Goal: Task Accomplishment & Management: Use online tool/utility

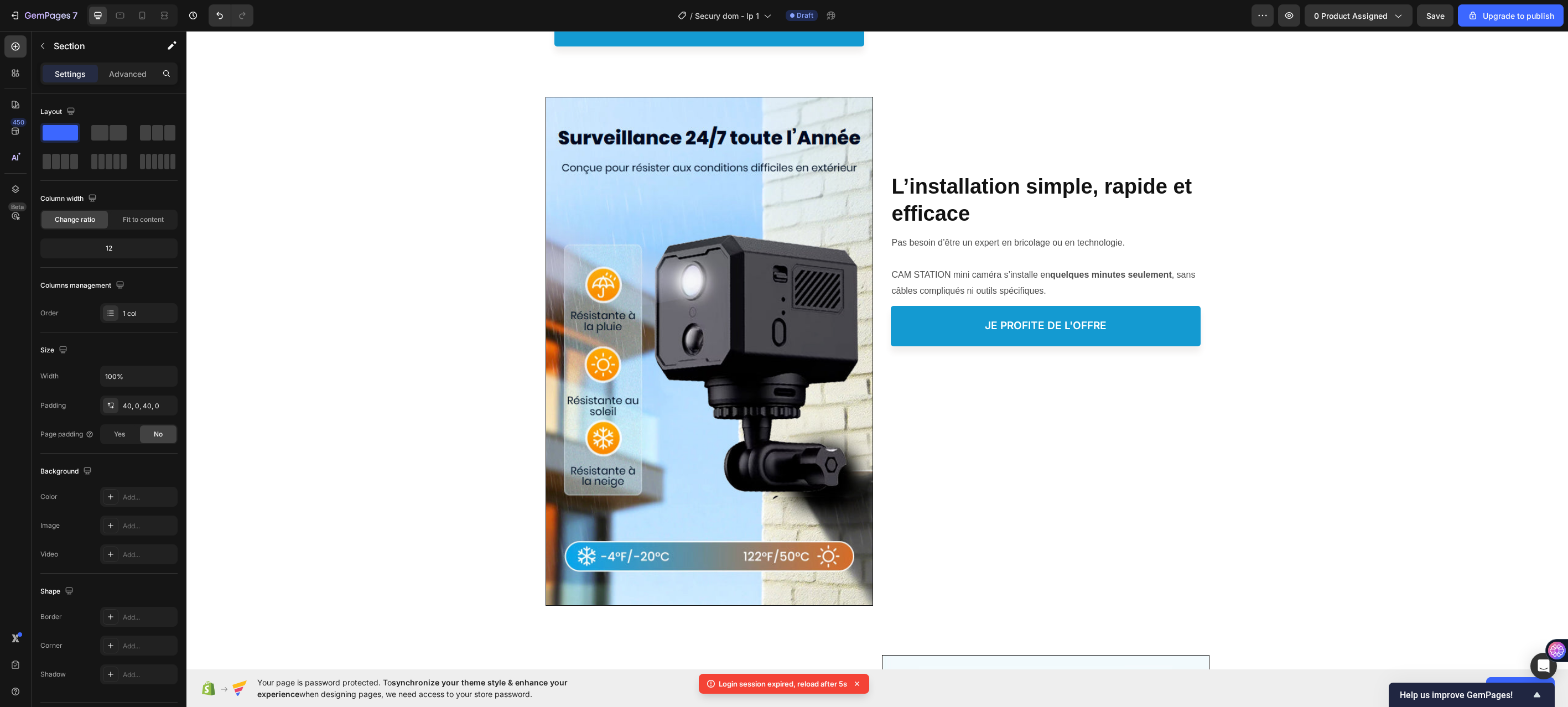
scroll to position [1124, 0]
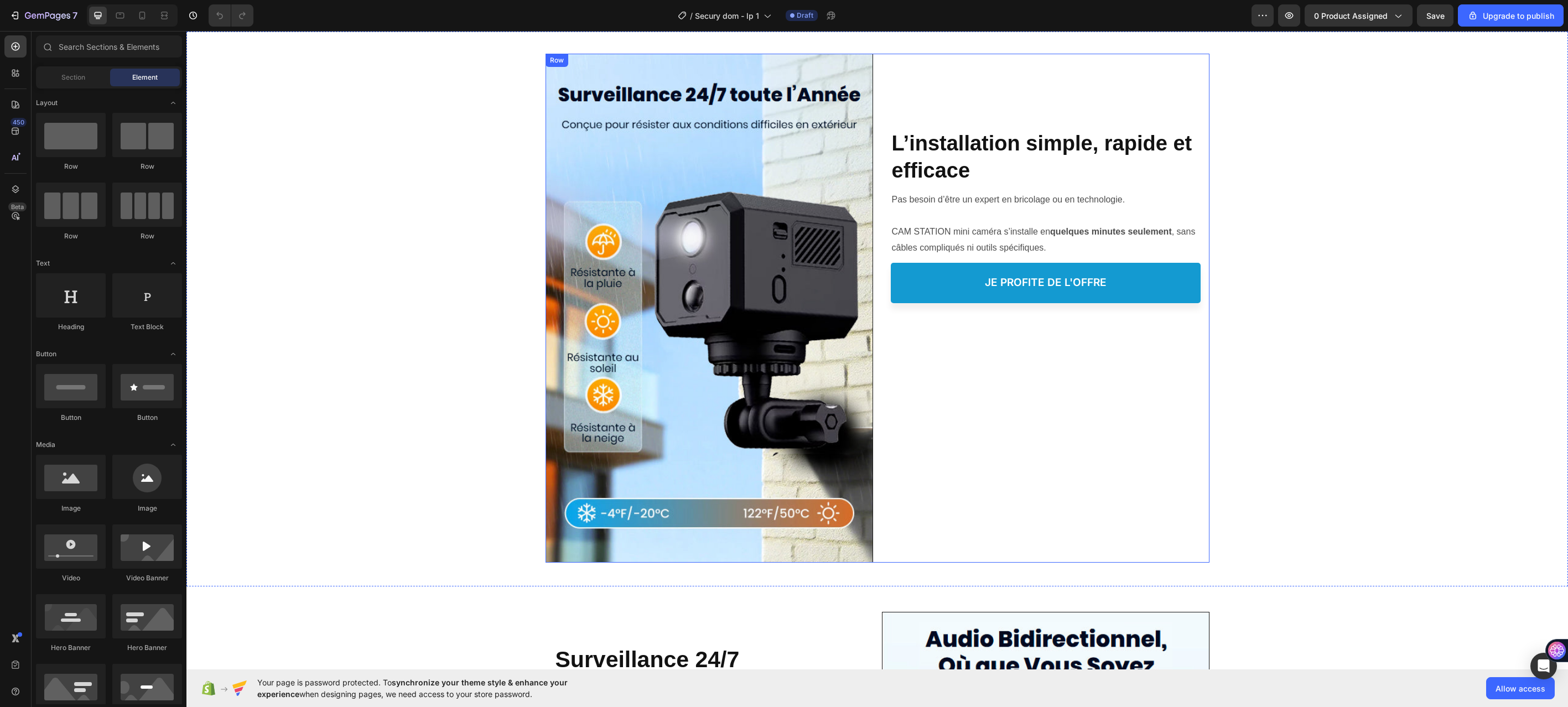
scroll to position [1162, 0]
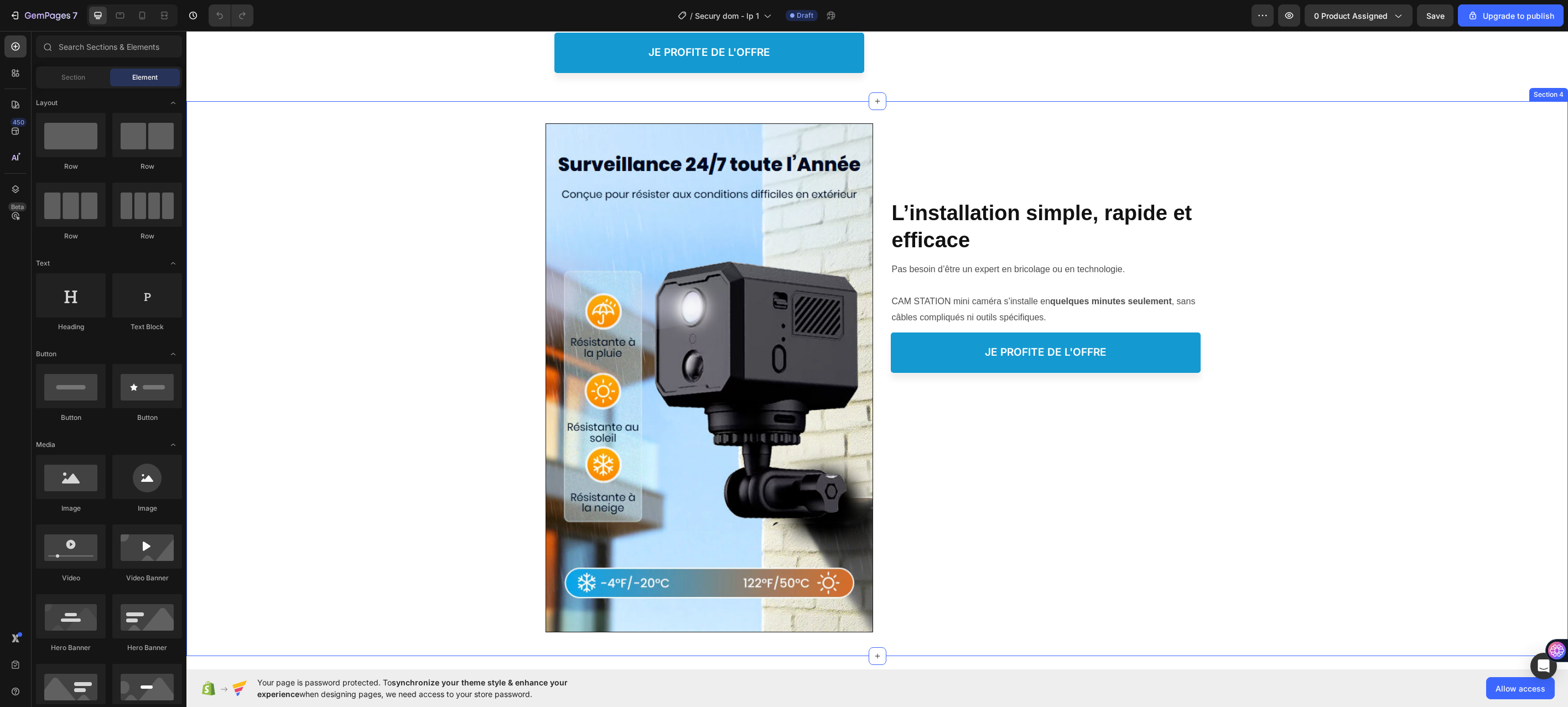
click at [998, 106] on div "Image Image Protéger votre Famille, Heading L’installation simple, rapide et ef…" at bounding box center [877, 378] width 1382 height 554
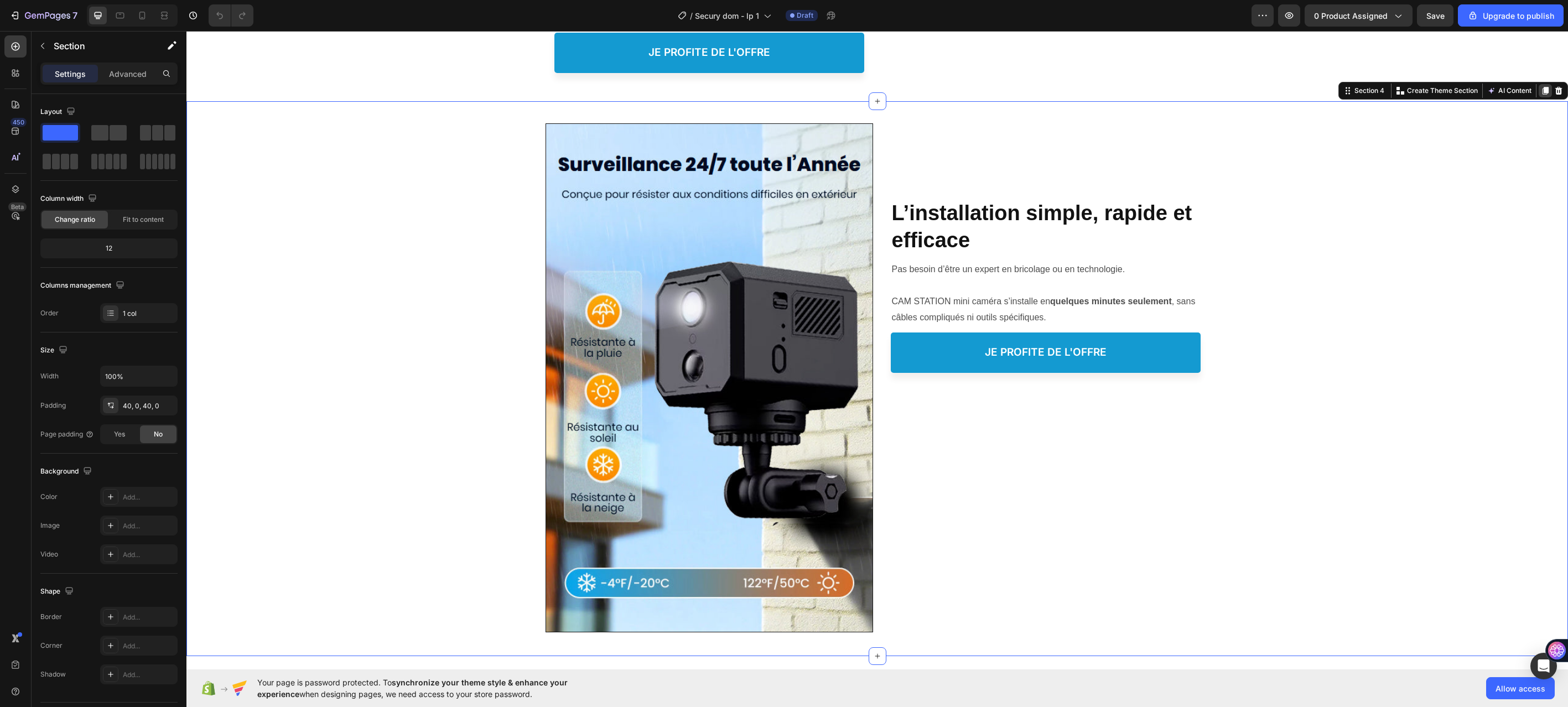
click at [1543, 90] on icon at bounding box center [1545, 90] width 6 height 8
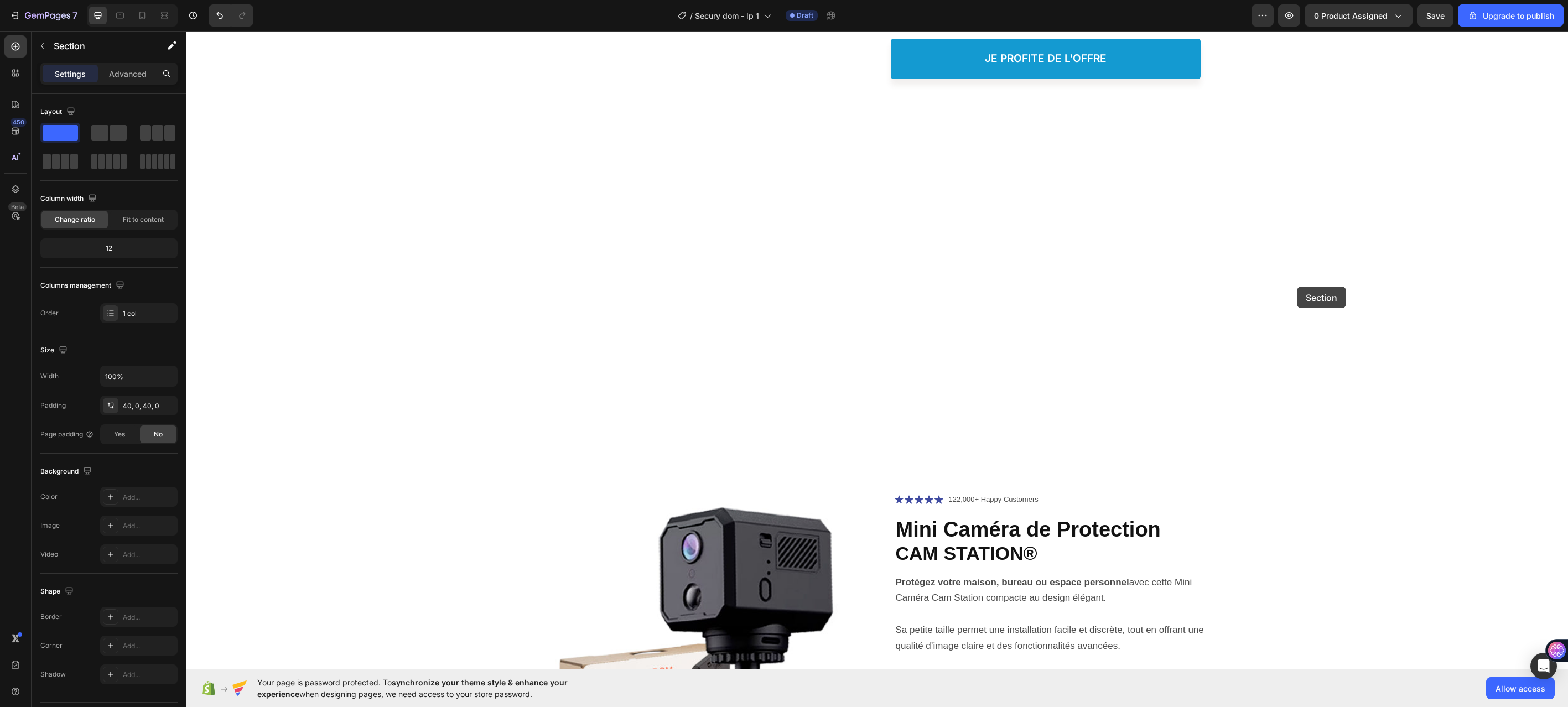
scroll to position [3403, 0]
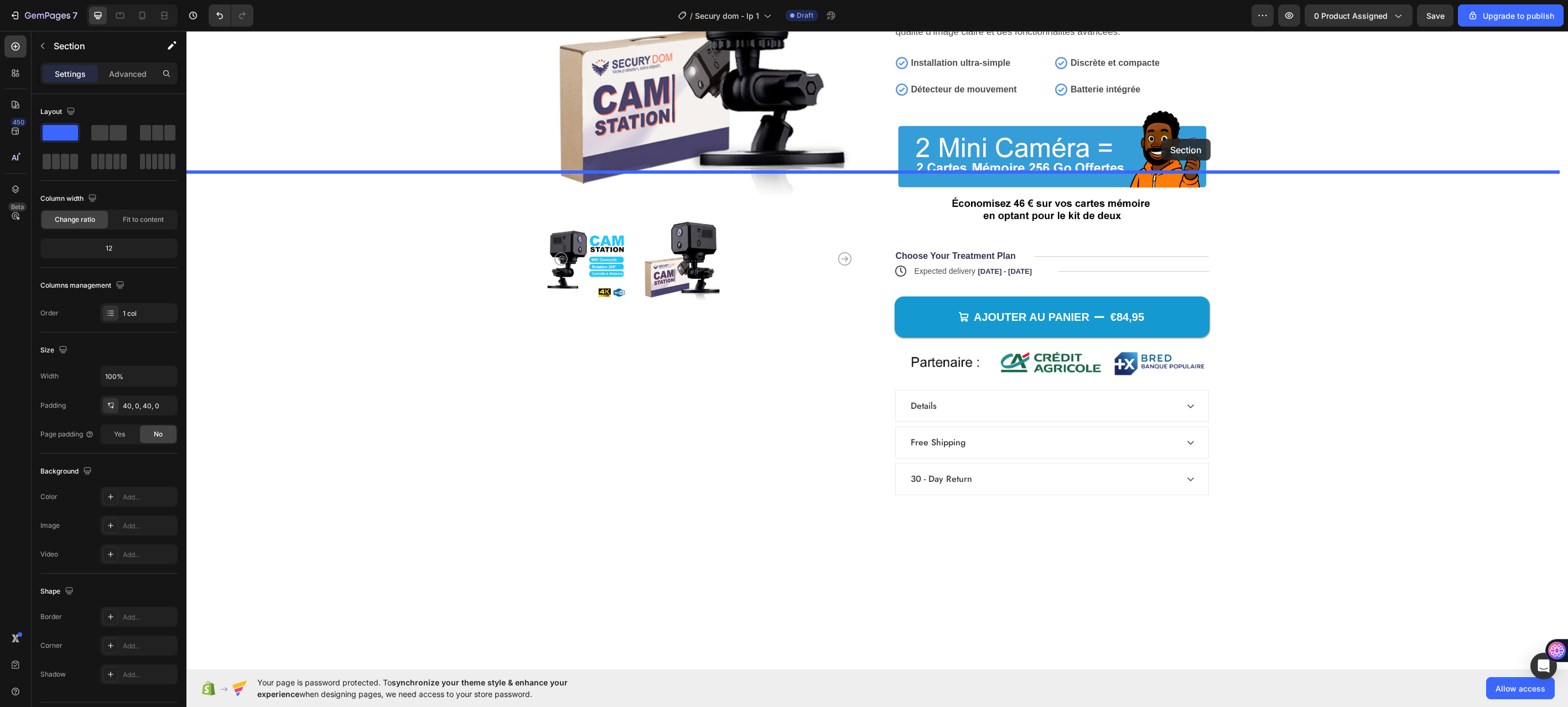
drag, startPoint x: 1381, startPoint y: 131, endPoint x: 1161, endPoint y: 151, distance: 220.9
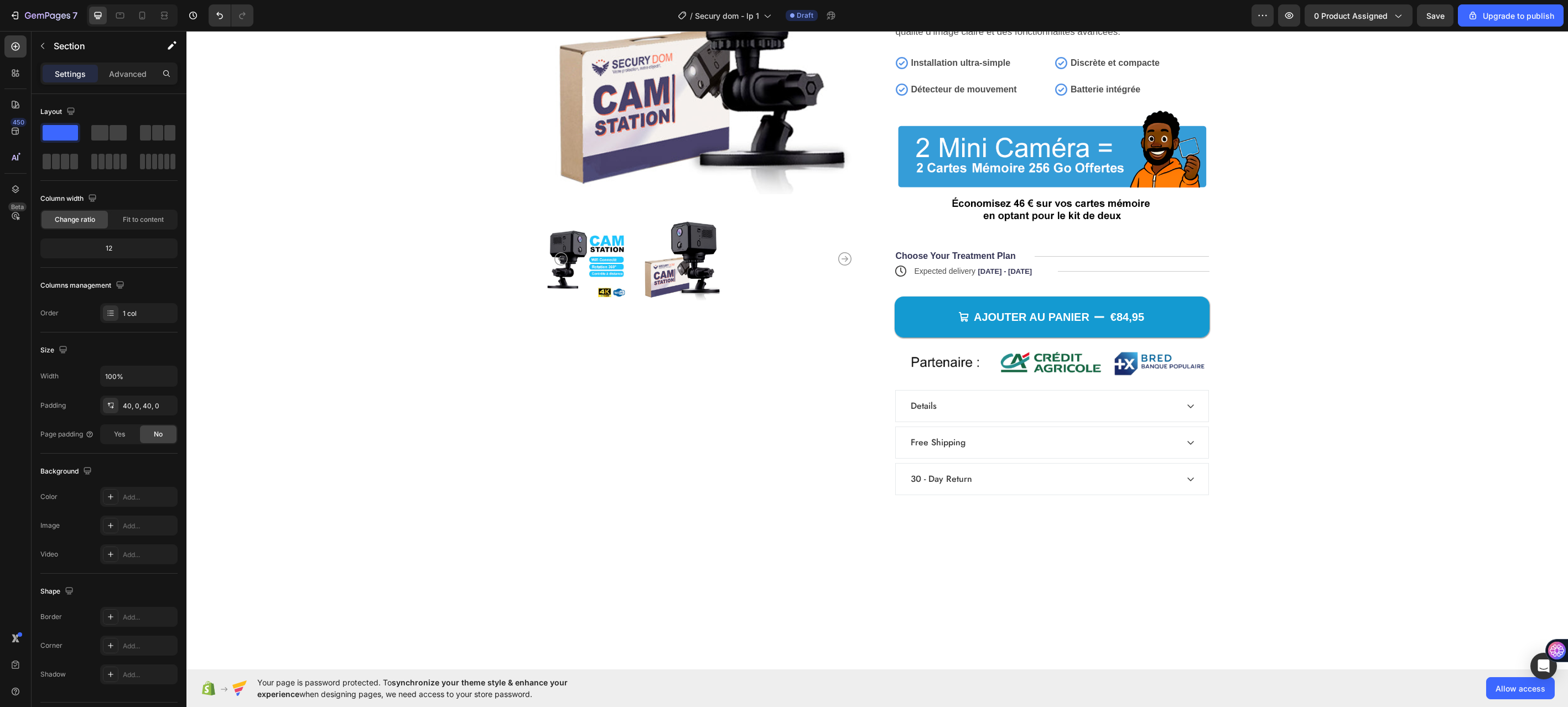
scroll to position [2849, 0]
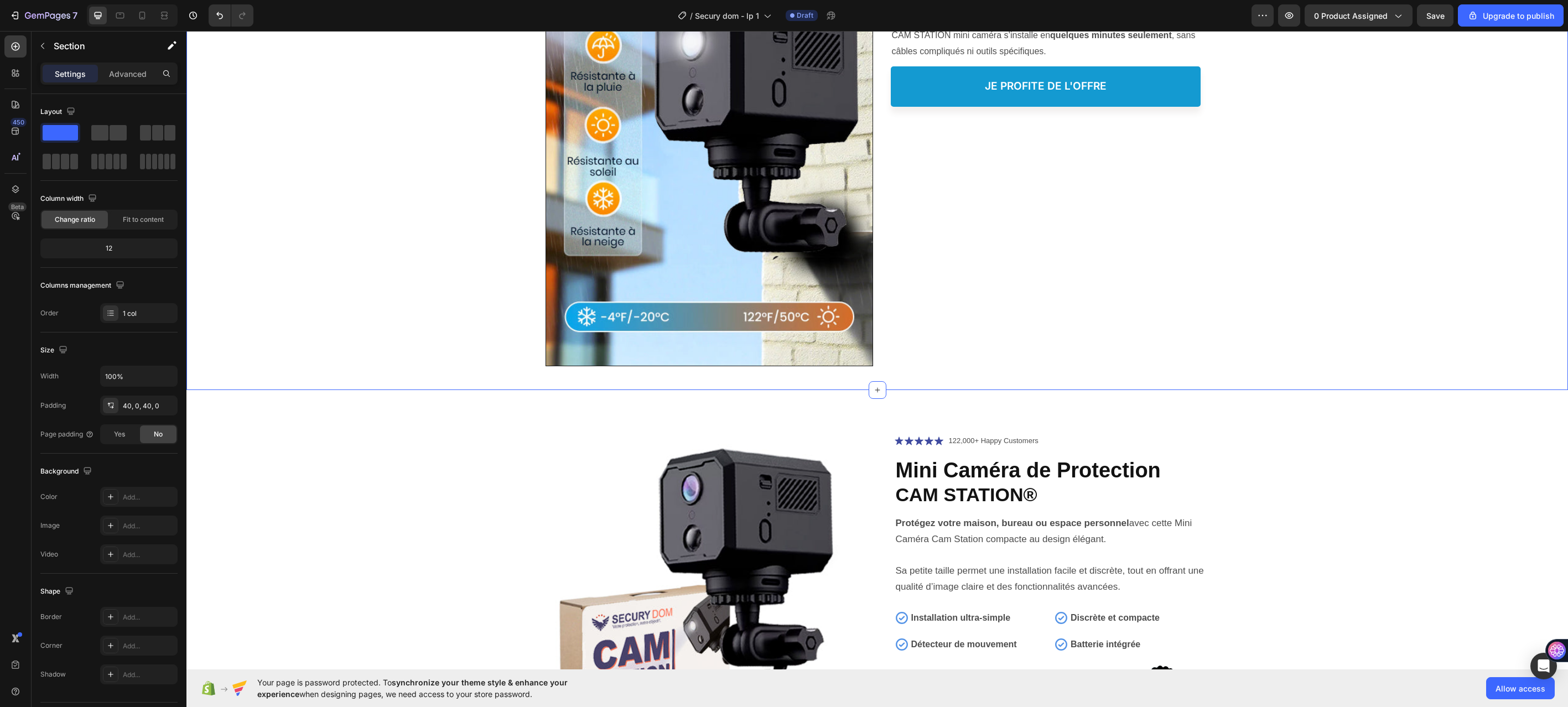
click at [1341, 211] on div "Image Image Protéger votre Famille, Heading L’installation simple, rapide et ef…" at bounding box center [877, 112] width 1382 height 510
click at [485, 217] on div "Image Image Protéger votre Famille, Heading L’installation simple, rapide et ef…" at bounding box center [877, 112] width 1382 height 510
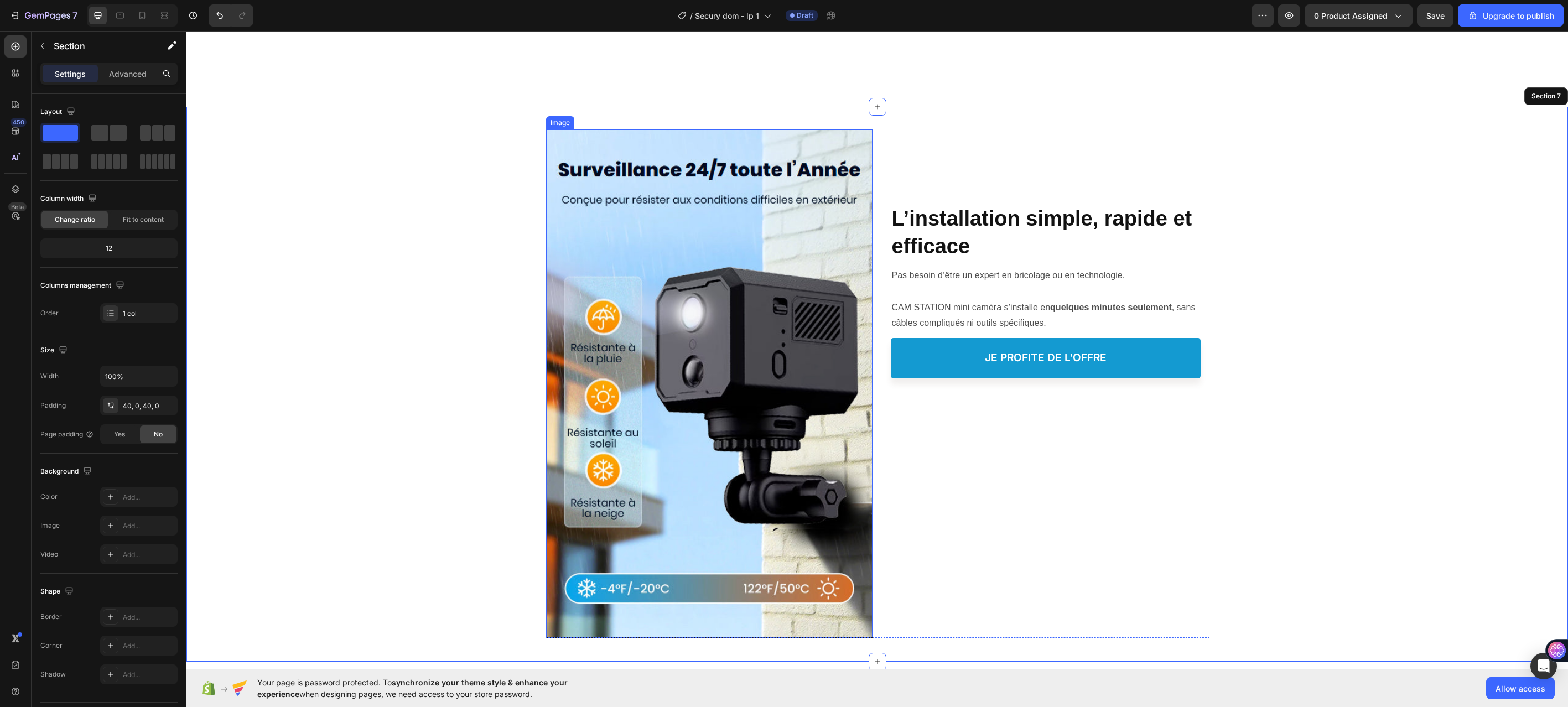
scroll to position [3180, 0]
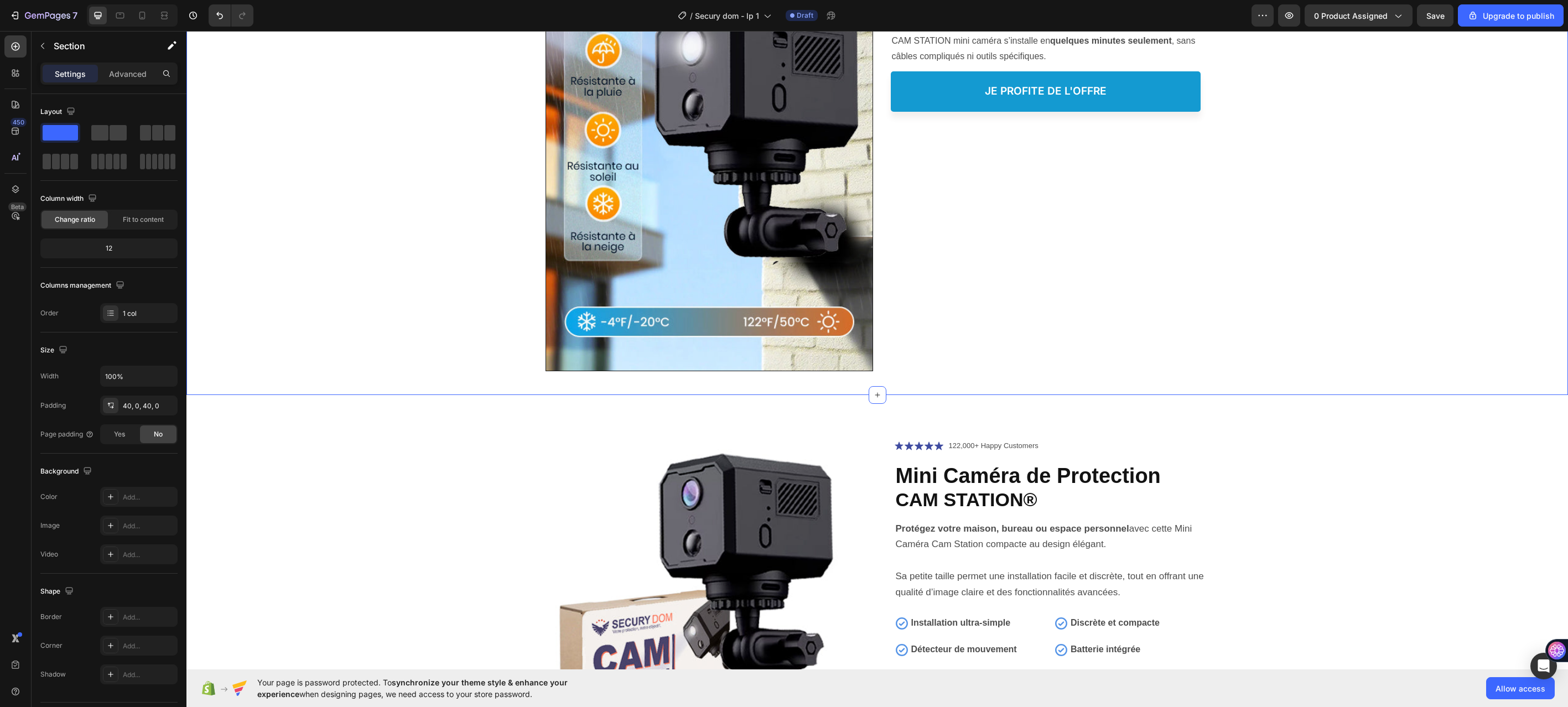
click at [1436, 295] on div "Image Image Protéger votre Famille, Heading L’installation simple, rapide et ef…" at bounding box center [877, 118] width 1382 height 510
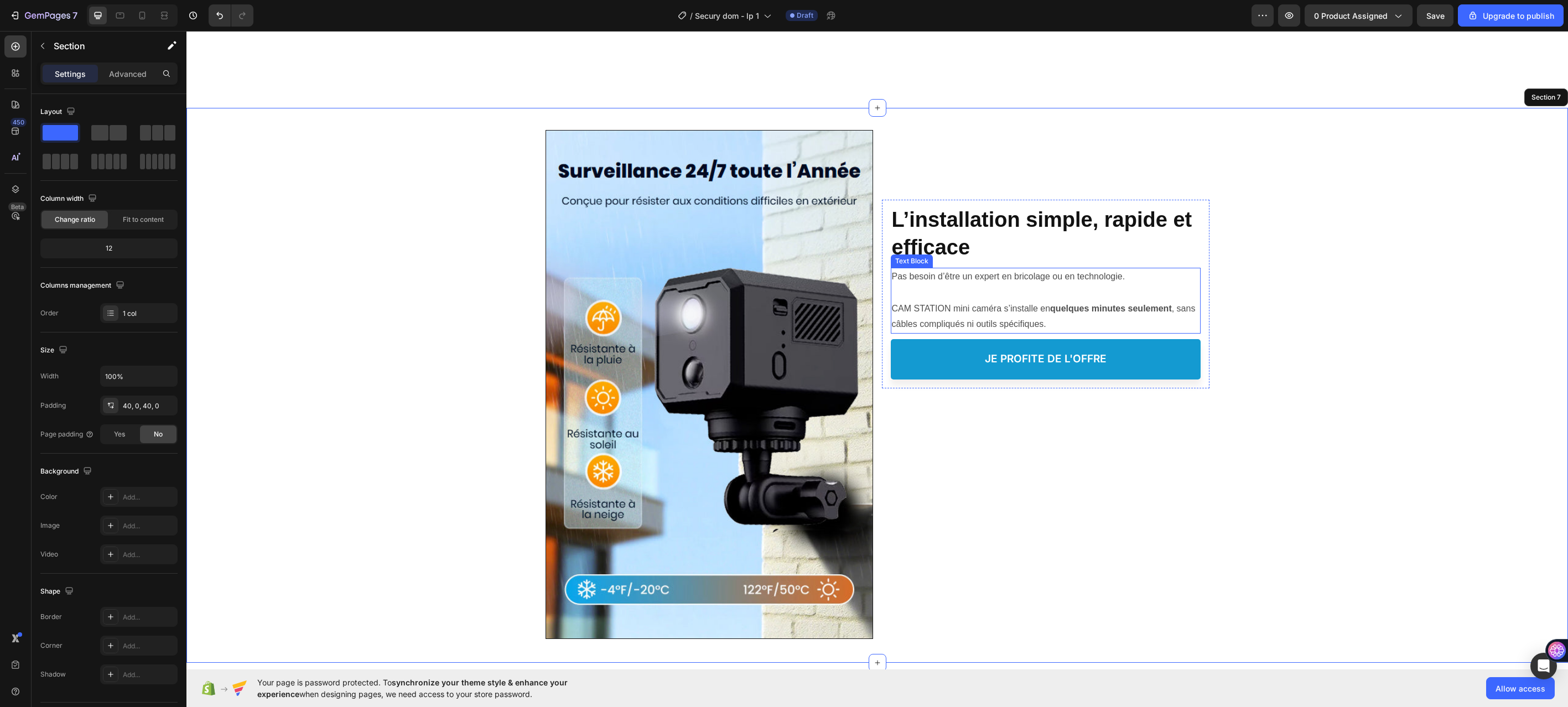
scroll to position [2849, 0]
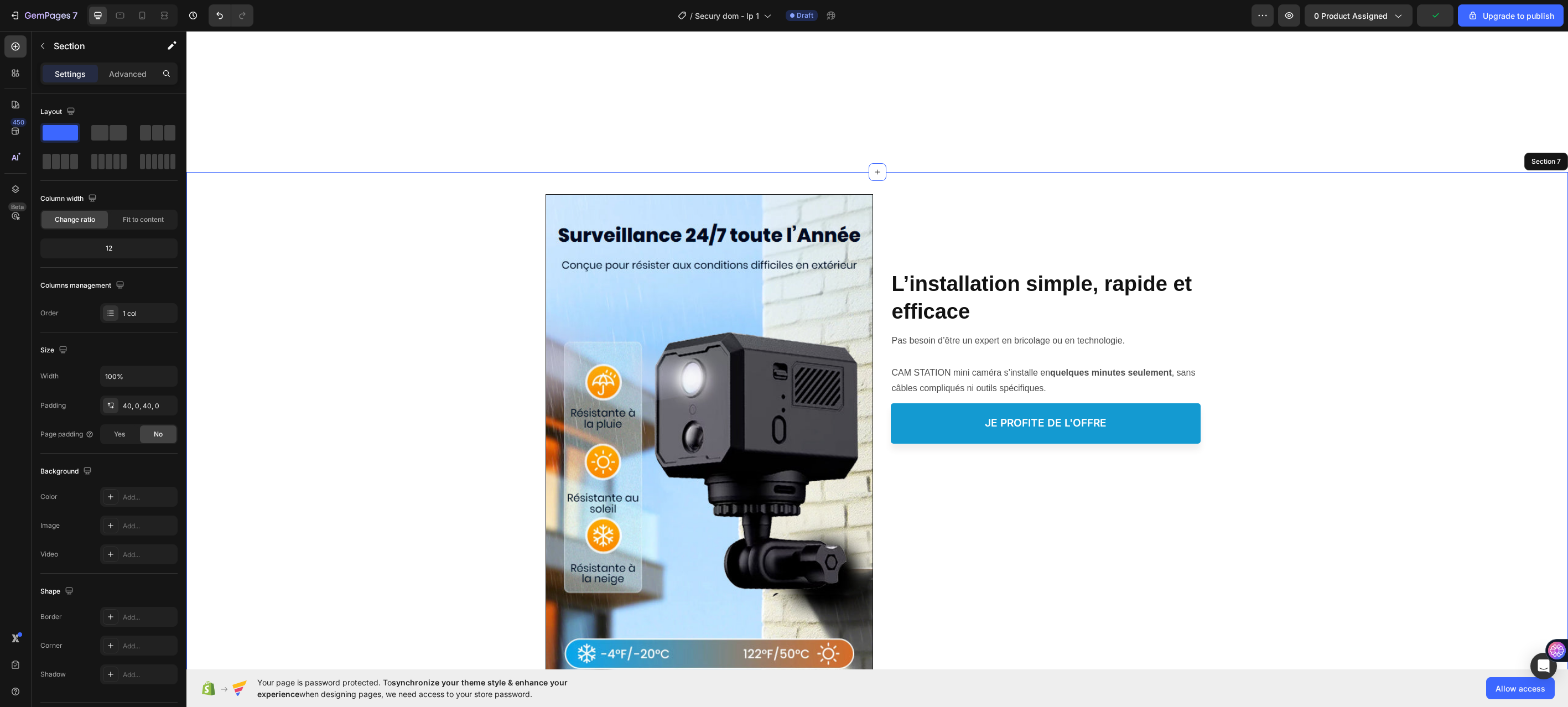
click at [484, 188] on div "Image Image Protéger votre Famille, Heading L’installation simple, rapide et ef…" at bounding box center [877, 449] width 1382 height 554
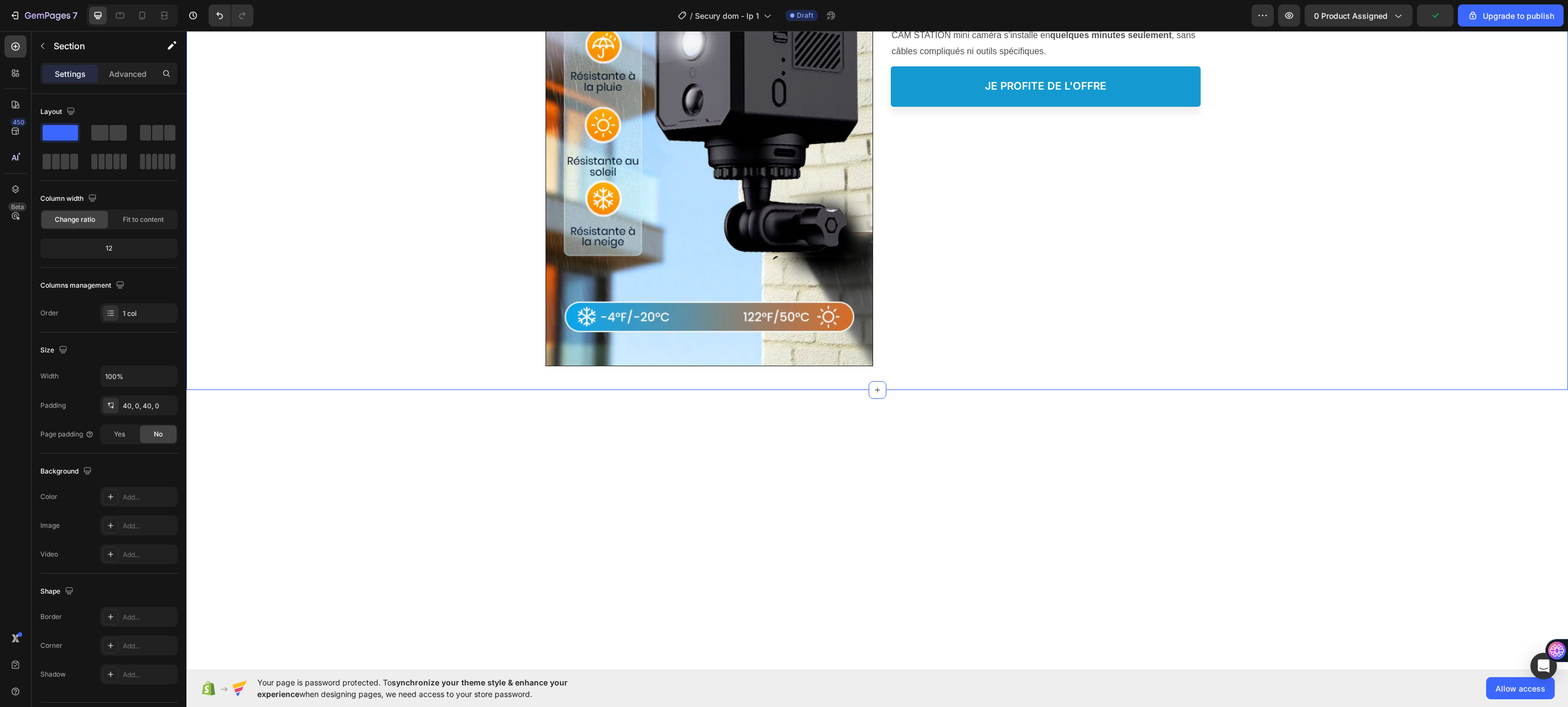
click at [1528, 207] on div "Image Image Protéger votre Famille, Heading L’installation simple, rapide et ef…" at bounding box center [877, 112] width 1382 height 510
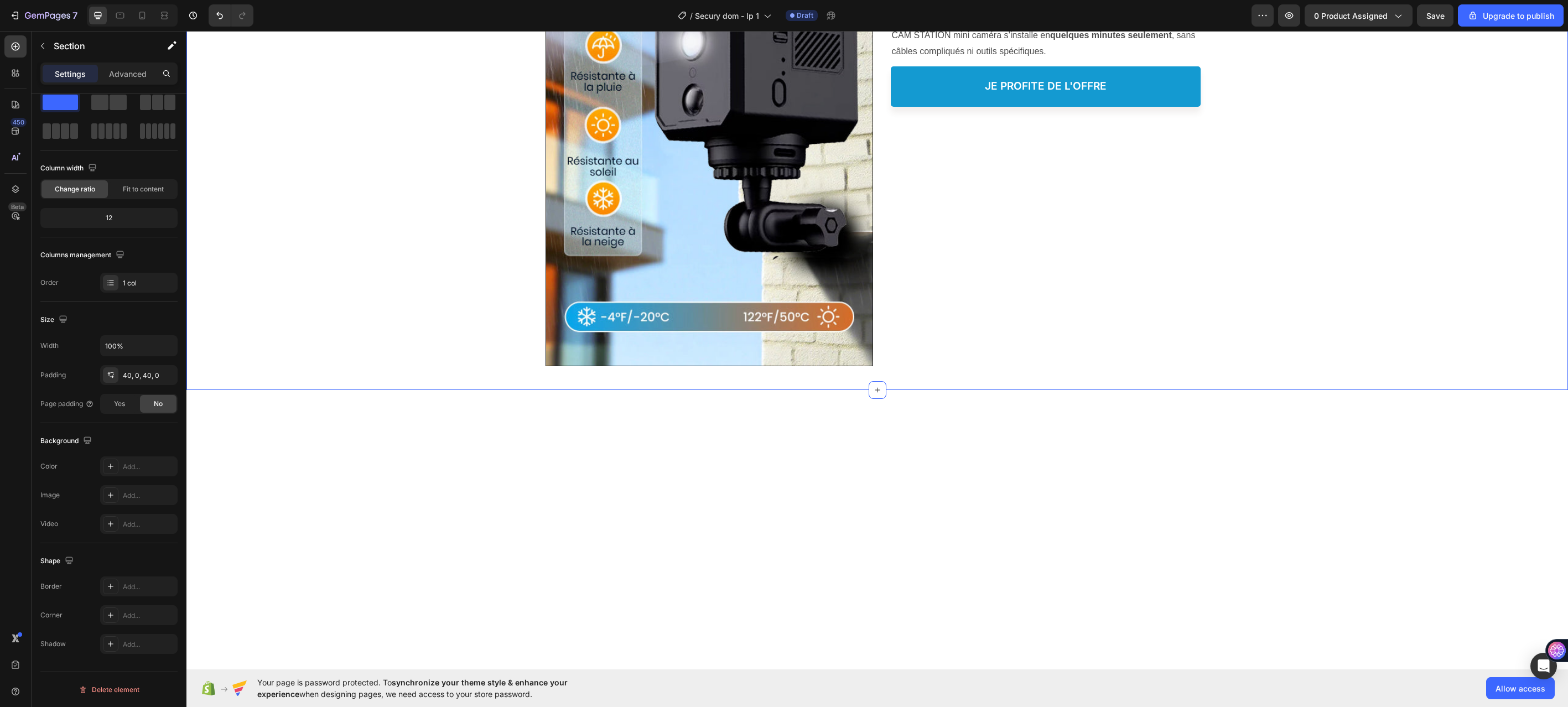
drag, startPoint x: 118, startPoint y: 693, endPoint x: 174, endPoint y: 667, distance: 61.7
click at [119, 693] on div "Delete element" at bounding box center [108, 690] width 61 height 13
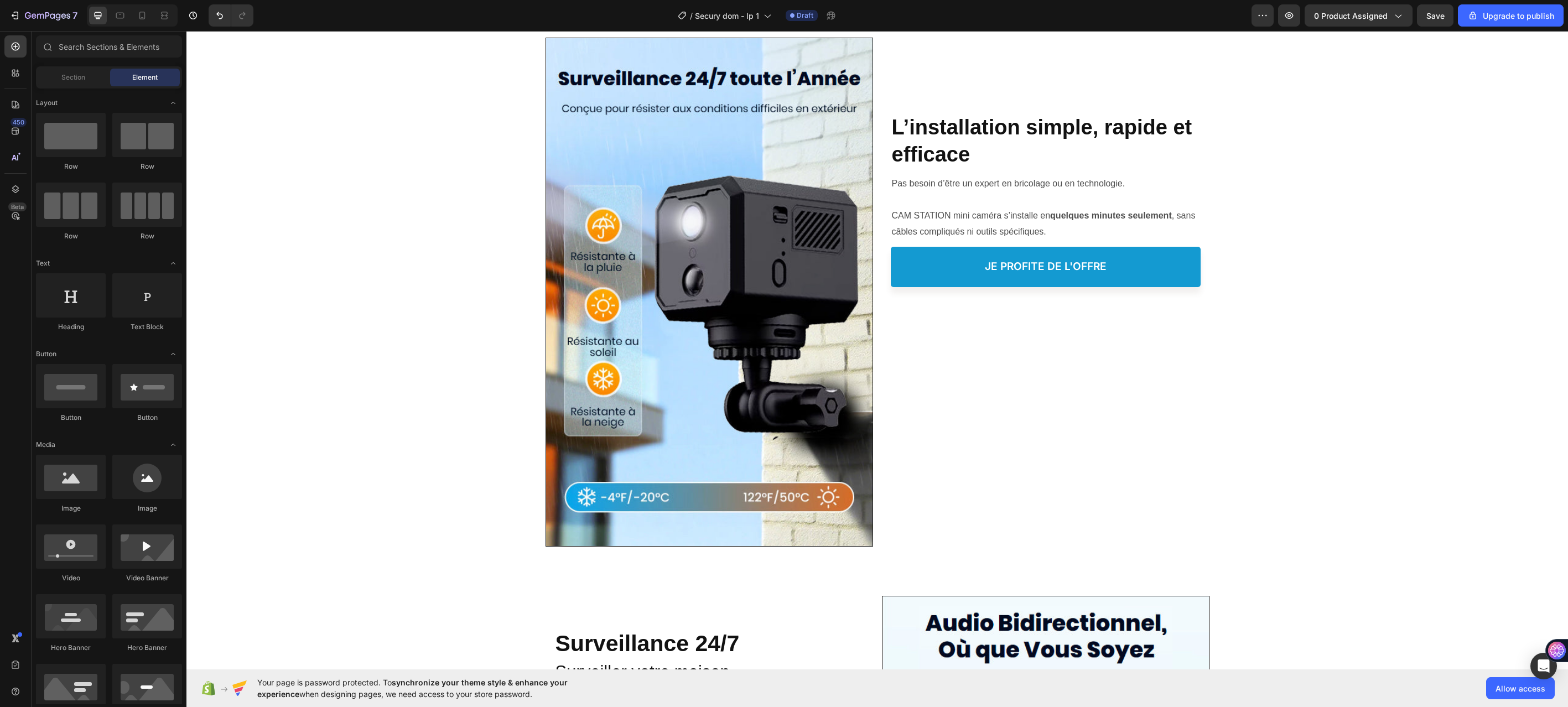
scroll to position [1520, 0]
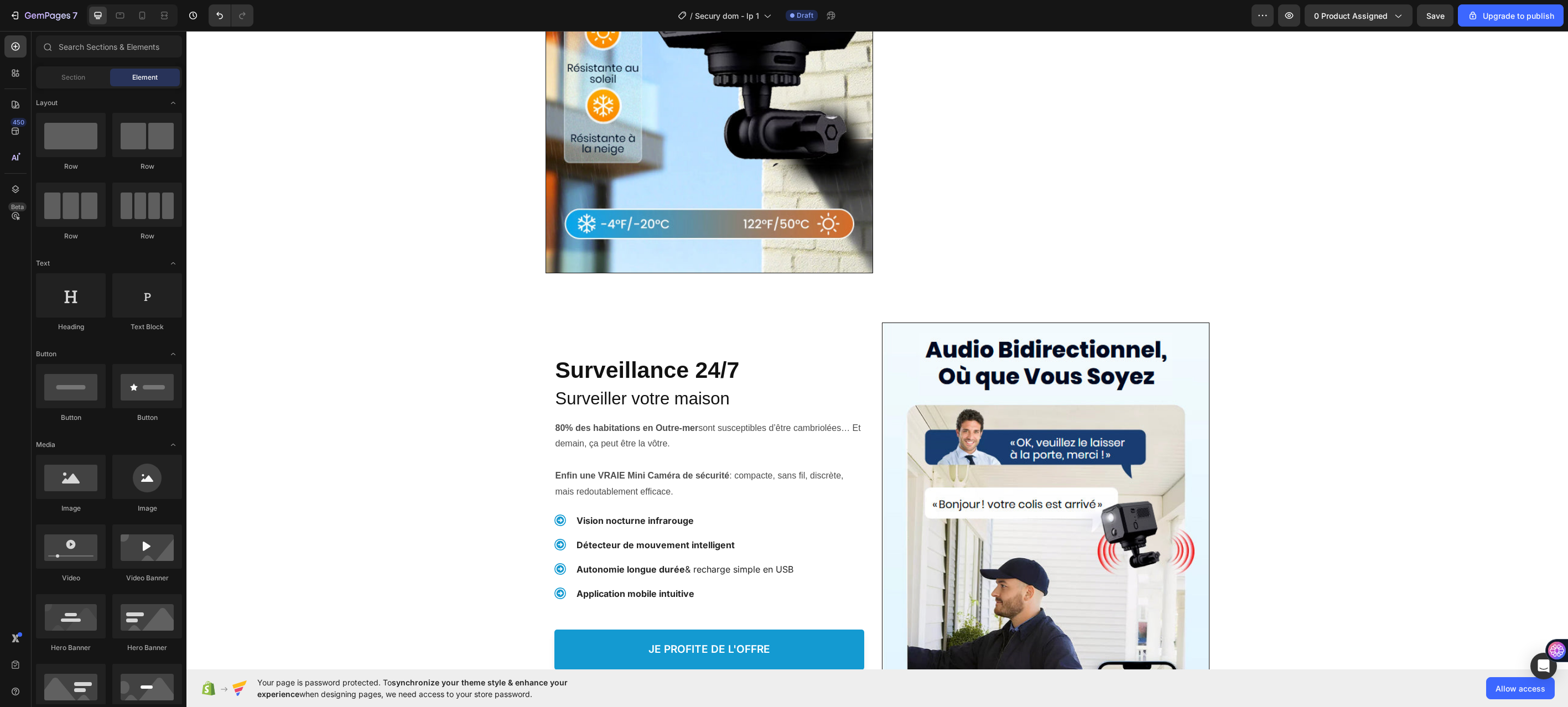
click at [414, 339] on div "Protéger votre Famille, Heading Surveillance 24/7 Heading Surveiller votre mais…" at bounding box center [877, 574] width 1382 height 533
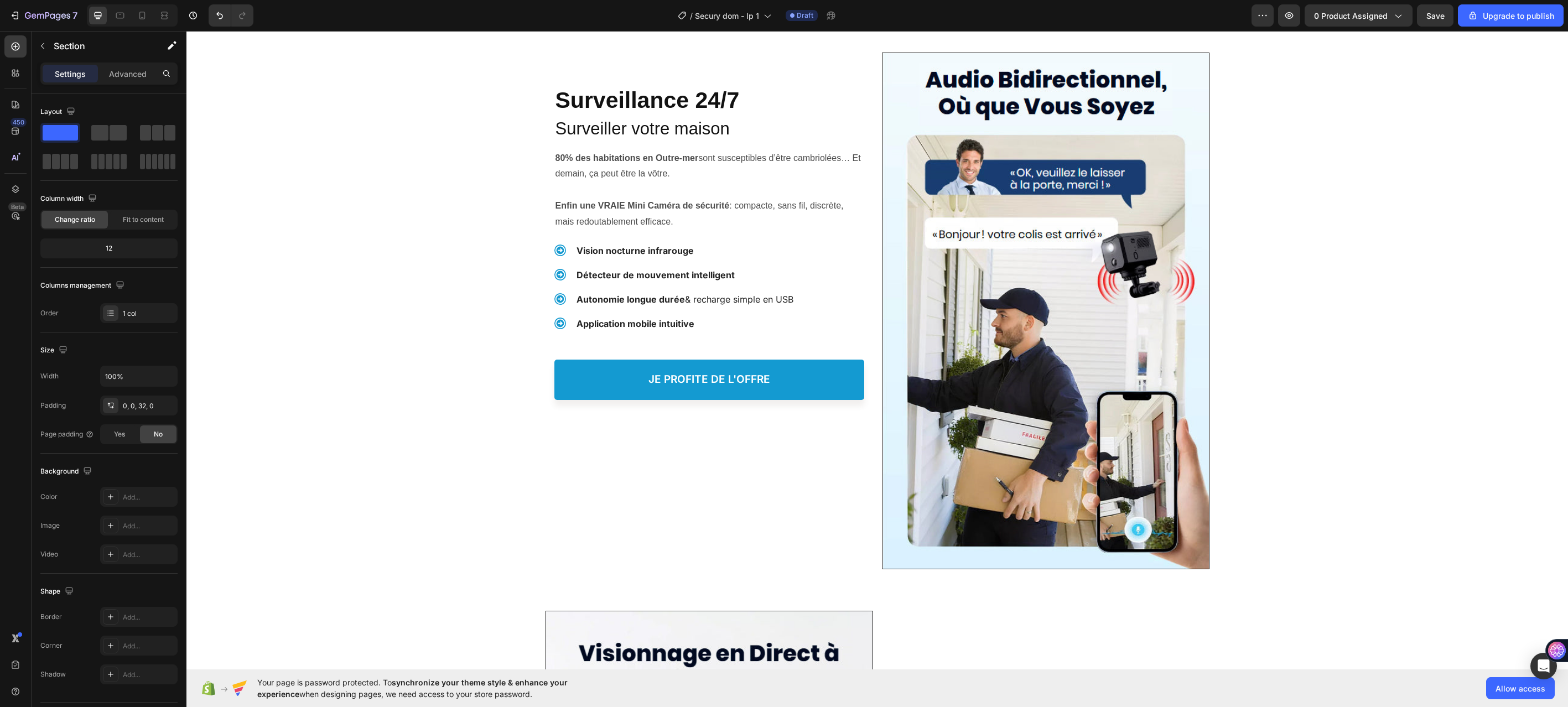
scroll to position [1687, 0]
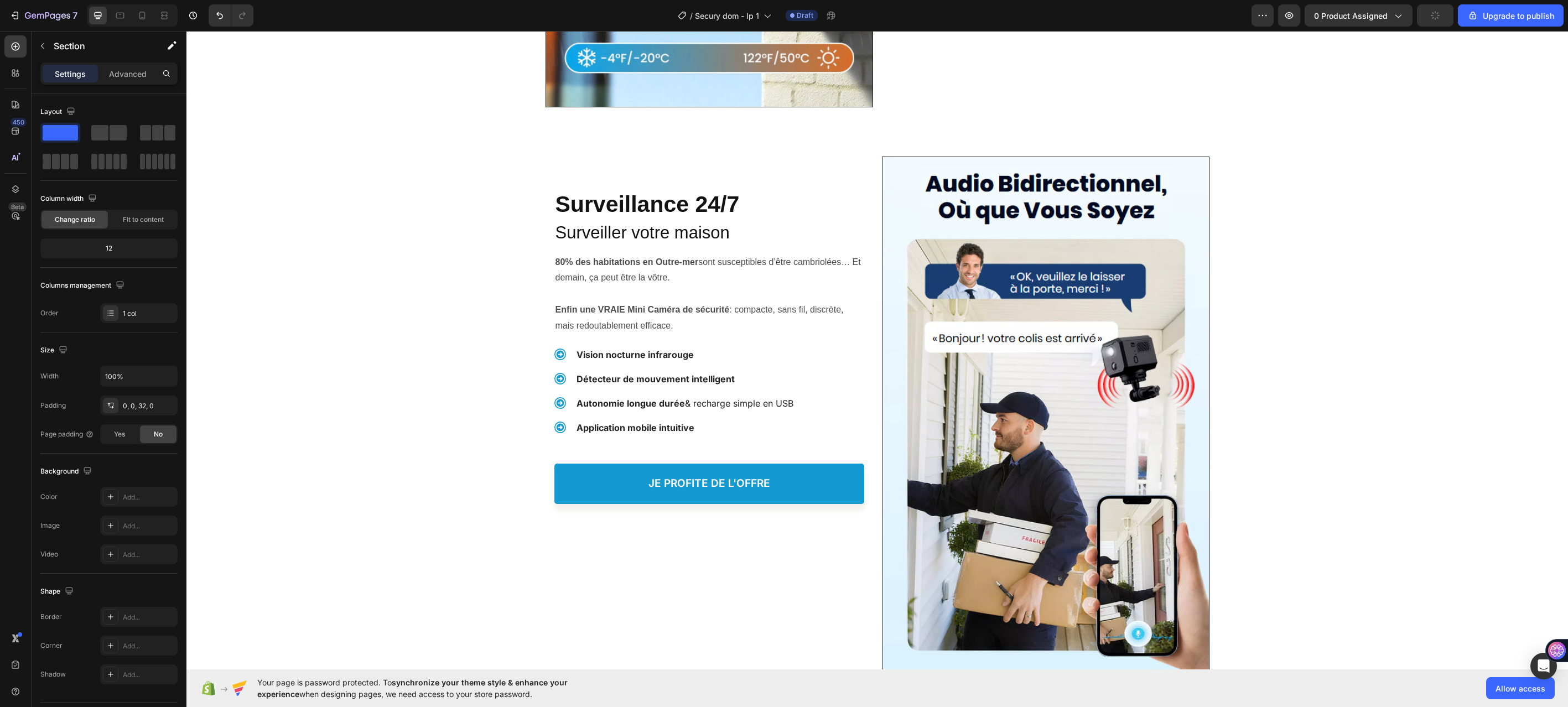
drag, startPoint x: 509, startPoint y: 265, endPoint x: 599, endPoint y: 242, distance: 92.9
click at [517, 265] on div "Protéger votre Famille, Heading Surveillance 24/7 Heading Surveiller votre mais…" at bounding box center [877, 409] width 1382 height 533
click at [1356, 230] on div "Protéger votre Famille, Heading Surveillance 24/7 Heading Surveiller votre mais…" at bounding box center [877, 409] width 1382 height 533
click at [909, 186] on img at bounding box center [1045, 415] width 327 height 516
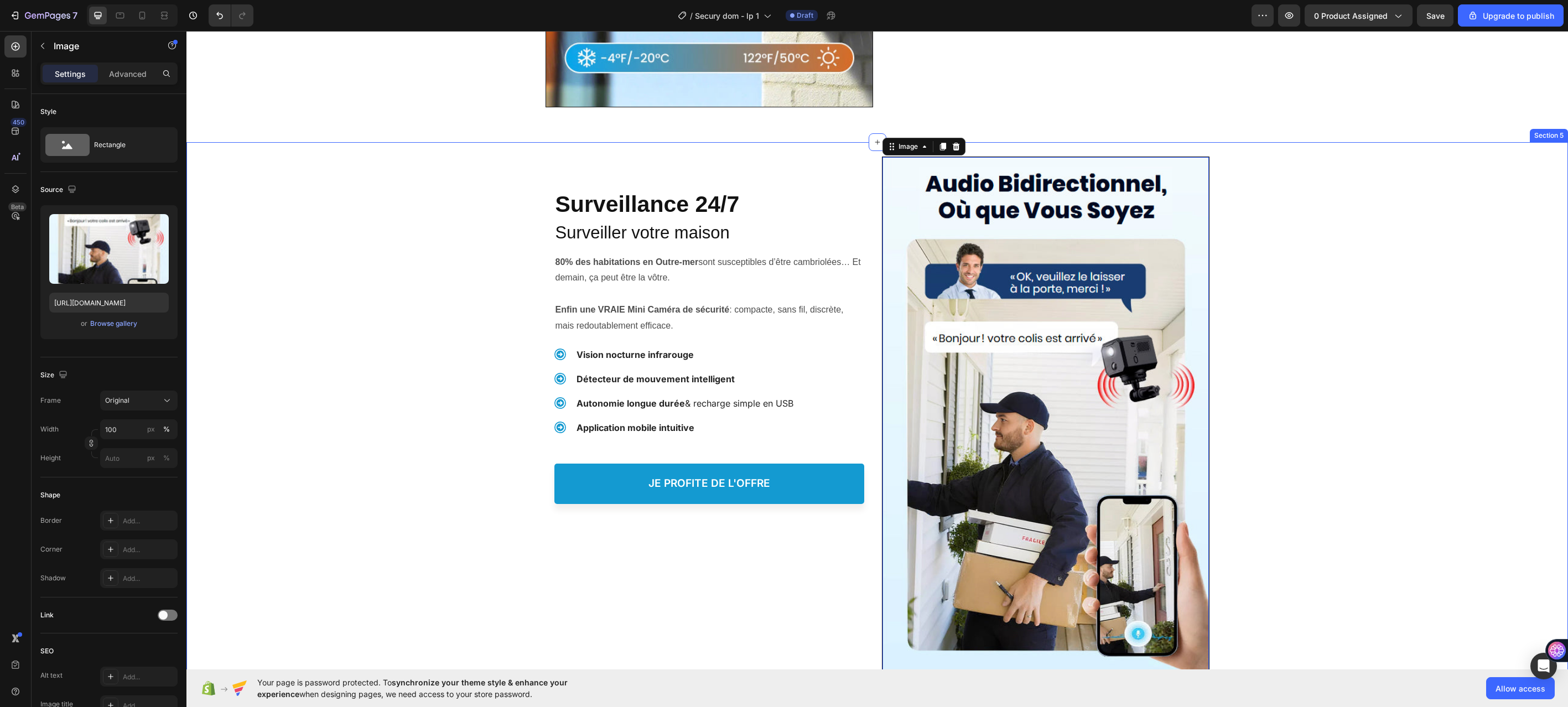
click at [494, 157] on div "Protéger votre Famille, Heading Surveillance 24/7 Heading Surveiller votre mais…" at bounding box center [877, 409] width 1382 height 533
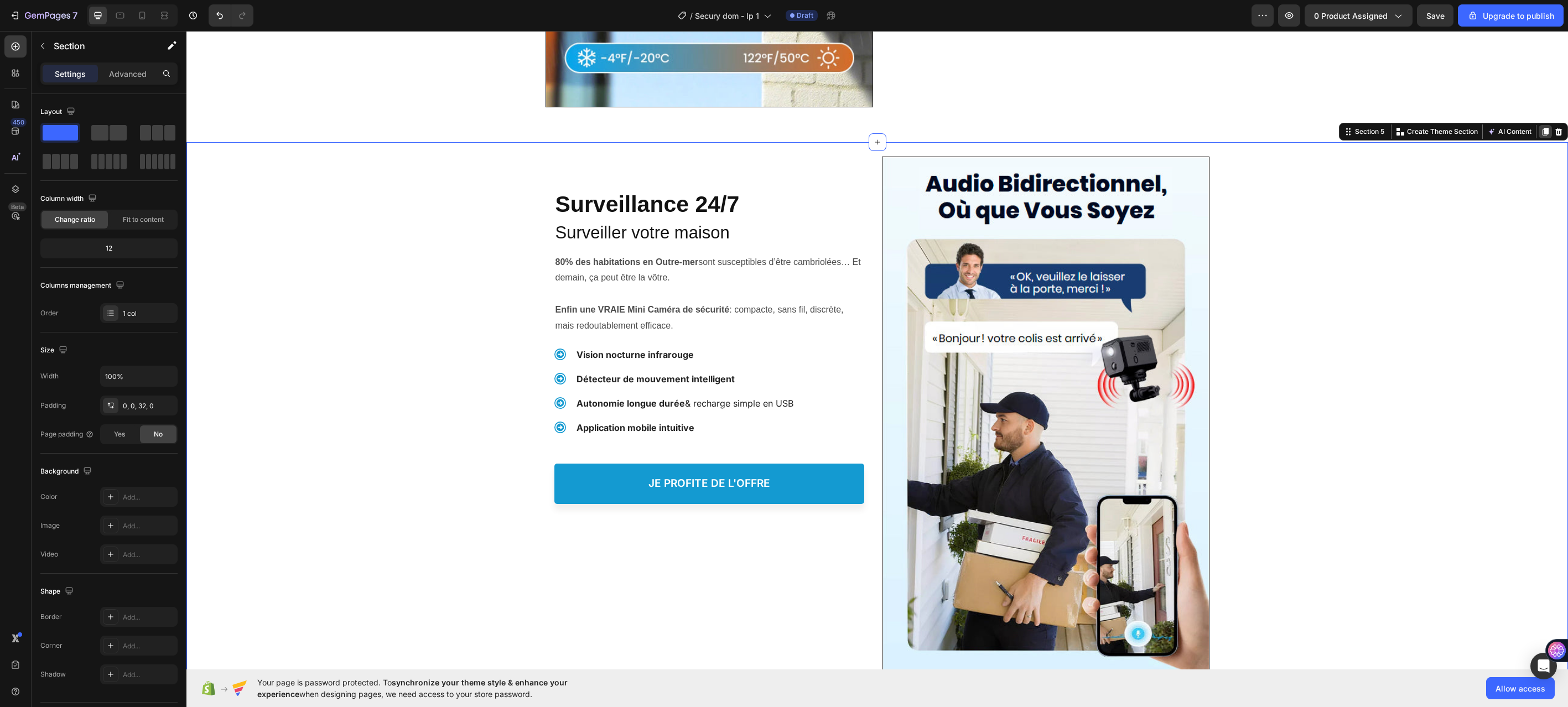
click at [1543, 133] on icon at bounding box center [1545, 132] width 6 height 8
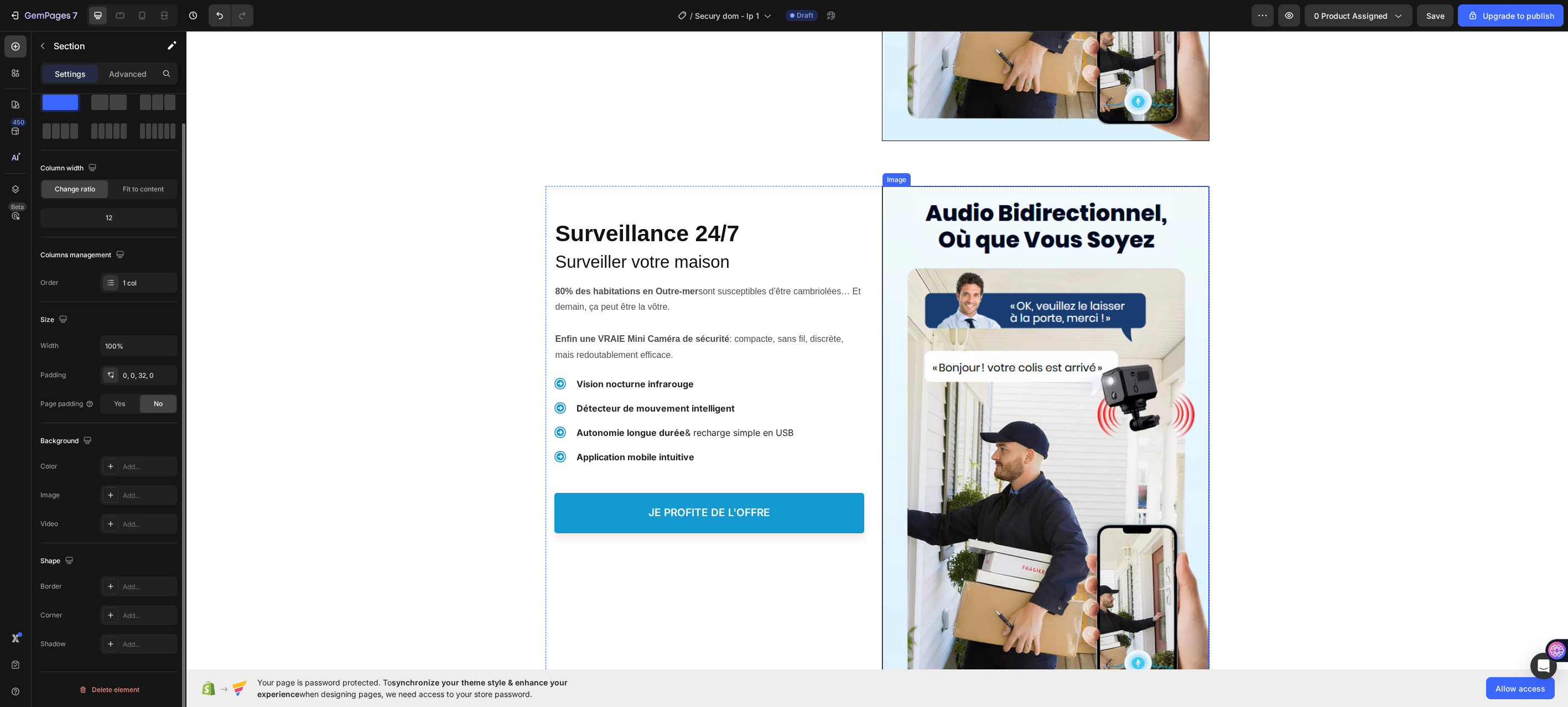
scroll to position [2321, 0]
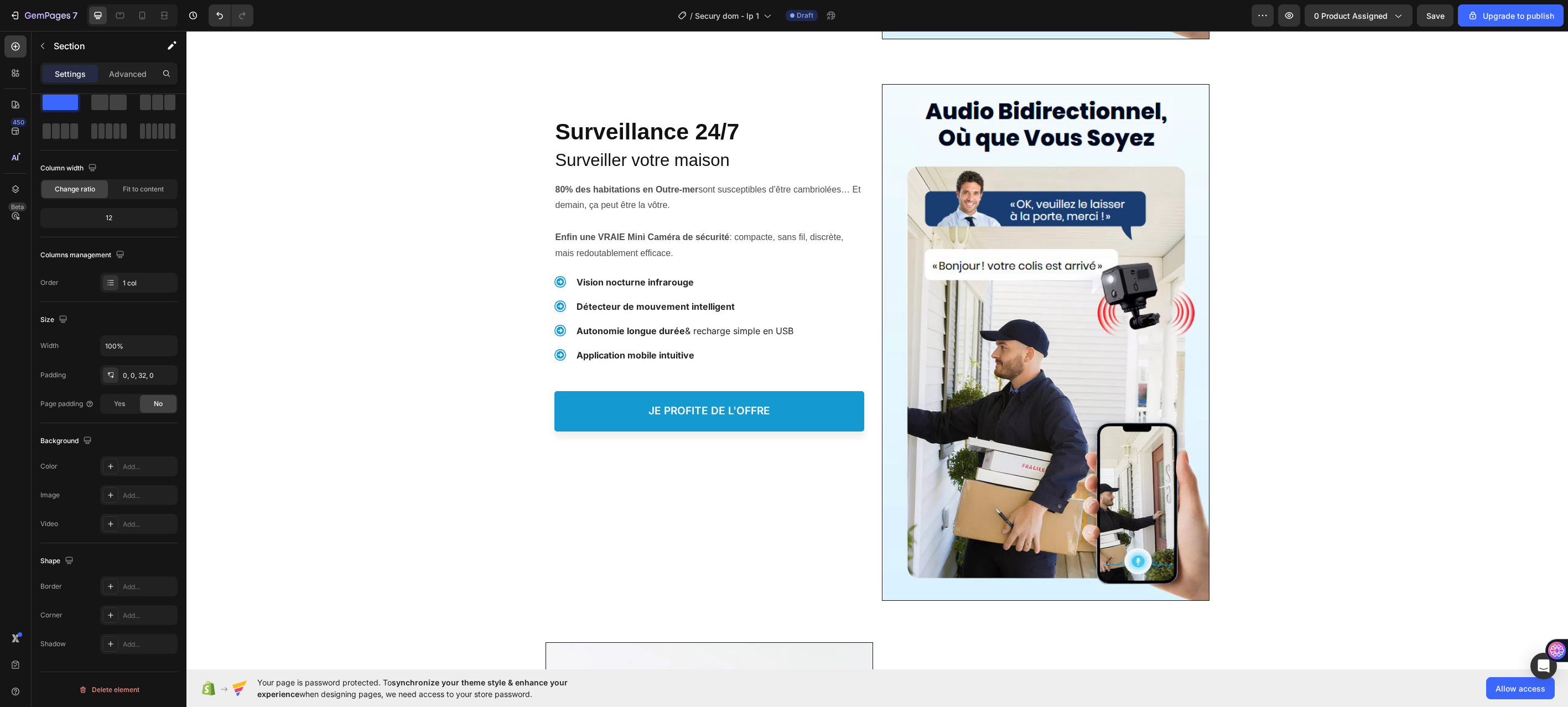
click at [328, 253] on div "Protéger votre Famille, Heading Surveillance 24/7 Heading Surveiller votre mais…" at bounding box center [877, 336] width 1382 height 533
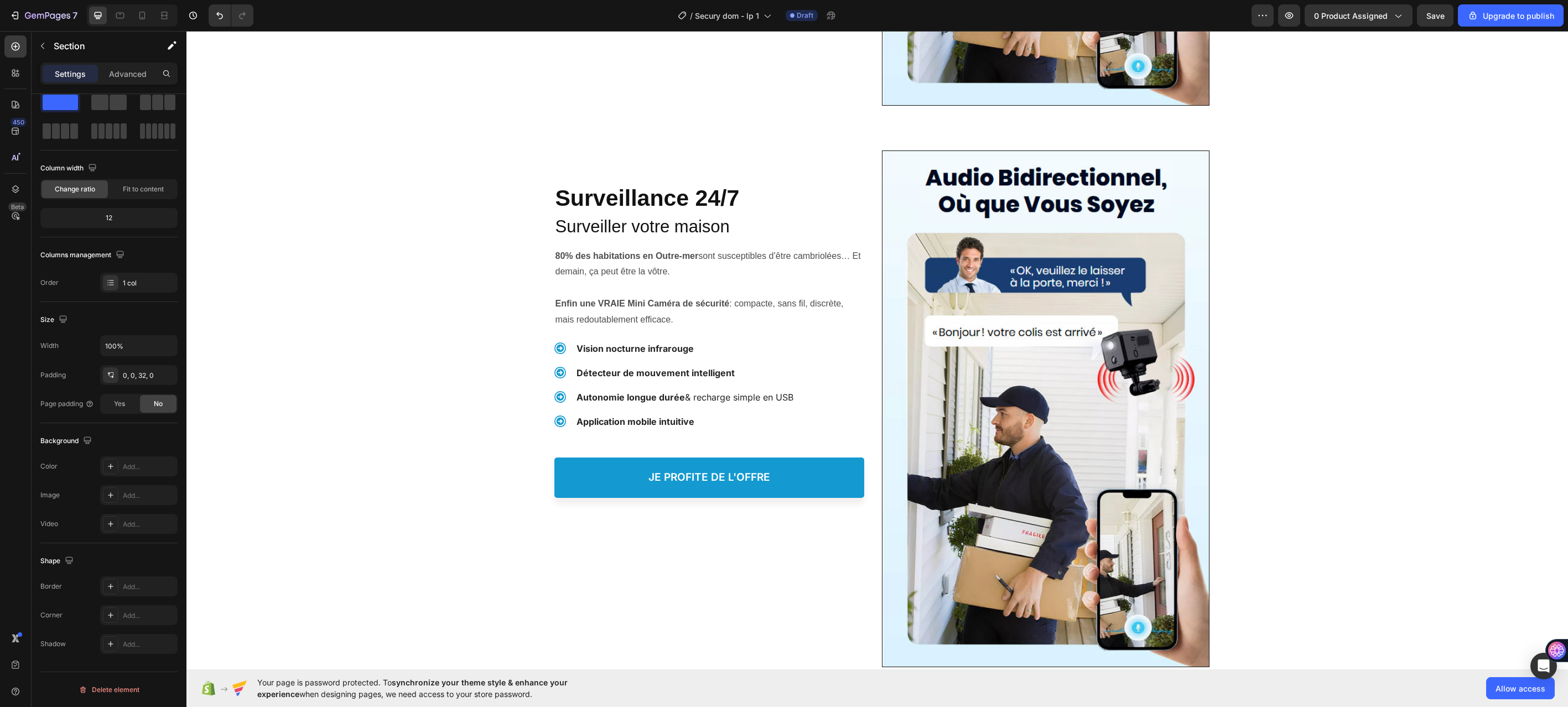
scroll to position [2155, 0]
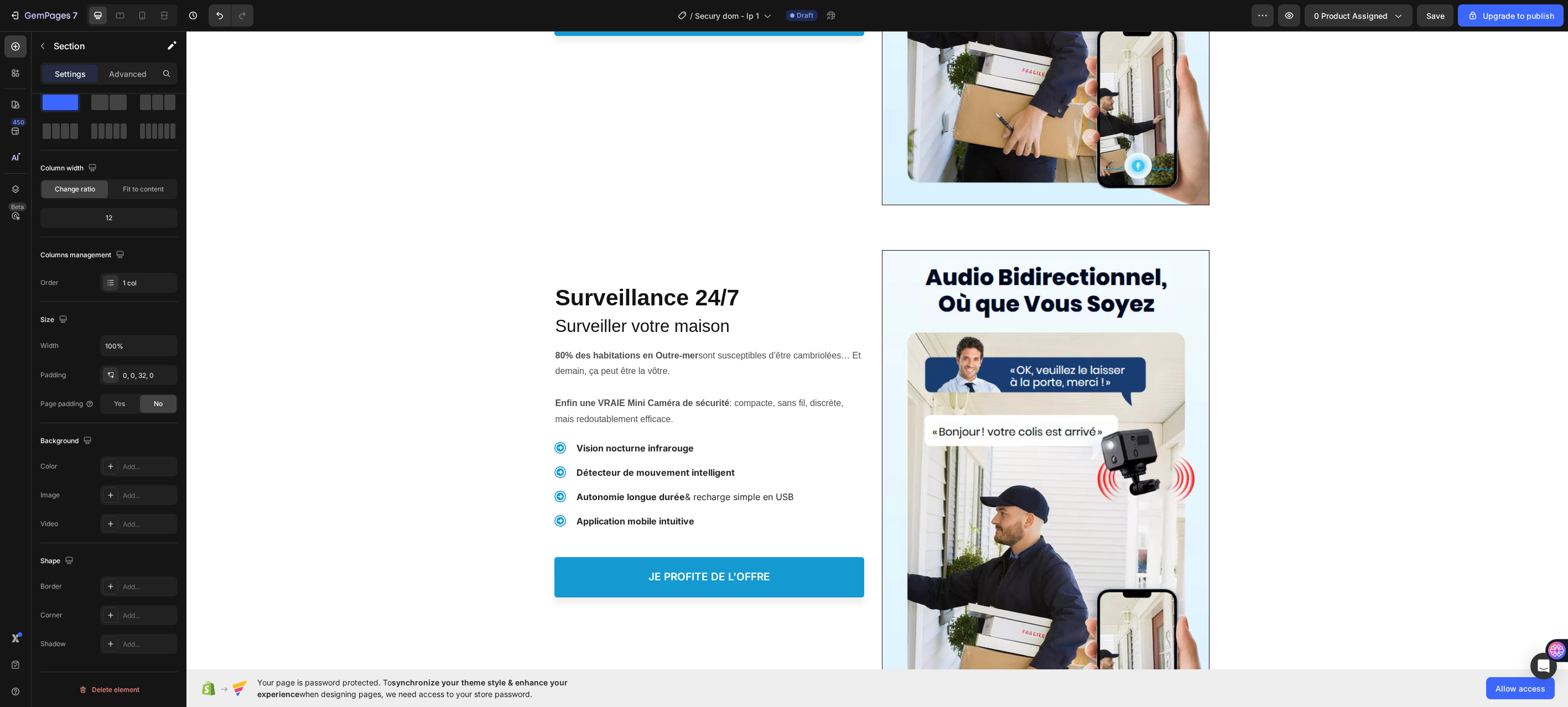
click at [419, 268] on div "Protéger votre Famille, Heading Surveillance 24/7 Heading Surveiller votre mais…" at bounding box center [877, 502] width 1382 height 533
click at [546, 453] on div "Protéger votre Famille, Heading Surveillance 24/7 Heading Surveiller votre mais…" at bounding box center [709, 428] width 328 height 356
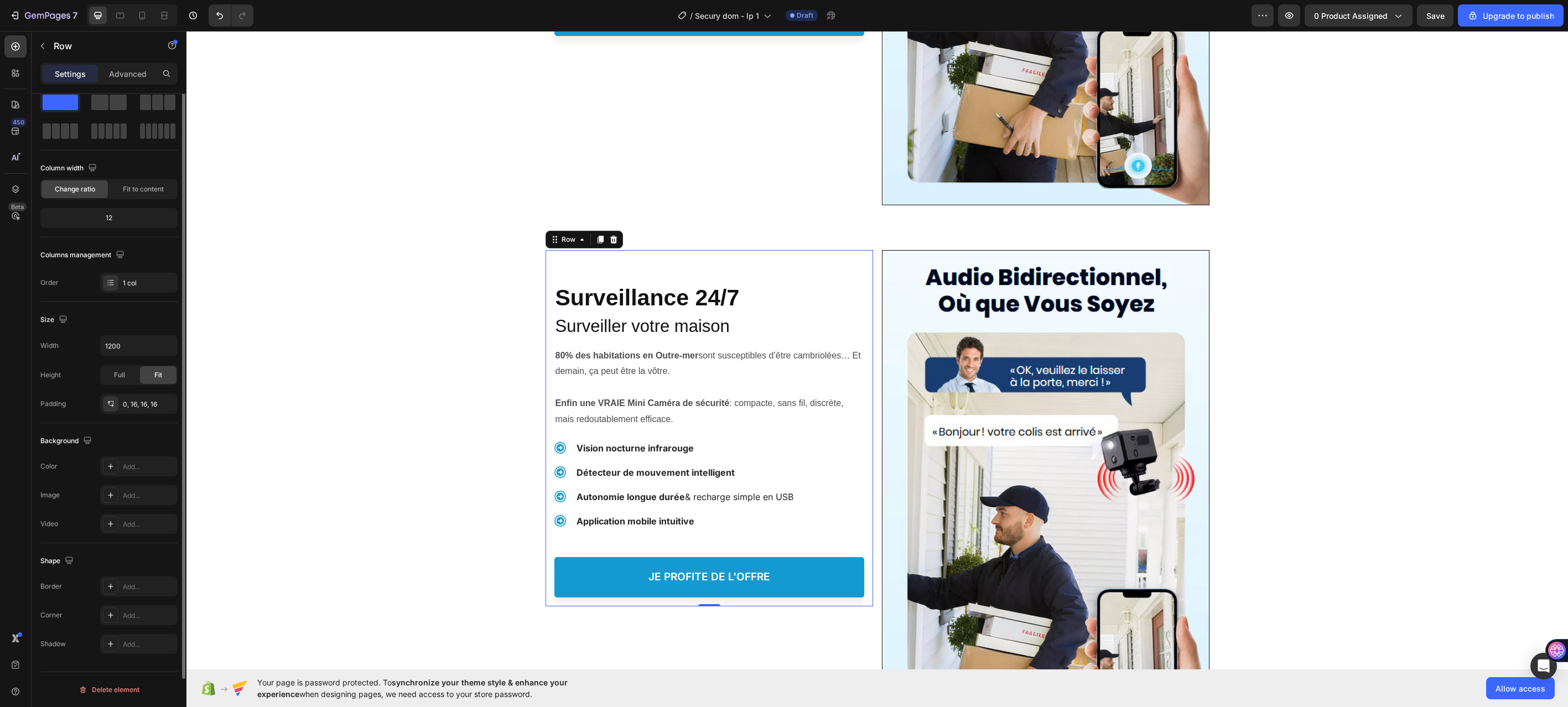
scroll to position [0, 0]
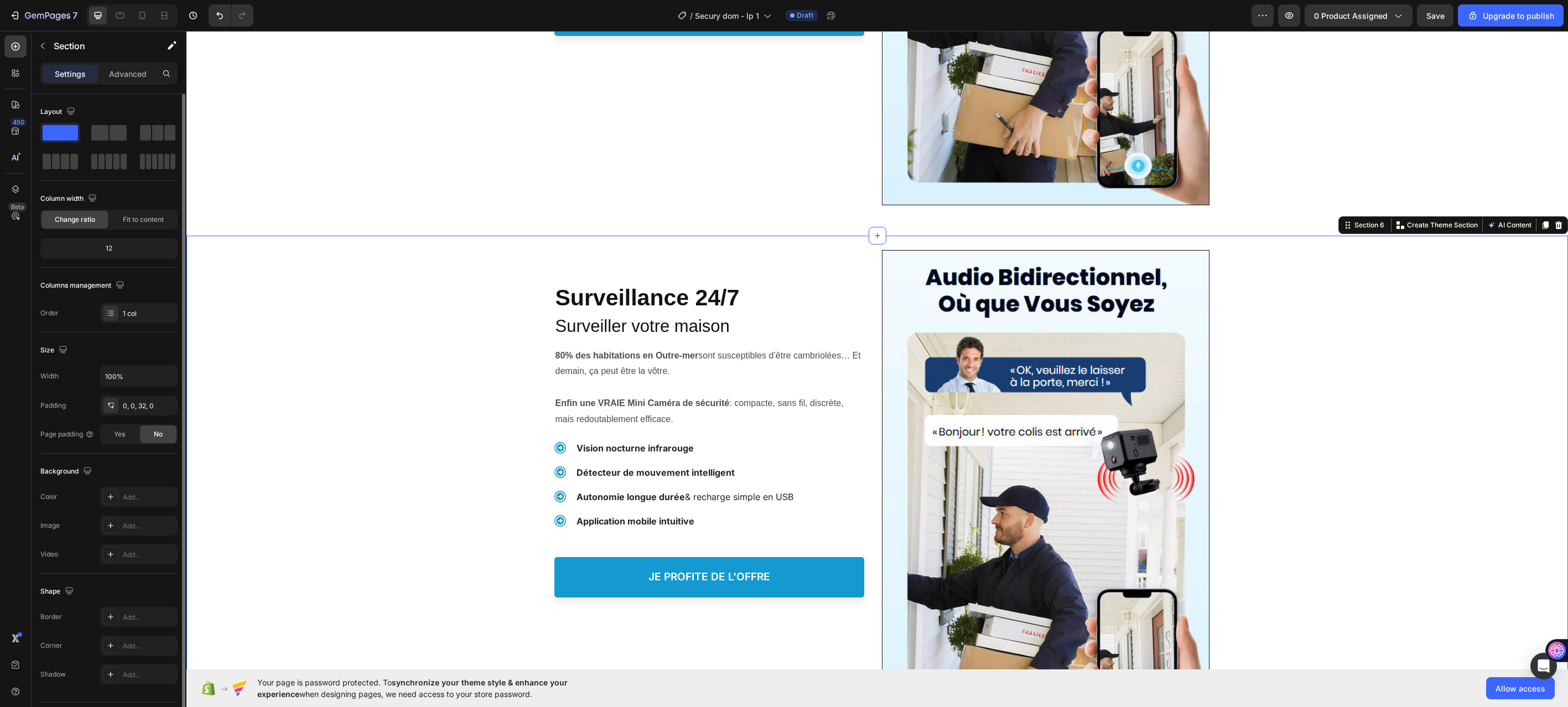
click at [462, 343] on div "Protéger votre Famille, Heading Surveillance 24/7 Heading Surveiller votre mais…" at bounding box center [877, 502] width 1382 height 533
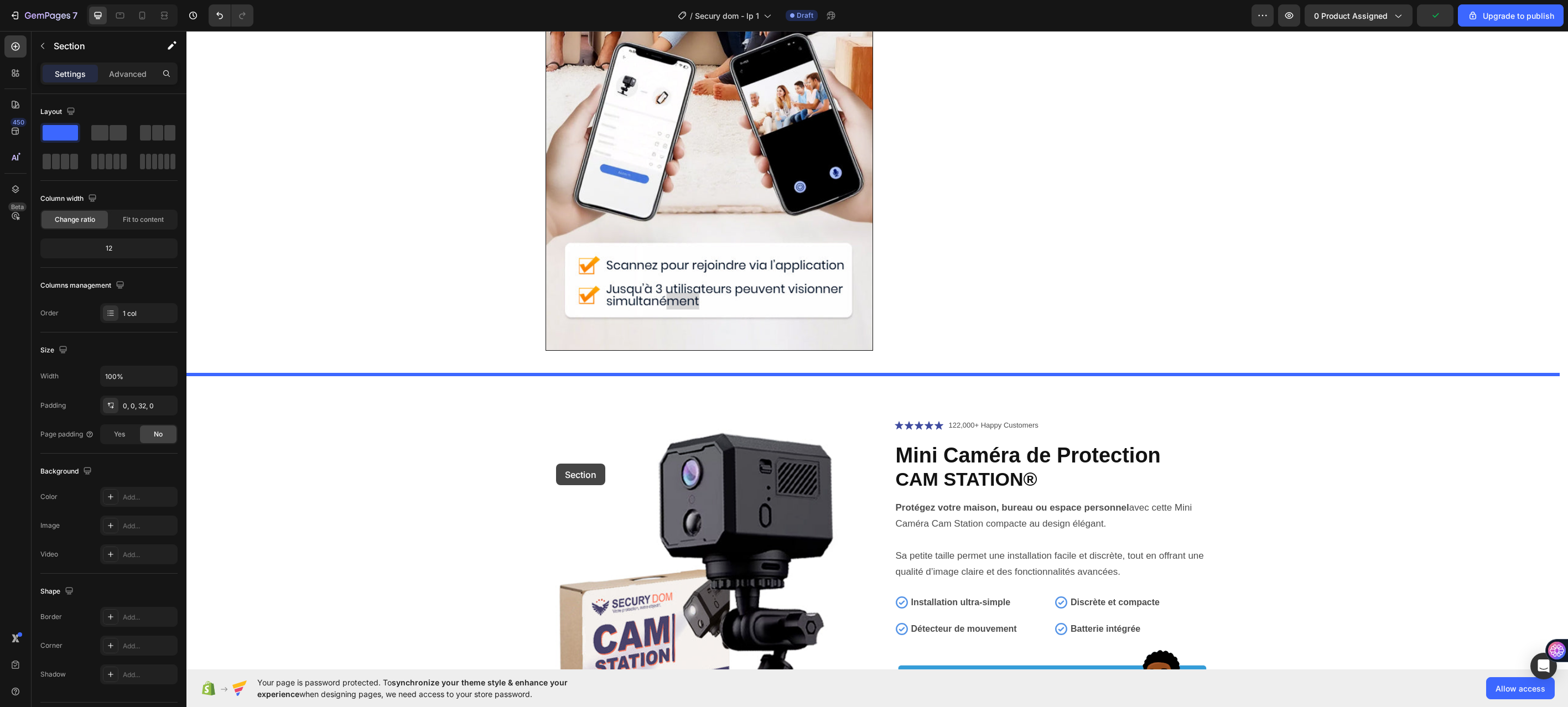
scroll to position [3261, 0]
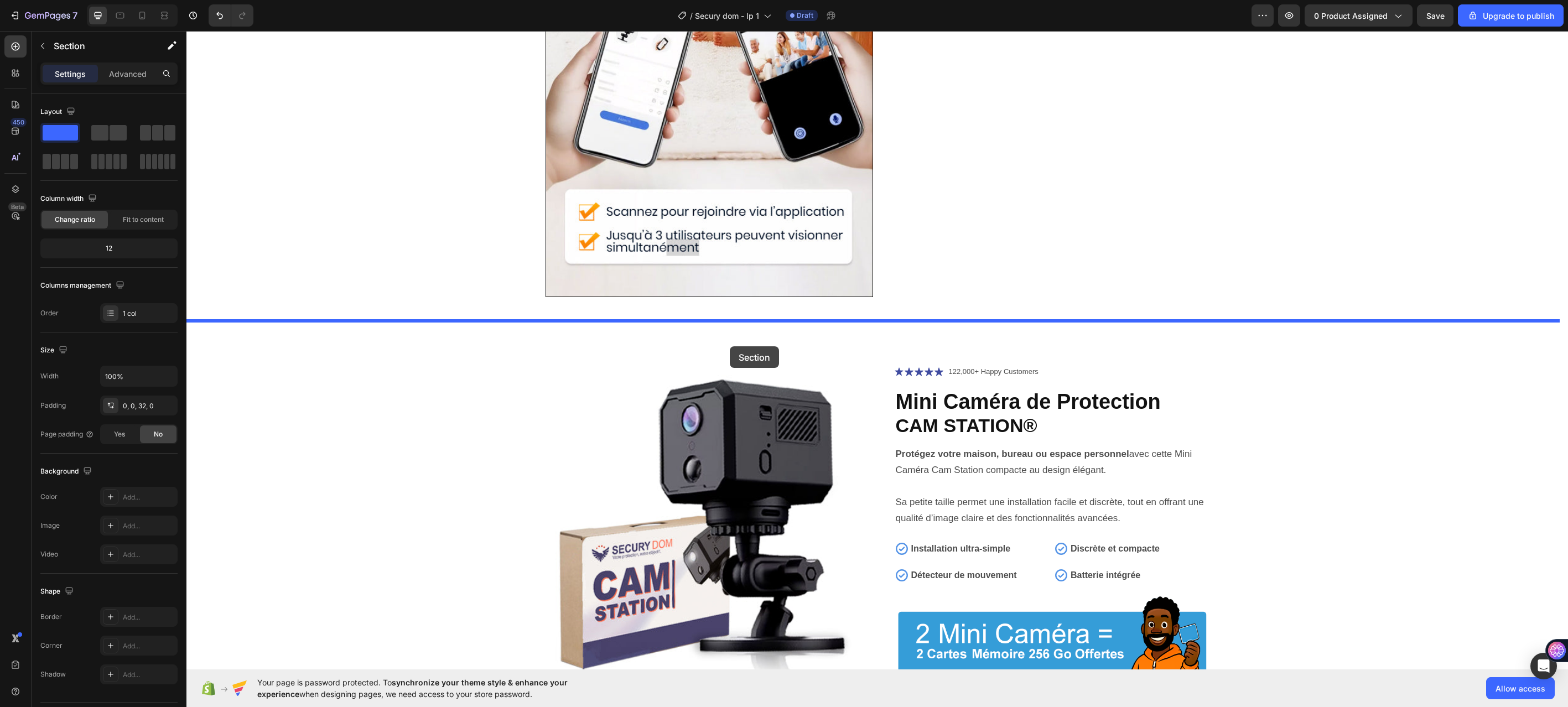
drag, startPoint x: 513, startPoint y: 338, endPoint x: 730, endPoint y: 346, distance: 217.1
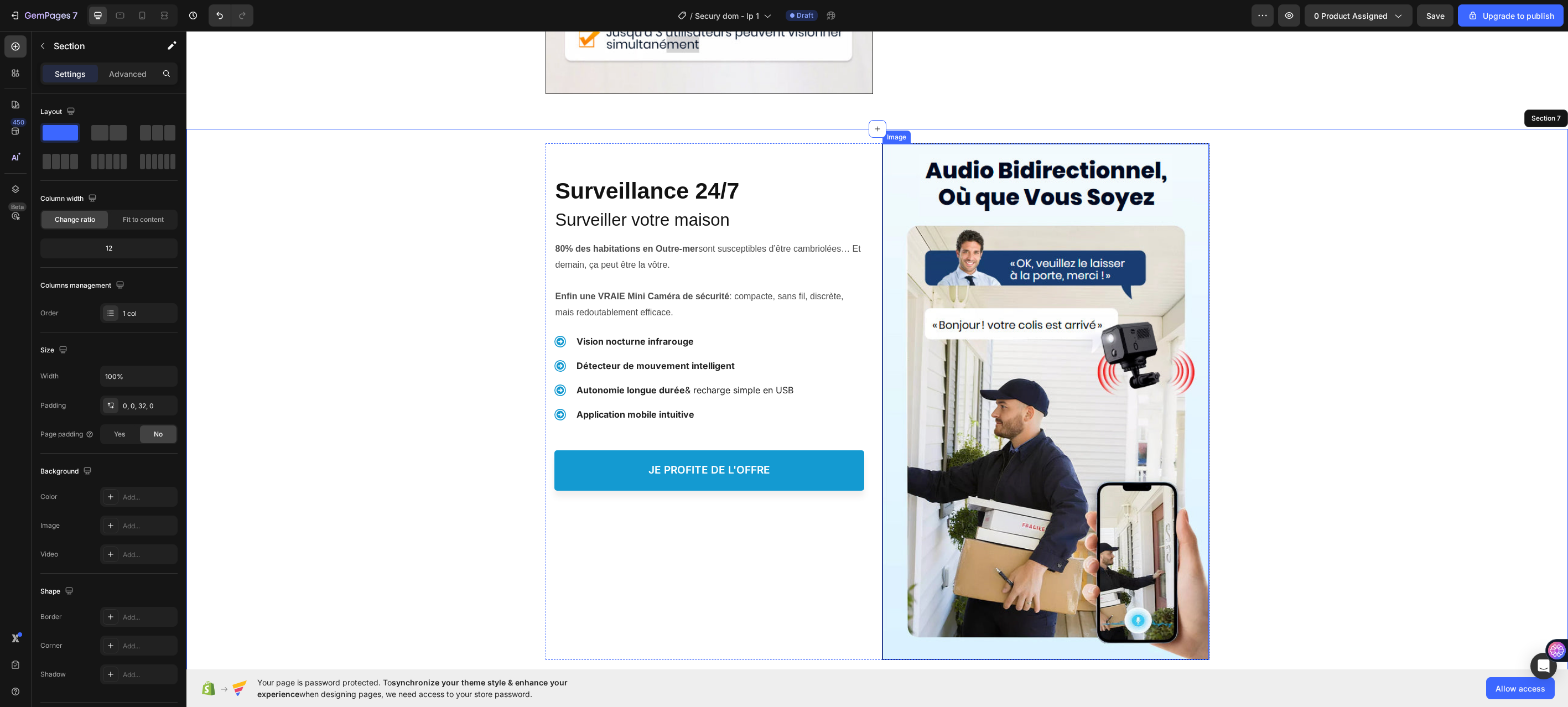
scroll to position [2921, 0]
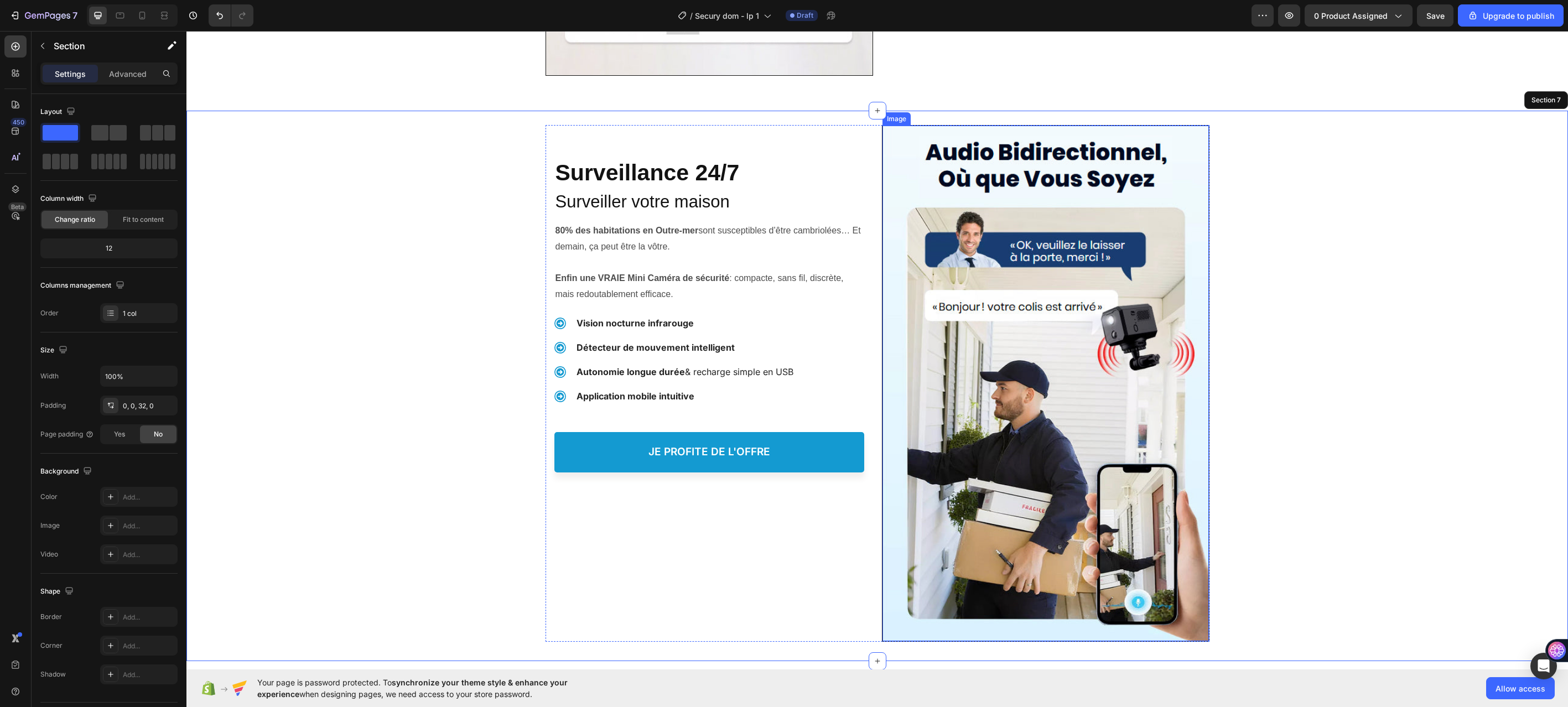
click at [987, 329] on img at bounding box center [1045, 383] width 327 height 516
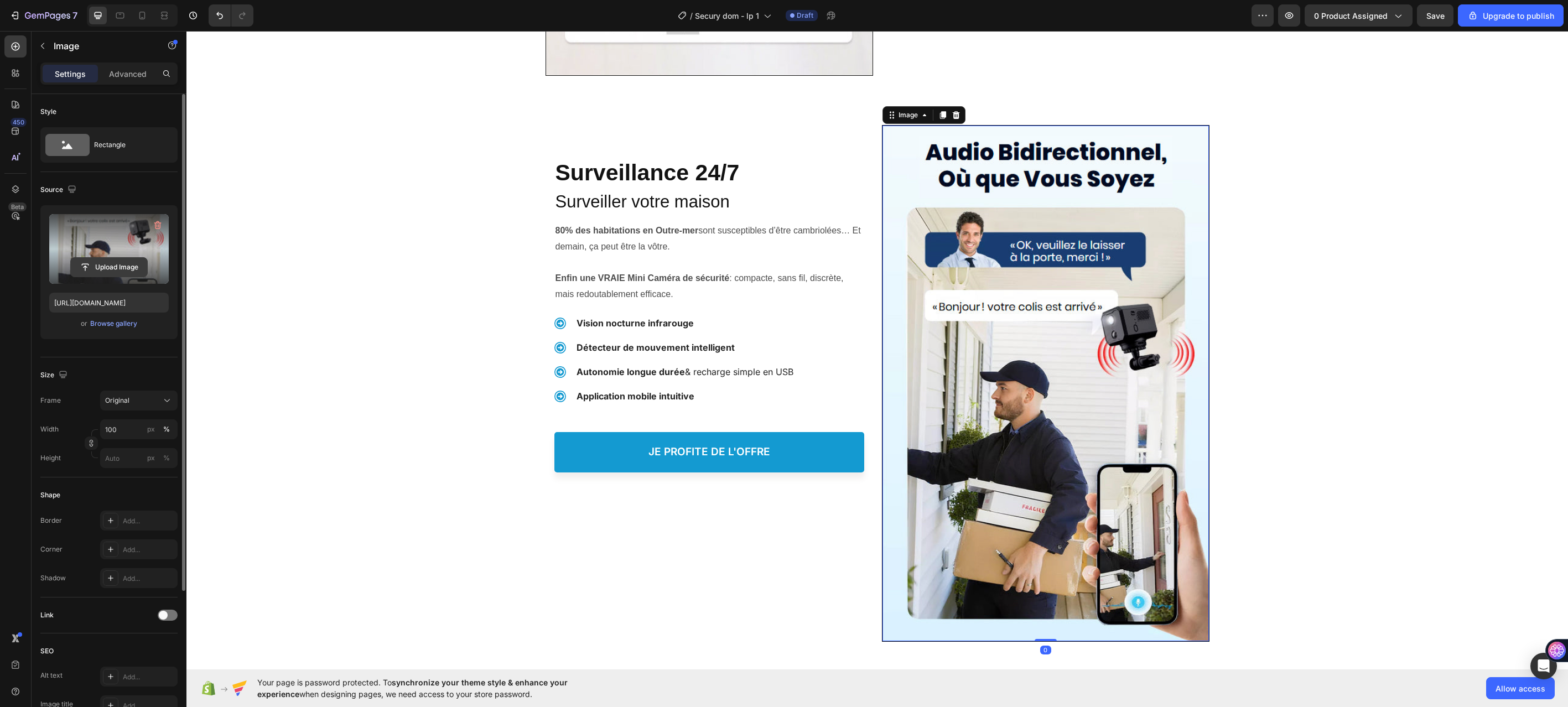
click at [110, 273] on input "file" at bounding box center [108, 267] width 76 height 19
type input "https://cdn.shopify.com/s/files/1/0711/1881/5407/files/gempages_583594733012517…"
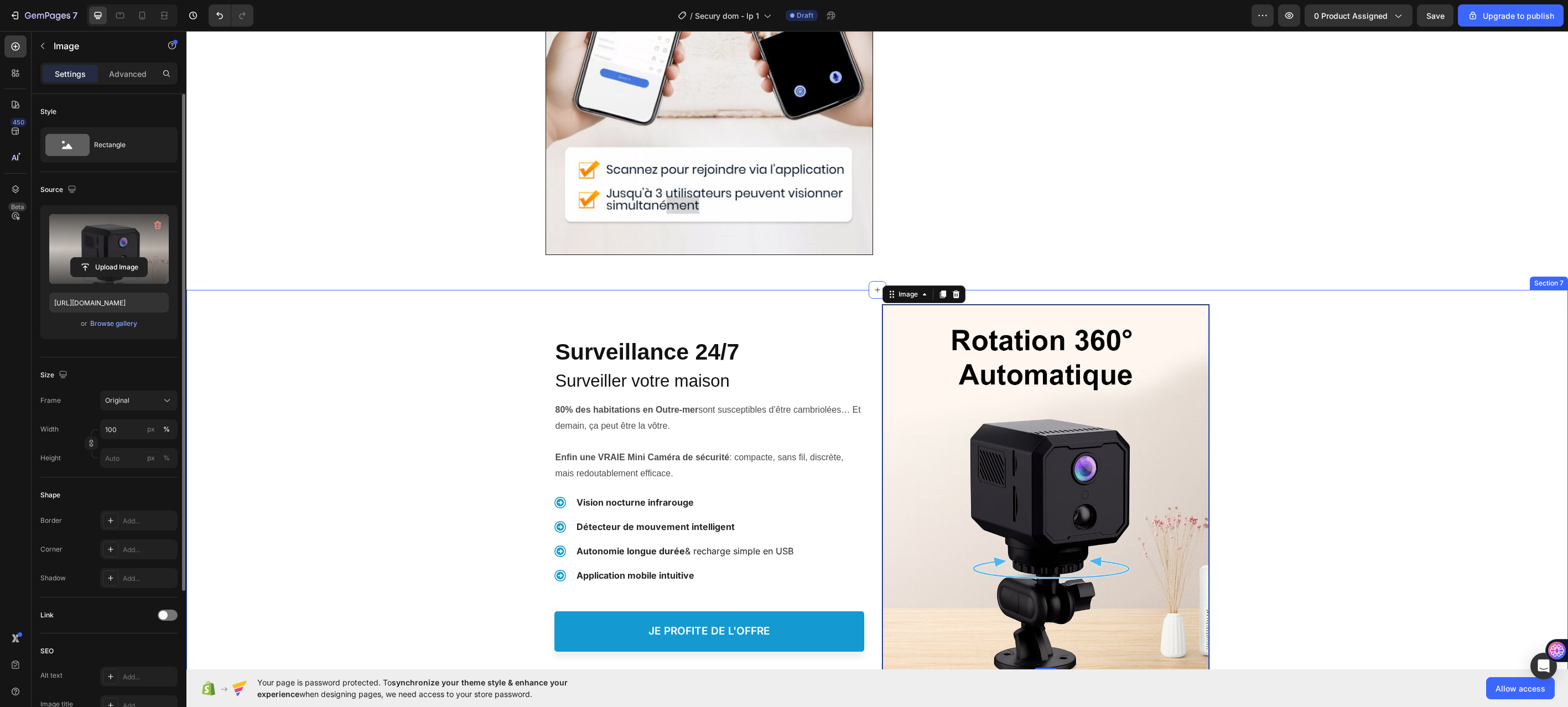
scroll to position [2700, 0]
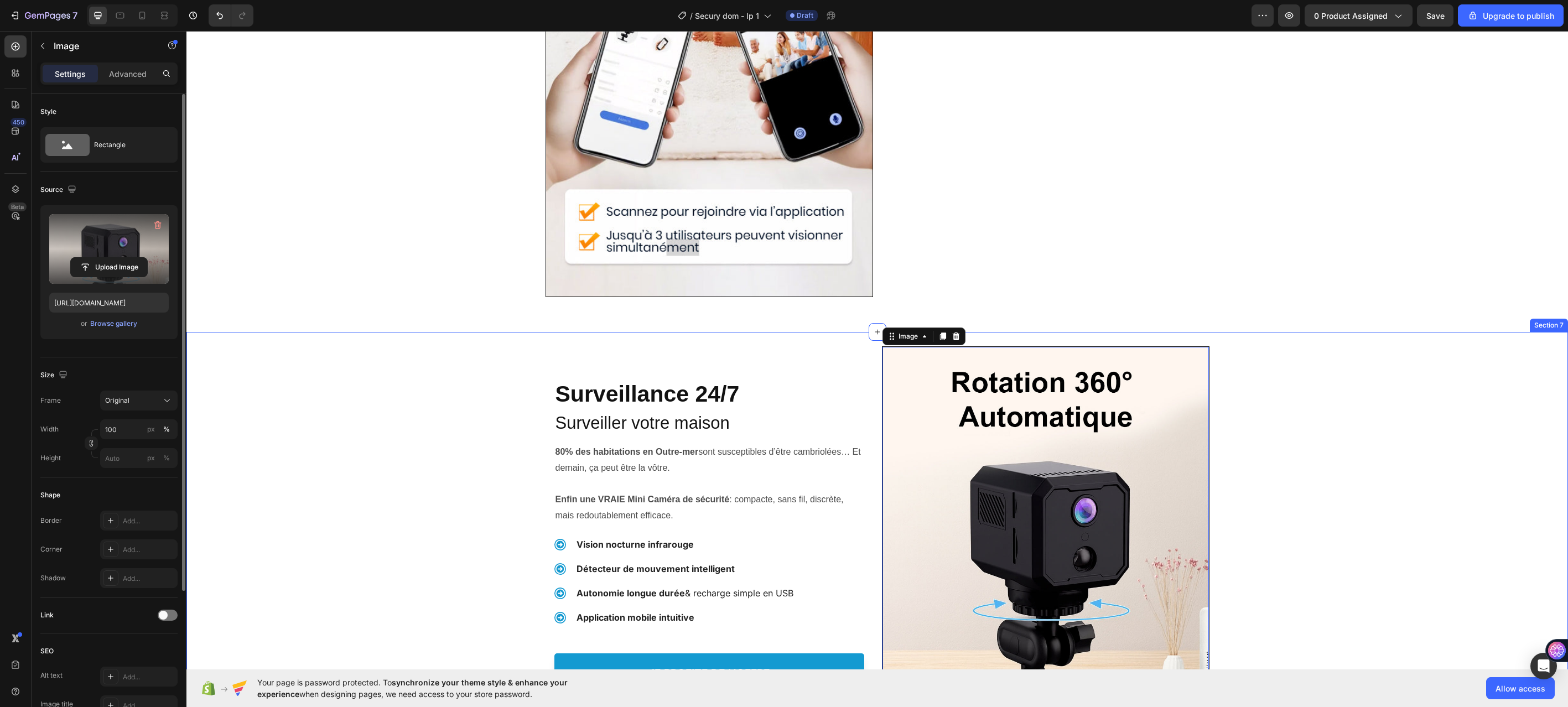
click at [403, 427] on div "Protéger votre Famille, Heading Surveillance 24/7 Heading Surveiller votre mais…" at bounding box center [877, 523] width 1382 height 382
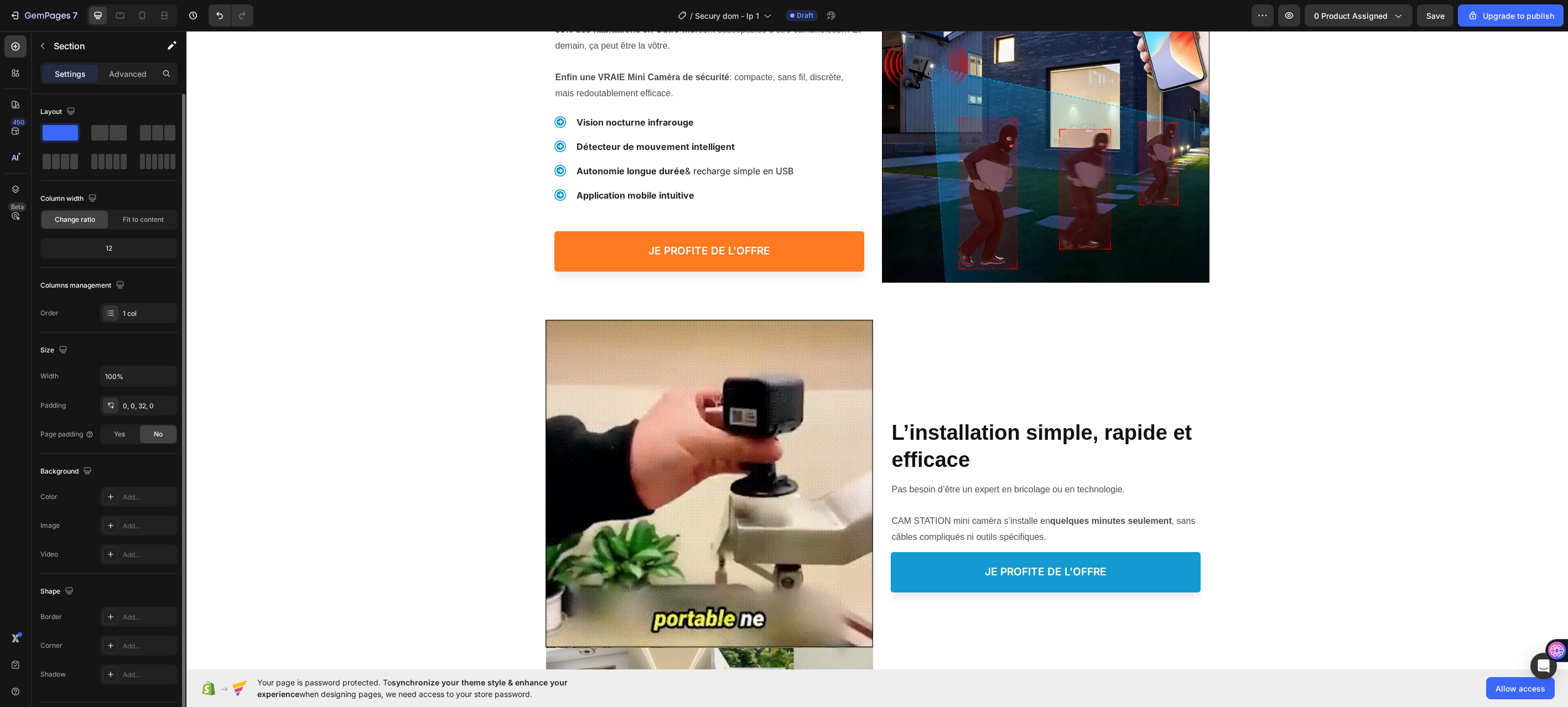
scroll to position [0, 0]
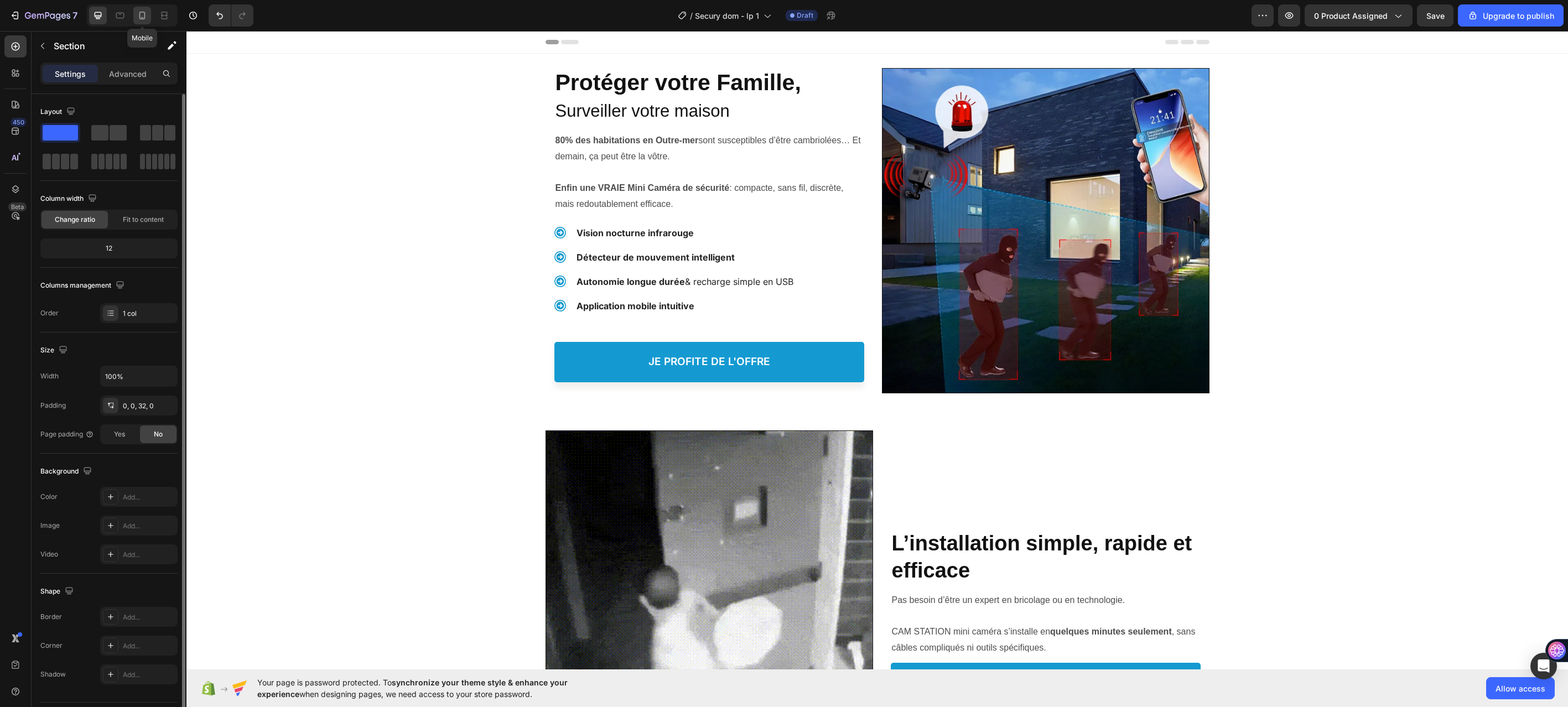
click at [148, 14] on icon at bounding box center [142, 16] width 11 height 11
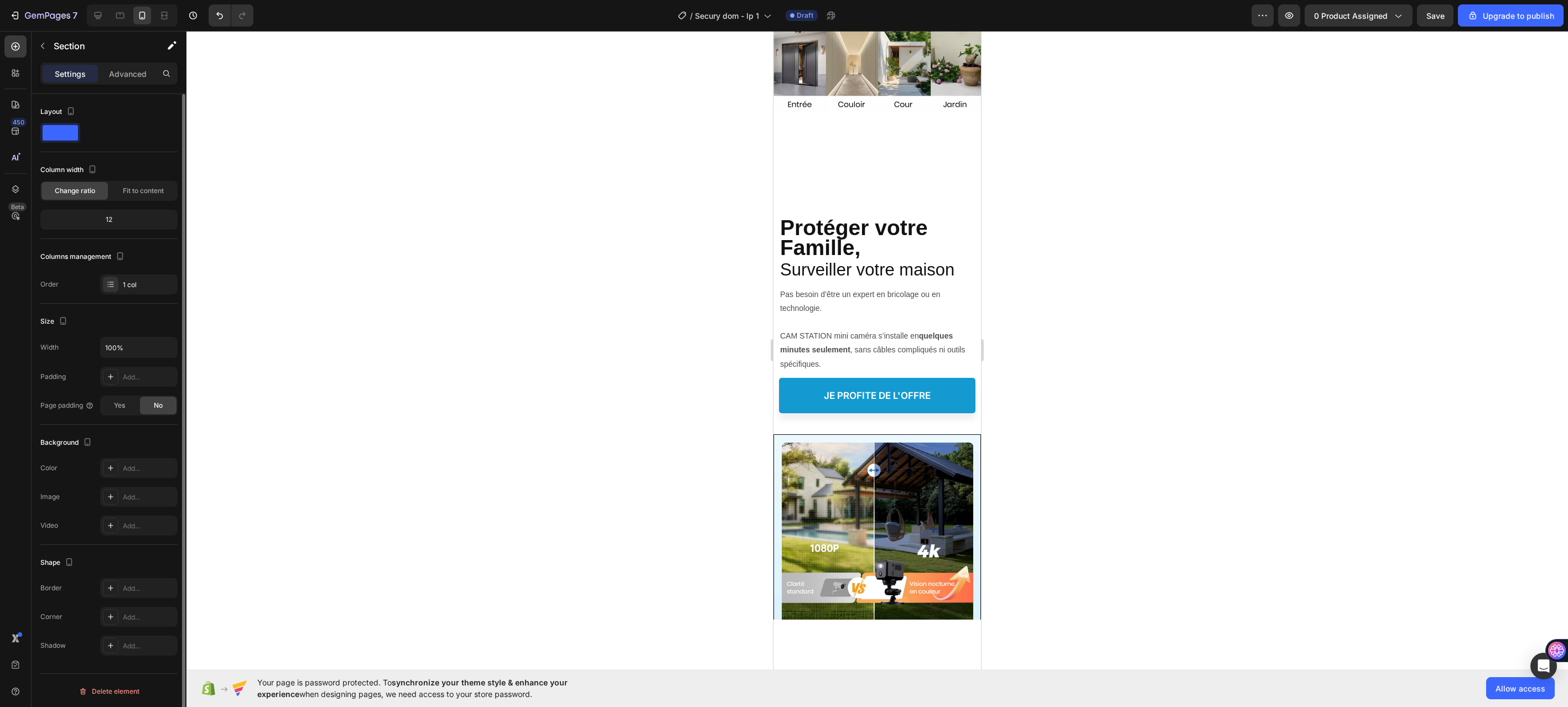
scroll to position [497, 0]
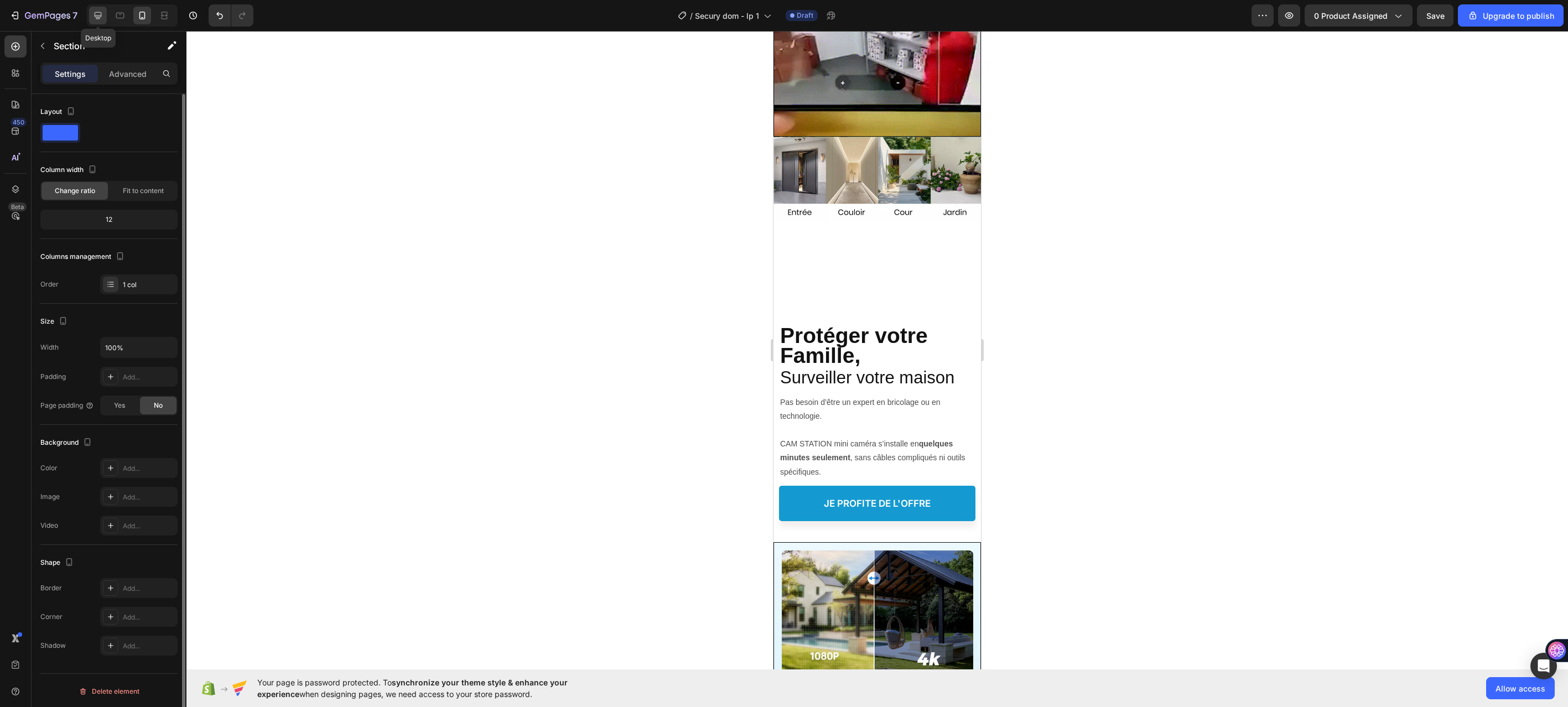
click at [102, 17] on icon at bounding box center [98, 16] width 11 height 11
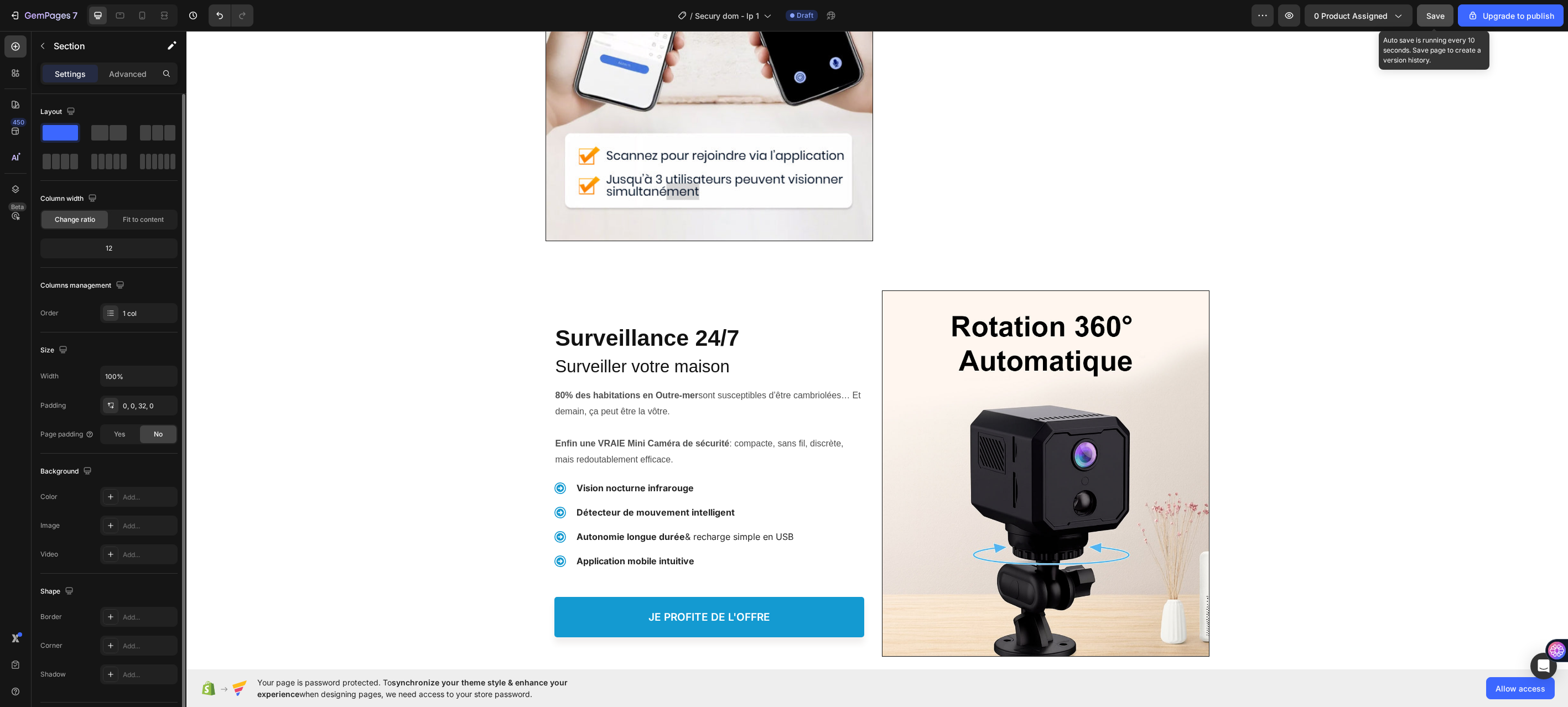
click at [1432, 10] on div "Save" at bounding box center [1435, 16] width 18 height 11
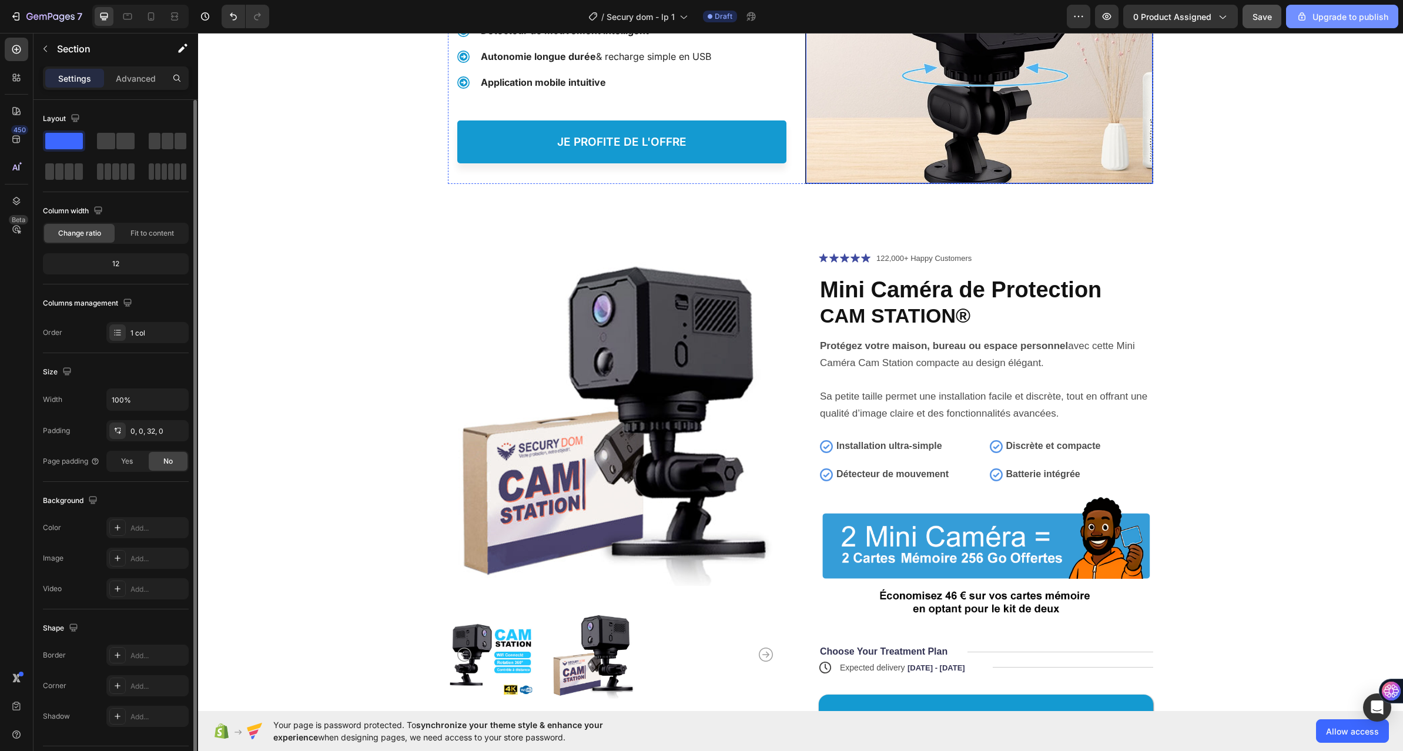
scroll to position [3602, 0]
click at [1112, 19] on icon "button" at bounding box center [1107, 17] width 12 height 12
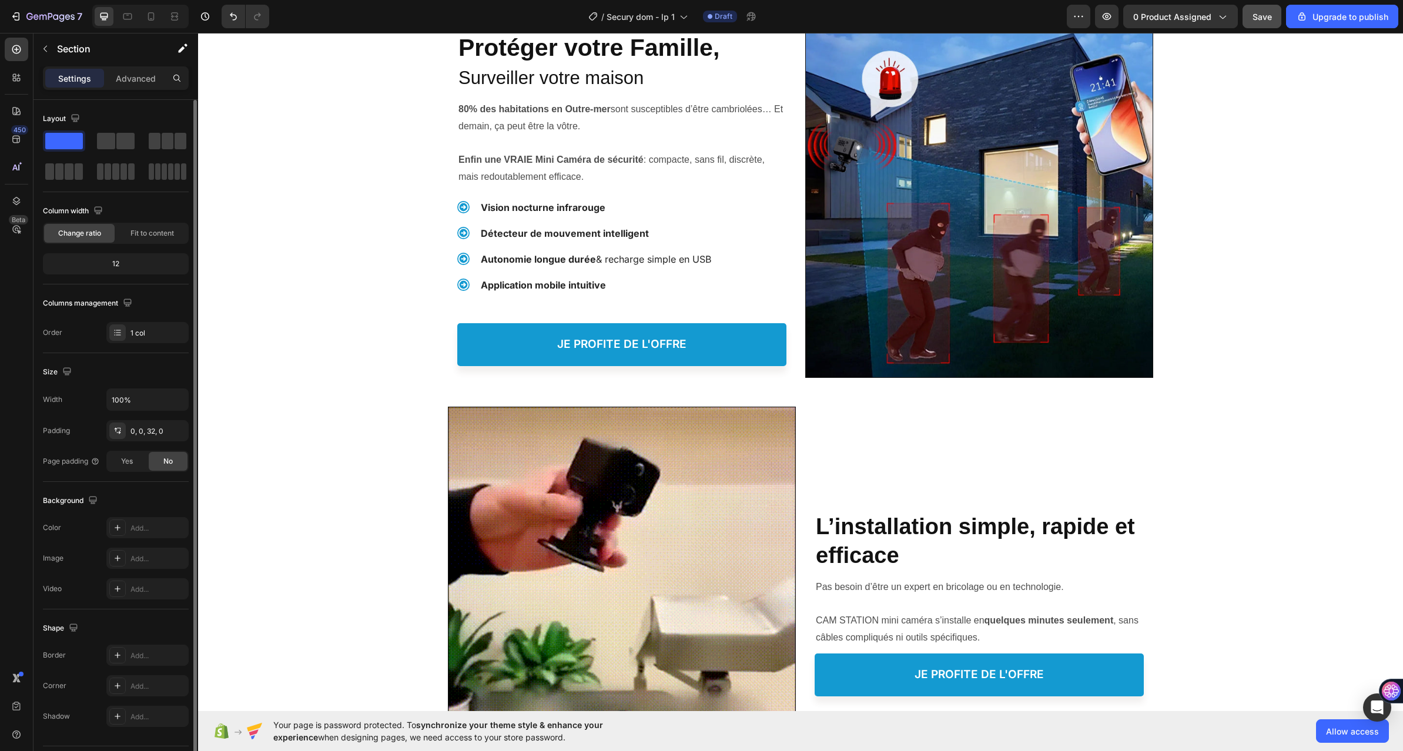
scroll to position [0, 0]
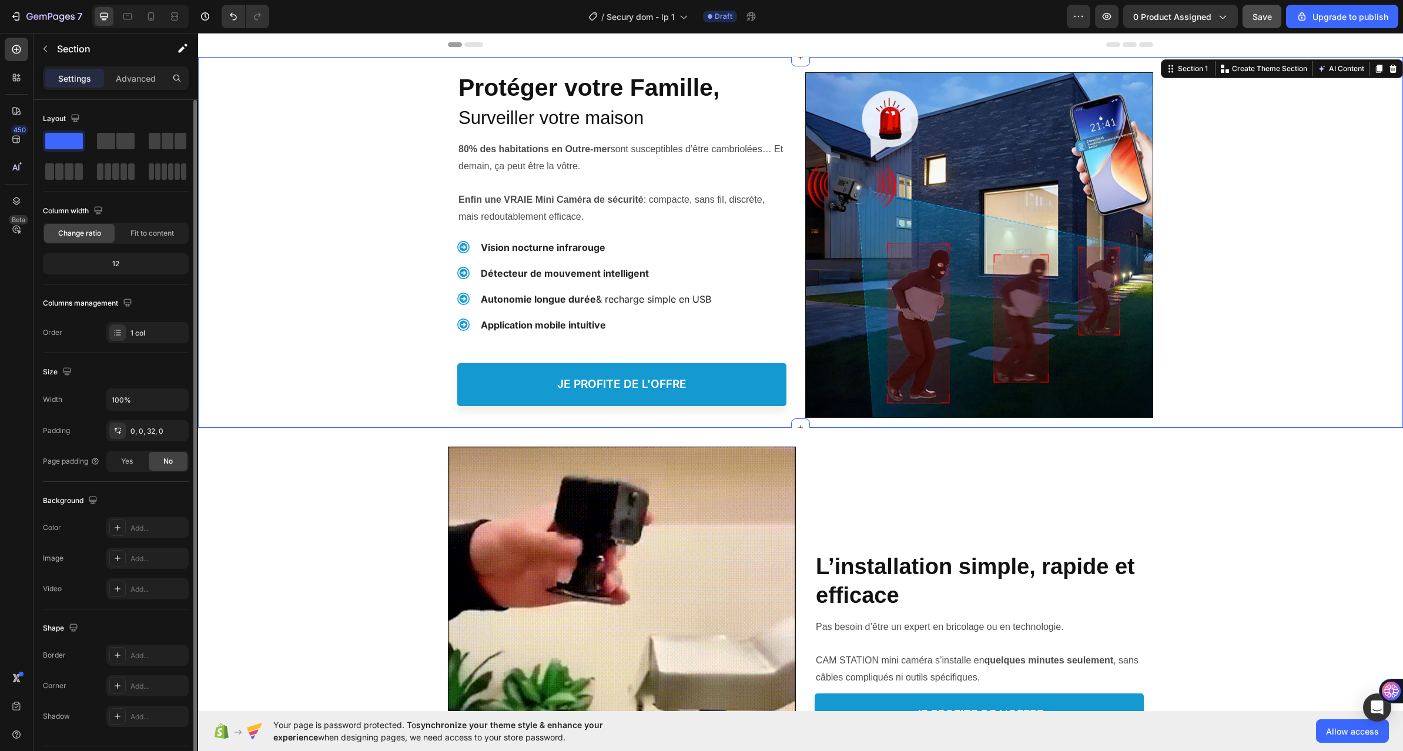
click at [371, 130] on div "Protéger votre Famille, Heading Protéger votre Famille, Heading Surveiller votr…" at bounding box center [800, 238] width 1205 height 363
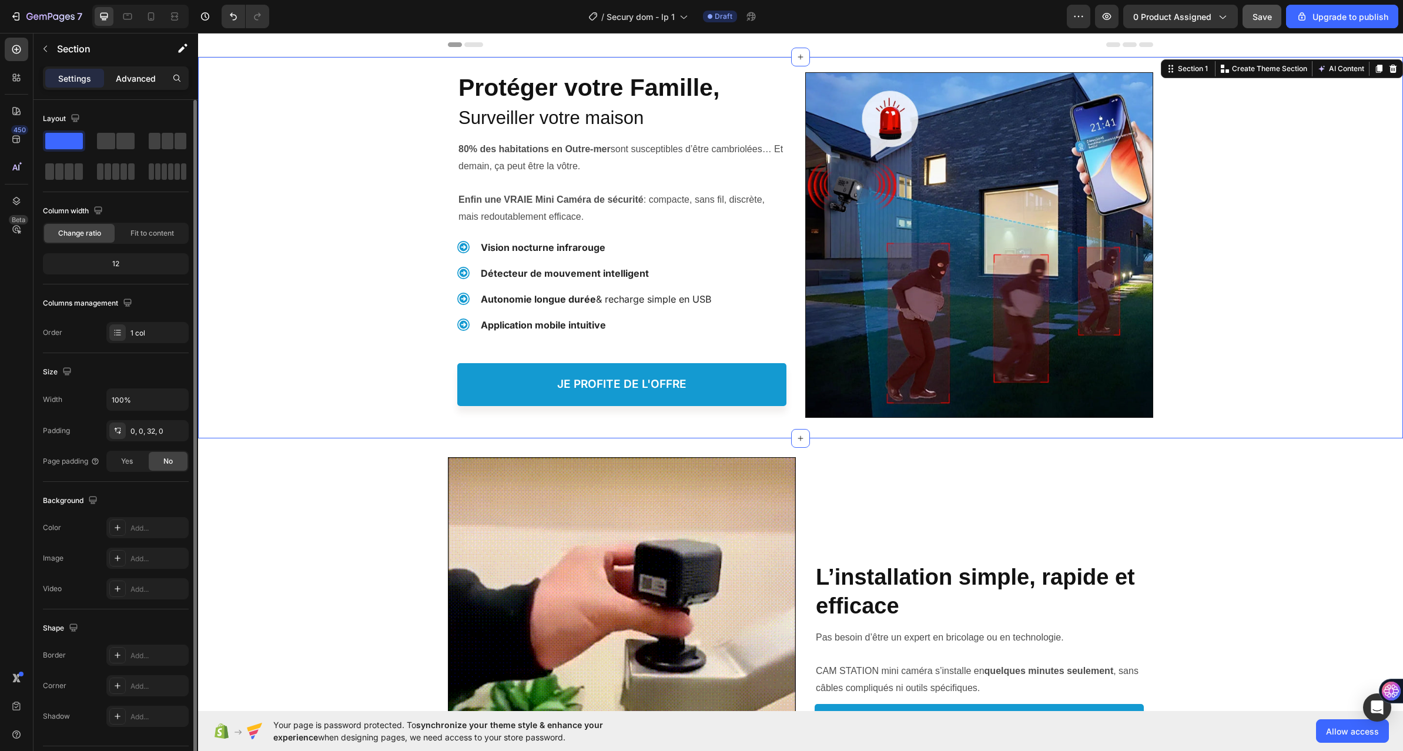
click at [114, 75] on div "Advanced" at bounding box center [135, 78] width 59 height 19
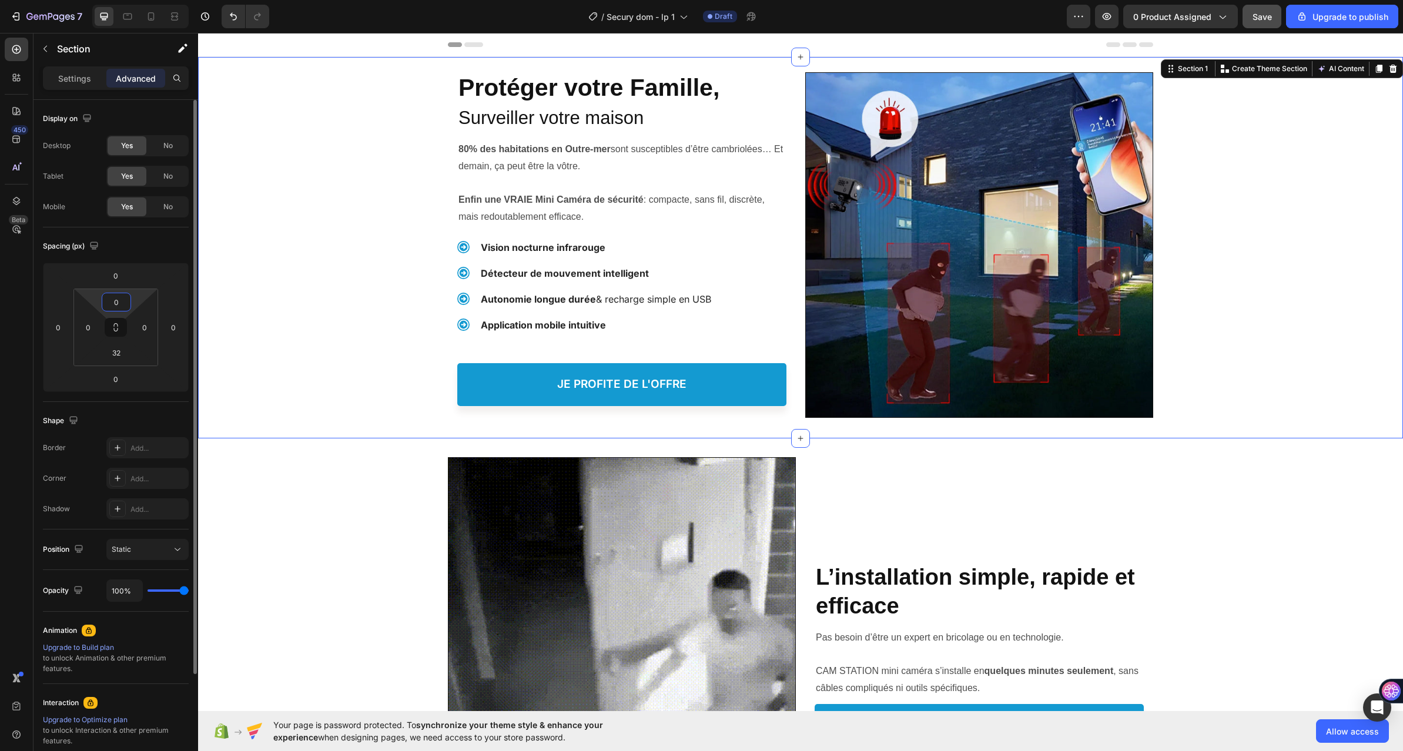
click at [116, 303] on input "0" at bounding box center [117, 302] width 24 height 18
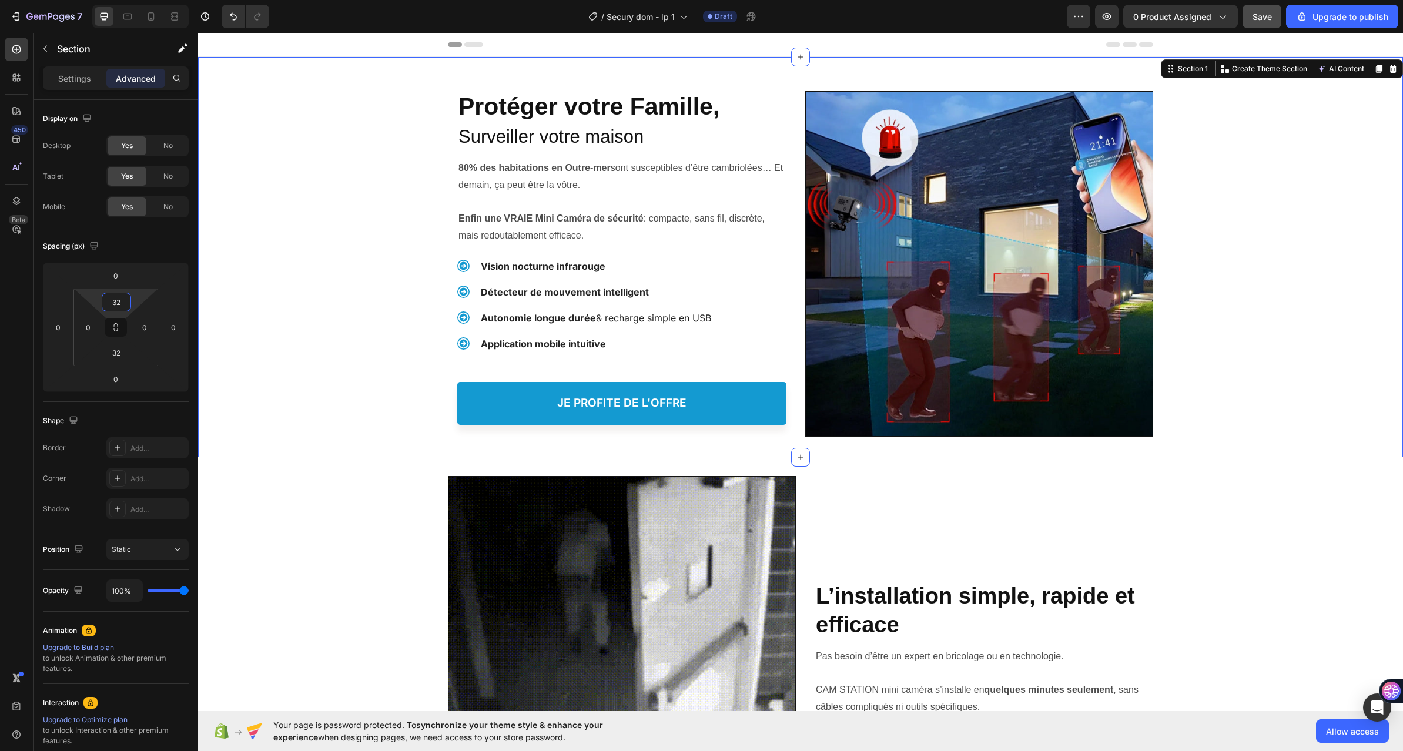
type input "32"
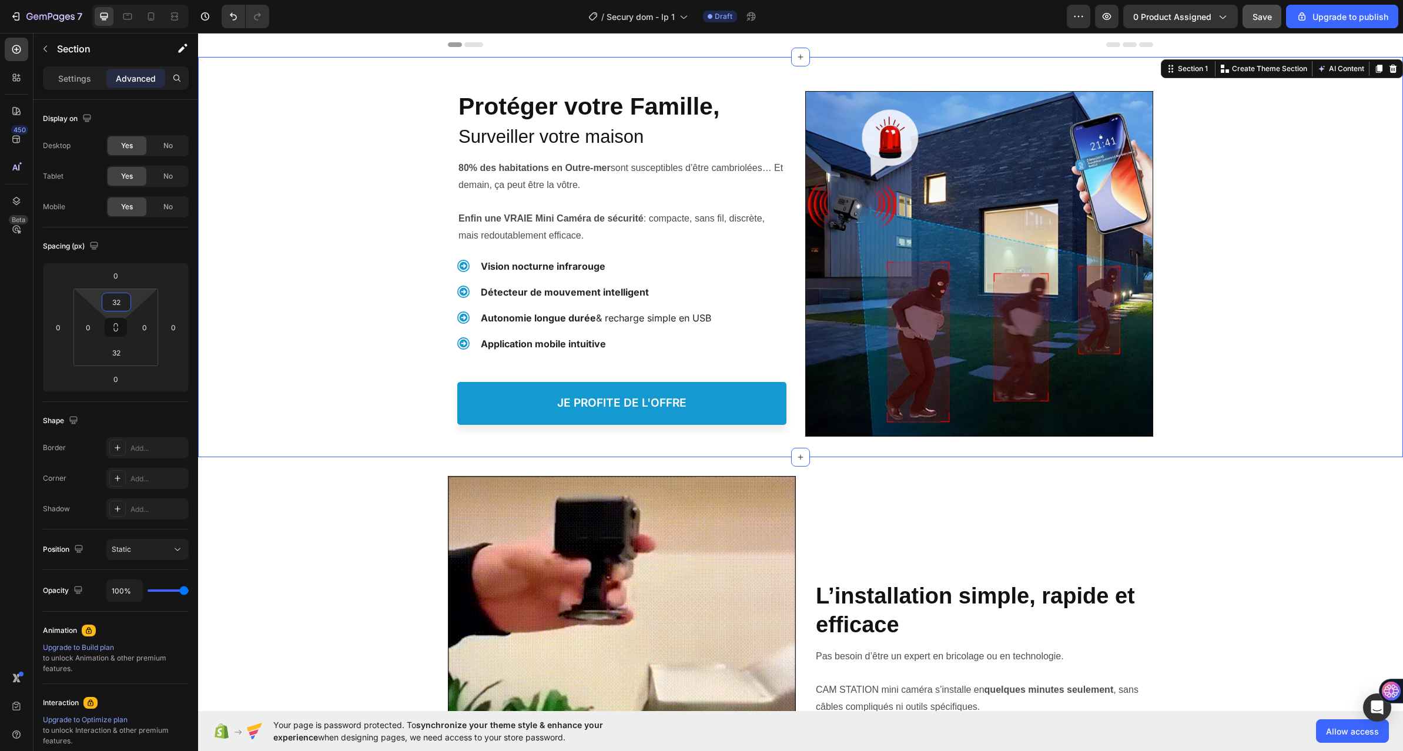
click at [334, 391] on div "Protéger votre Famille, Heading Protéger votre Famille, Heading Surveiller votr…" at bounding box center [800, 257] width 1205 height 363
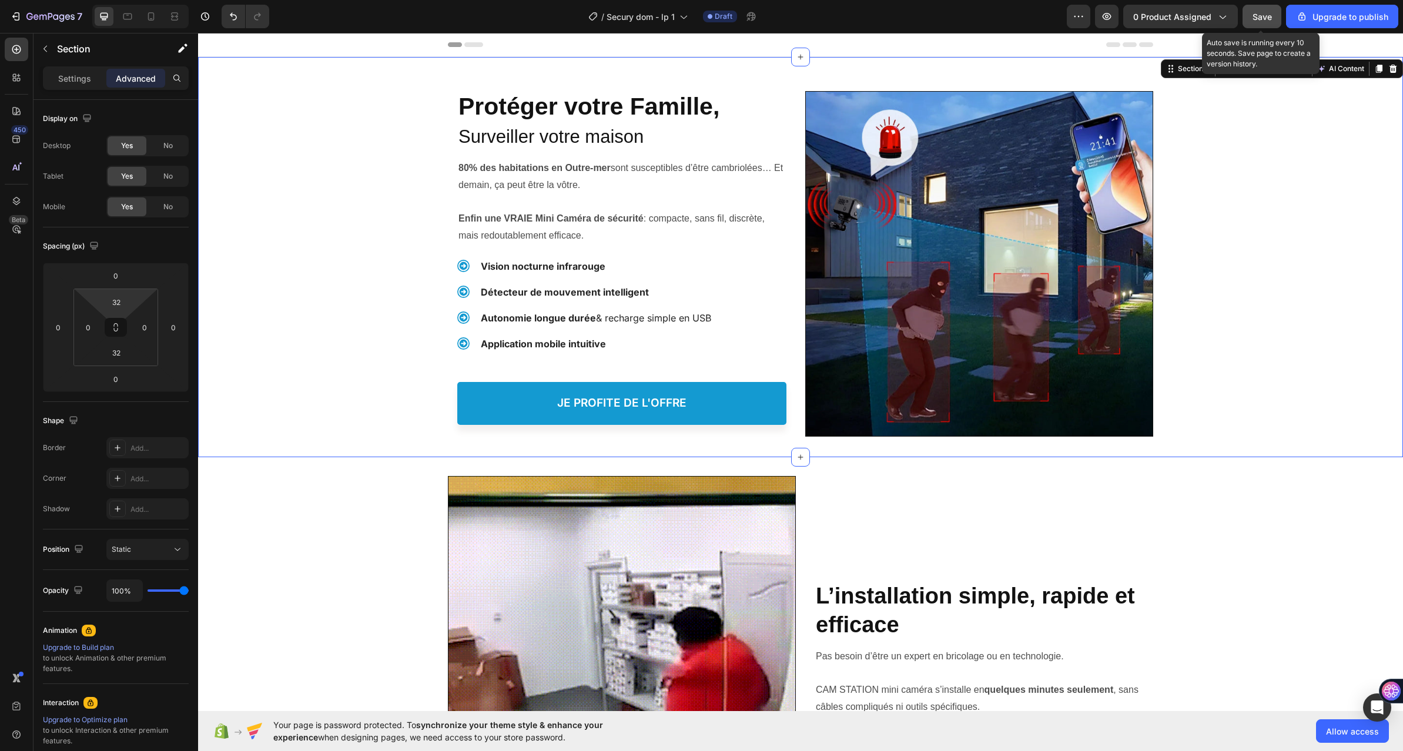
click at [1269, 20] on span "Save" at bounding box center [1261, 17] width 19 height 10
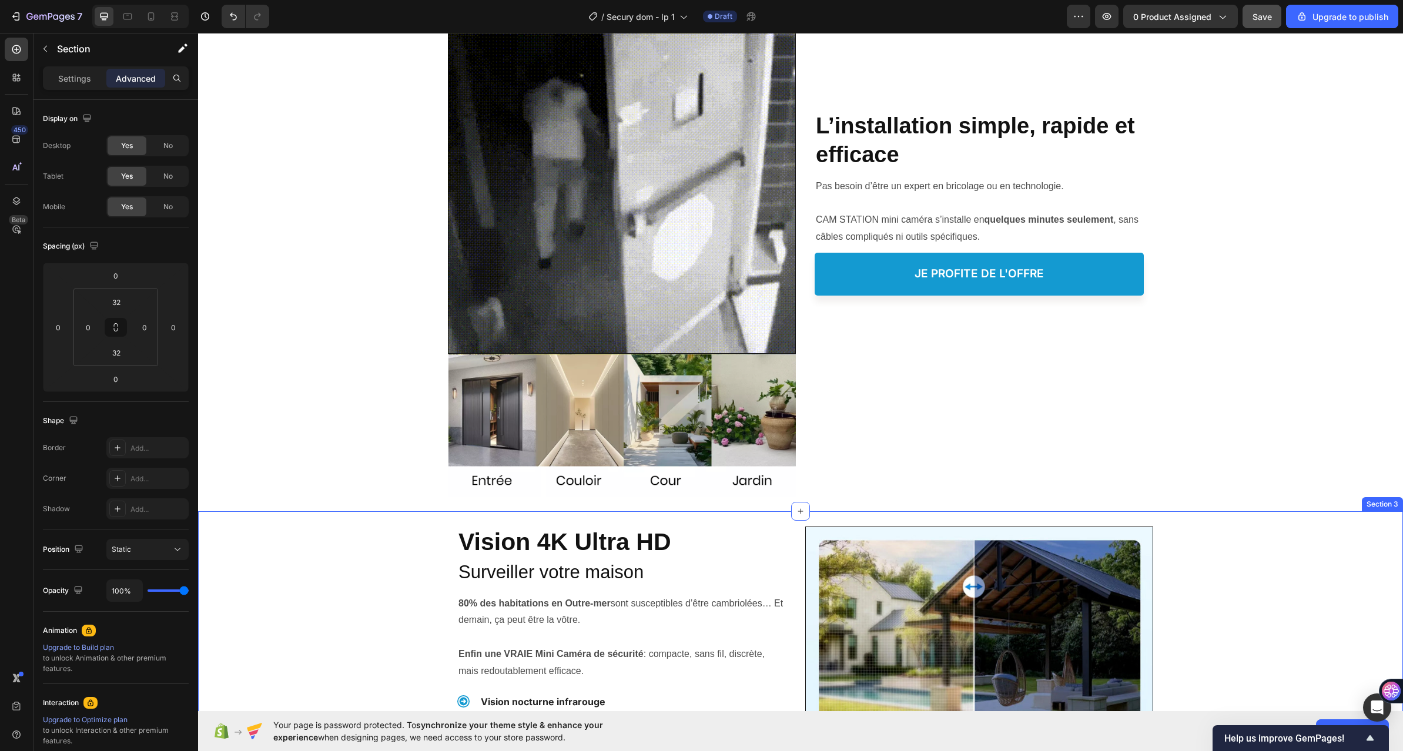
scroll to position [823, 0]
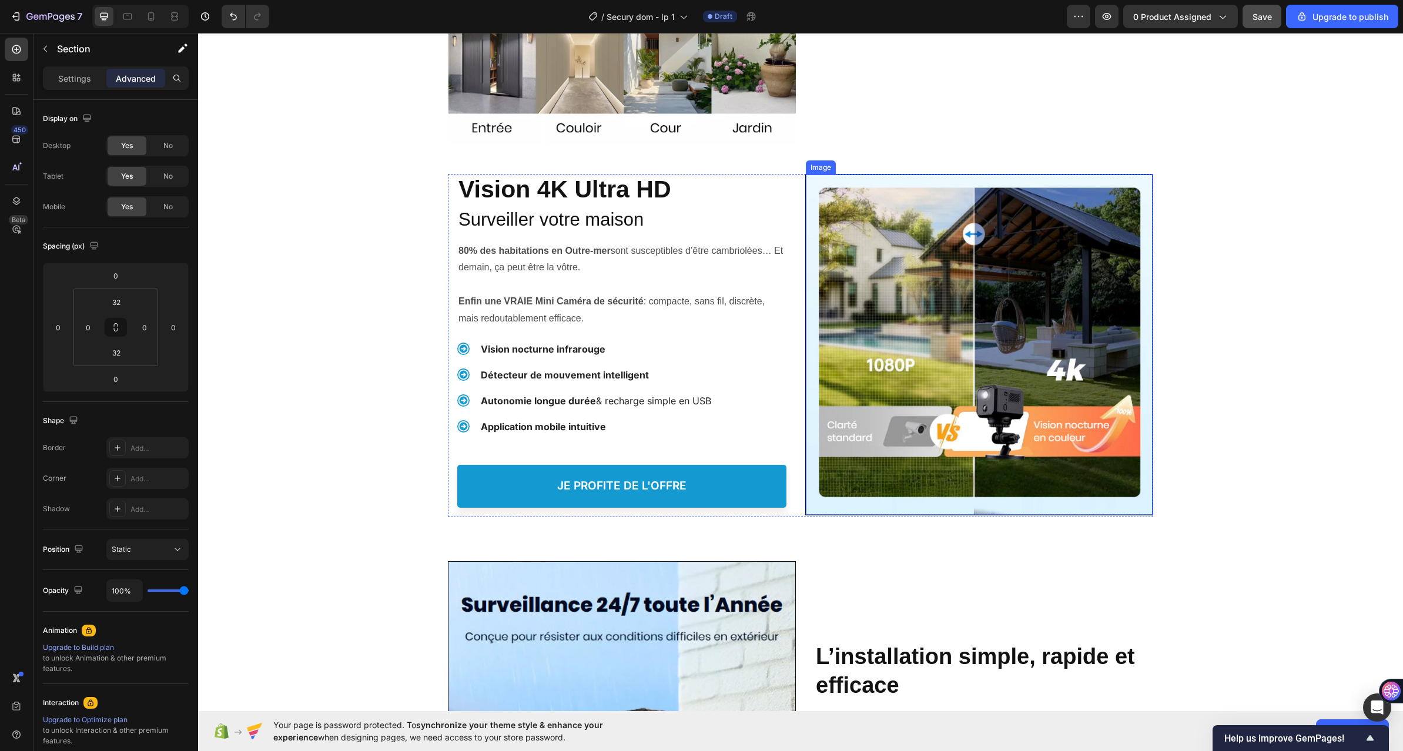
click at [872, 235] on img at bounding box center [979, 345] width 347 height 340
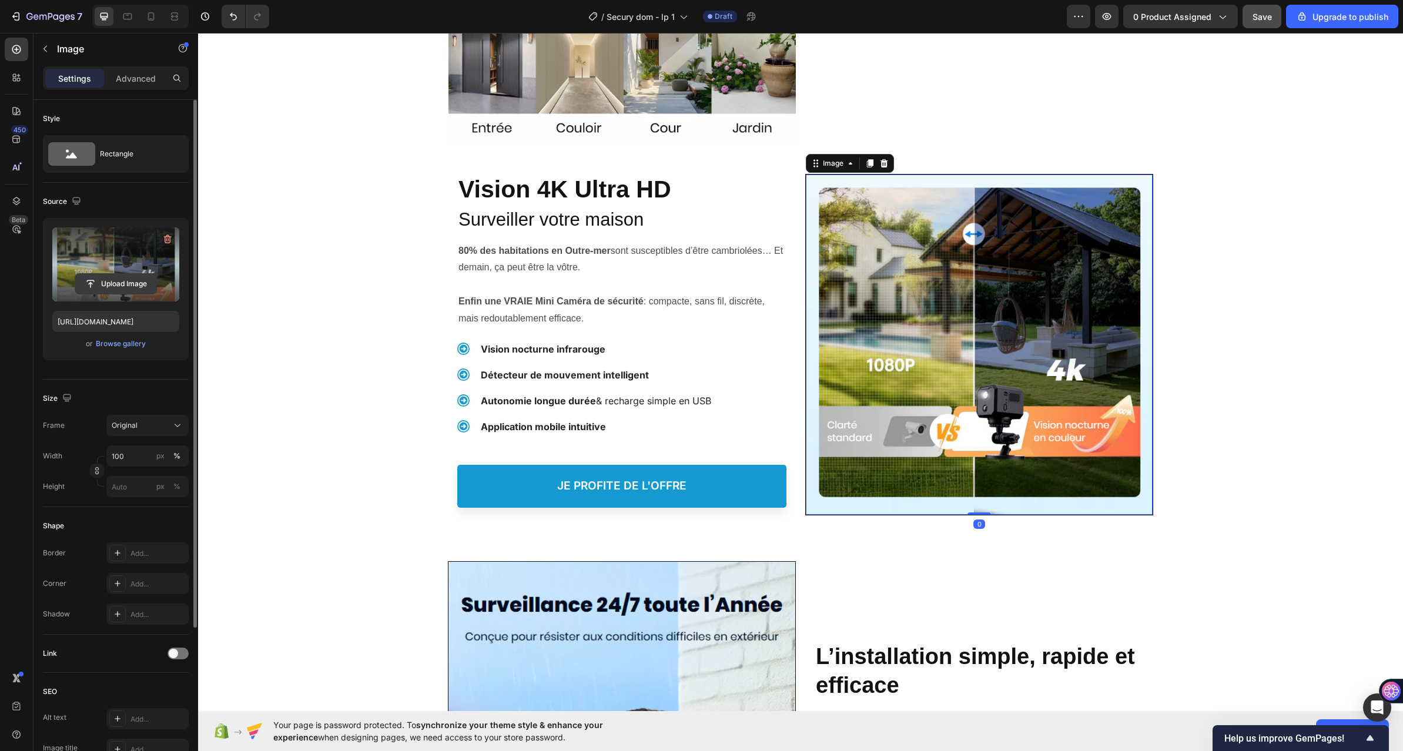
click at [127, 280] on input "file" at bounding box center [115, 284] width 81 height 20
type input "[URL][DOMAIN_NAME]"
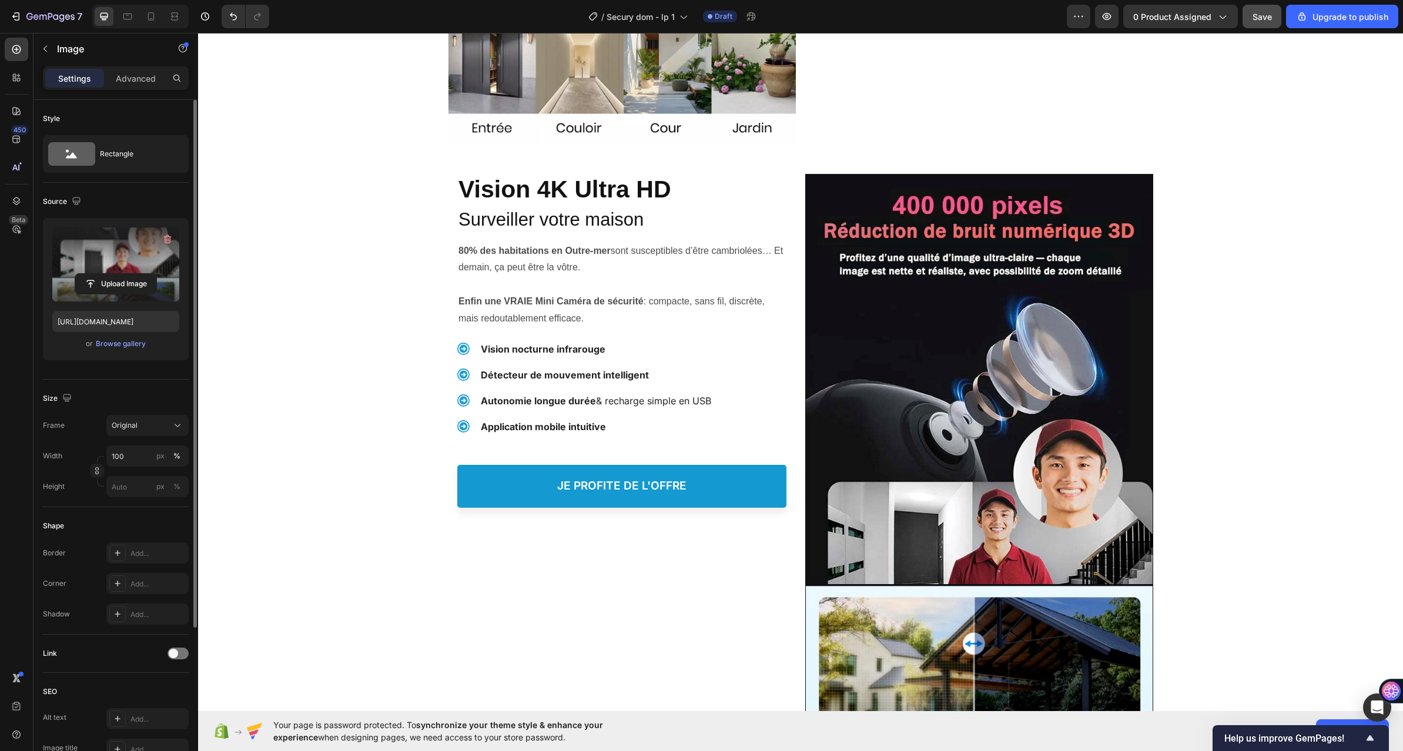
click at [901, 313] on img at bounding box center [979, 550] width 347 height 750
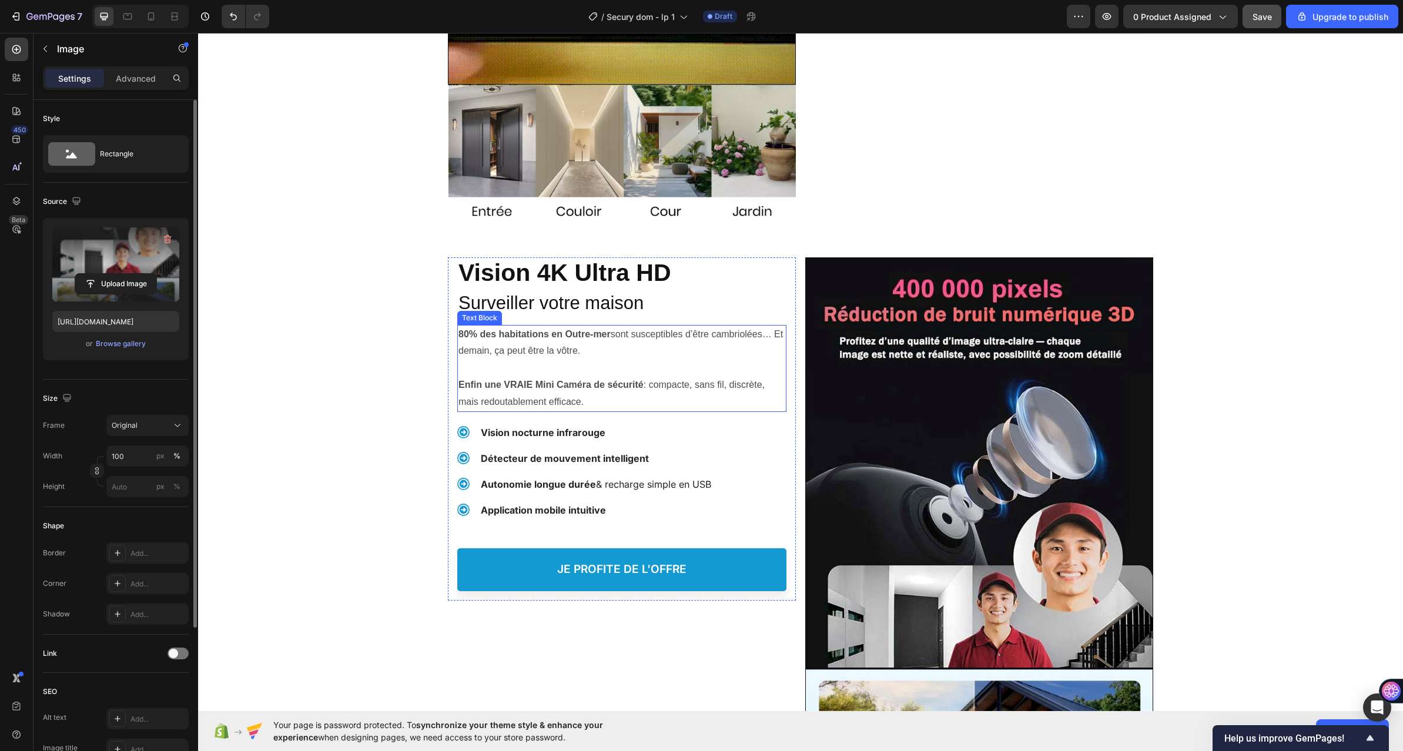
scroll to position [588, 0]
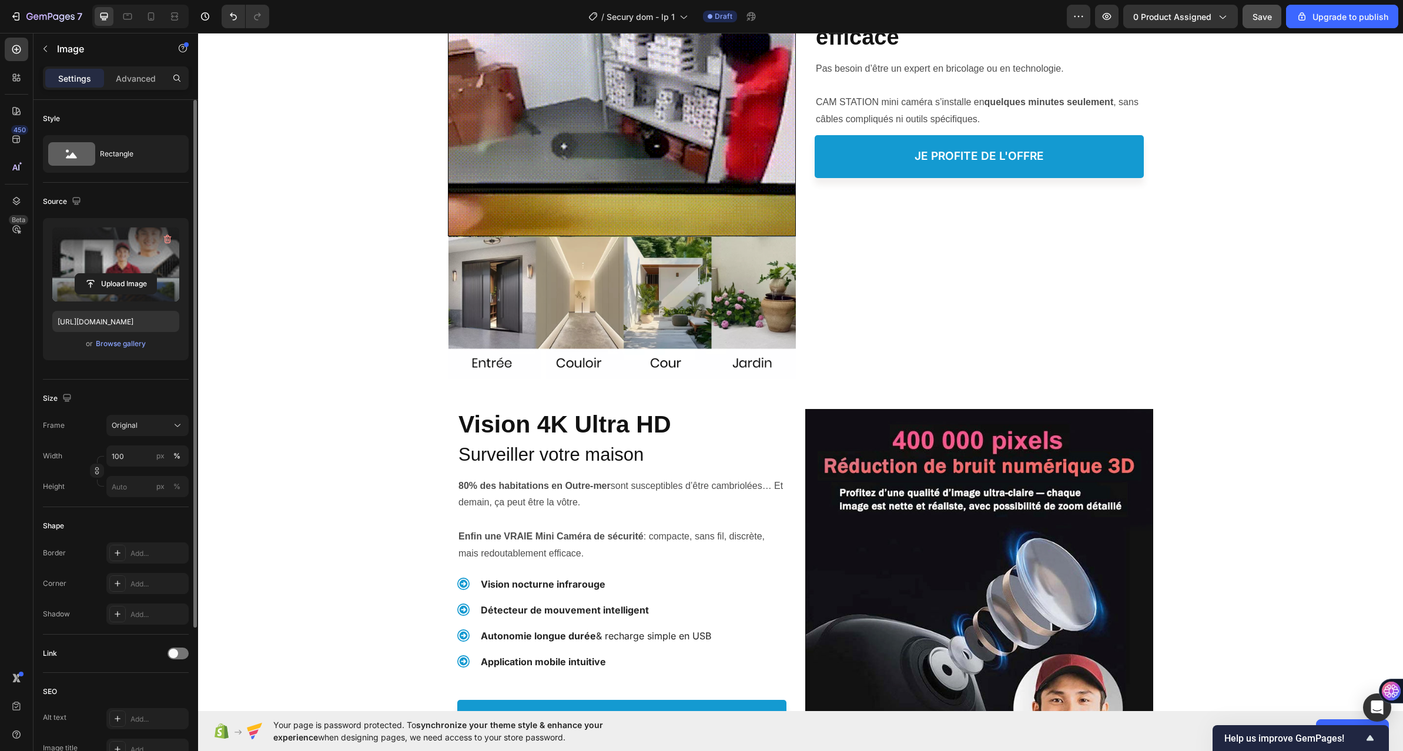
click at [1256, 18] on span "Save" at bounding box center [1261, 17] width 19 height 10
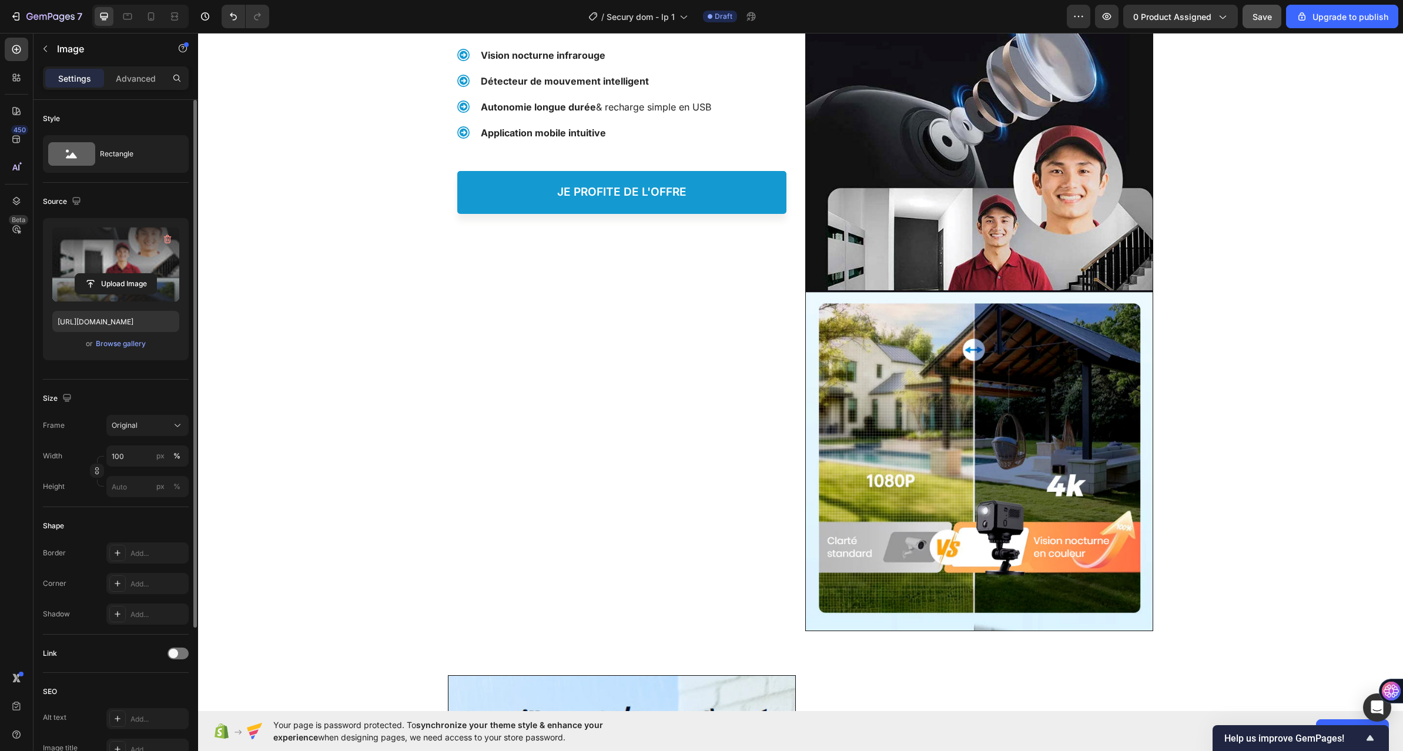
scroll to position [823, 0]
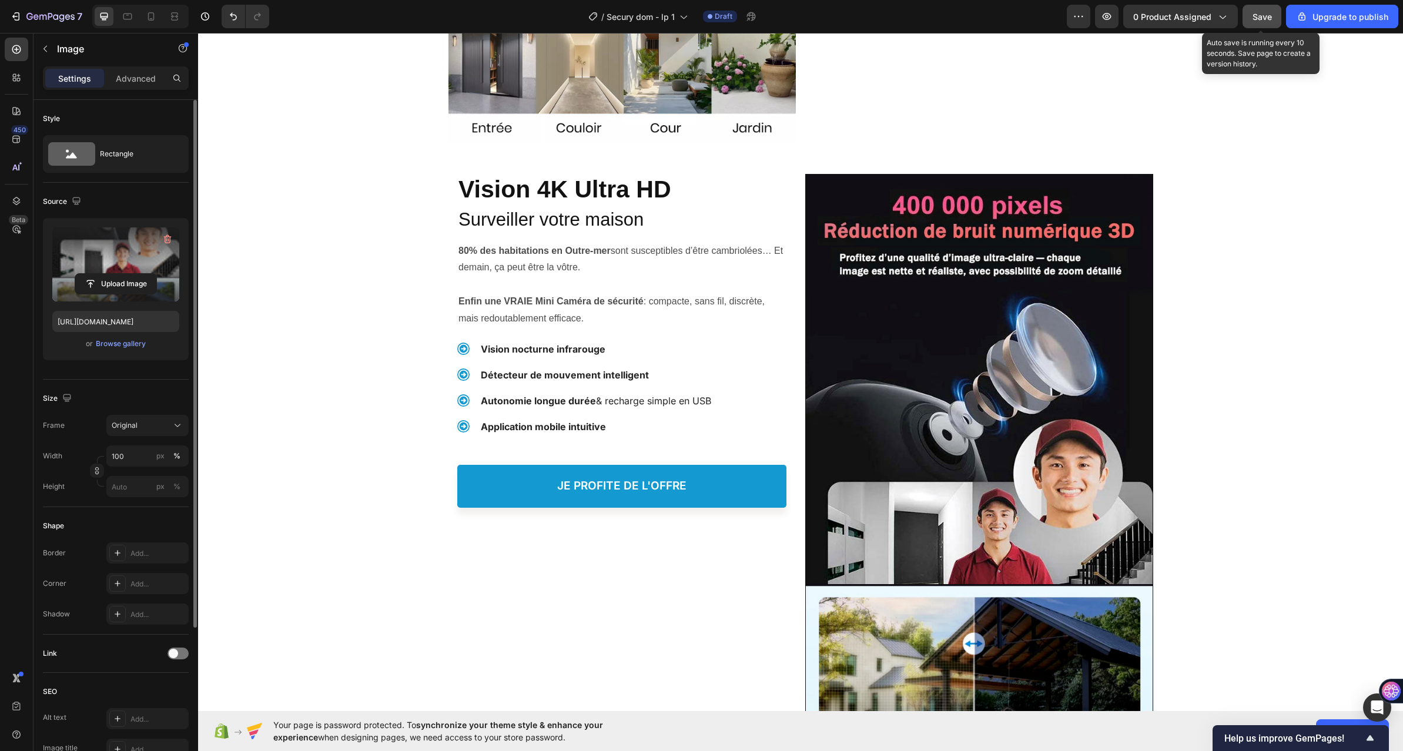
click at [1269, 8] on button "Save" at bounding box center [1261, 17] width 39 height 24
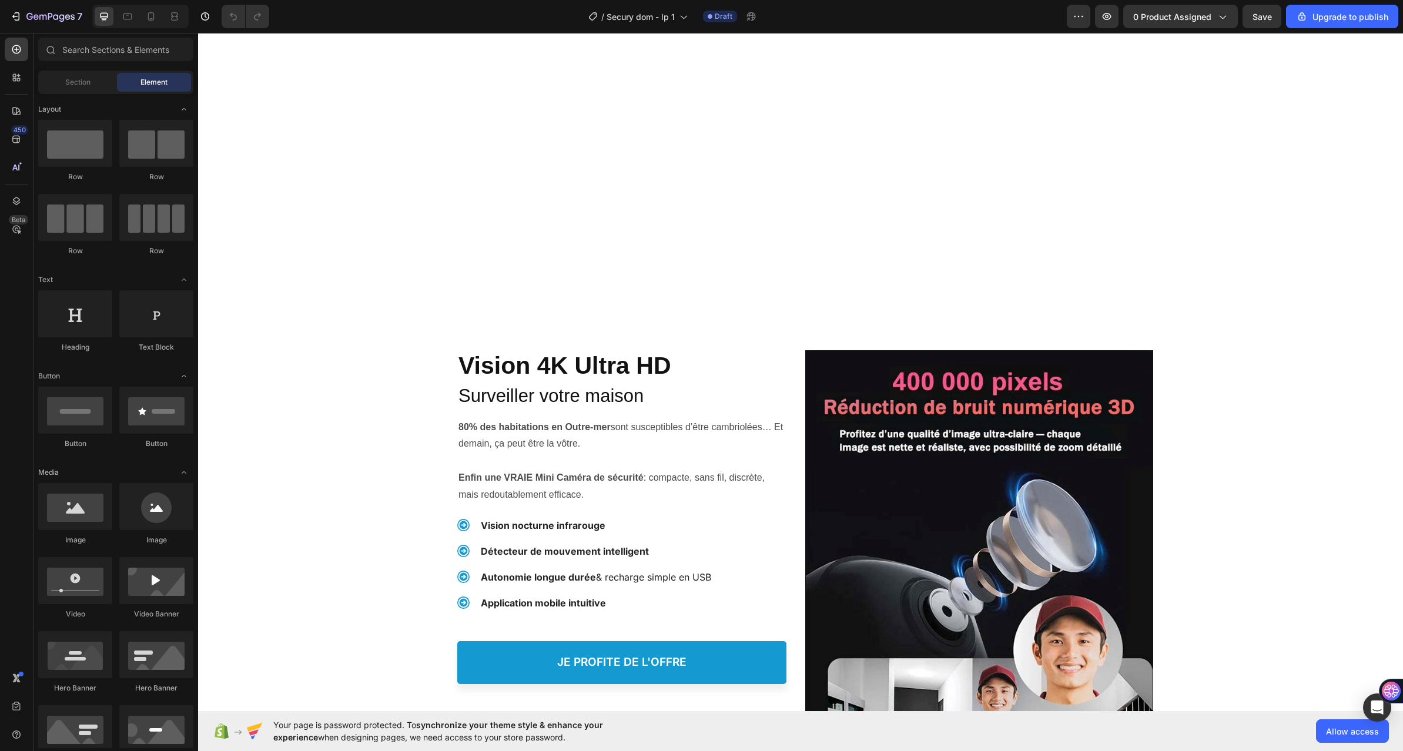
scroll to position [940, 0]
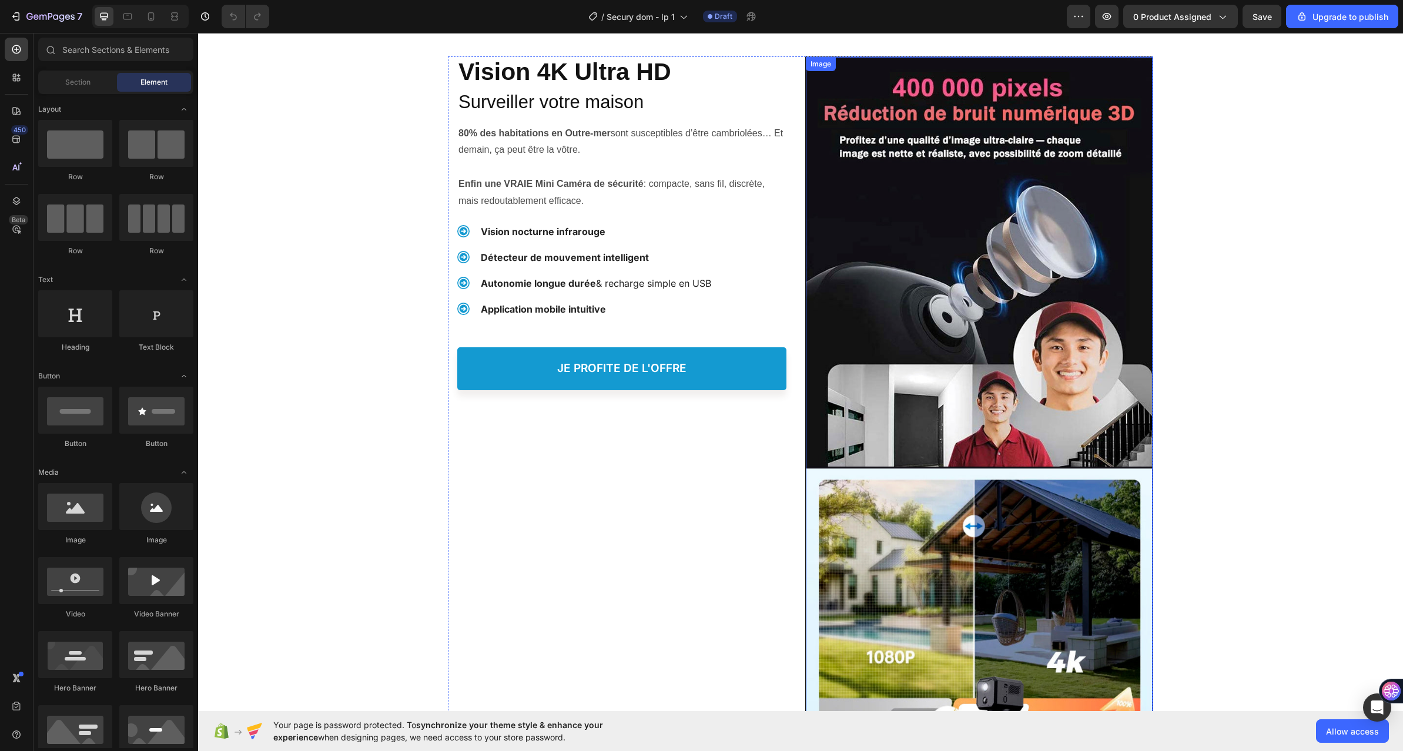
click at [983, 243] on img at bounding box center [979, 432] width 347 height 750
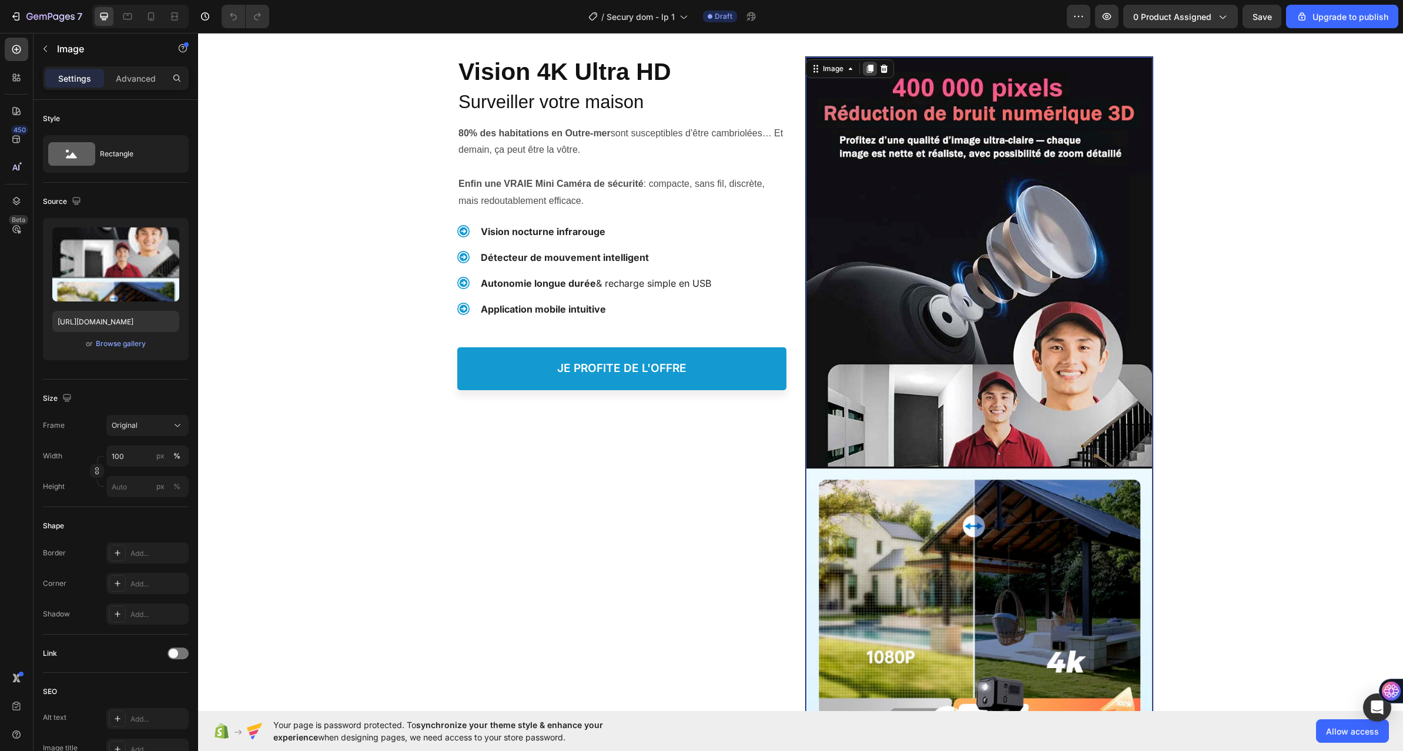
click at [867, 72] on icon at bounding box center [869, 68] width 9 height 9
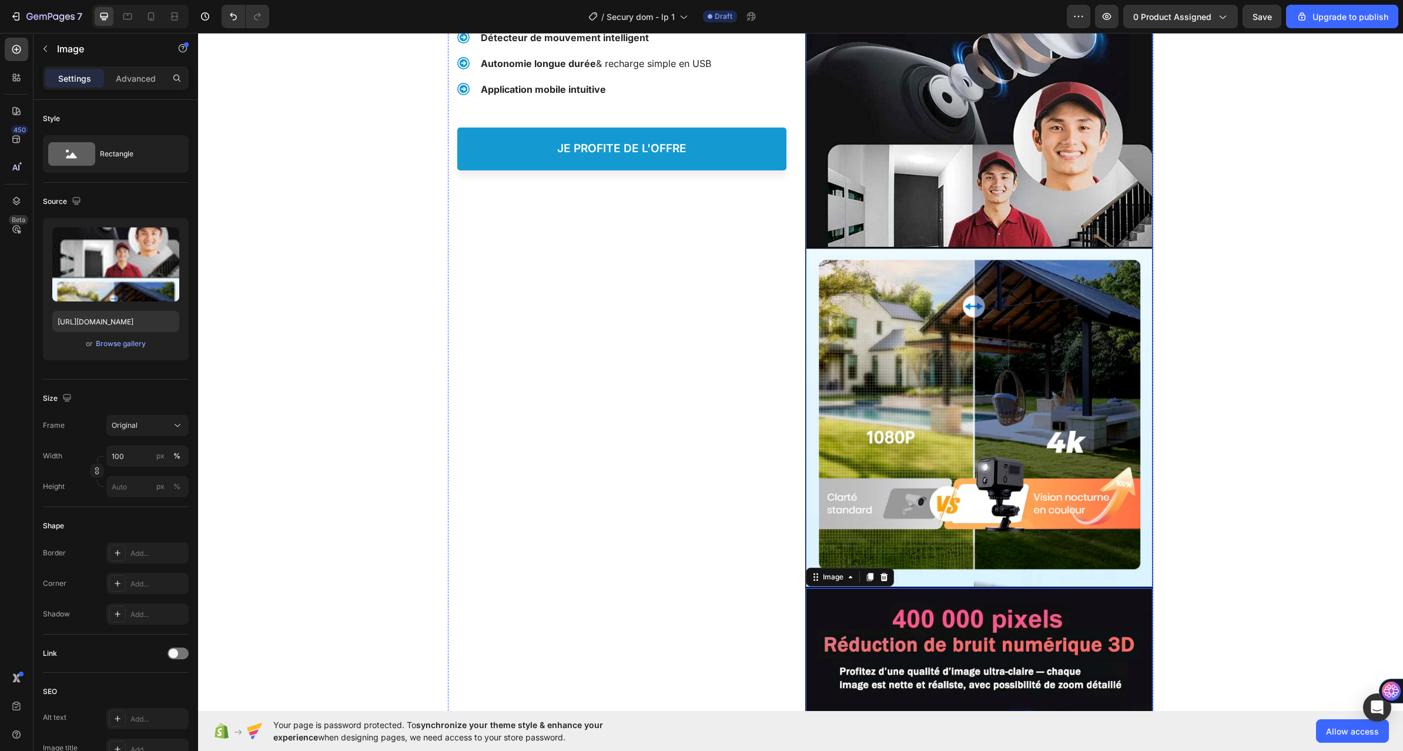
scroll to position [1086, 0]
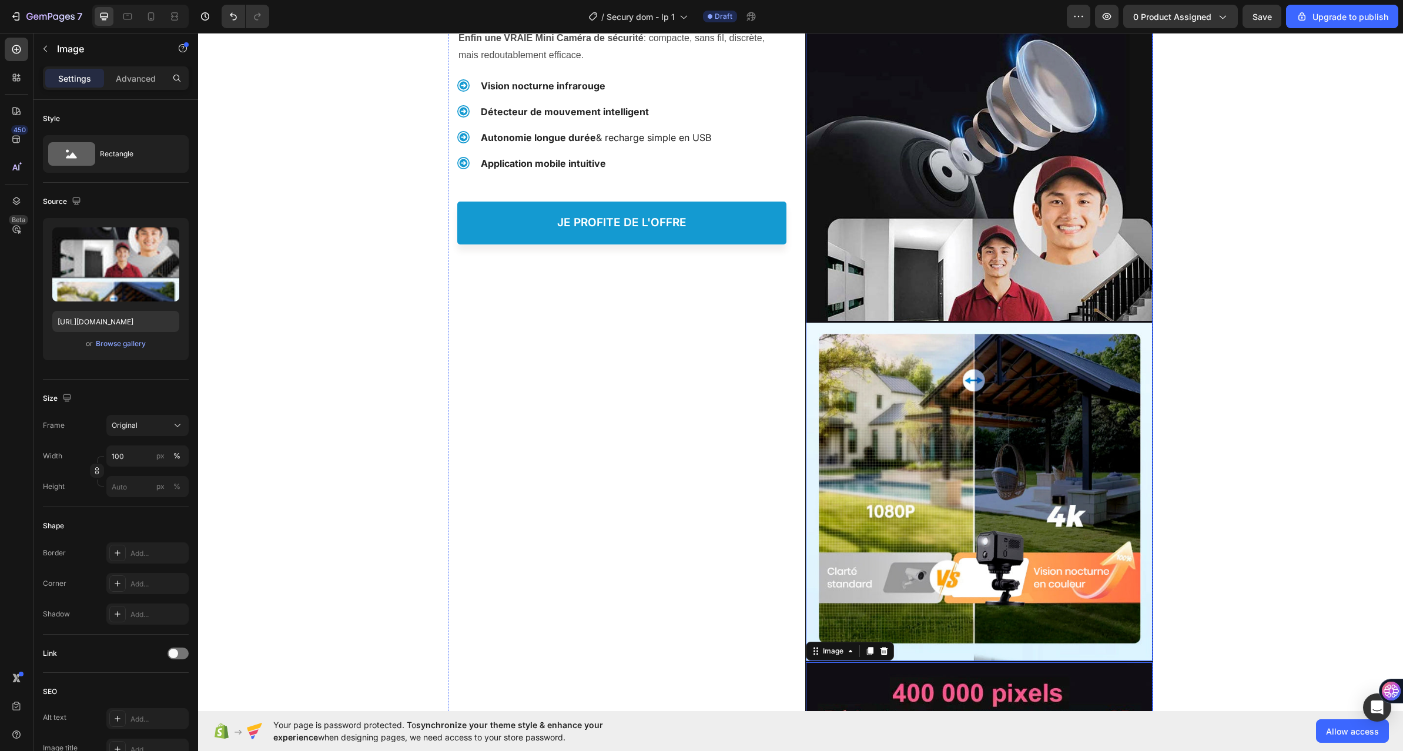
click at [879, 185] on img at bounding box center [979, 286] width 347 height 750
click at [119, 75] on p "Advanced" at bounding box center [136, 78] width 40 height 12
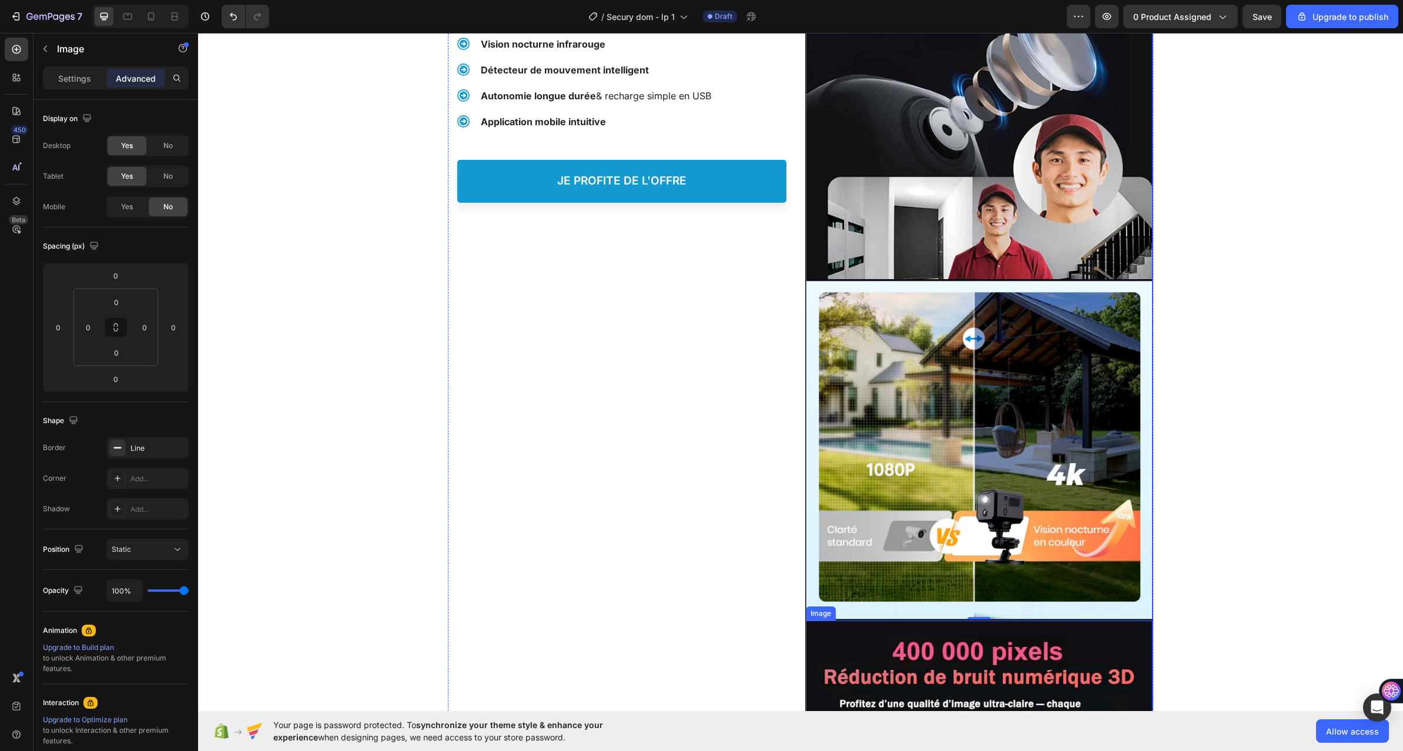
scroll to position [1027, 0]
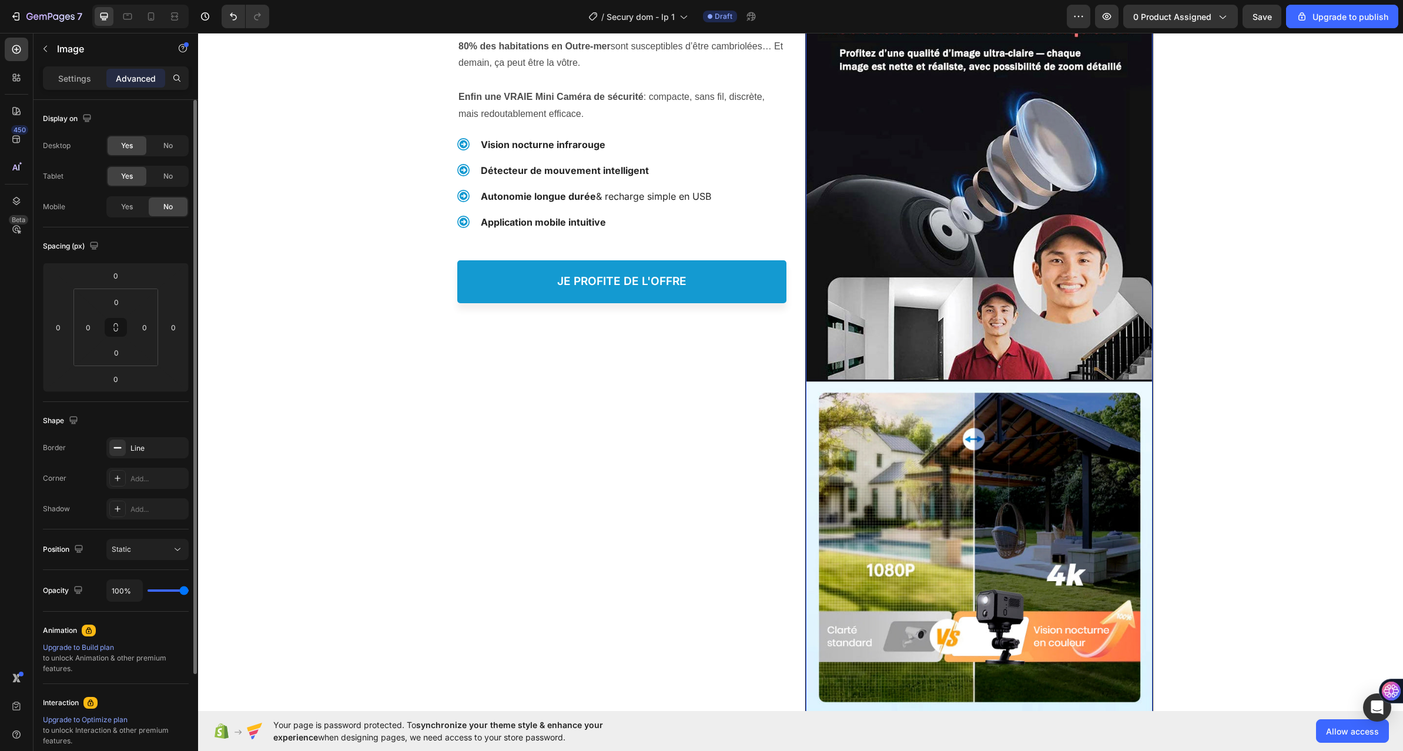
click at [170, 170] on div "No" at bounding box center [168, 176] width 39 height 19
click at [165, 143] on span "No" at bounding box center [167, 145] width 9 height 11
click at [128, 209] on span "Yes" at bounding box center [127, 207] width 12 height 11
click at [172, 149] on span "No" at bounding box center [167, 145] width 9 height 11
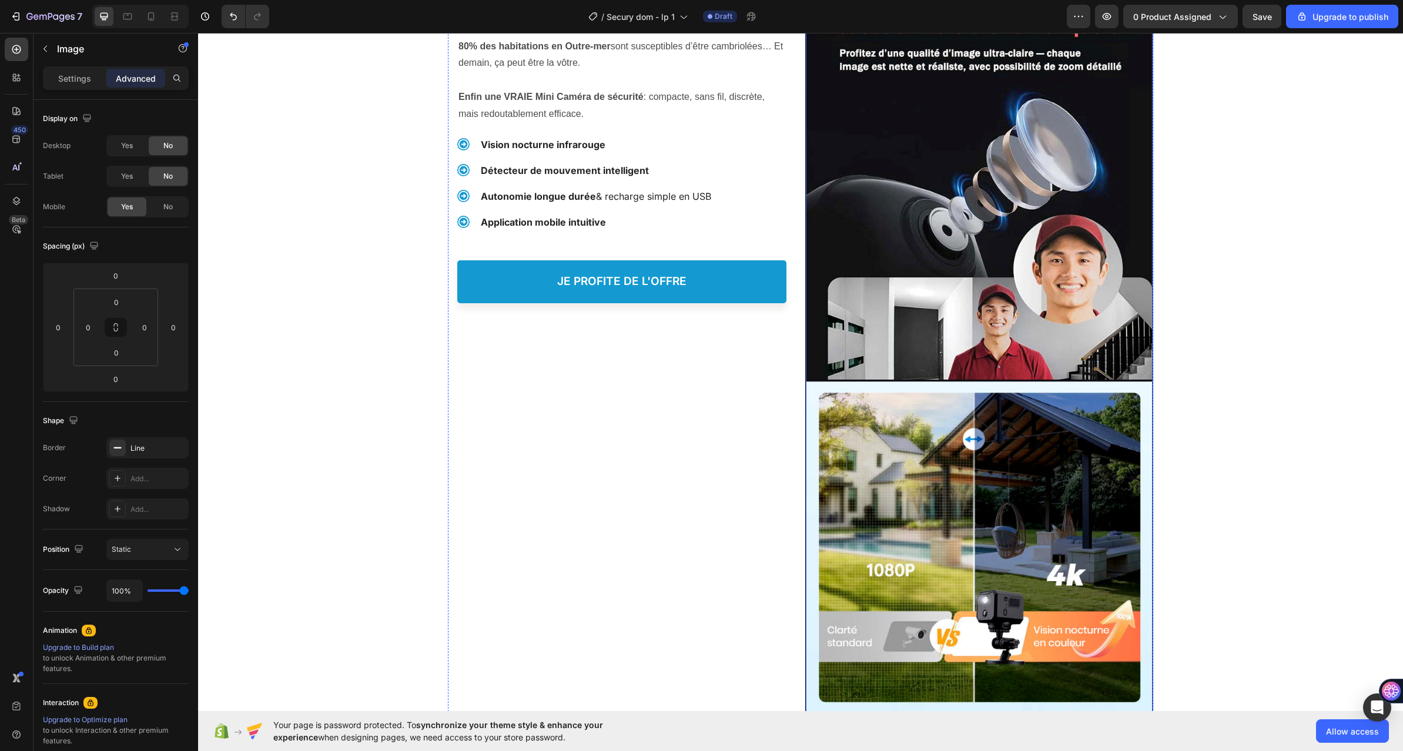
scroll to position [733, 0]
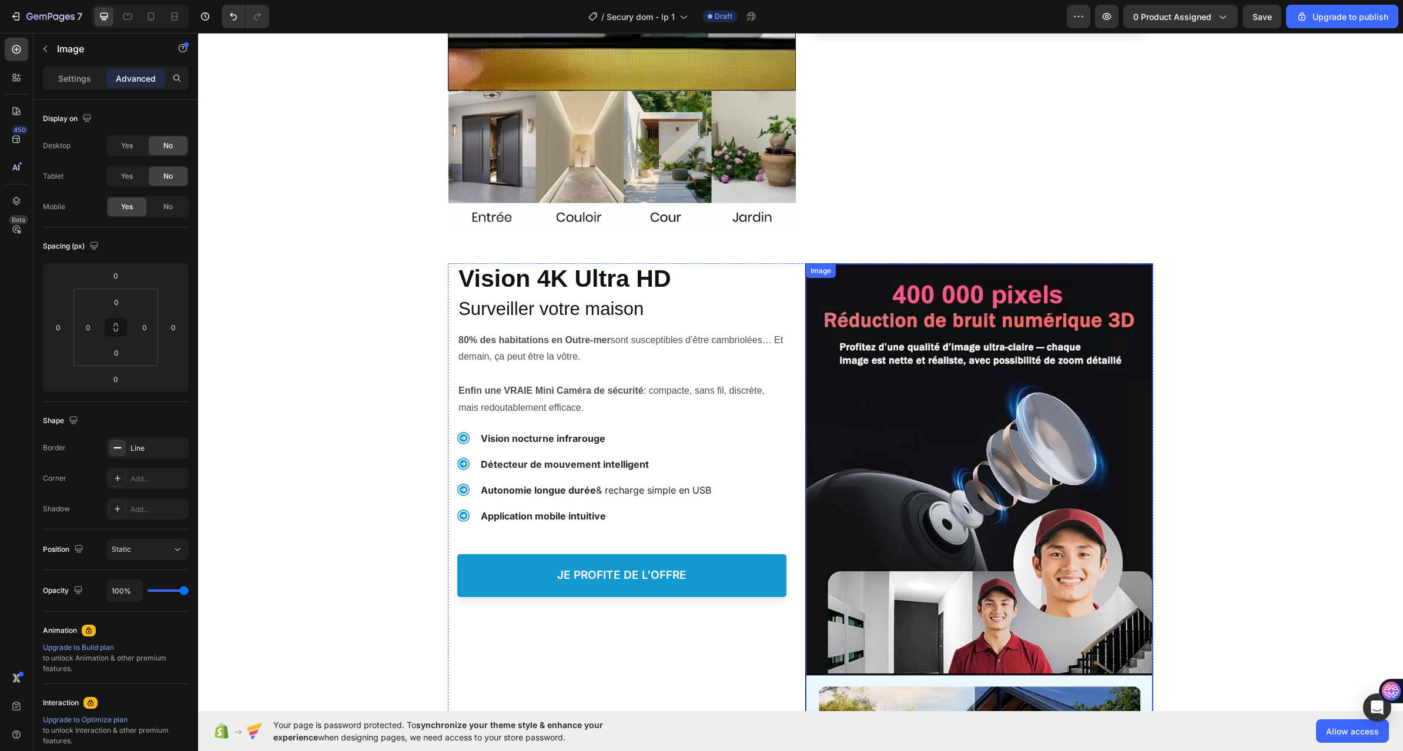
click at [951, 387] on img at bounding box center [979, 639] width 347 height 750
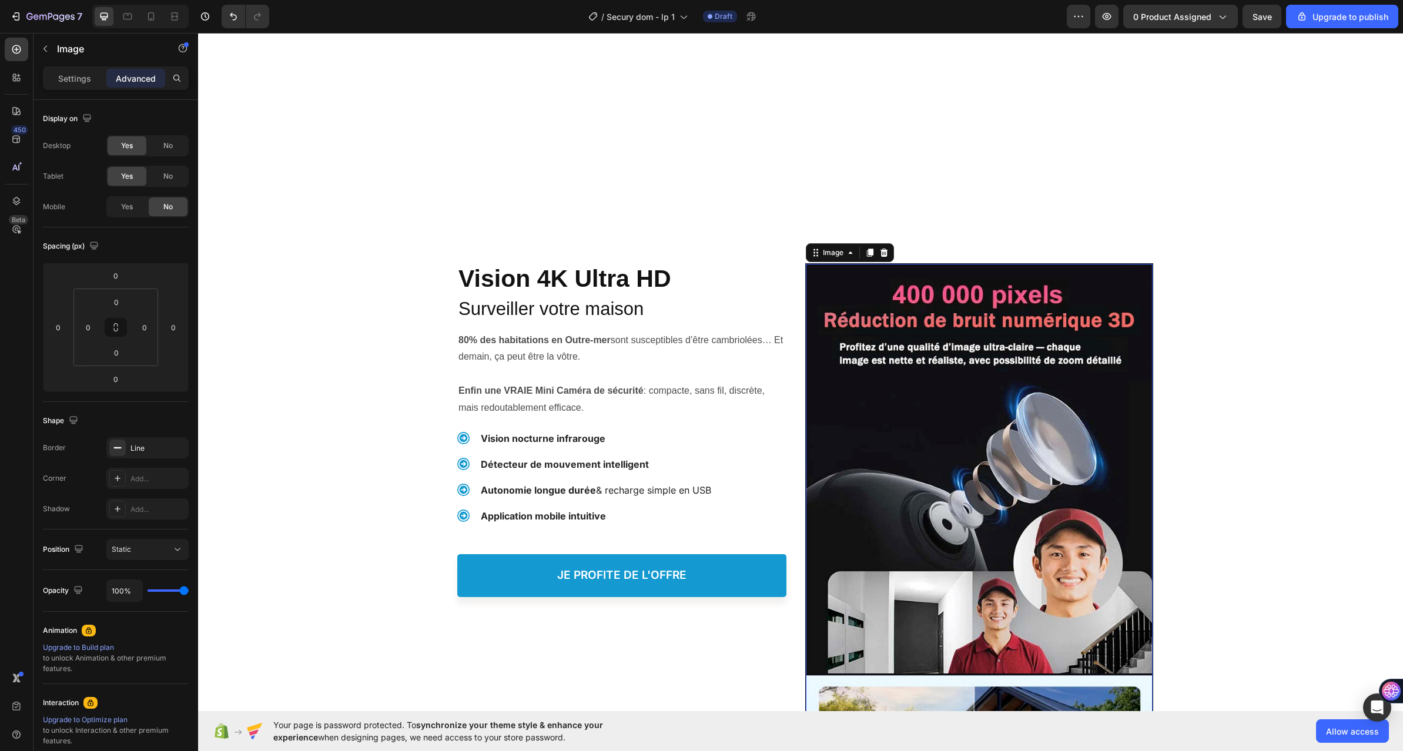
scroll to position [1145, 0]
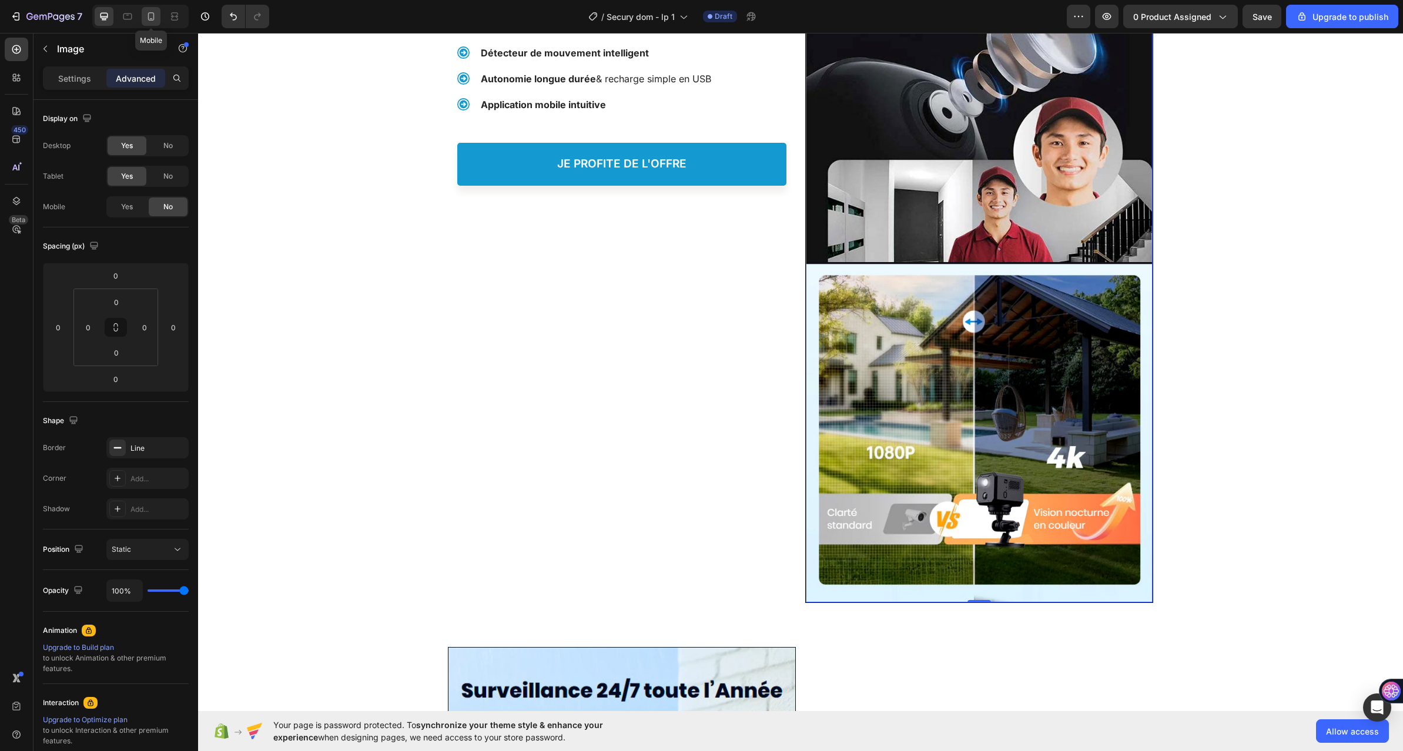
click at [152, 17] on icon at bounding box center [151, 17] width 12 height 12
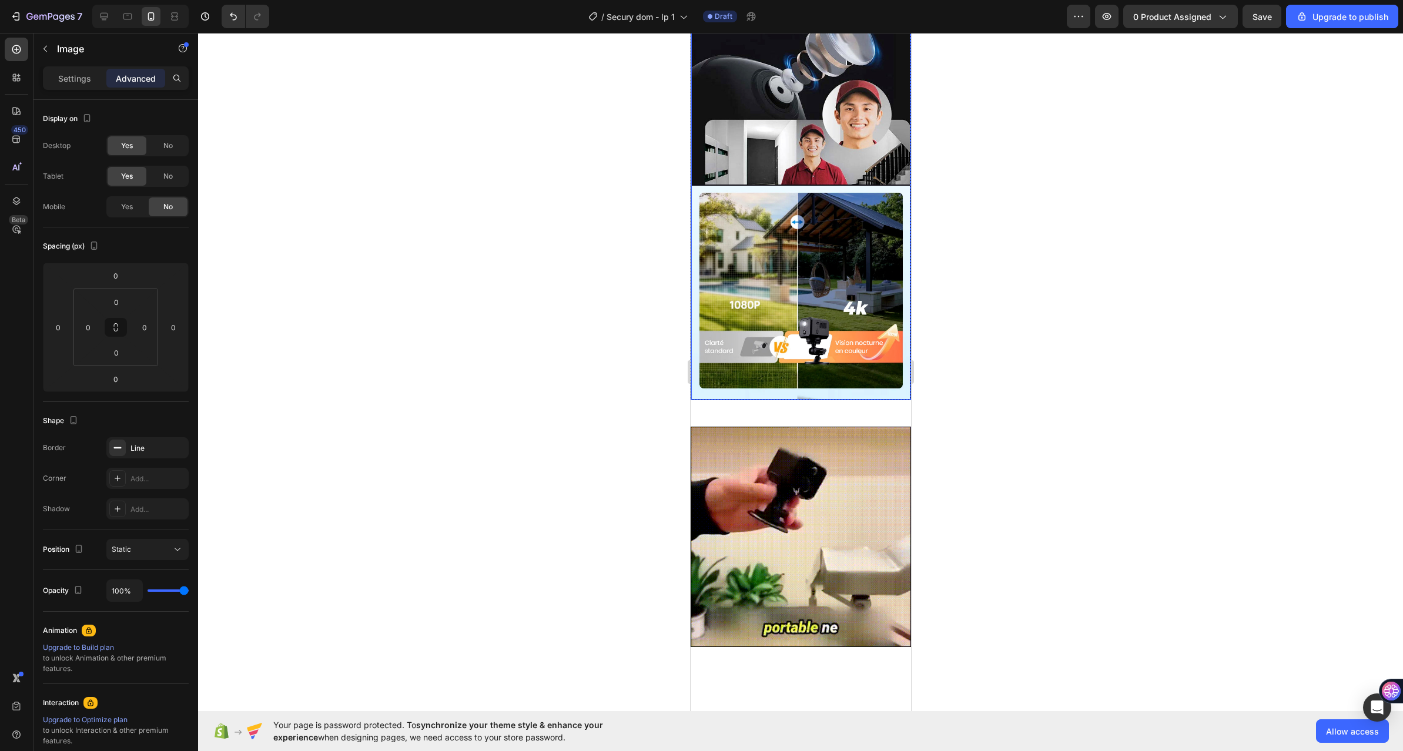
scroll to position [1530, 0]
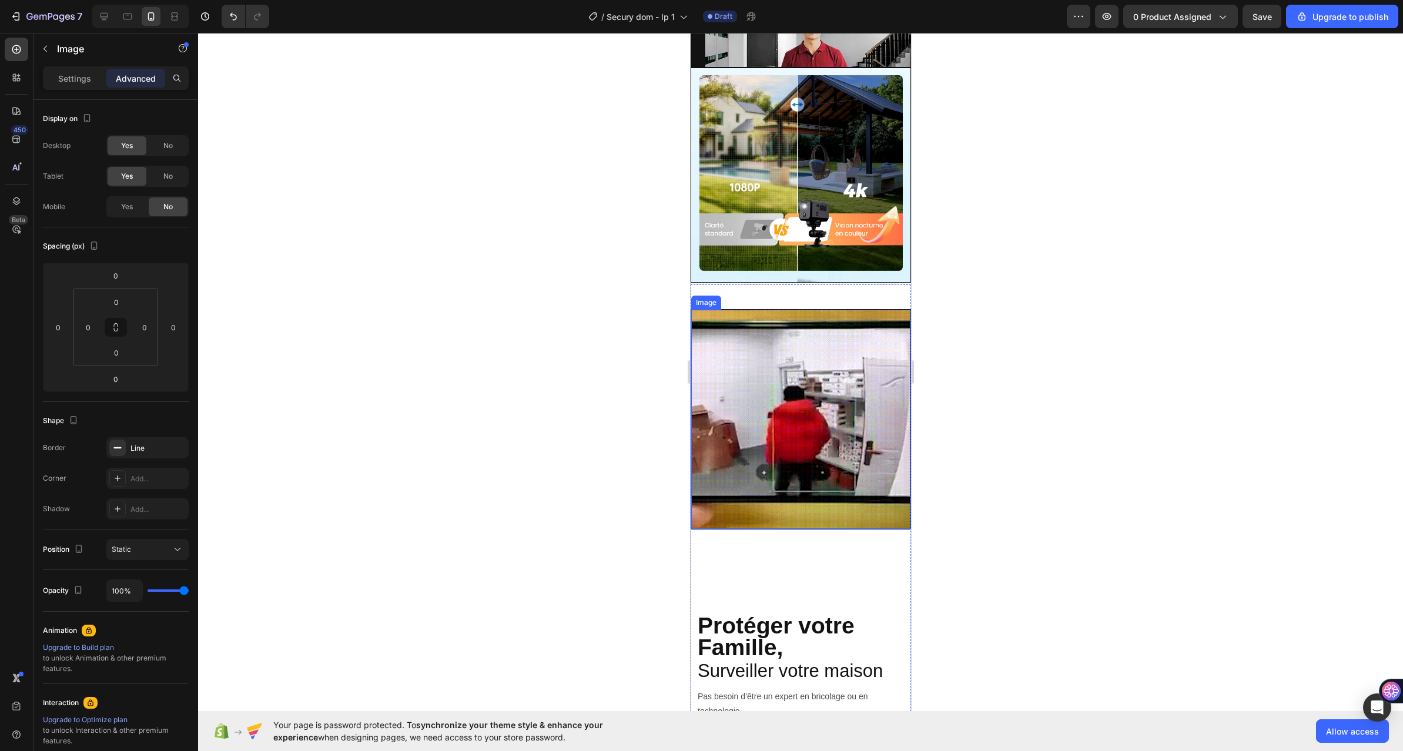
click at [798, 361] on img at bounding box center [799, 419] width 219 height 219
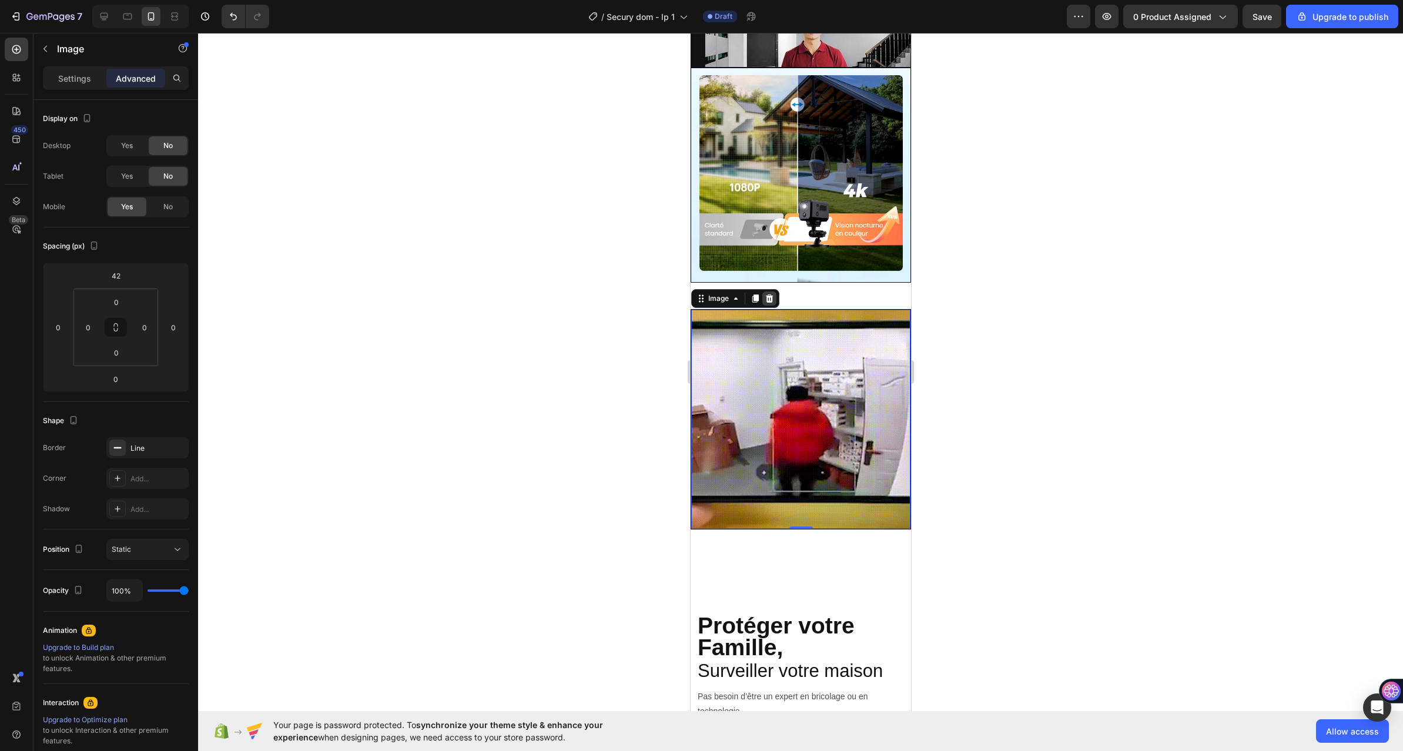
click at [769, 303] on icon at bounding box center [769, 298] width 8 height 8
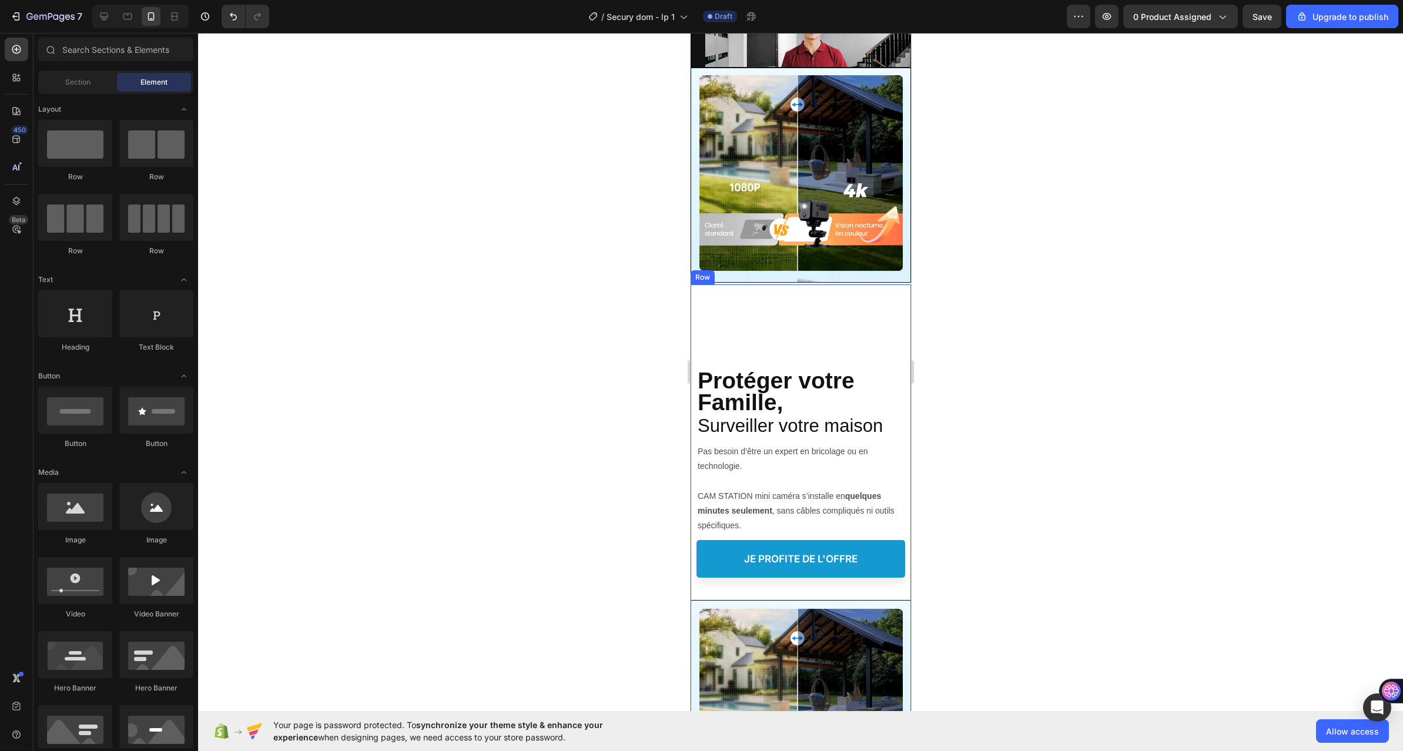
click at [804, 345] on div "Protéger votre Famille, Heading L’installation simple, rapide et efficace Headi…" at bounding box center [800, 550] width 220 height 532
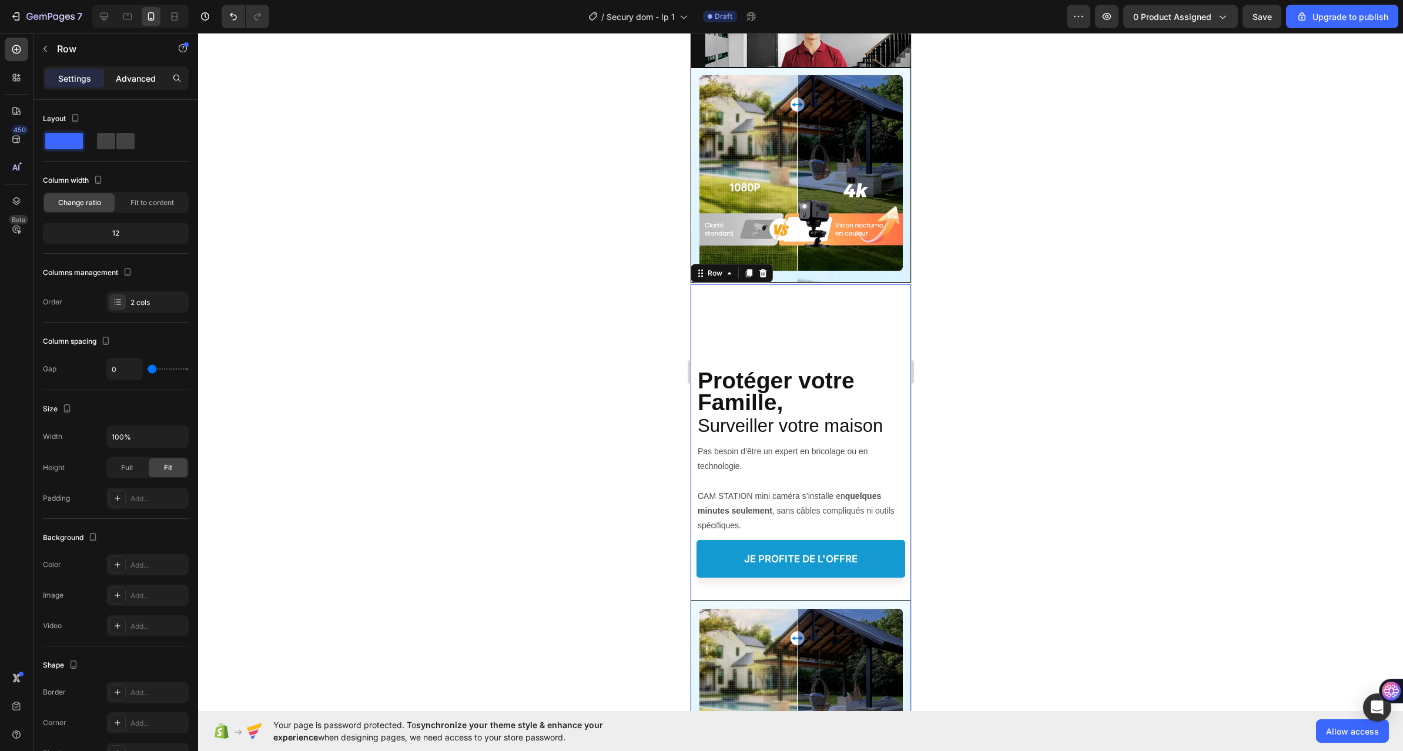
click at [120, 72] on p "Advanced" at bounding box center [136, 78] width 40 height 12
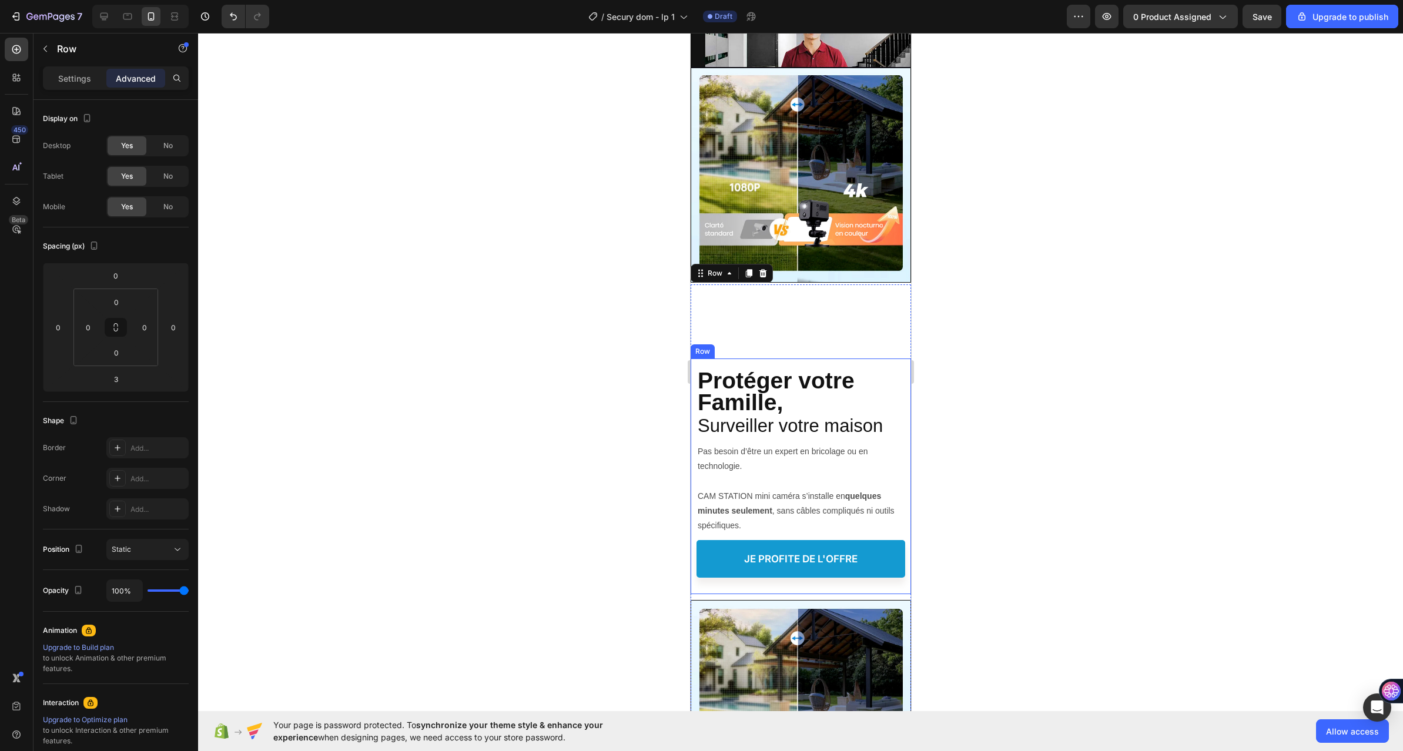
click at [837, 373] on div "Protéger votre Famille, Heading L’installation simple, rapide et efficace Headi…" at bounding box center [800, 471] width 209 height 226
click at [799, 322] on div "Protéger votre Famille, Heading L’installation simple, rapide et efficace Headi…" at bounding box center [800, 550] width 220 height 532
click at [825, 253] on img at bounding box center [799, 45] width 219 height 474
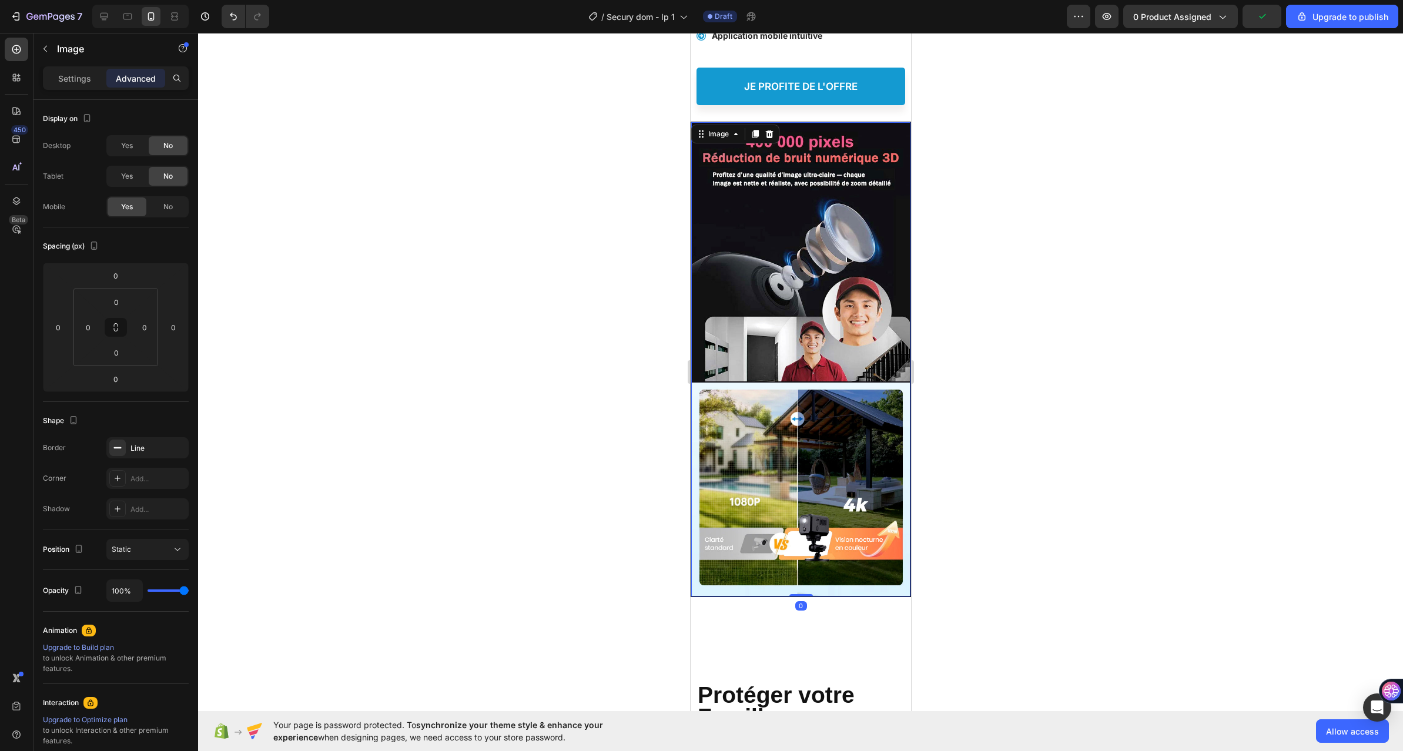
scroll to position [1060, 0]
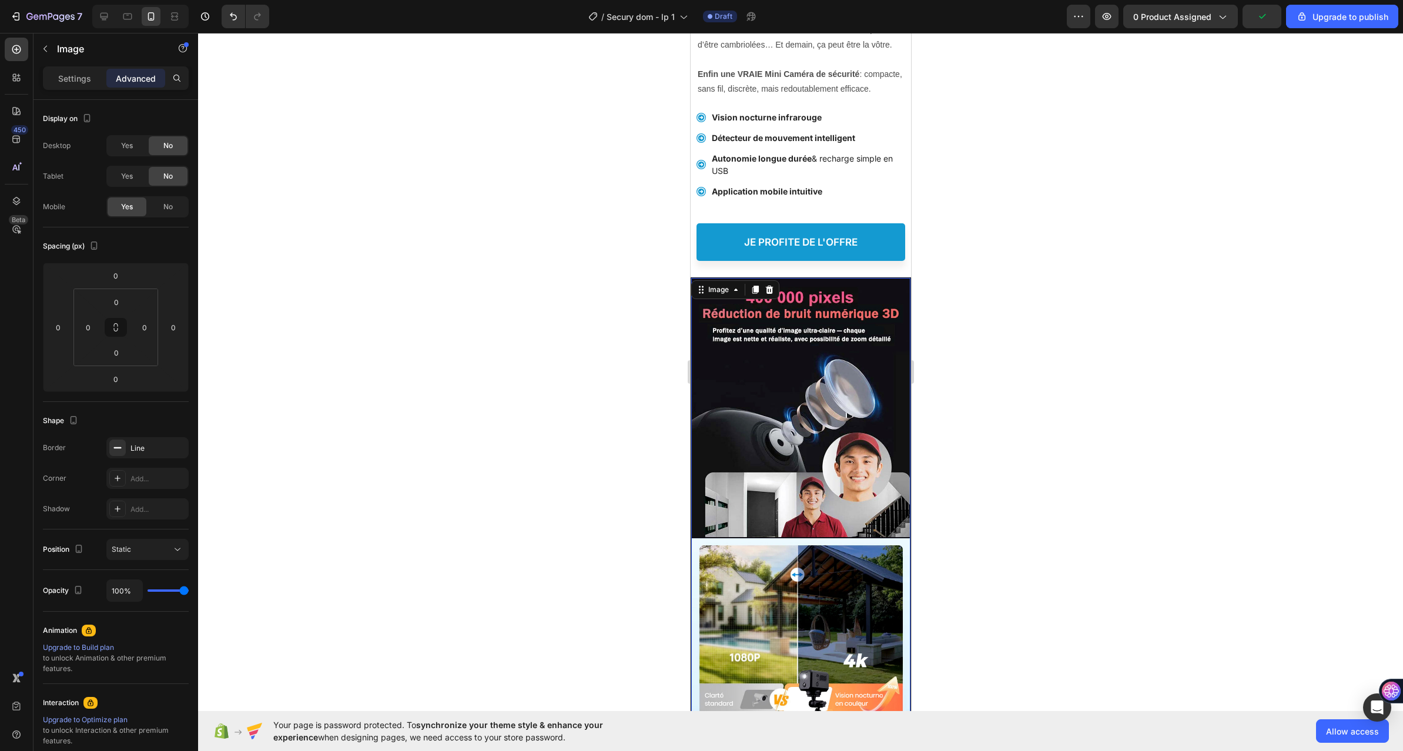
click at [852, 347] on img at bounding box center [799, 515] width 219 height 474
click at [975, 350] on div at bounding box center [800, 392] width 1205 height 718
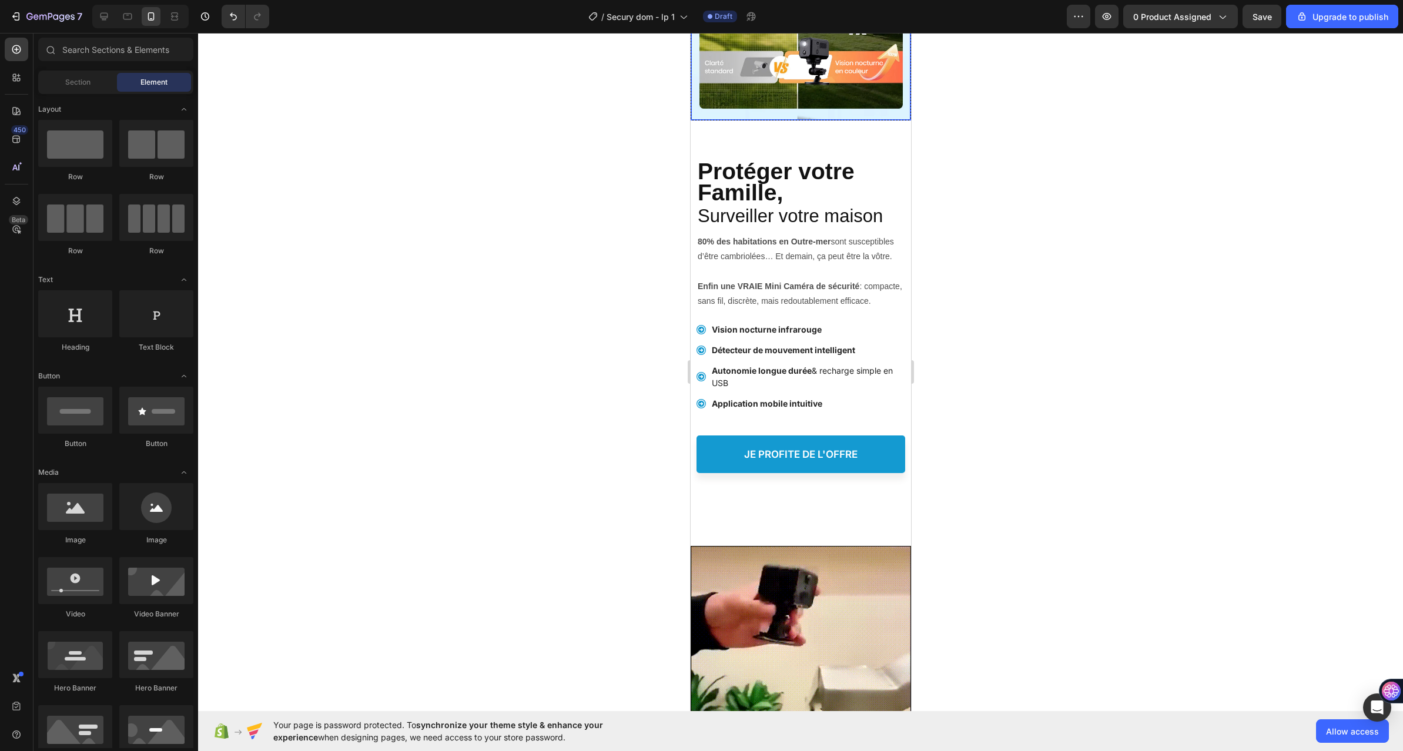
scroll to position [2644, 0]
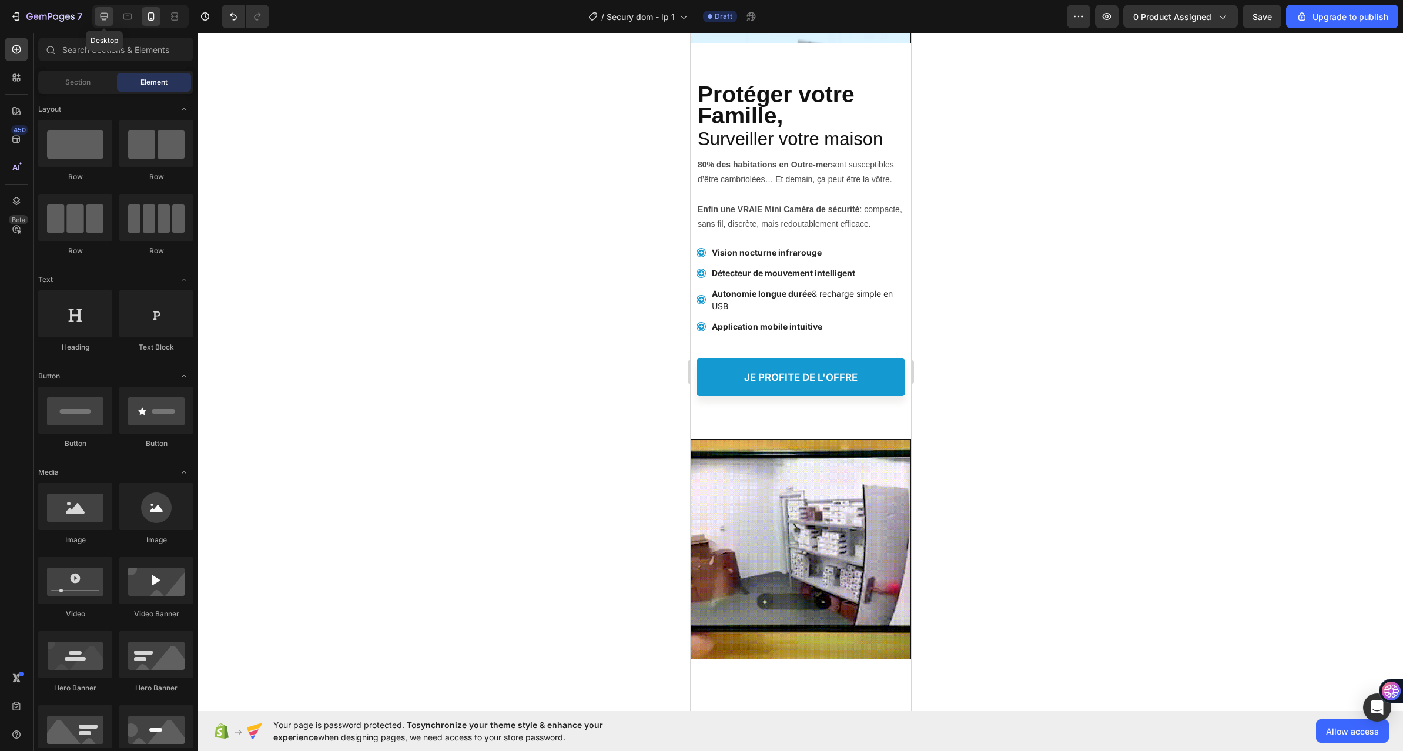
click at [98, 18] on icon at bounding box center [104, 17] width 12 height 12
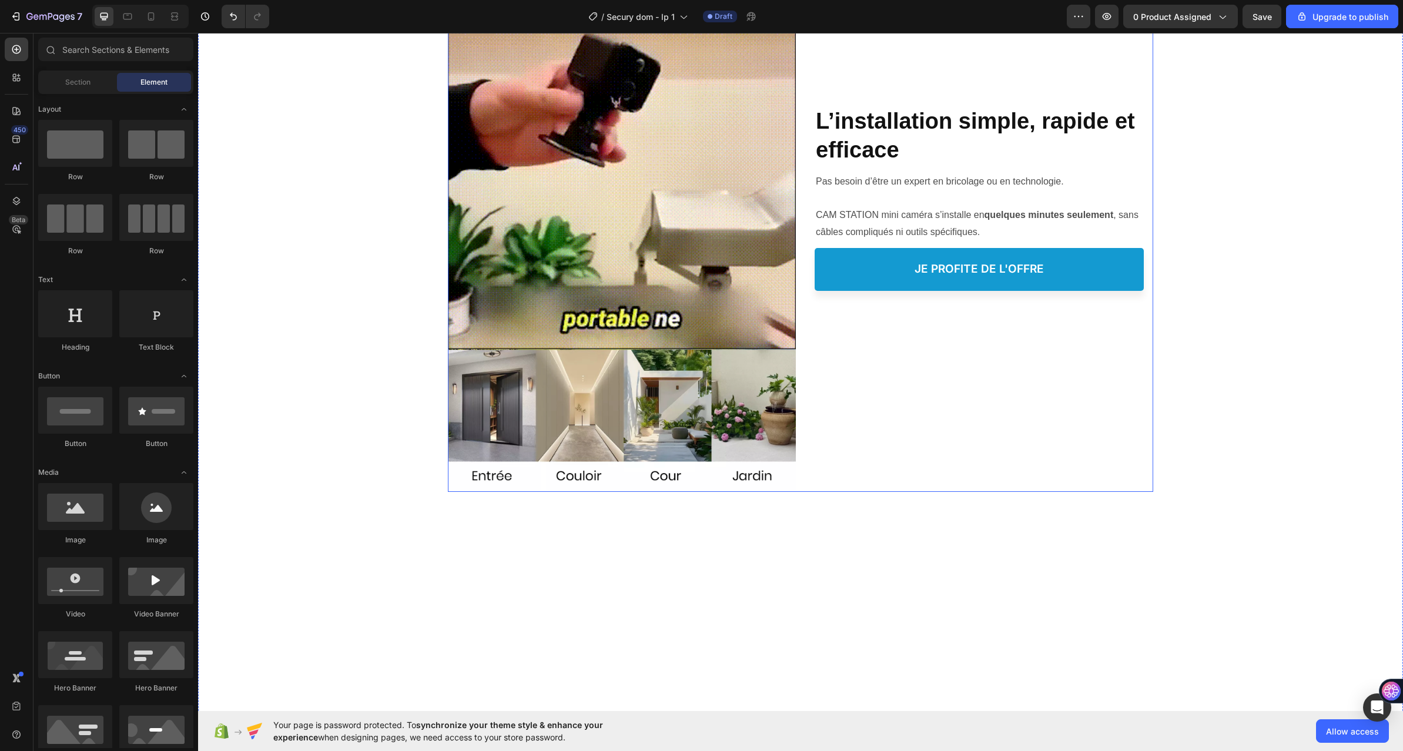
scroll to position [596, 0]
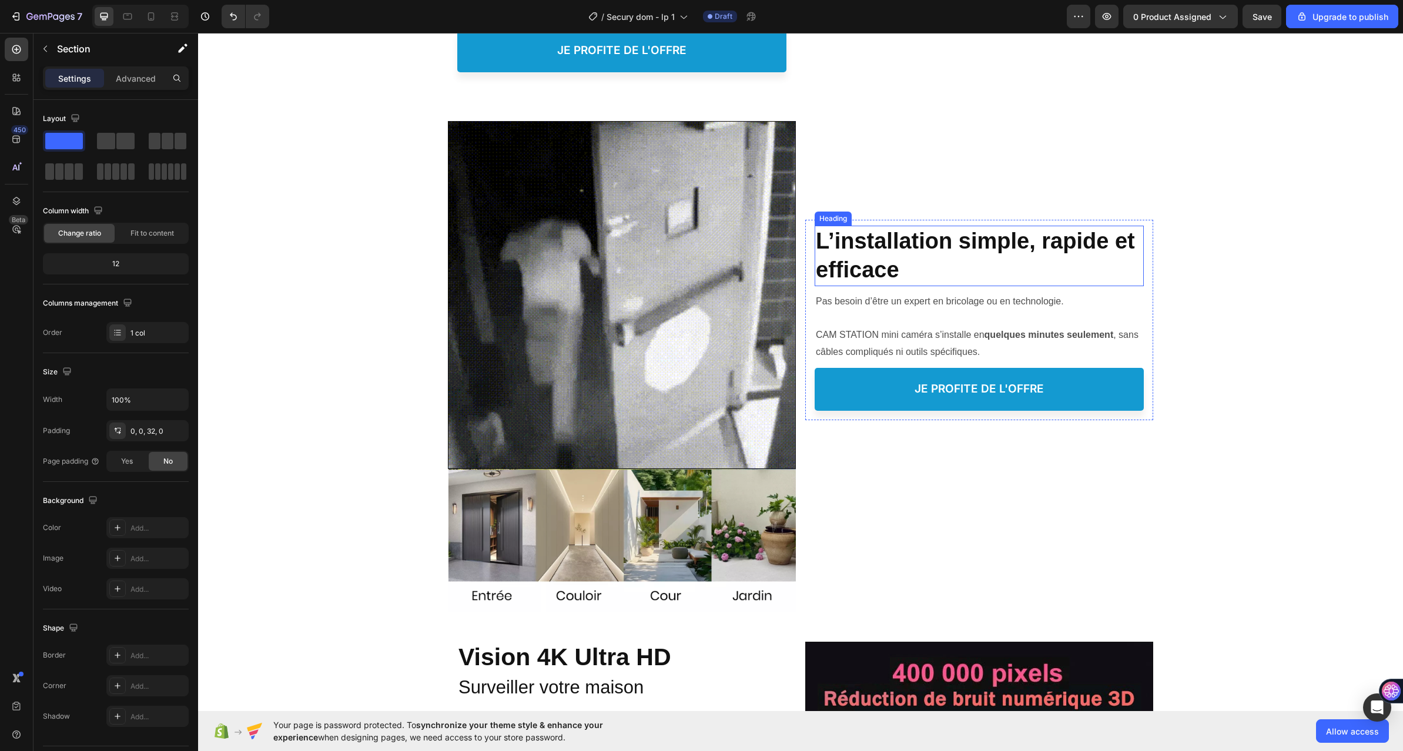
scroll to position [646, 0]
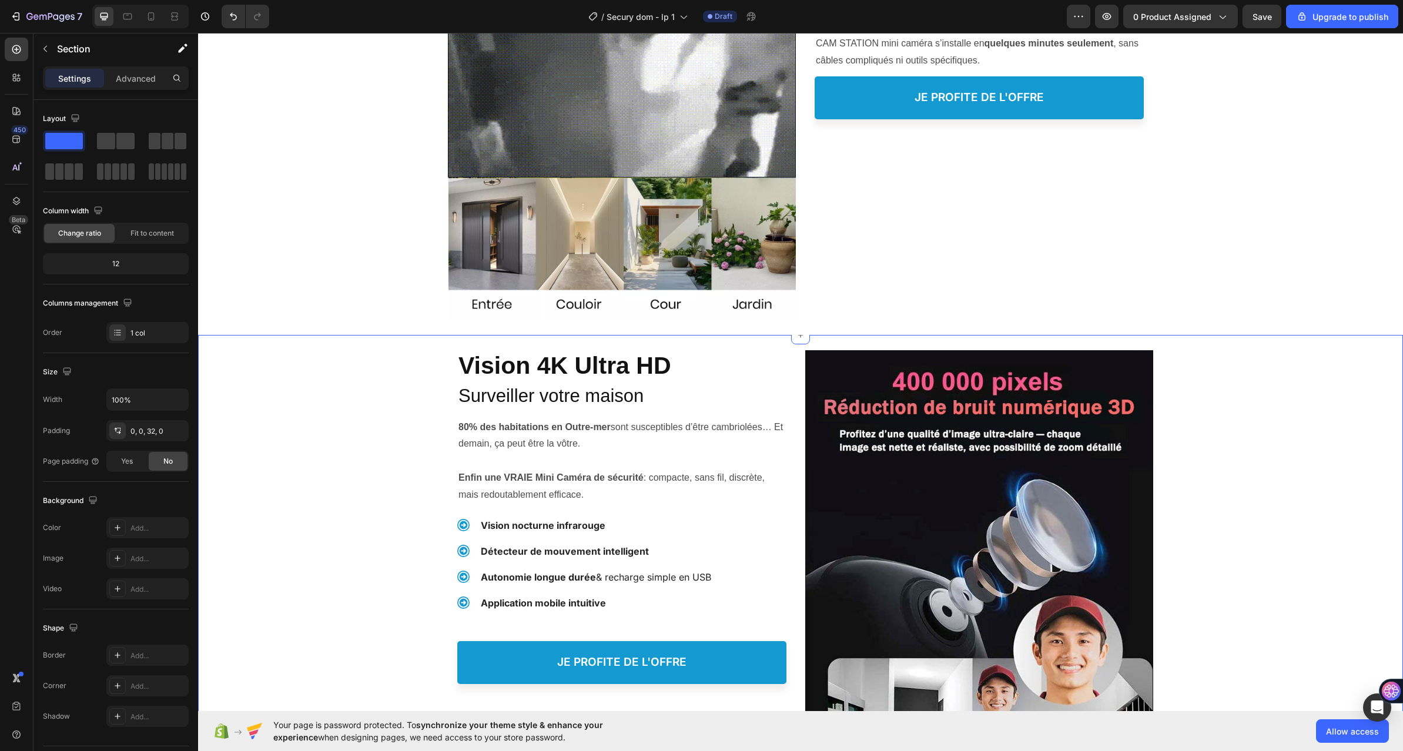
click at [323, 518] on div "Protéger votre Famille, Heading Vision 4K Ultra HD Heading Surveiller votre mai…" at bounding box center [800, 719] width 1205 height 768
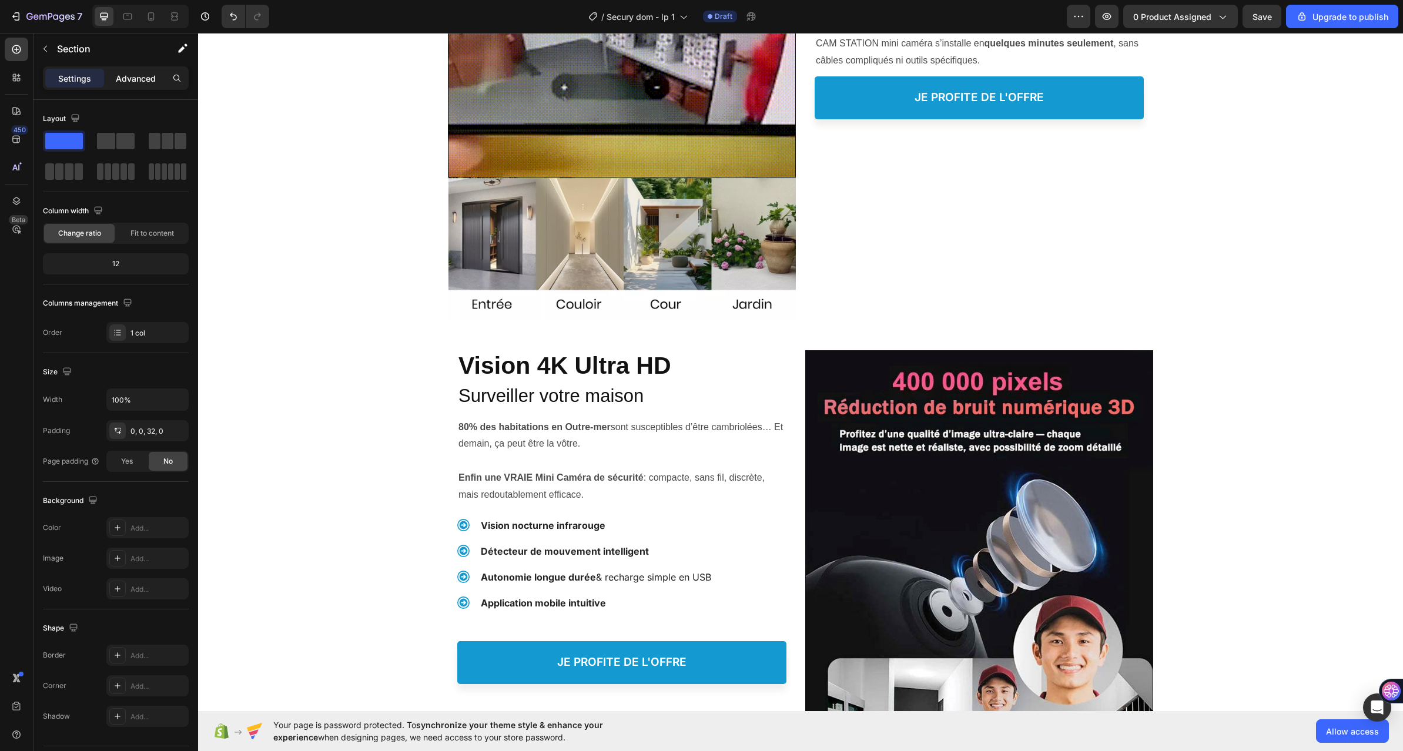
click at [125, 68] on div "Settings Advanced" at bounding box center [116, 78] width 146 height 24
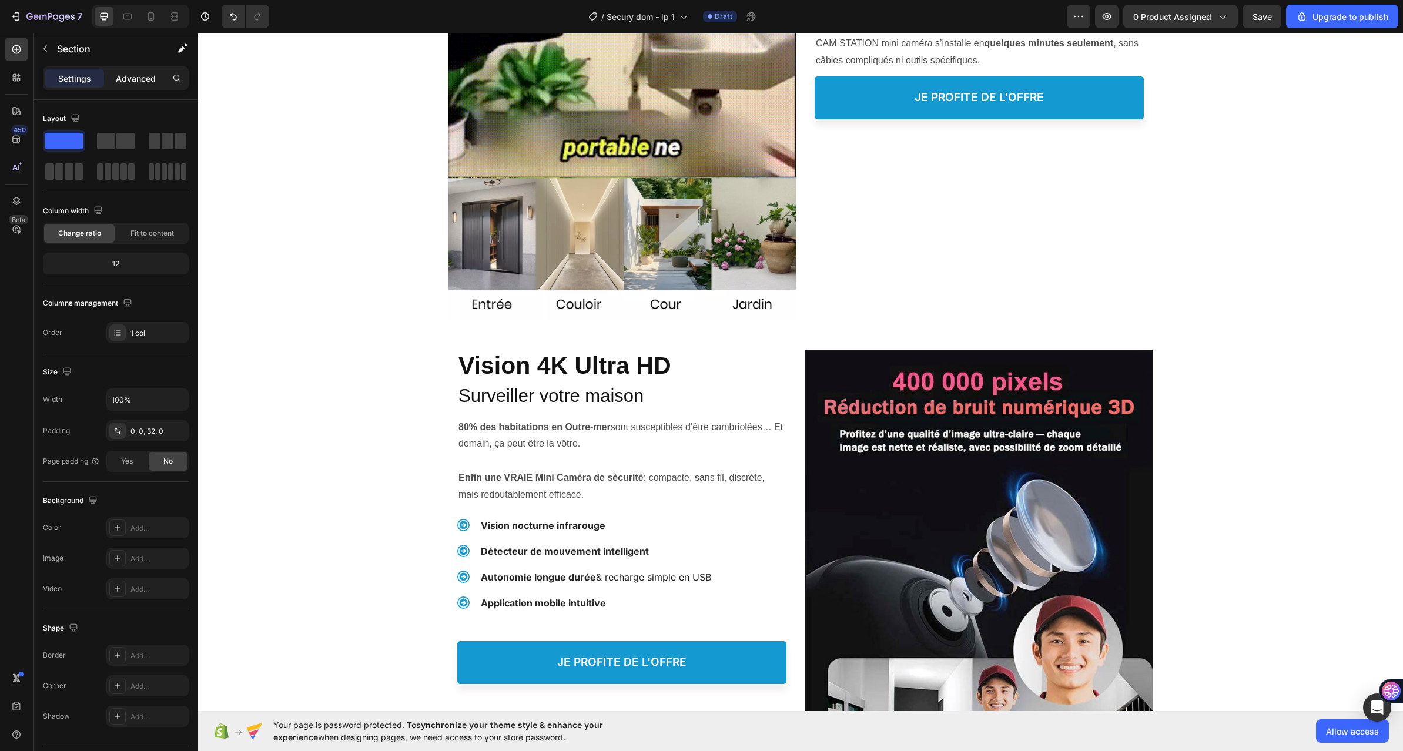
click at [128, 75] on p "Advanced" at bounding box center [136, 78] width 40 height 12
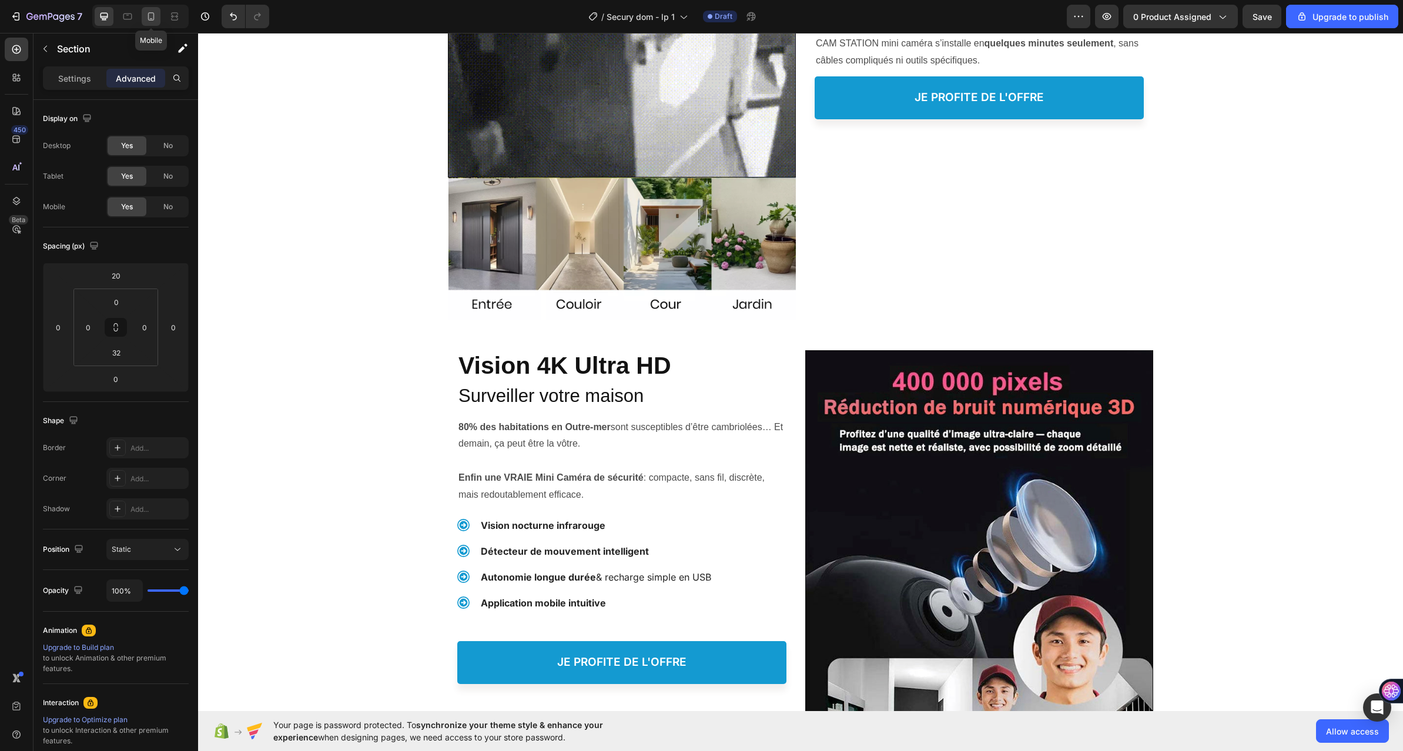
click at [150, 19] on icon at bounding box center [151, 18] width 3 height 1
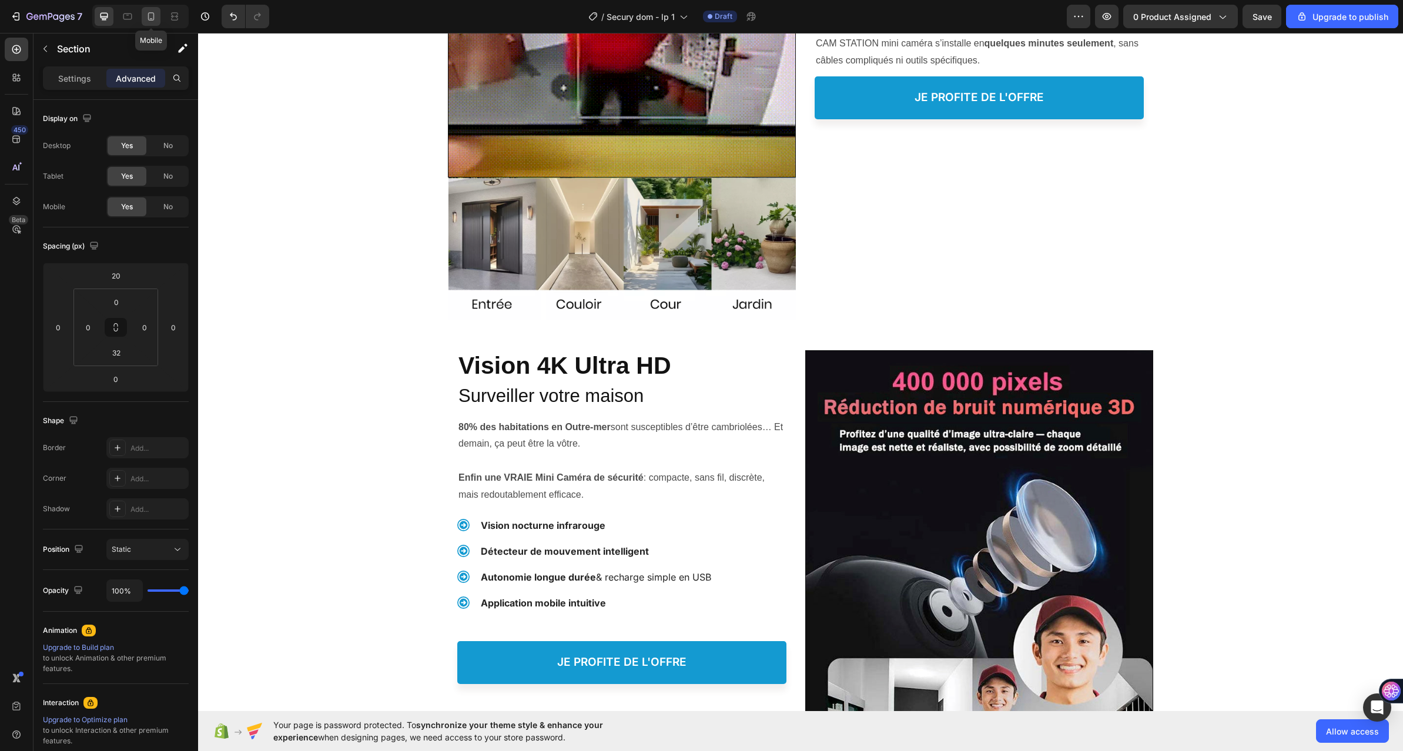
type input "0"
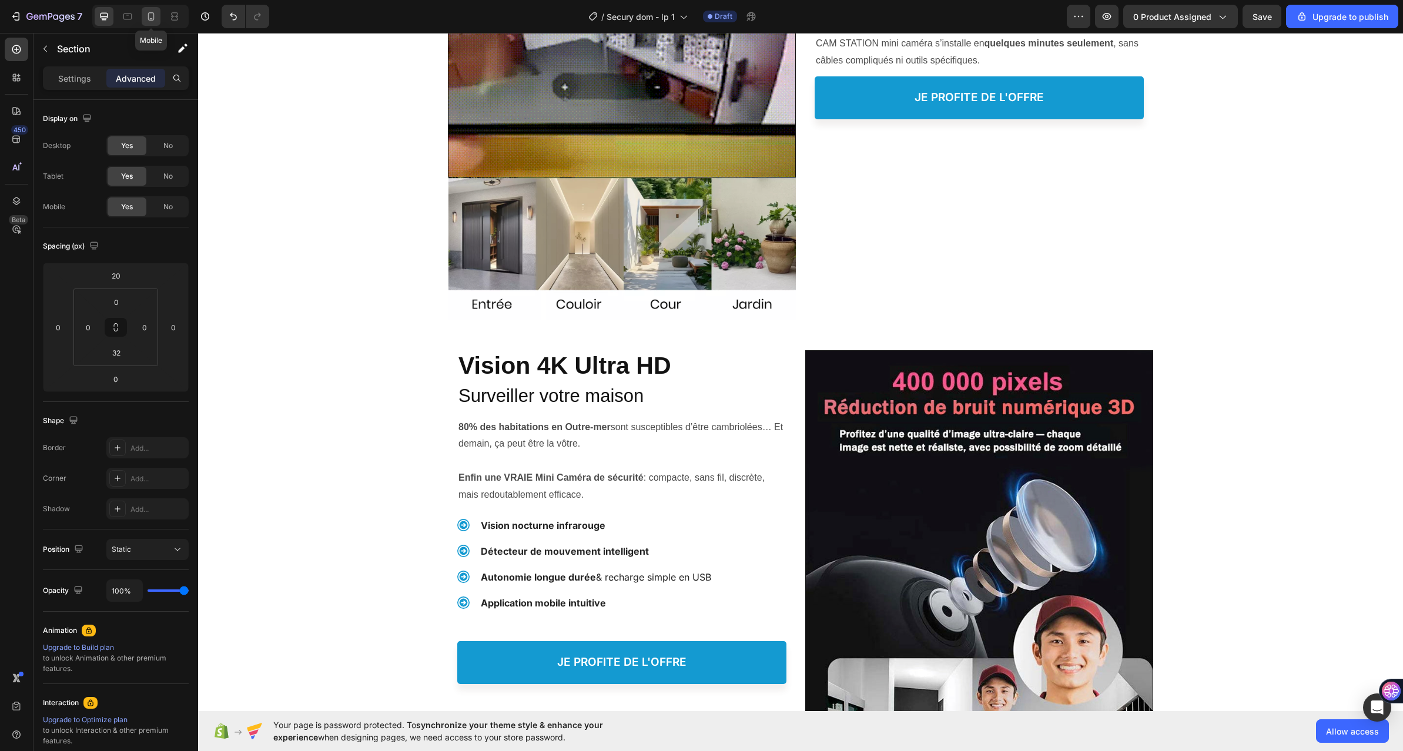
type input "0"
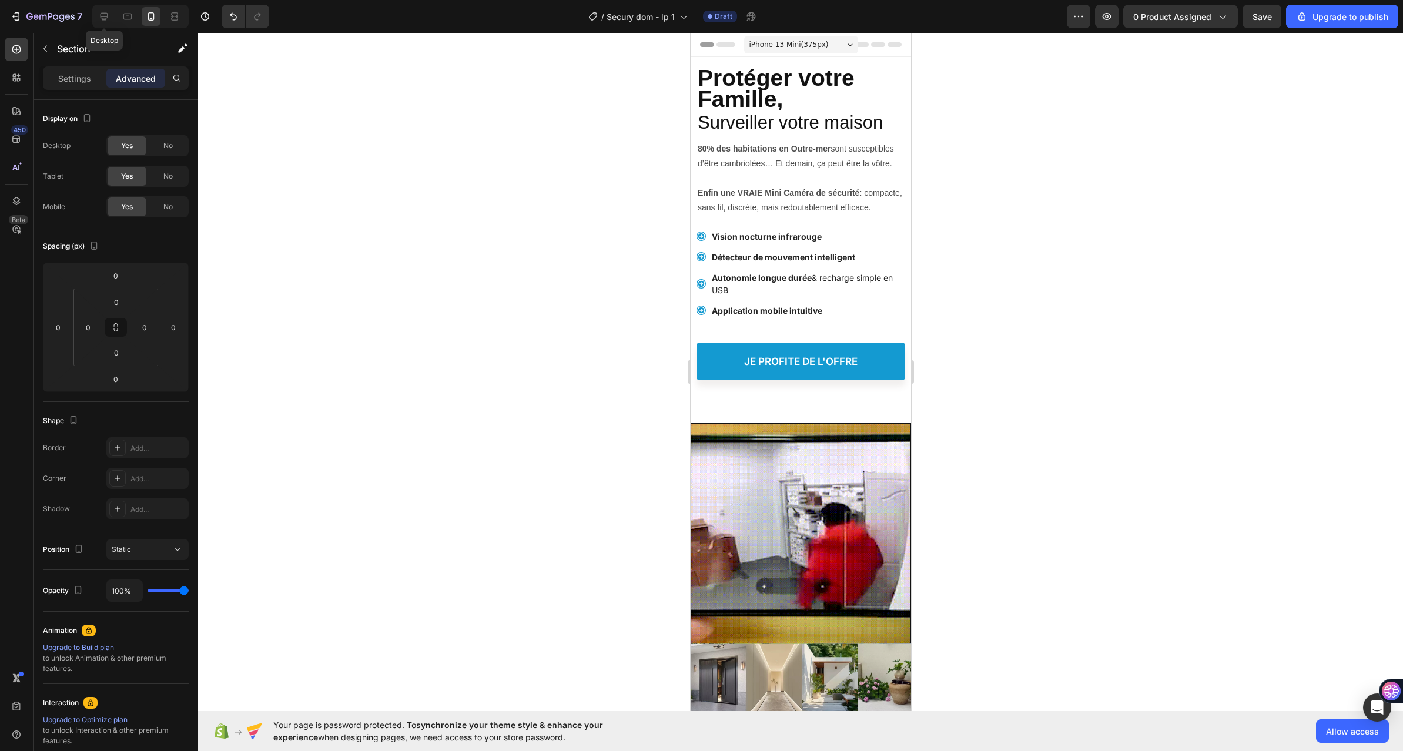
click at [106, 13] on icon at bounding box center [104, 17] width 8 height 8
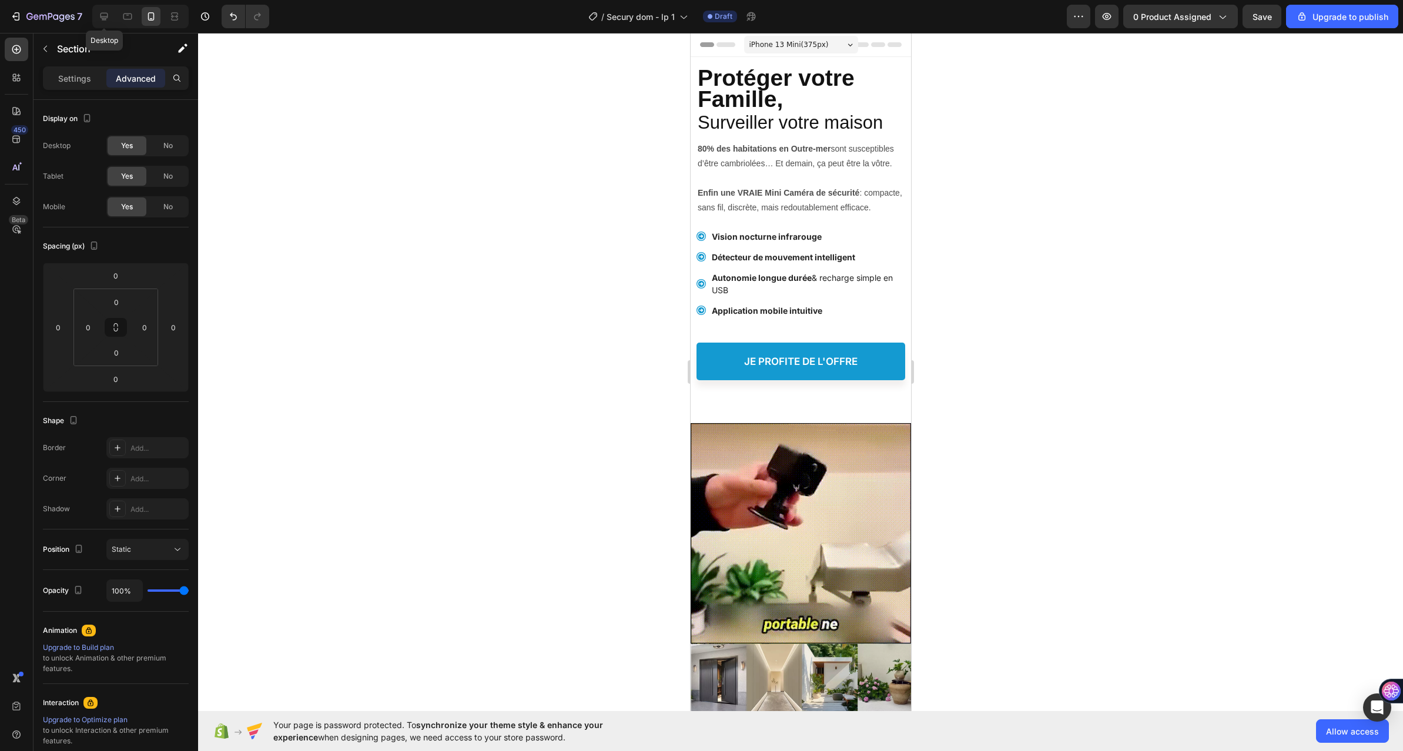
type input "20"
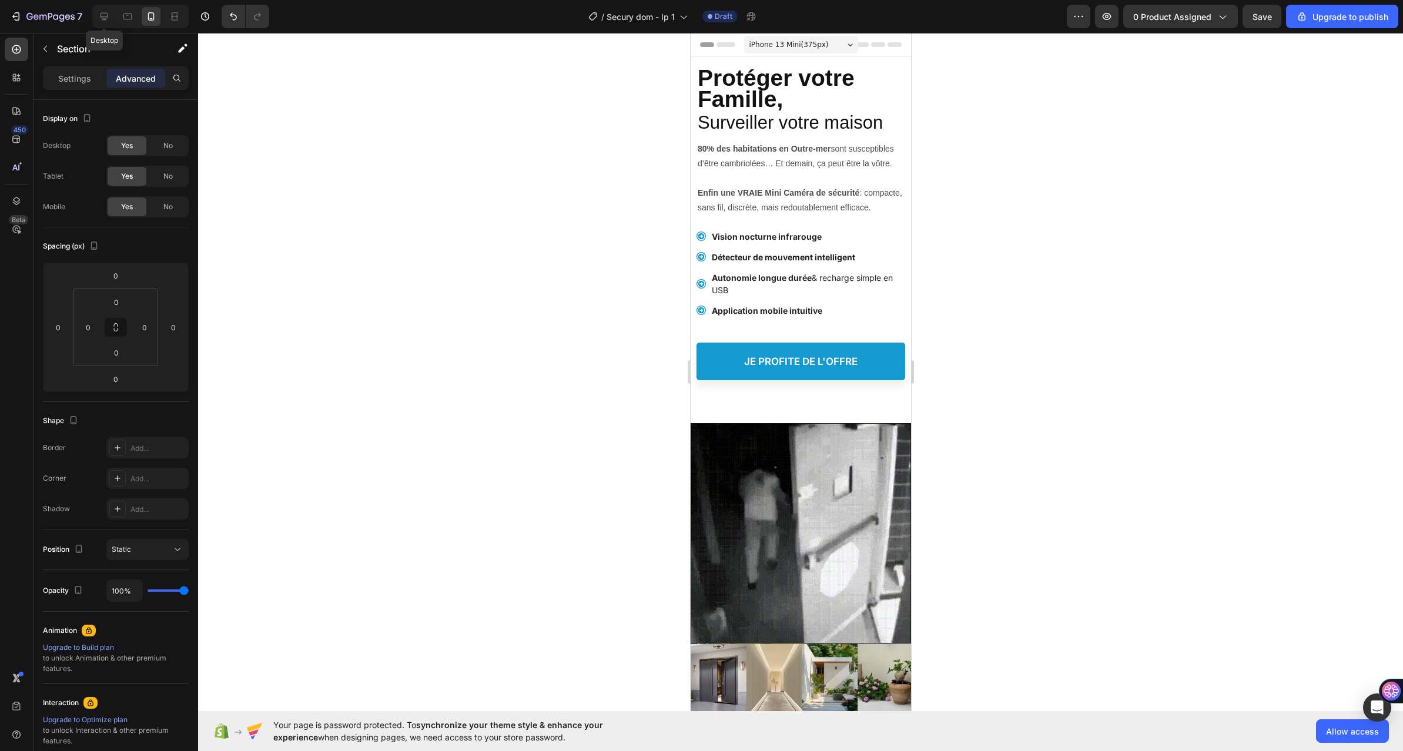
type input "32"
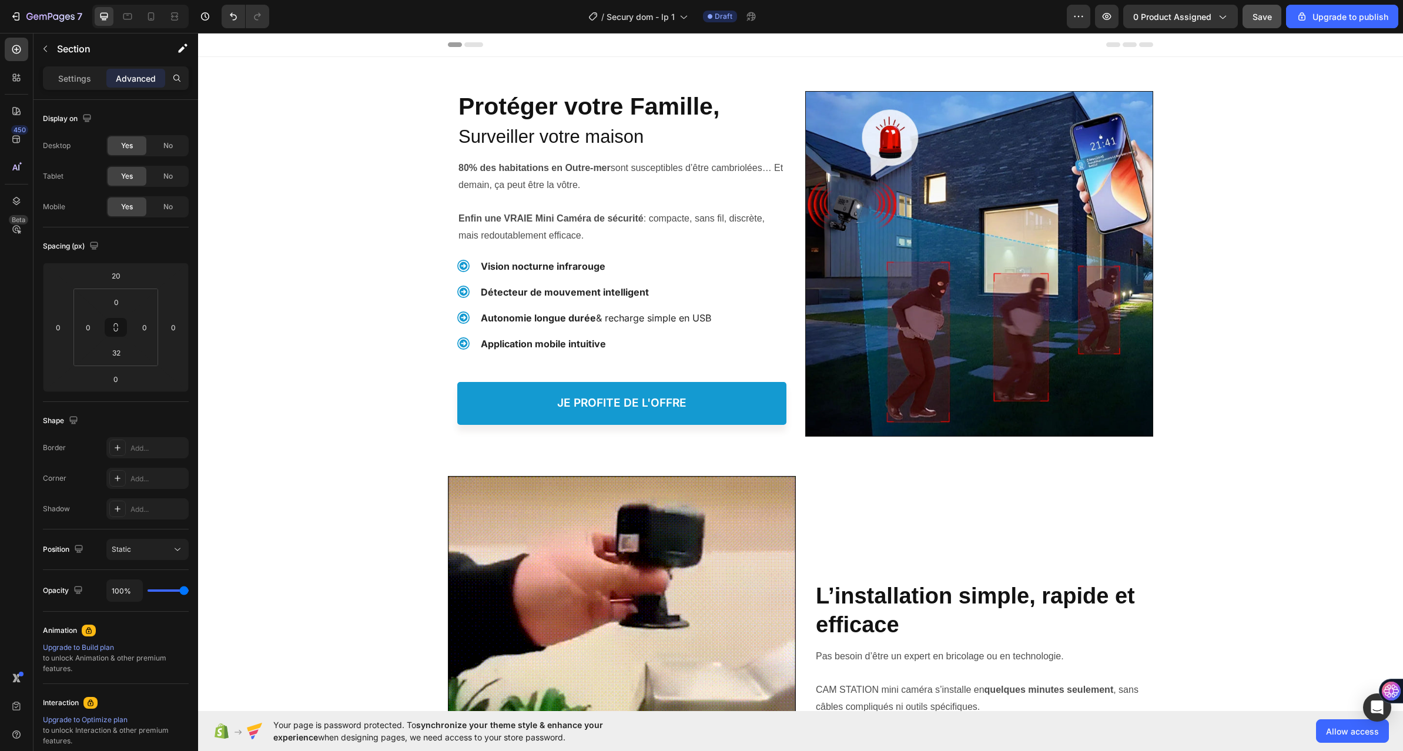
click at [1246, 21] on button "Save" at bounding box center [1261, 17] width 39 height 24
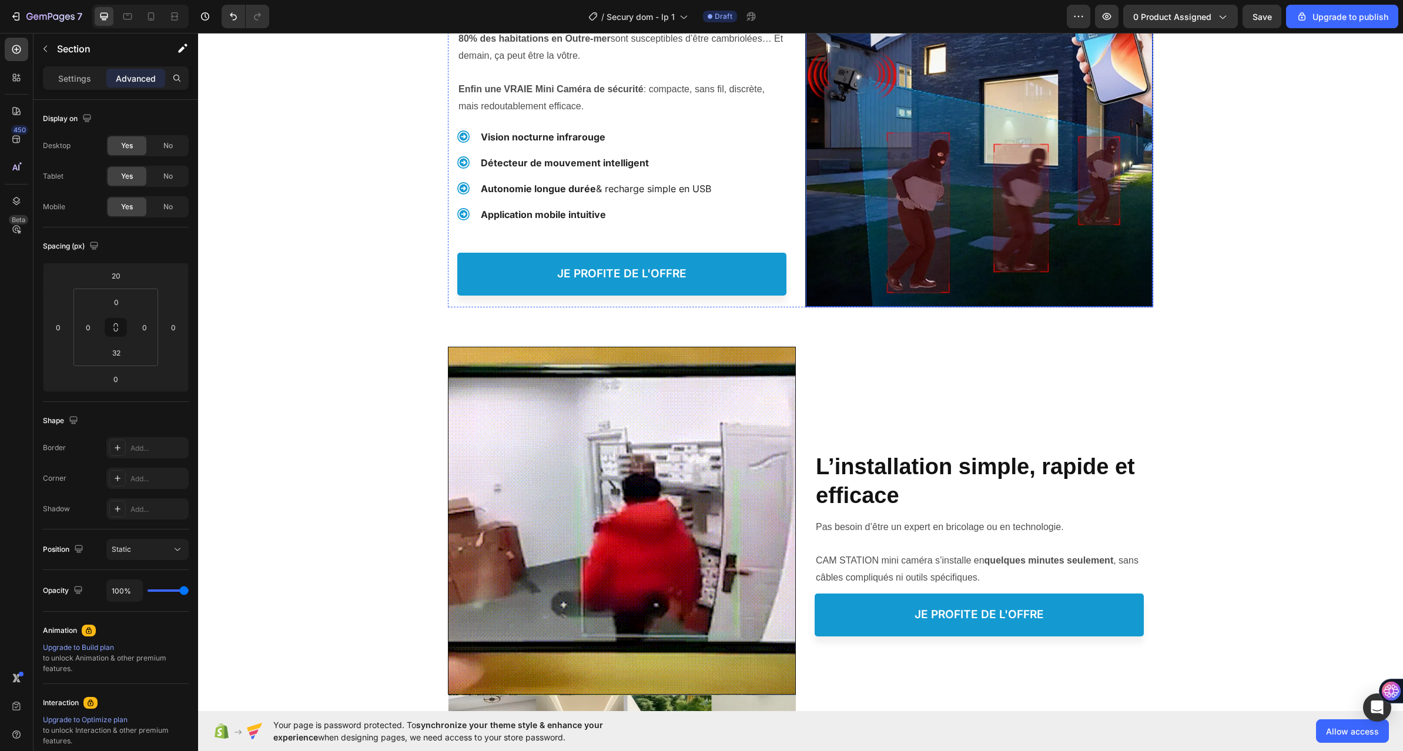
scroll to position [235, 0]
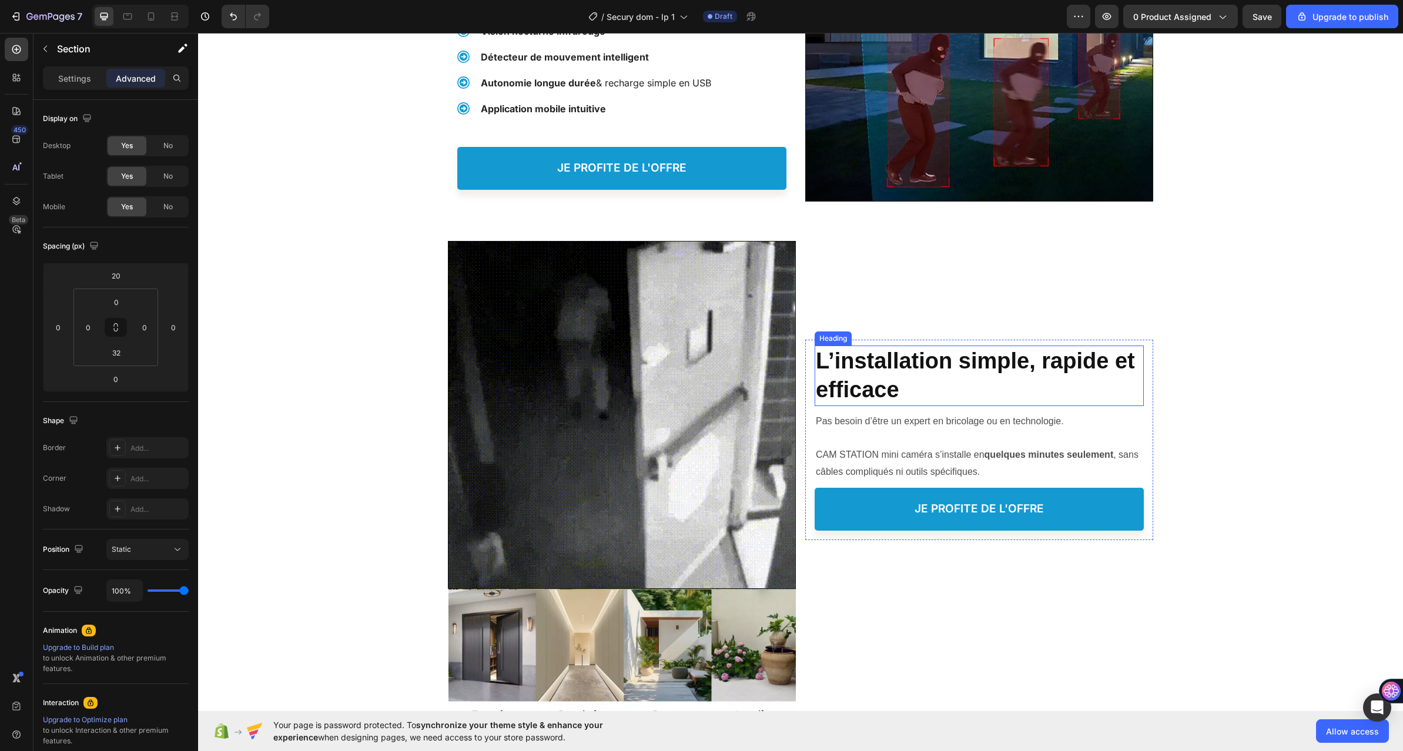
click at [843, 373] on strong "L’installation simple, rapide et efficace" at bounding box center [975, 374] width 319 height 53
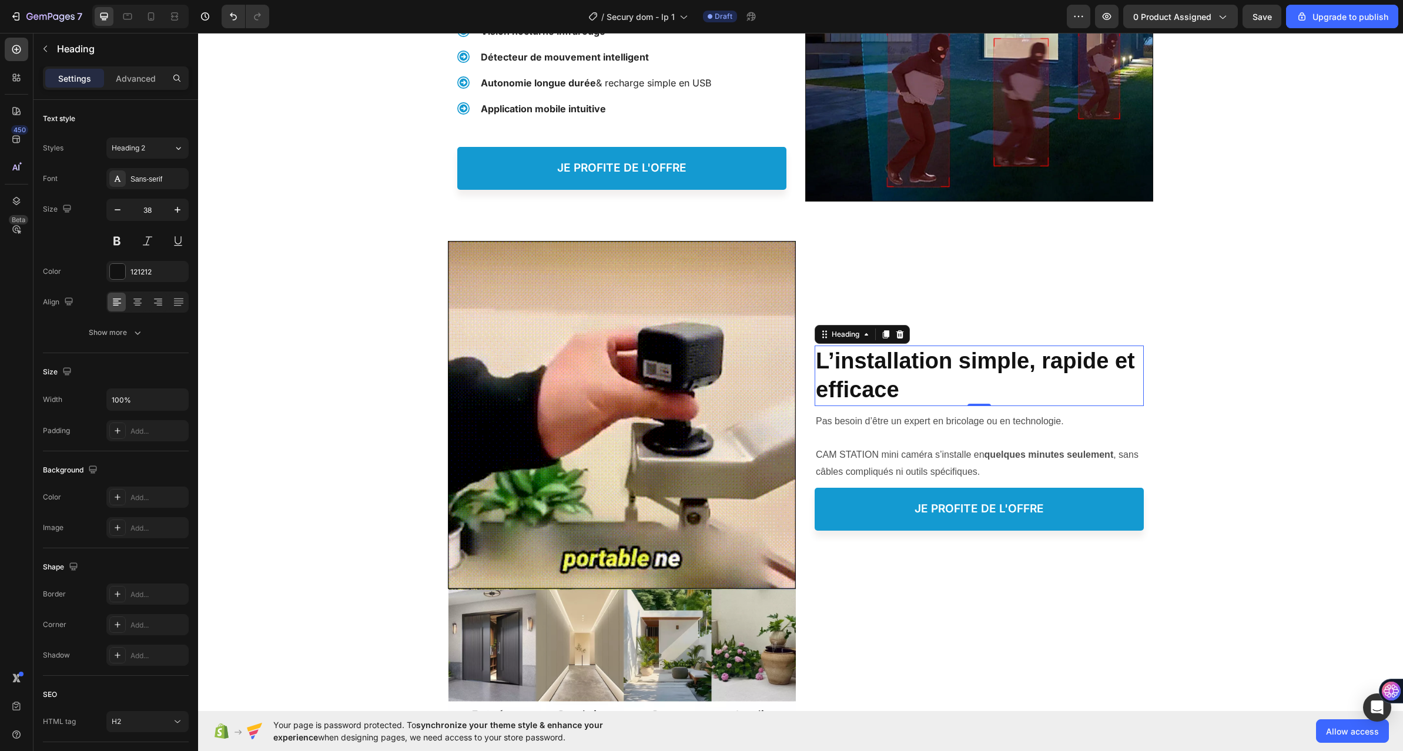
click at [898, 378] on h2 "L’installation simple, rapide et efficace" at bounding box center [978, 376] width 329 height 61
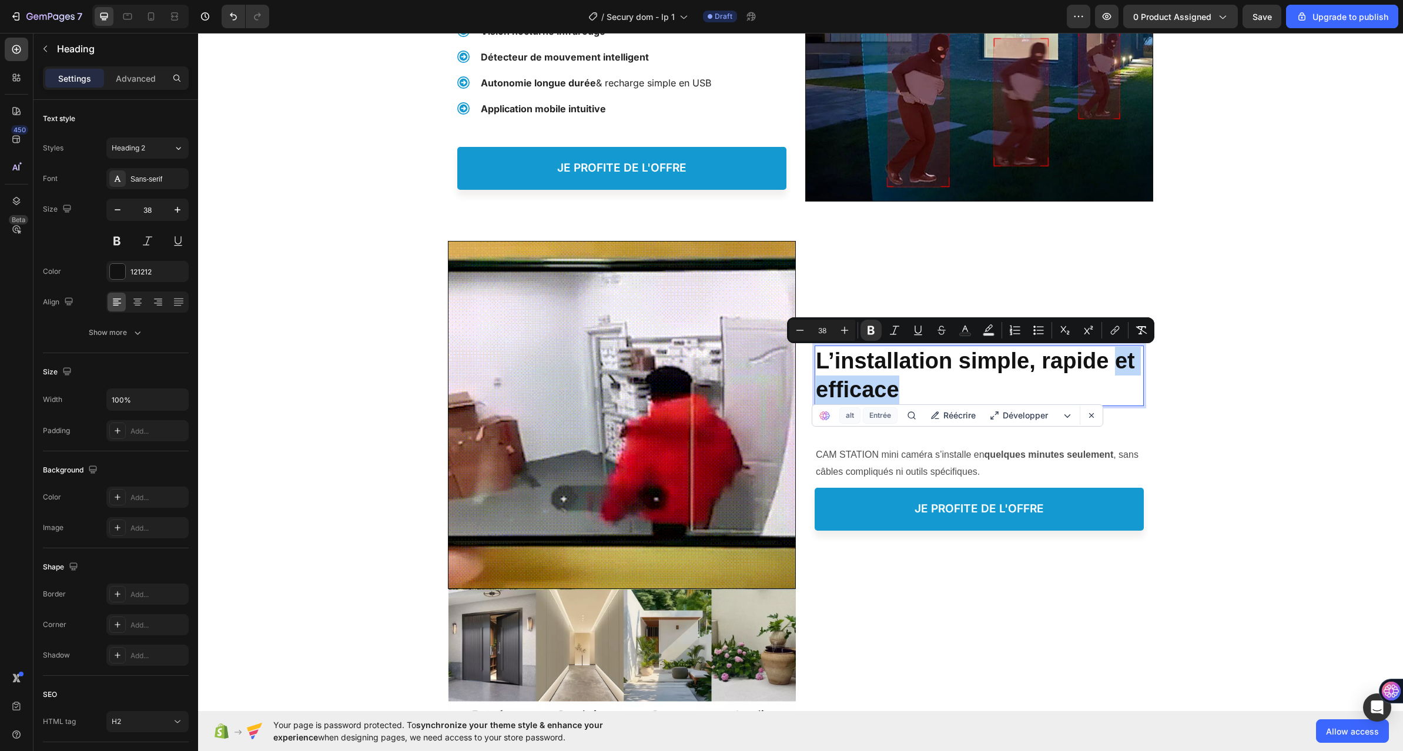
drag, startPoint x: 906, startPoint y: 390, endPoint x: 1112, endPoint y: 365, distance: 207.7
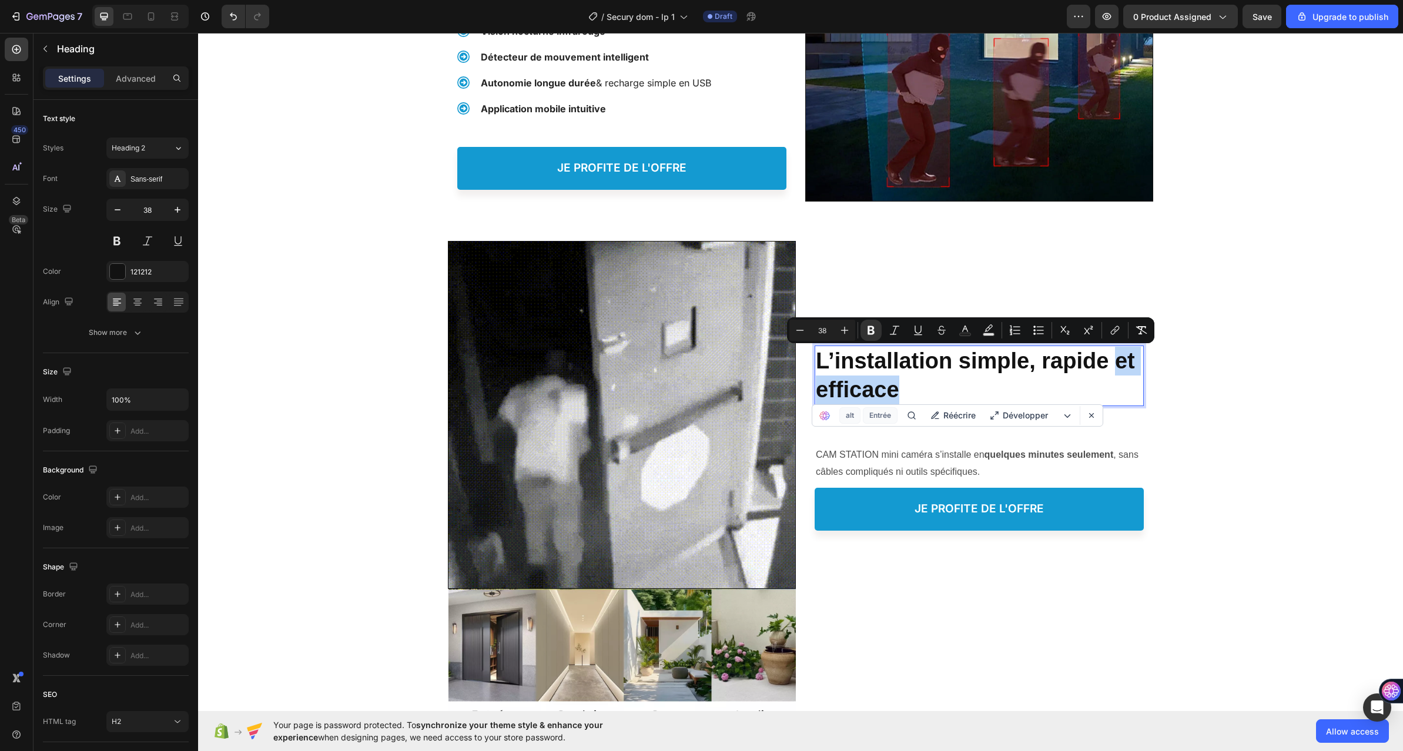
click at [1112, 365] on p "L’installation simple, rapide et efficace" at bounding box center [979, 376] width 327 height 58
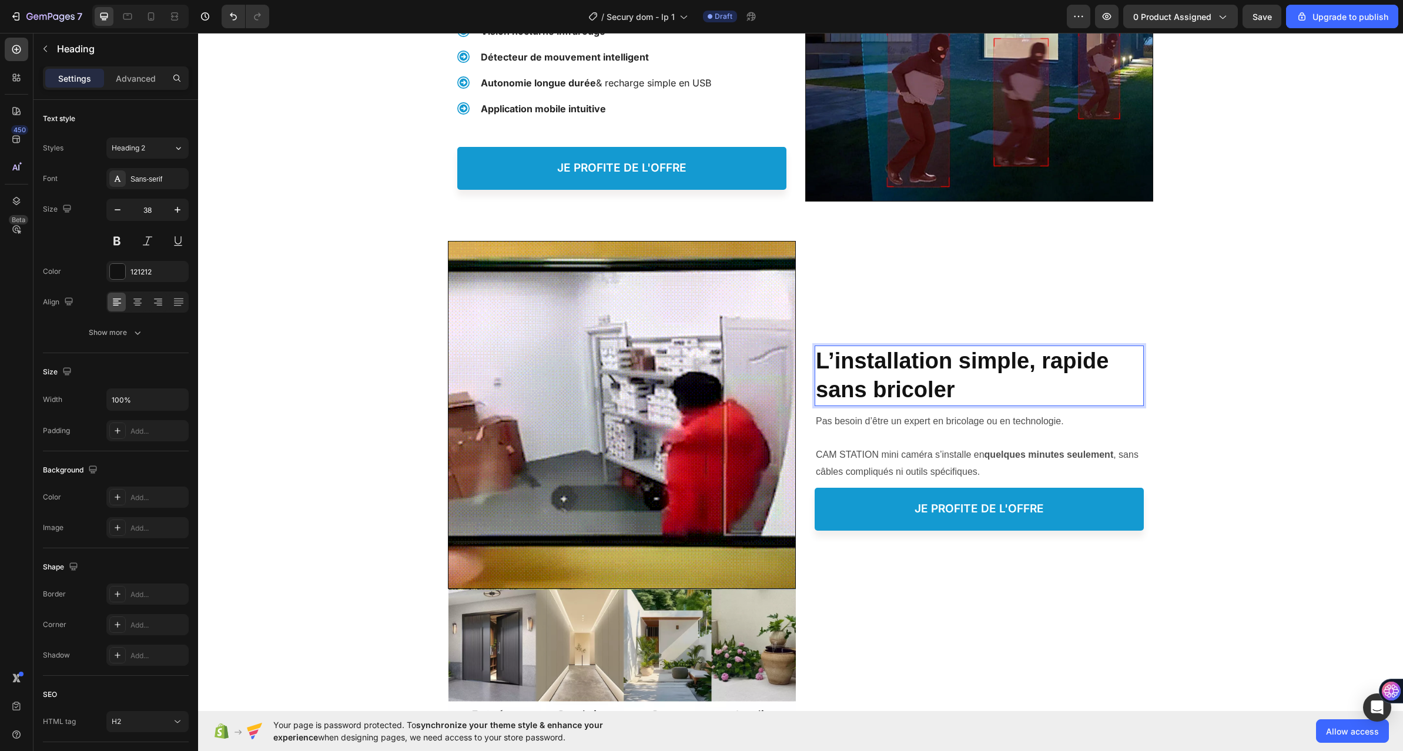
drag, startPoint x: 899, startPoint y: 378, endPoint x: 883, endPoint y: 386, distance: 17.6
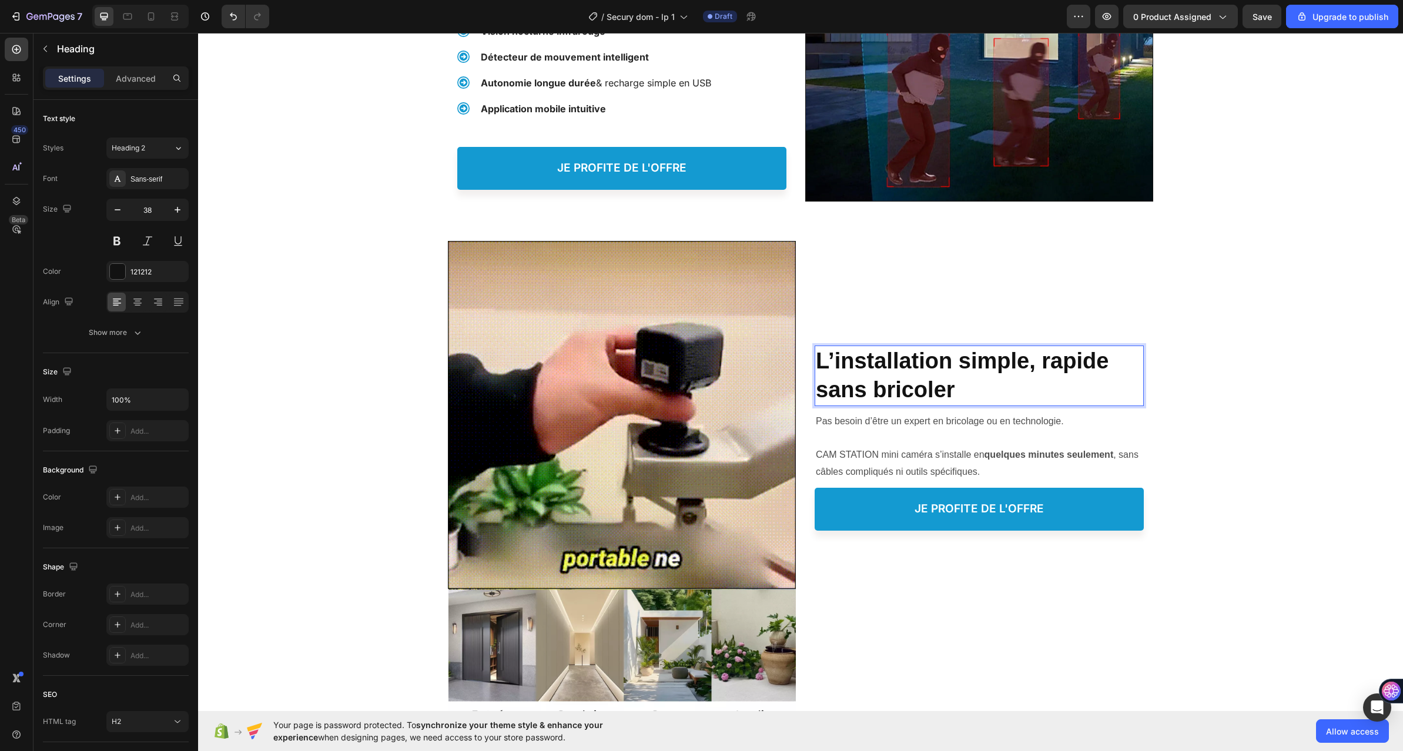
click at [900, 380] on strong "L’installation simple, rapide sans bricoler" at bounding box center [962, 374] width 293 height 53
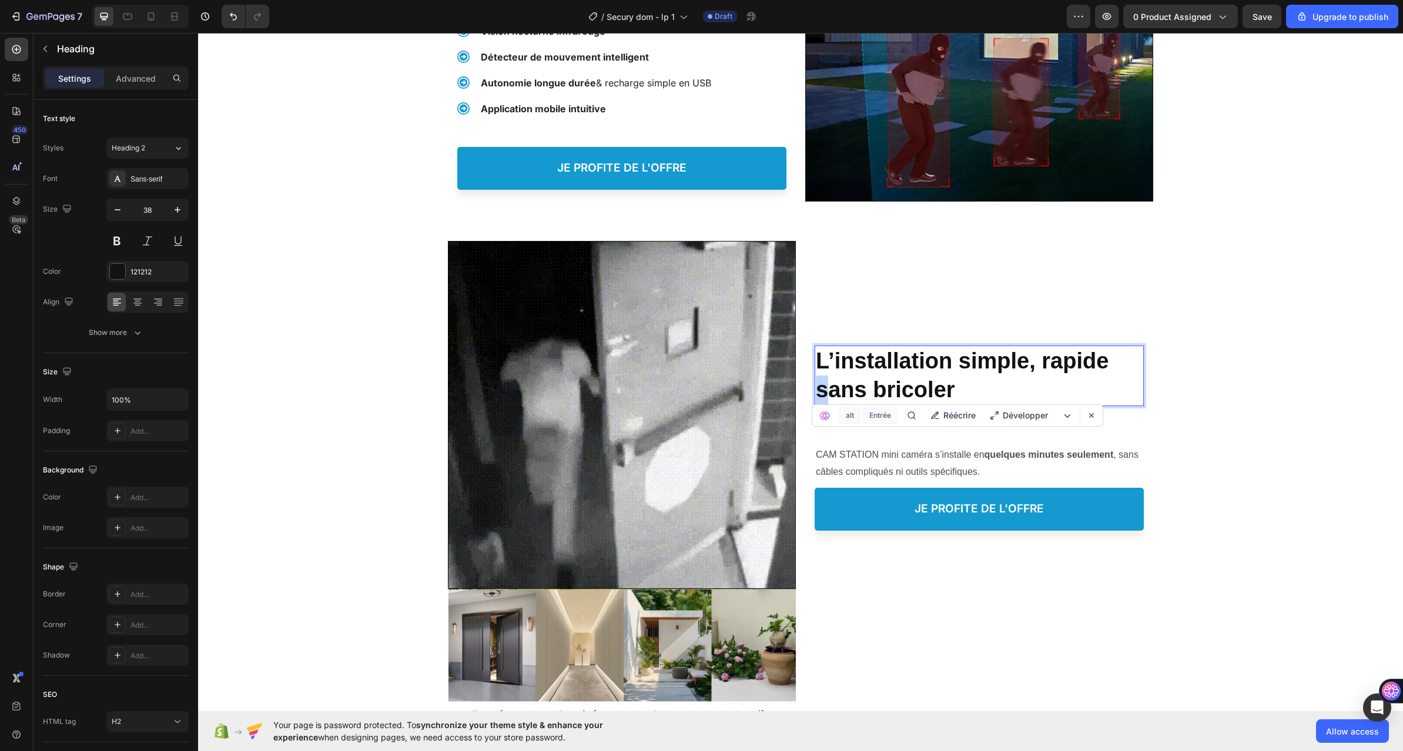
drag, startPoint x: 824, startPoint y: 387, endPoint x: 814, endPoint y: 388, distance: 10.0
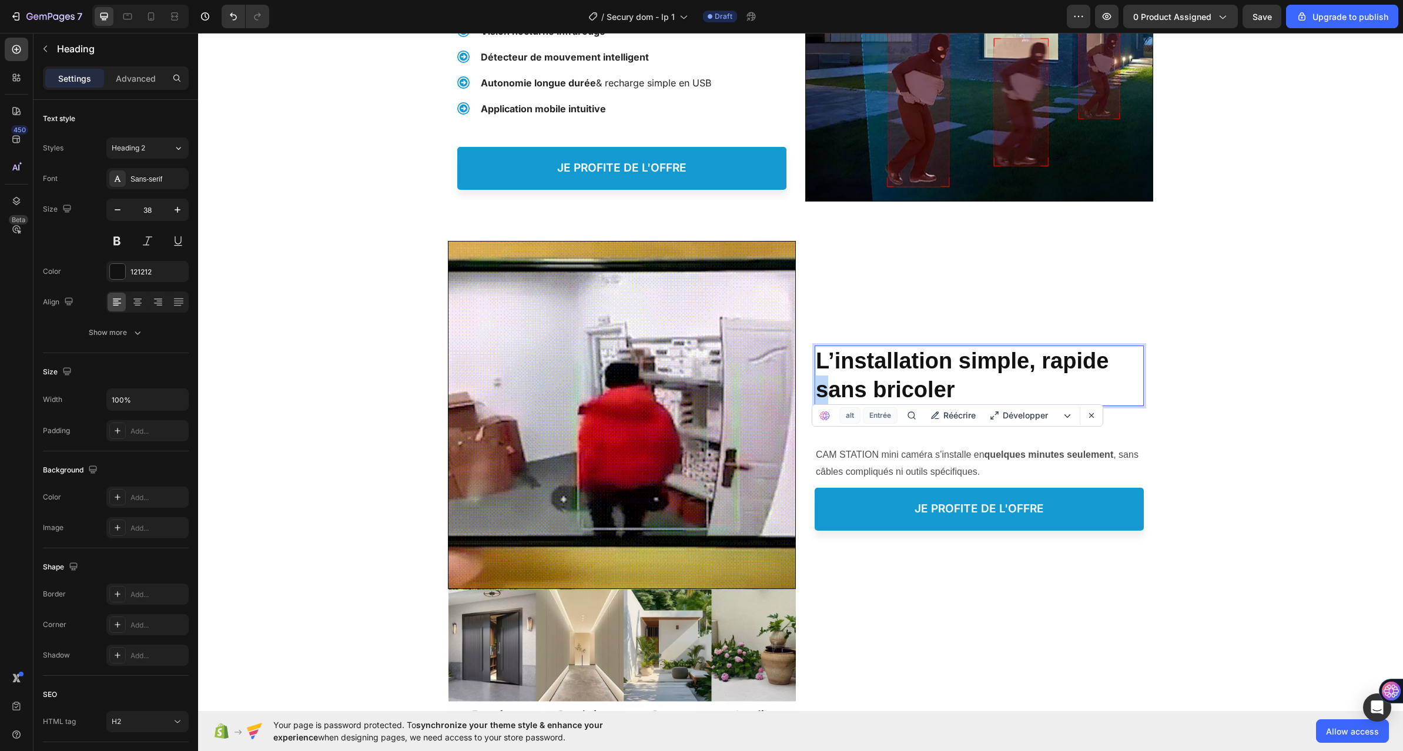
click at [816, 388] on strong "L’installation simple, rapide sans bricoler" at bounding box center [962, 374] width 293 height 53
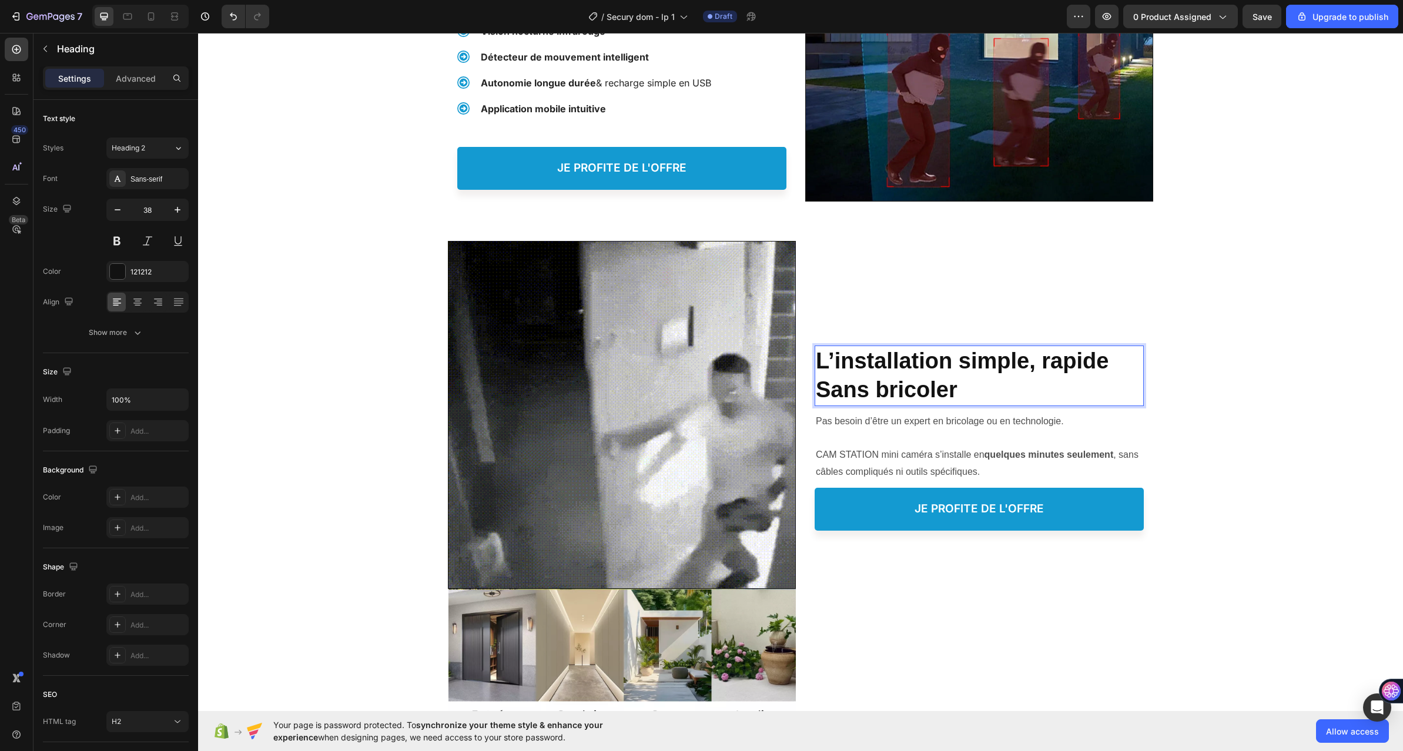
click at [944, 388] on strong "L’installation simple, rapide Sans bricoler" at bounding box center [962, 374] width 293 height 53
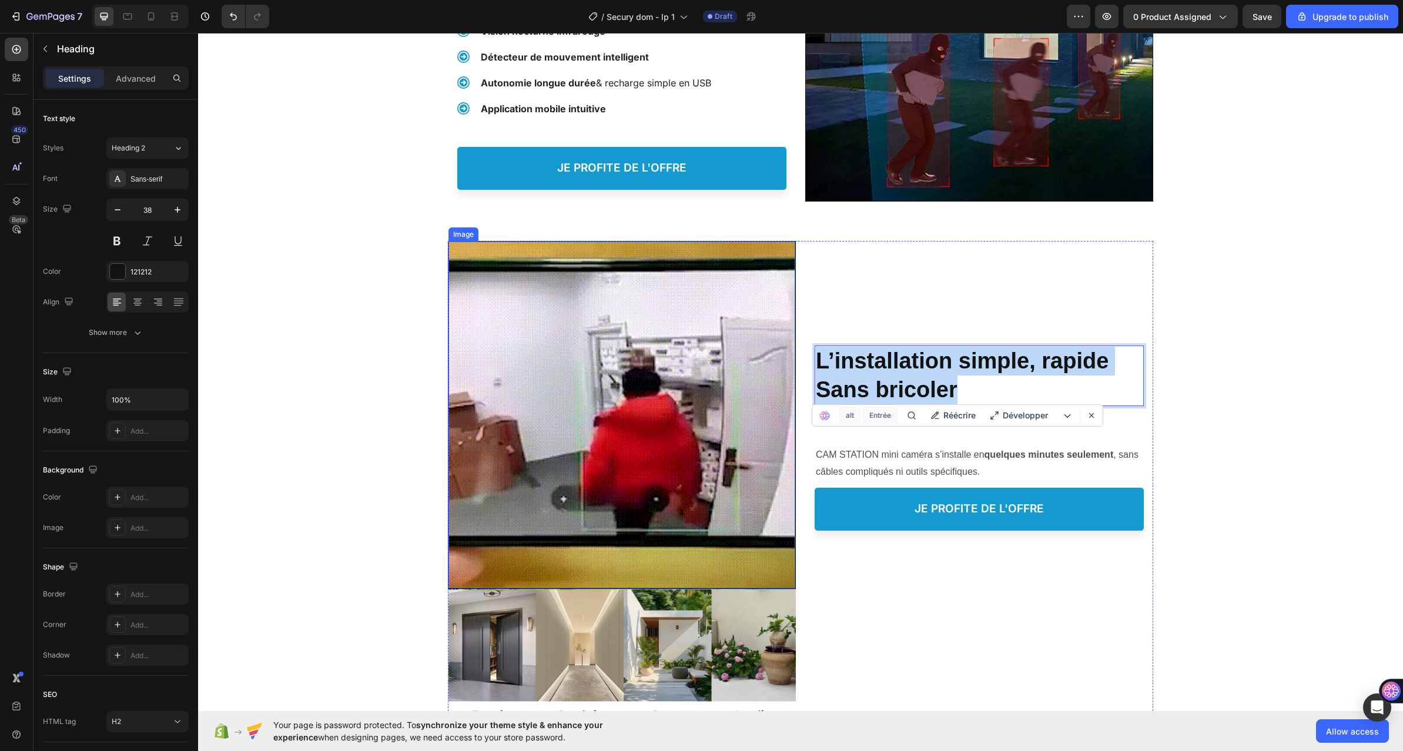
drag, startPoint x: 958, startPoint y: 387, endPoint x: 787, endPoint y: 348, distance: 175.5
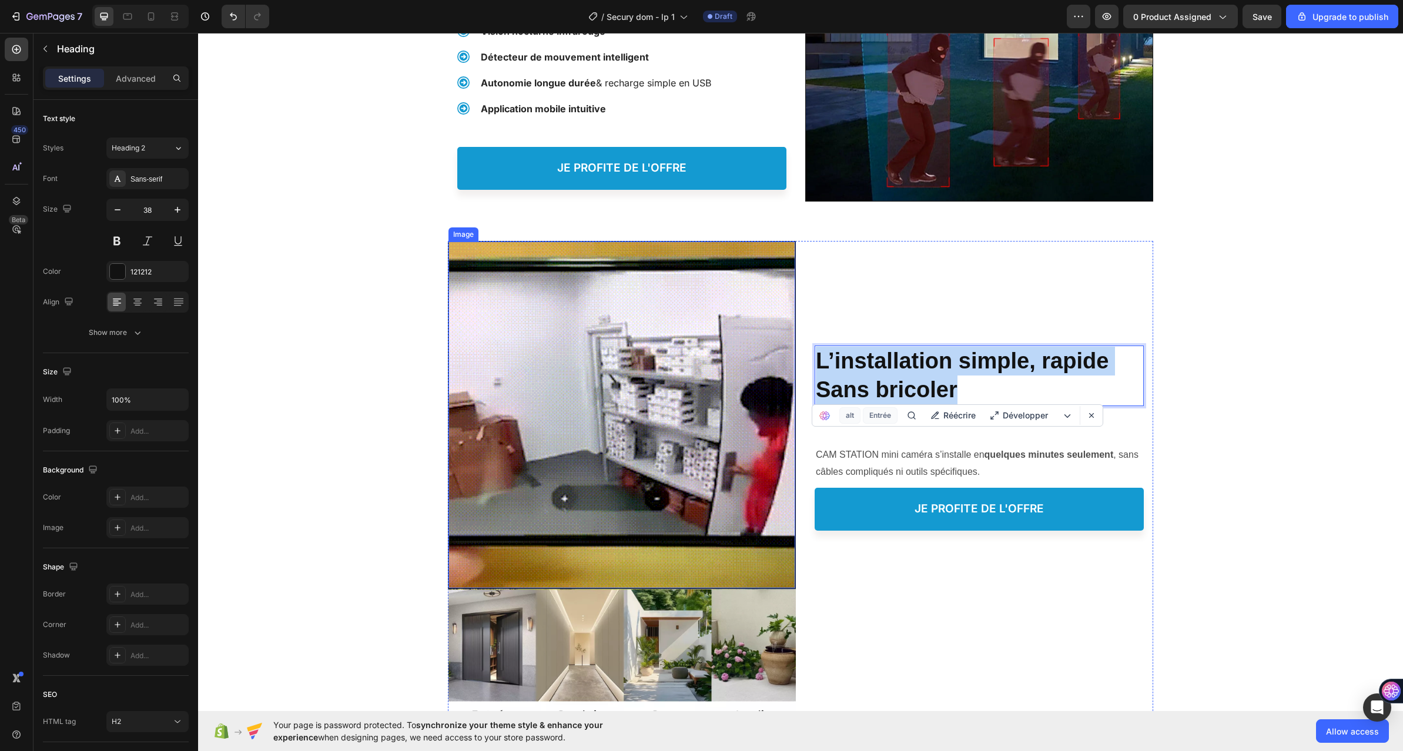
click at [787, 348] on div "Image Image Image Protéger votre Famille, Heading L’installation simple, rapide…" at bounding box center [800, 486] width 705 height 491
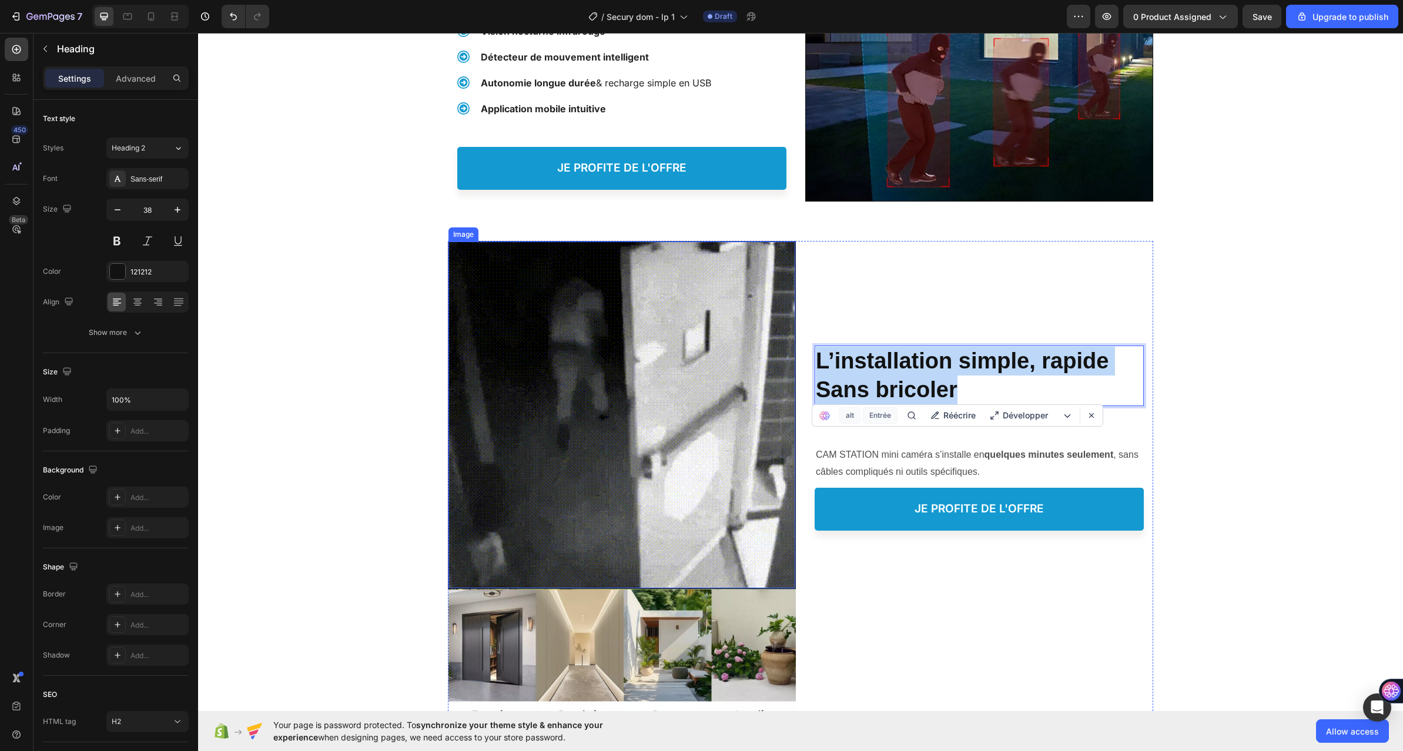
copy strong "L’installation simple, rapide Sans bricoler"
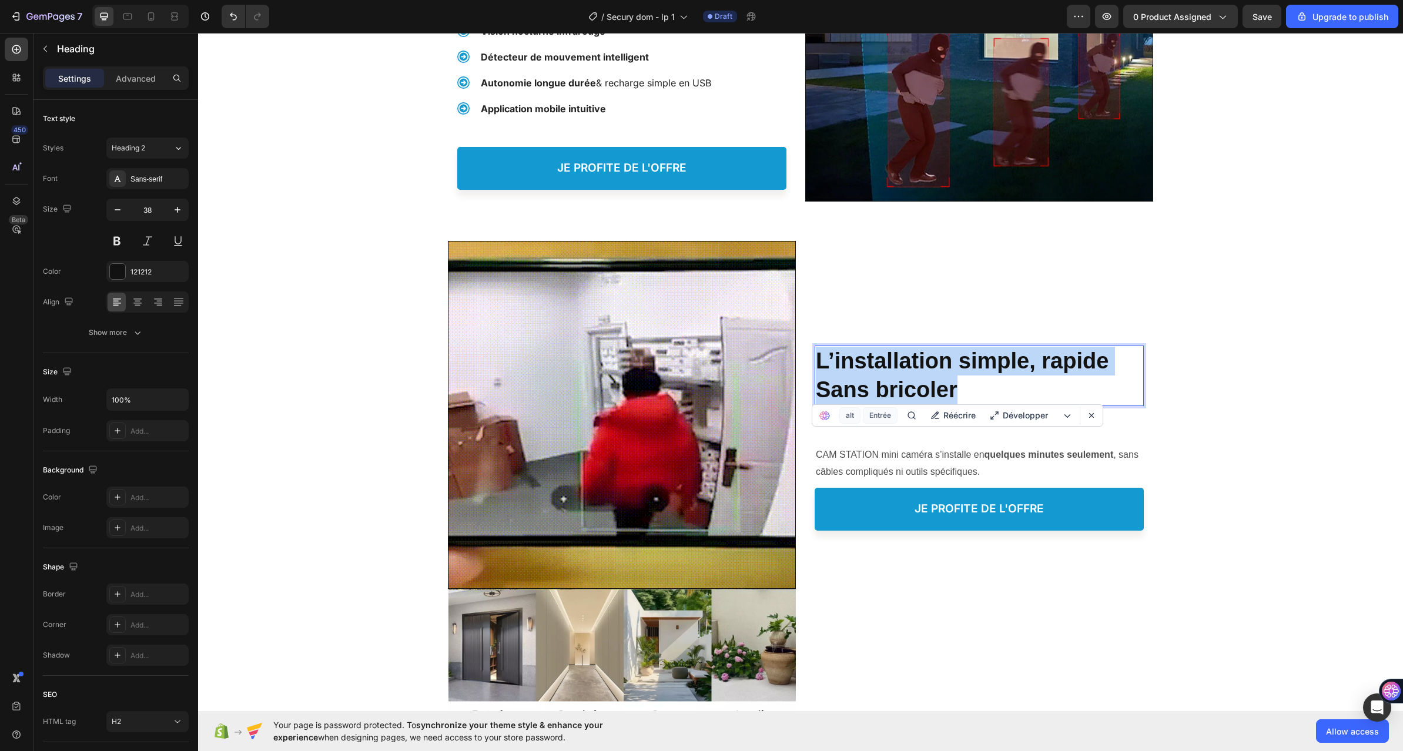
click at [903, 367] on strong "L’installation simple, rapide Sans bricoler" at bounding box center [962, 374] width 293 height 53
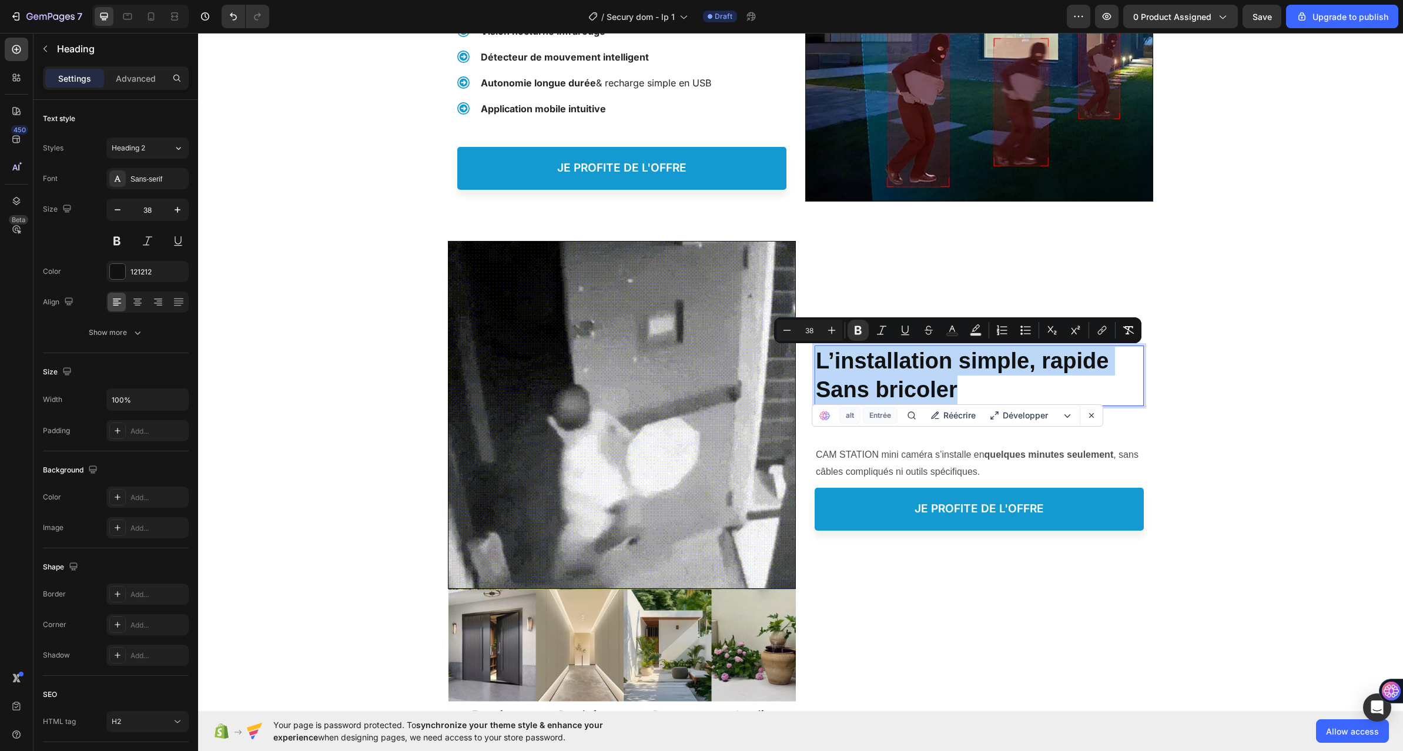
click at [905, 373] on p "L’installation simple, rapide Sans bricoler" at bounding box center [979, 376] width 327 height 58
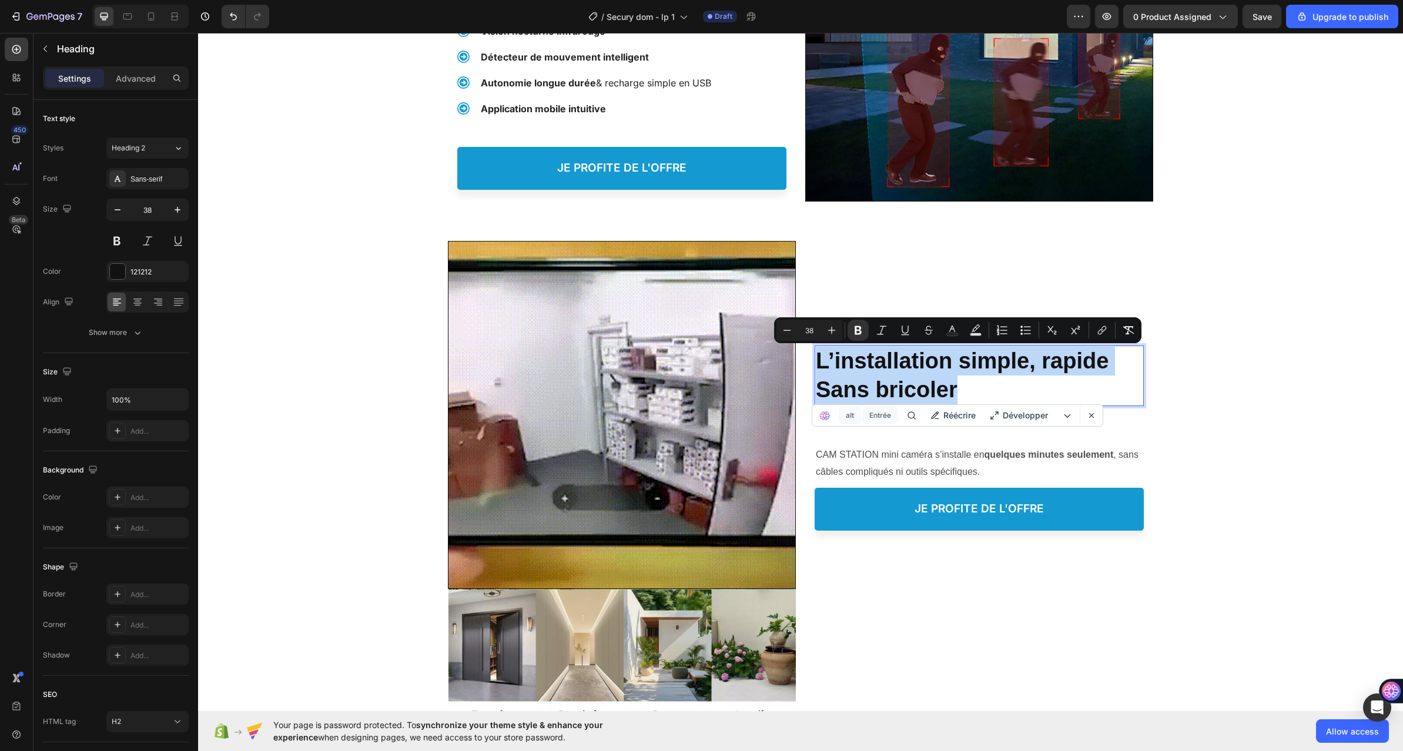
click at [964, 382] on p "L’installation simple, rapide Sans bricoler" at bounding box center [979, 376] width 327 height 58
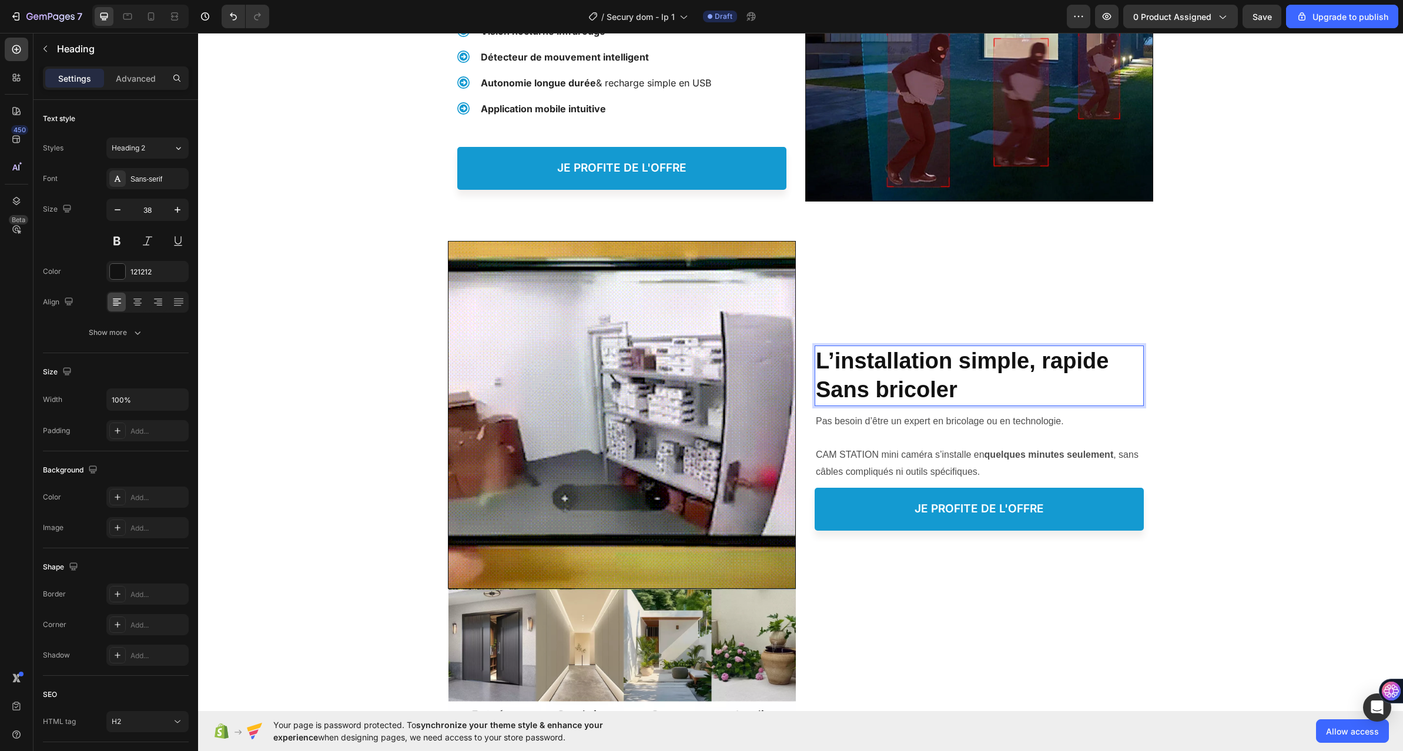
click at [964, 382] on p "L’installation simple, rapide Sans bricoler" at bounding box center [979, 376] width 327 height 58
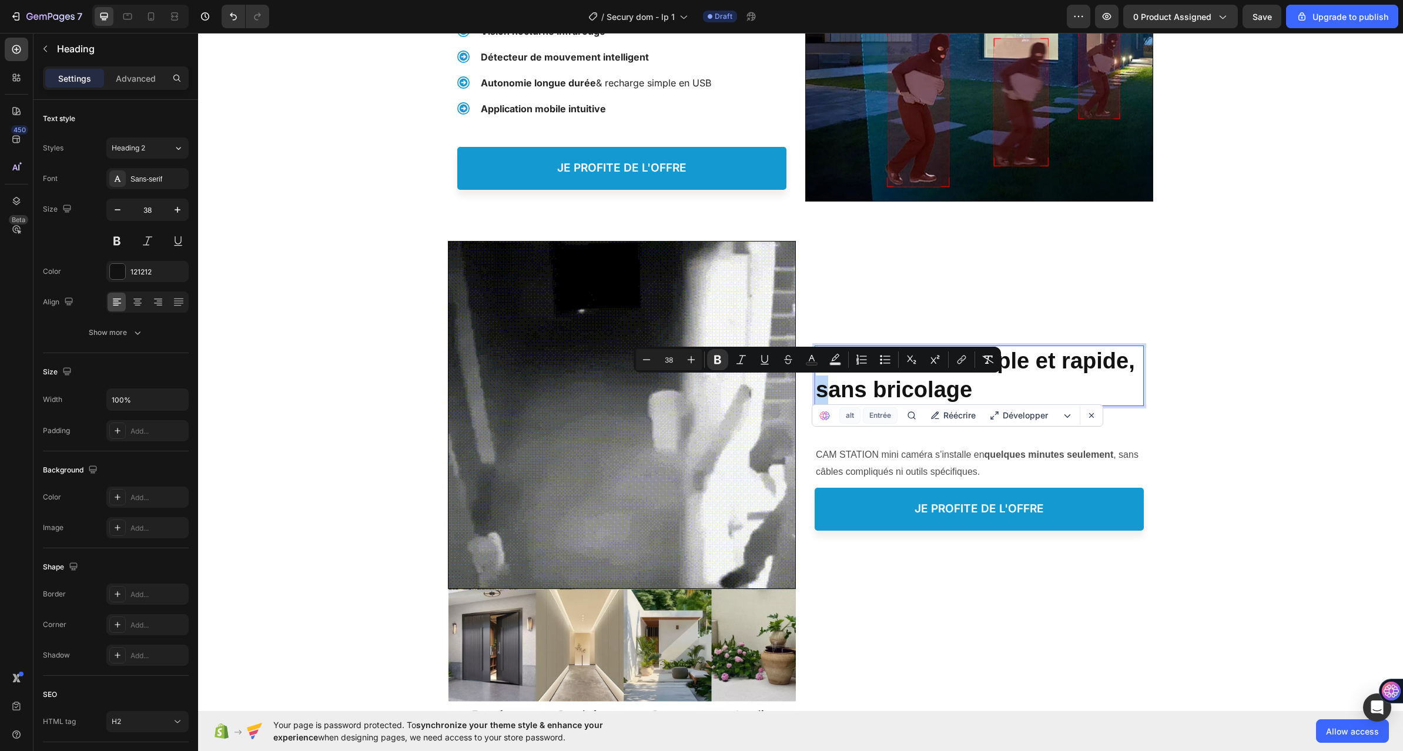
drag, startPoint x: 826, startPoint y: 389, endPoint x: 815, endPoint y: 393, distance: 11.1
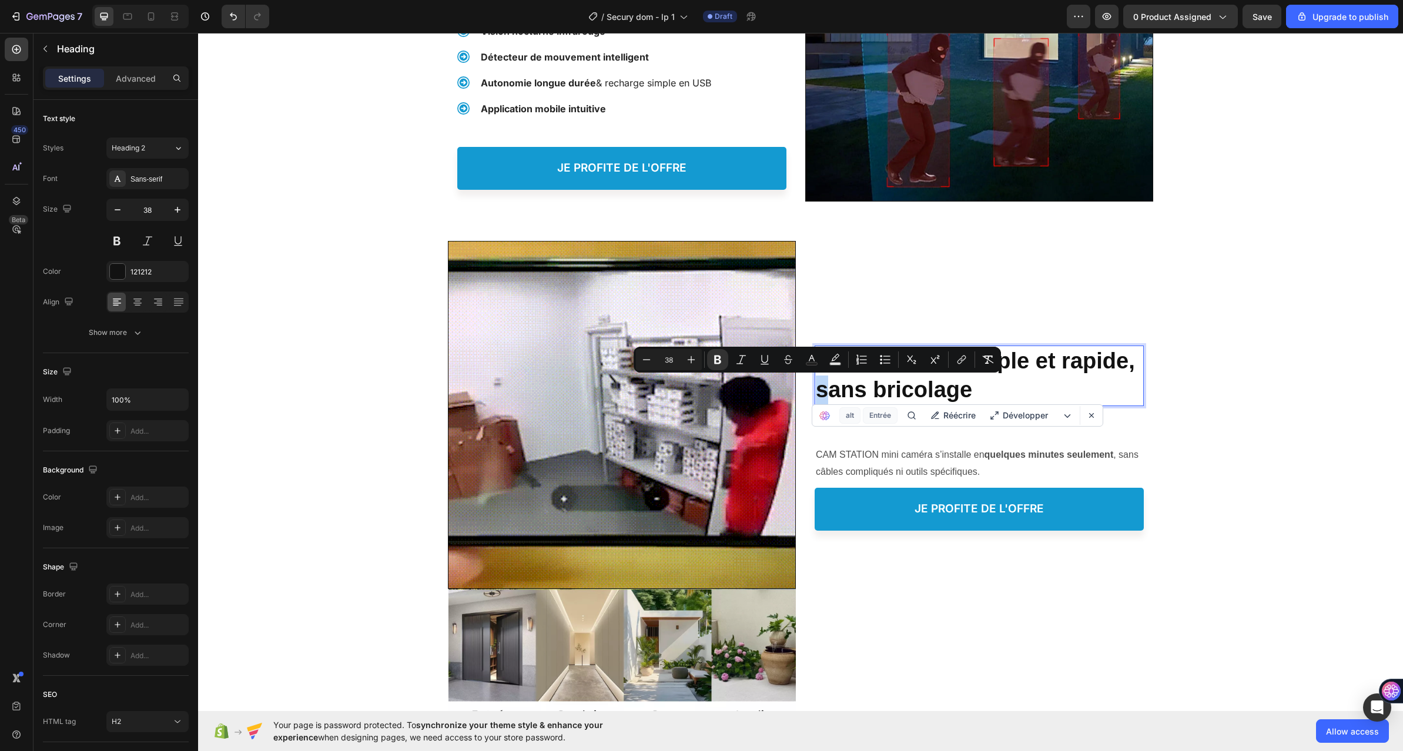
click at [816, 393] on strong "L’installation simple et rapide, sans bricolage" at bounding box center [975, 374] width 319 height 53
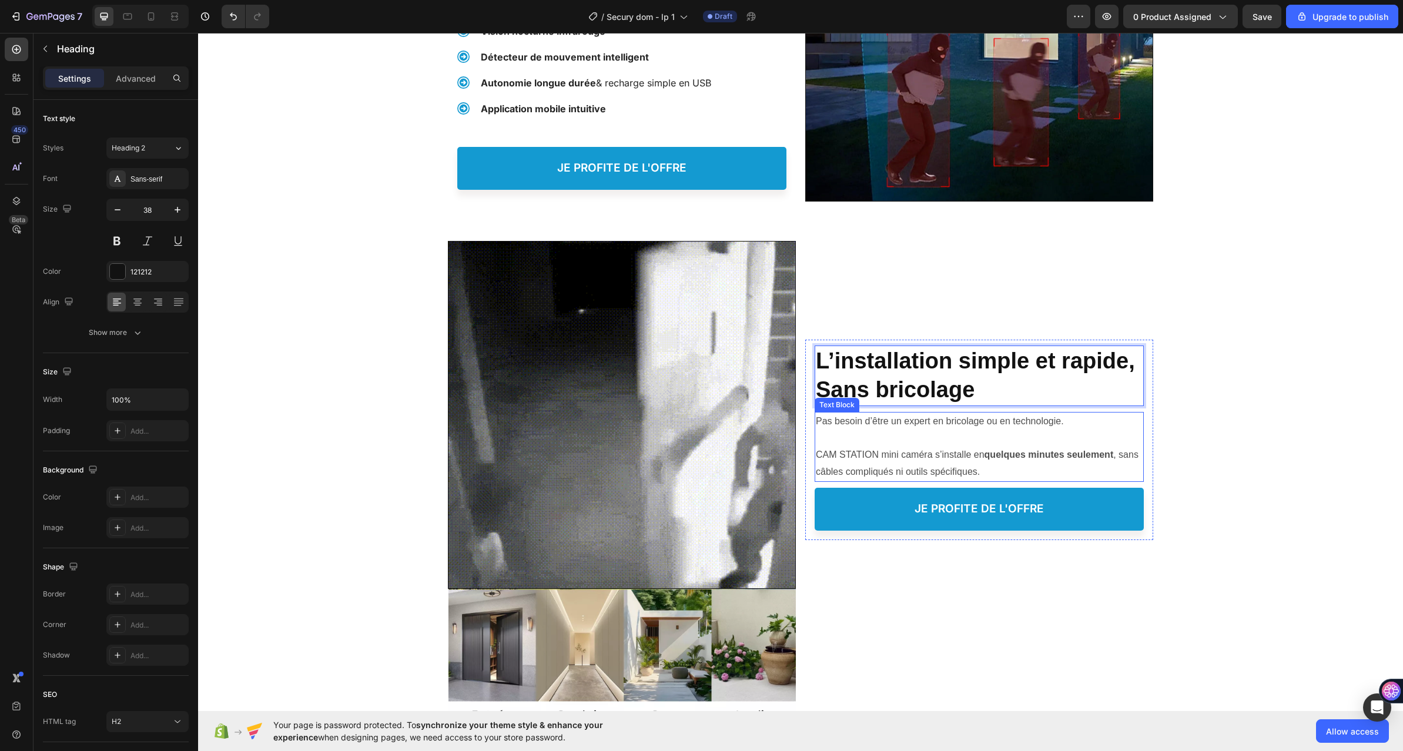
click at [886, 450] on p "CAM STATION mini caméra s’installe en quelques minutes seulement , sans câbles …" at bounding box center [979, 455] width 327 height 51
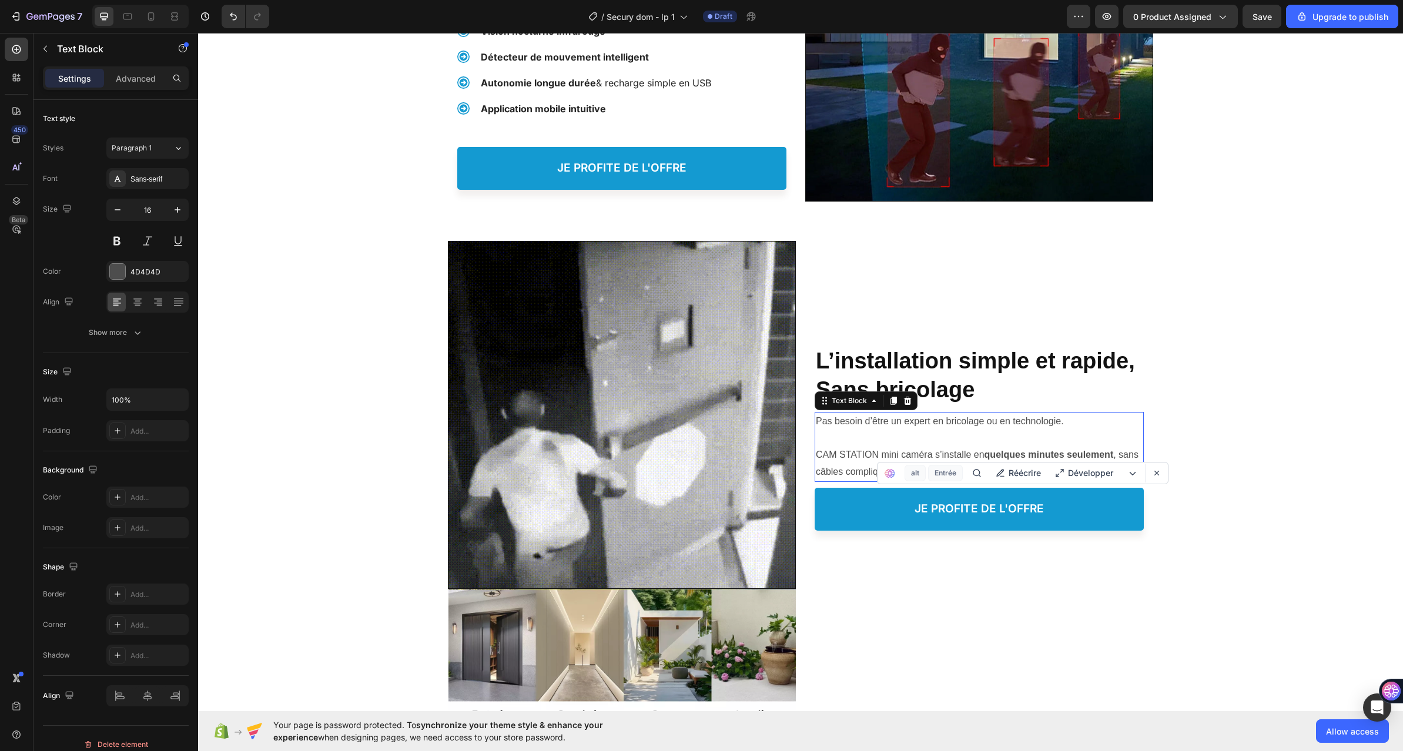
click at [886, 450] on p "CAM STATION mini caméra s’installe en quelques minutes seulement , sans câbles …" at bounding box center [979, 455] width 327 height 51
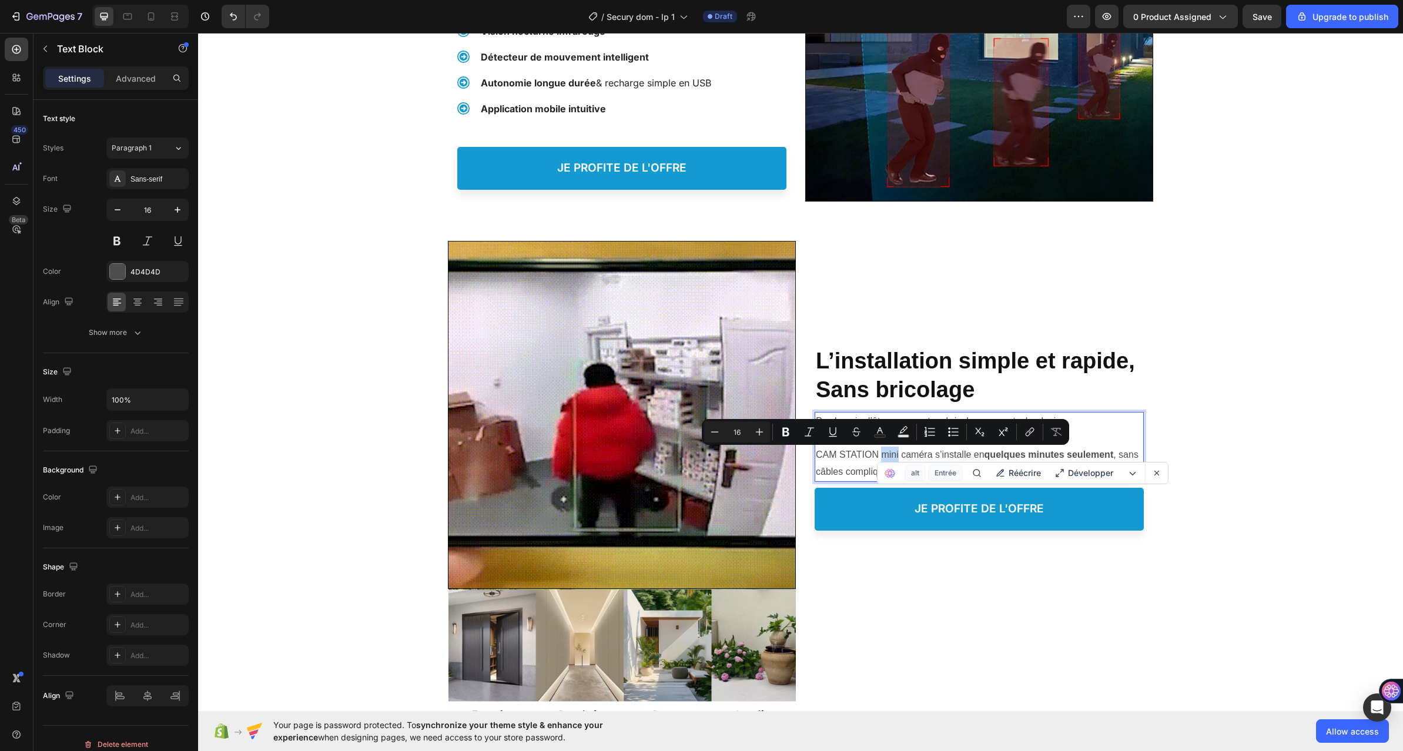
click at [879, 442] on div "Minus 16 Plus Bold Italic Underline Strikethrough Text Color Text Background Co…" at bounding box center [885, 432] width 367 height 26
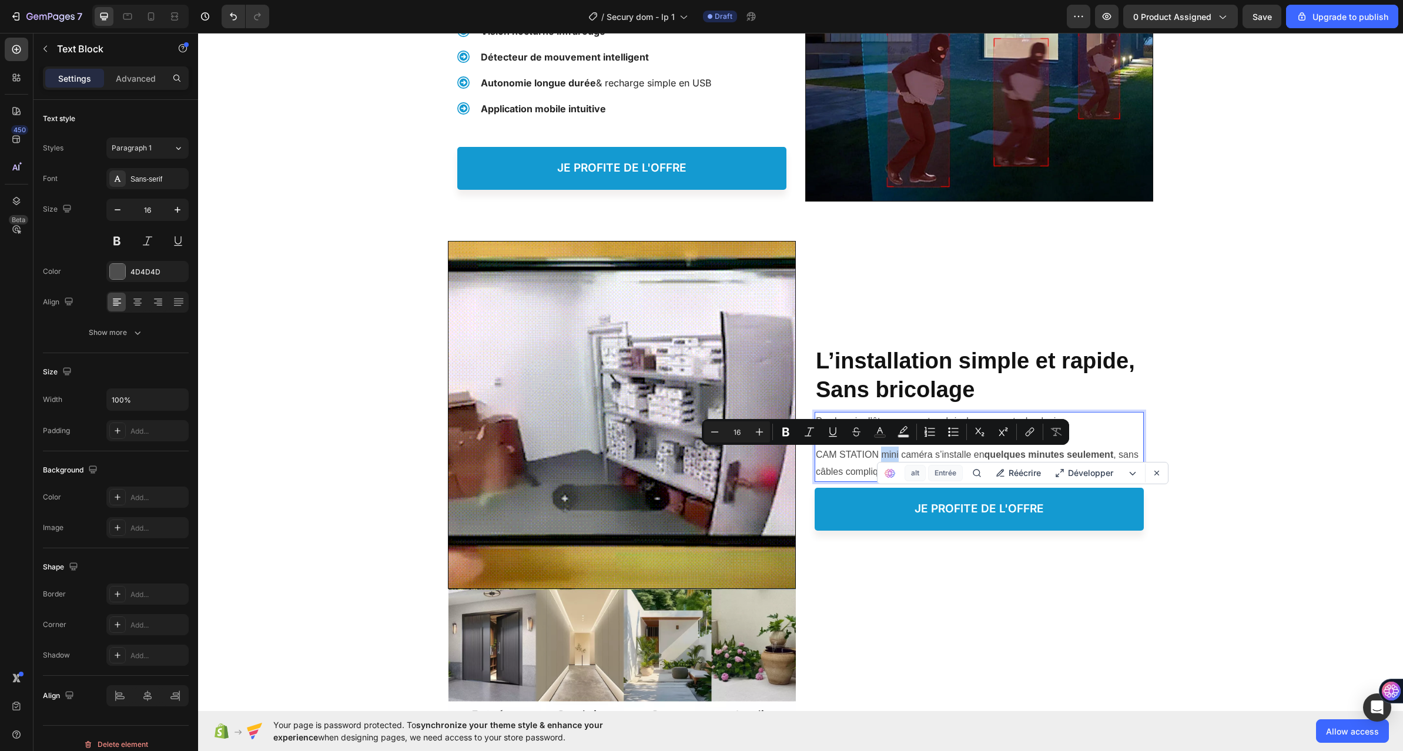
click at [892, 461] on p "CAM STATION mini caméra s’installe en quelques minutes seulement , sans câbles …" at bounding box center [979, 455] width 327 height 51
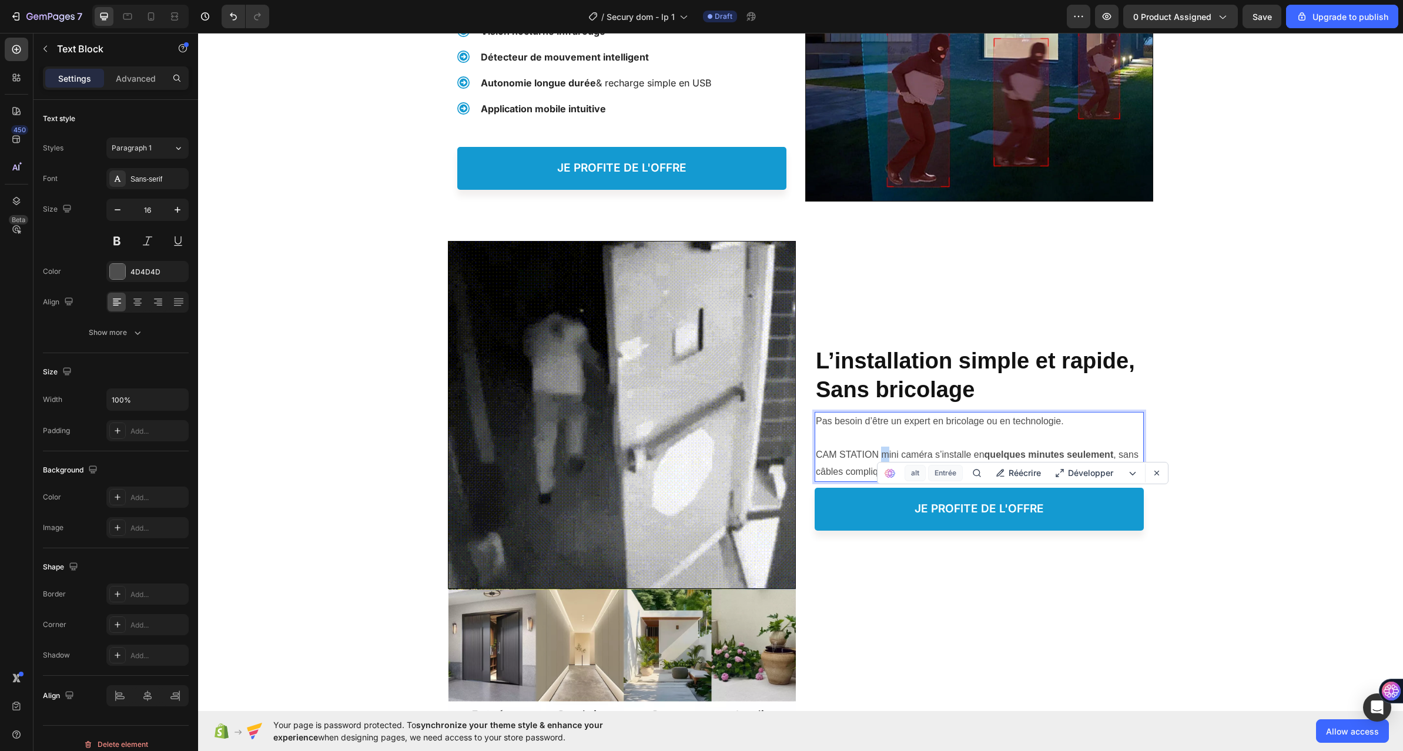
click at [880, 457] on p "CAM STATION mini caméra s’installe en quelques minutes seulement , sans câbles …" at bounding box center [979, 455] width 327 height 51
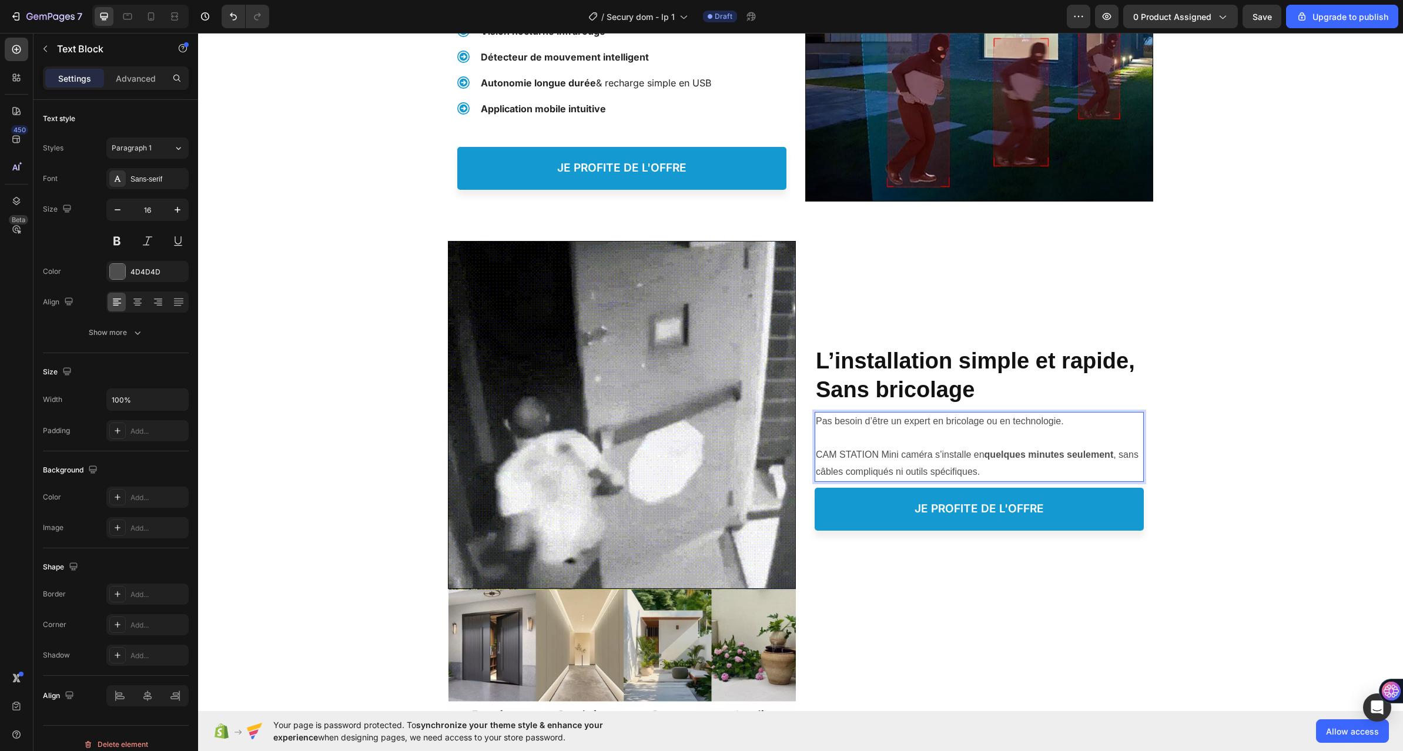
click at [878, 454] on p "CAM STATION Mini caméra s’installe en quelques minutes seulement , sans câbles …" at bounding box center [979, 455] width 327 height 51
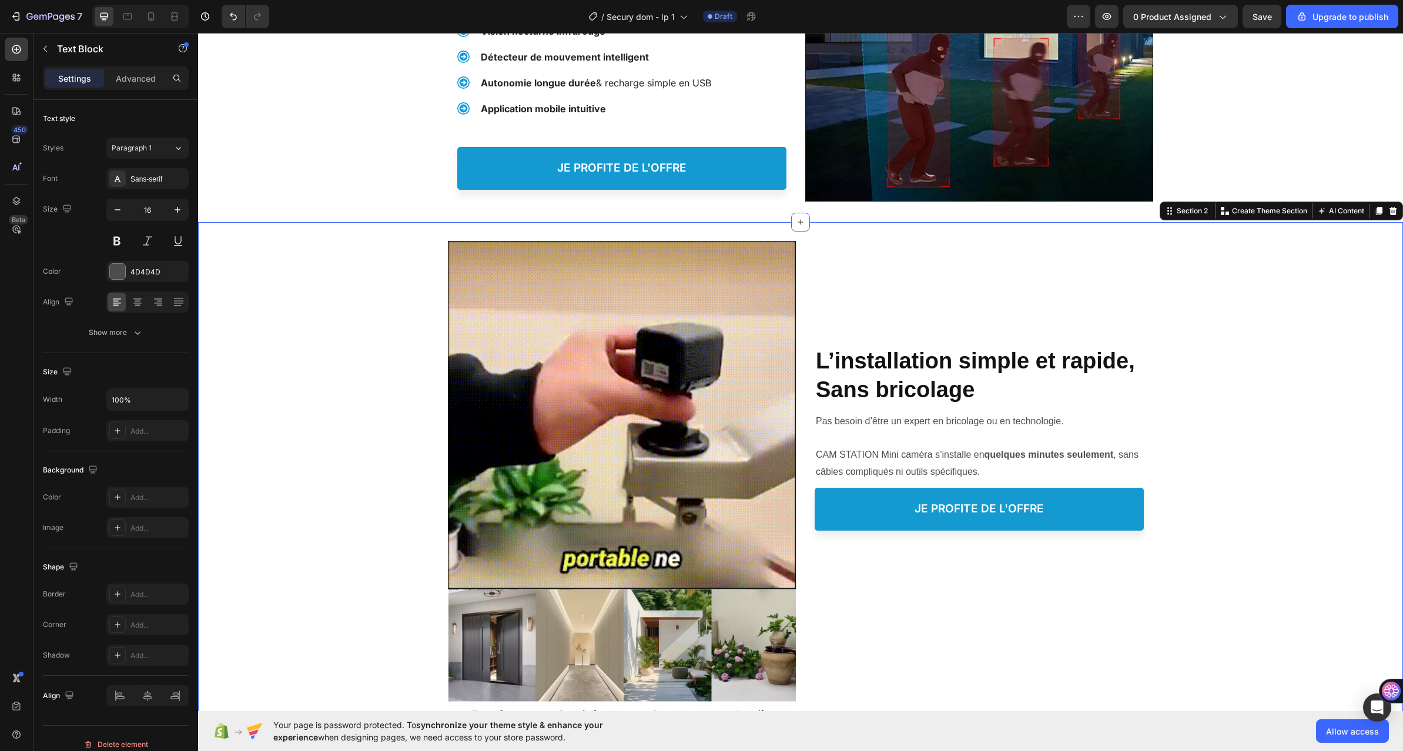
click at [370, 289] on div "Image Image Image Protéger votre Famille, Heading ⁠⁠⁠⁠⁠⁠⁠ L’installation simple…" at bounding box center [800, 487] width 1205 height 492
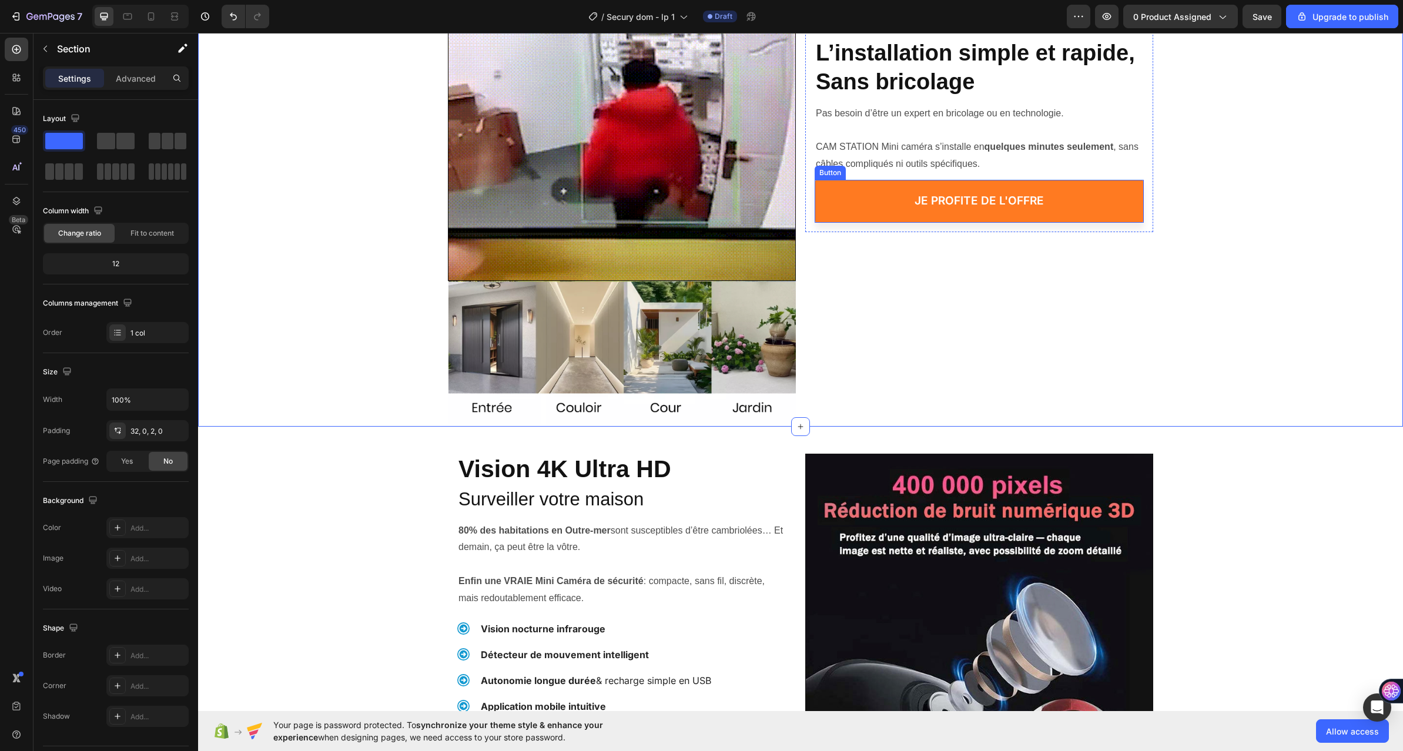
scroll to position [470, 0]
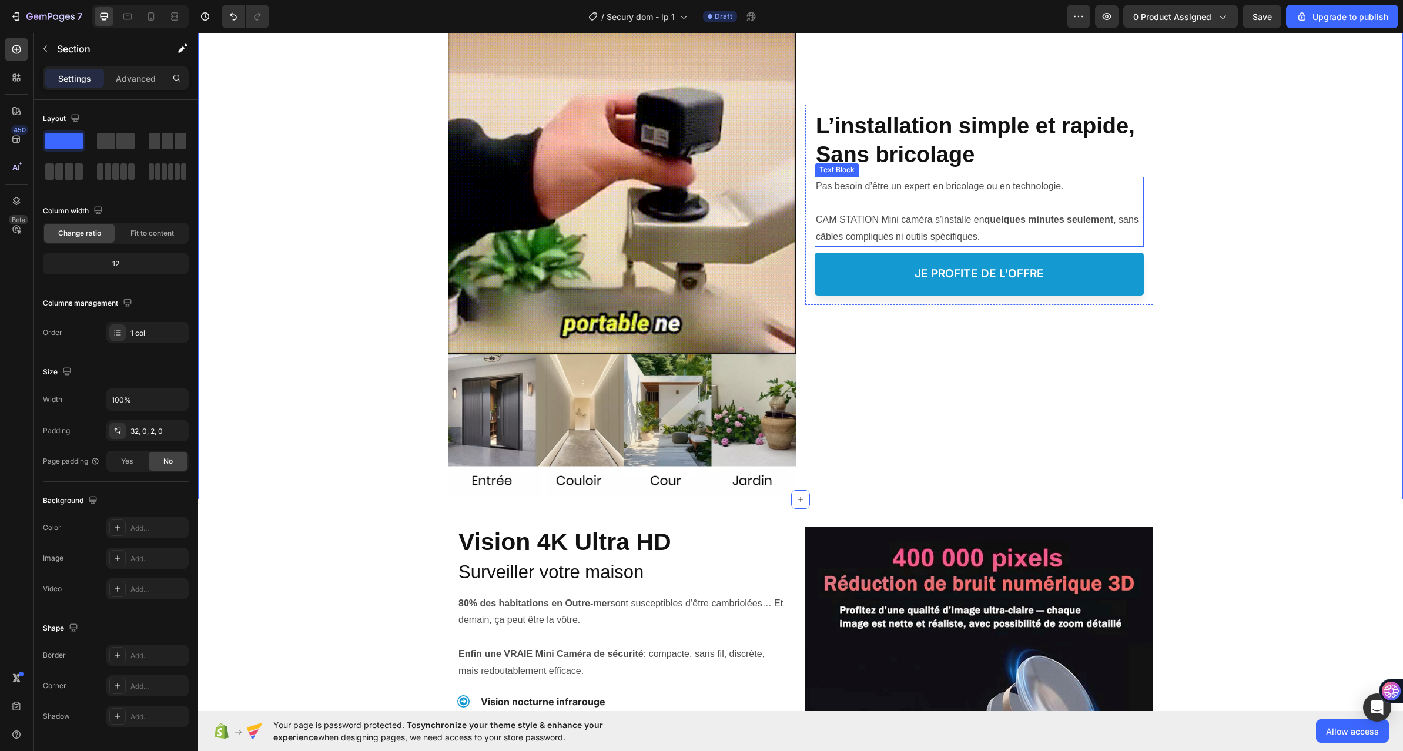
click at [892, 209] on p "CAM STATION Mini caméra s’installe en quelques minutes seulement , sans câbles …" at bounding box center [979, 220] width 327 height 51
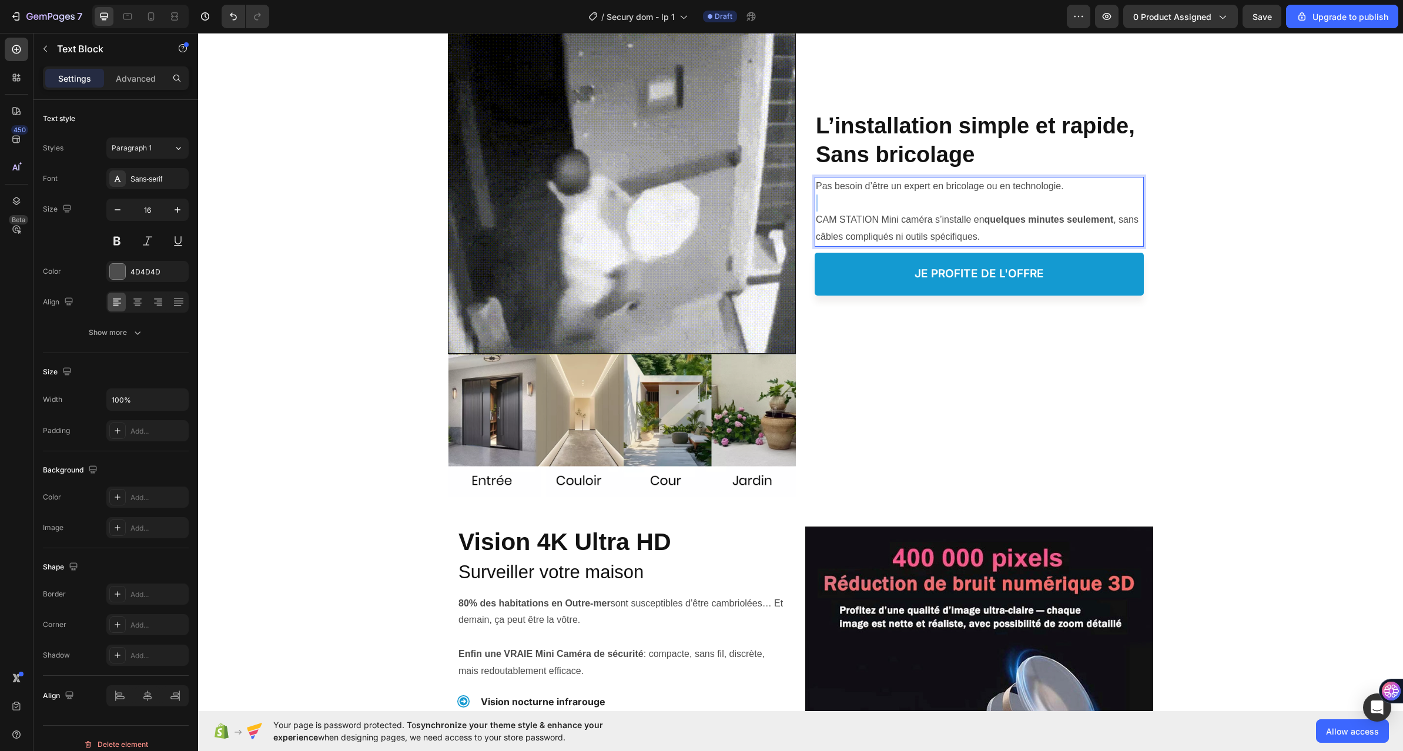
click at [877, 205] on p "⁠⁠⁠⁠⁠⁠⁠ CAM STATION Mini caméra s’installe en quelques minutes seulement , sans…" at bounding box center [979, 220] width 327 height 51
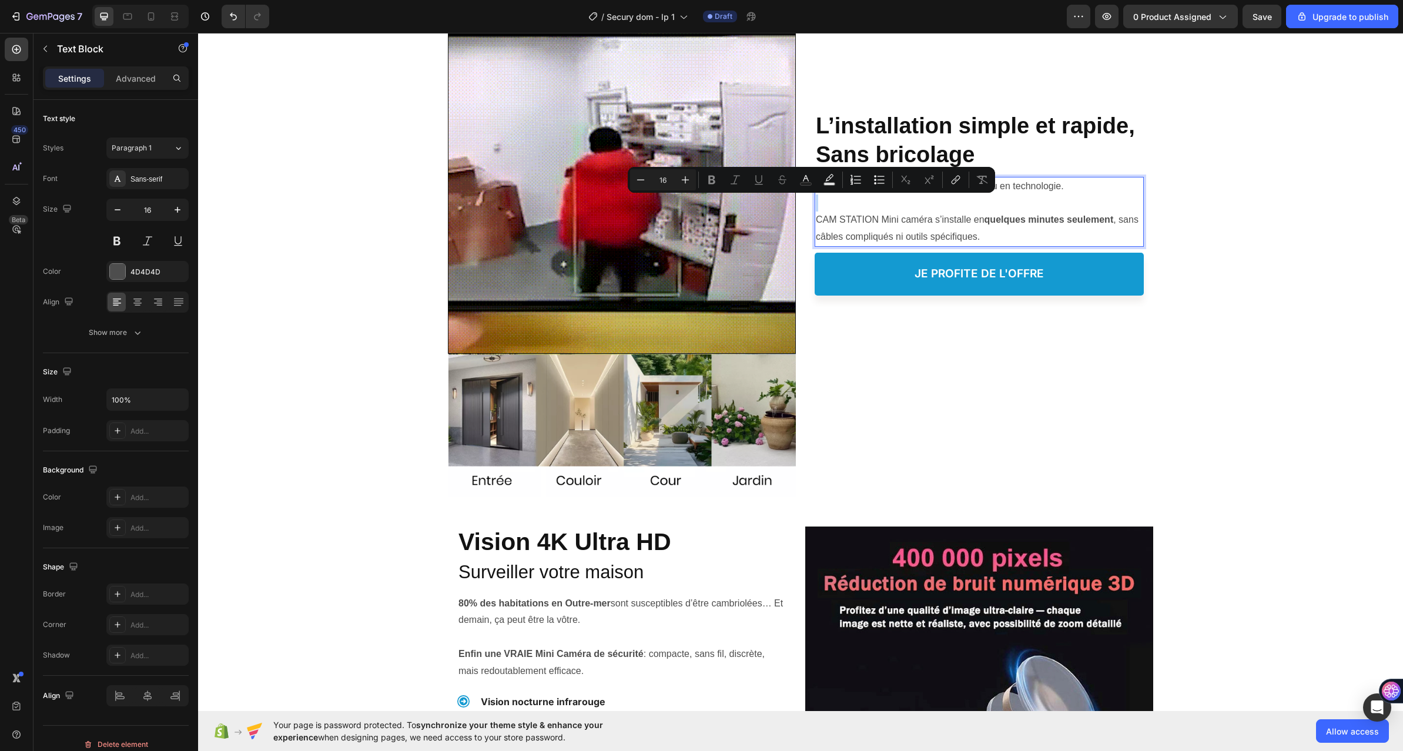
click at [899, 203] on p "CAM STATION Mini caméra s’installe en quelques minutes seulement , sans câbles …" at bounding box center [979, 220] width 327 height 51
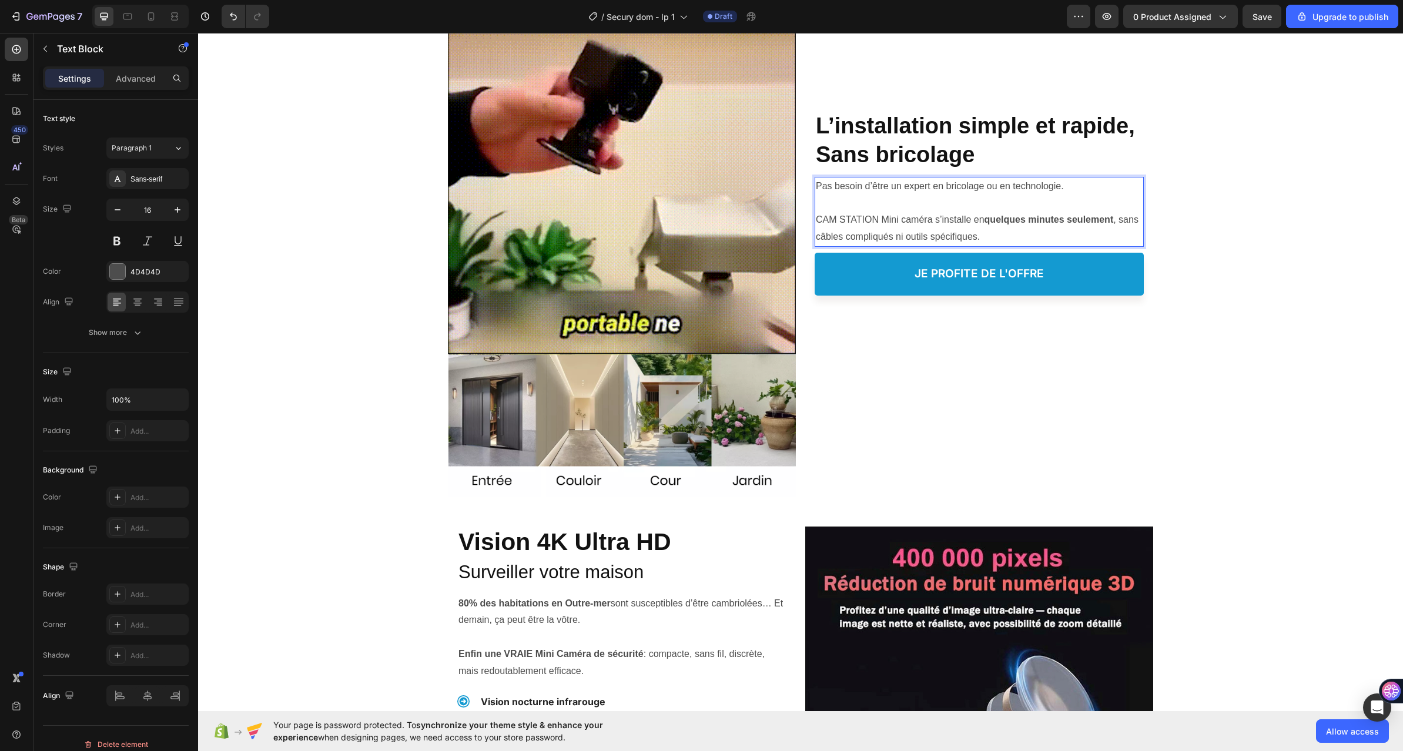
click at [827, 220] on p "⁠⁠⁠⁠⁠⁠⁠ CAM STATION Mini caméra s’installe en quelques minutes seulement , sans…" at bounding box center [979, 220] width 327 height 51
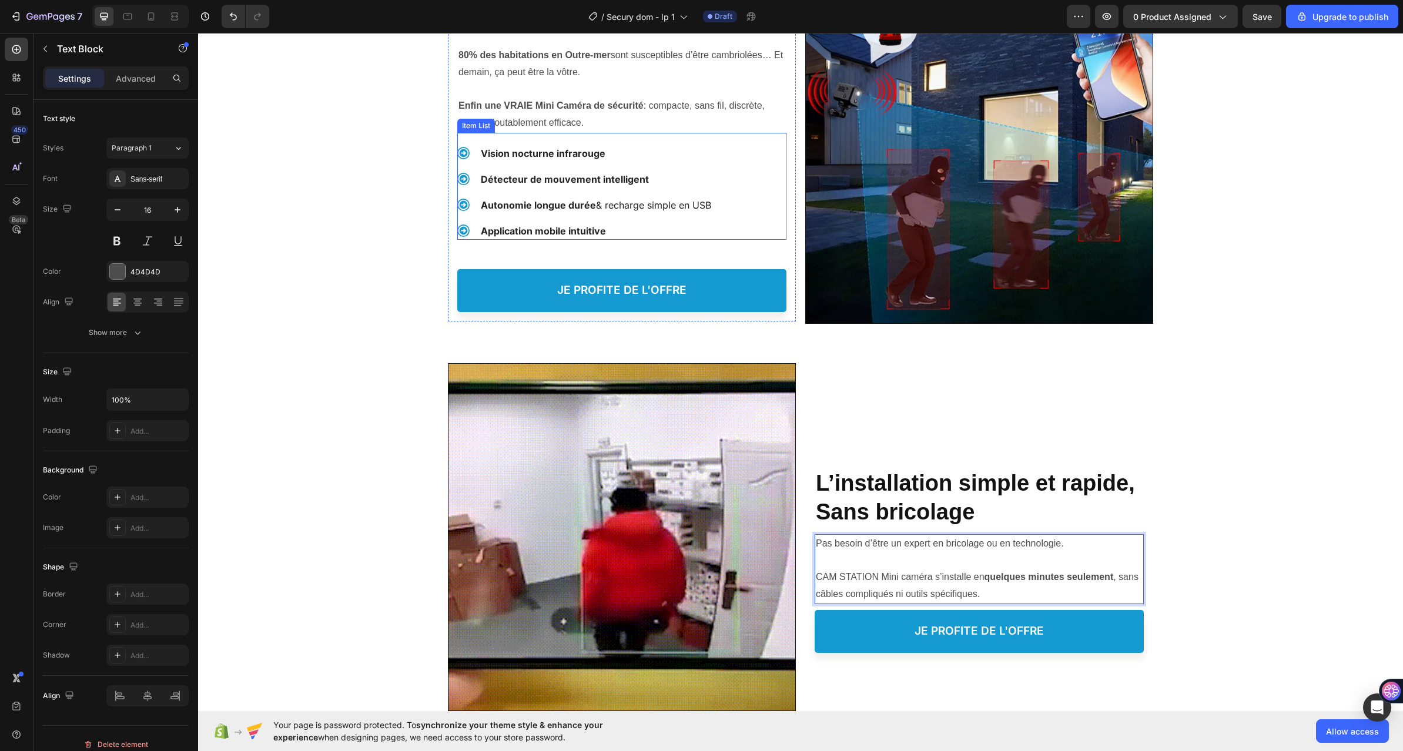
scroll to position [118, 0]
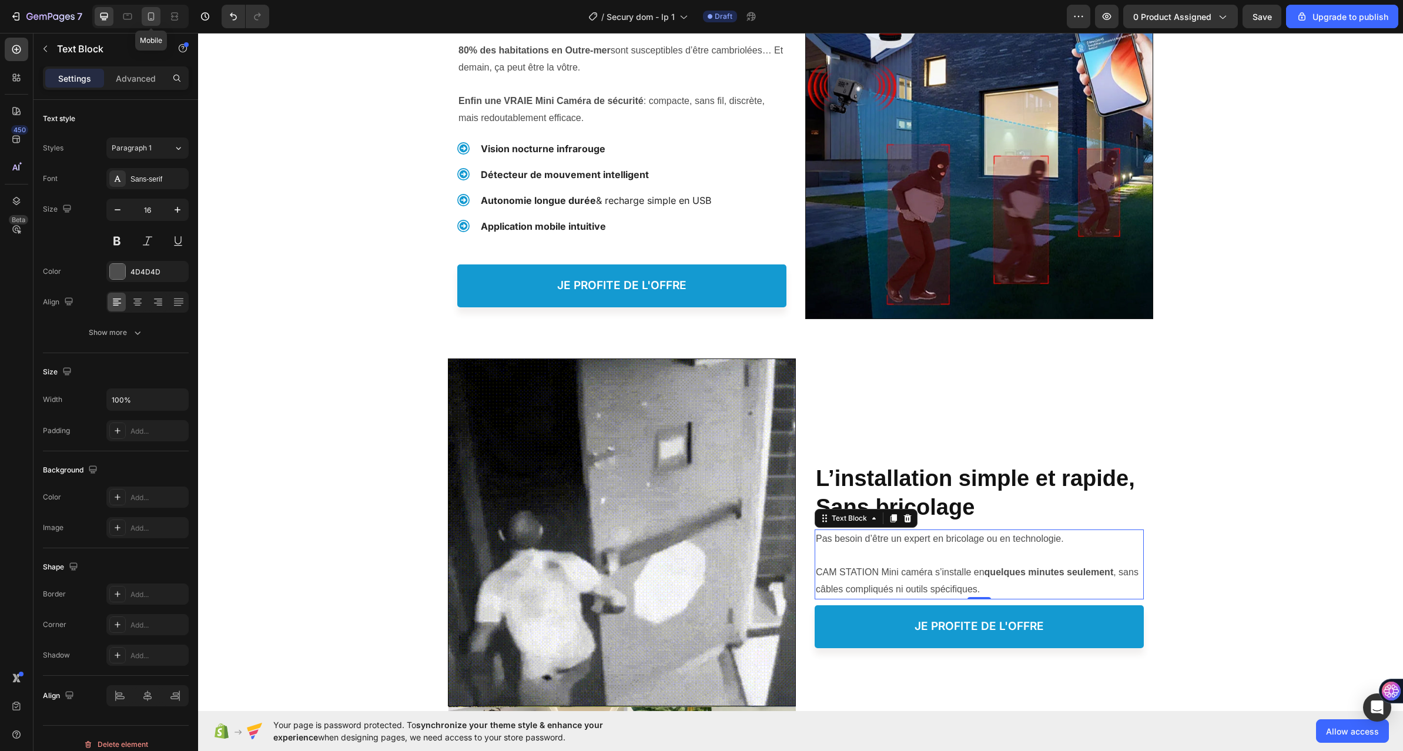
click at [150, 19] on icon at bounding box center [151, 17] width 12 height 12
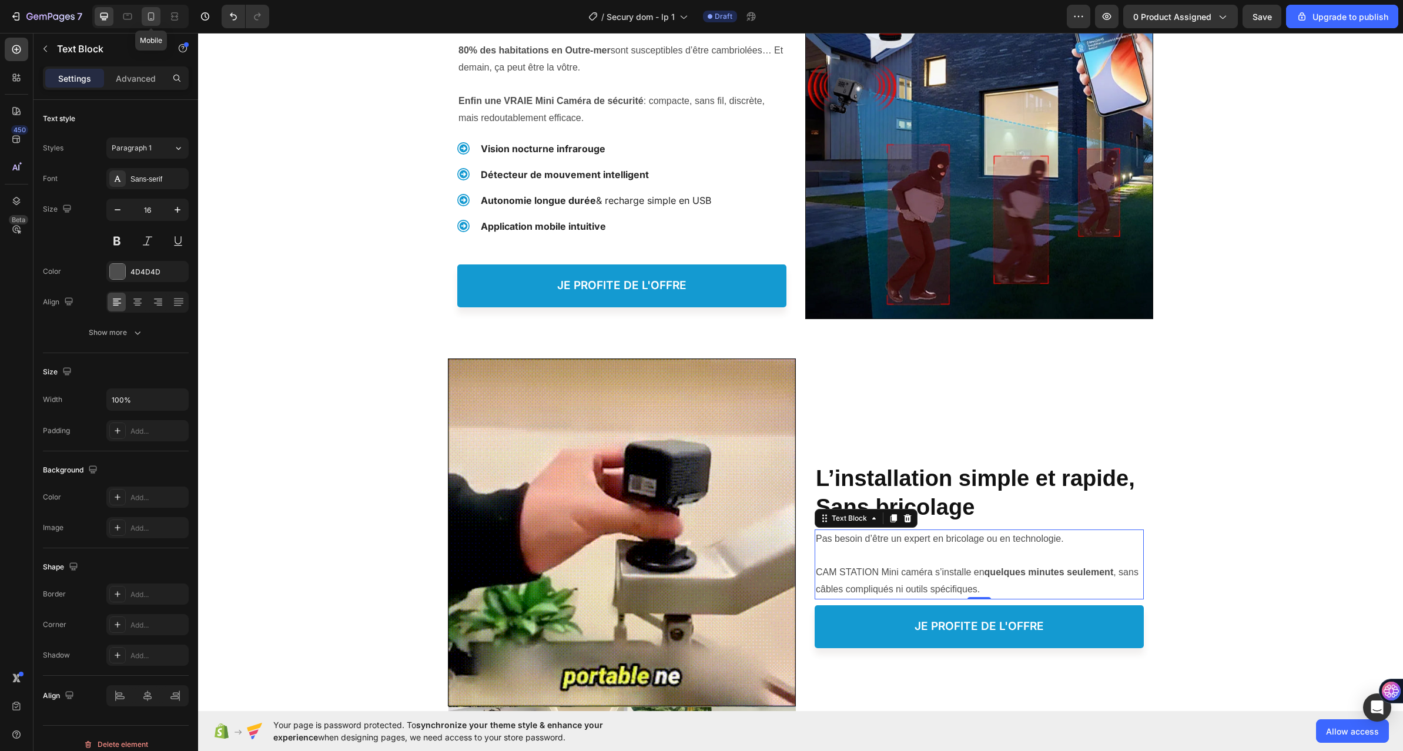
type input "14"
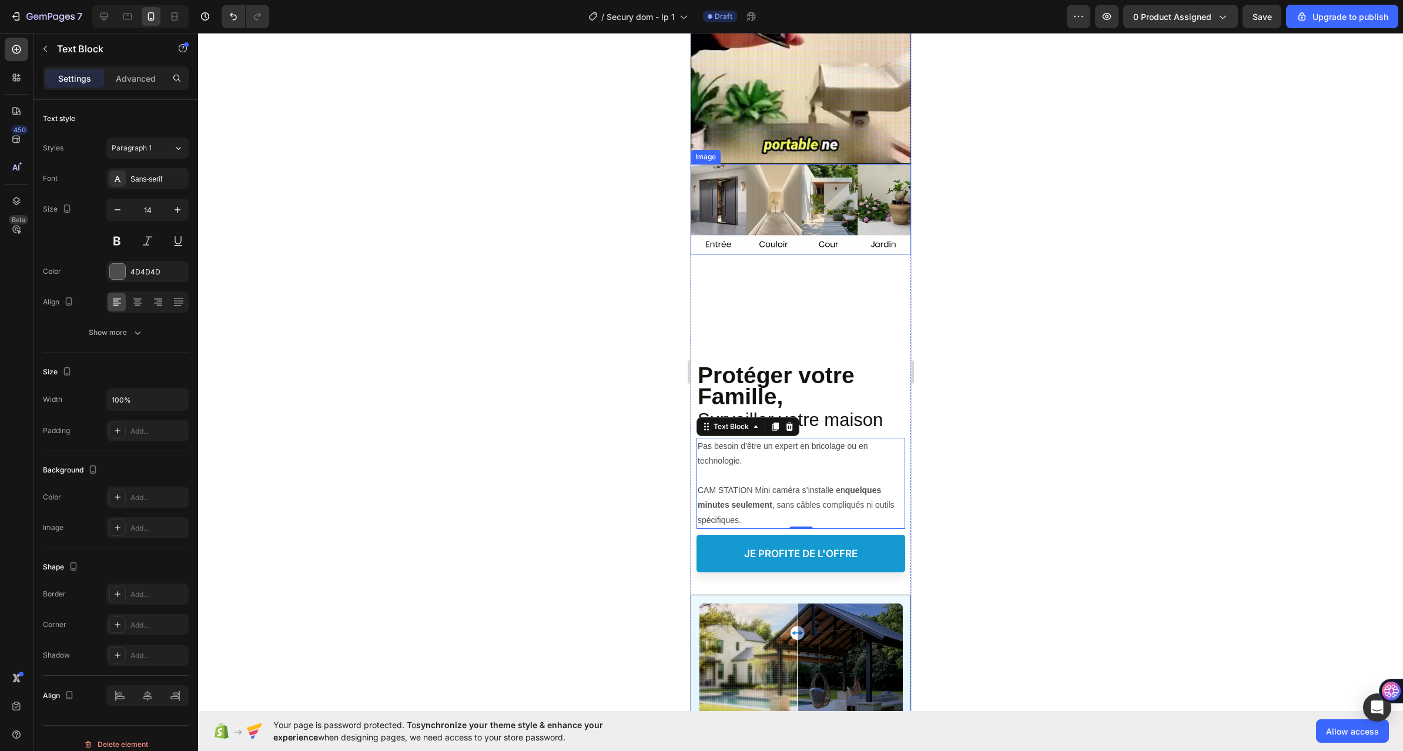
scroll to position [448, 0]
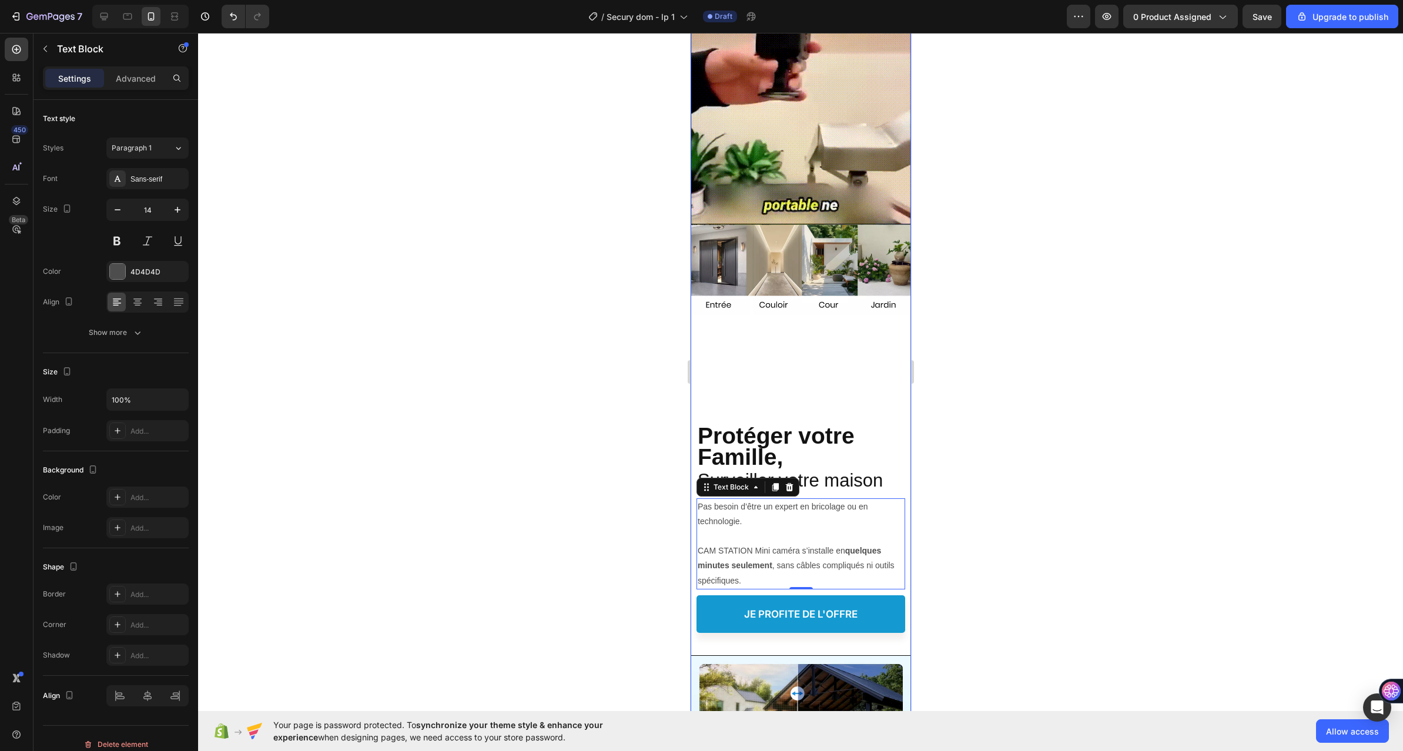
click at [822, 351] on div "Protéger votre Famille, Heading ⁠⁠⁠⁠⁠⁠⁠ L’installation simple et rapide, Sans b…" at bounding box center [800, 593] width 220 height 556
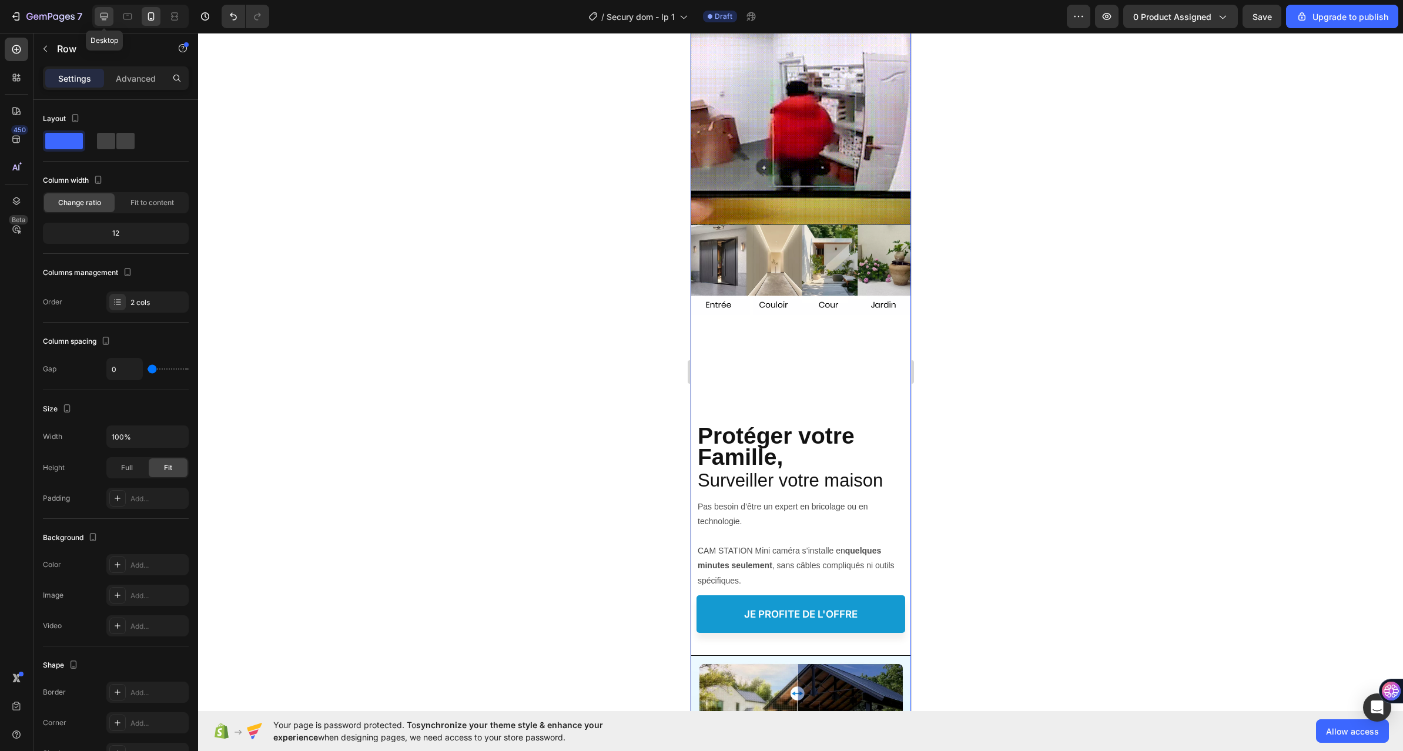
click at [106, 18] on icon at bounding box center [104, 17] width 8 height 8
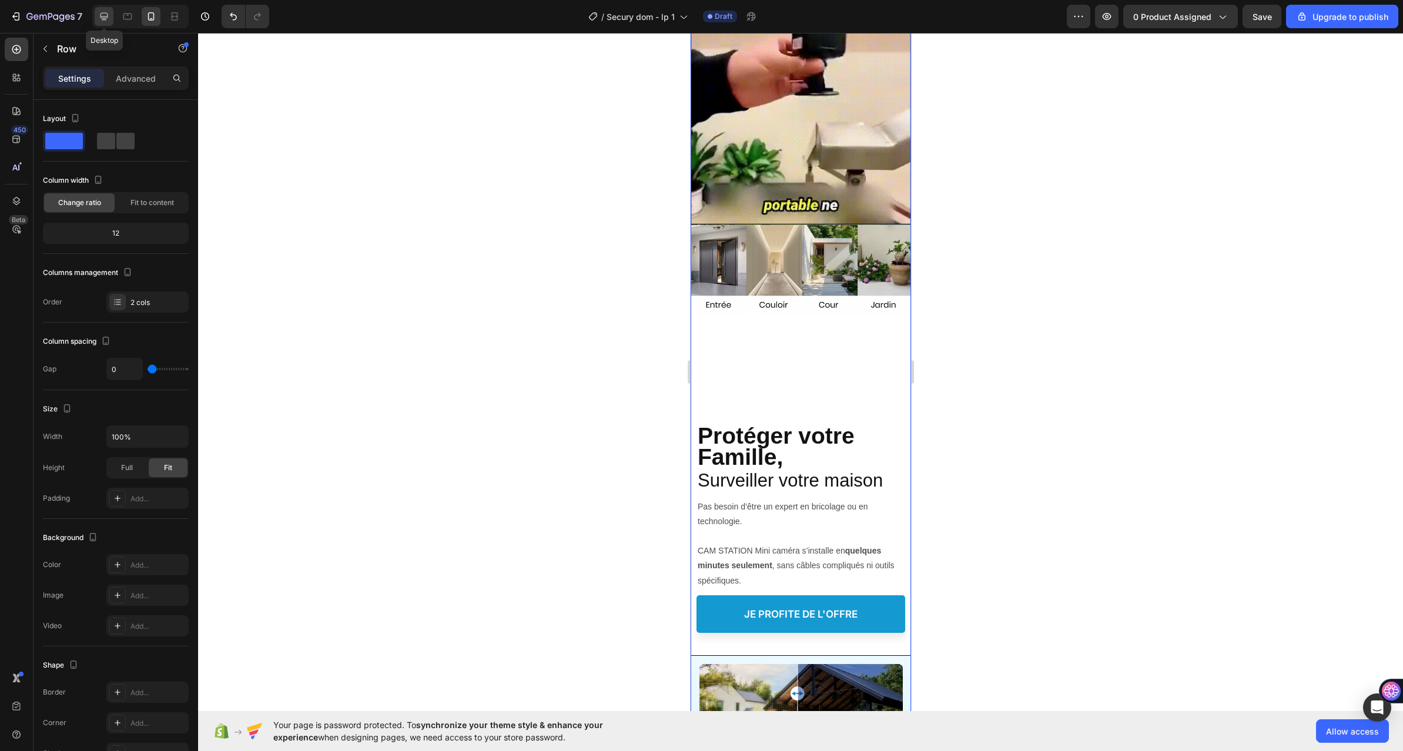
type input "16"
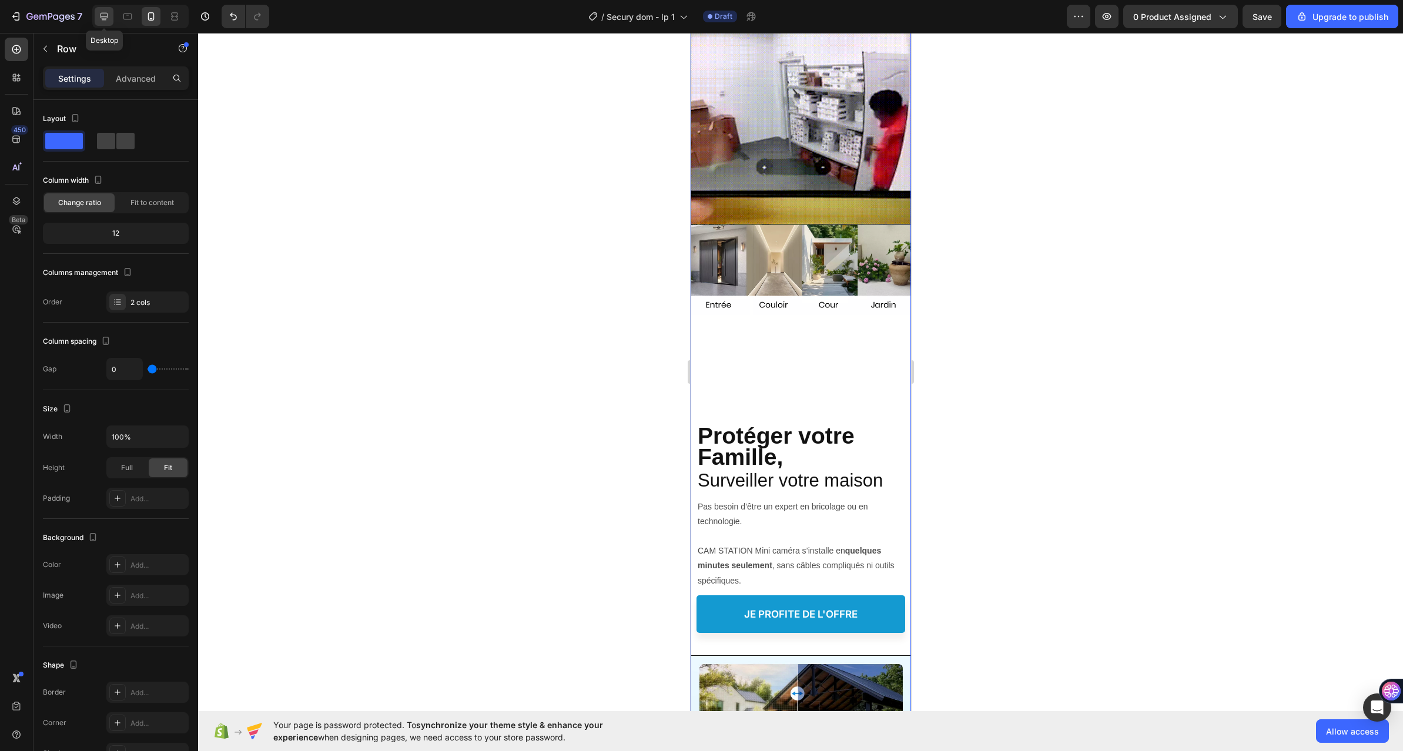
type input "16"
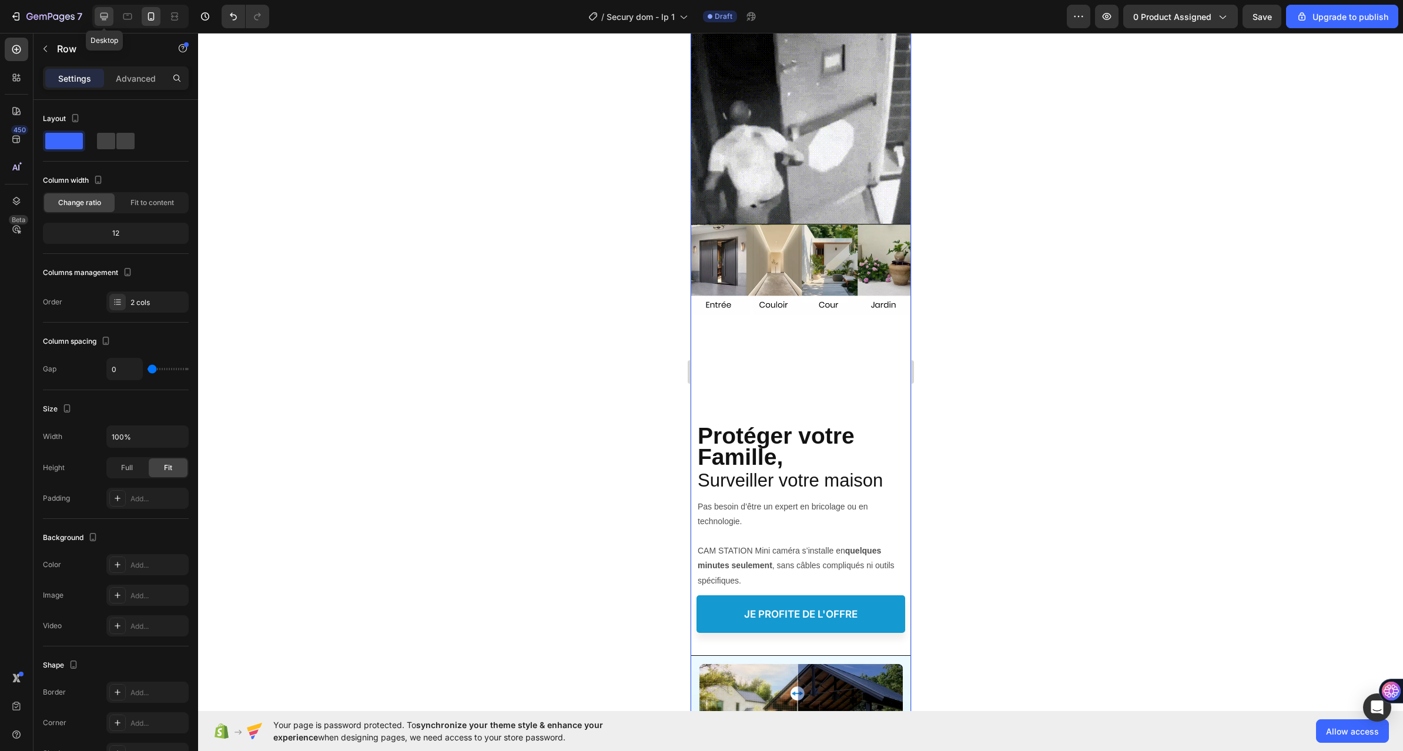
type input "1200"
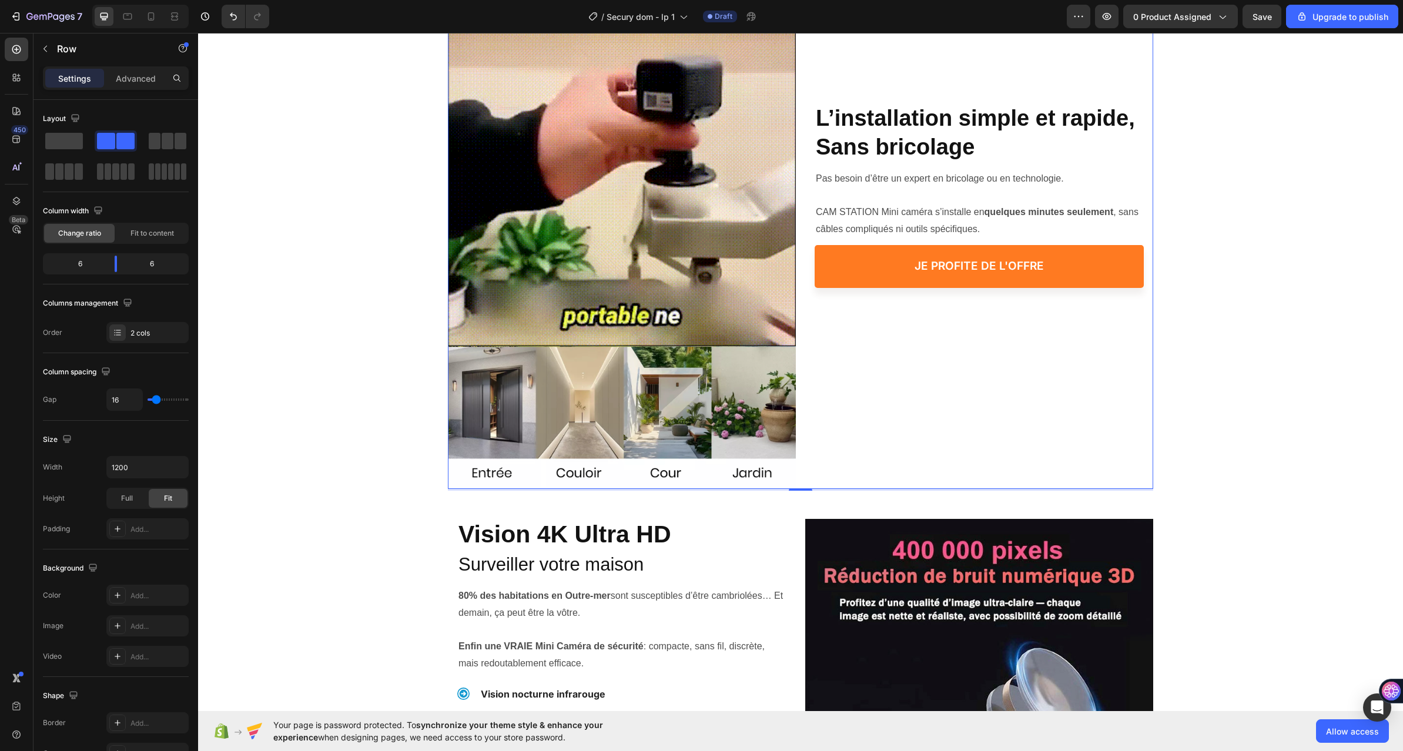
scroll to position [373, 0]
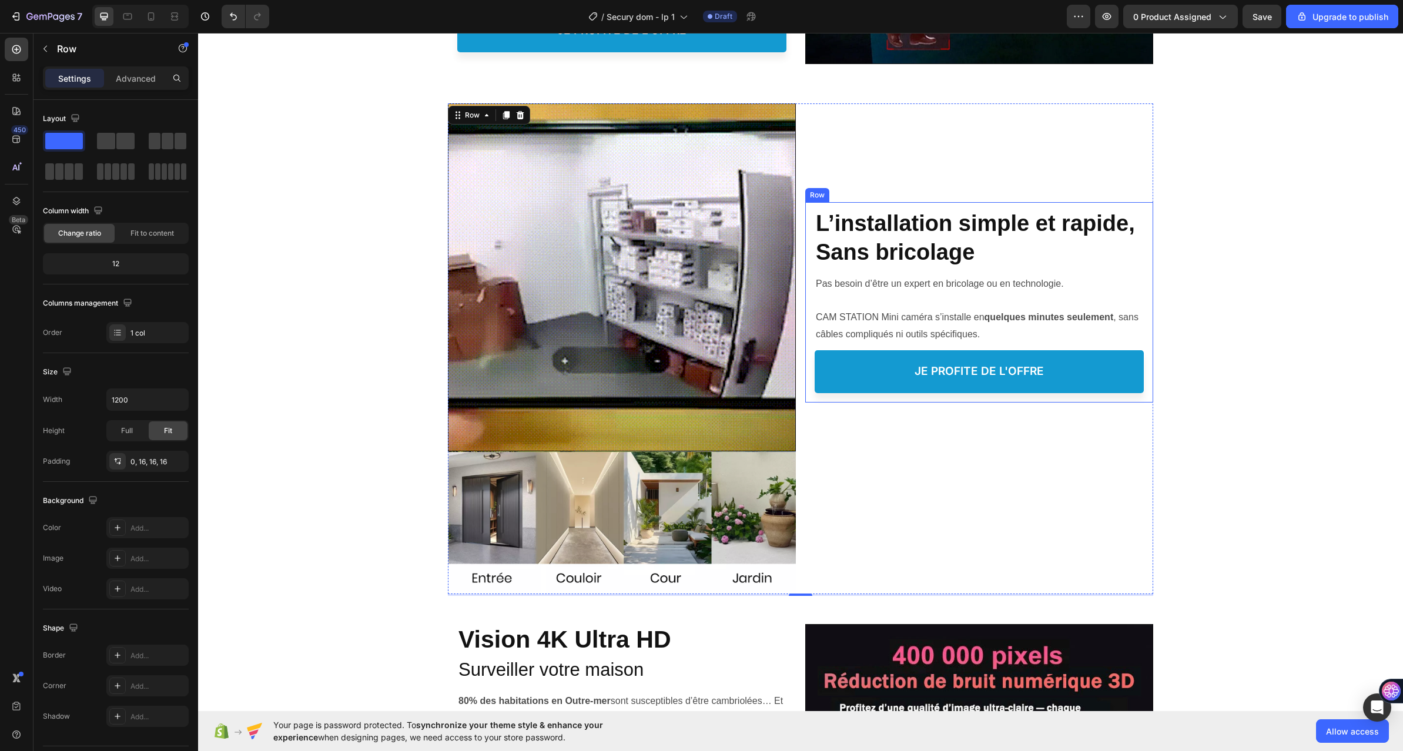
click at [957, 400] on div "Protéger votre Famille, Heading ⁠⁠⁠⁠⁠⁠⁠ L’installation simple et rapide, Sans b…" at bounding box center [979, 302] width 348 height 200
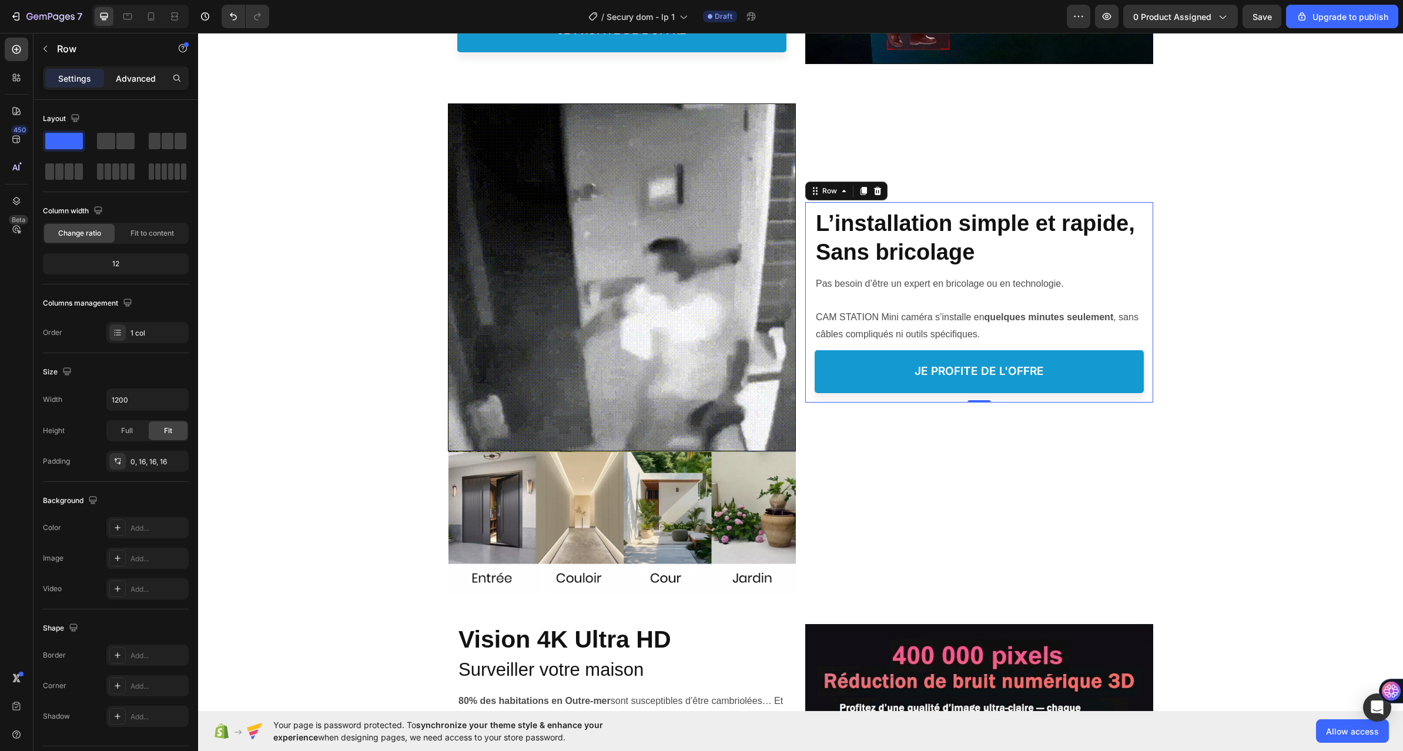
click at [123, 73] on p "Advanced" at bounding box center [136, 78] width 40 height 12
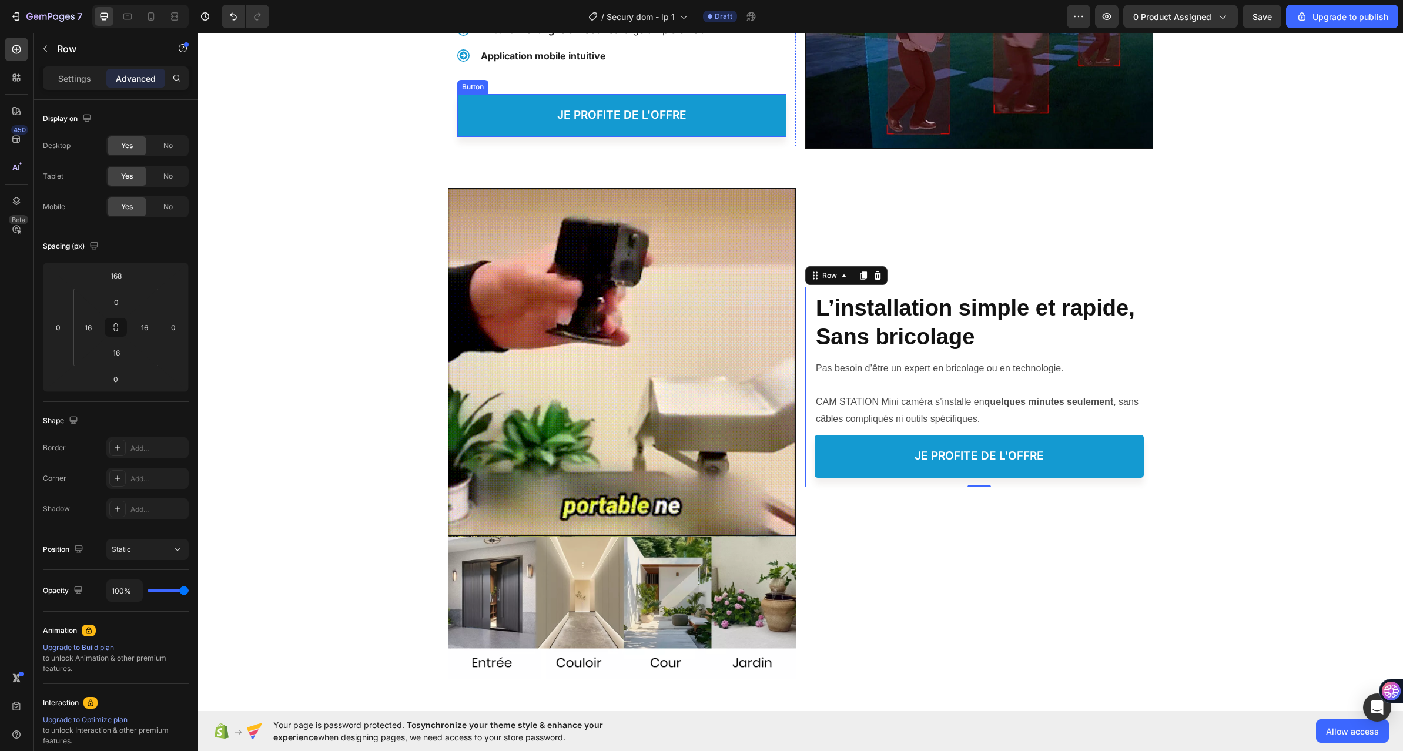
scroll to position [294, 0]
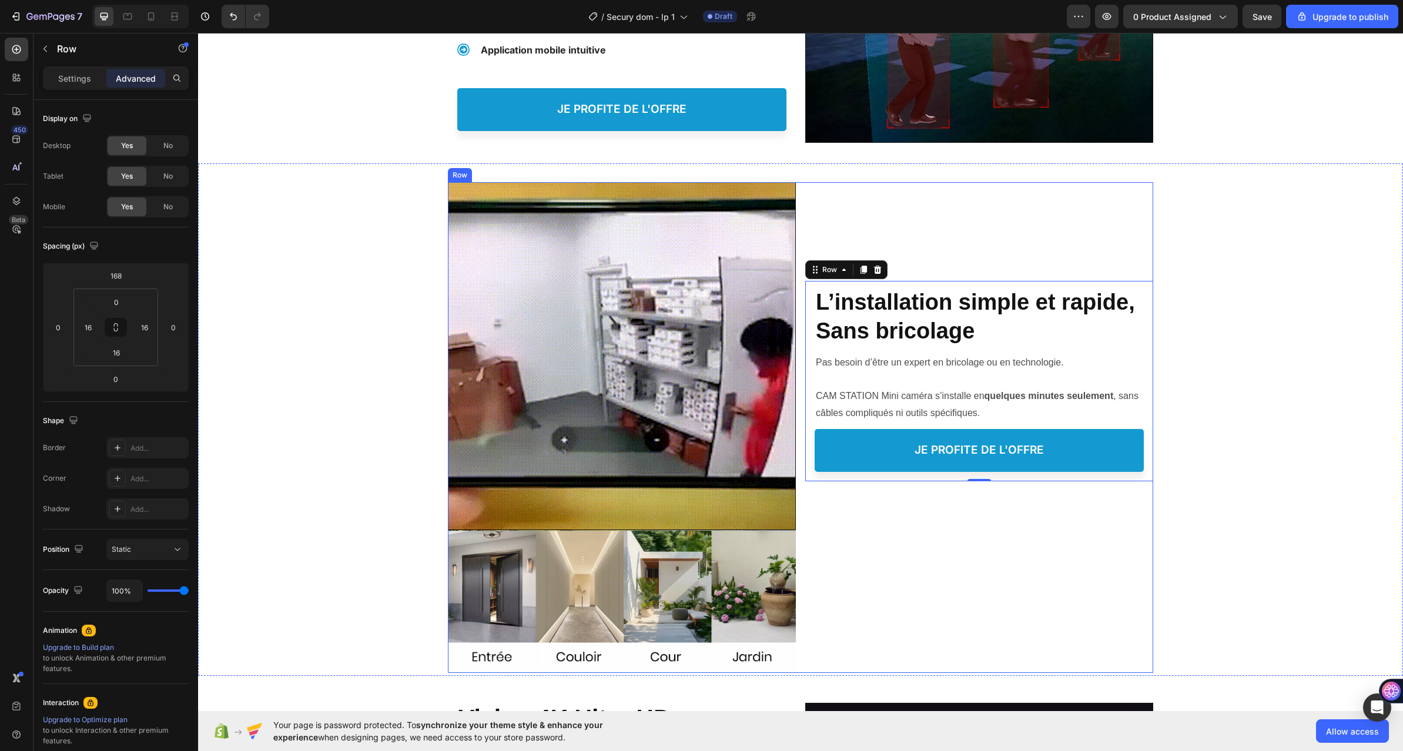
click at [895, 213] on div "Protéger votre Famille, Heading ⁠⁠⁠⁠⁠⁠⁠ L’installation simple et rapide, Sans b…" at bounding box center [979, 427] width 348 height 491
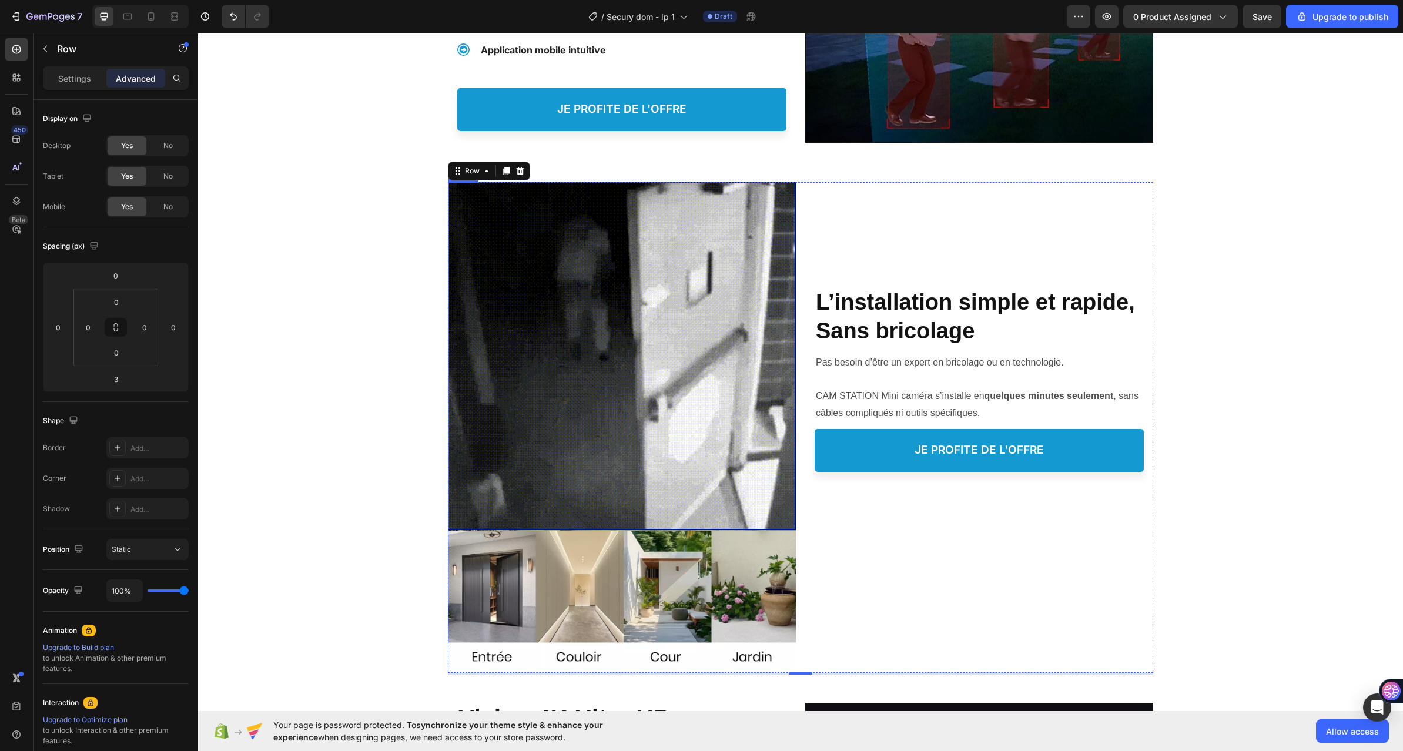
click at [470, 254] on img at bounding box center [621, 356] width 347 height 347
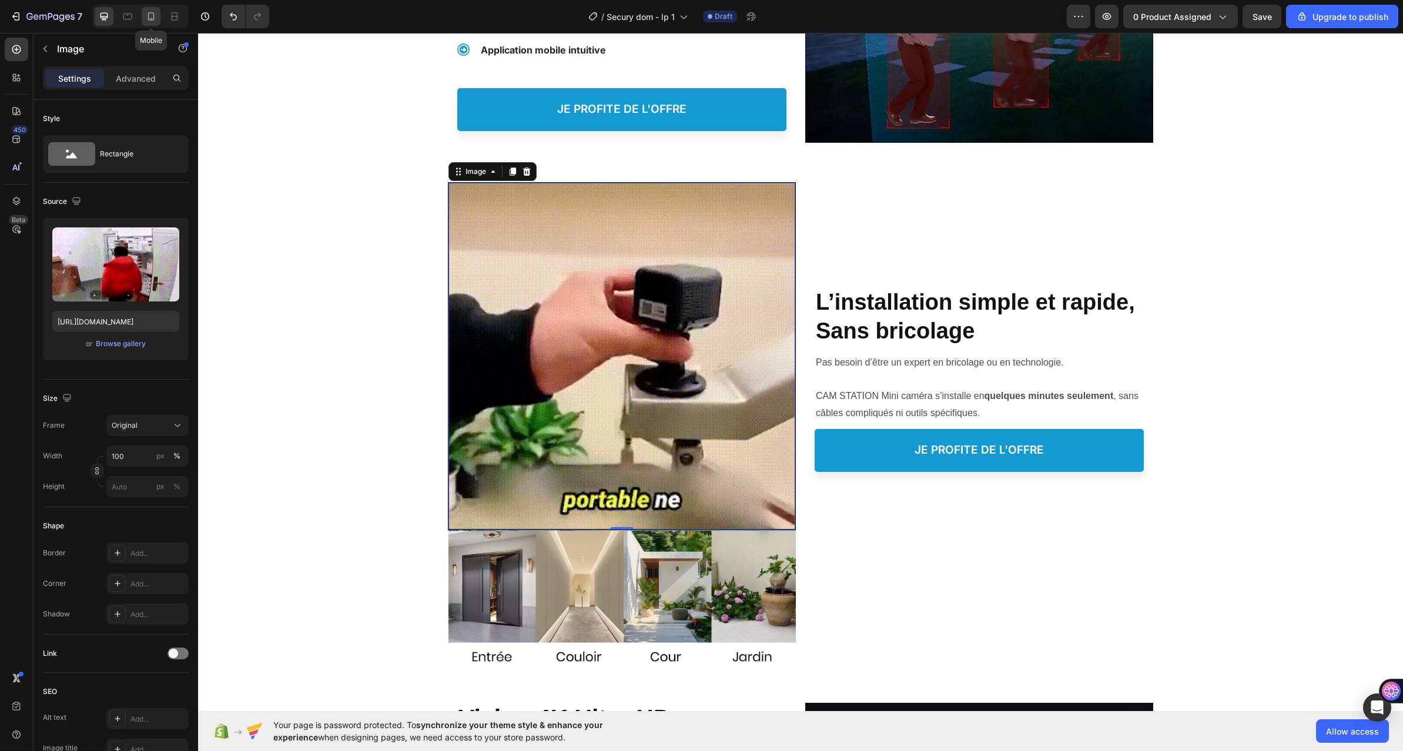
click at [156, 21] on icon at bounding box center [151, 17] width 12 height 12
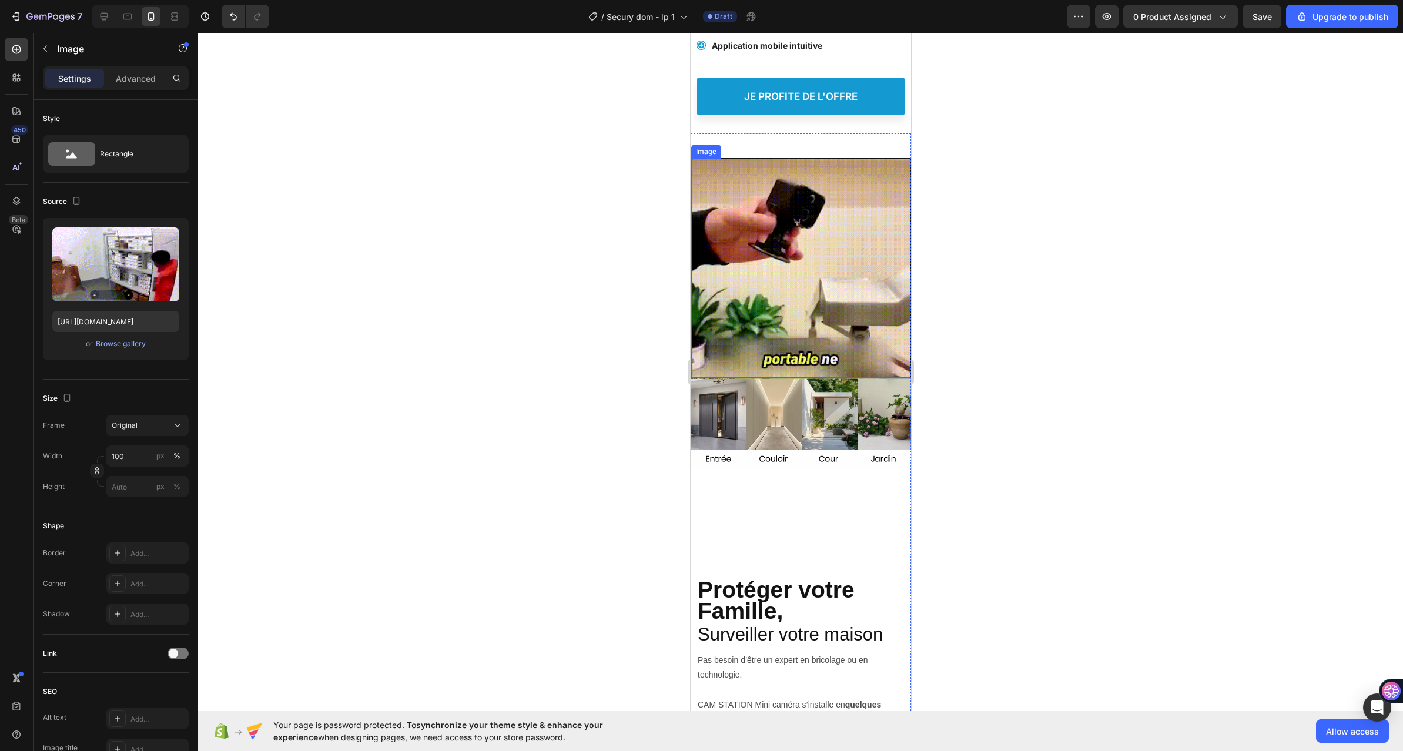
scroll to position [253, 0]
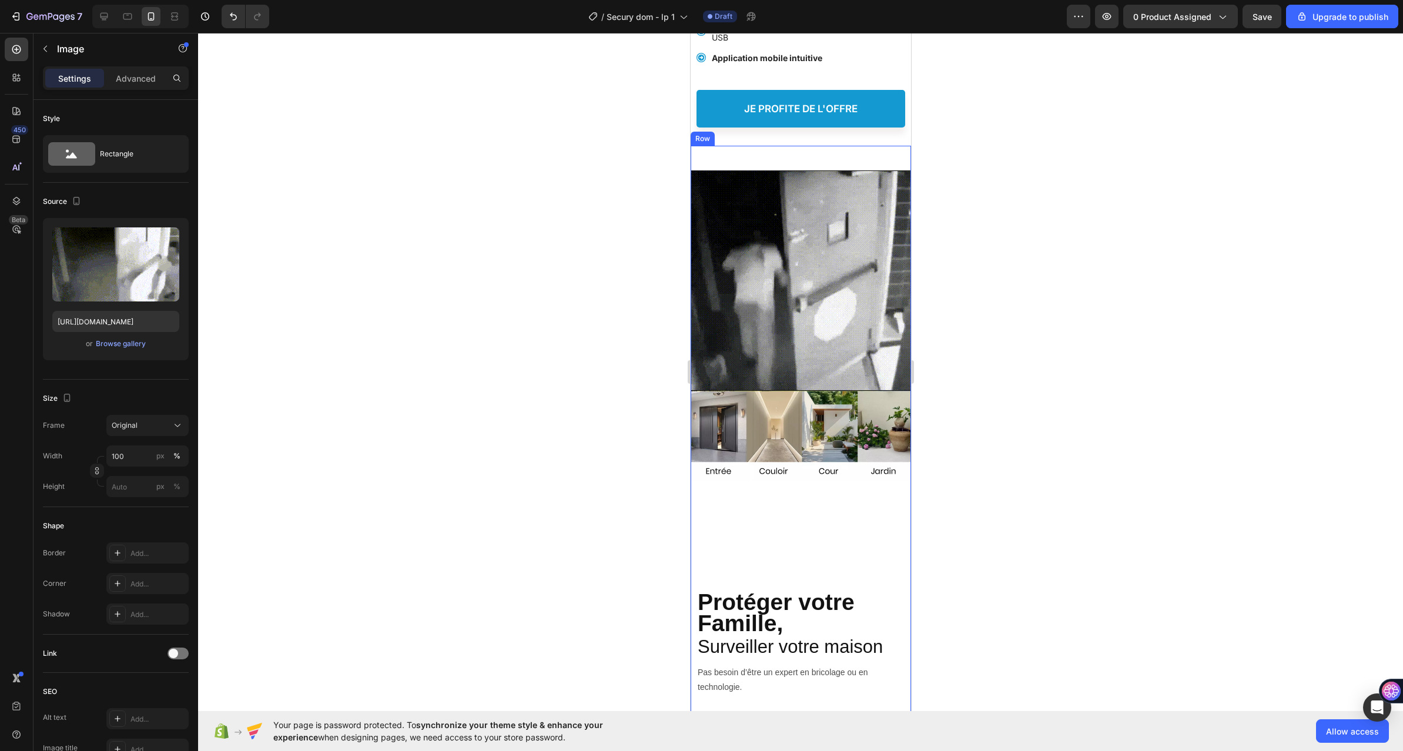
click at [799, 578] on div "Protéger votre Famille, Heading ⁠⁠⁠⁠⁠⁠⁠ L’installation simple et rapide, Sans b…" at bounding box center [800, 759] width 220 height 556
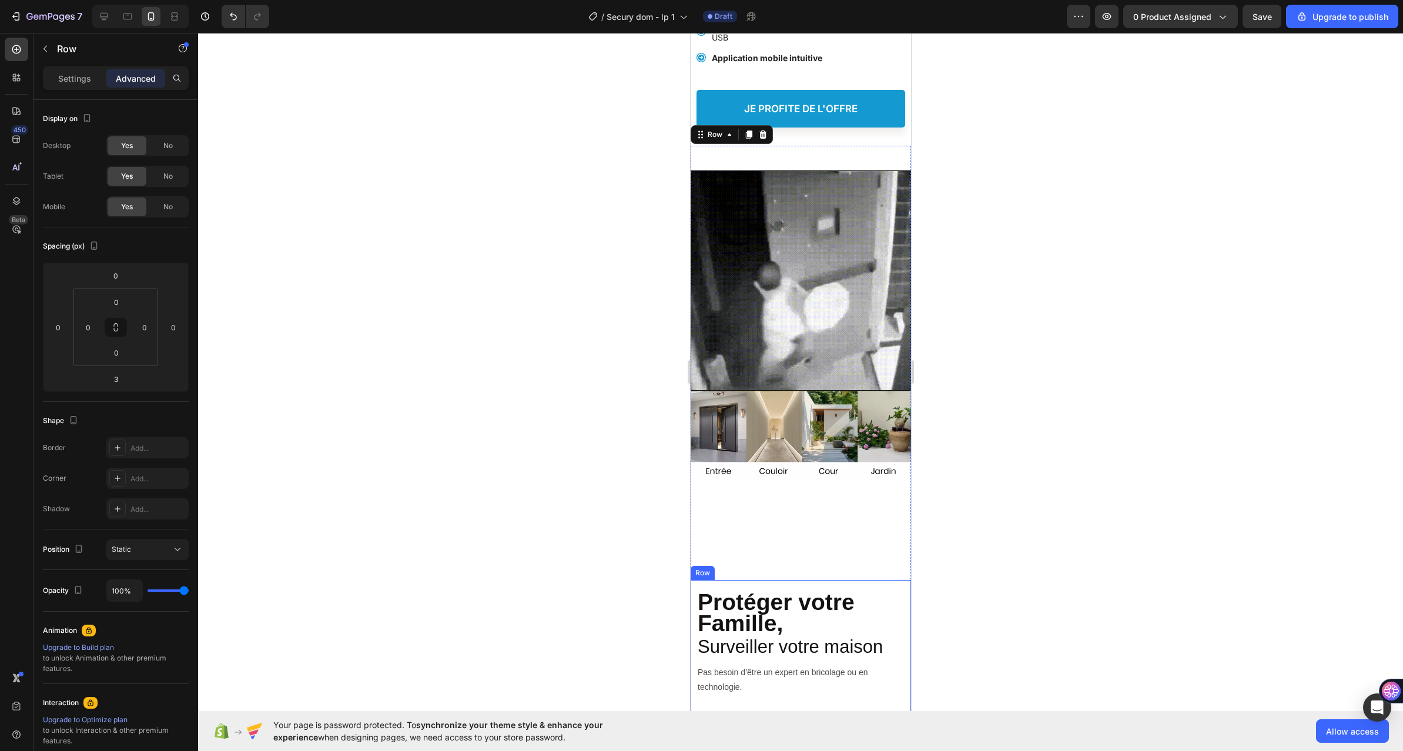
click at [806, 608] on div "Protéger votre Famille, Heading ⁠⁠⁠⁠⁠⁠⁠ L’installation simple et rapide, Sans b…" at bounding box center [800, 693] width 209 height 226
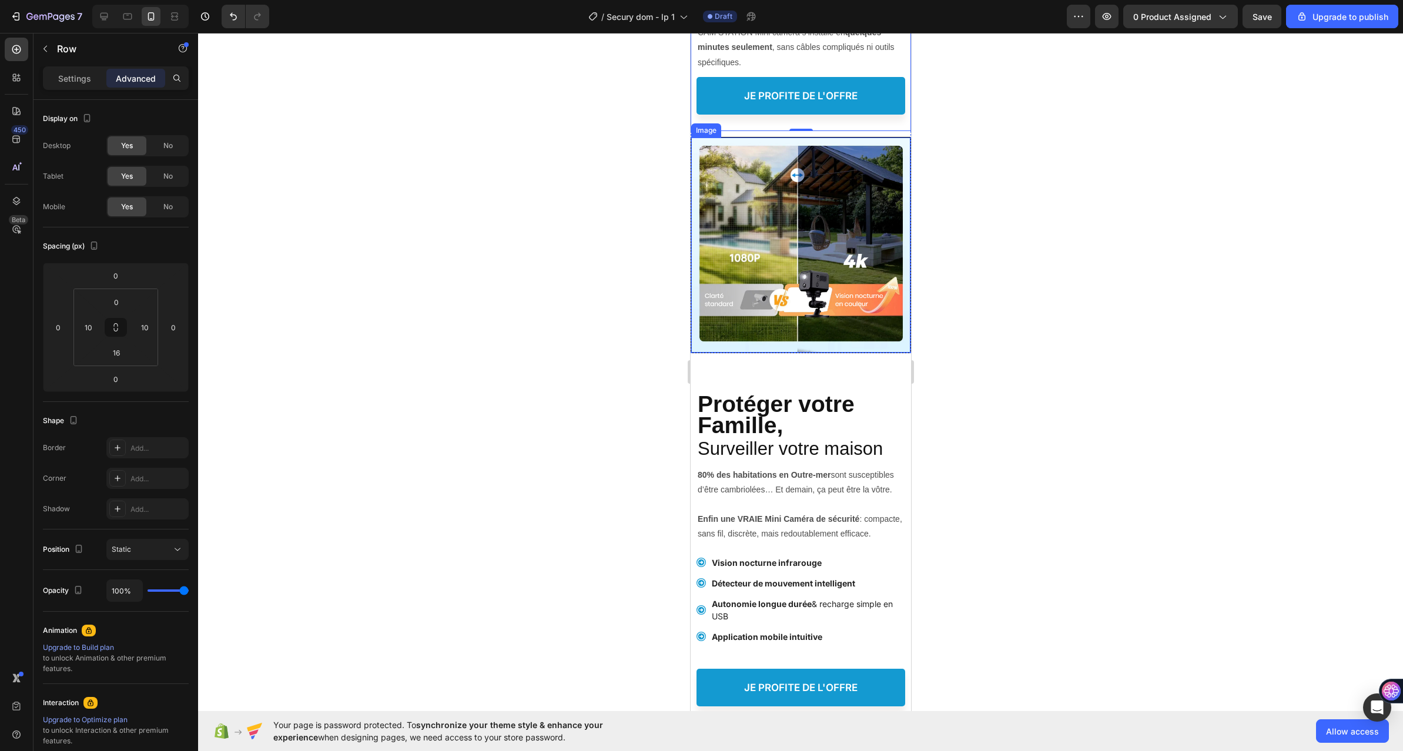
scroll to position [1075, 0]
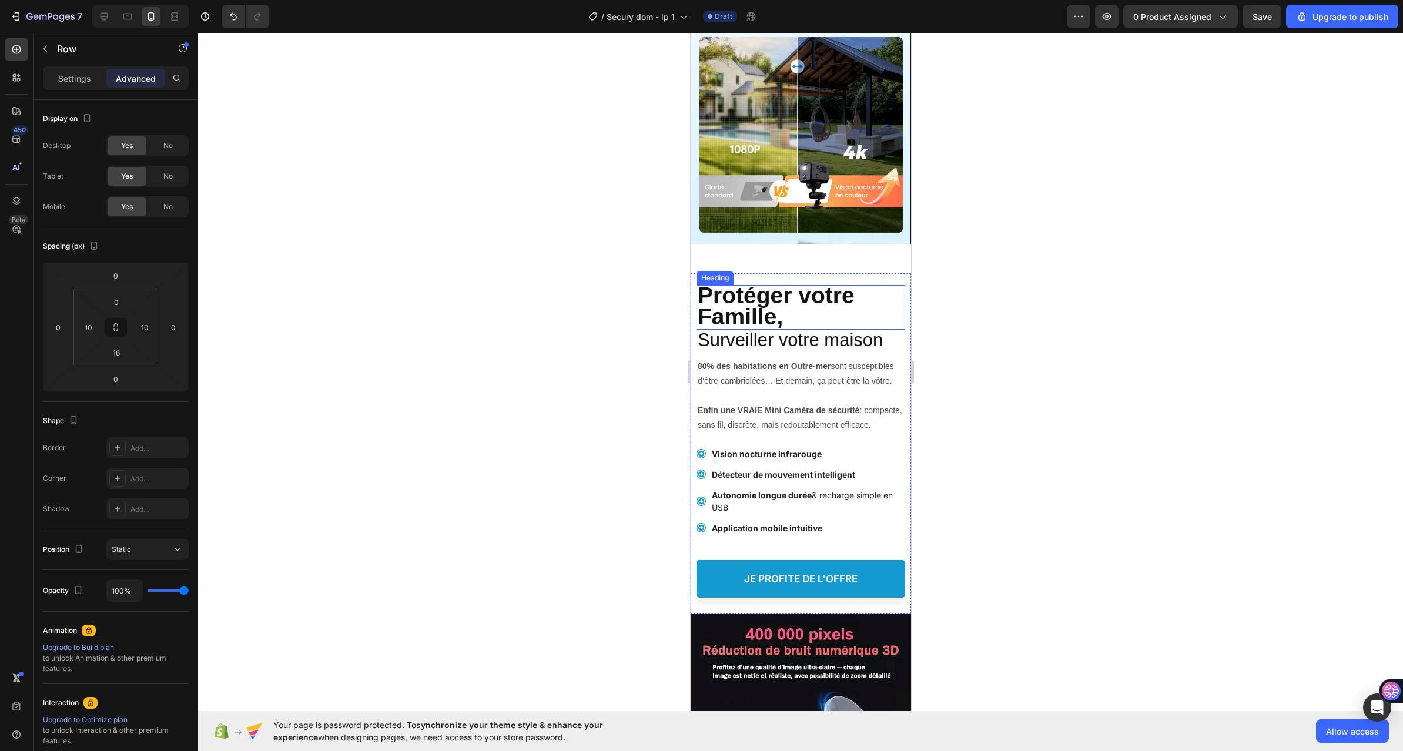
click at [857, 286] on h2 "Protéger votre Famille," at bounding box center [800, 307] width 209 height 45
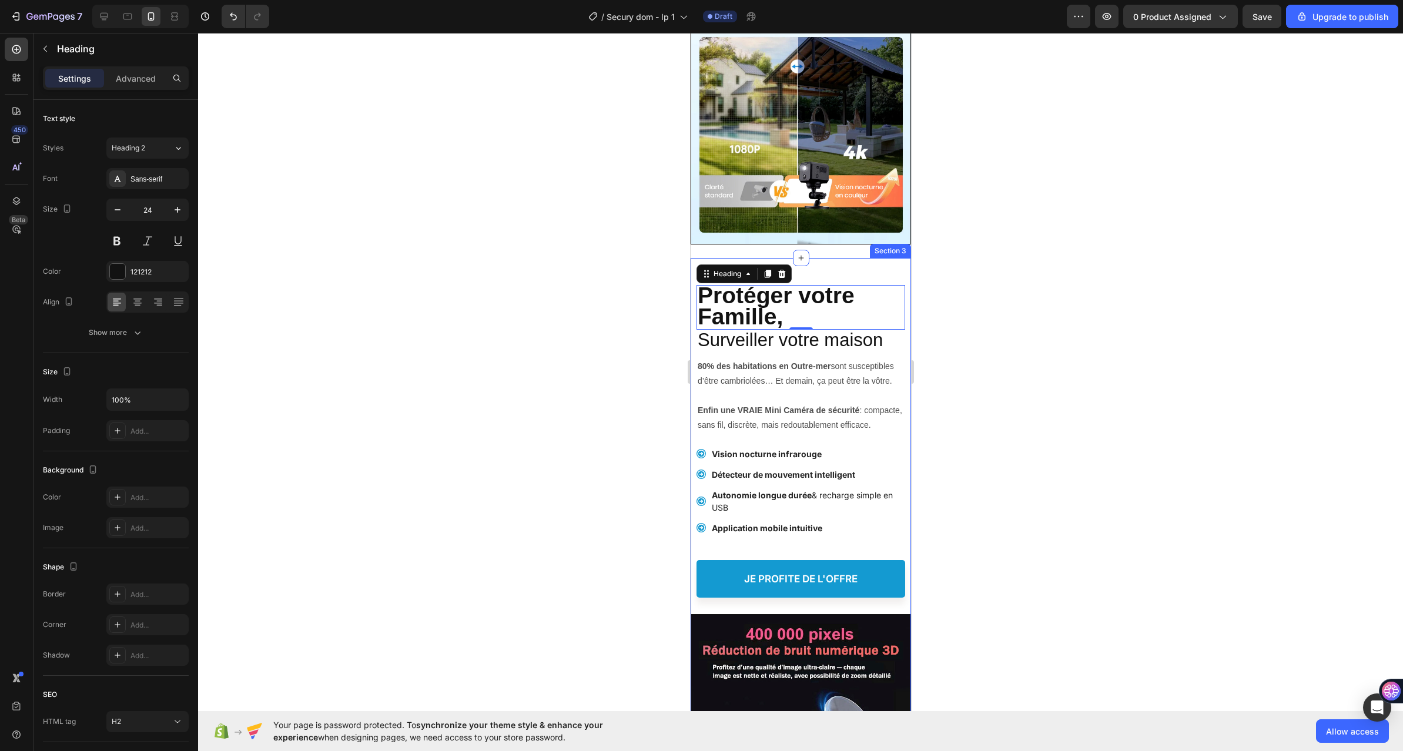
click at [840, 258] on div "Protéger votre Famille, Heading 0 Vision 4K Ultra HD Heading Surveiller votre m…" at bounding box center [800, 674] width 220 height 833
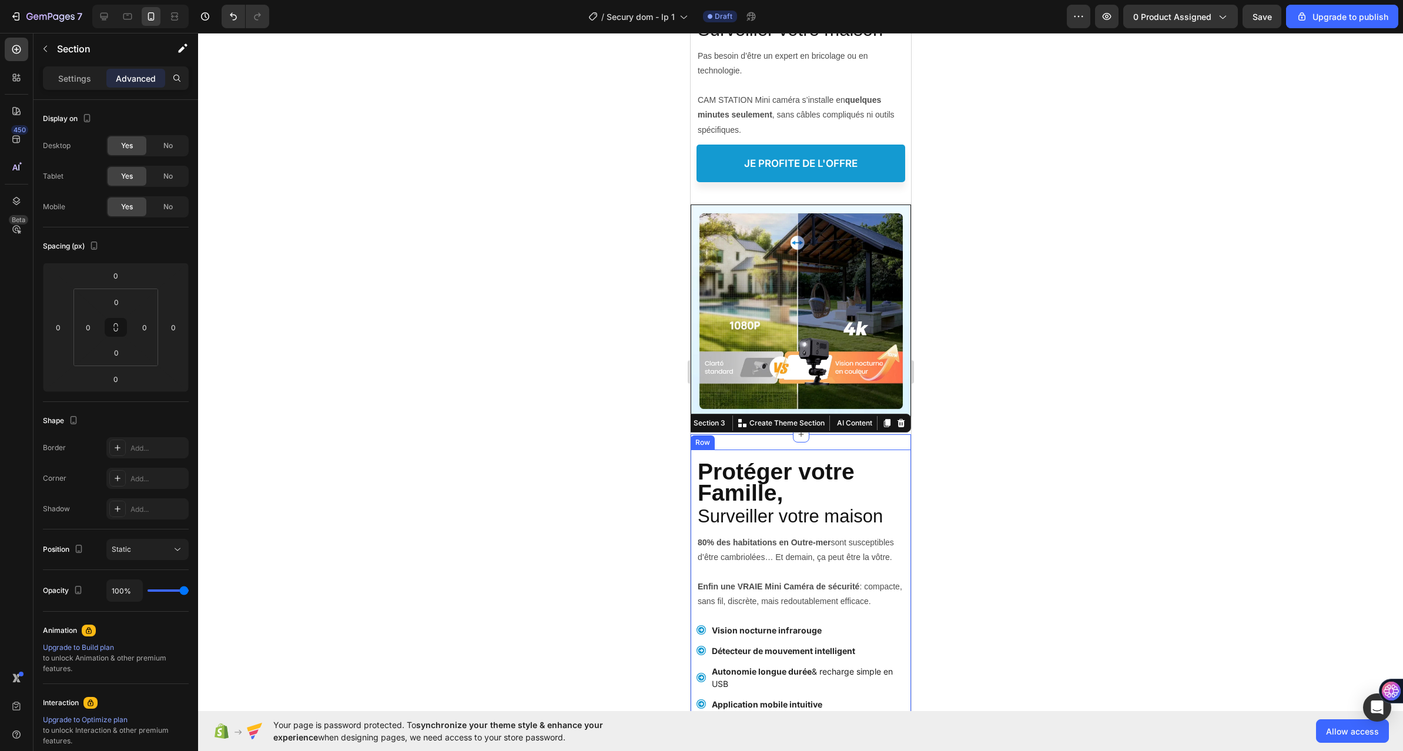
scroll to position [664, 0]
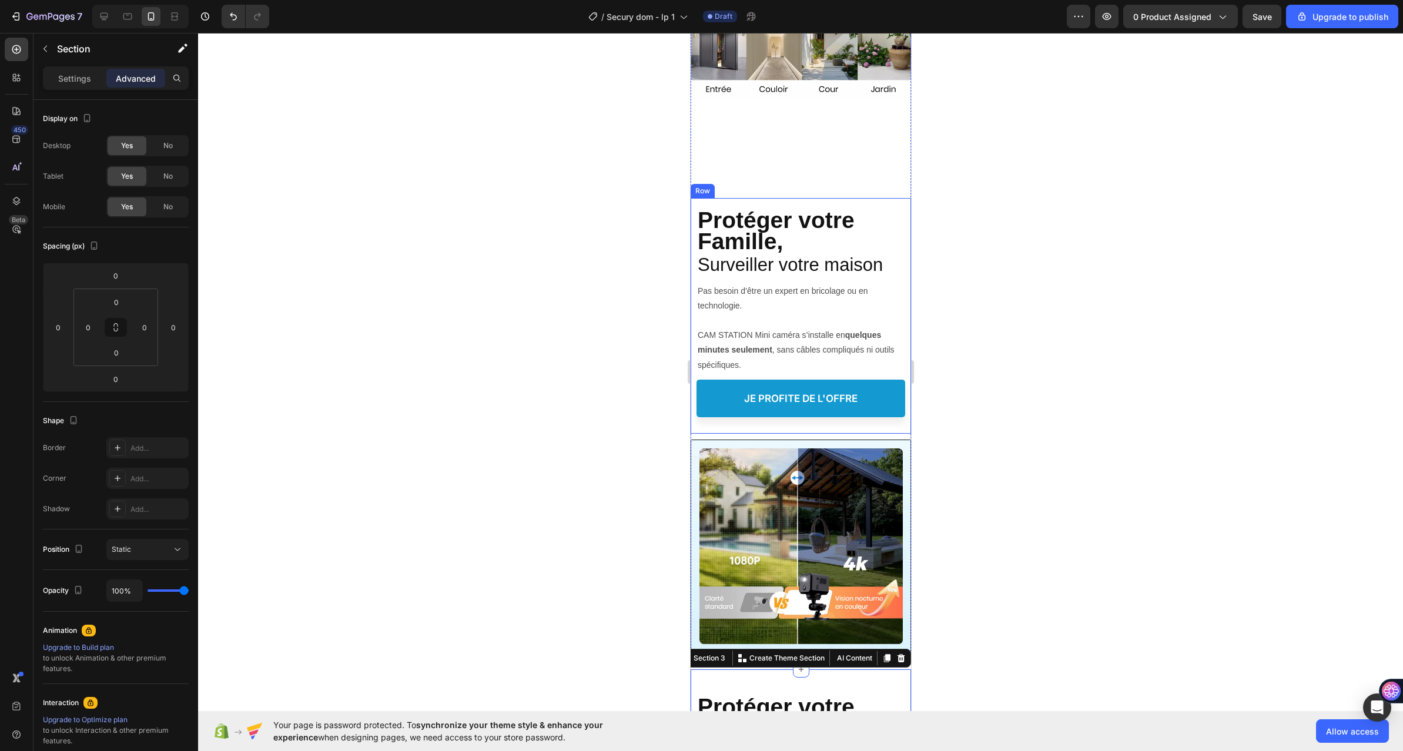
click at [886, 198] on div "Protéger votre Famille, Heading ⁠⁠⁠⁠⁠⁠⁠ L’installation simple et rapide, Sans b…" at bounding box center [800, 311] width 209 height 226
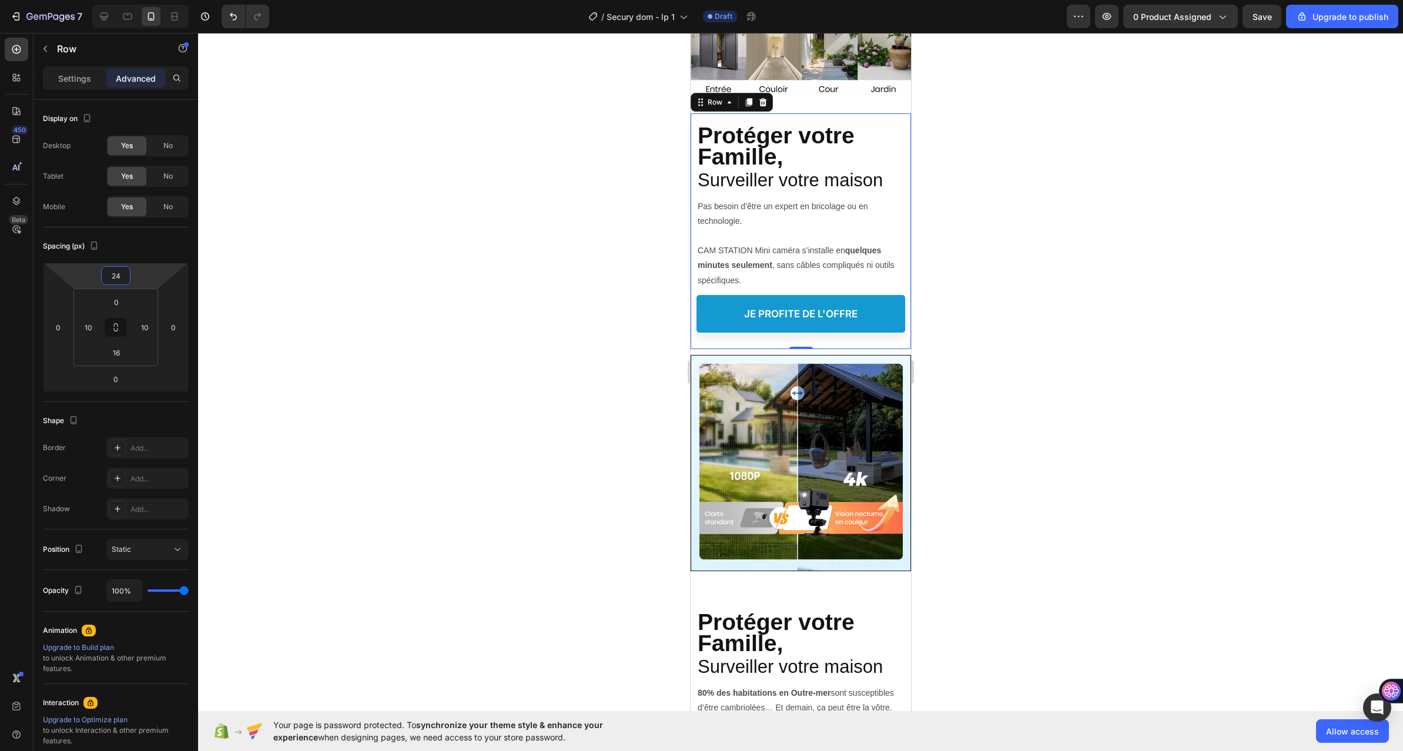
drag, startPoint x: 155, startPoint y: 304, endPoint x: 159, endPoint y: 270, distance: 34.9
click at [159, 0] on html "7 / Secury dom - lp 1 Draft Preview 0 product assigned Save Upgrade to publish …" at bounding box center [701, 0] width 1403 height 0
click at [106, 15] on icon at bounding box center [104, 17] width 12 height 12
type input "168"
type input "16"
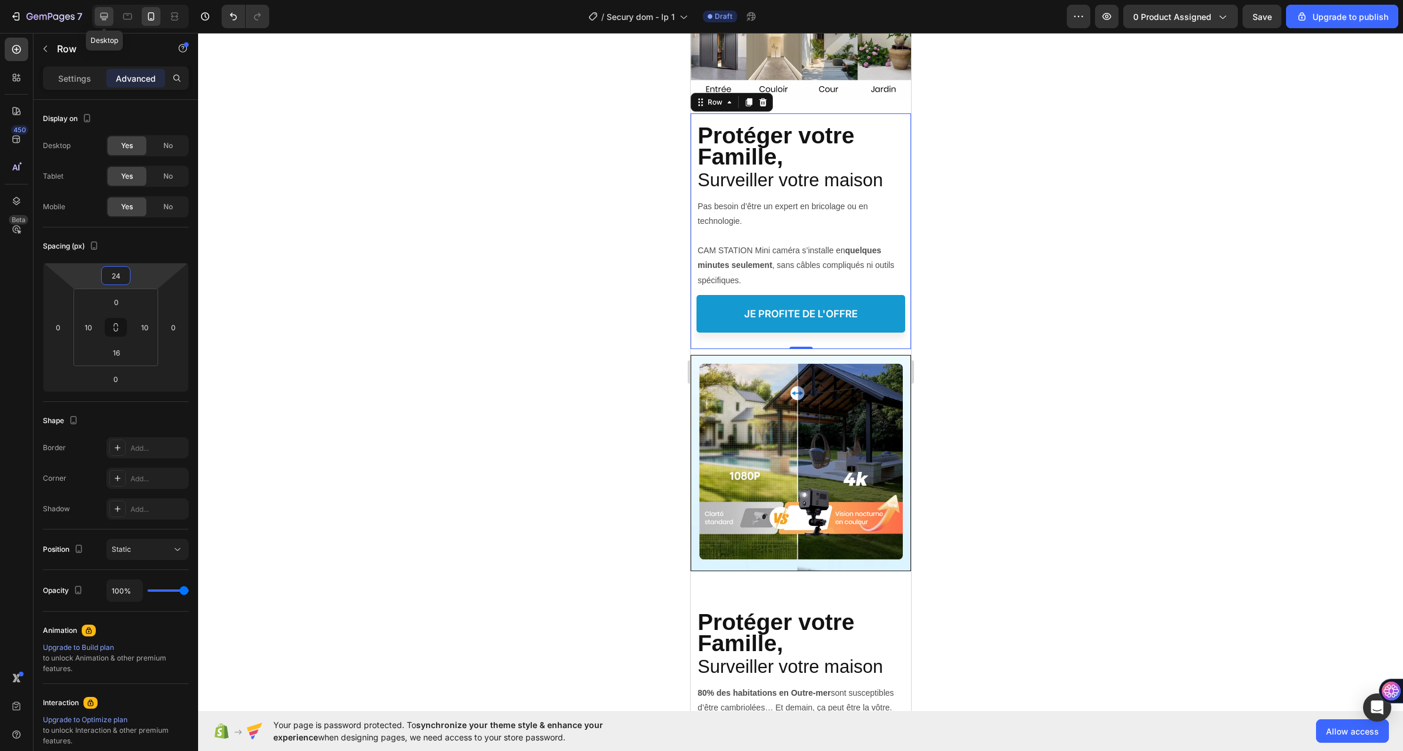
type input "16"
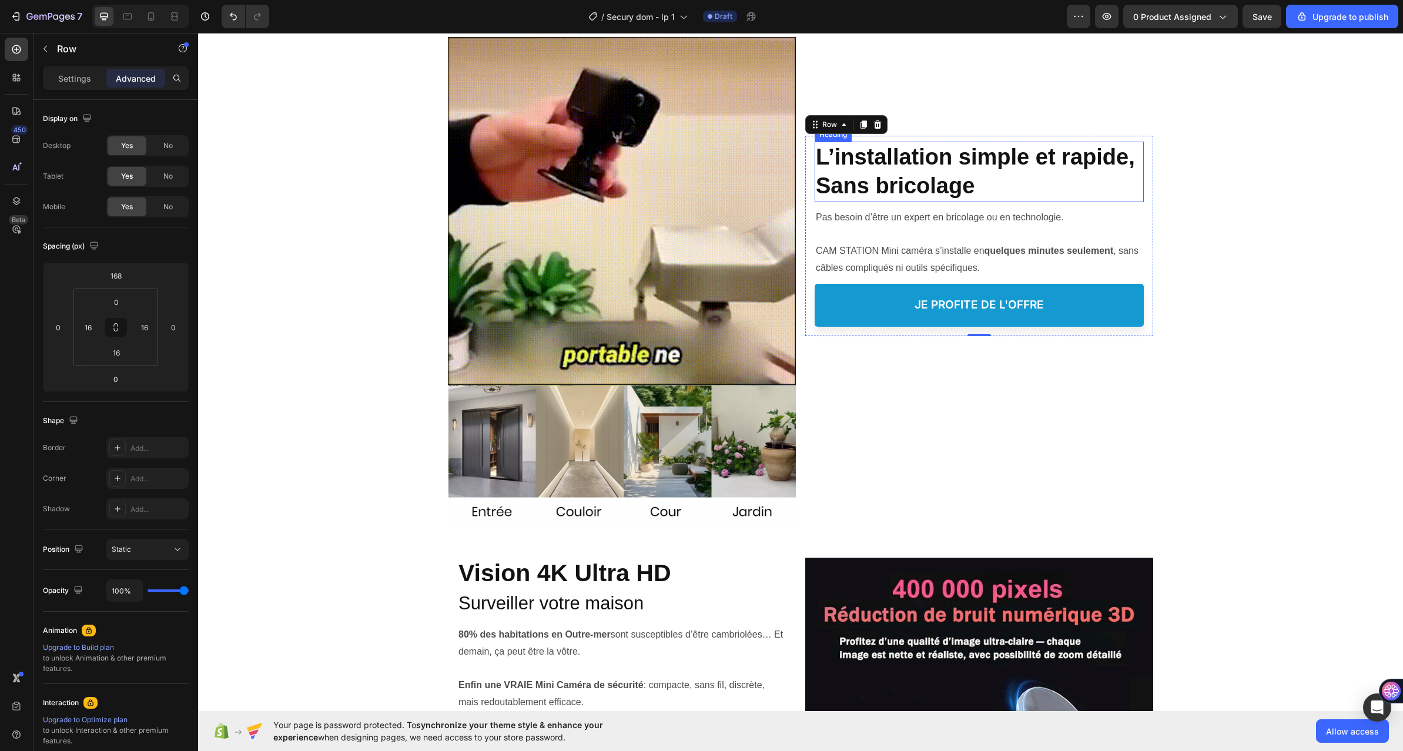
scroll to position [295, 0]
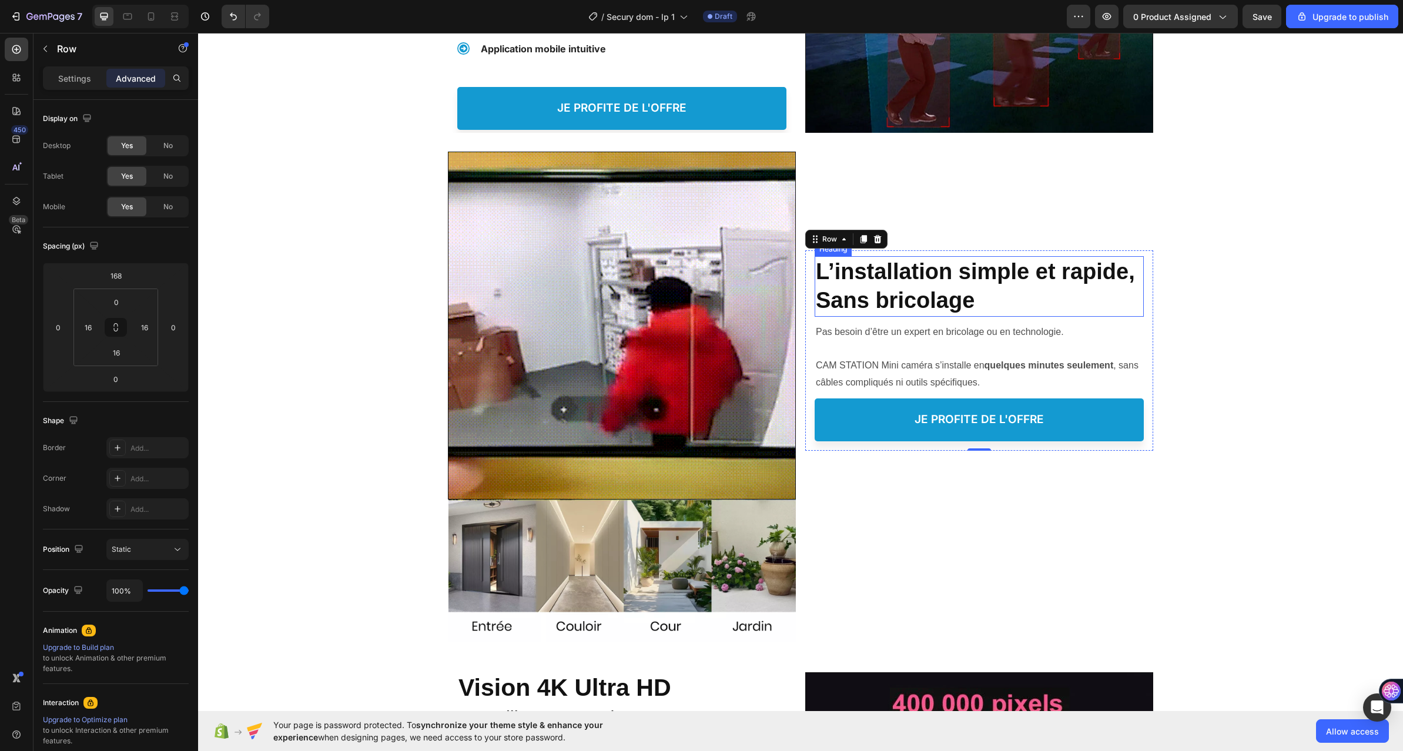
click at [970, 296] on strong "L’installation simple et rapide, Sans bricolage" at bounding box center [975, 285] width 319 height 53
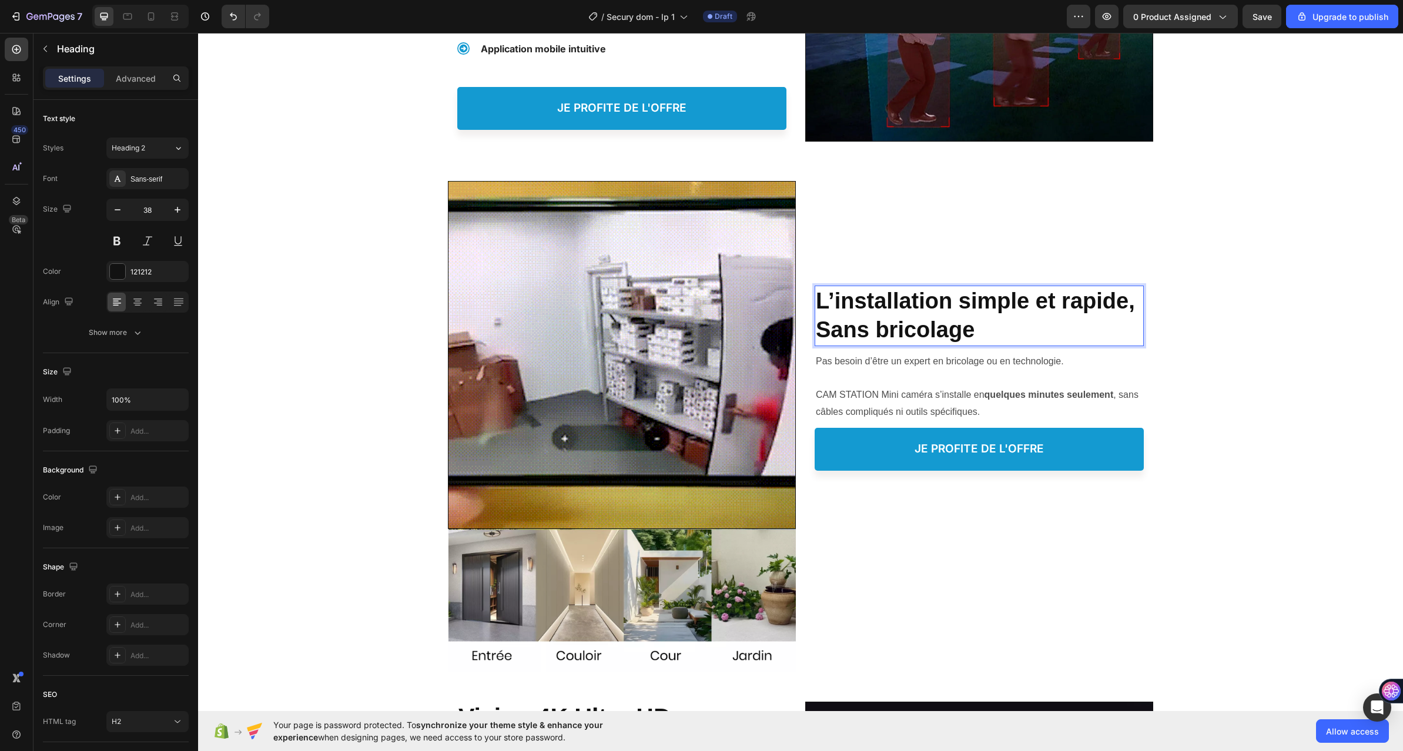
scroll to position [324, 0]
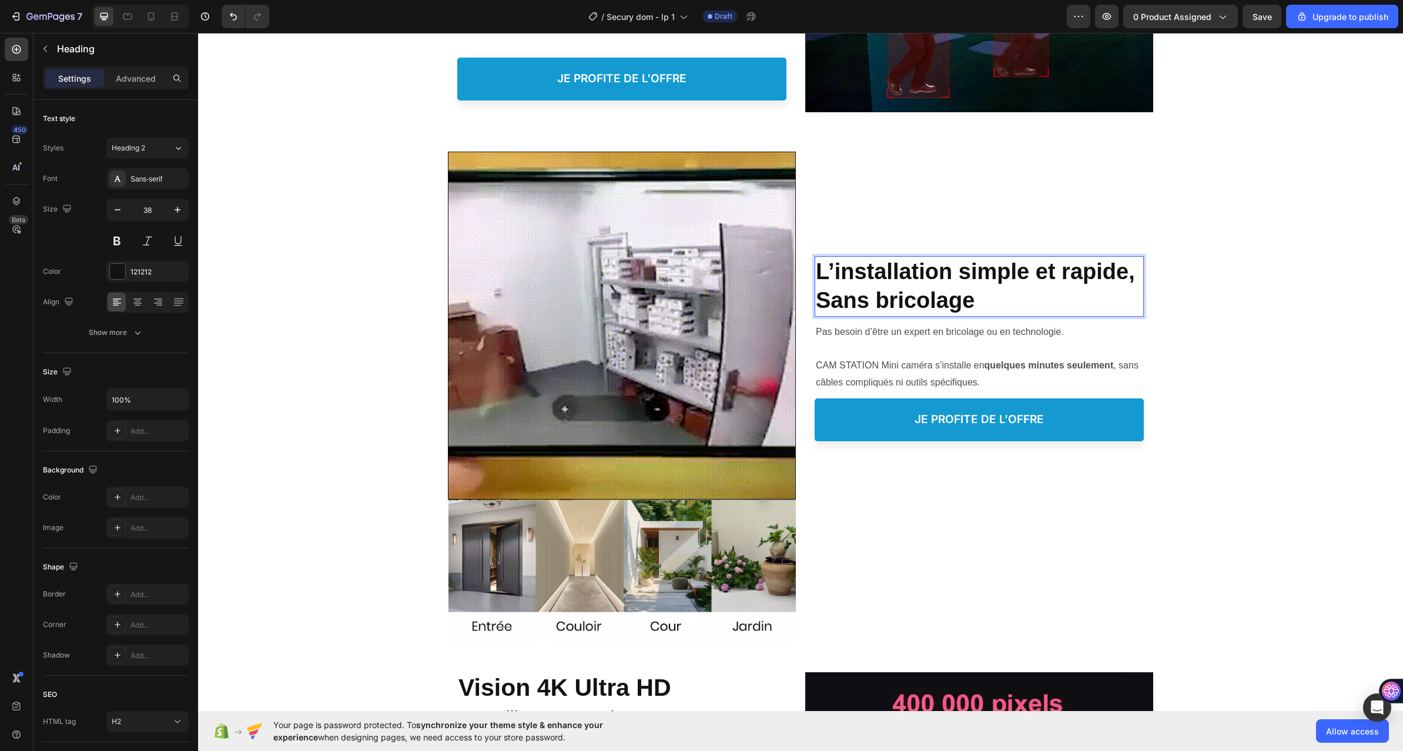
click at [970, 296] on strong "L’installation simple et rapide, Sans bricolage" at bounding box center [975, 285] width 319 height 53
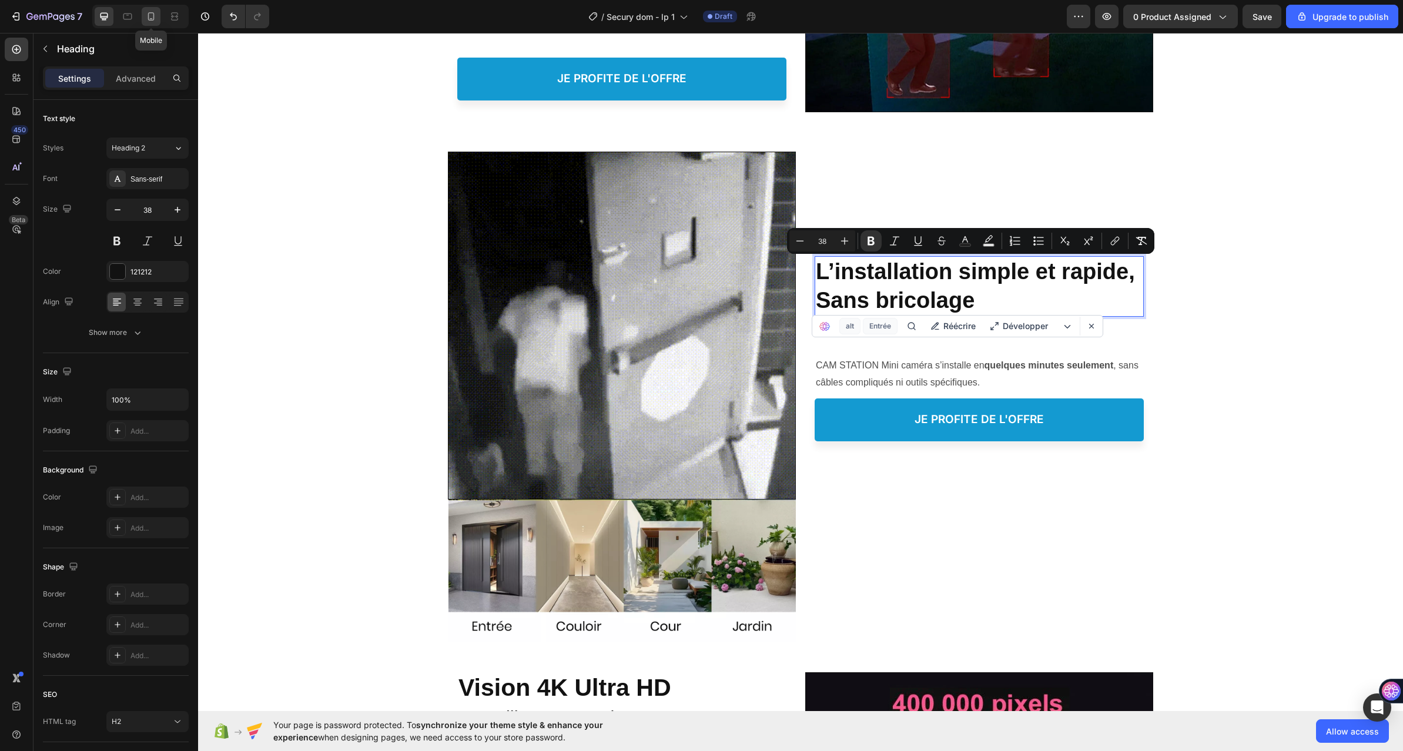
click at [151, 13] on icon at bounding box center [151, 16] width 6 height 8
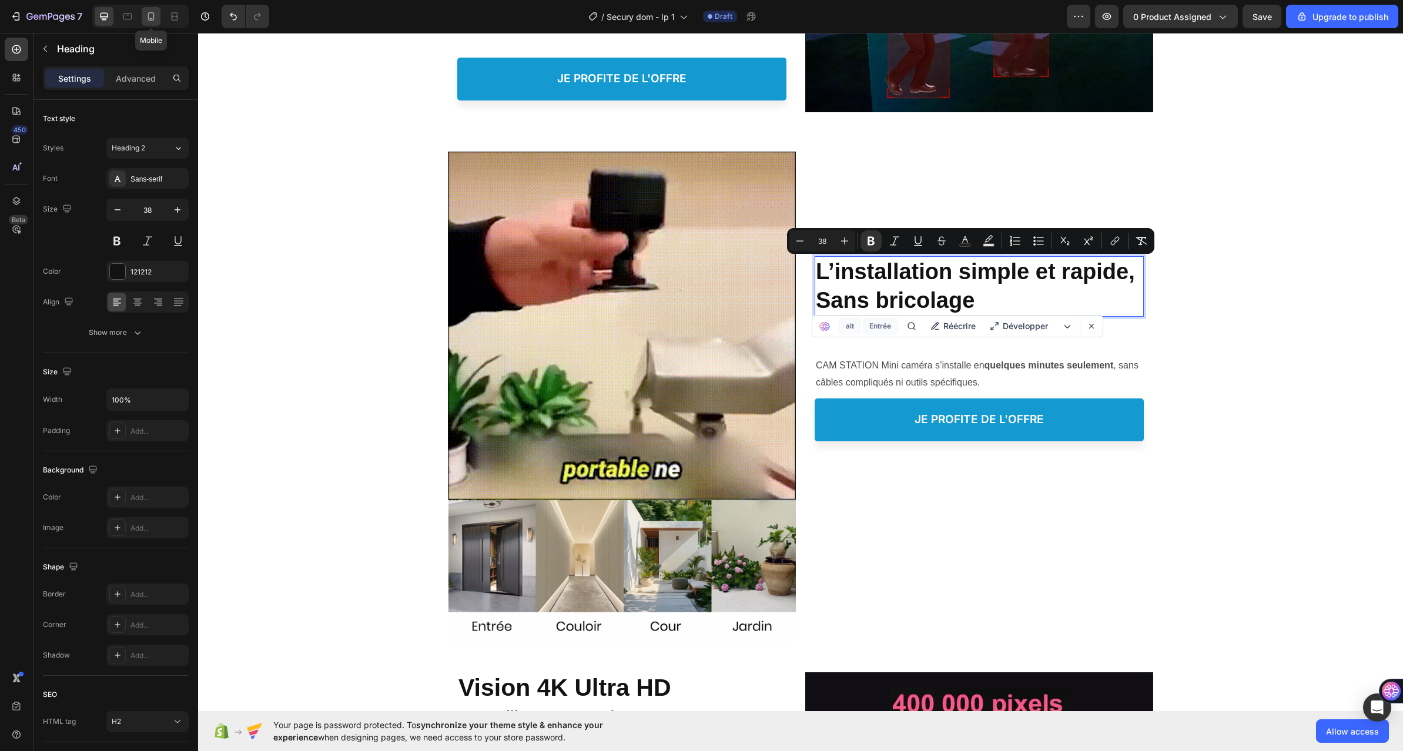
type input "24"
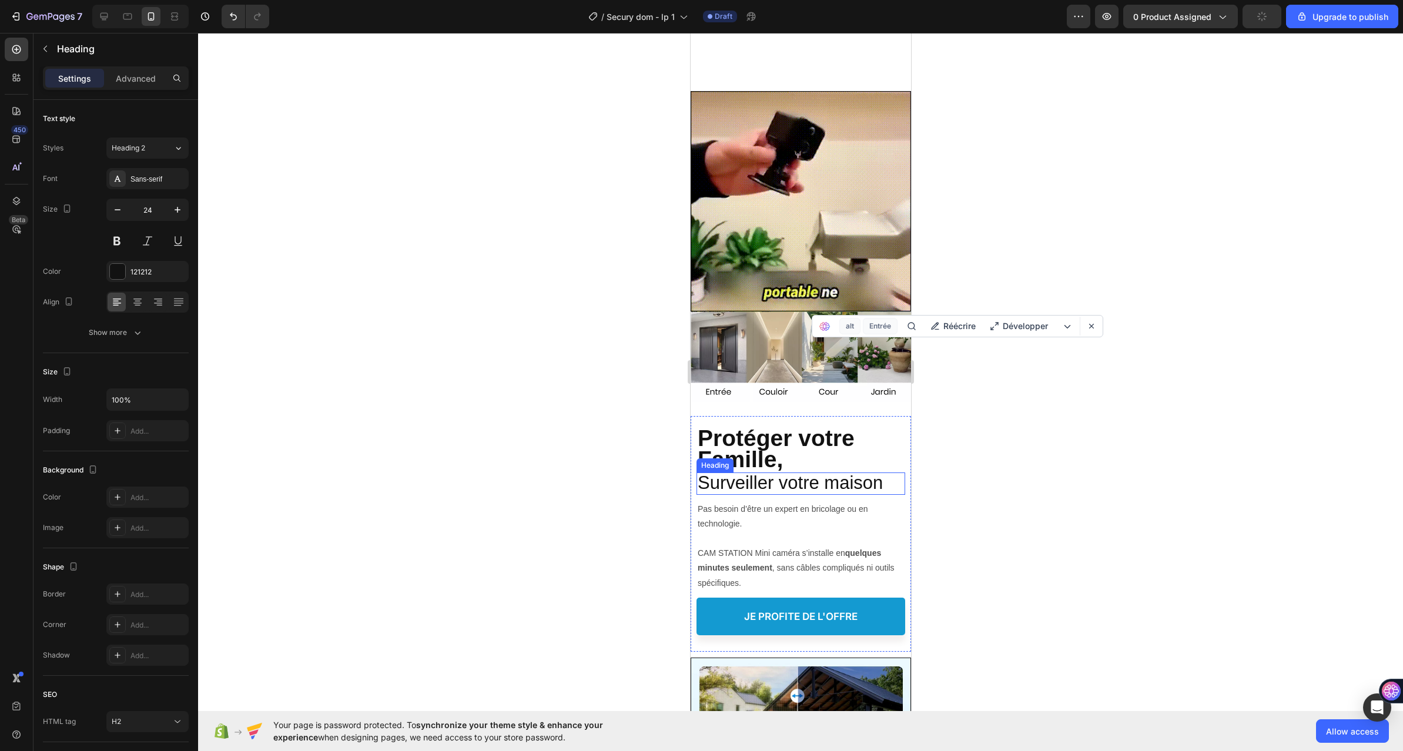
scroll to position [538, 0]
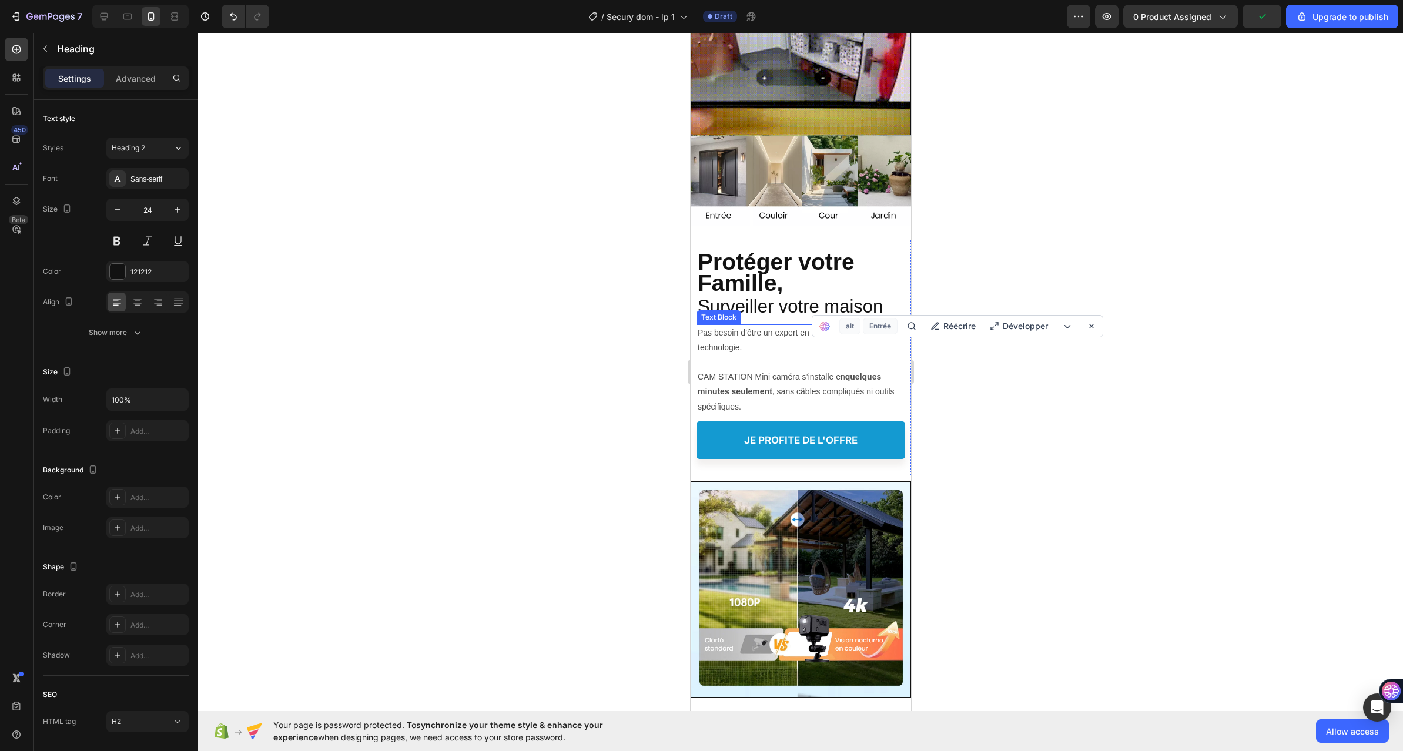
click at [748, 268] on strong "Protéger votre Famille," at bounding box center [775, 272] width 157 height 46
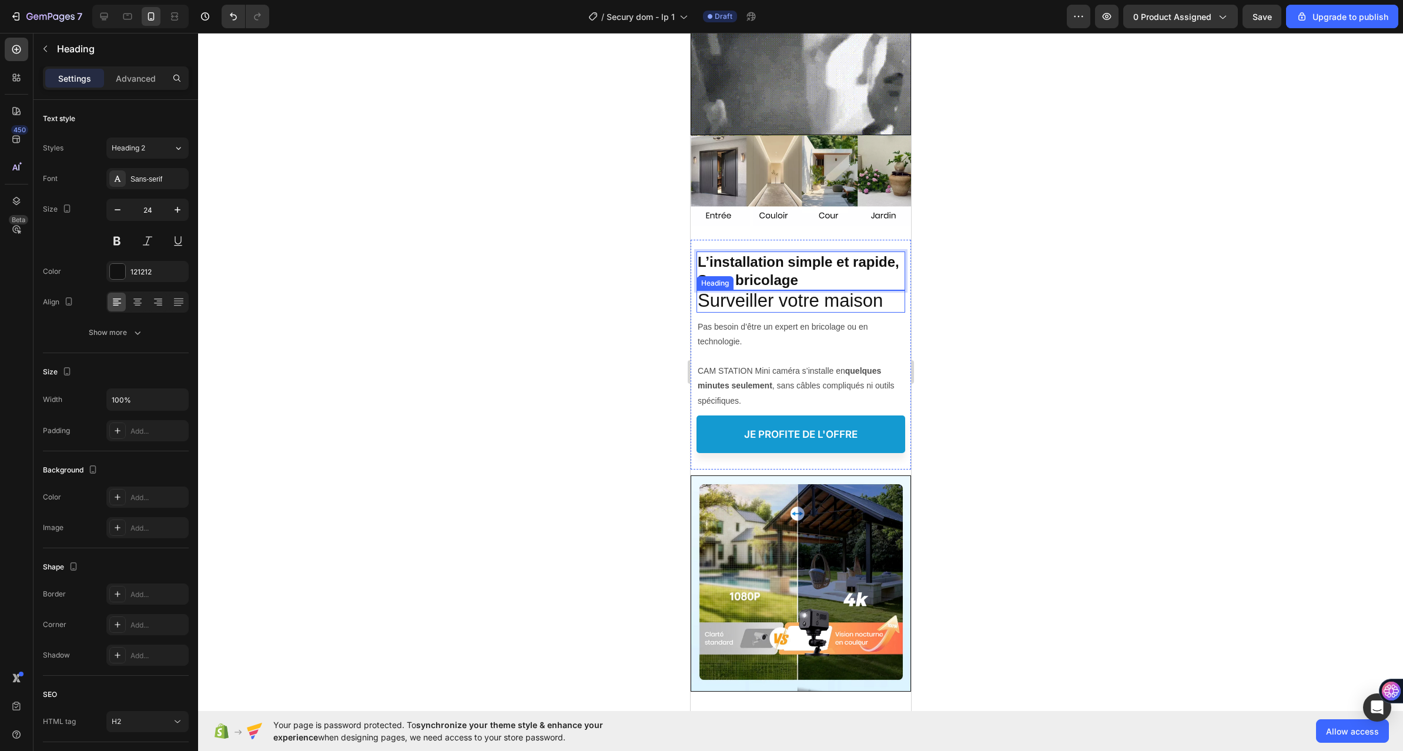
click at [831, 290] on span "Surveiller votre maison" at bounding box center [789, 300] width 185 height 21
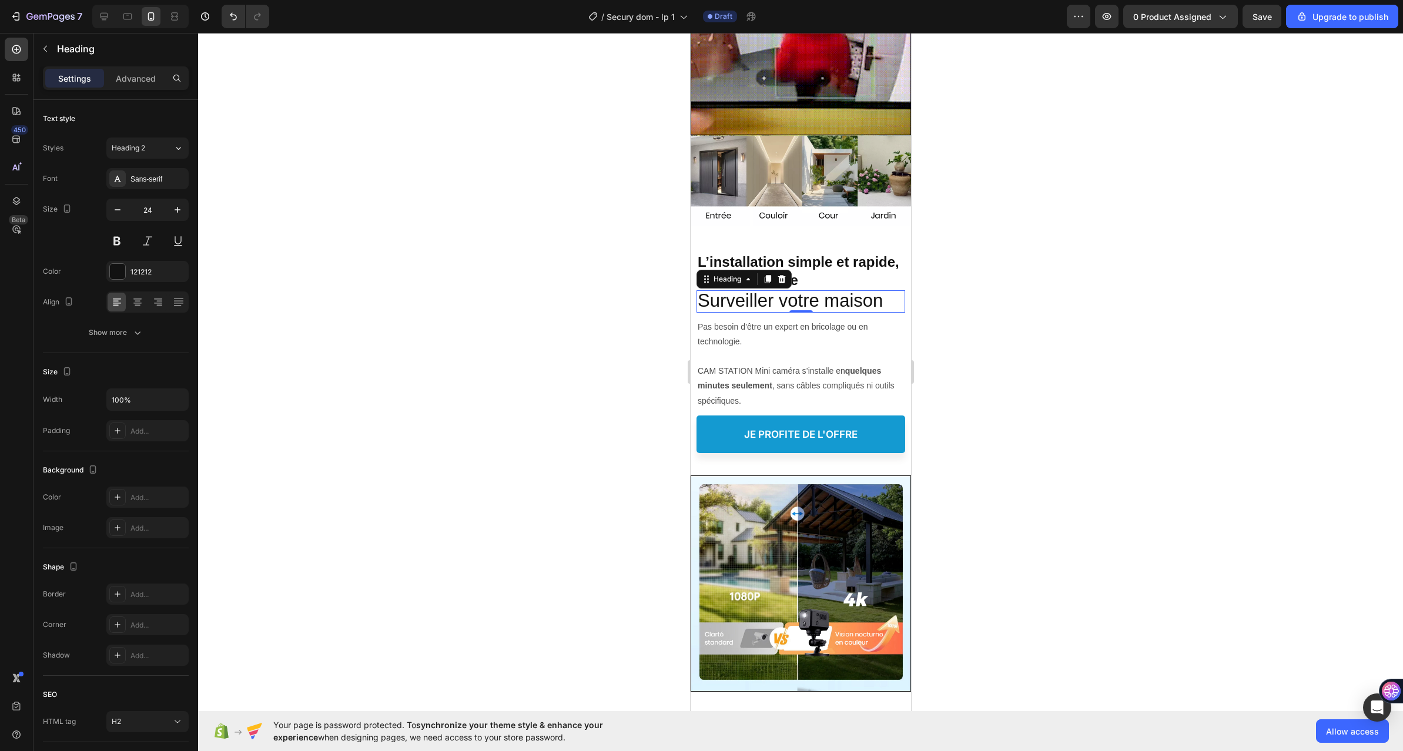
click at [829, 270] on strong "L’installation simple et rapide, Sans bricolage" at bounding box center [798, 271] width 202 height 34
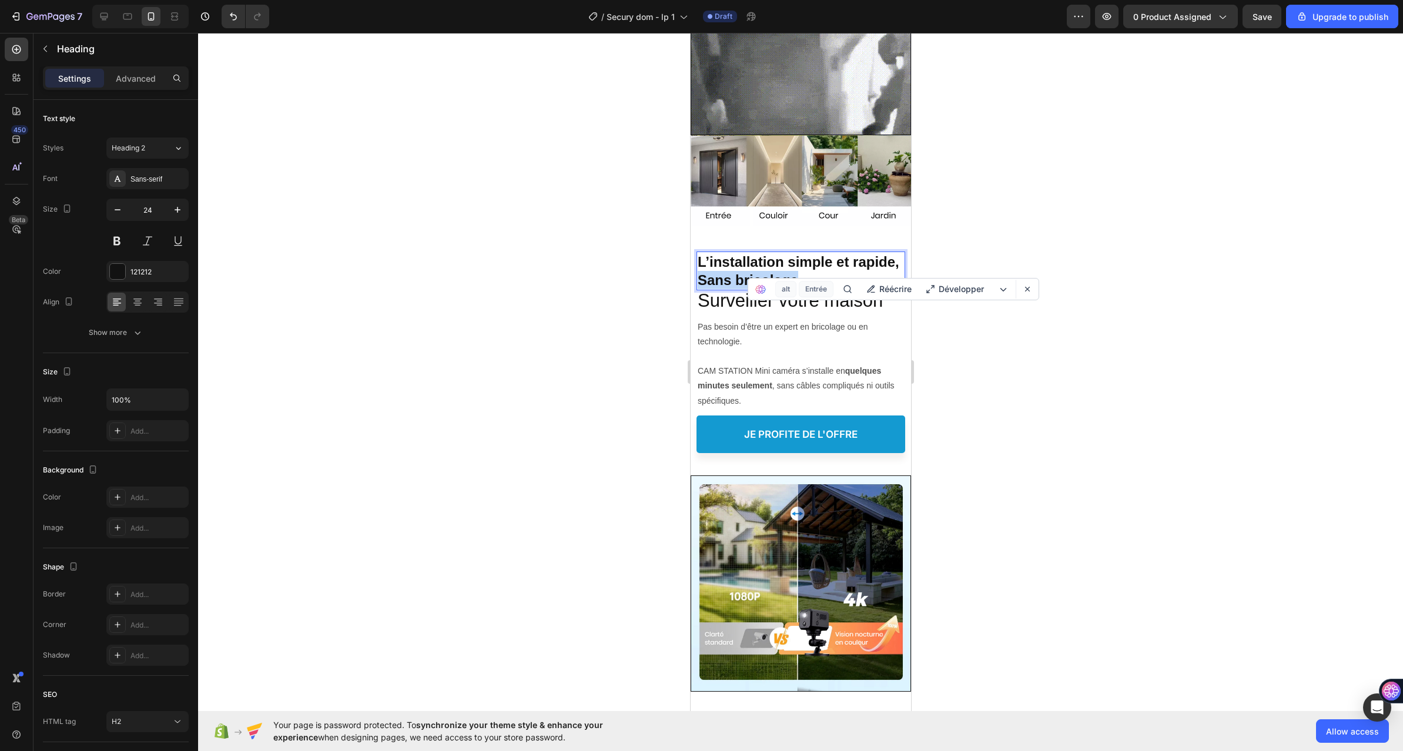
drag, startPoint x: 863, startPoint y: 266, endPoint x: 750, endPoint y: 271, distance: 113.5
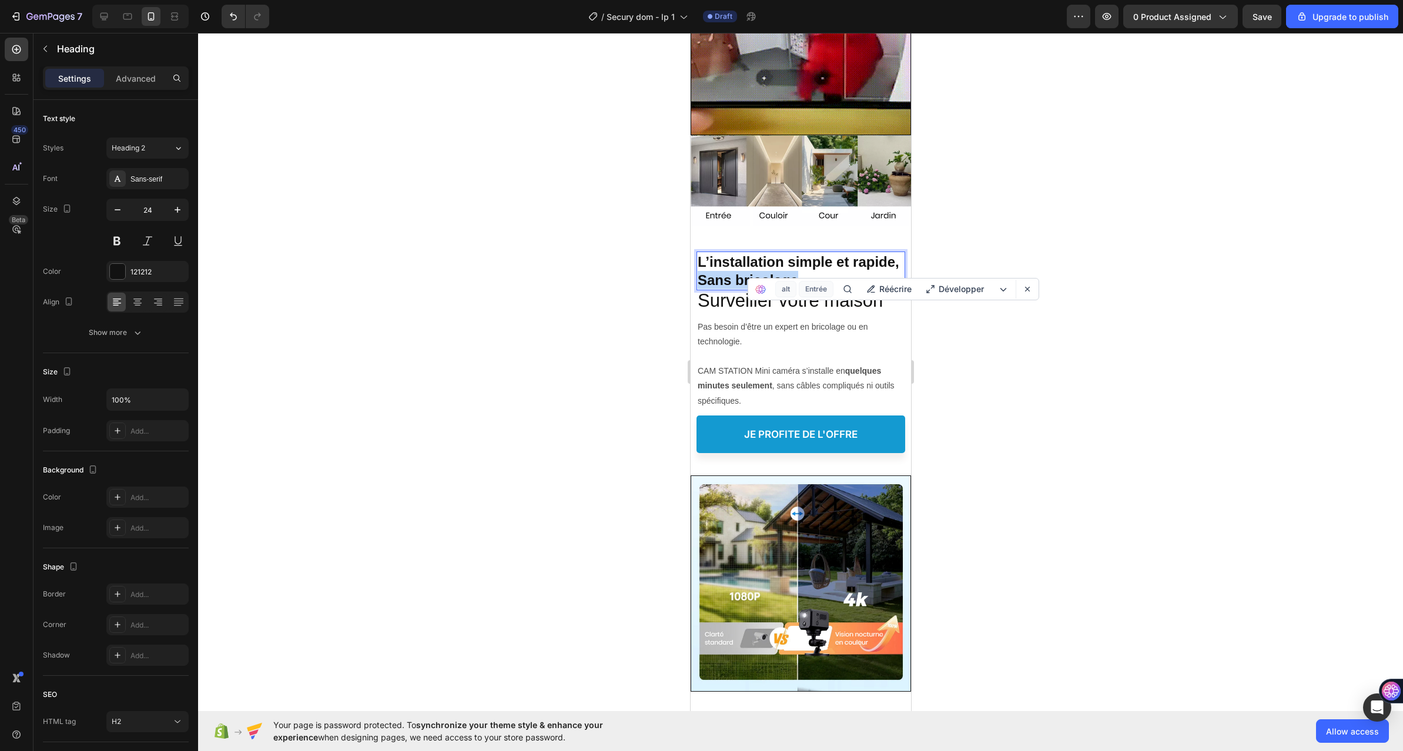
click at [750, 271] on p "L’installation simple et rapide, Sans bricolage" at bounding box center [800, 271] width 206 height 36
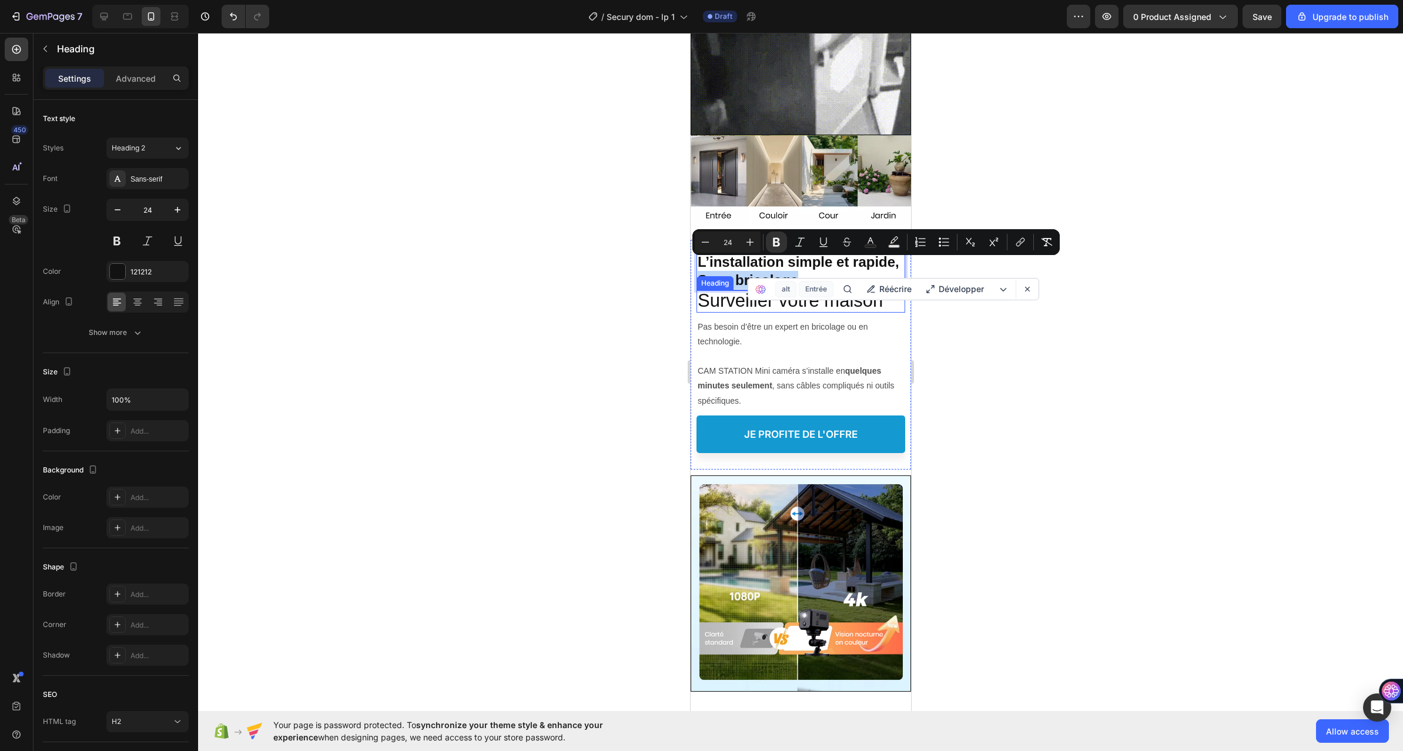
click at [709, 292] on span "Surveiller votre maison" at bounding box center [789, 300] width 185 height 21
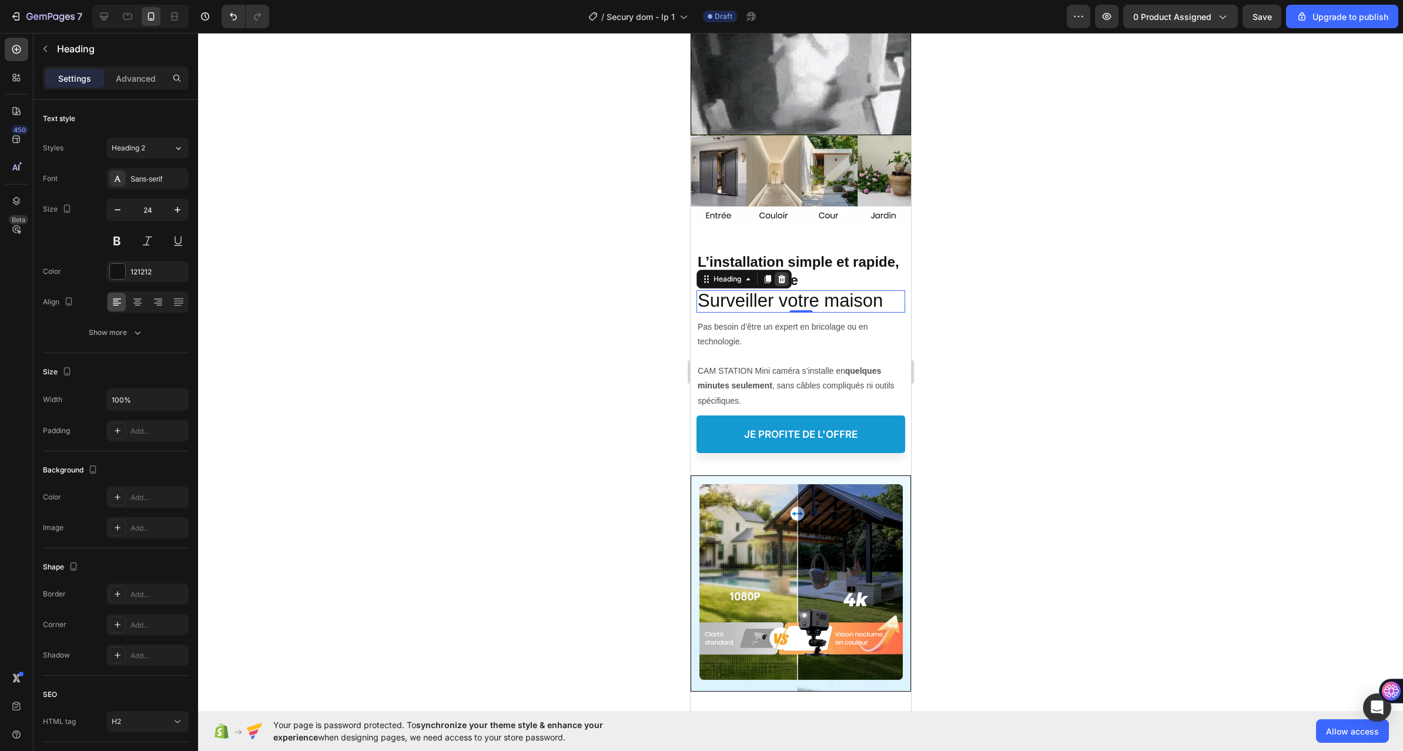
click at [782, 275] on icon at bounding box center [781, 279] width 8 height 8
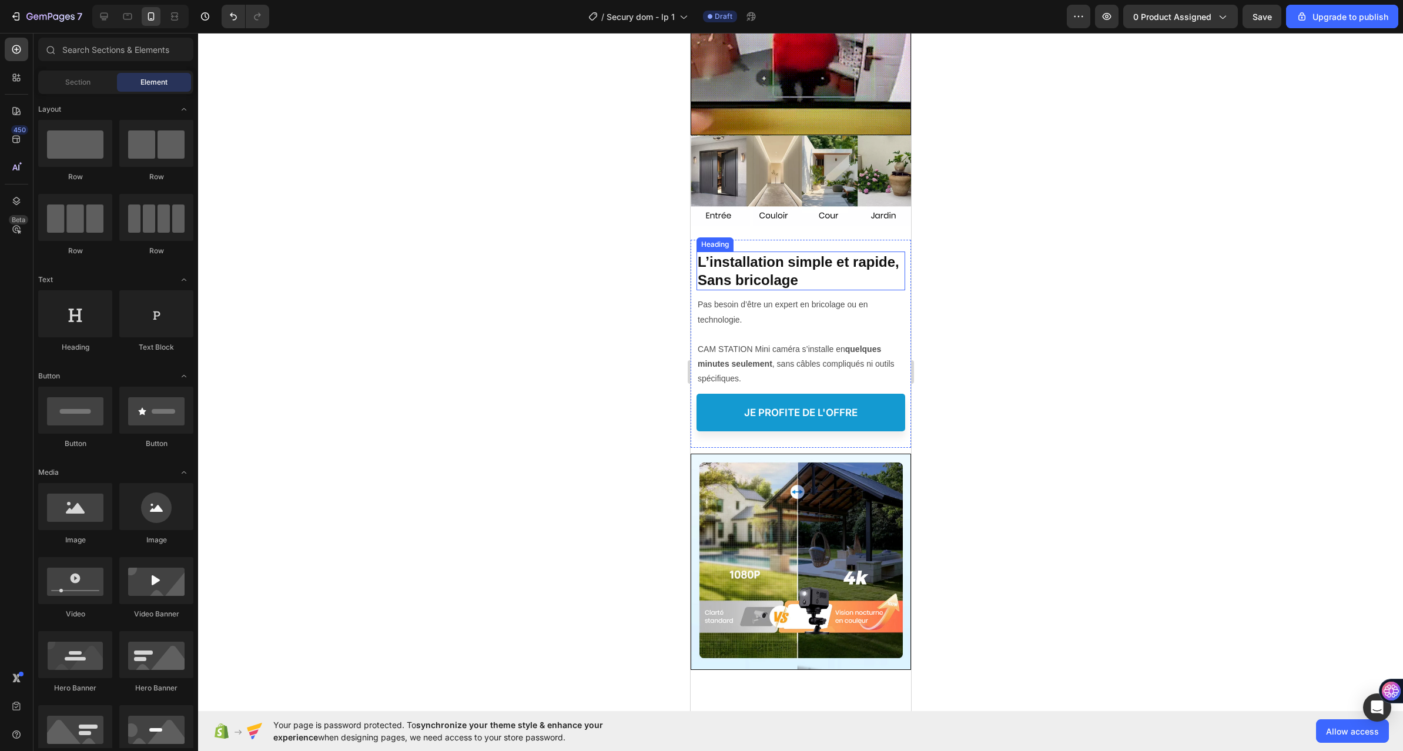
click at [866, 253] on p "⁠⁠⁠⁠⁠⁠⁠ L’installation simple et rapide, Sans bricolage" at bounding box center [800, 271] width 206 height 36
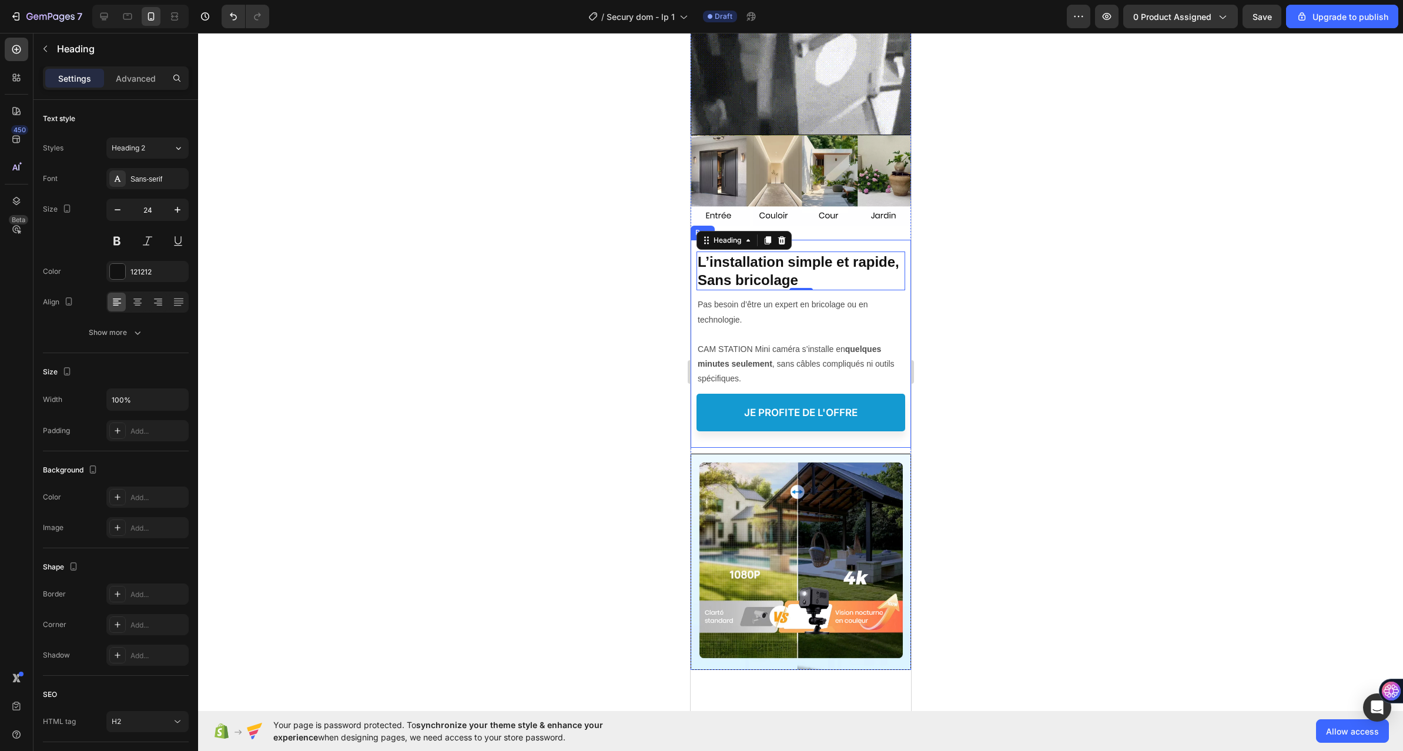
click at [879, 240] on div "⁠⁠⁠⁠⁠⁠⁠ L’installation simple et rapide, Sans bricolage Heading 0 ⁠⁠⁠⁠⁠⁠⁠ L’ins…" at bounding box center [800, 339] width 209 height 199
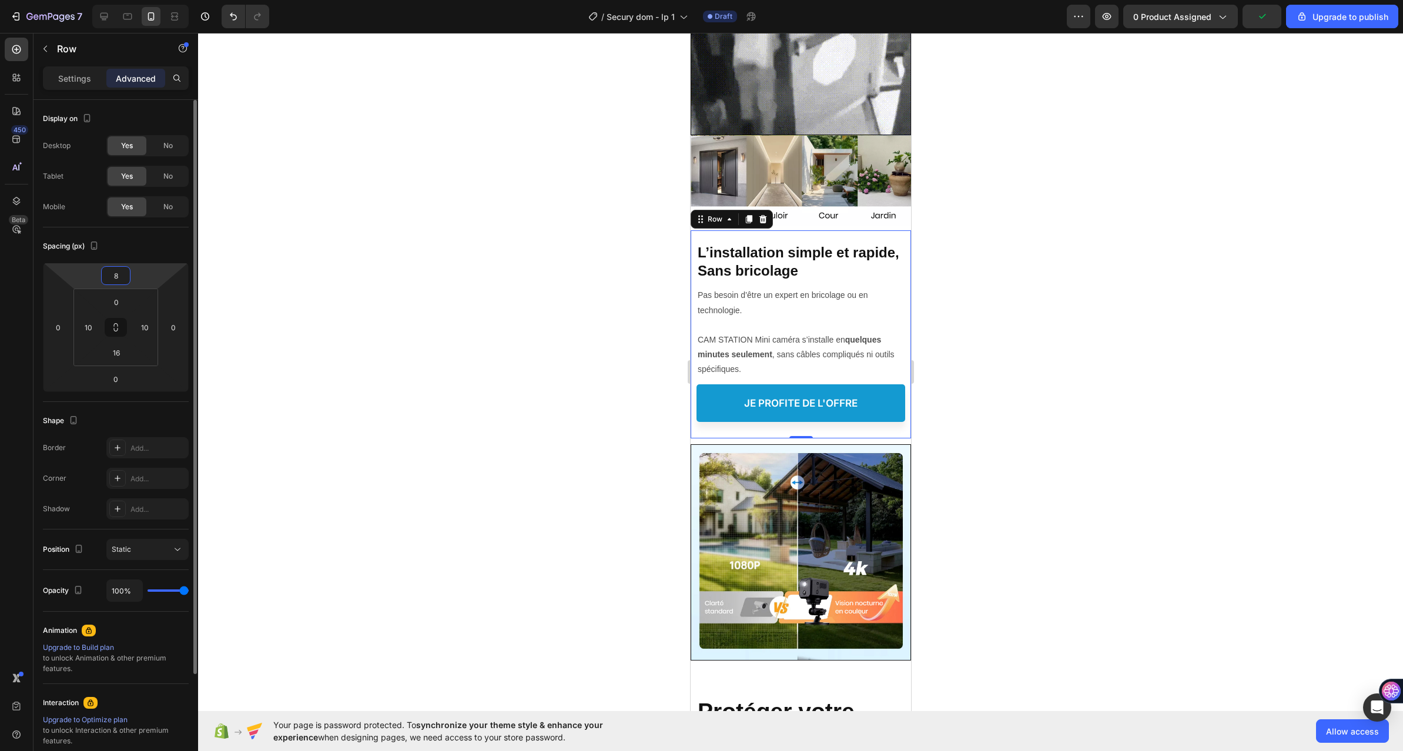
type input "10"
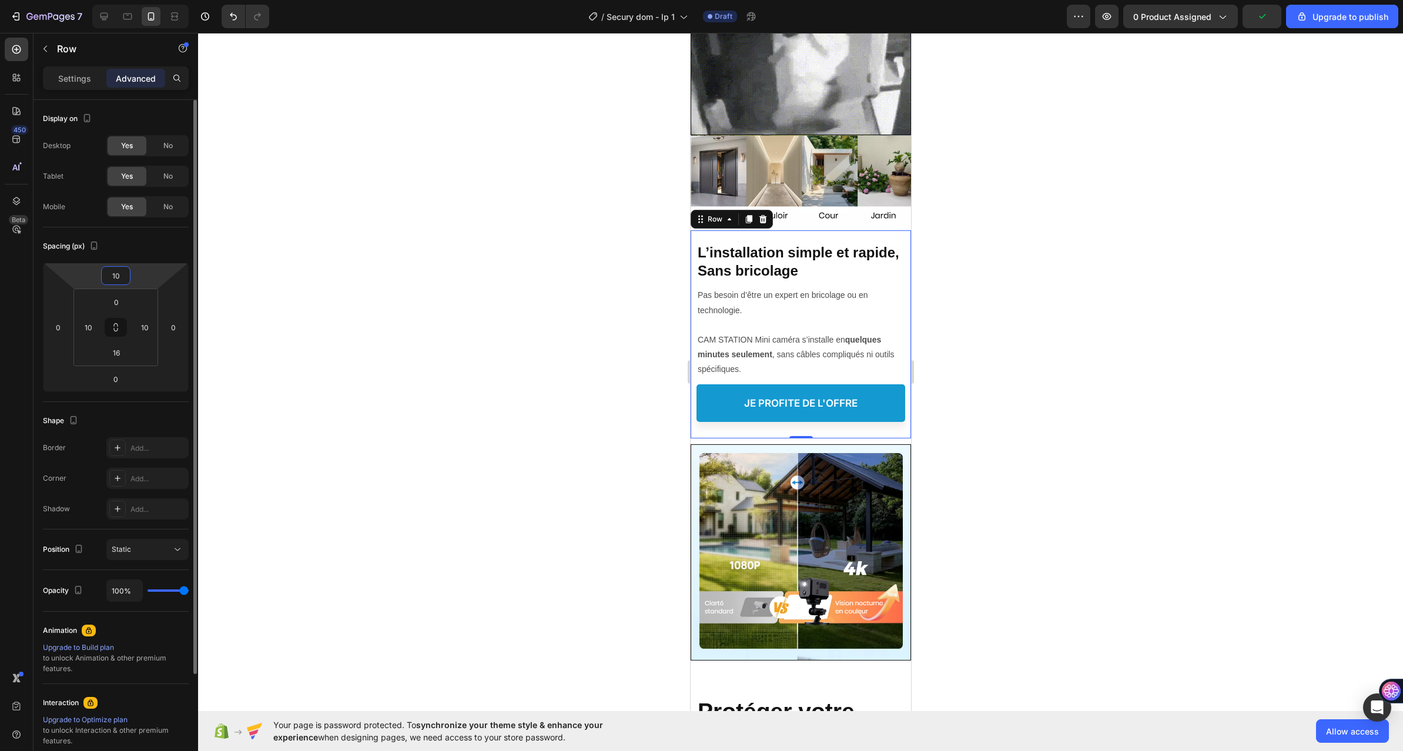
click at [152, 0] on html "7 / Secury dom - lp 1 Draft Preview 0 product assigned Upgrade to publish 450 B…" at bounding box center [701, 0] width 1403 height 0
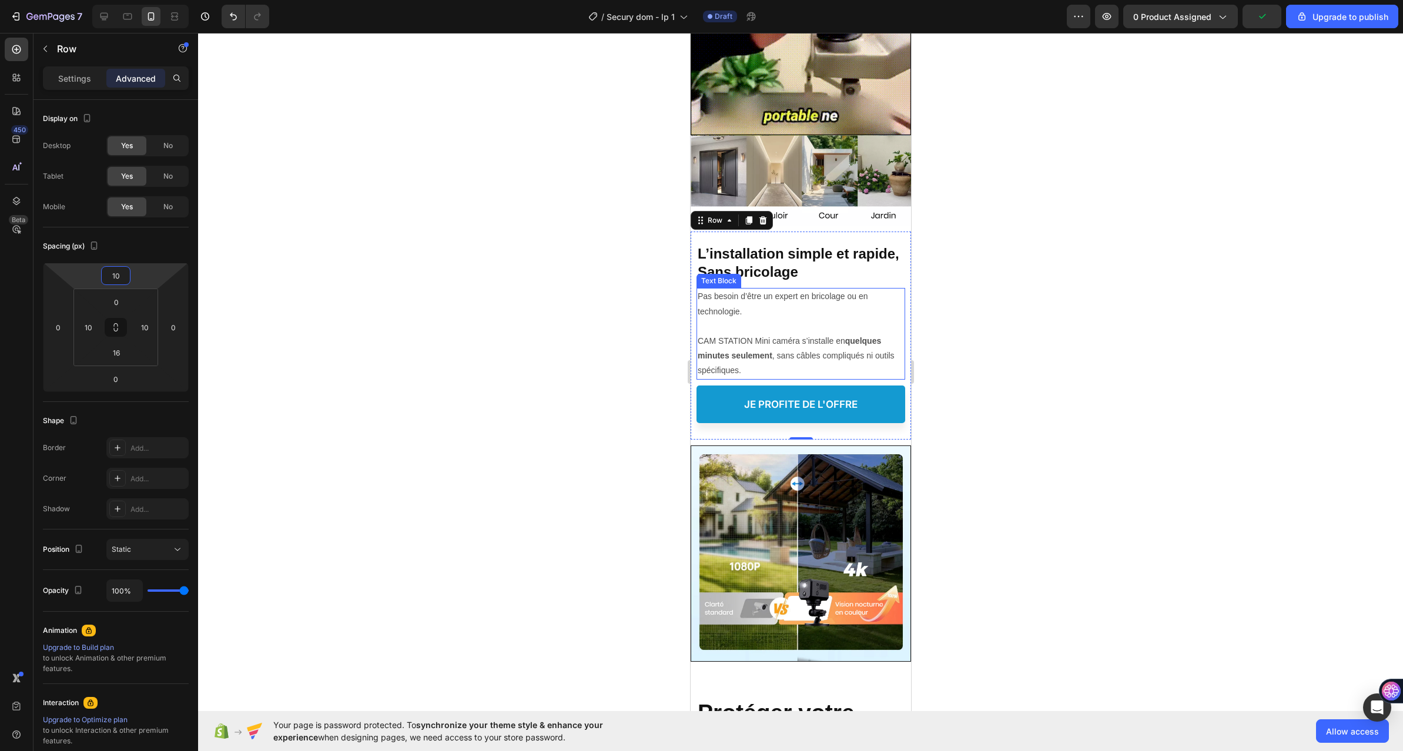
click at [842, 289] on p "Pas besoin d’être un expert en bricolage ou en technologie." at bounding box center [800, 303] width 206 height 29
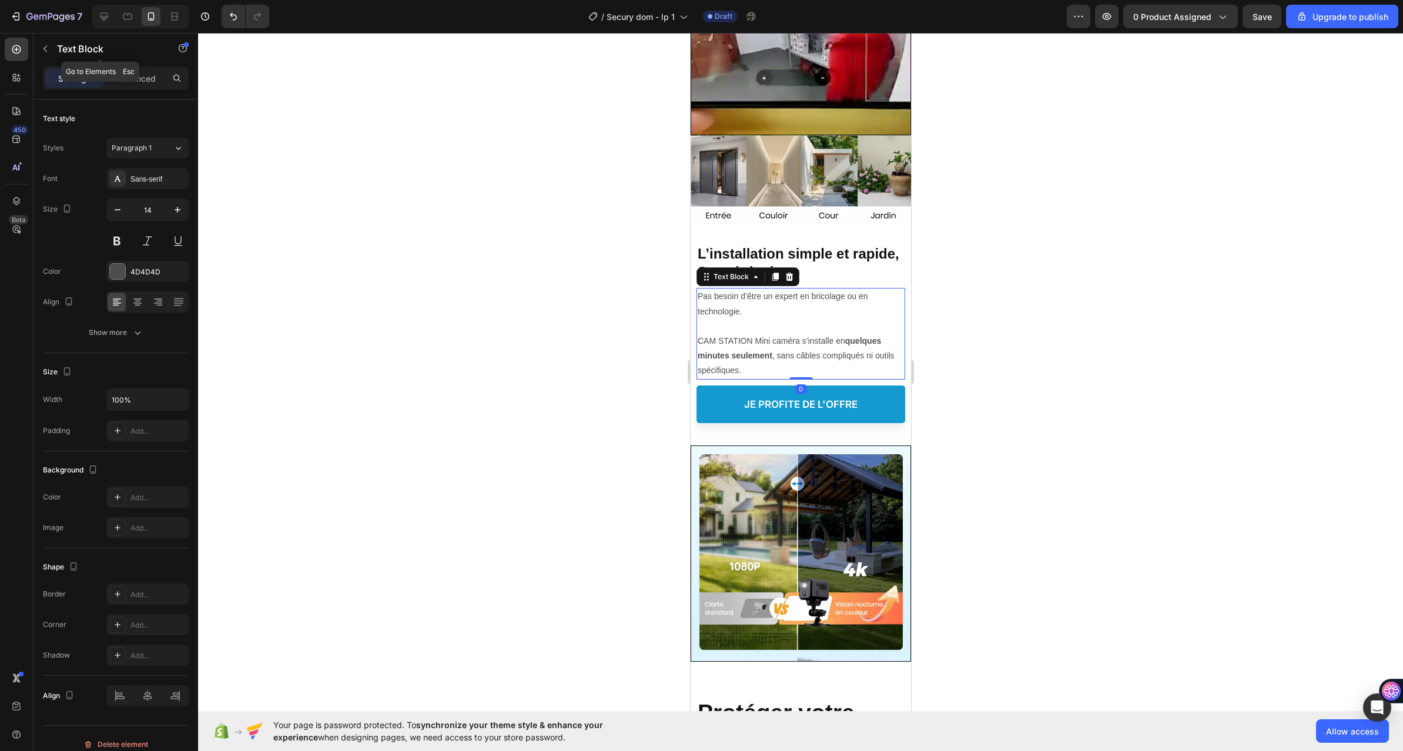
click at [123, 66] on div "Sections(18) Elements(84) Section Element Hero Section Product Detail Brands Tr…" at bounding box center [115, 392] width 165 height 718
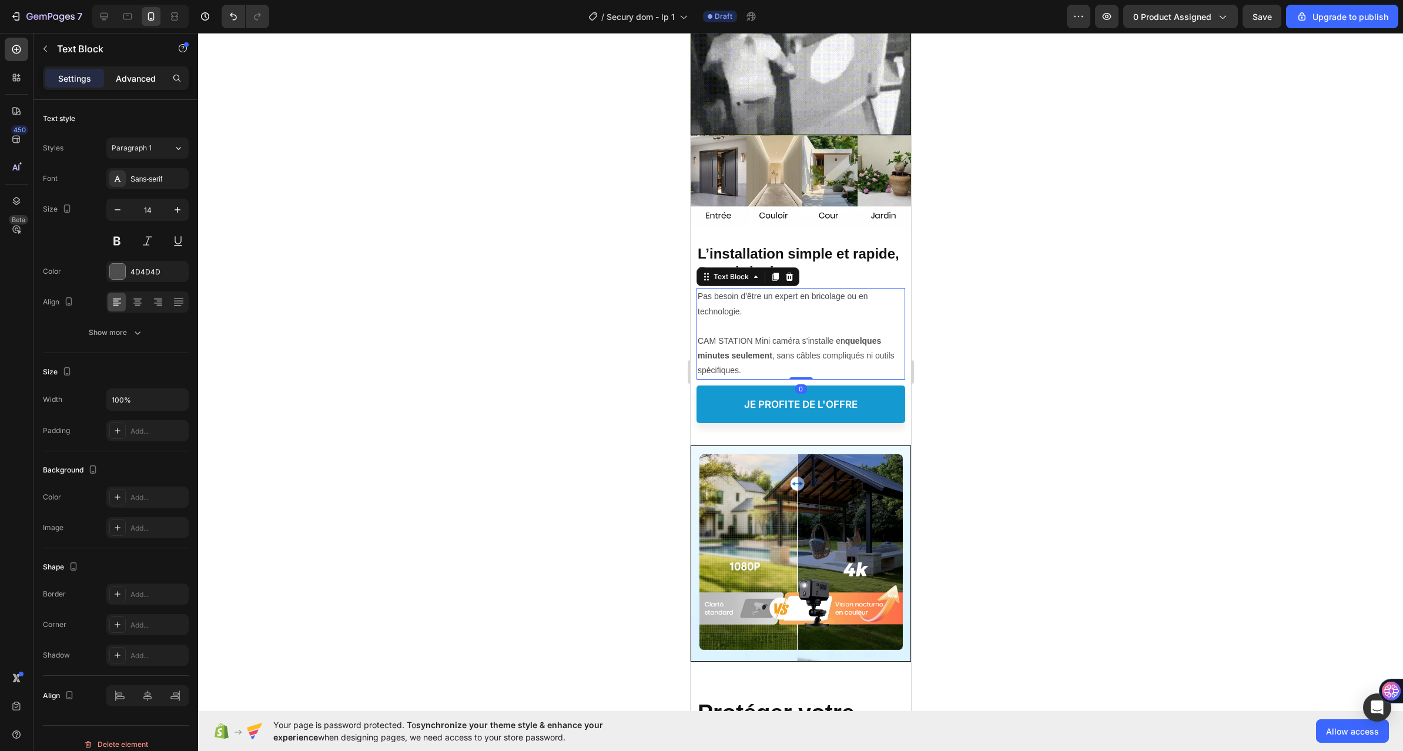
click at [126, 76] on p "Advanced" at bounding box center [136, 78] width 40 height 12
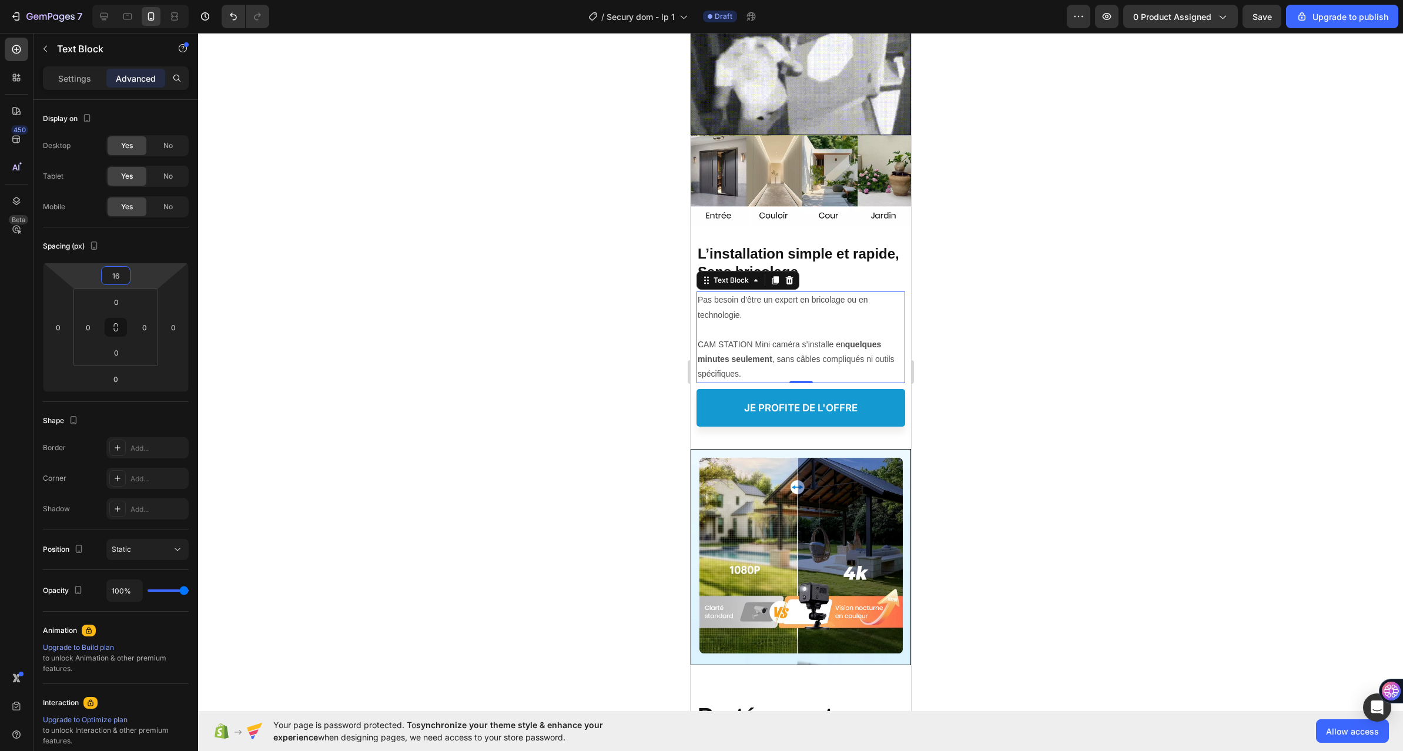
type input "18"
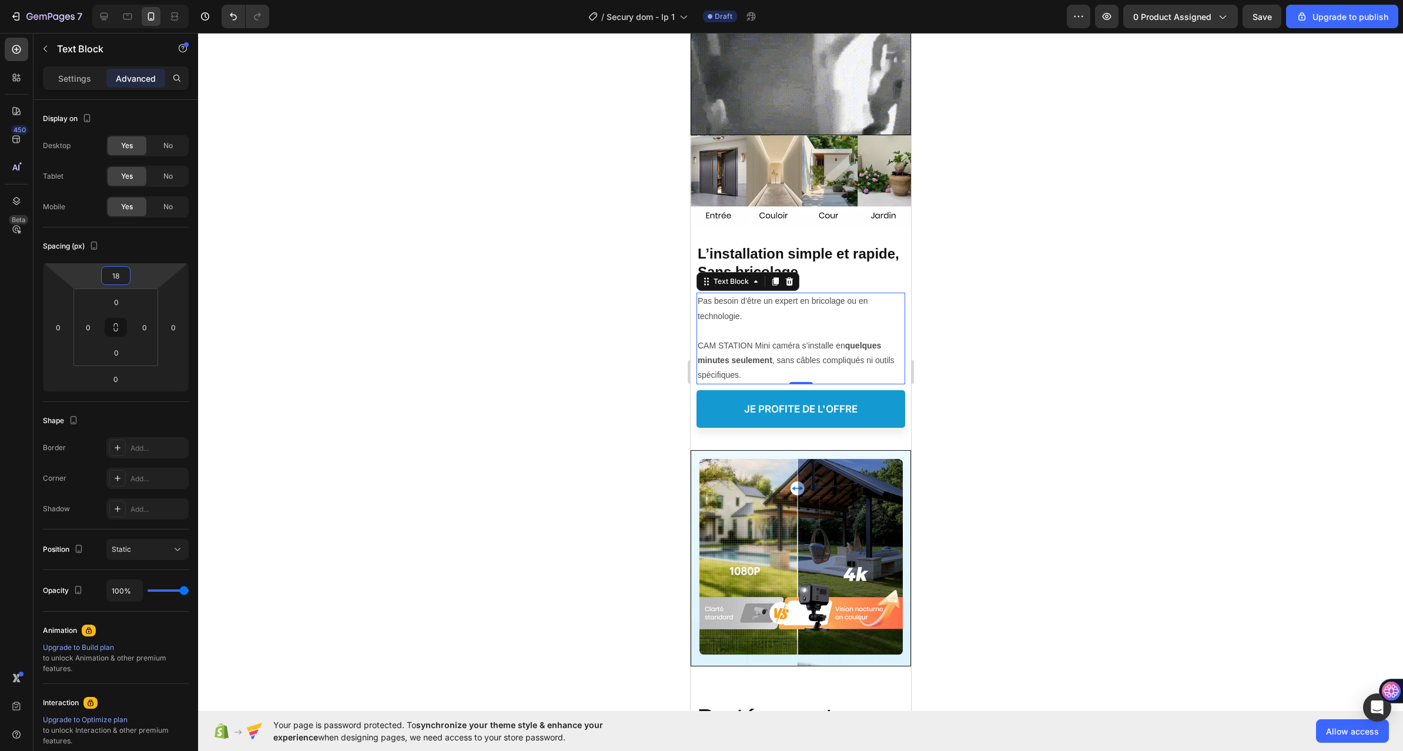
click at [157, 0] on html "7 / Secury dom - lp 1 Draft Preview 0 product assigned Save Upgrade to publish …" at bounding box center [701, 0] width 1403 height 0
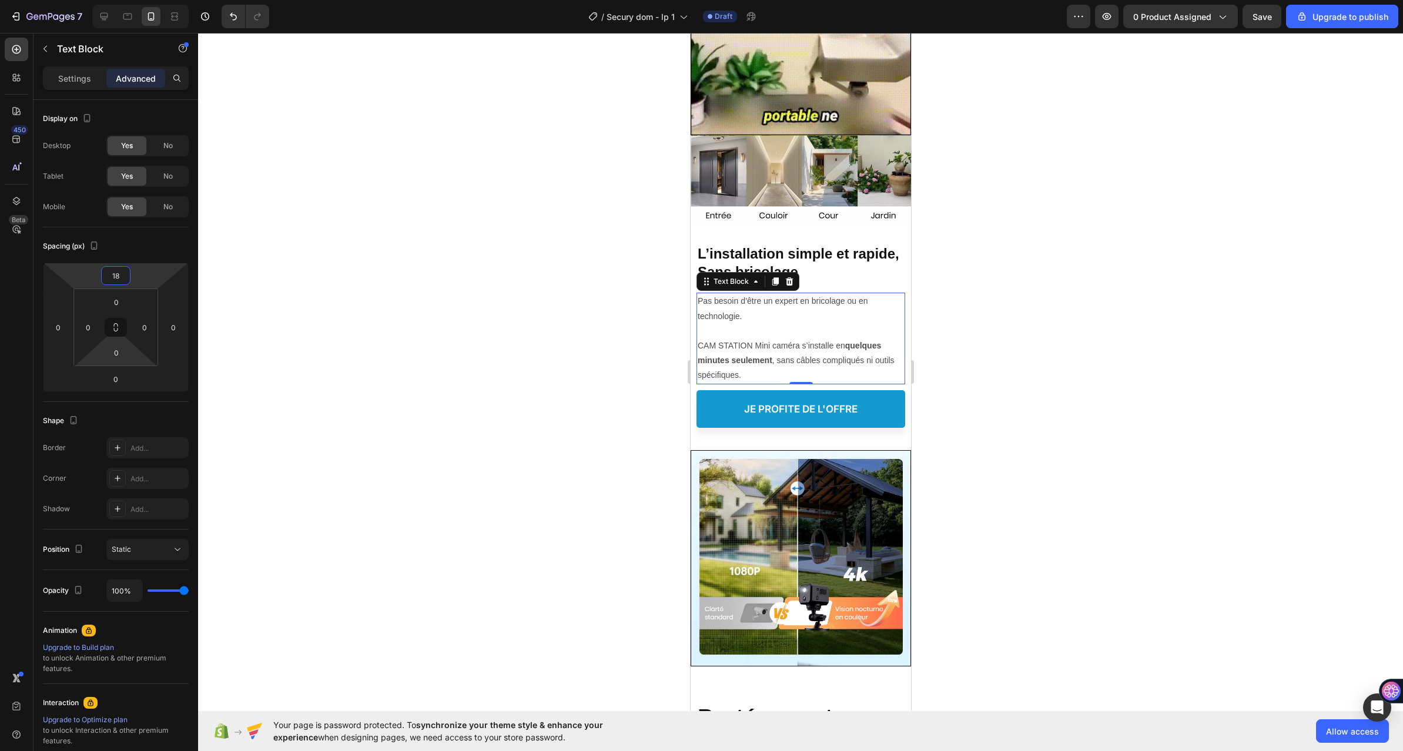
type input "2"
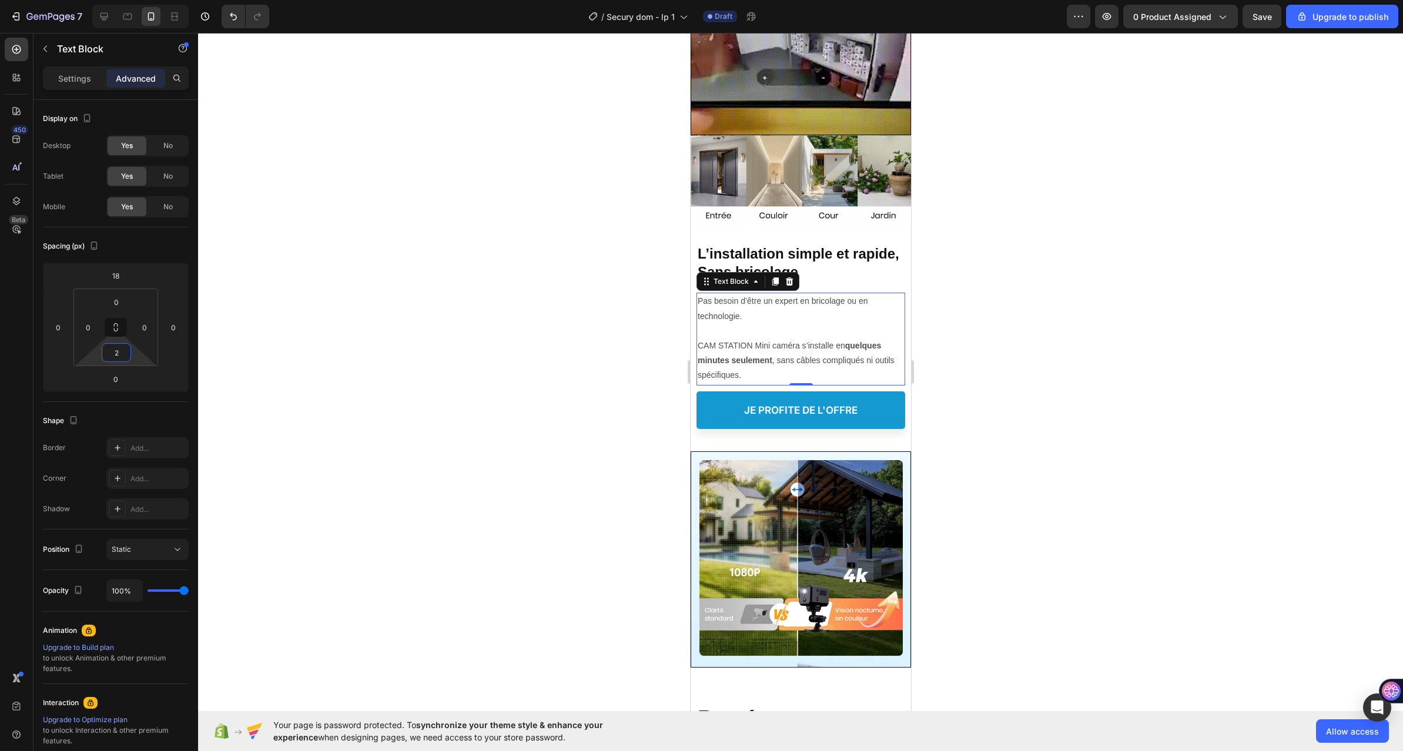
click at [140, 0] on html "7 / Secury dom - lp 1 Draft Preview 0 product assigned Save Upgrade to publish …" at bounding box center [701, 0] width 1403 height 0
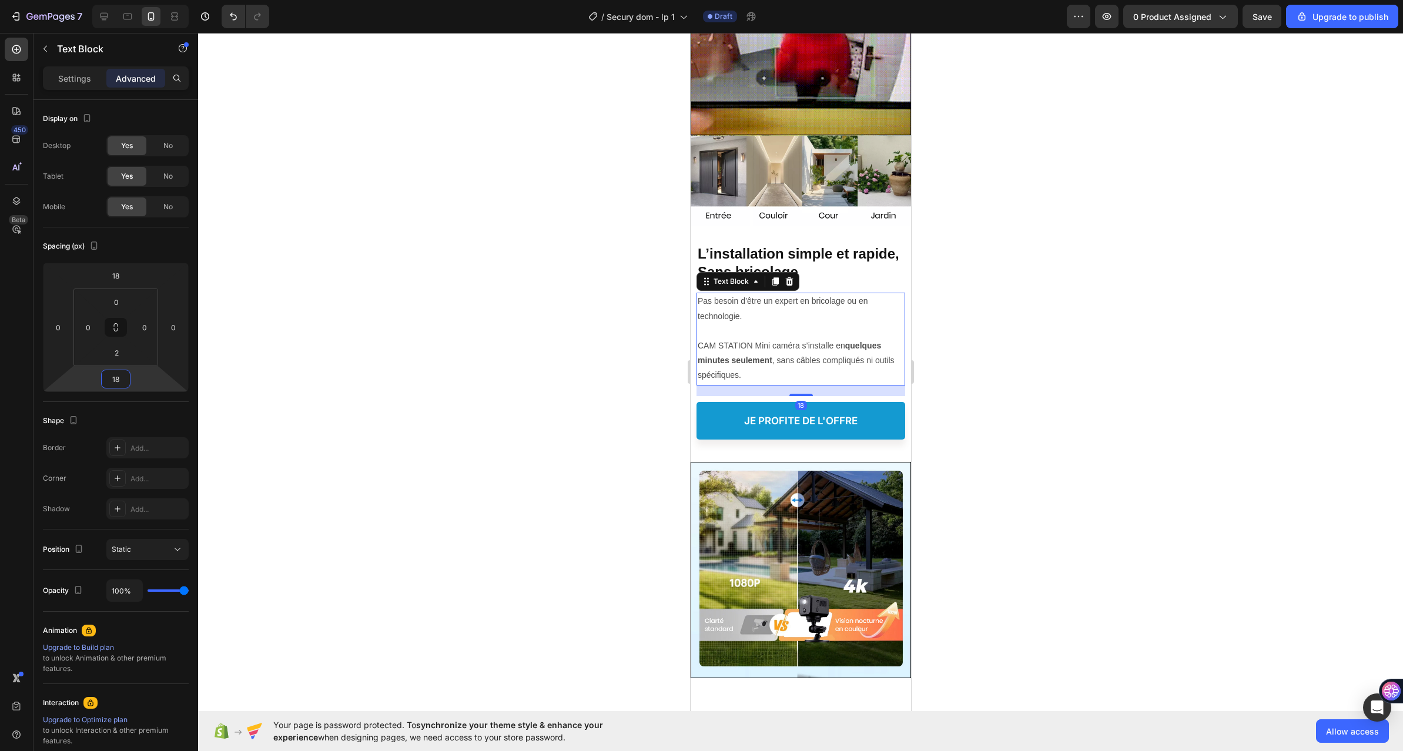
type input "14"
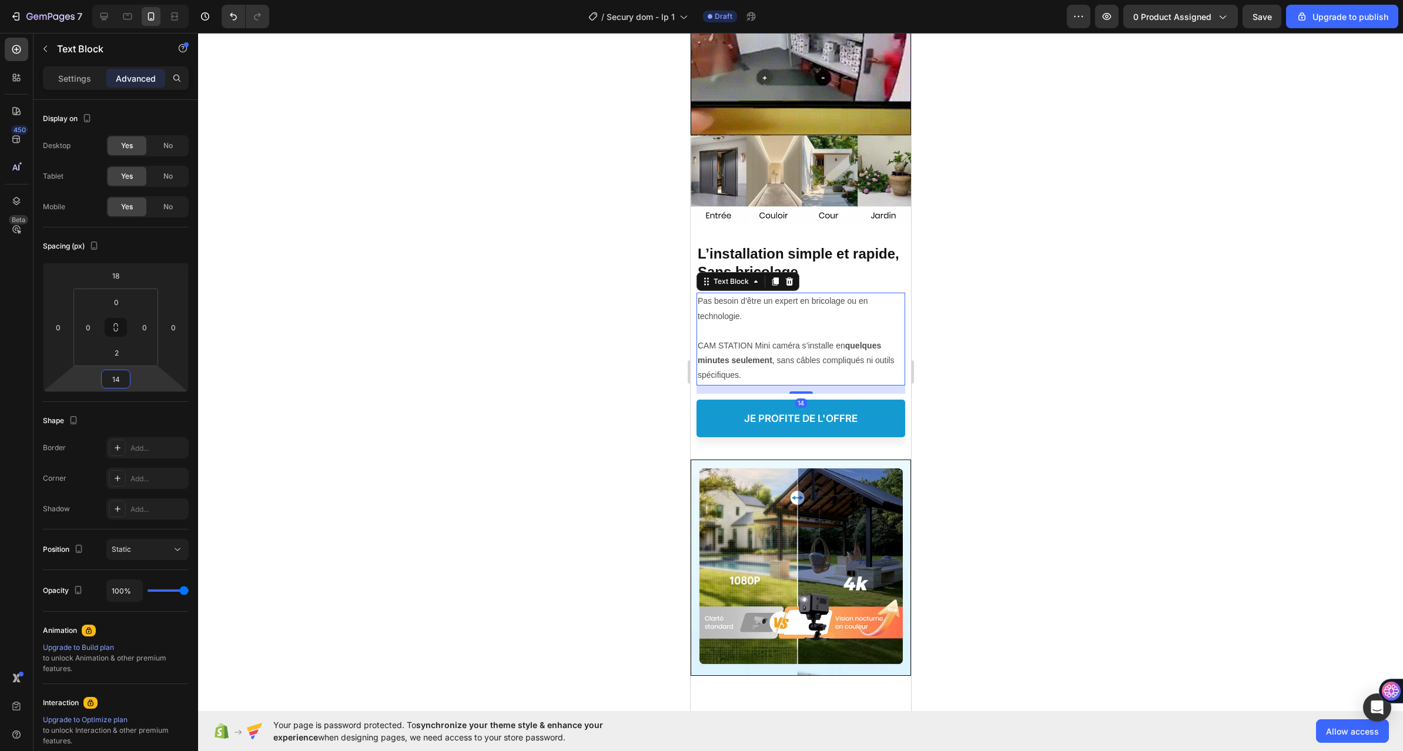
click at [148, 0] on html "7 / Secury dom - lp 1 Draft Preview 0 product assigned Save Upgrade to publish …" at bounding box center [701, 0] width 1403 height 0
click at [582, 297] on div at bounding box center [800, 392] width 1205 height 718
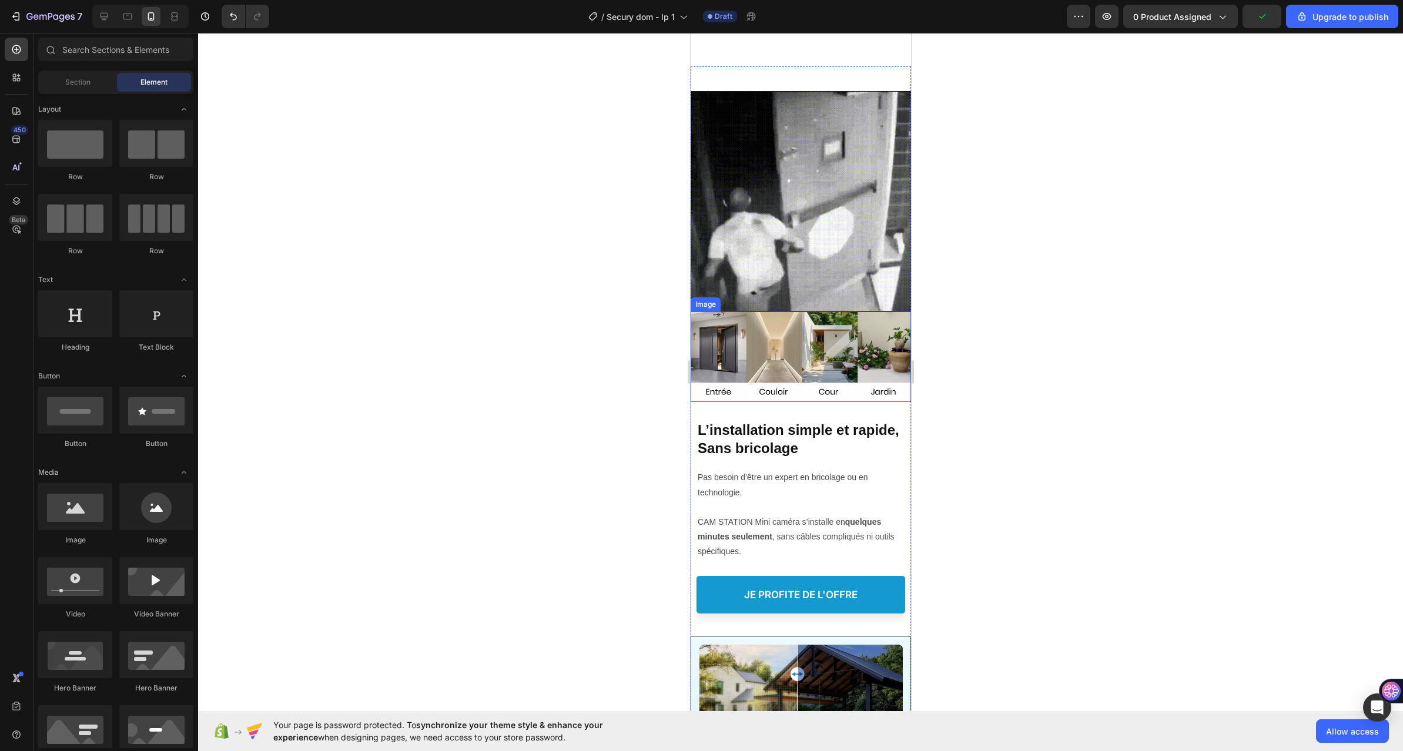
scroll to position [303, 0]
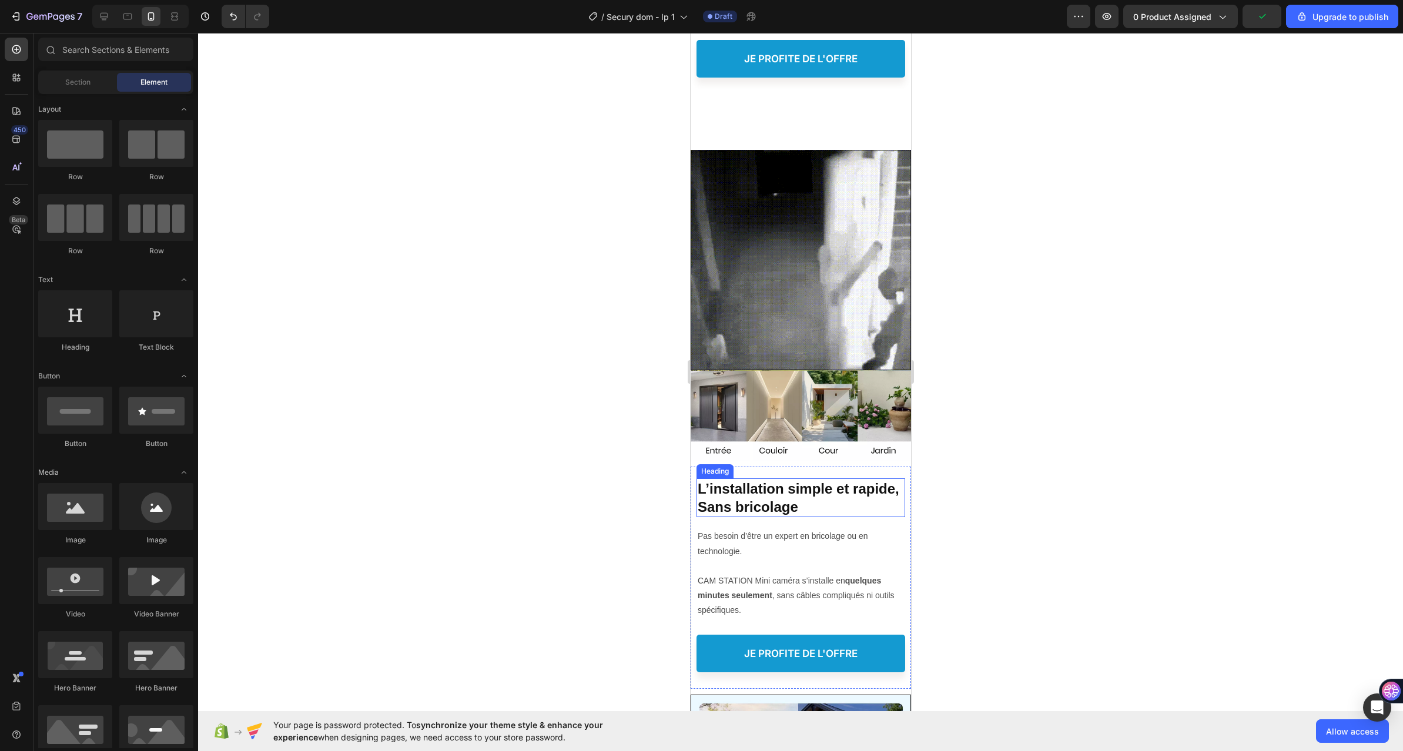
click at [837, 481] on strong "L’installation simple et rapide, Sans bricolage" at bounding box center [798, 498] width 202 height 34
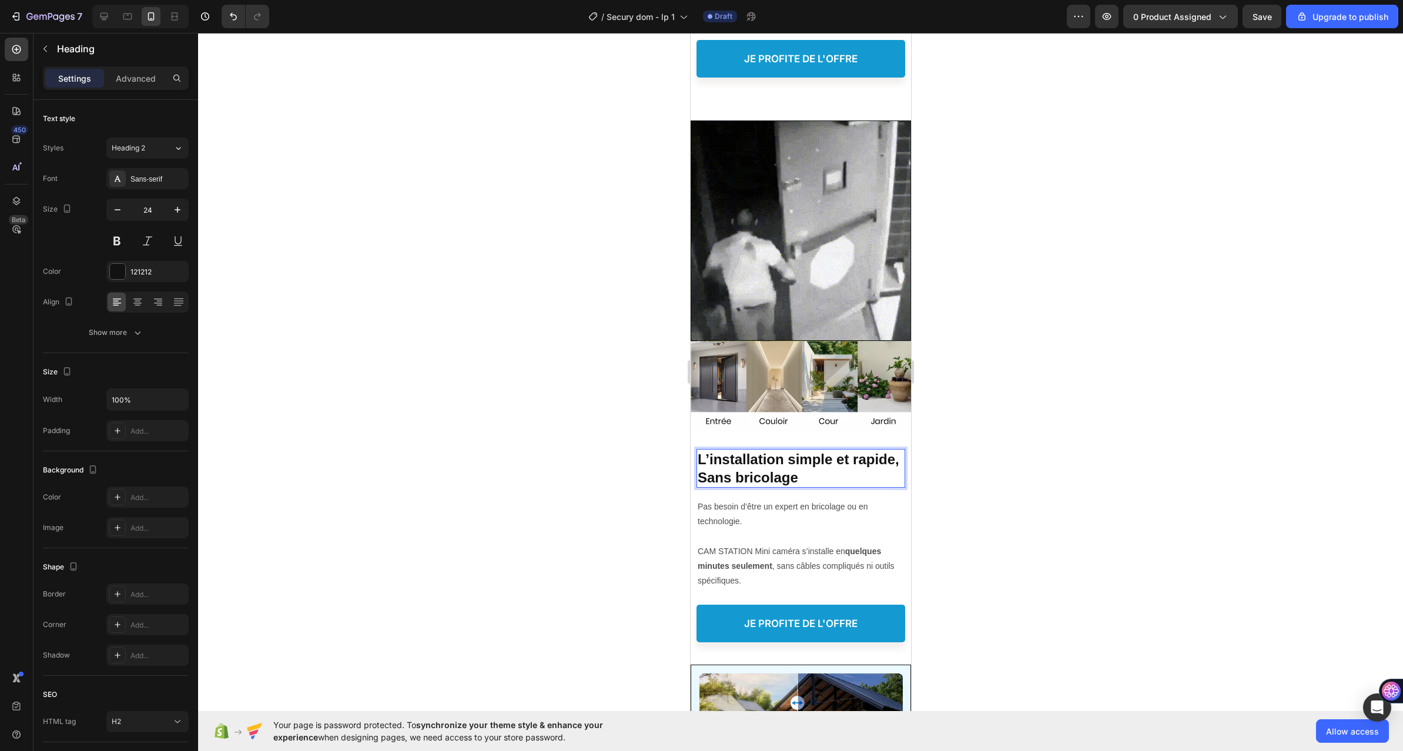
click at [857, 487] on p "L’installation simple et rapide, Sans bricolage" at bounding box center [800, 468] width 206 height 36
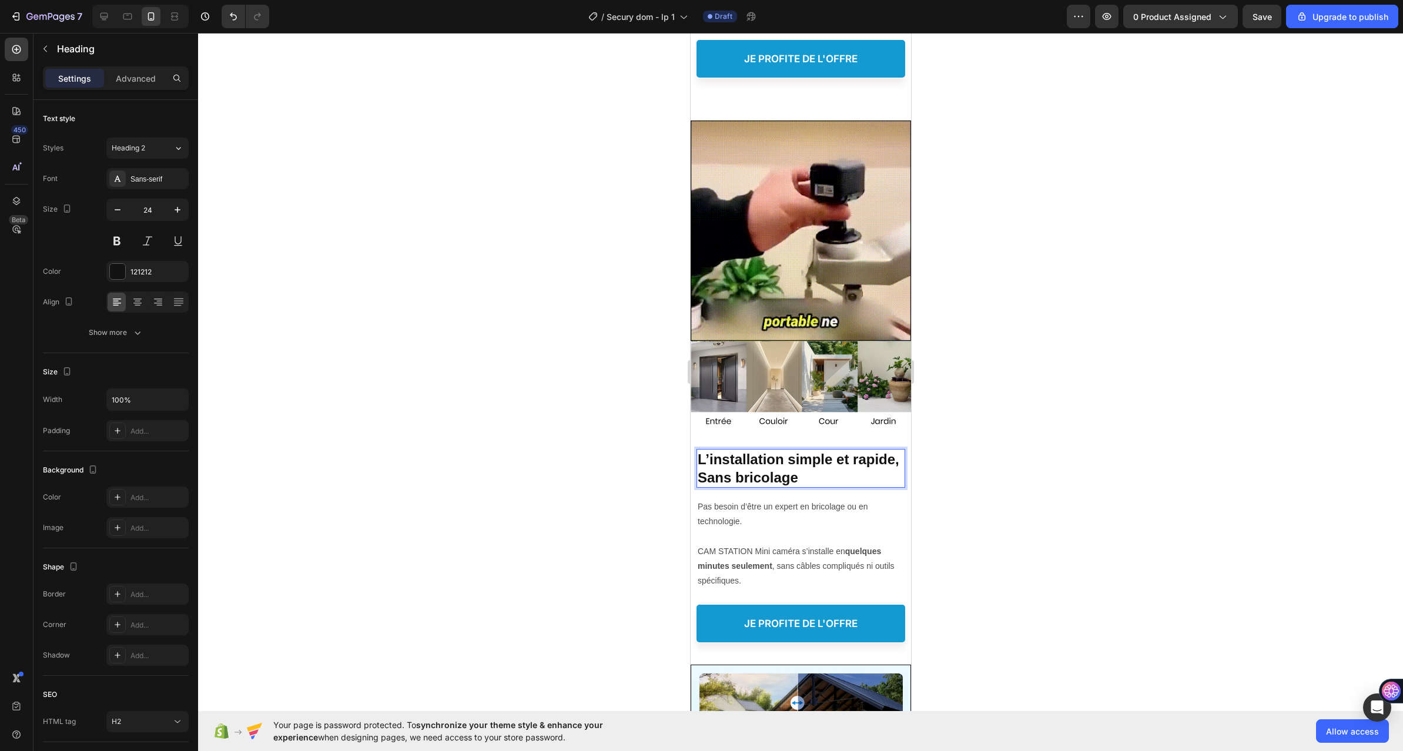
click at [856, 487] on p "L’installation simple et rapide, Sans bricolage" at bounding box center [800, 468] width 206 height 36
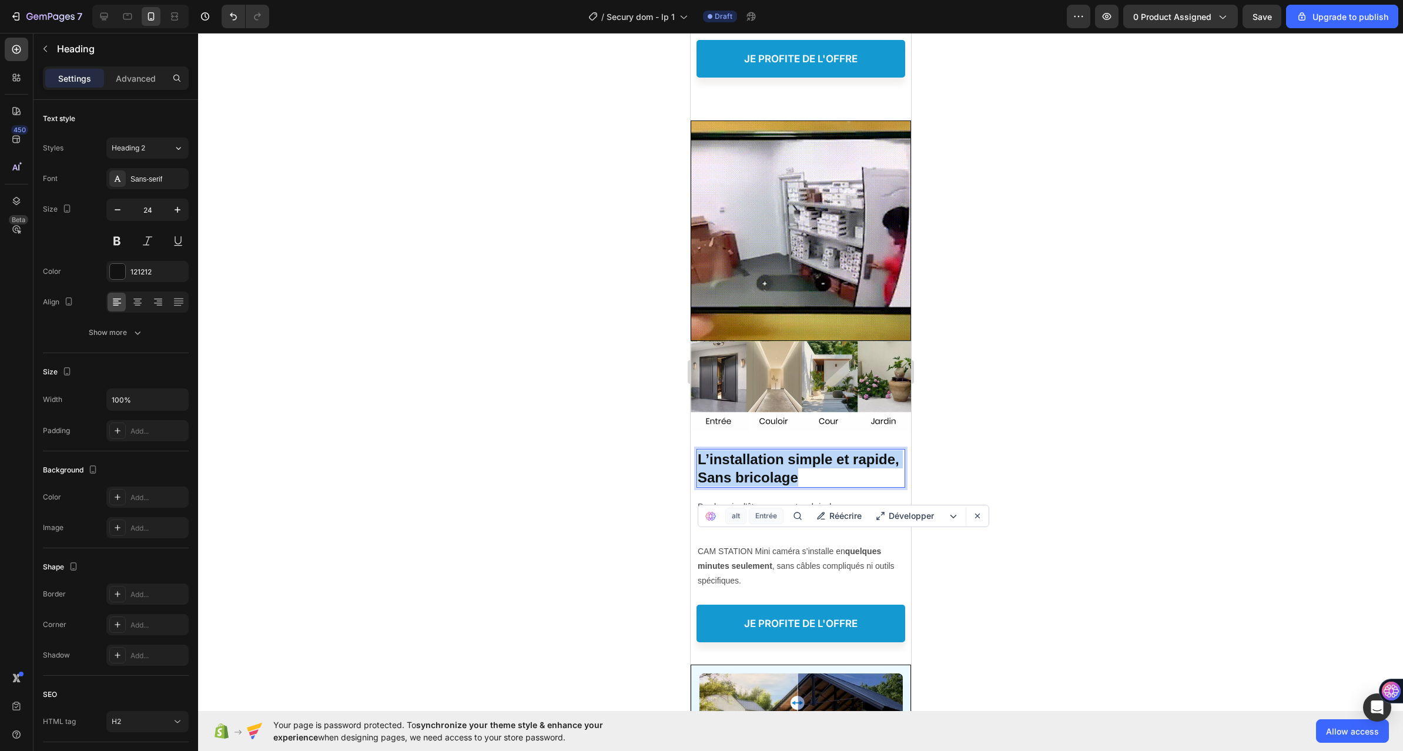
drag, startPoint x: 855, startPoint y: 495, endPoint x: 649, endPoint y: 457, distance: 209.1
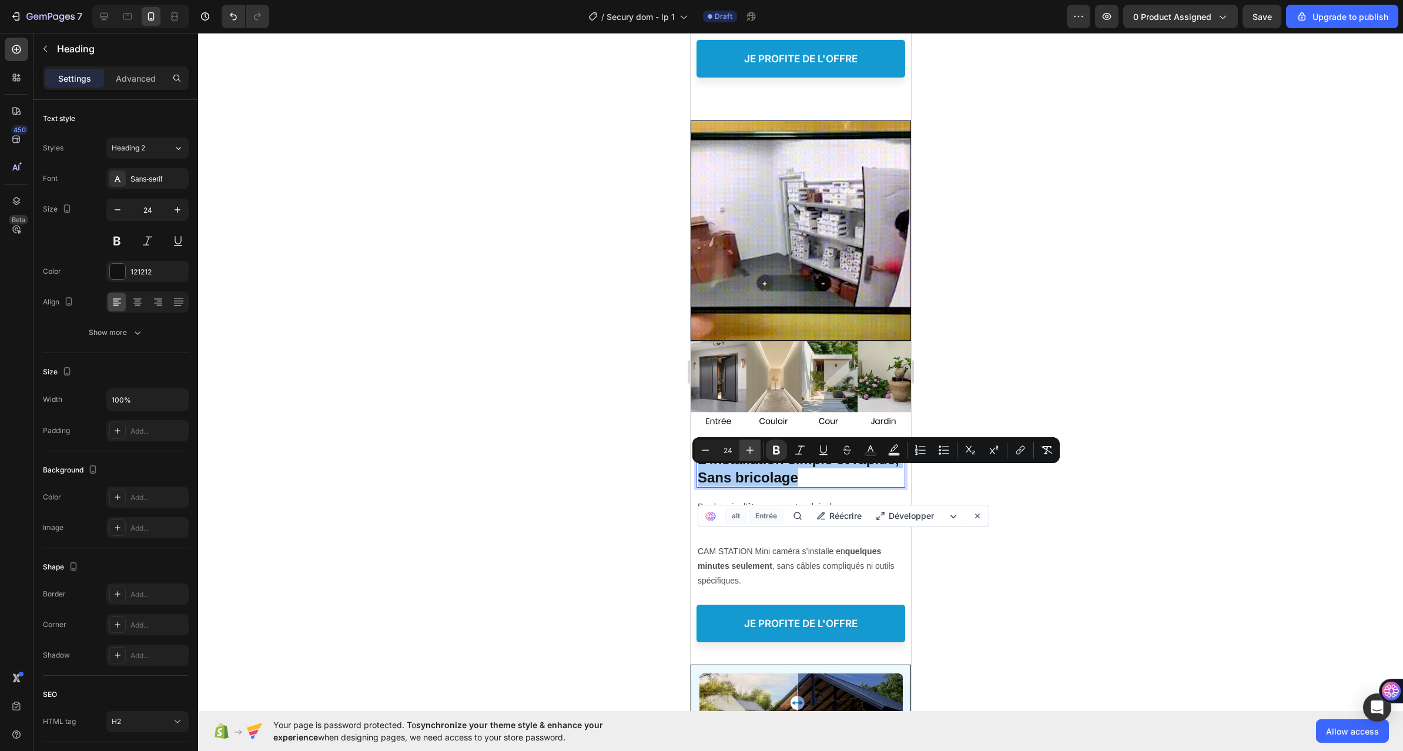
click at [754, 450] on icon "Editor contextual toolbar" at bounding box center [750, 450] width 12 height 12
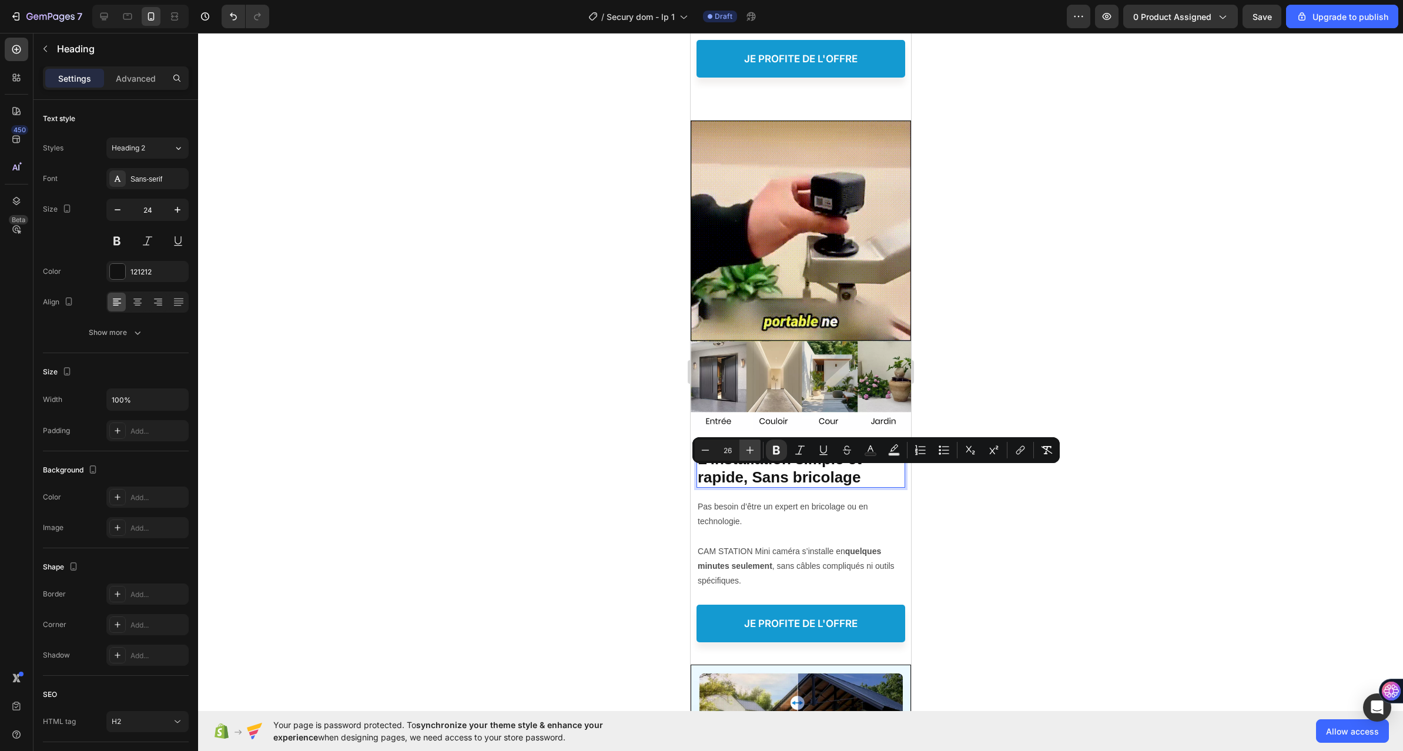
click at [754, 450] on icon "Editor contextual toolbar" at bounding box center [750, 450] width 12 height 12
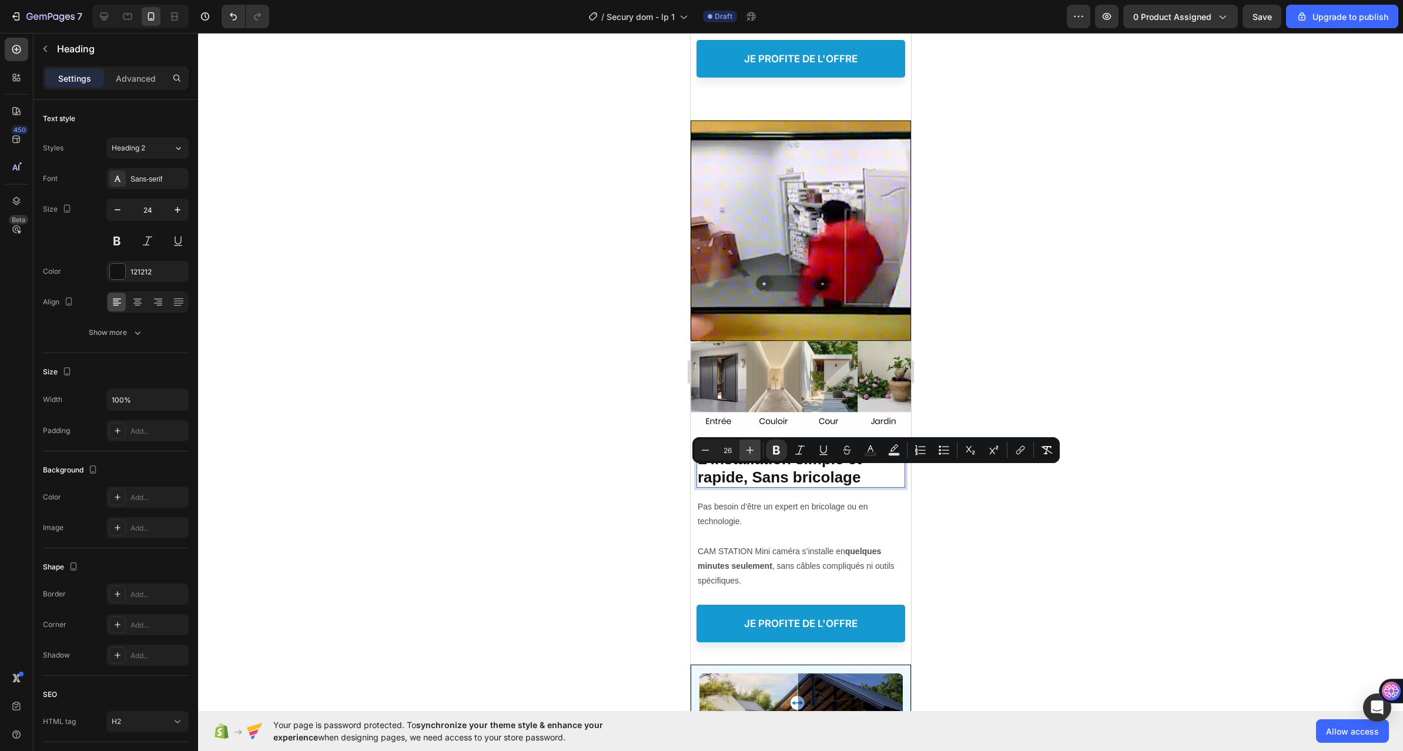
type input "27"
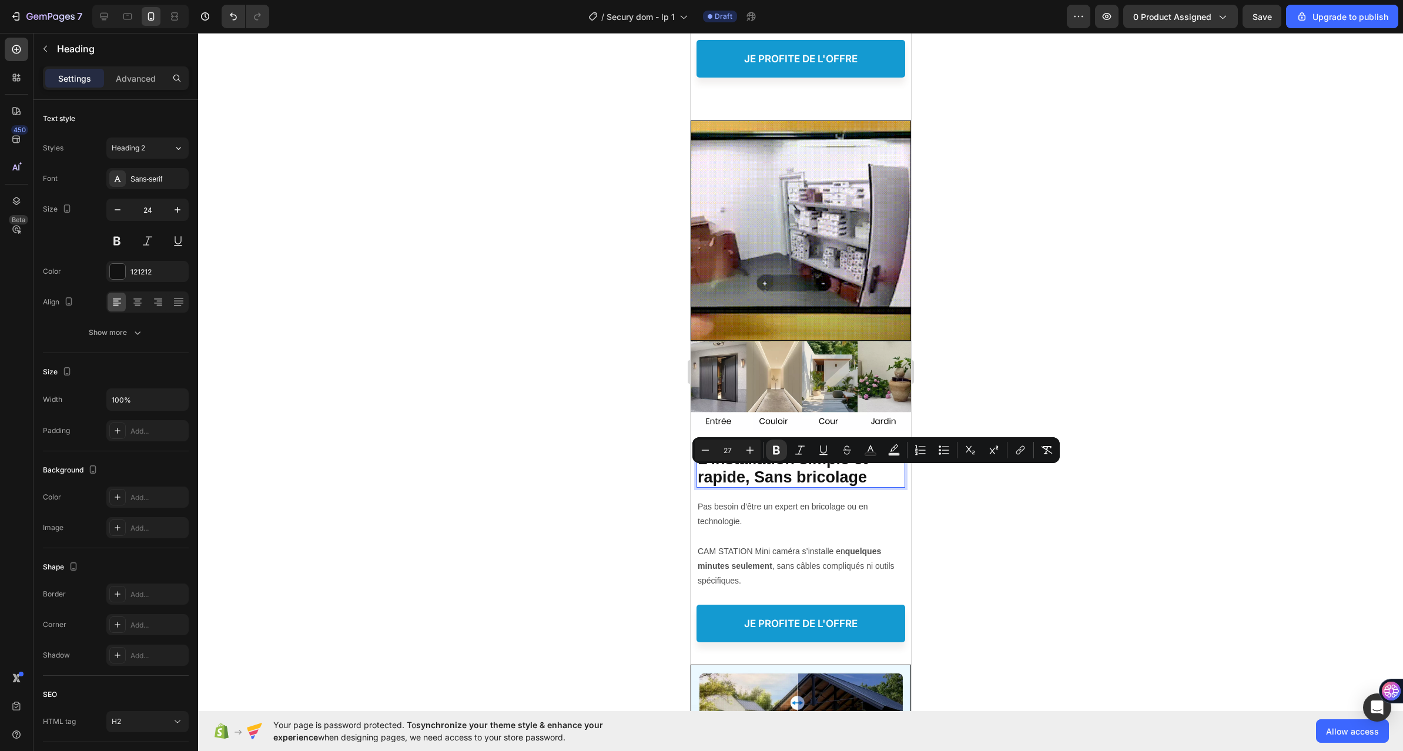
click at [599, 454] on div at bounding box center [800, 392] width 1205 height 718
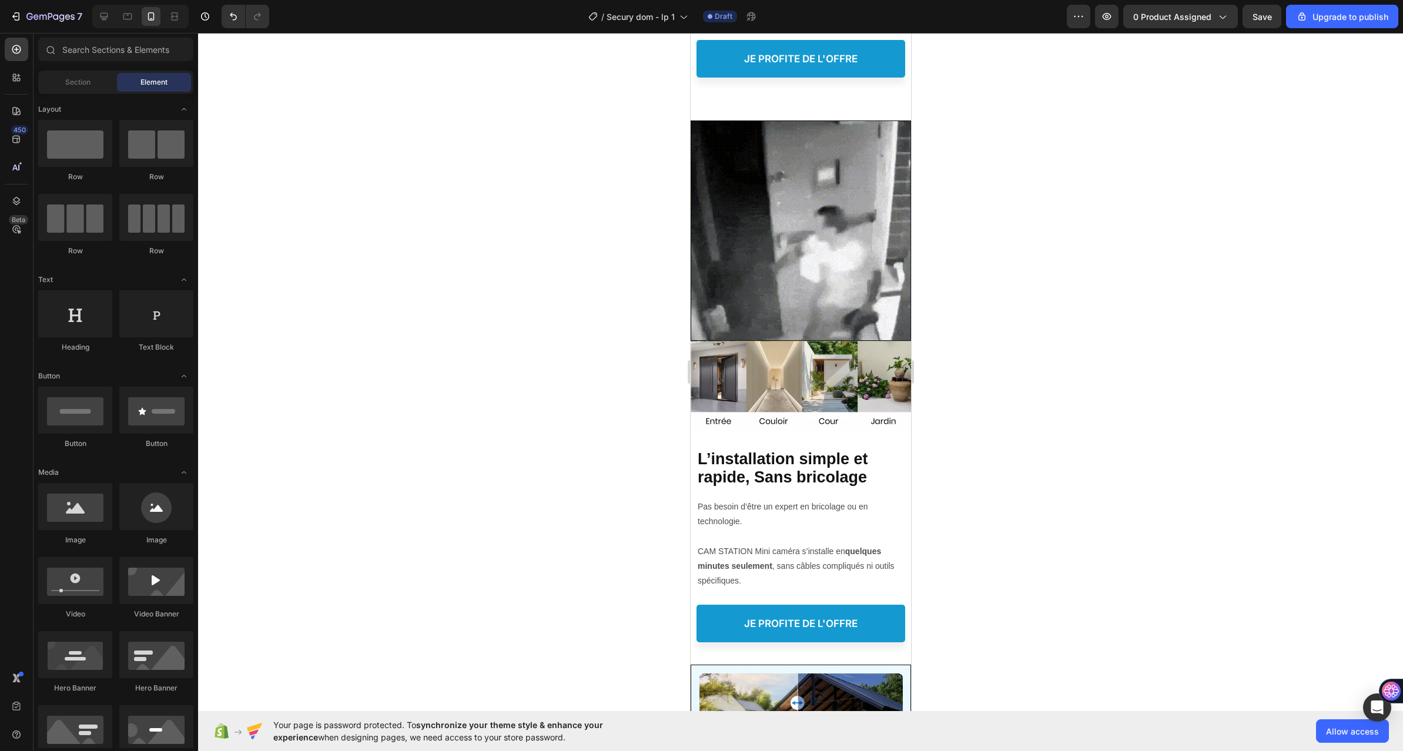
click at [611, 370] on div at bounding box center [800, 392] width 1205 height 718
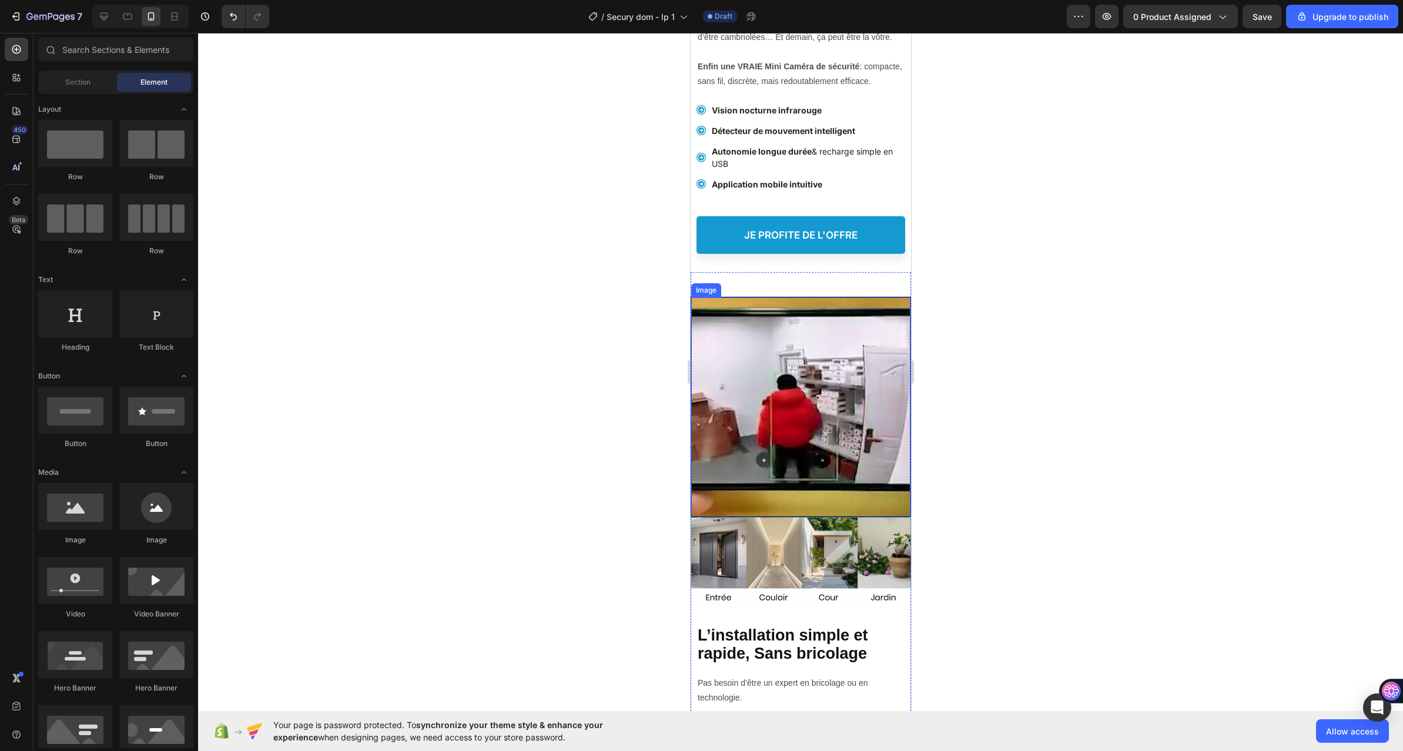
scroll to position [0, 0]
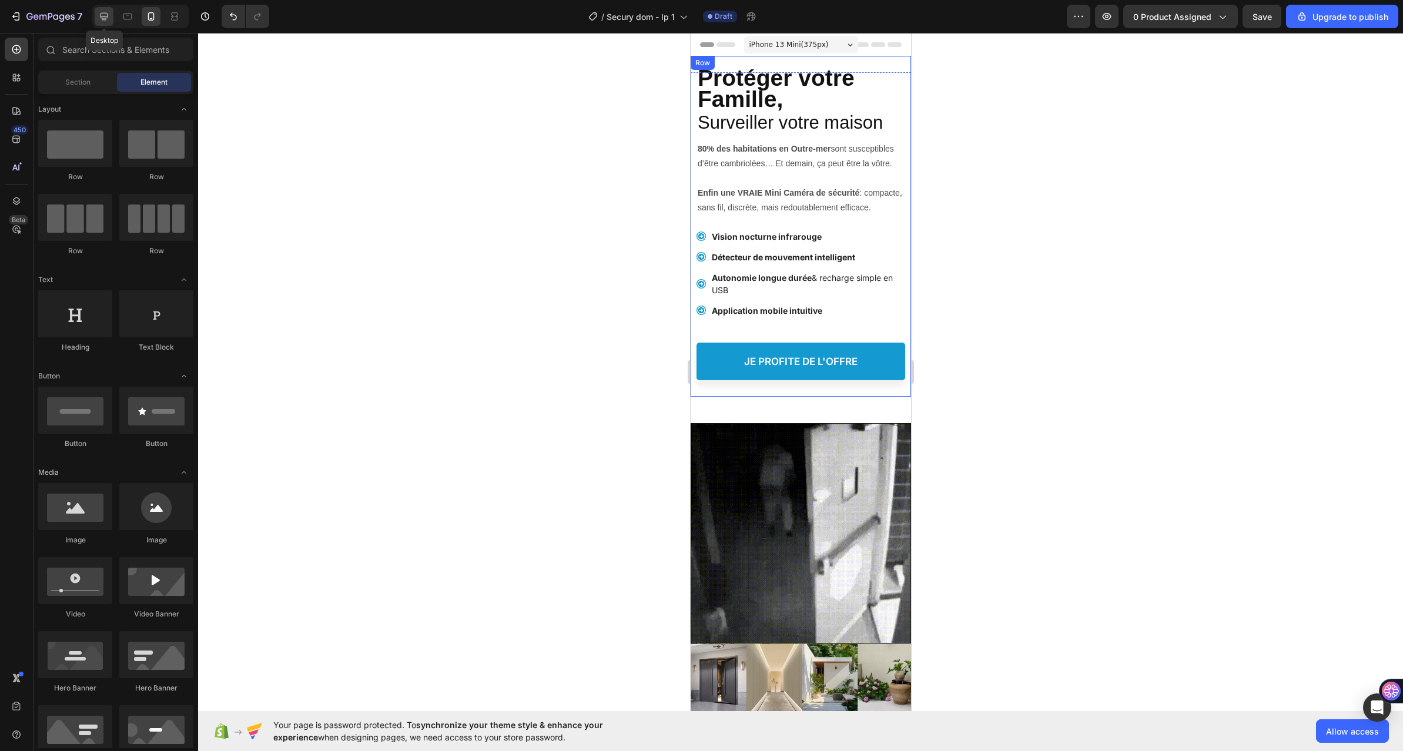
click at [95, 19] on div at bounding box center [104, 16] width 19 height 19
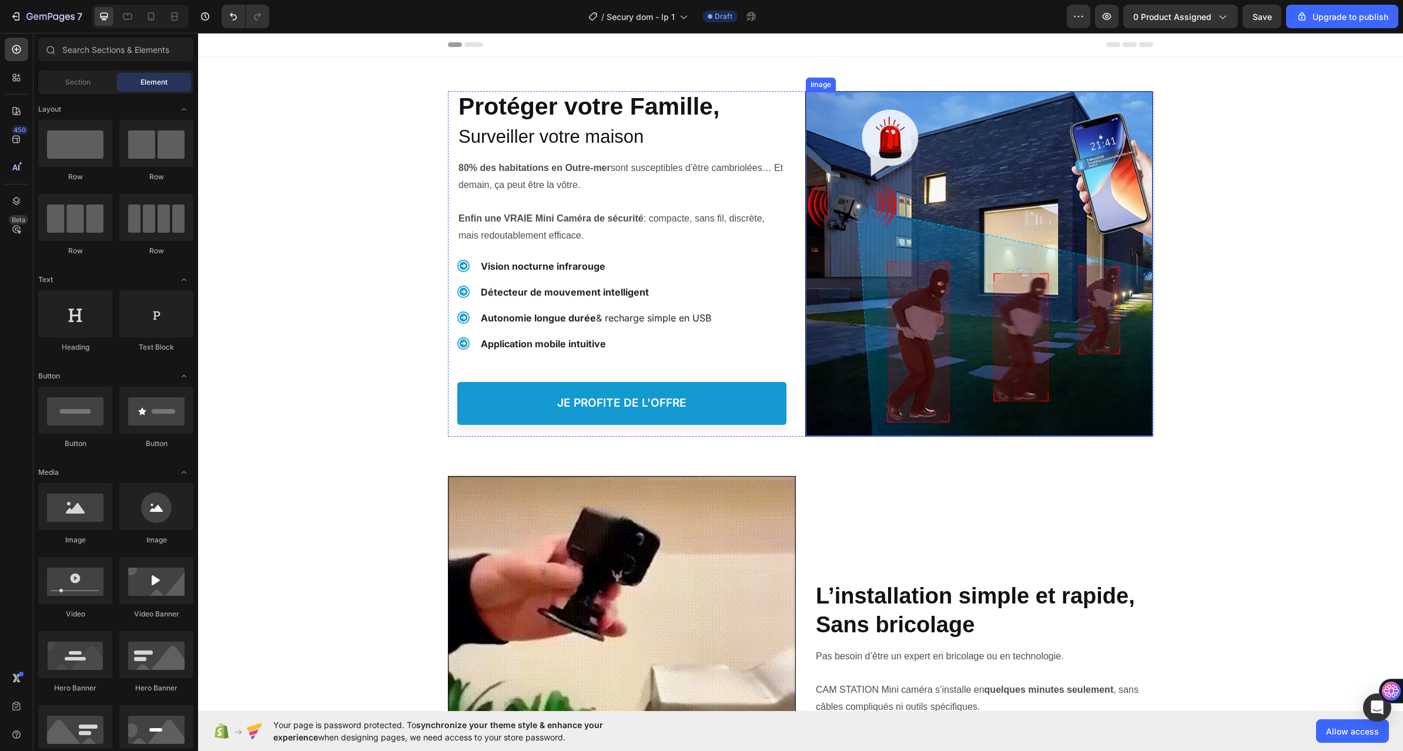
click at [918, 246] on img at bounding box center [979, 264] width 347 height 344
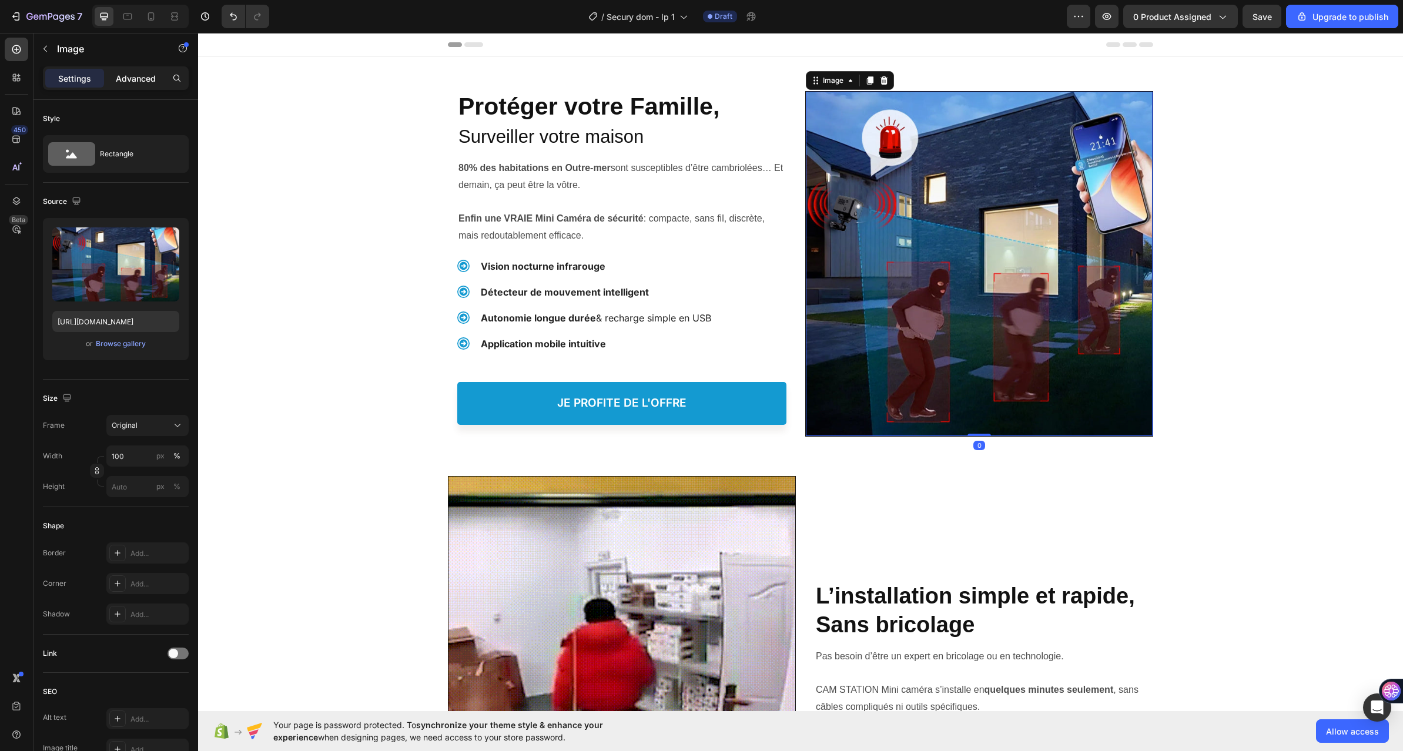
click at [127, 76] on p "Advanced" at bounding box center [136, 78] width 40 height 12
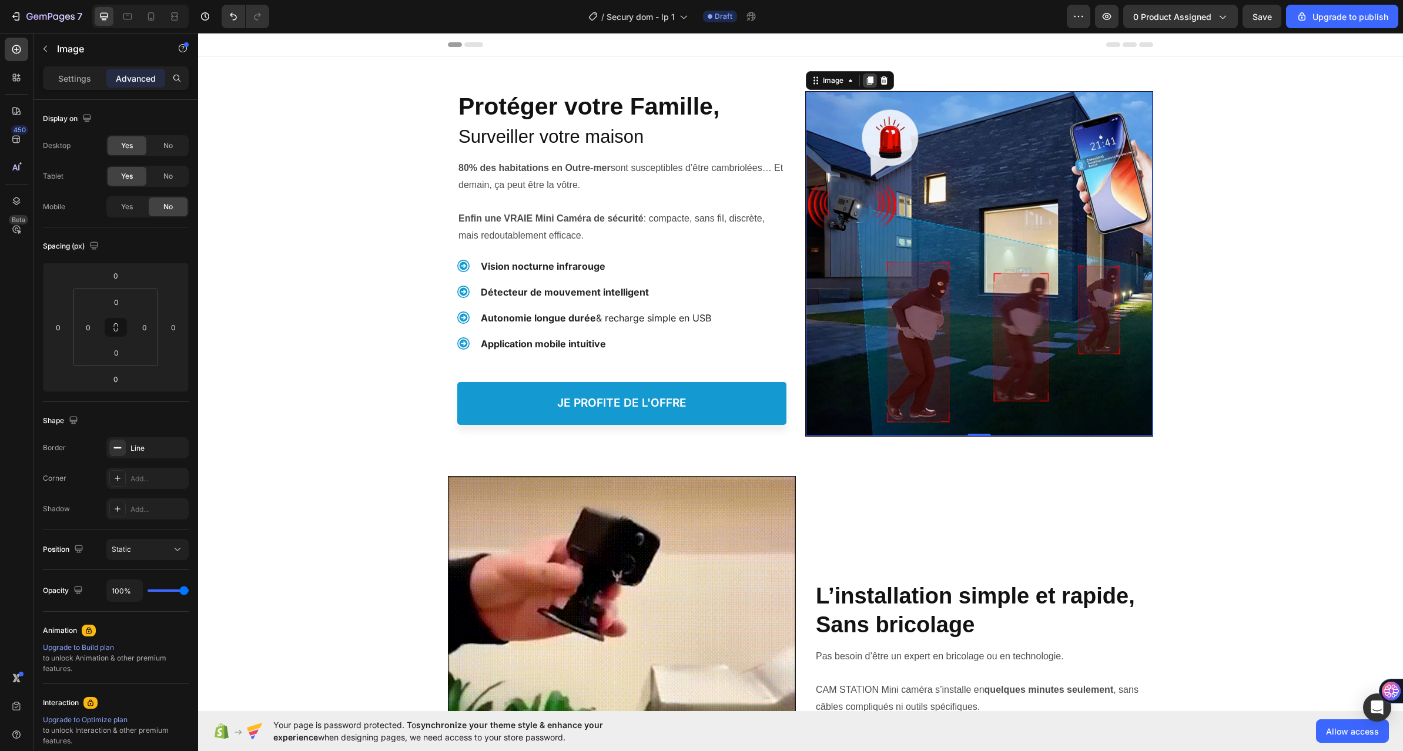
click at [870, 78] on div at bounding box center [870, 80] width 14 height 14
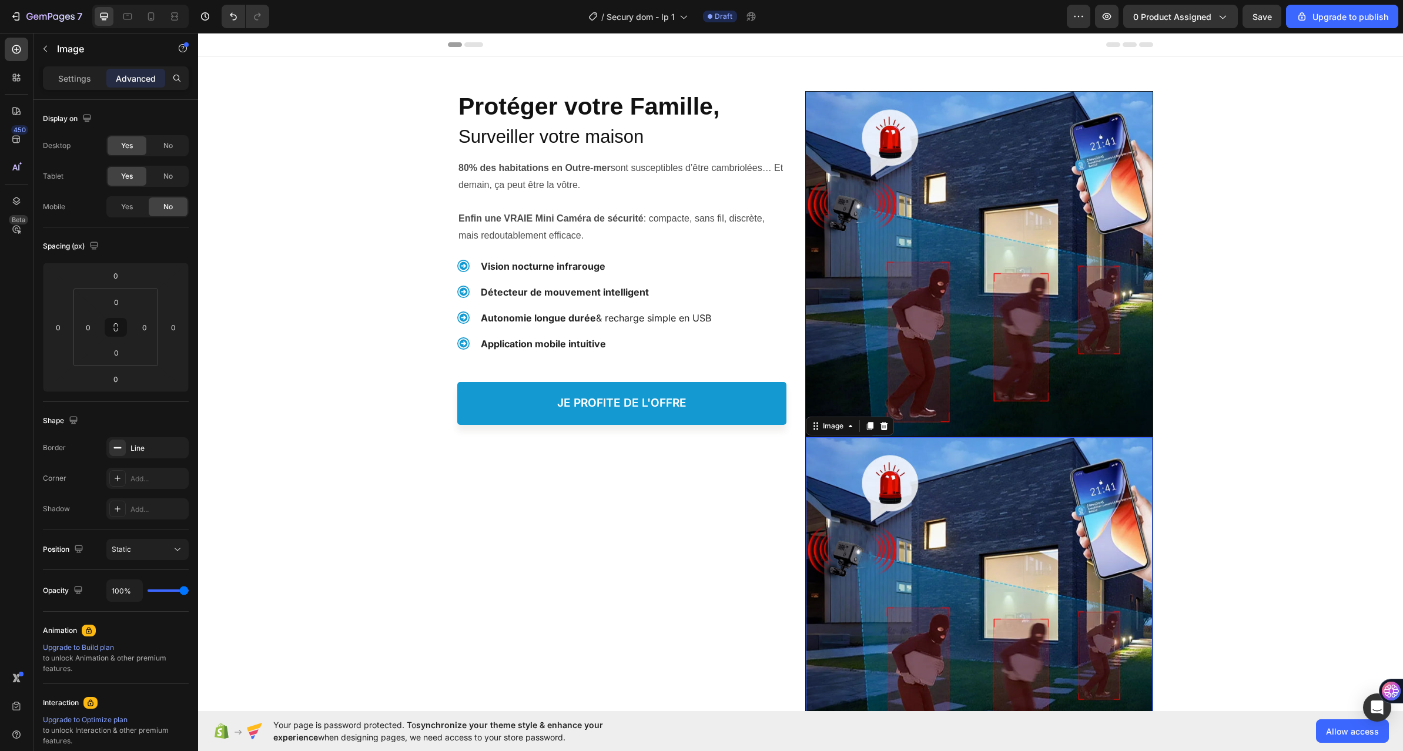
click at [904, 471] on img at bounding box center [979, 609] width 347 height 344
click at [128, 209] on span "Yes" at bounding box center [127, 207] width 12 height 11
click at [164, 177] on span "No" at bounding box center [167, 176] width 9 height 11
click at [164, 147] on span "No" at bounding box center [167, 145] width 9 height 11
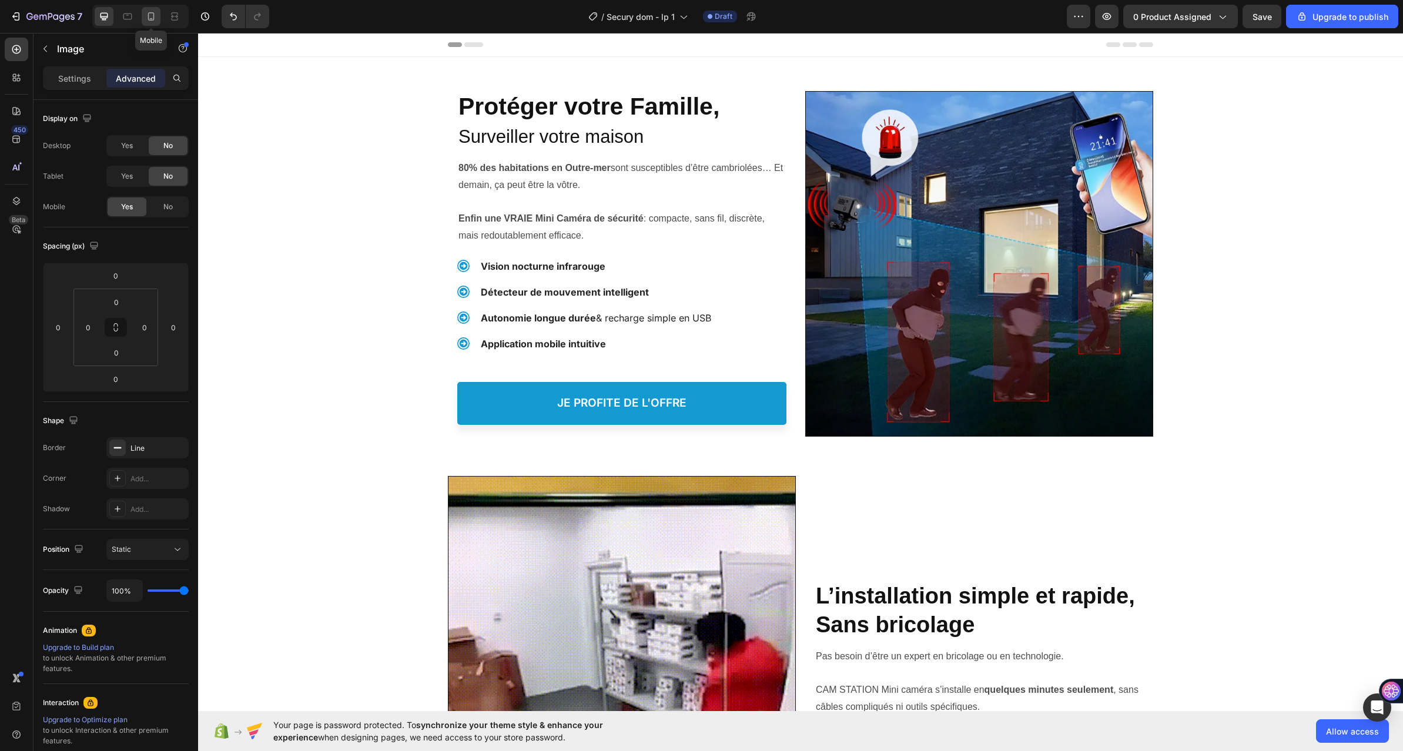
click at [154, 15] on icon at bounding box center [151, 16] width 6 height 8
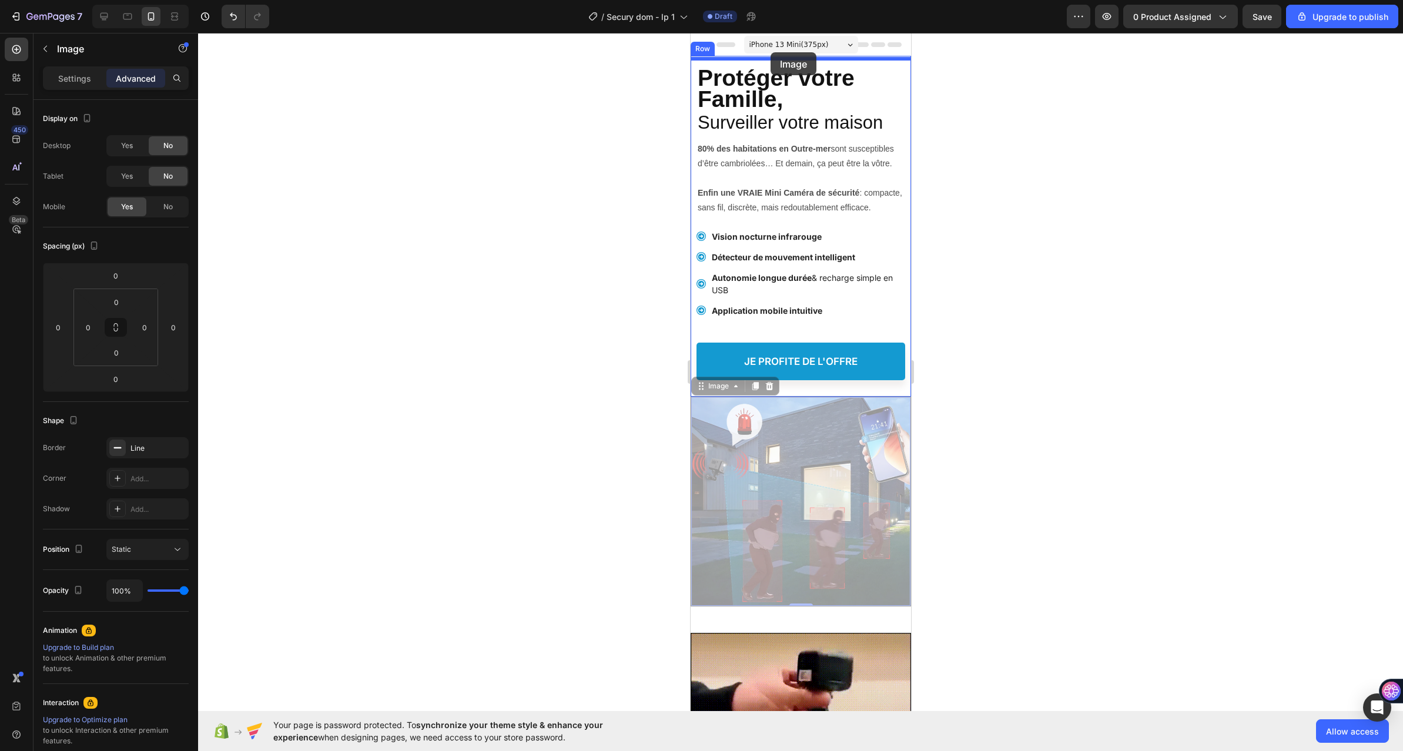
drag, startPoint x: 740, startPoint y: 367, endPoint x: 770, endPoint y: 52, distance: 315.8
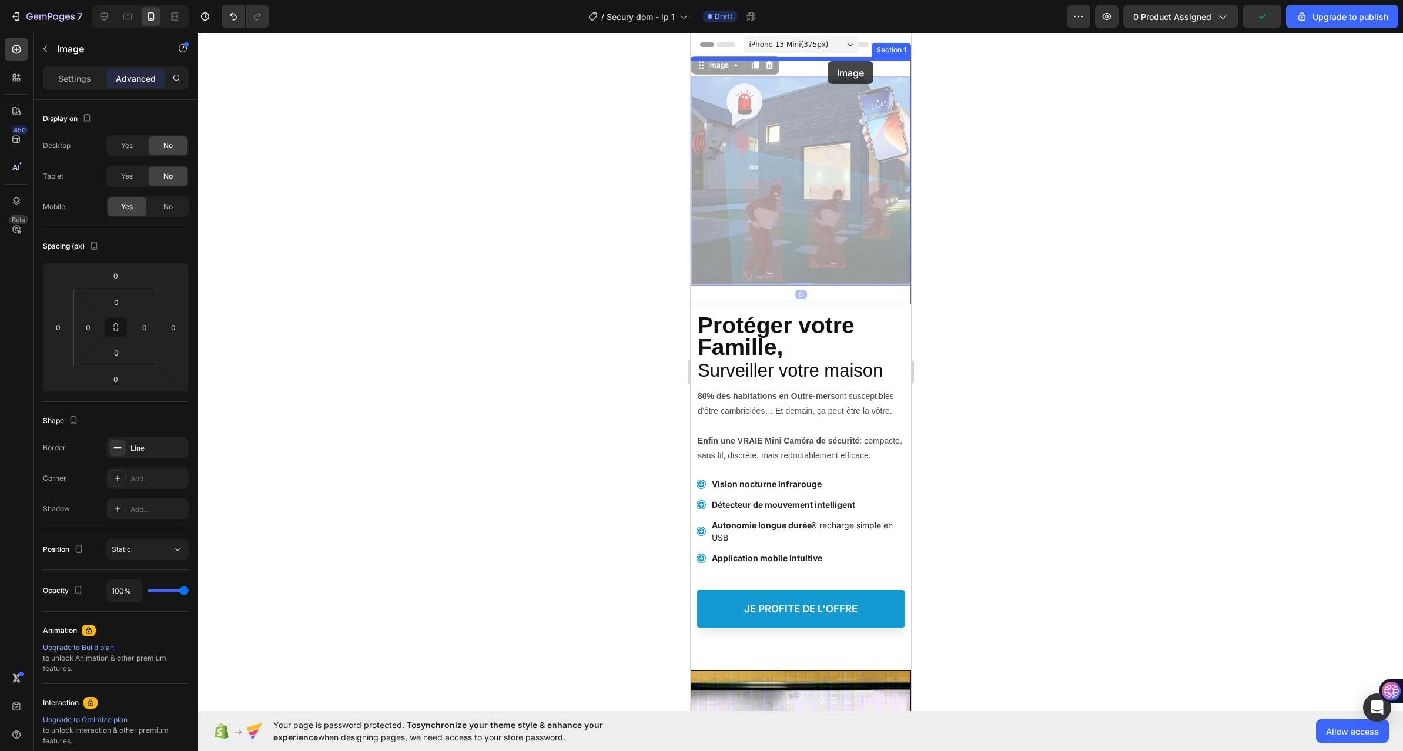
drag, startPoint x: 792, startPoint y: 172, endPoint x: 827, endPoint y: 61, distance: 116.4
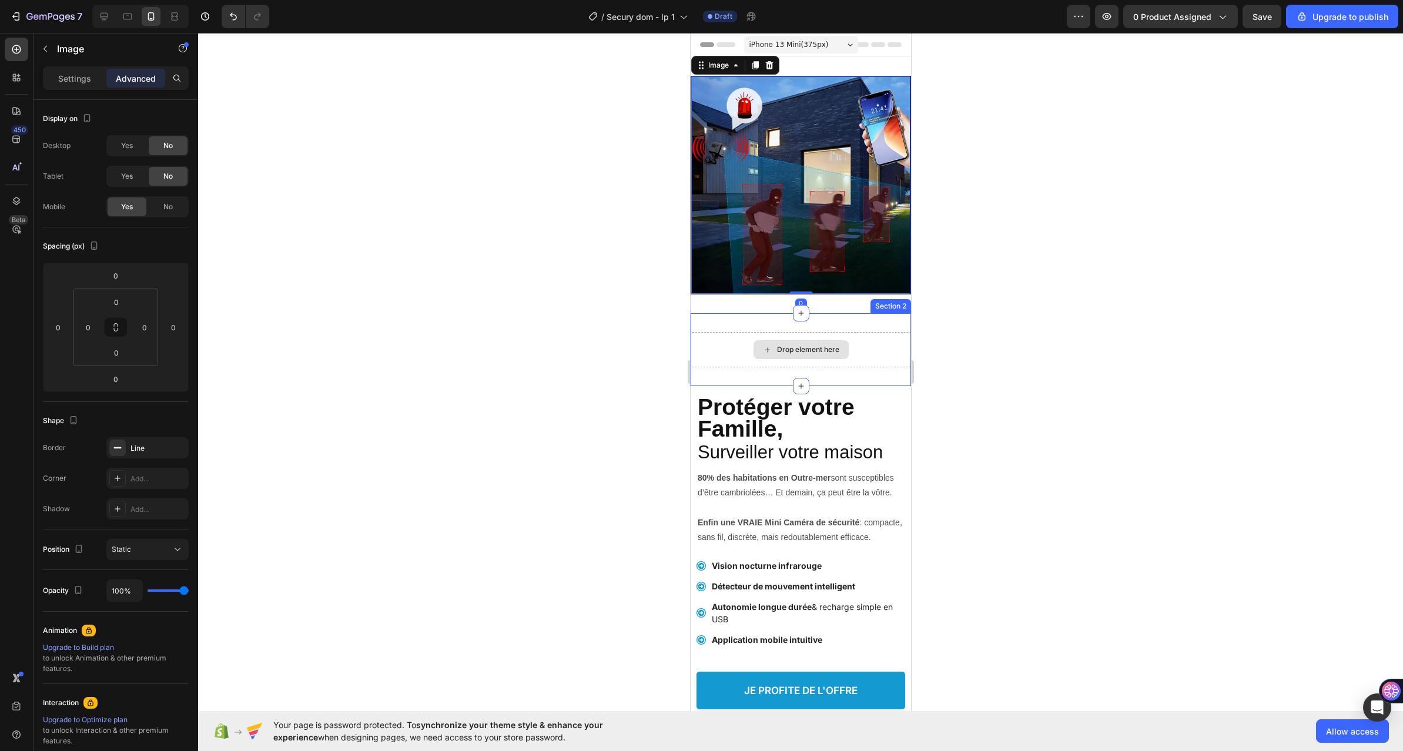
click at [848, 332] on div "Drop element here" at bounding box center [800, 349] width 220 height 35
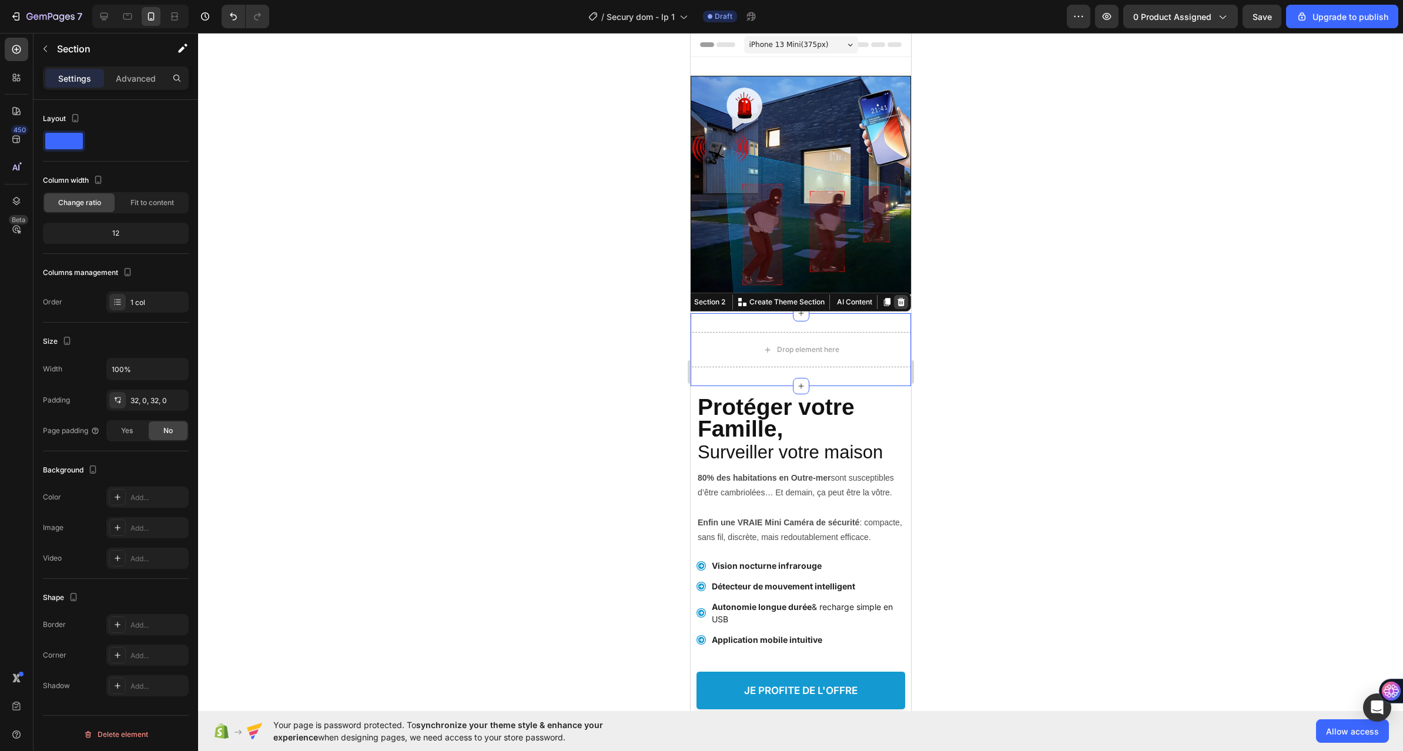
click at [896, 297] on icon at bounding box center [900, 301] width 9 height 9
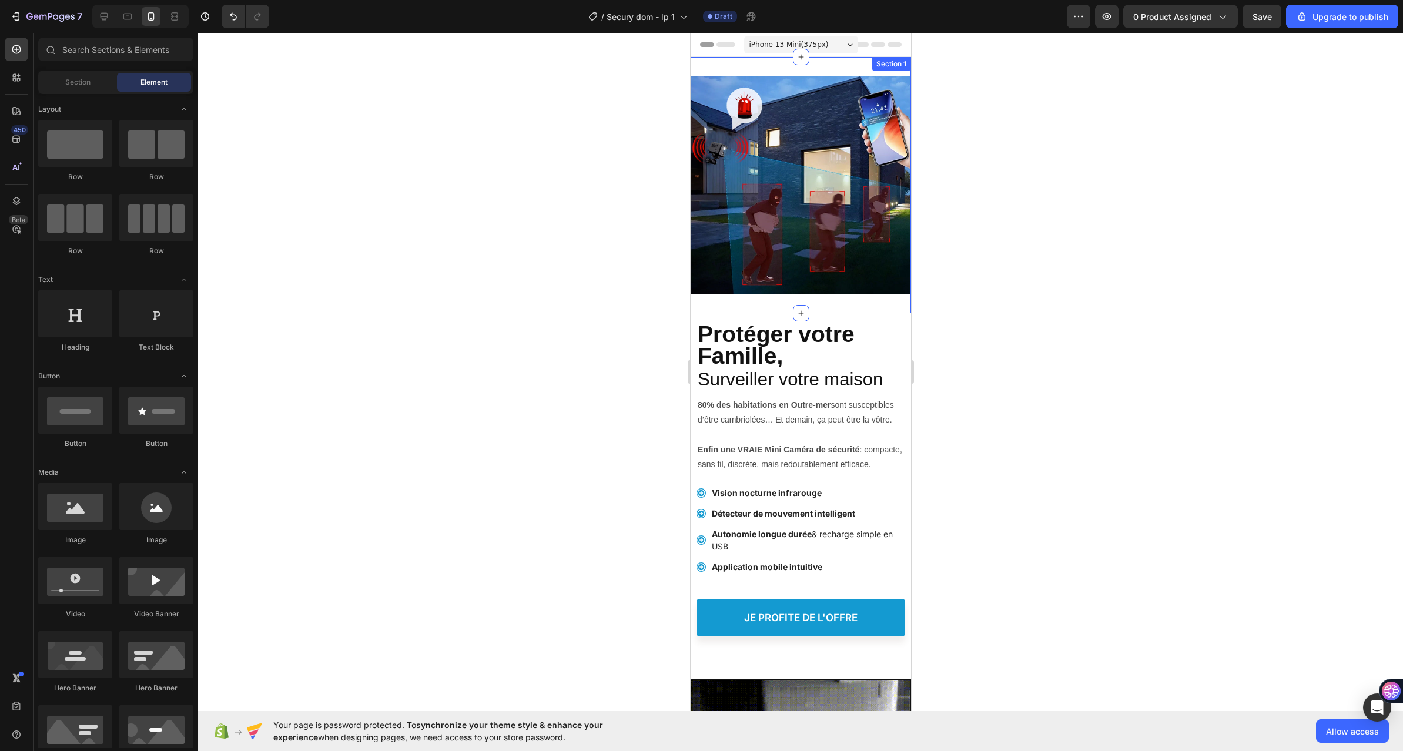
click at [866, 295] on div "Image Section 1" at bounding box center [800, 185] width 220 height 256
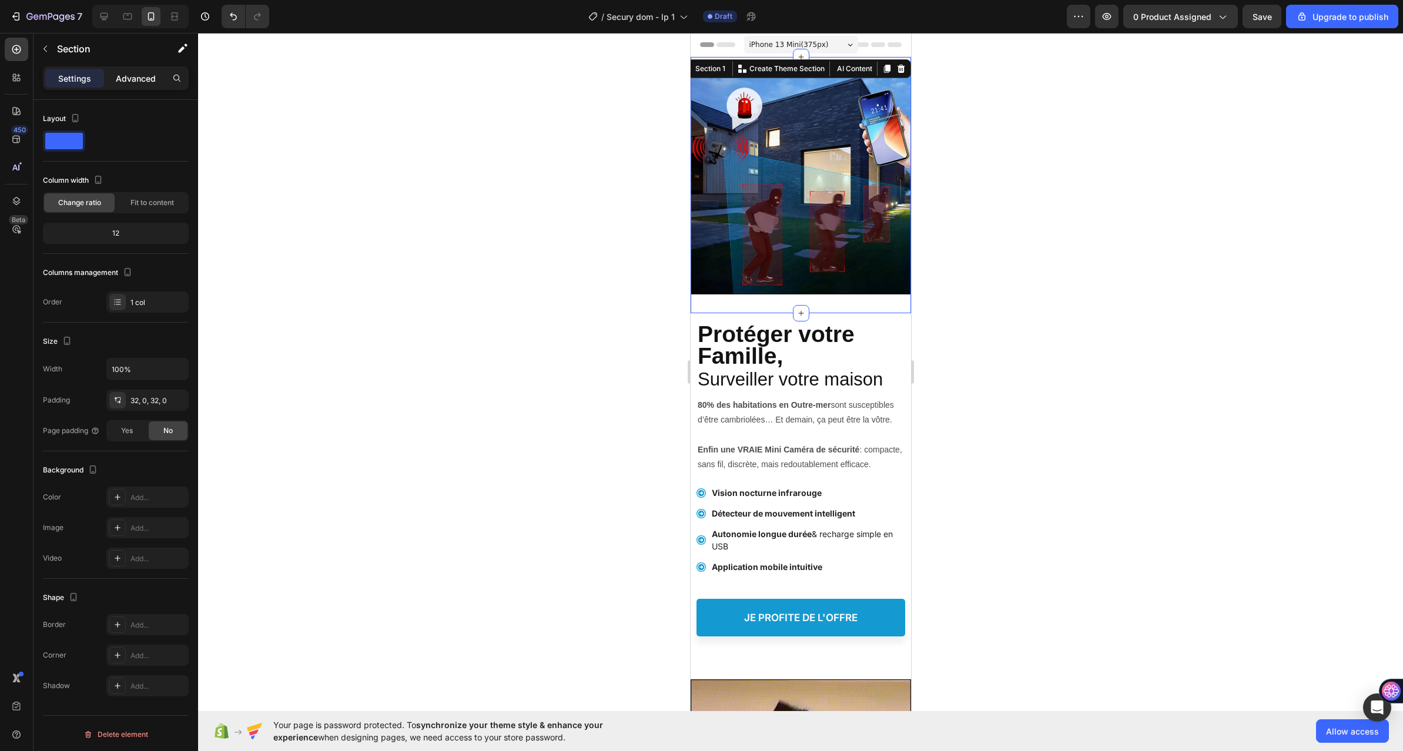
click at [130, 76] on p "Advanced" at bounding box center [136, 78] width 40 height 12
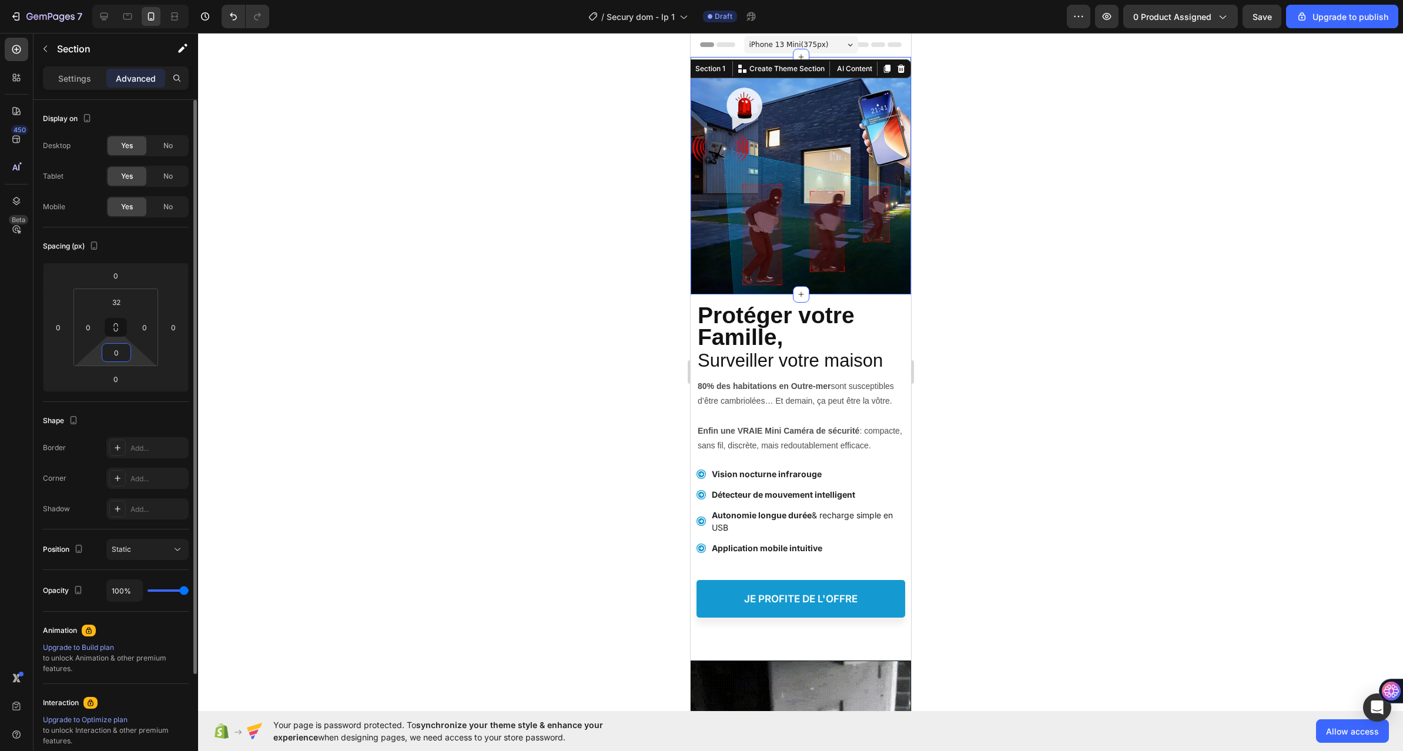
click at [143, 0] on html "7 / Secury dom - lp 1 Draft Preview 0 product assigned Save Upgrade to publish …" at bounding box center [701, 0] width 1403 height 0
type input "5"
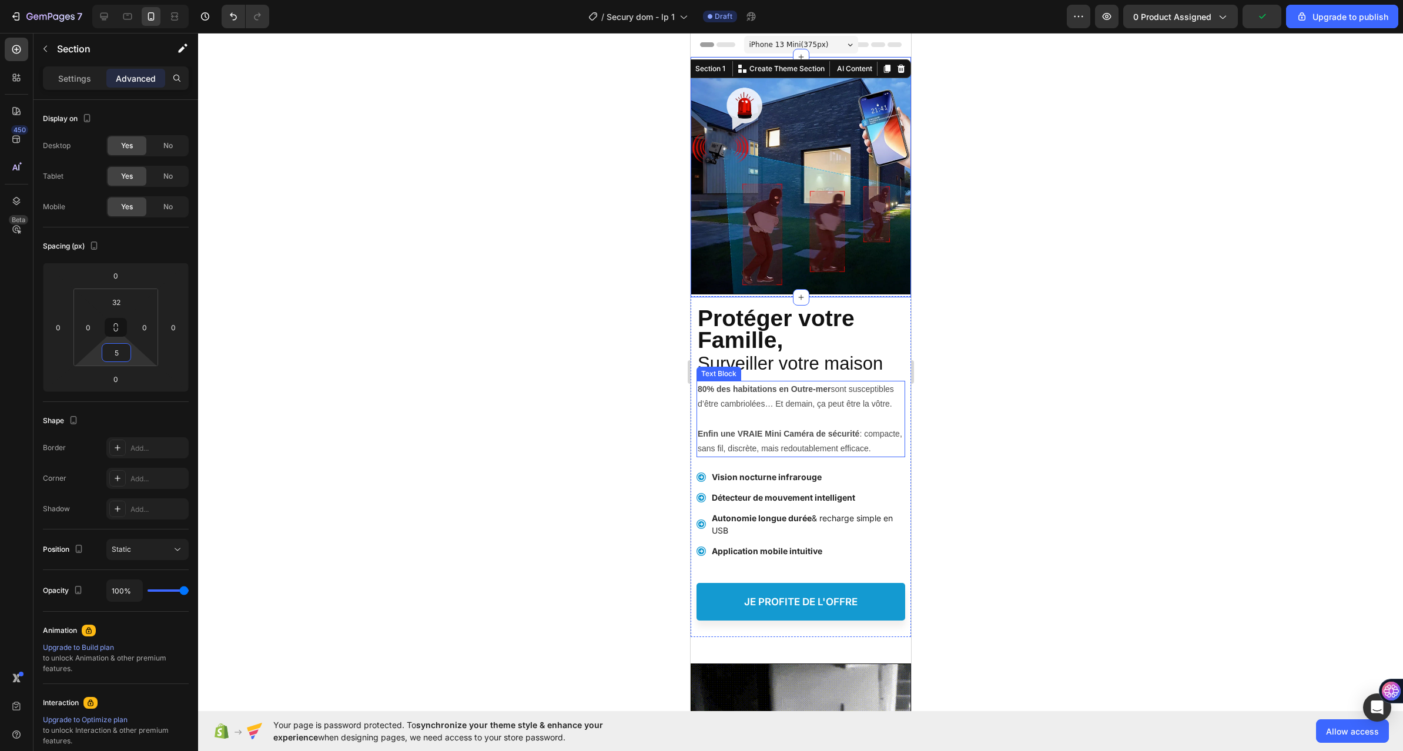
click at [836, 382] on p "80% des habitations en Outre-mer sont susceptibles d’être cambriolées… Et demai…" at bounding box center [800, 396] width 206 height 29
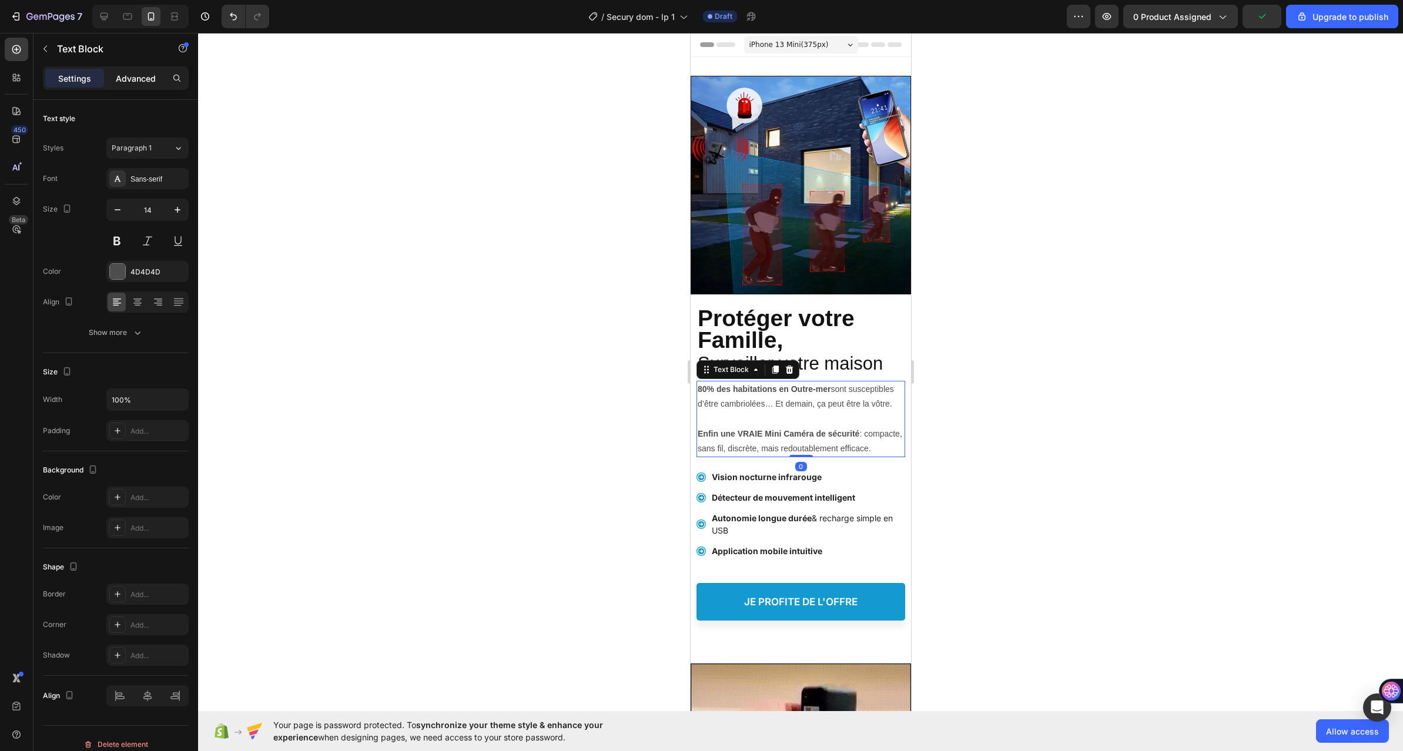
click at [124, 76] on p "Advanced" at bounding box center [136, 78] width 40 height 12
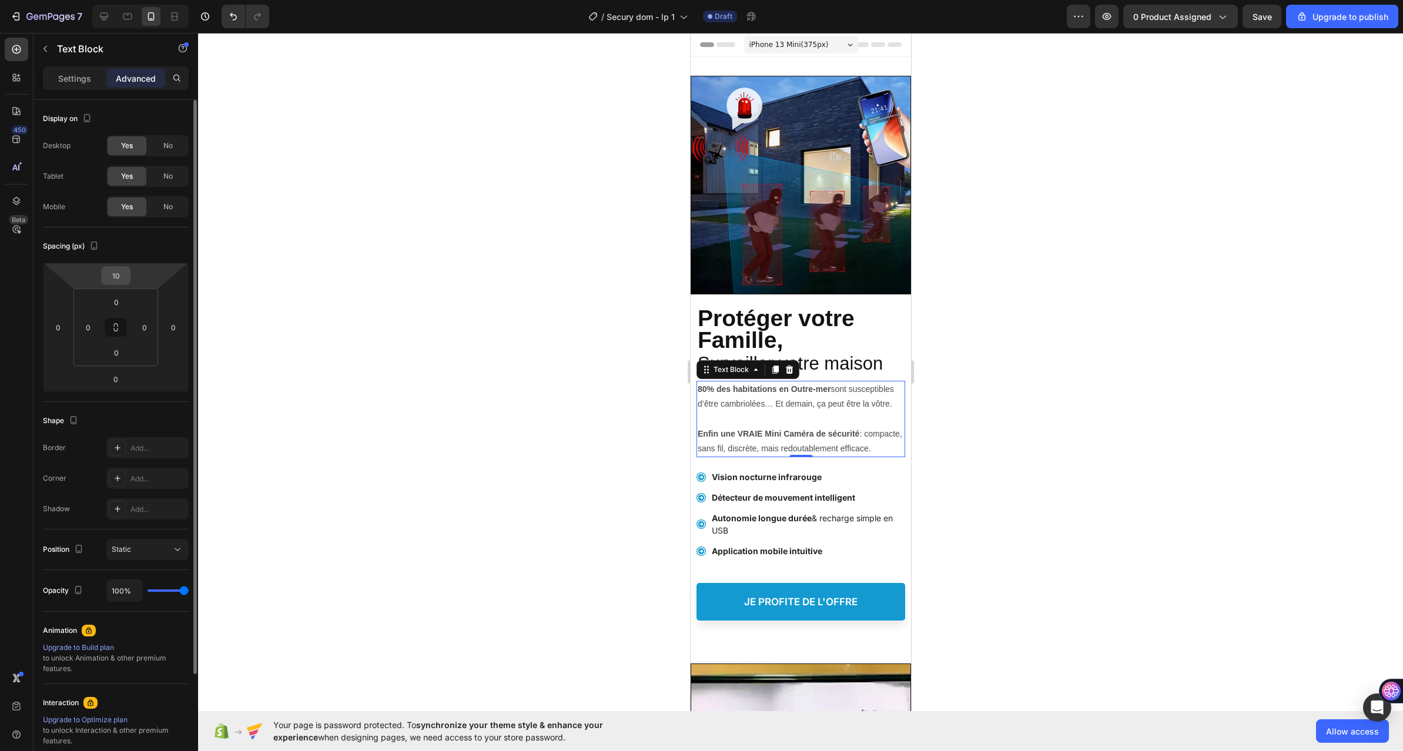
click at [122, 275] on input "10" at bounding box center [116, 276] width 24 height 18
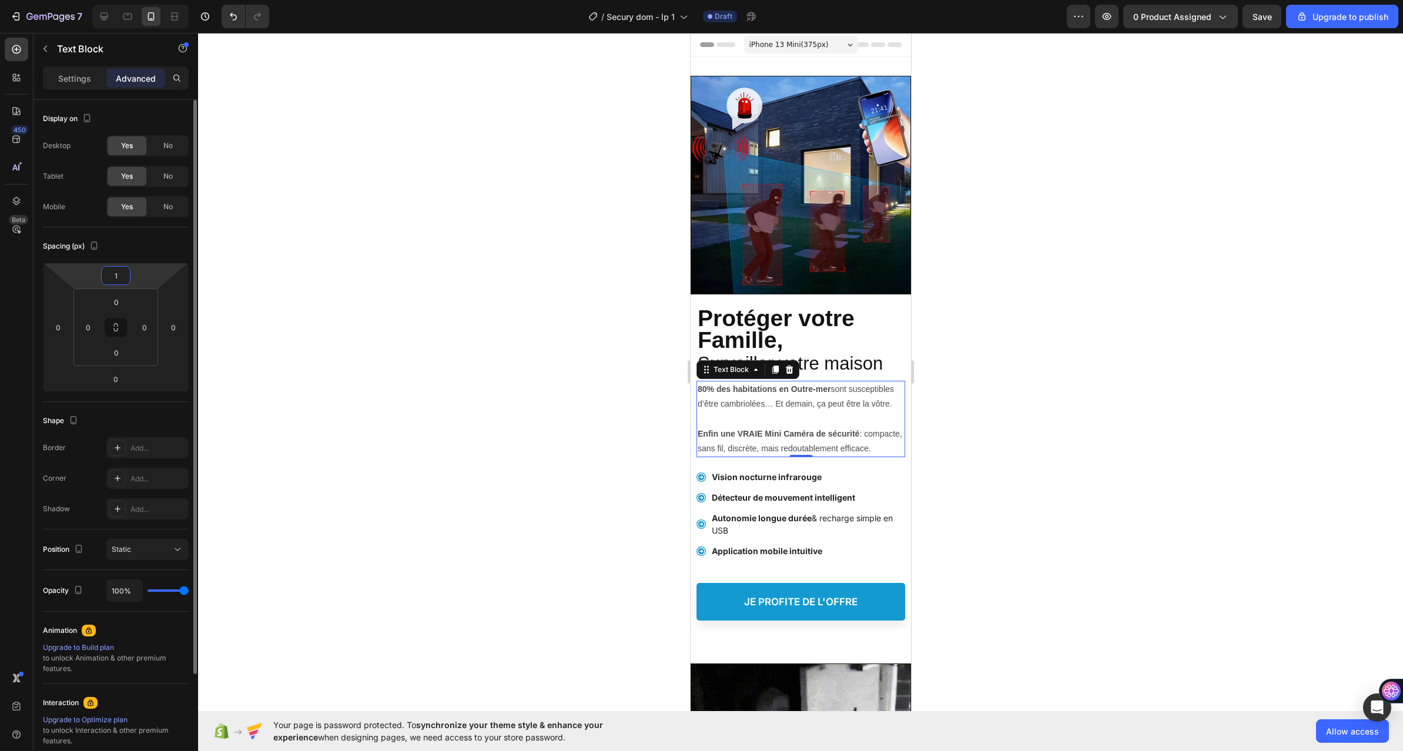
type input "15"
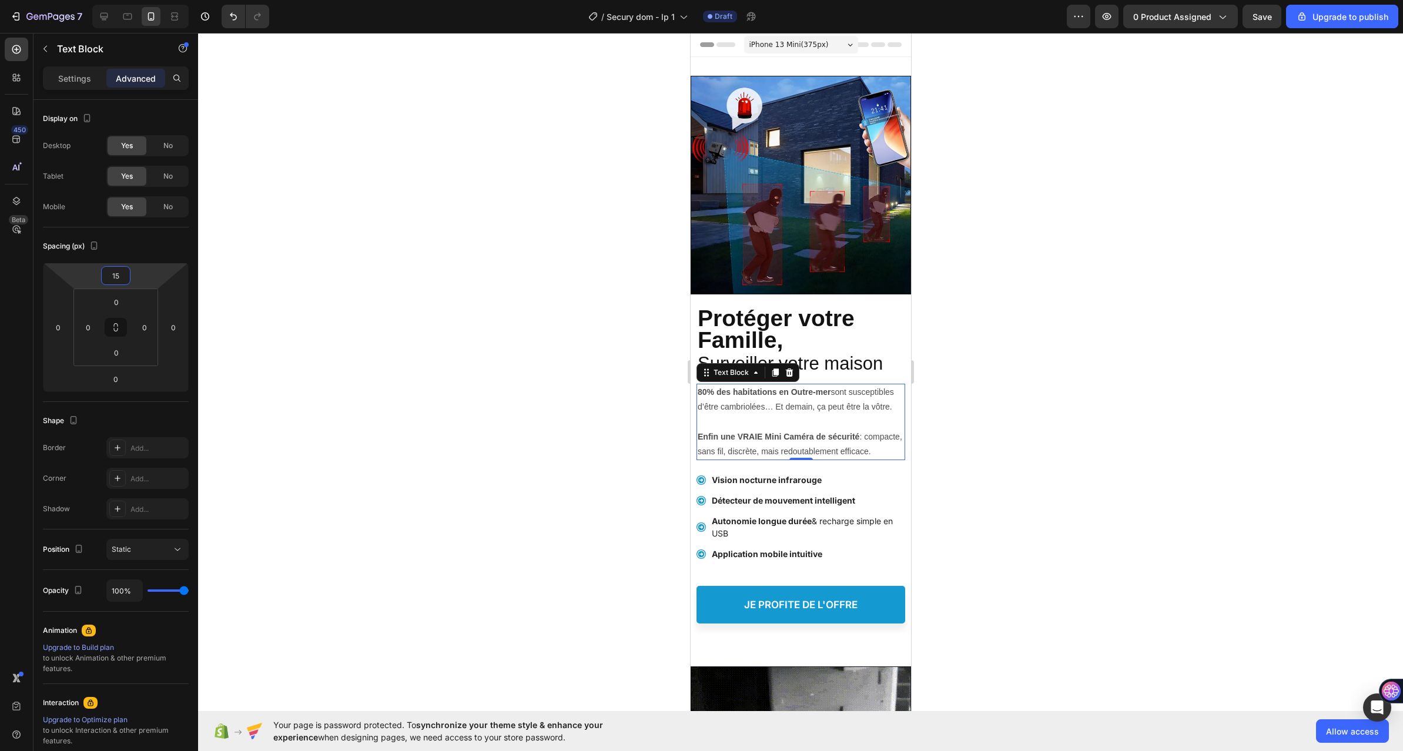
click at [642, 498] on div at bounding box center [800, 392] width 1205 height 718
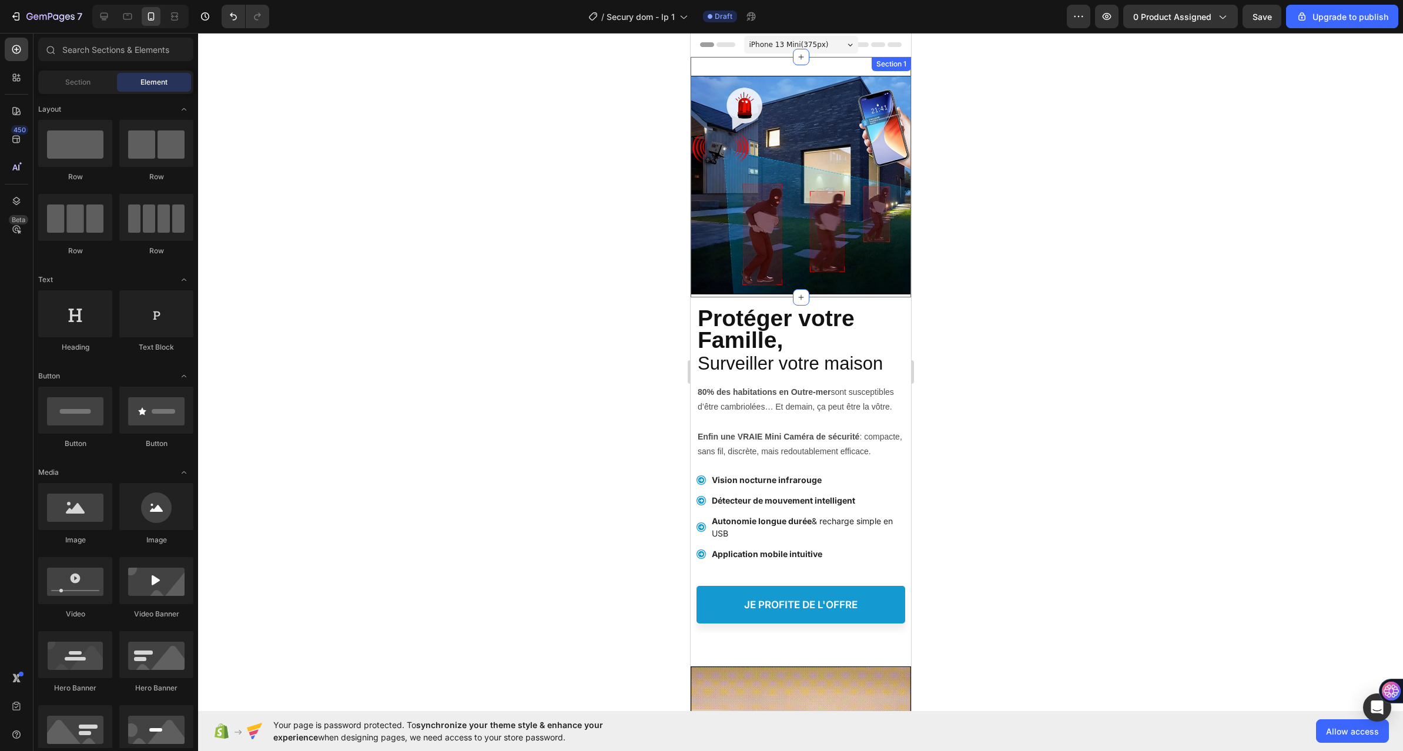
click at [767, 67] on div "Image Section 1" at bounding box center [800, 177] width 220 height 240
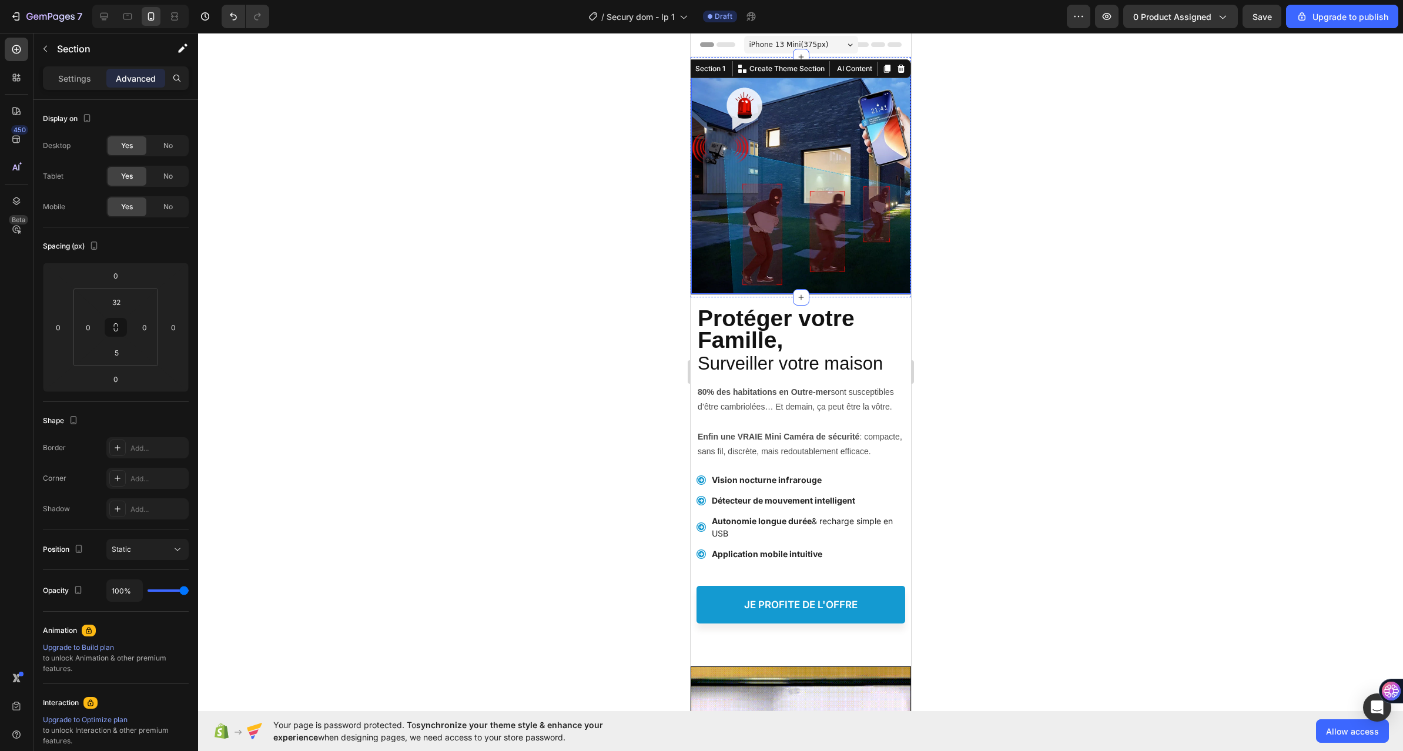
click at [771, 113] on img at bounding box center [799, 184] width 219 height 217
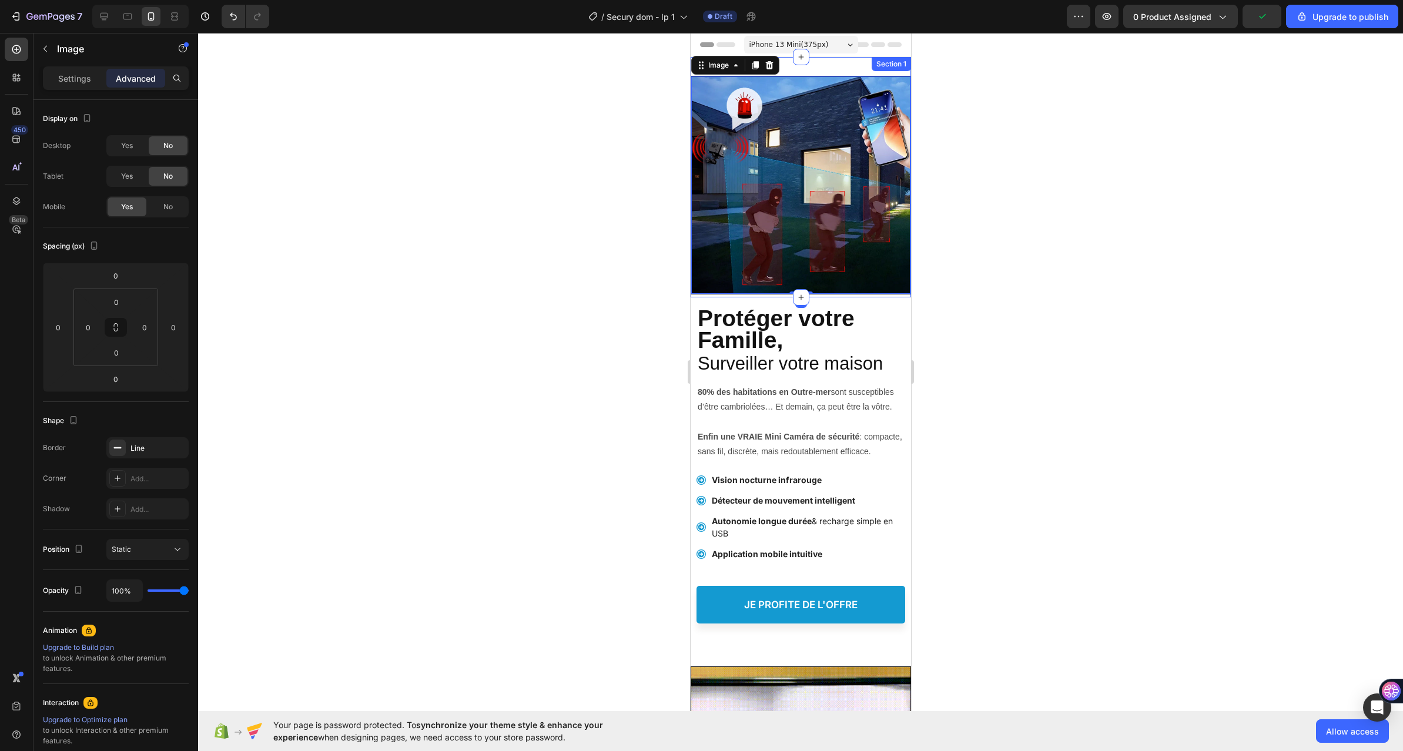
click at [812, 65] on div "Image 0 Section 1" at bounding box center [800, 177] width 220 height 240
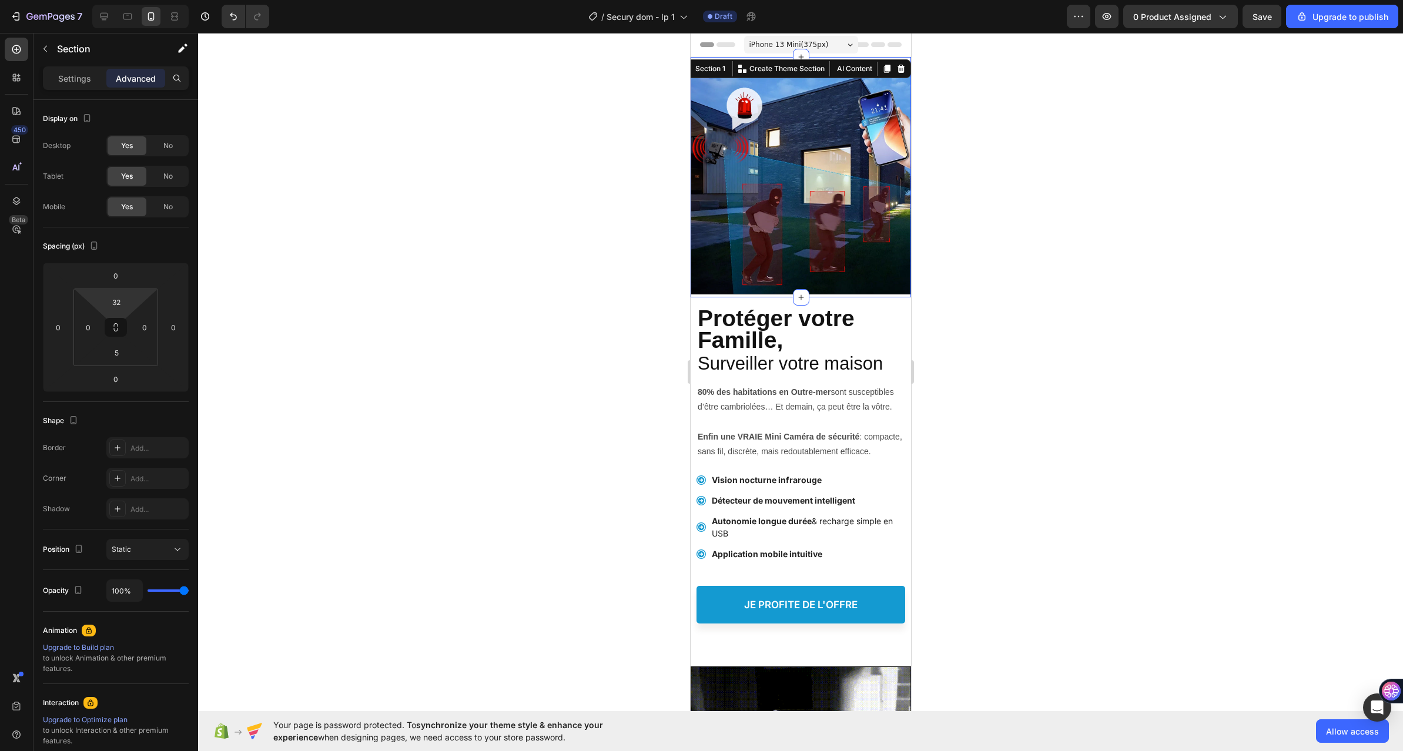
type input "0"
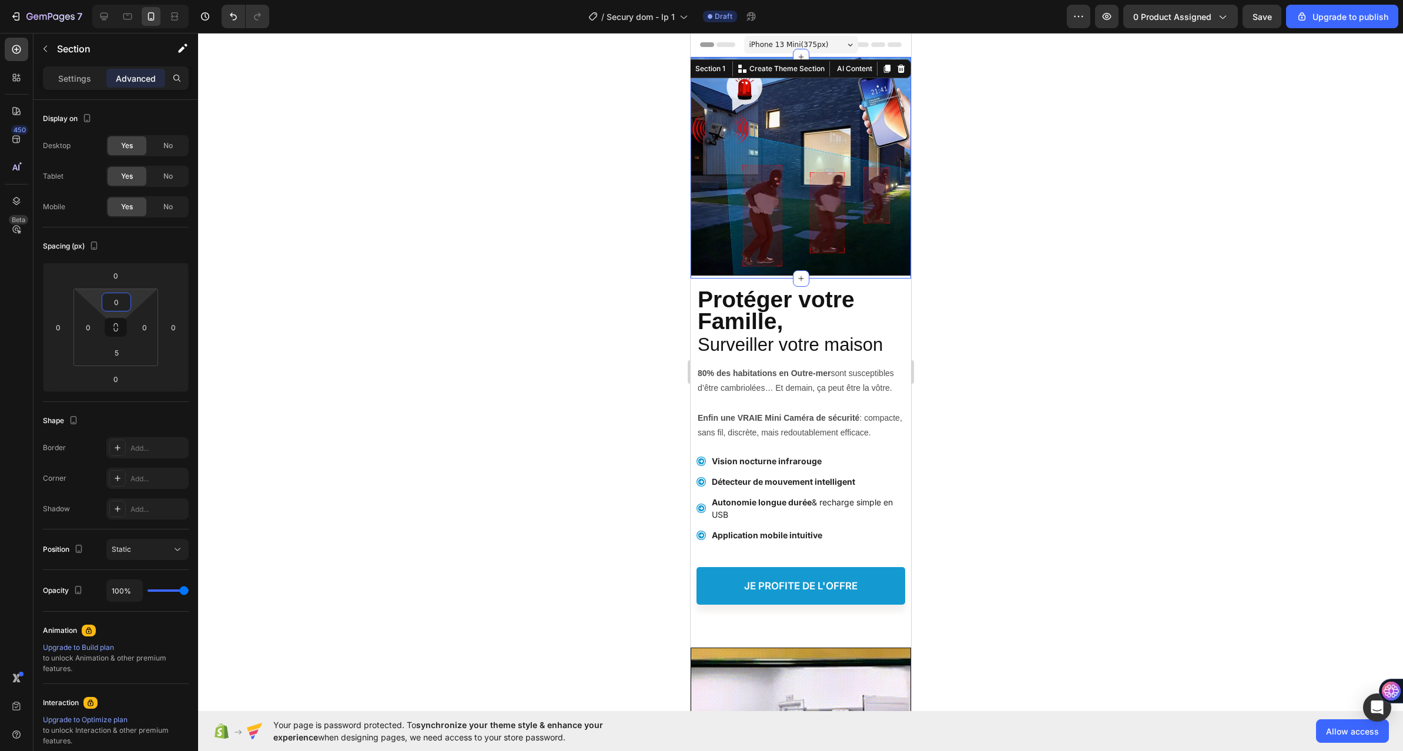
drag, startPoint x: 135, startPoint y: 300, endPoint x: 138, endPoint y: 317, distance: 16.7
click at [138, 0] on html "7 / Secury dom - lp 1 Draft Preview 0 product assigned Save Upgrade to publish …" at bounding box center [701, 0] width 1403 height 0
click at [599, 346] on div at bounding box center [800, 392] width 1205 height 718
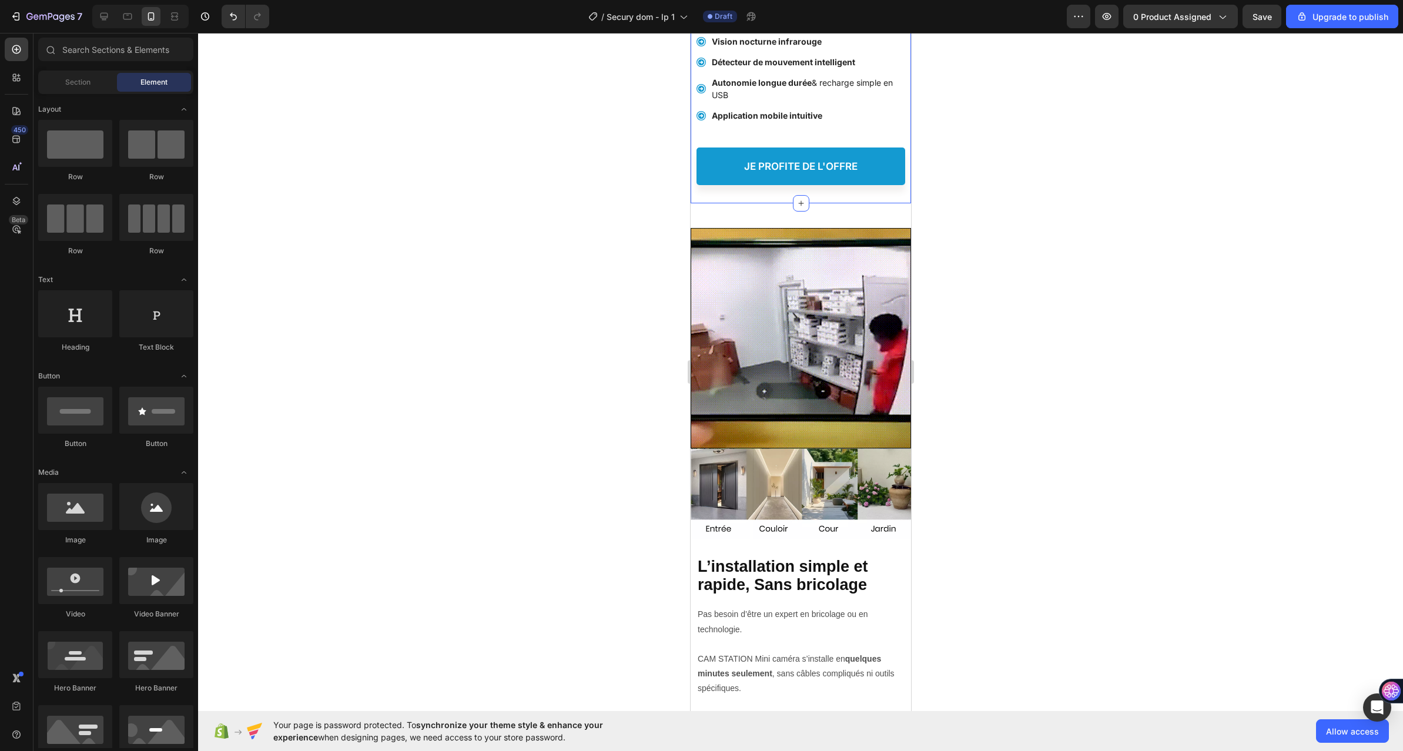
scroll to position [411, 0]
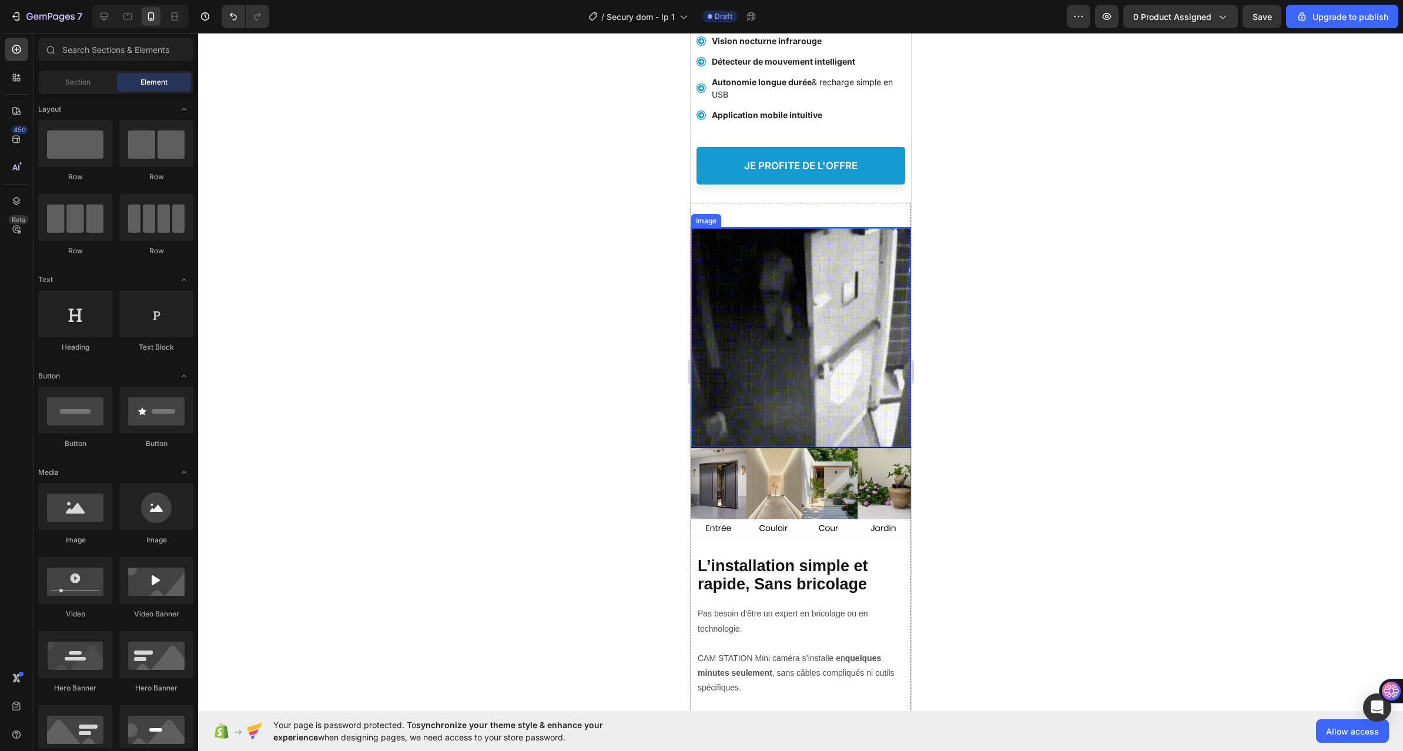
click at [809, 324] on img at bounding box center [799, 337] width 219 height 219
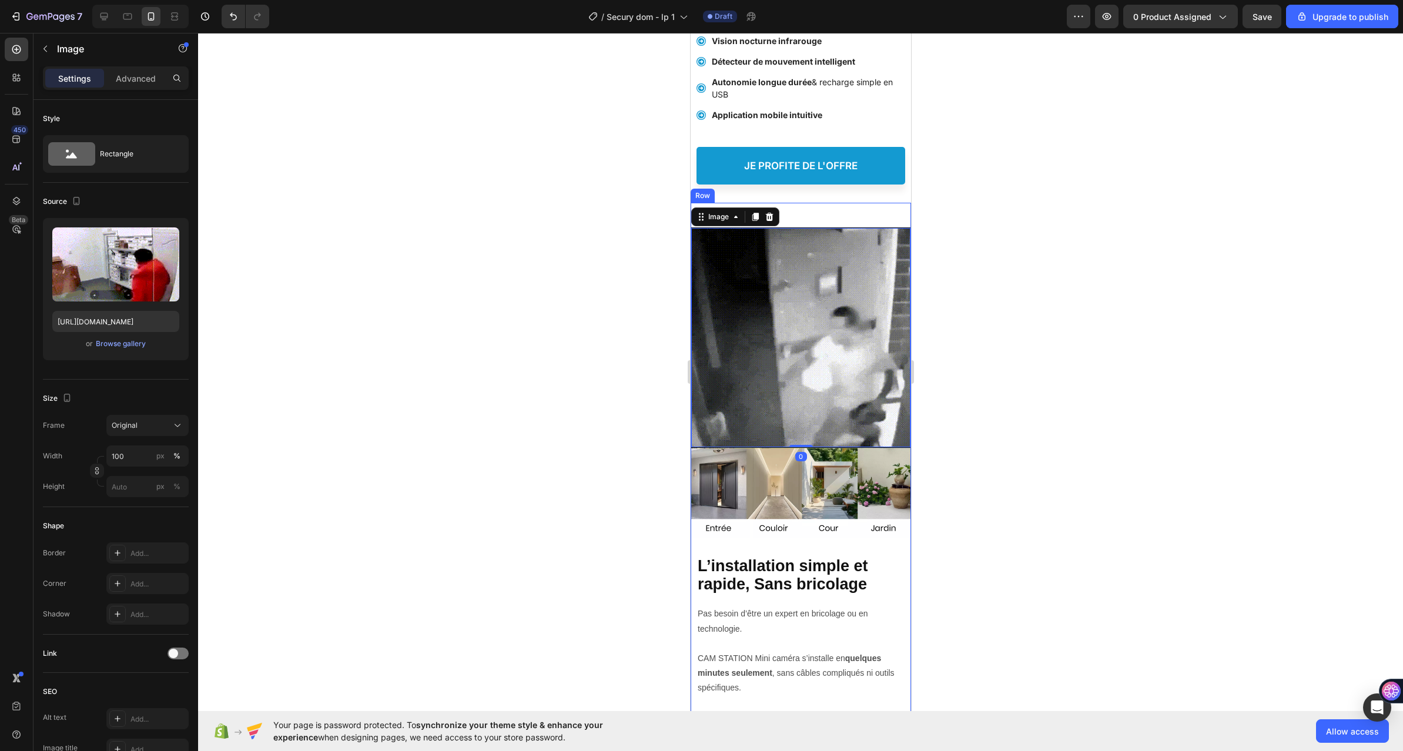
click at [813, 245] on div "Image 0 Image Image" at bounding box center [800, 371] width 220 height 336
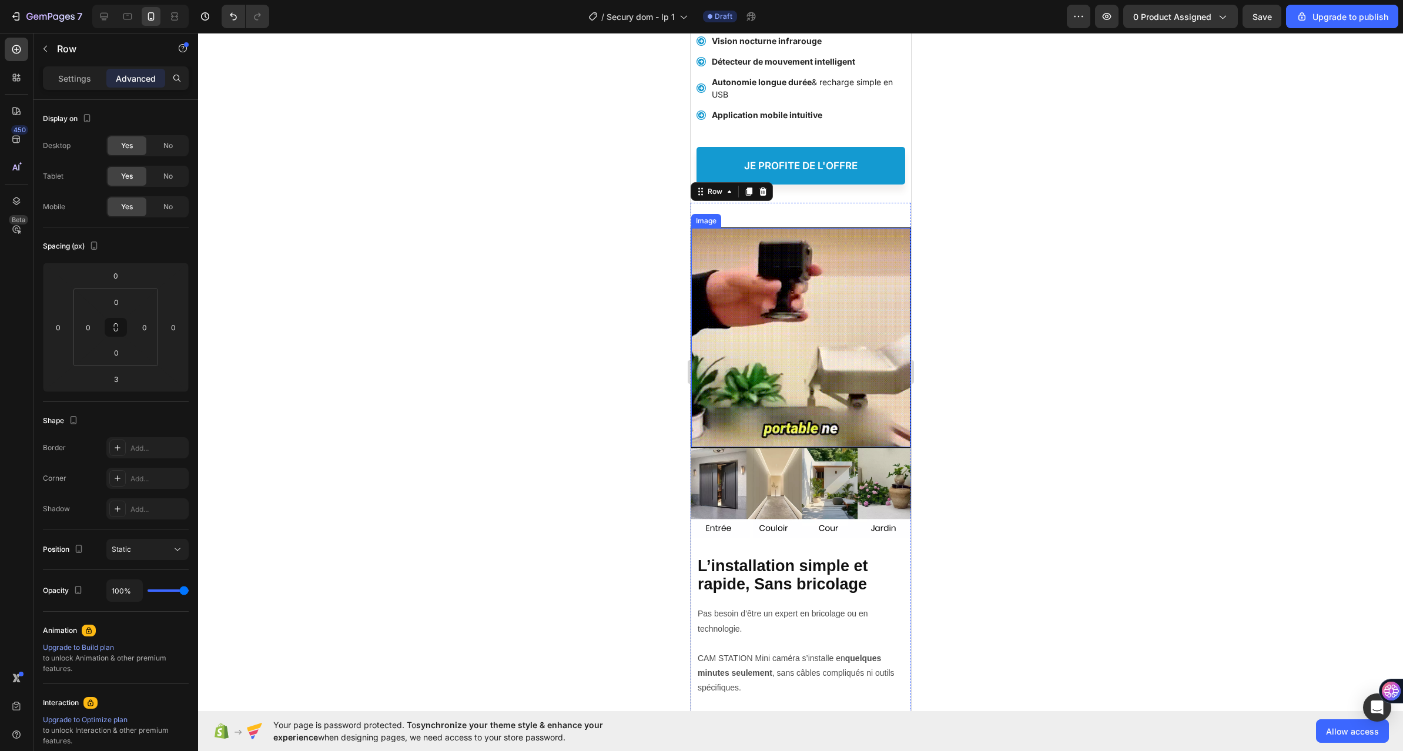
click at [717, 282] on img at bounding box center [799, 337] width 219 height 219
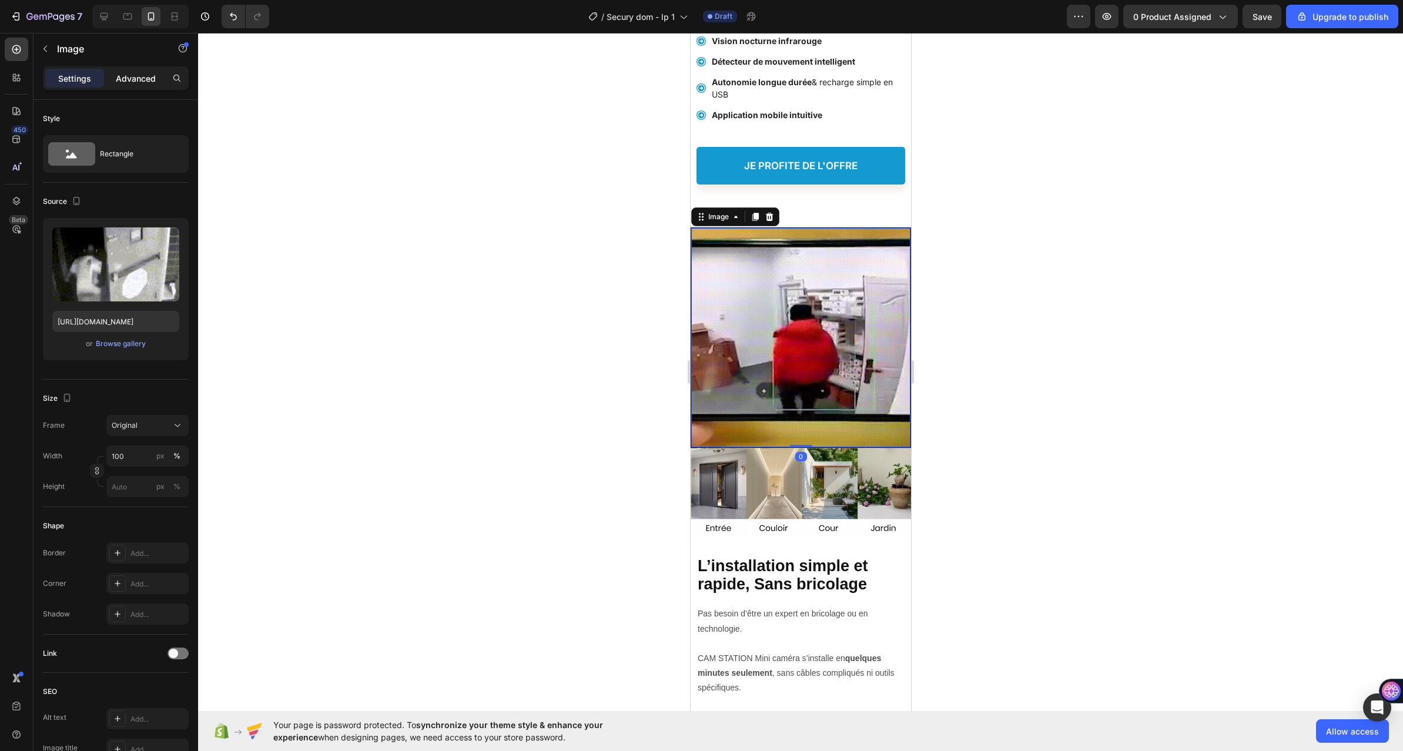
click at [147, 73] on p "Advanced" at bounding box center [136, 78] width 40 height 12
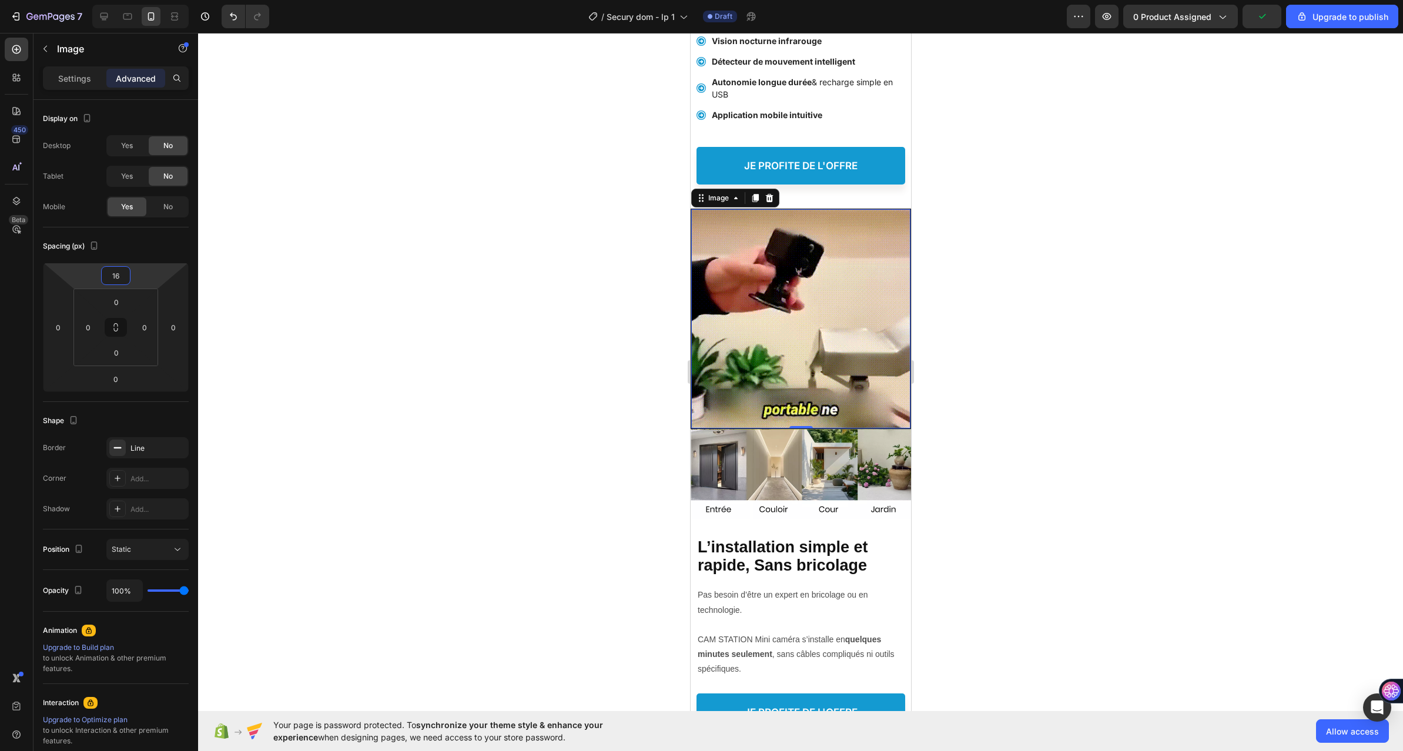
type input "18"
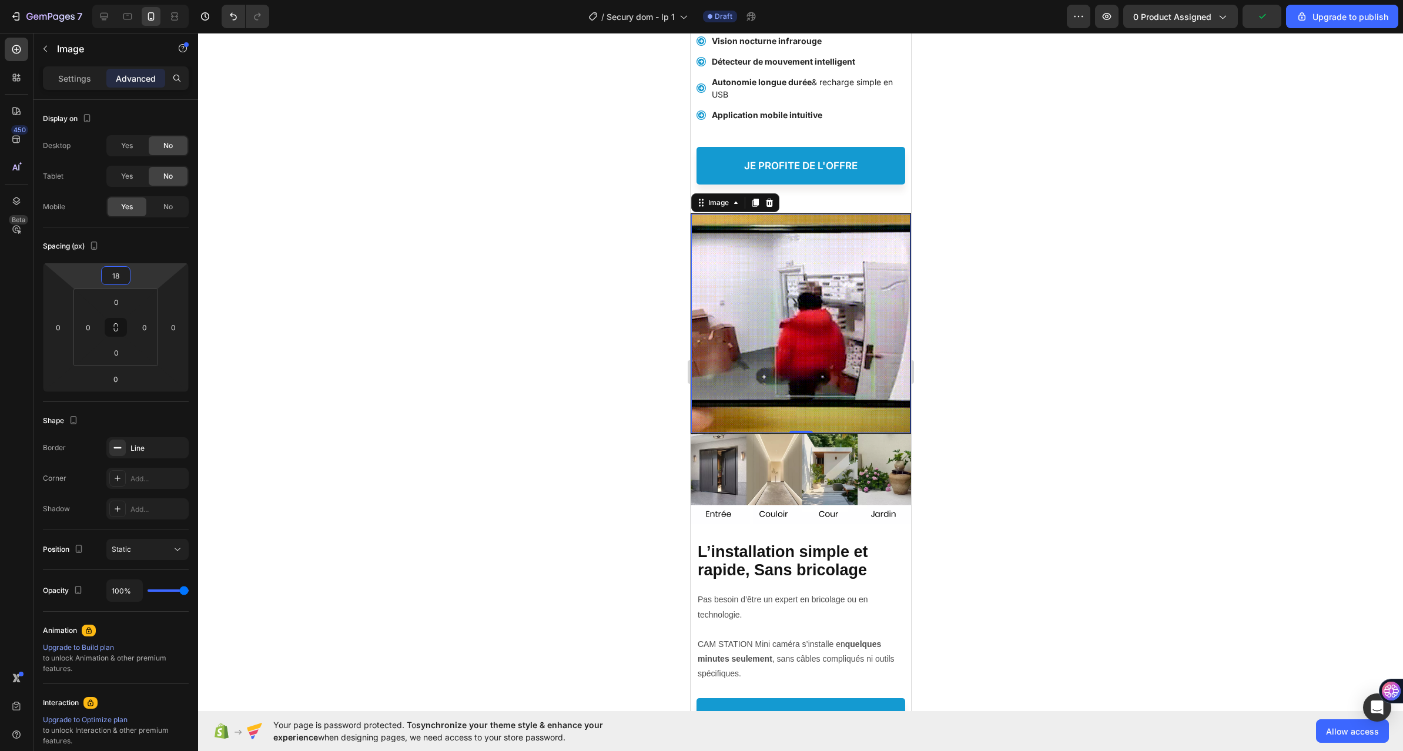
drag, startPoint x: 143, startPoint y: 277, endPoint x: 204, endPoint y: 303, distance: 67.1
click at [152, 0] on html "7 / Secury dom - lp 1 Draft Preview 0 product assigned Upgrade to publish 450 B…" at bounding box center [701, 0] width 1403 height 0
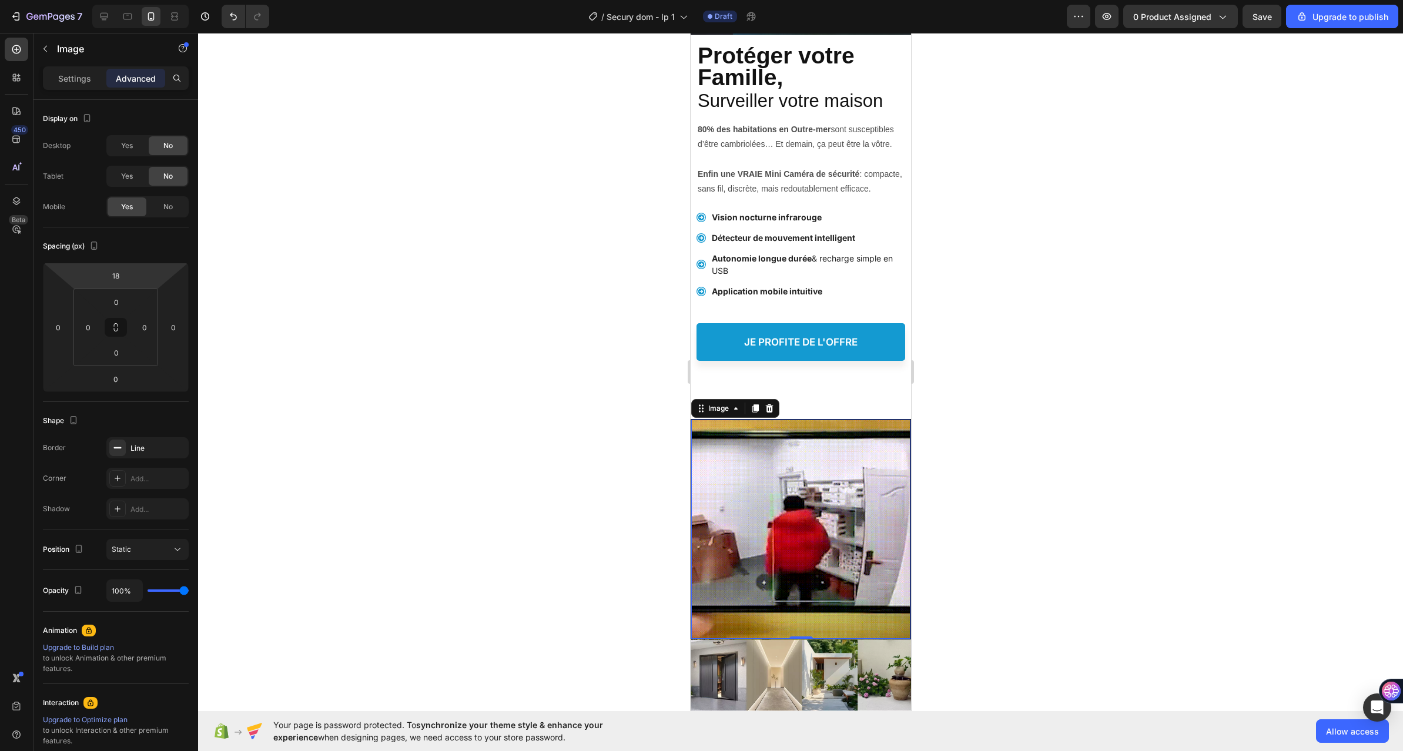
scroll to position [0, 0]
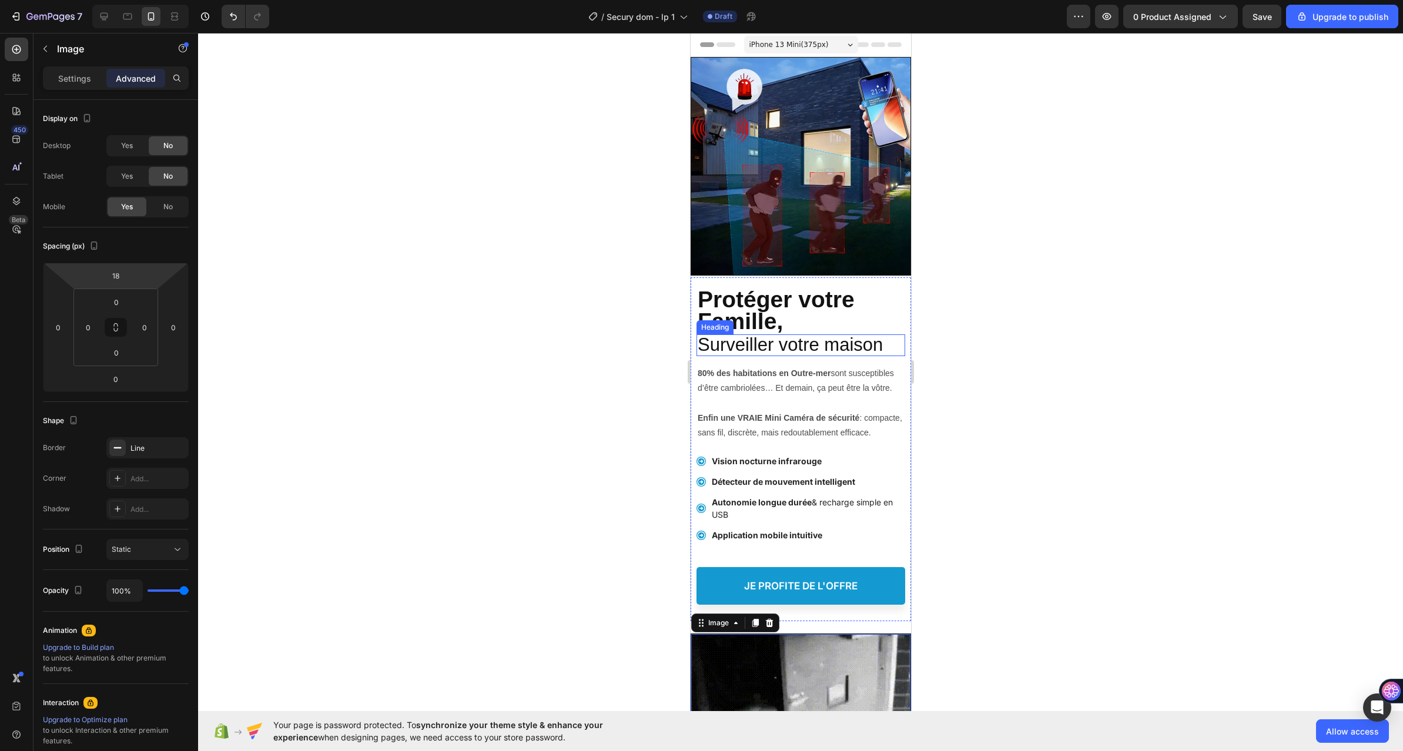
click at [725, 334] on span "Surveiller votre maison" at bounding box center [789, 344] width 185 height 21
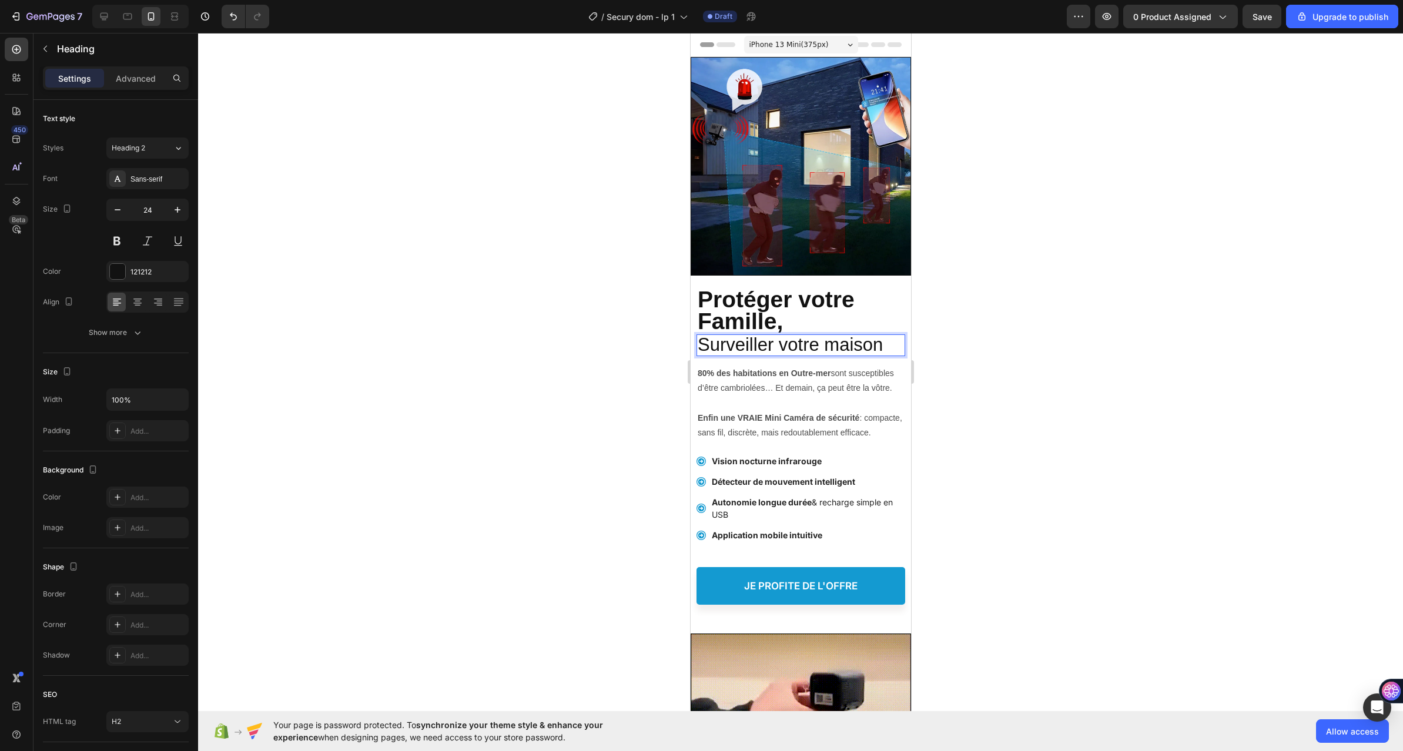
click at [725, 334] on span "Surveiller votre maison" at bounding box center [789, 344] width 185 height 21
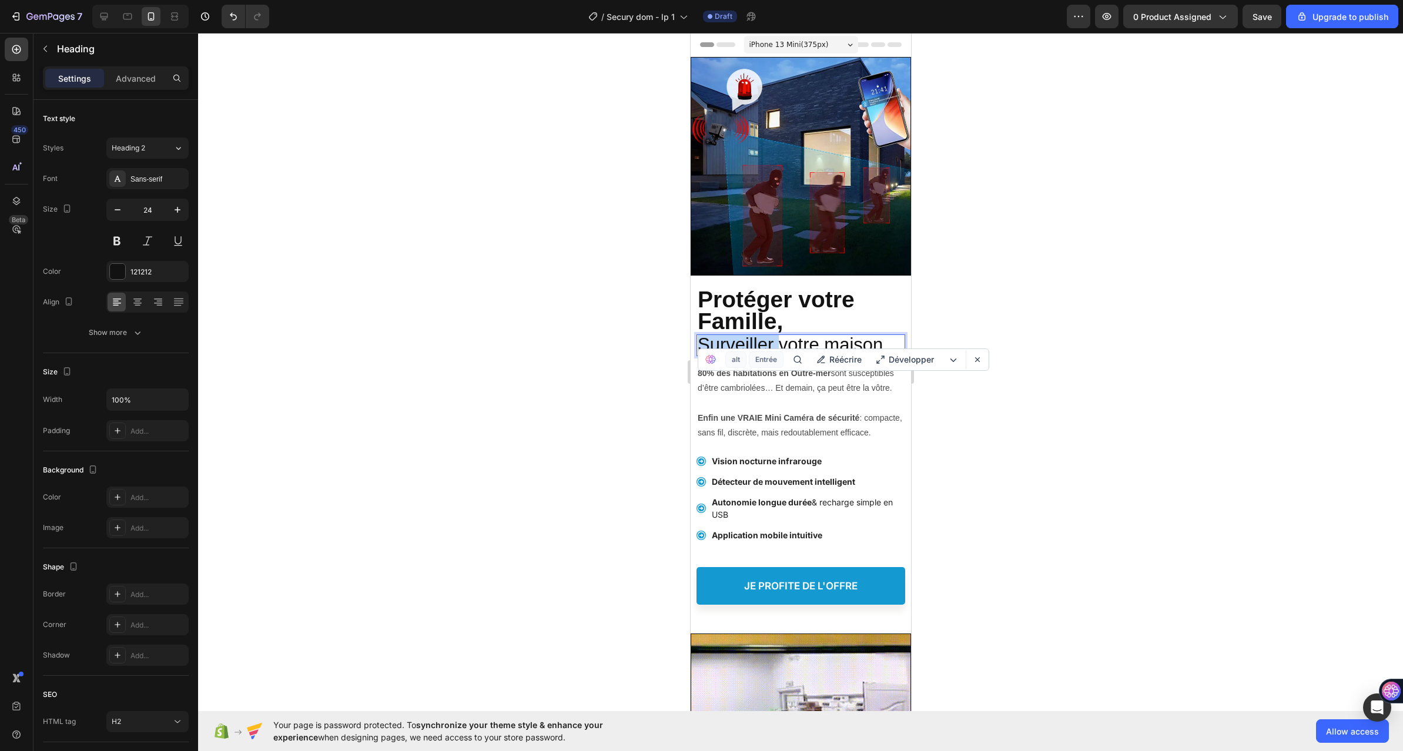
click at [725, 334] on span "Surveiller votre maison" at bounding box center [789, 344] width 185 height 21
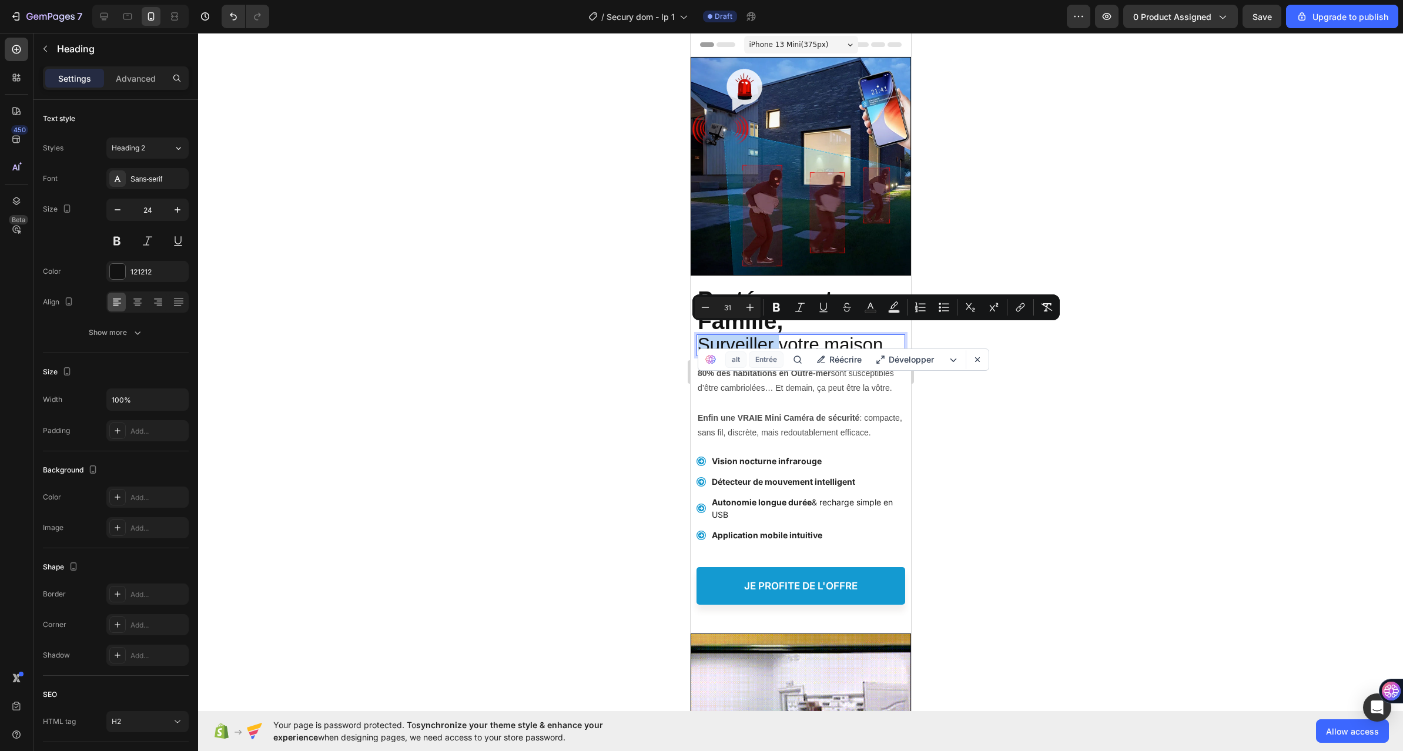
click at [750, 334] on span "Surveiller votre maison" at bounding box center [789, 344] width 185 height 21
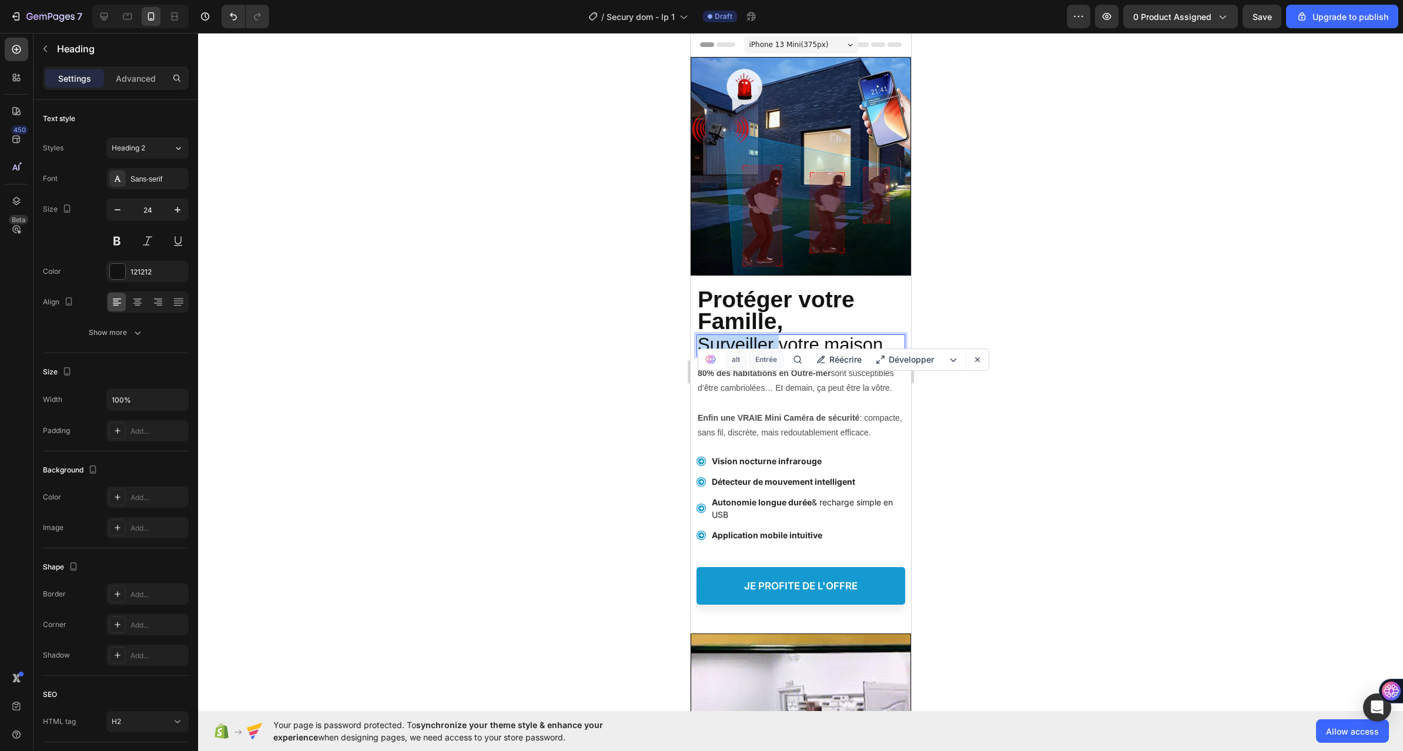
click at [750, 334] on span "Surveiller votre maison" at bounding box center [789, 344] width 185 height 21
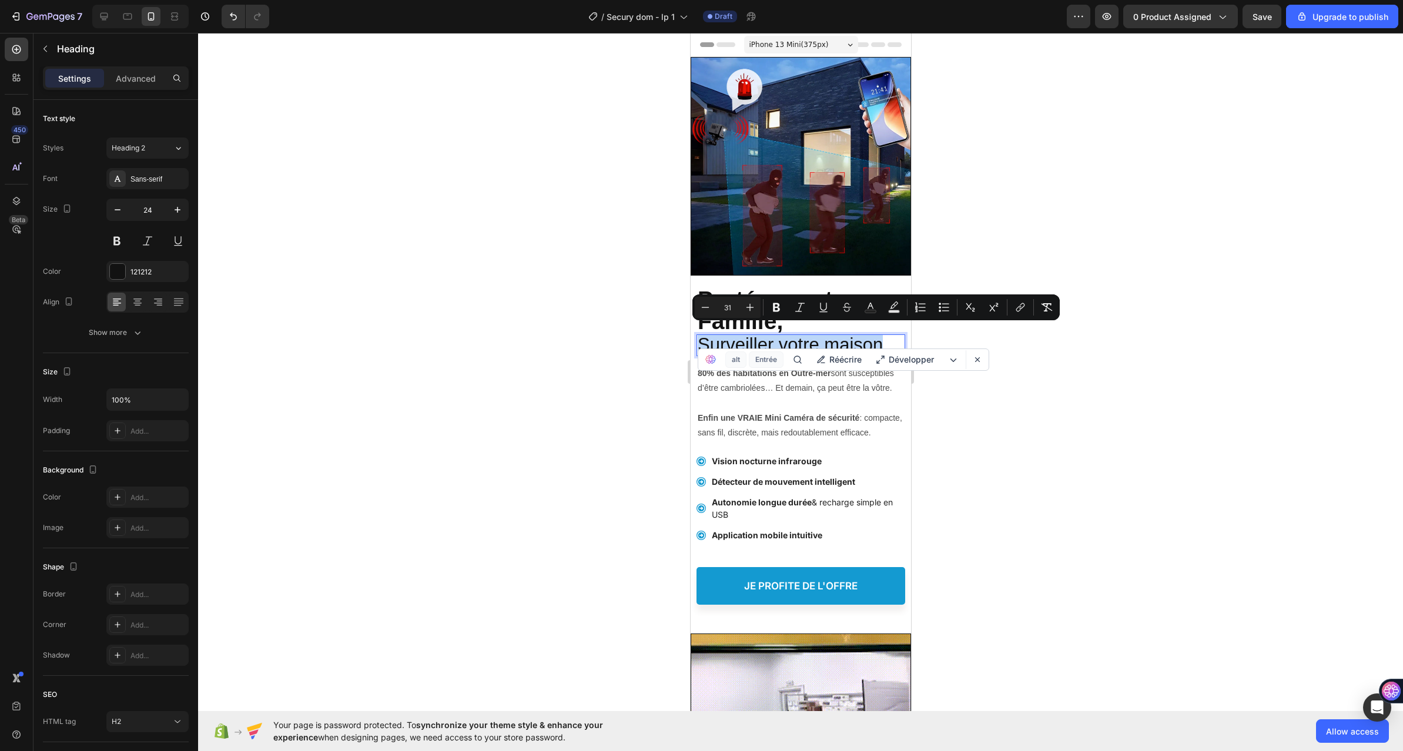
click at [750, 334] on span "Surveiller votre maison" at bounding box center [789, 344] width 185 height 21
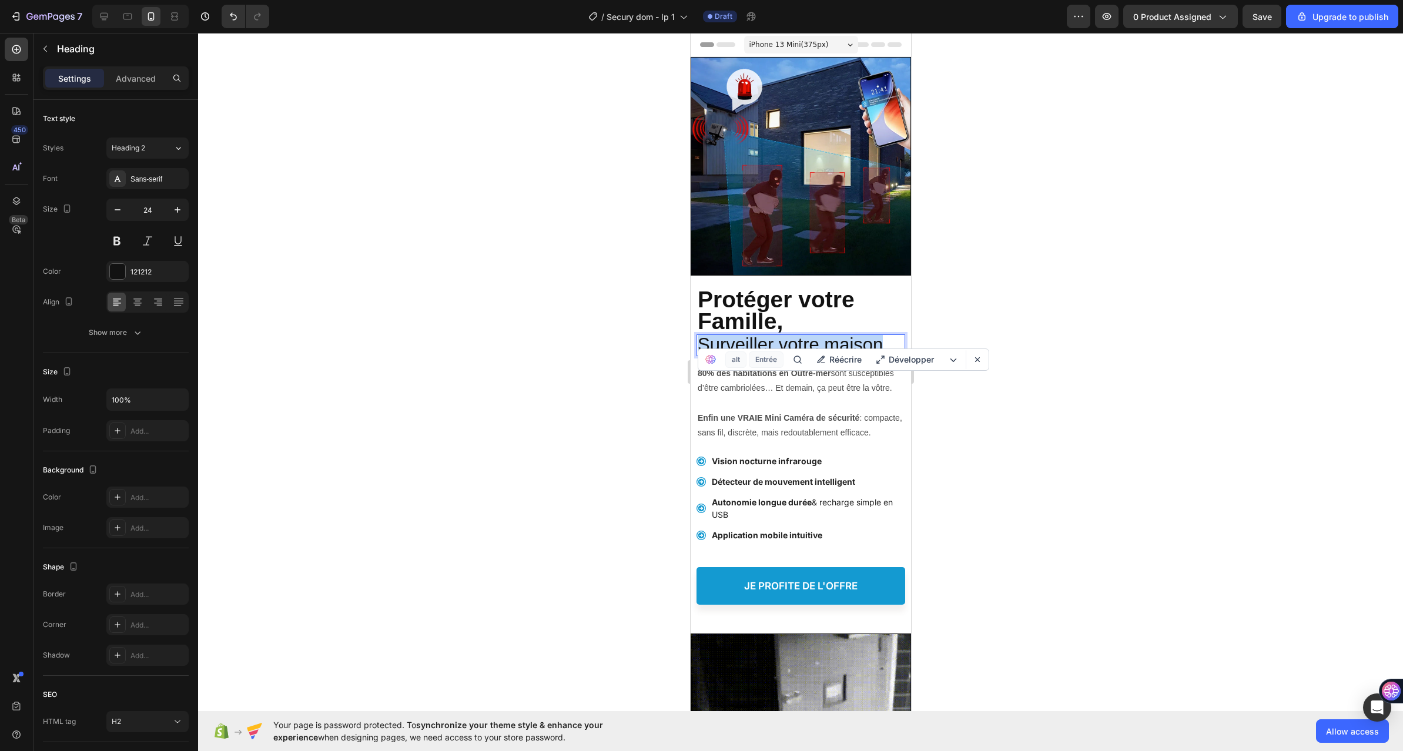
click at [750, 334] on span "Surveiller votre maison" at bounding box center [789, 344] width 185 height 21
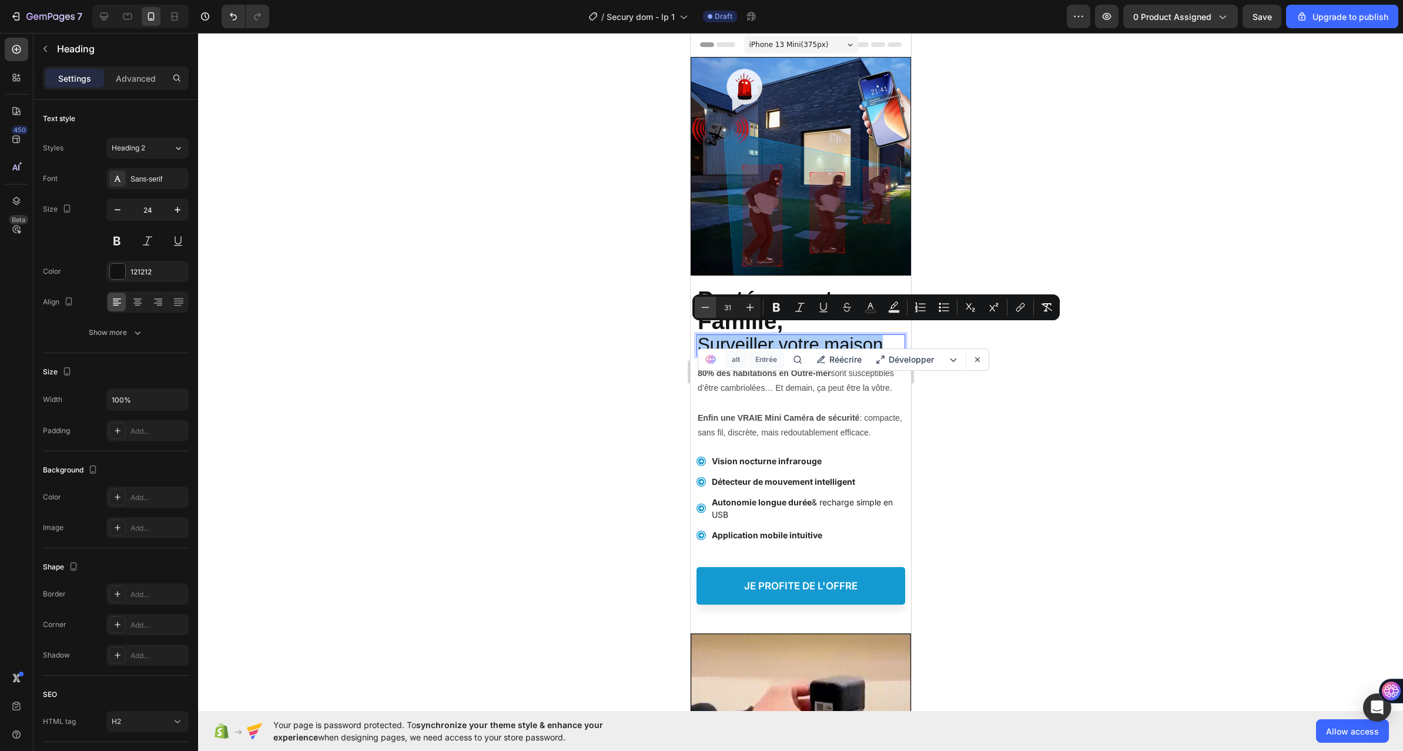
click at [707, 307] on icon "Editor contextual toolbar" at bounding box center [706, 307] width 8 height 1
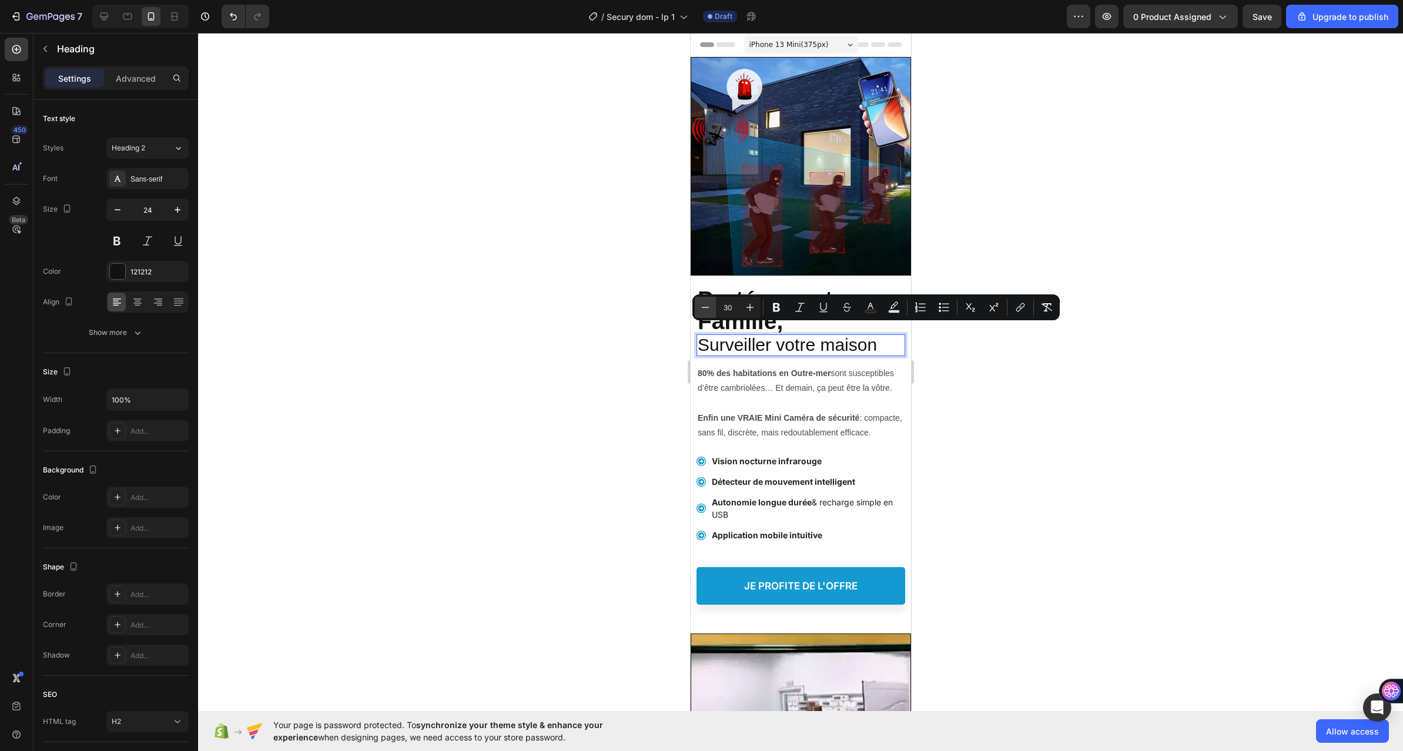
click at [707, 307] on icon "Editor contextual toolbar" at bounding box center [706, 307] width 8 height 1
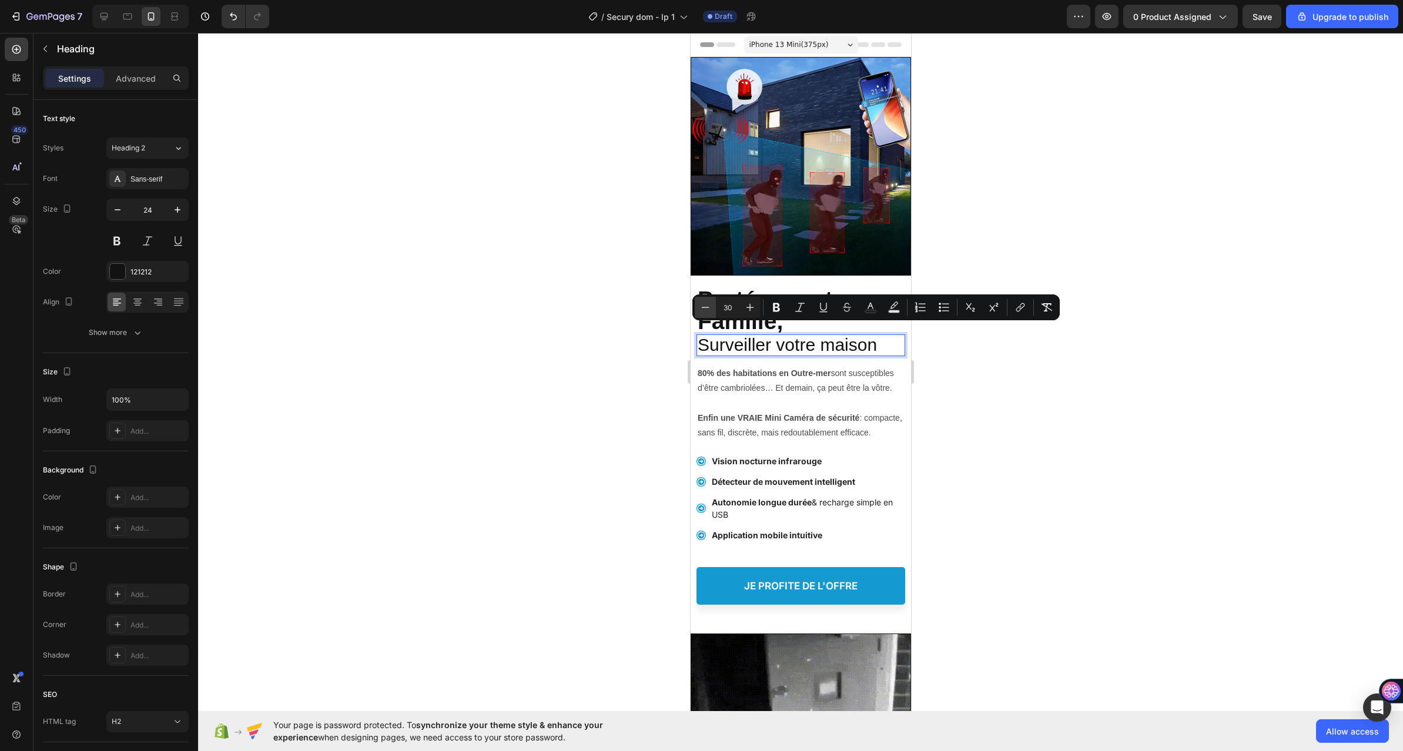
type input "29"
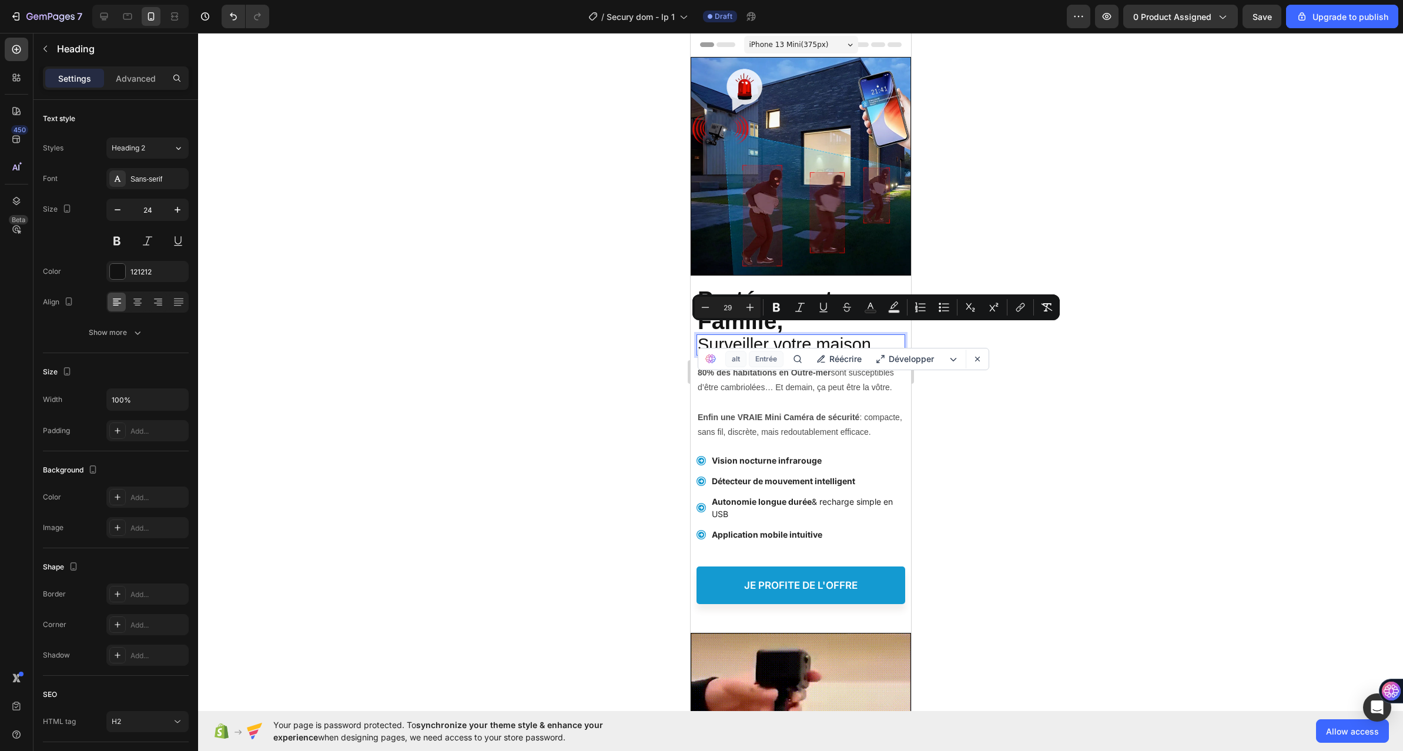
click at [631, 328] on div at bounding box center [800, 392] width 1205 height 718
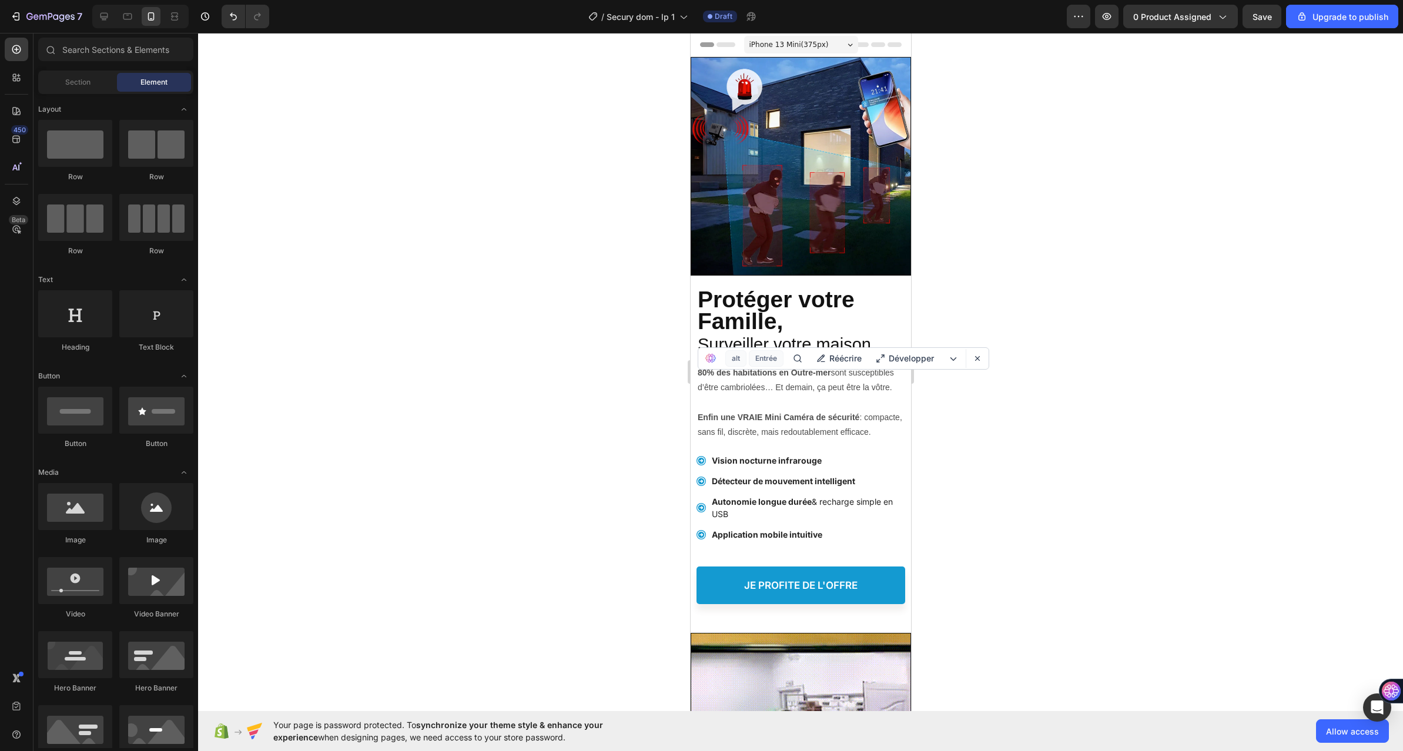
click at [1067, 431] on div at bounding box center [800, 392] width 1205 height 718
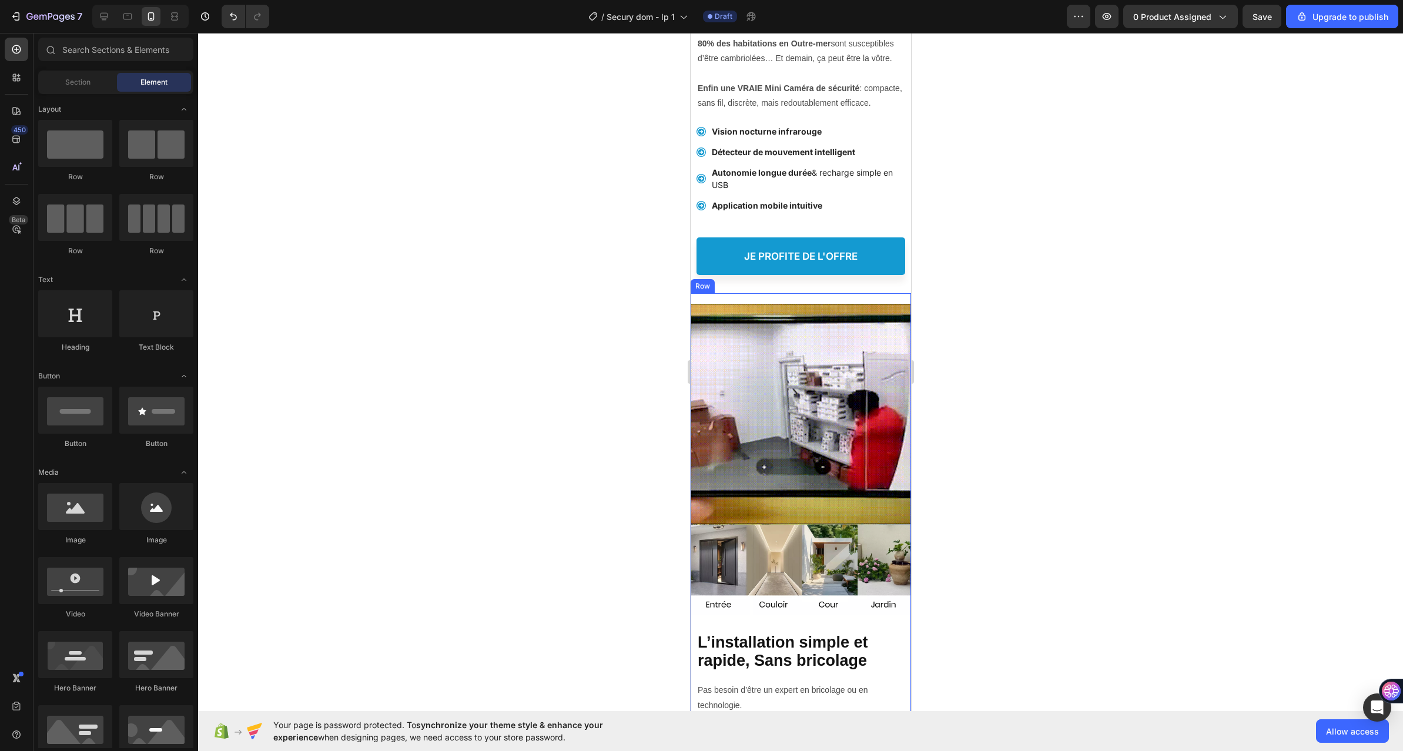
scroll to position [411, 0]
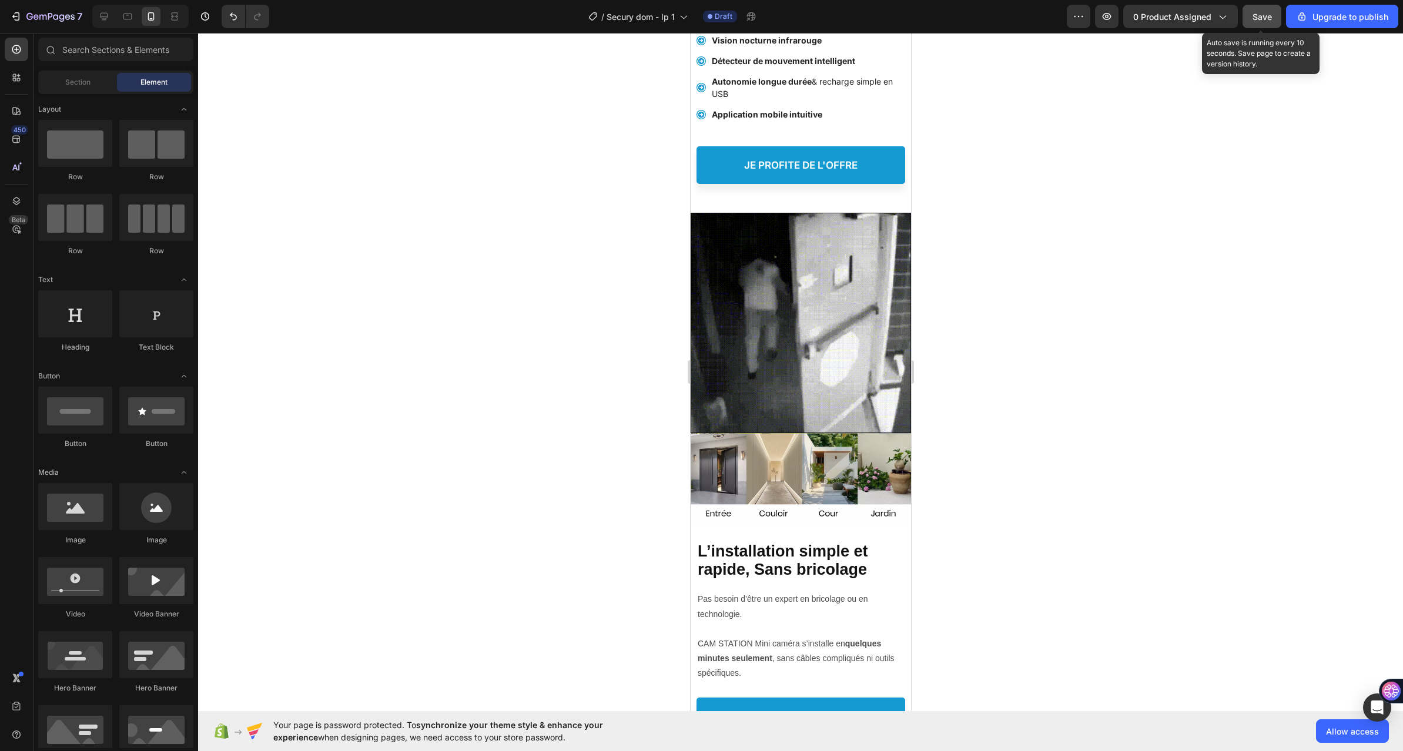
click at [1250, 18] on button "Save" at bounding box center [1261, 17] width 39 height 24
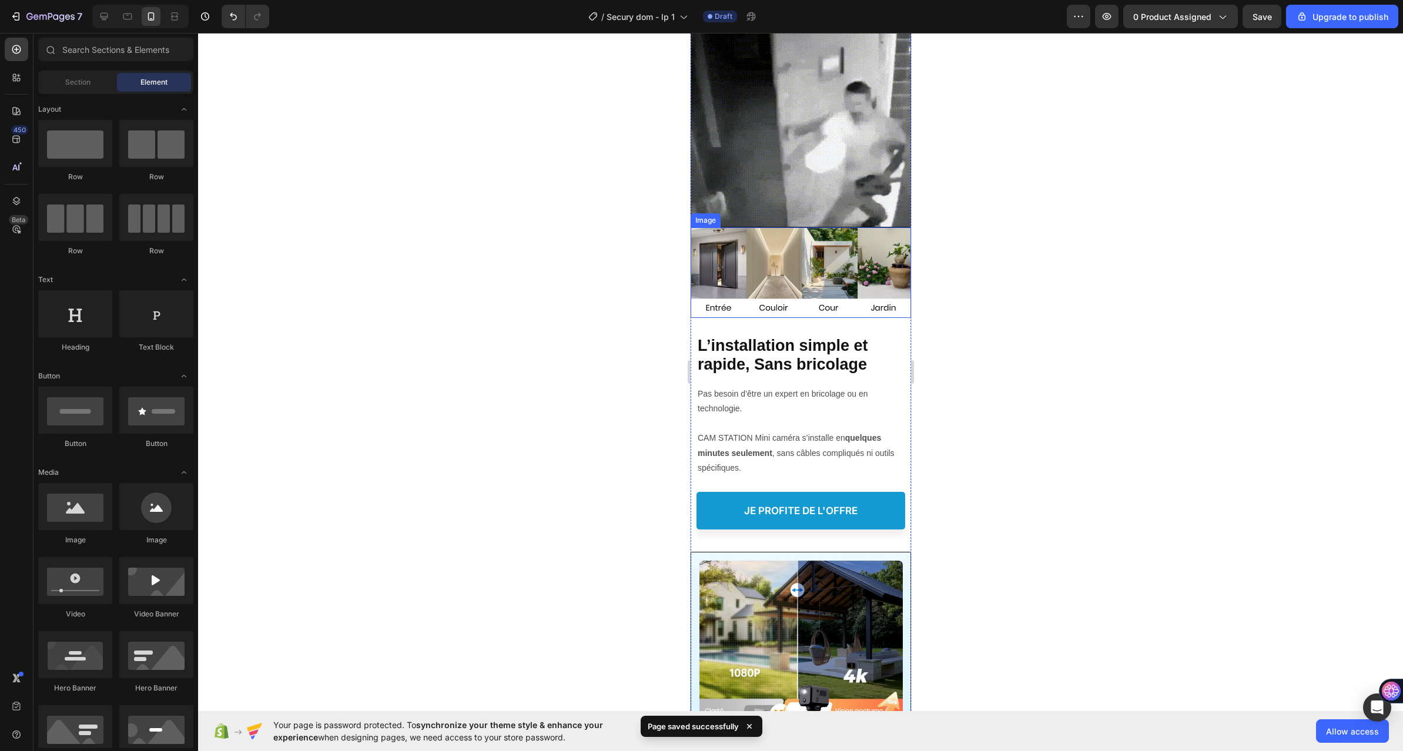
scroll to position [823, 0]
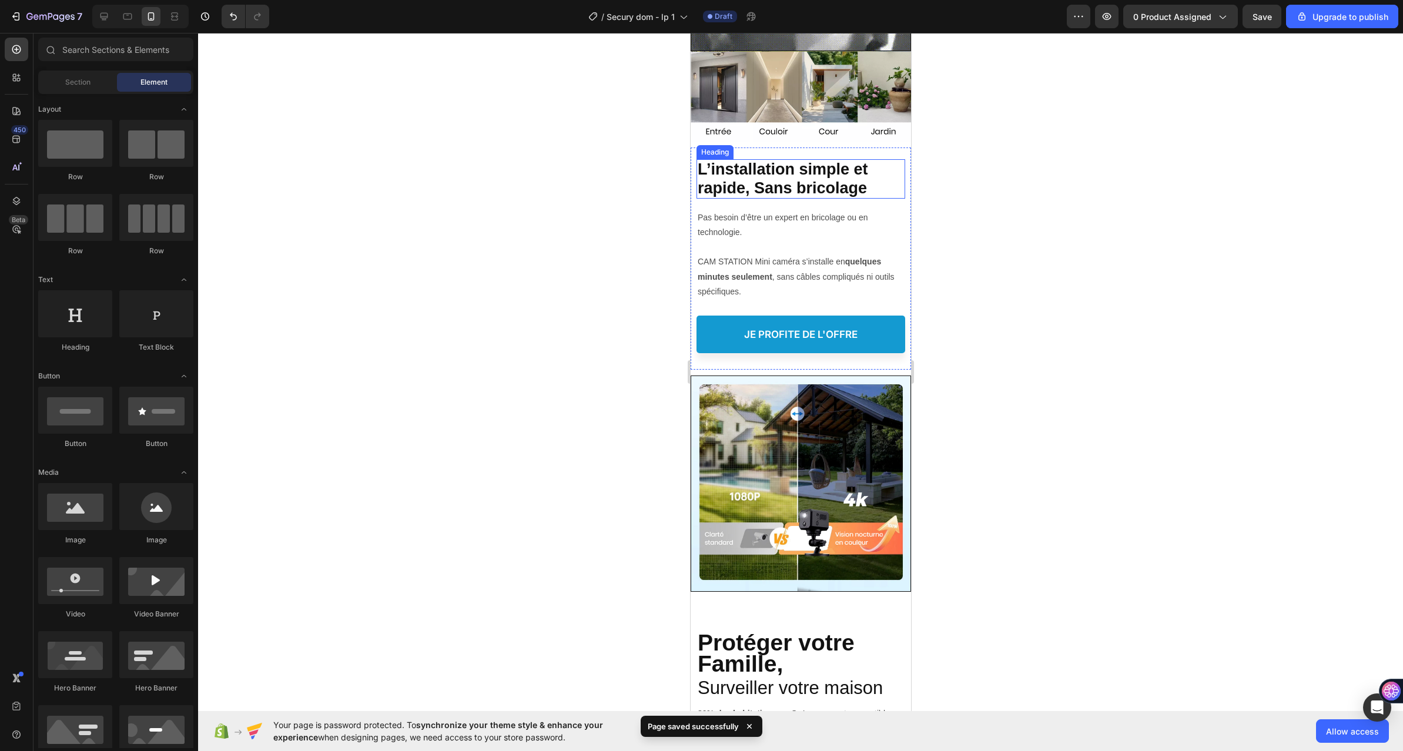
click at [764, 171] on strong "L’installation simple et rapide, Sans bricolage" at bounding box center [782, 178] width 170 height 36
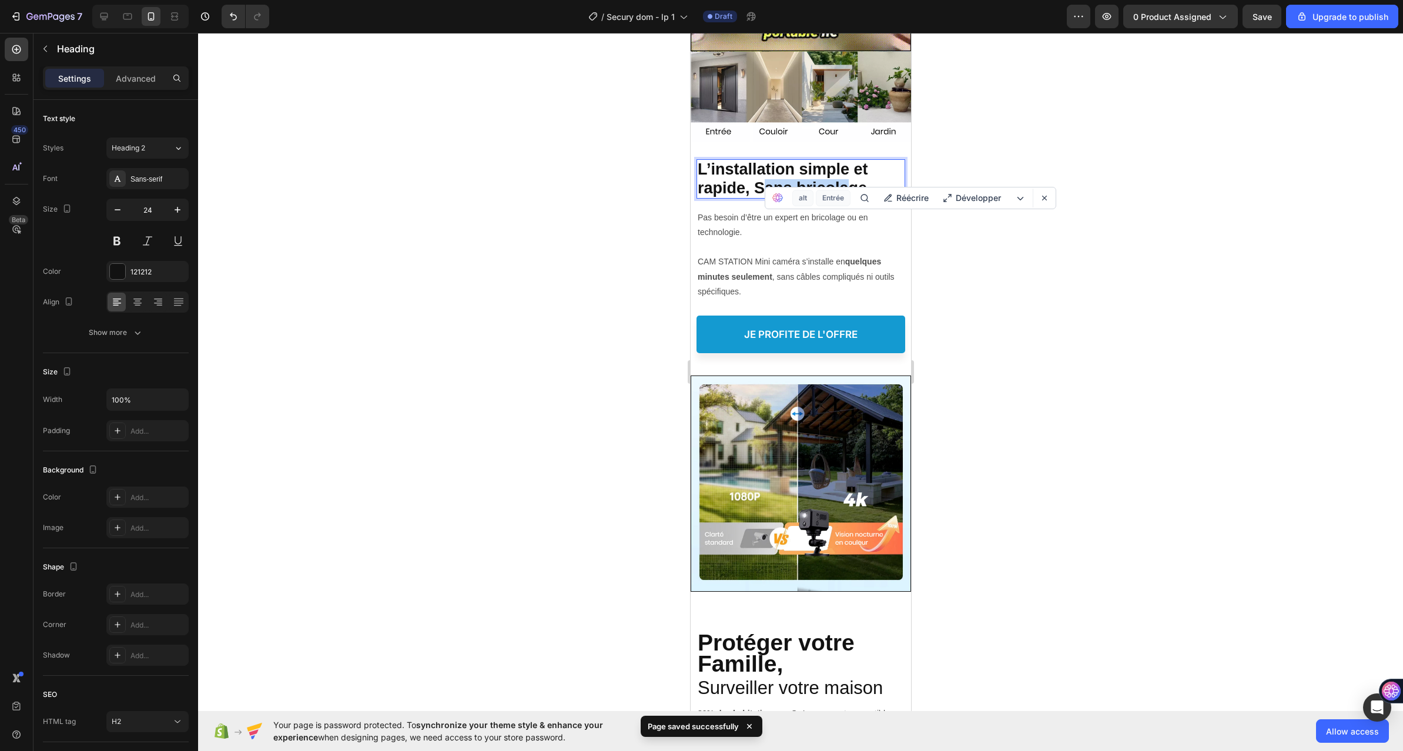
drag, startPoint x: 759, startPoint y: 171, endPoint x: 847, endPoint y: 172, distance: 87.6
drag, startPoint x: 869, startPoint y: 172, endPoint x: 756, endPoint y: 173, distance: 113.4
click at [756, 173] on p "L’installation simple et rapide, Sans bricolage" at bounding box center [800, 178] width 206 height 36
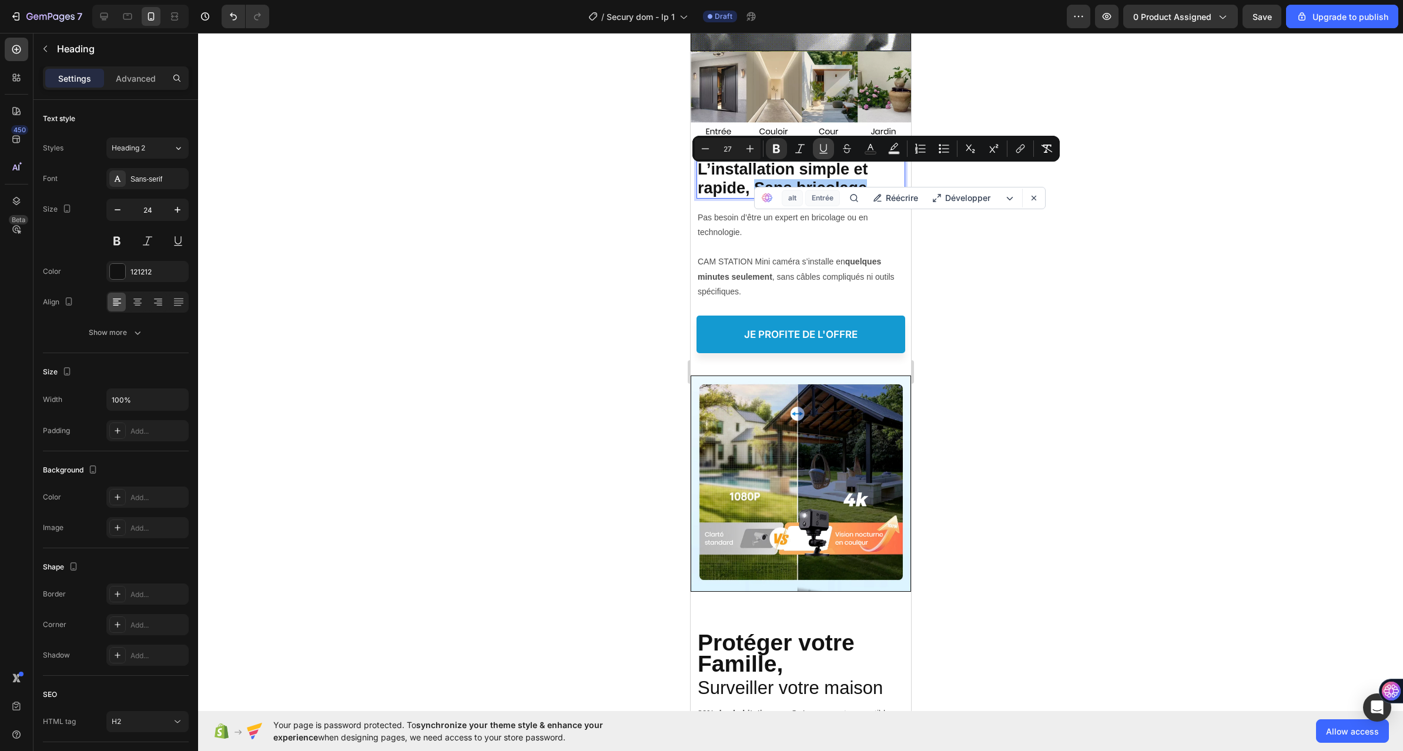
click at [820, 153] on icon "Editor contextual toolbar" at bounding box center [823, 153] width 8 height 1
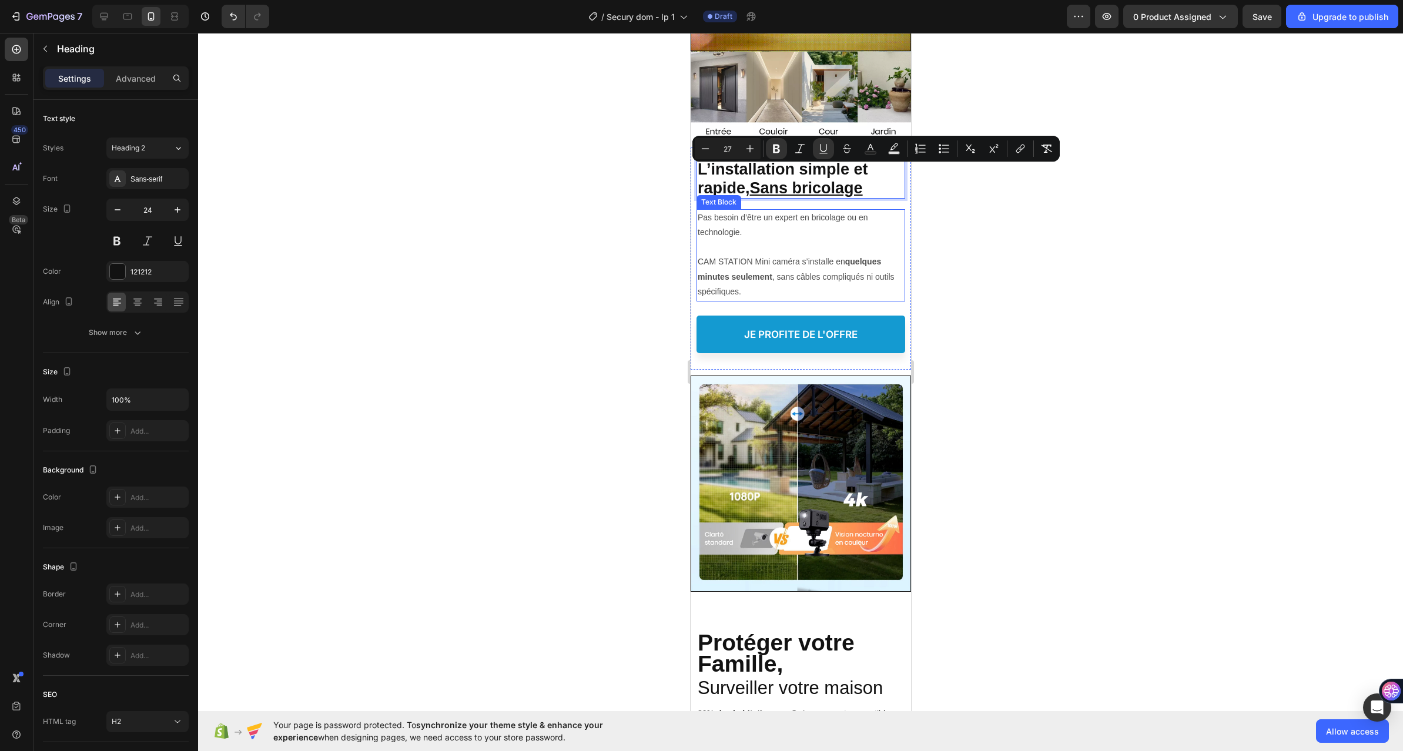
click at [675, 203] on div at bounding box center [800, 392] width 1205 height 718
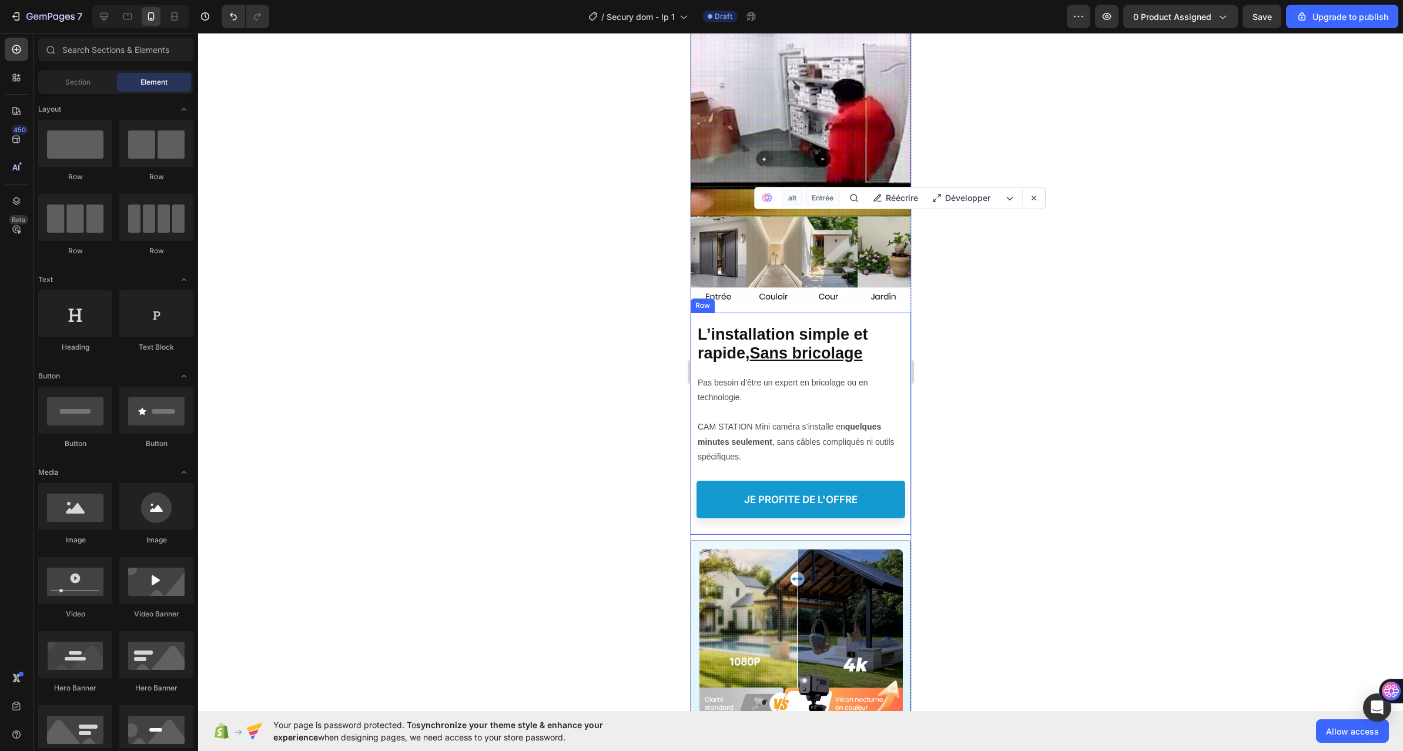
scroll to position [646, 0]
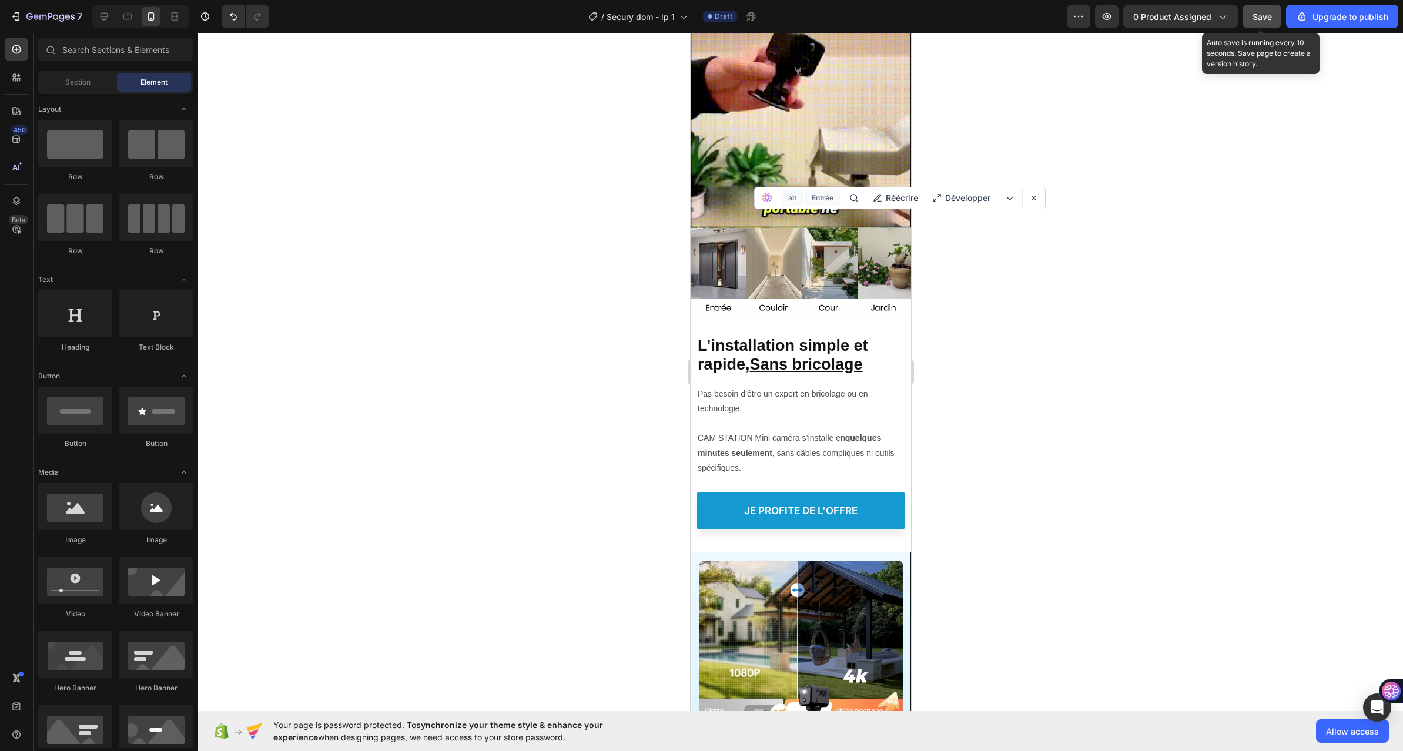
click at [1258, 15] on span "Save" at bounding box center [1261, 17] width 19 height 10
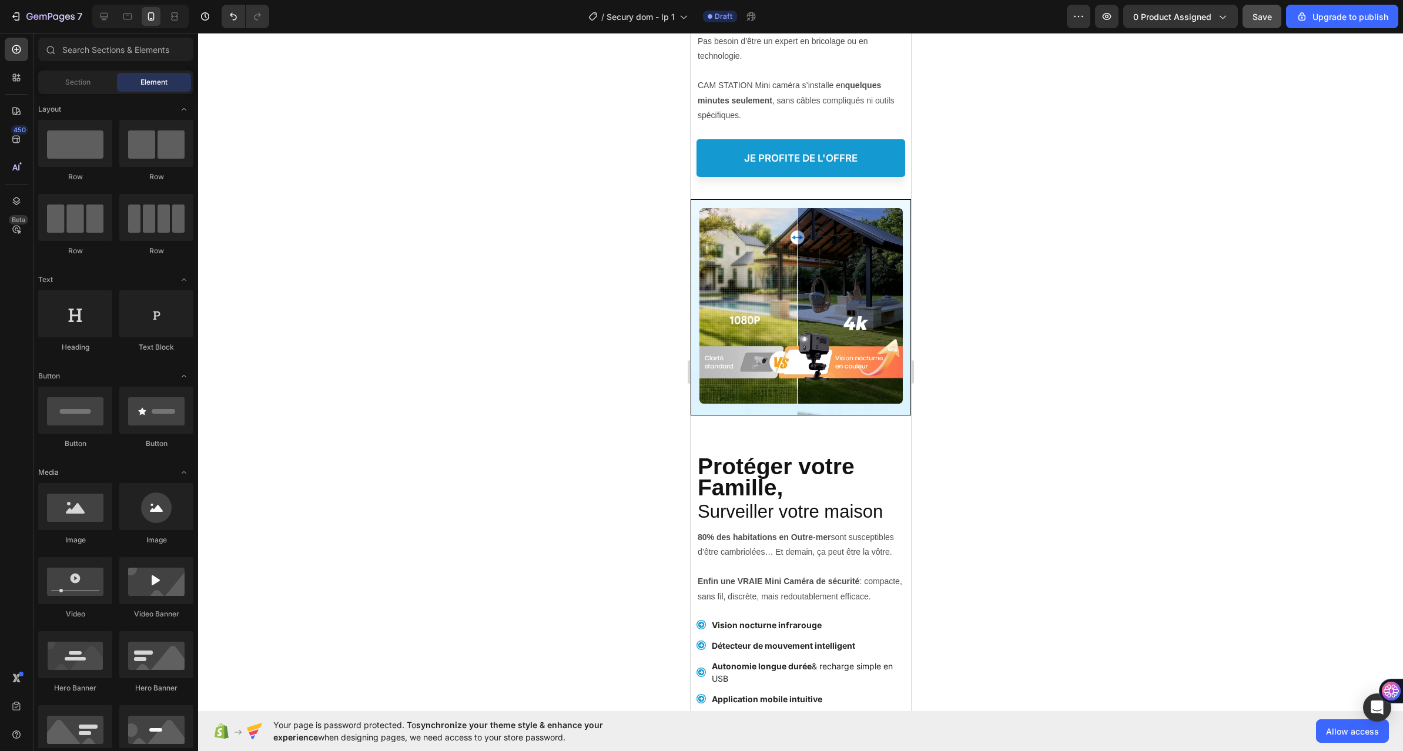
scroll to position [1117, 0]
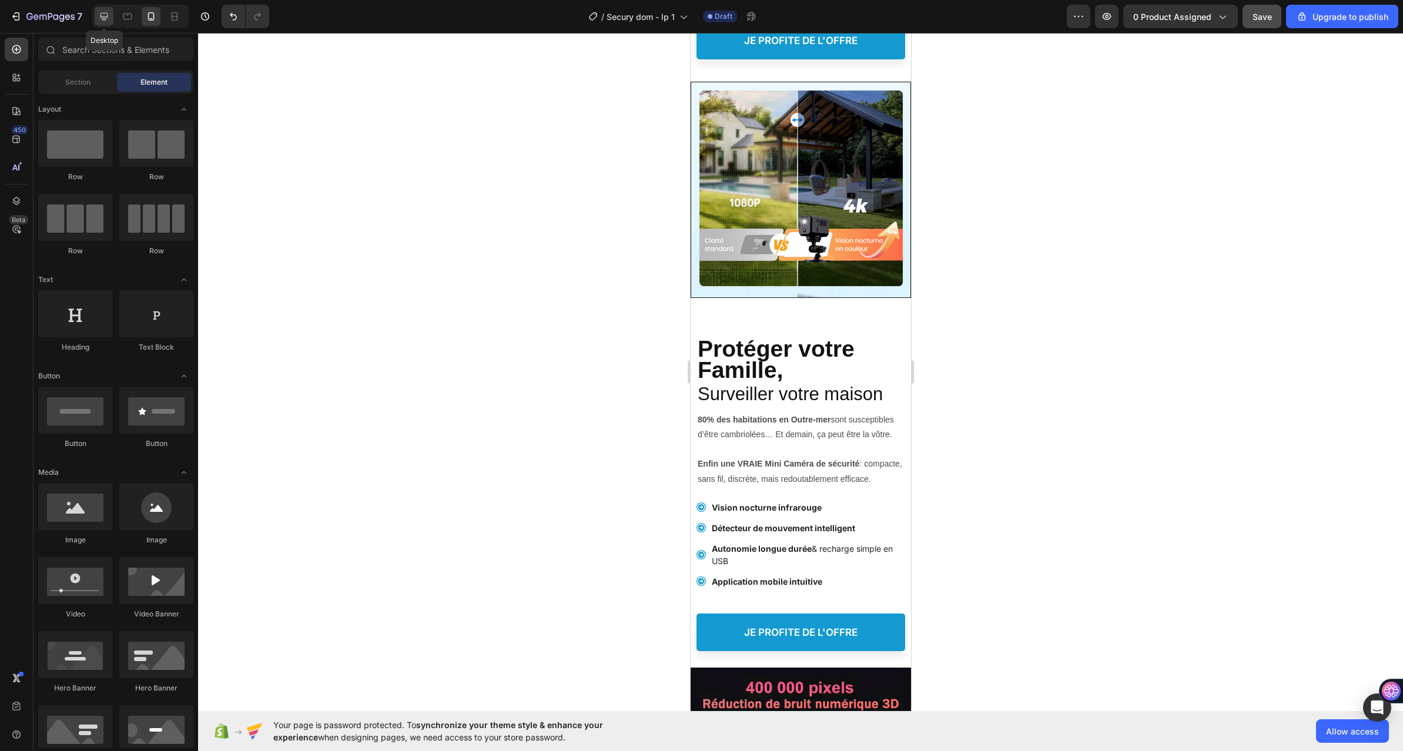
click at [108, 16] on icon at bounding box center [104, 17] width 12 height 12
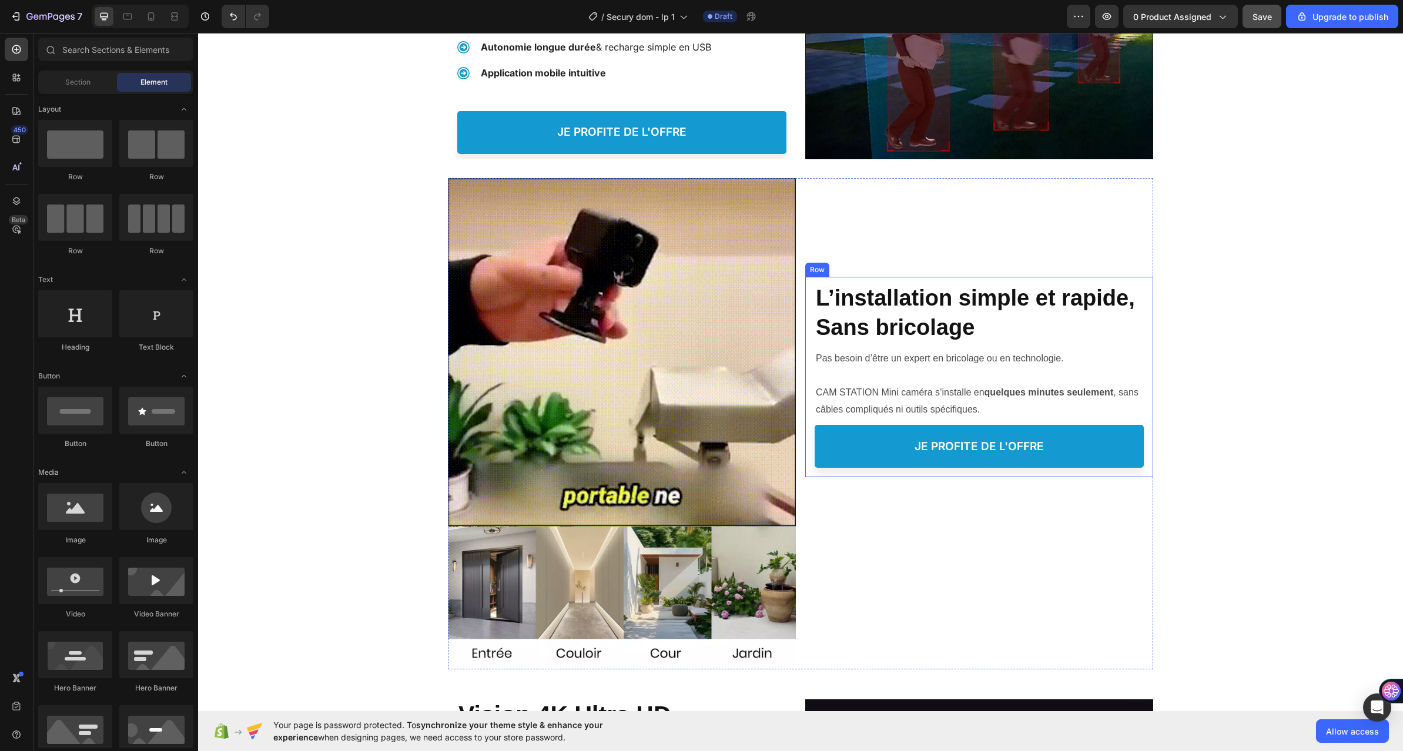
scroll to position [719, 0]
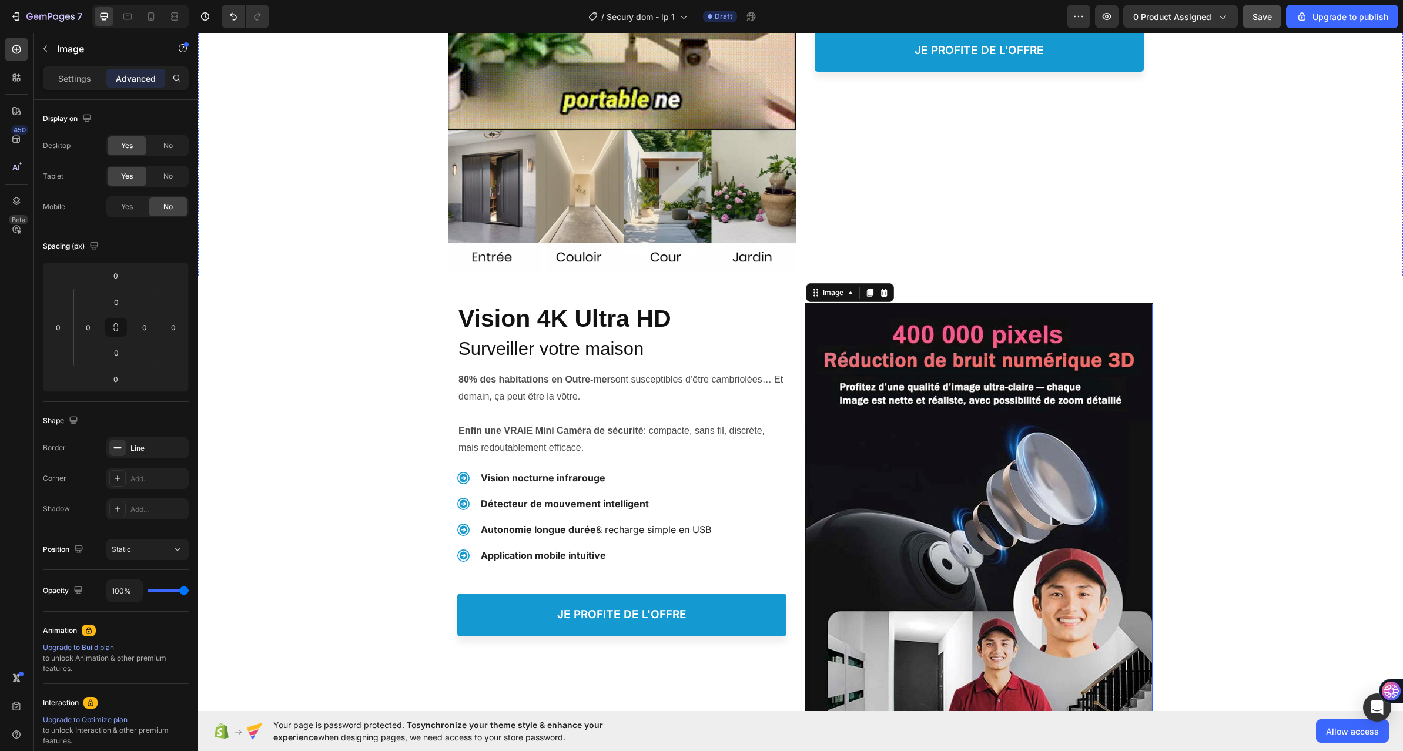
scroll to position [777, 0]
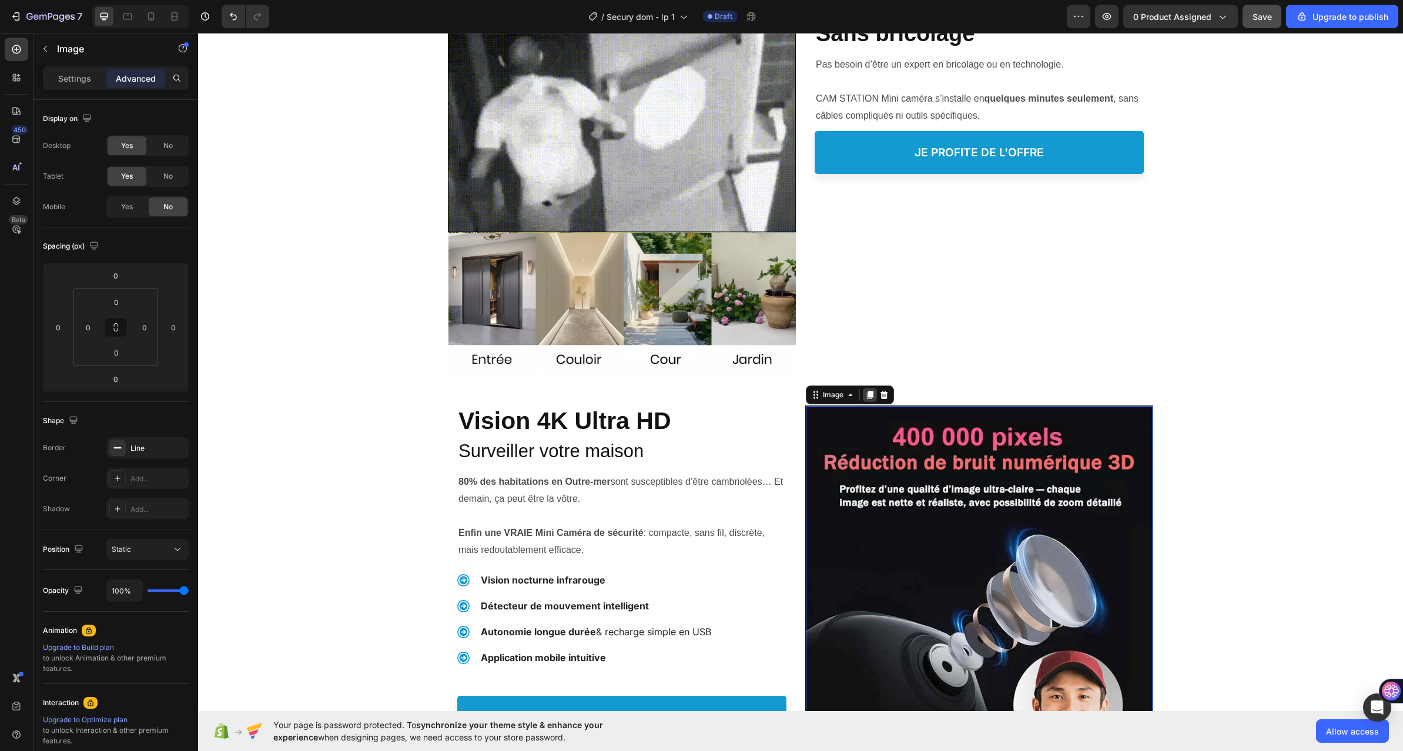
click at [868, 392] on icon at bounding box center [870, 395] width 6 height 8
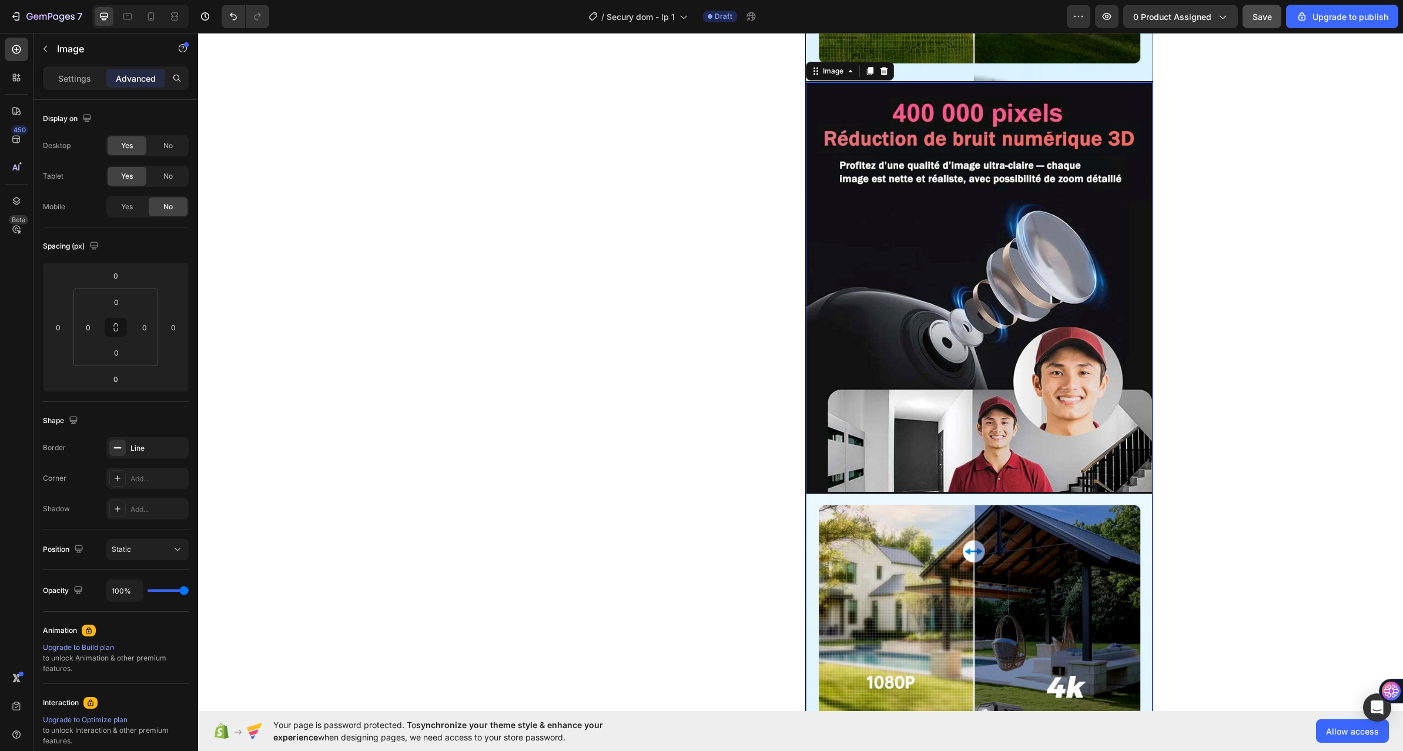
scroll to position [1860, 0]
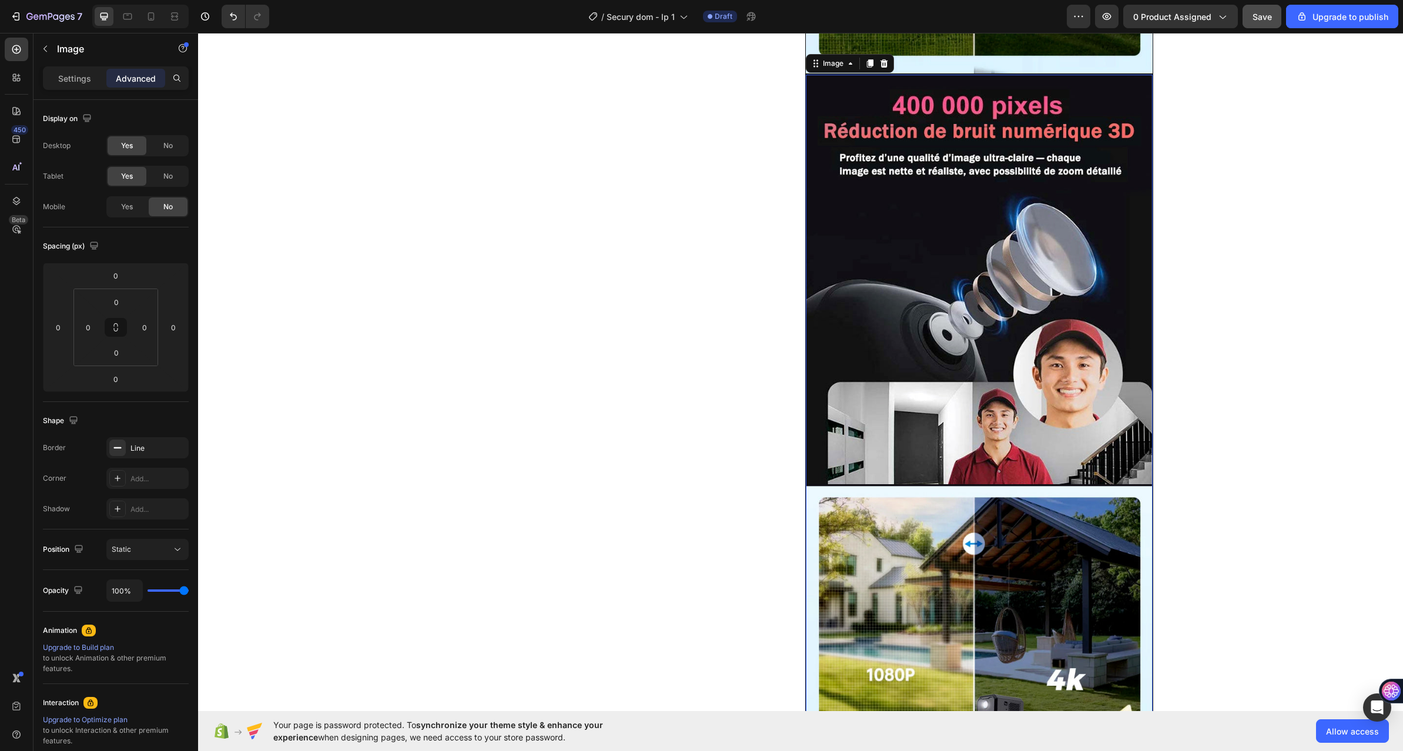
click at [878, 528] on img at bounding box center [979, 450] width 347 height 750
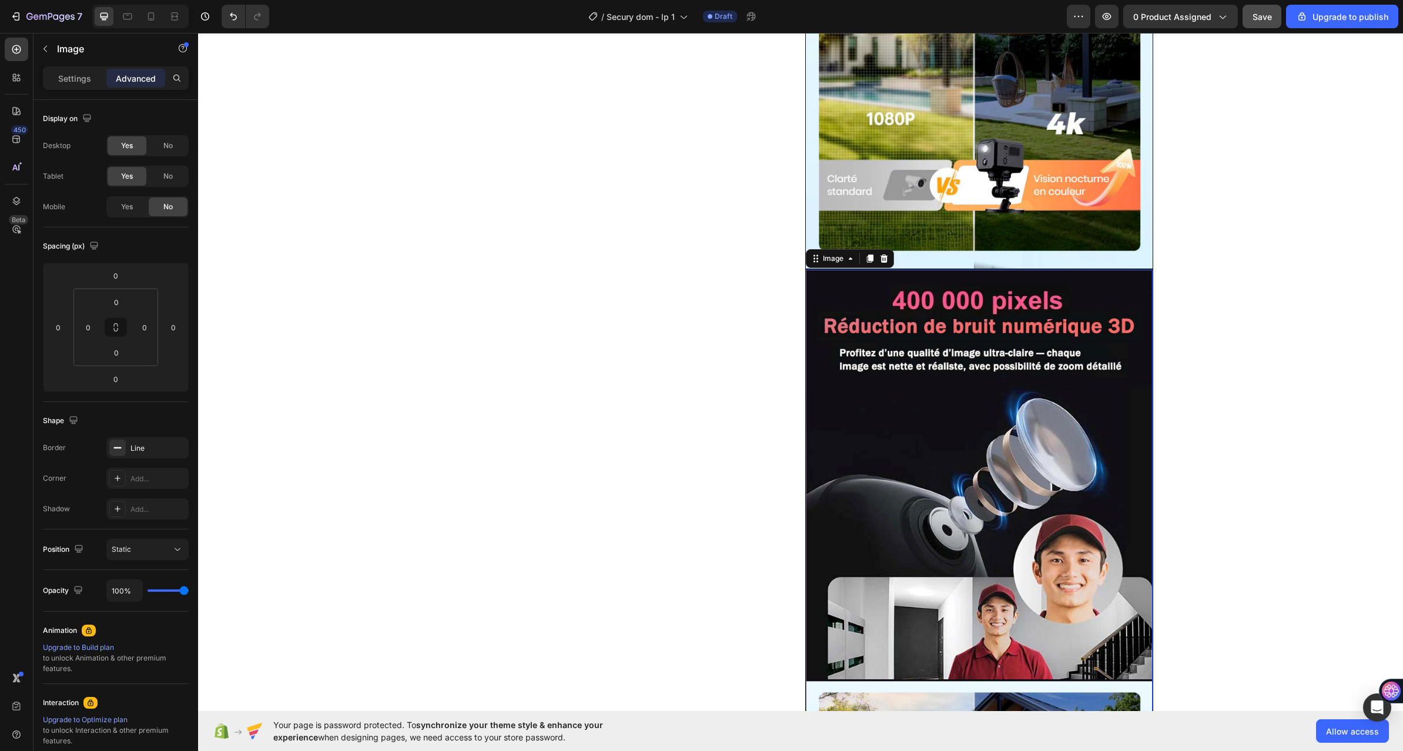
scroll to position [1507, 0]
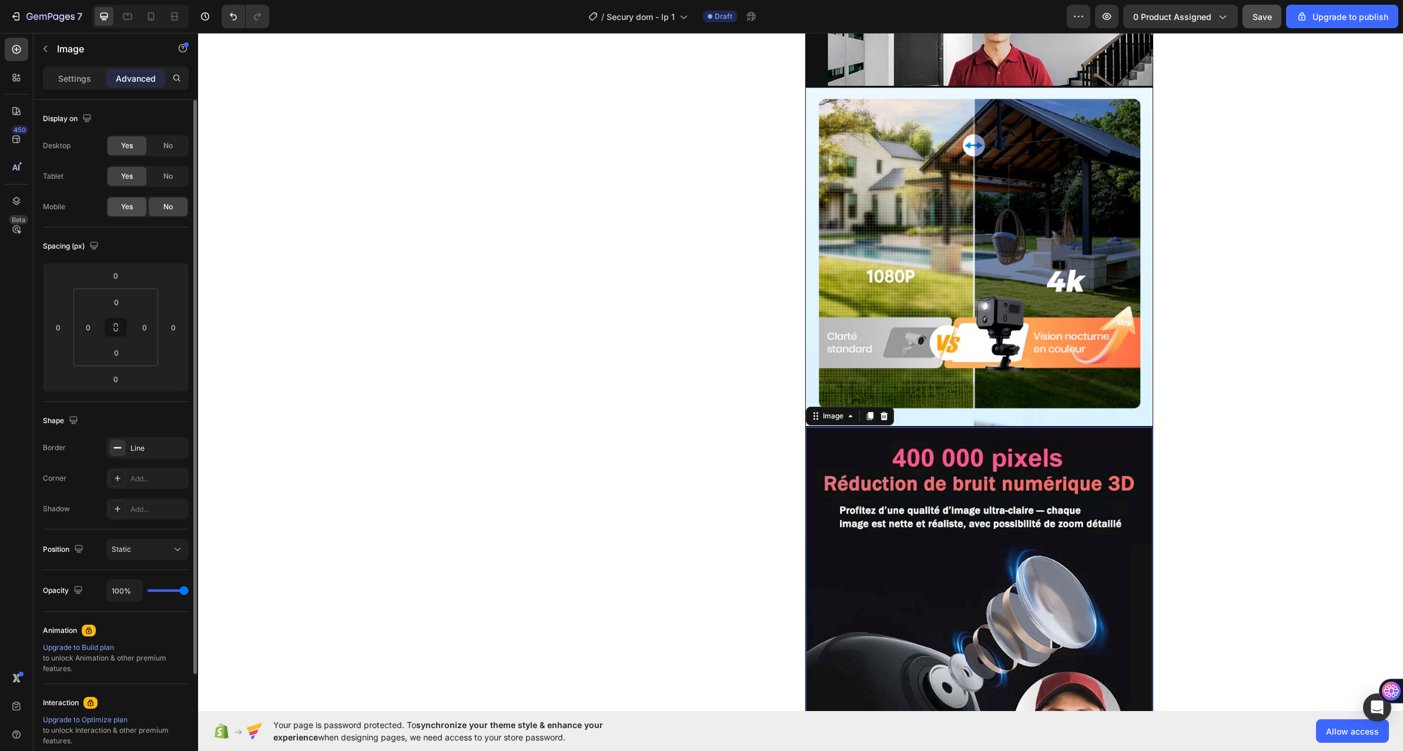
click at [125, 206] on span "Yes" at bounding box center [127, 207] width 12 height 11
click at [158, 179] on div "No" at bounding box center [168, 176] width 39 height 19
click at [166, 153] on div "No" at bounding box center [168, 145] width 39 height 19
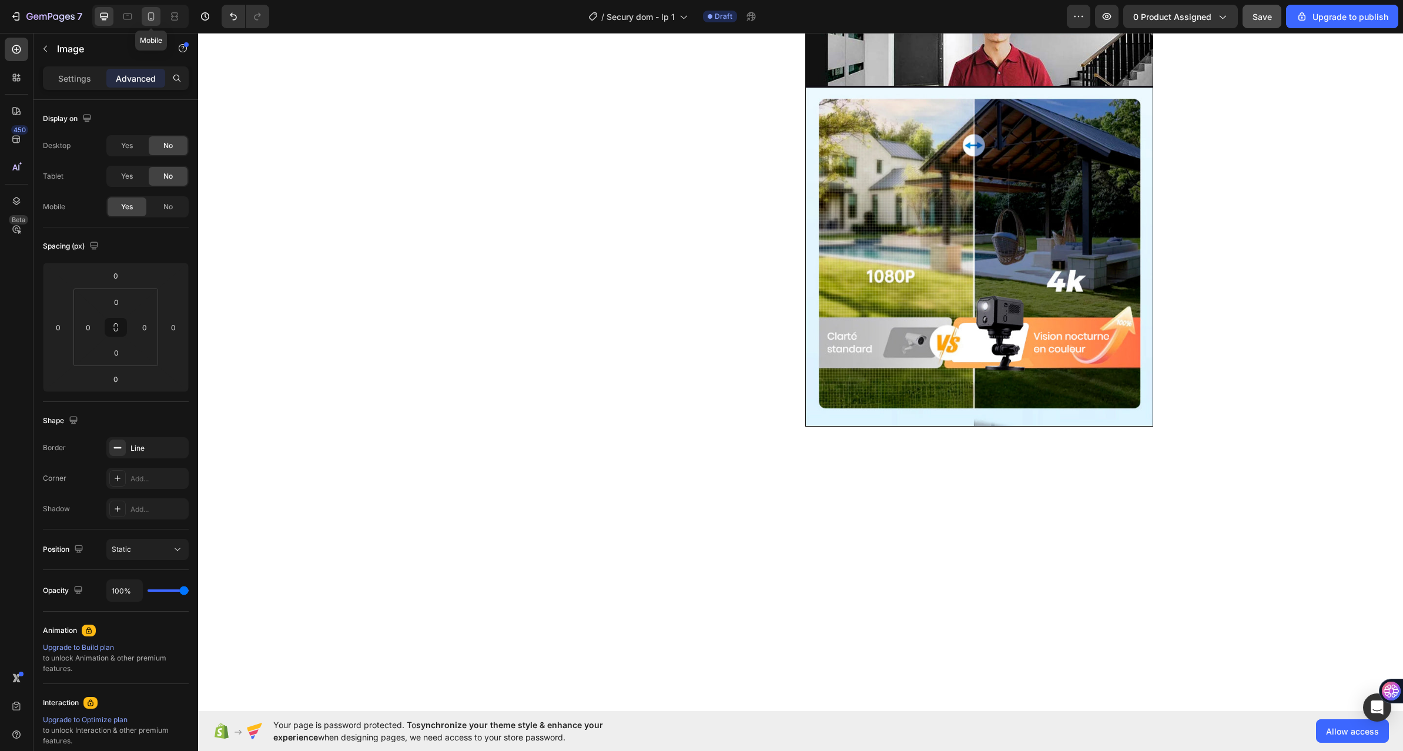
click at [151, 16] on icon at bounding box center [151, 17] width 12 height 12
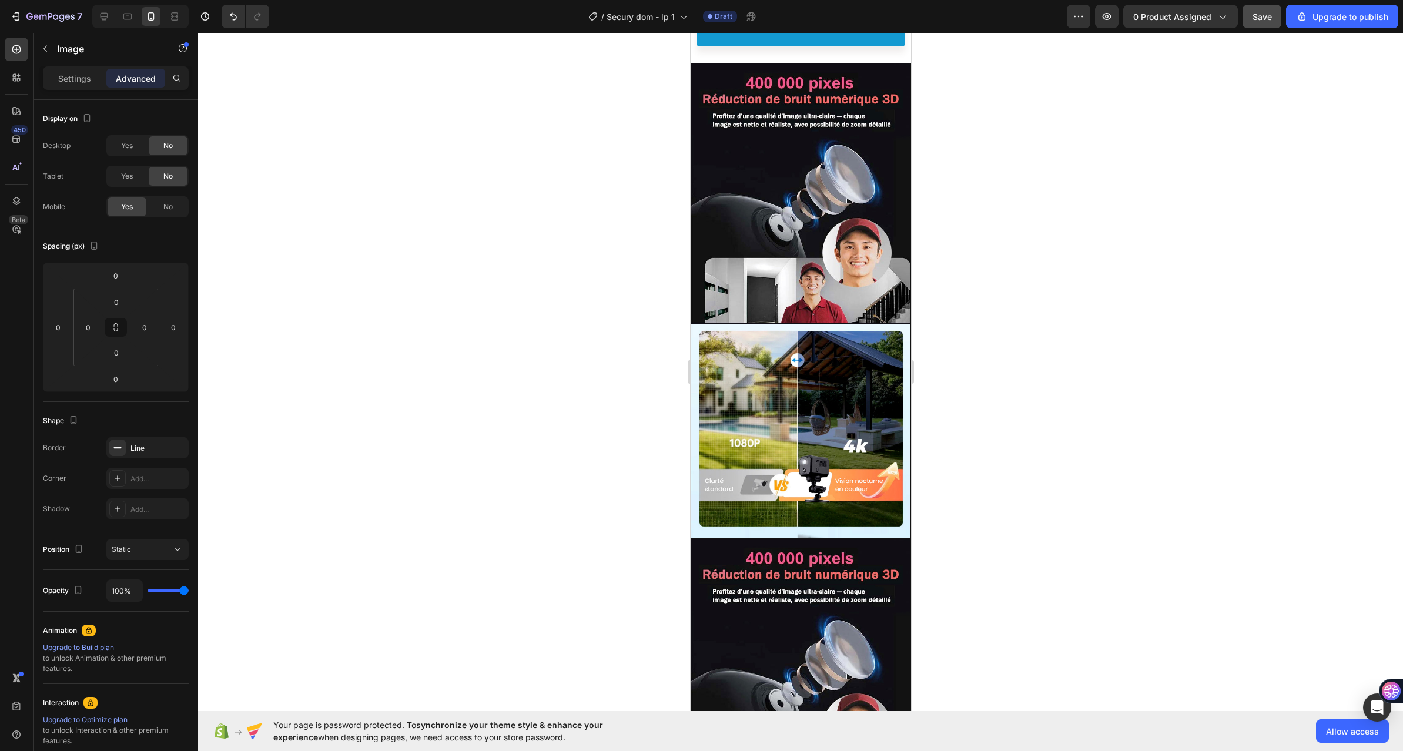
scroll to position [1704, 0]
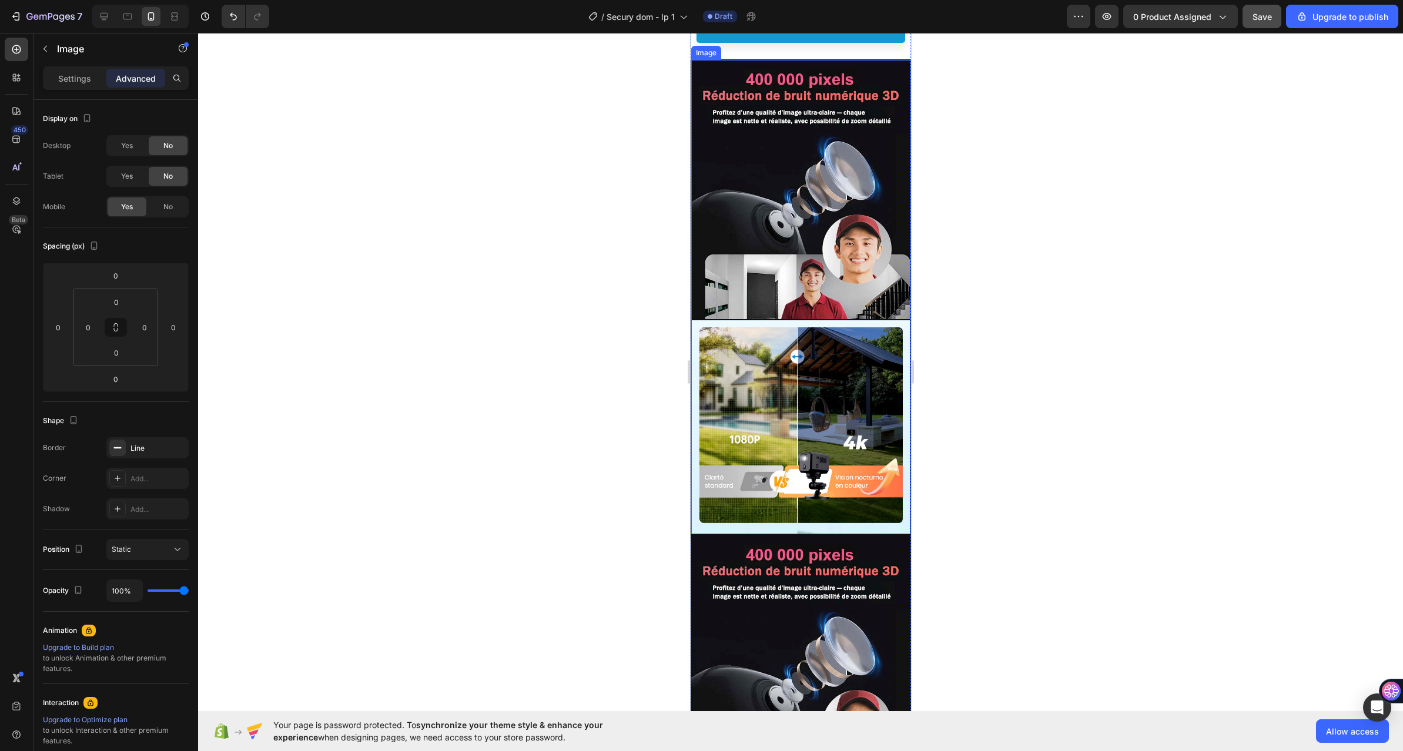
click at [796, 225] on img at bounding box center [799, 297] width 219 height 474
click at [770, 53] on icon at bounding box center [769, 49] width 8 height 8
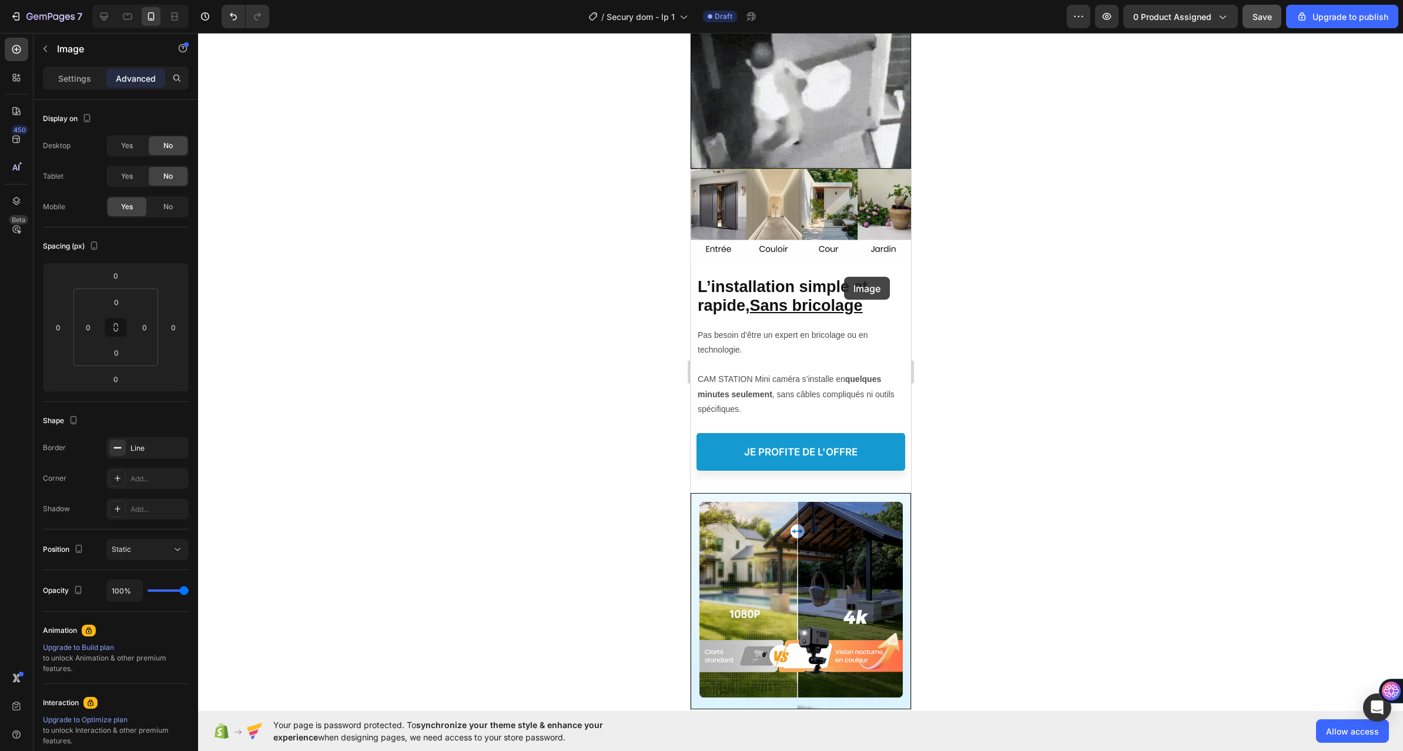
scroll to position [881, 0]
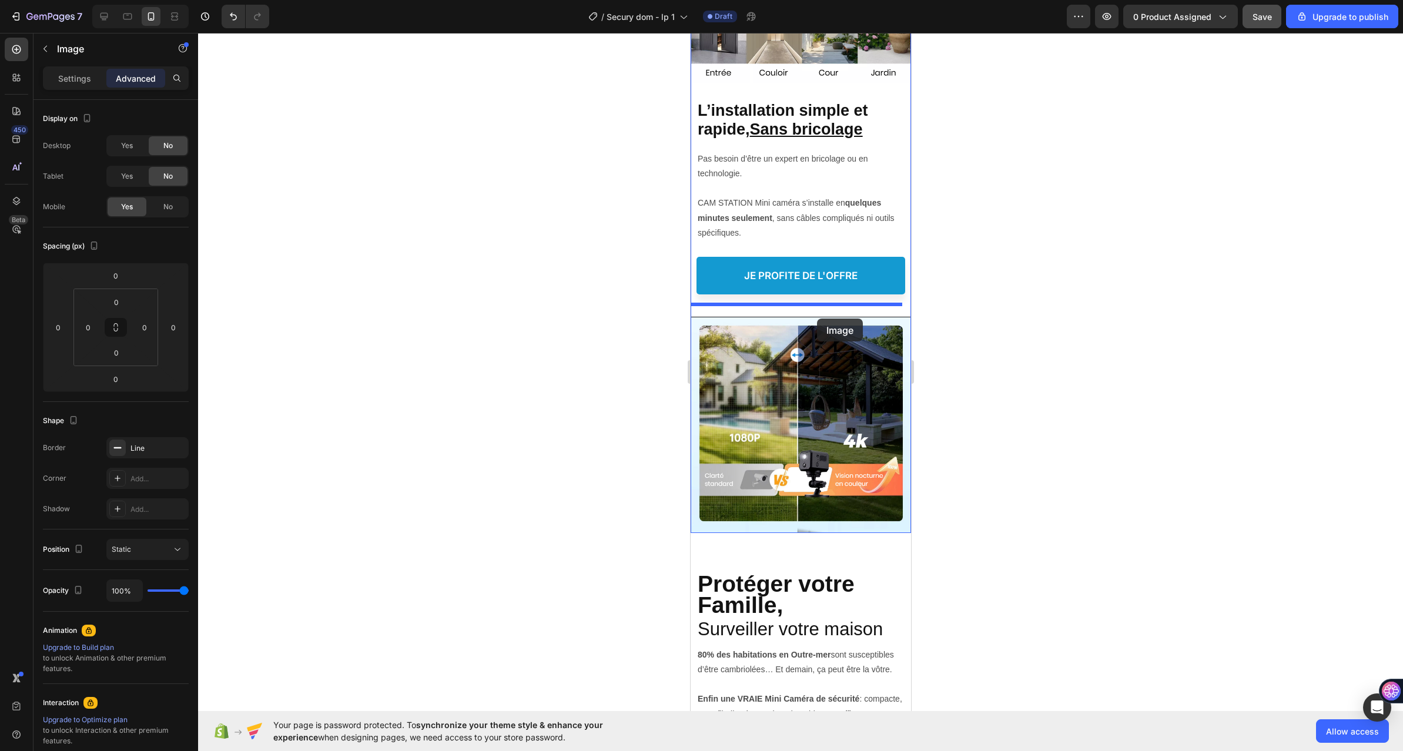
drag, startPoint x: 792, startPoint y: 250, endPoint x: 816, endPoint y: 316, distance: 70.8
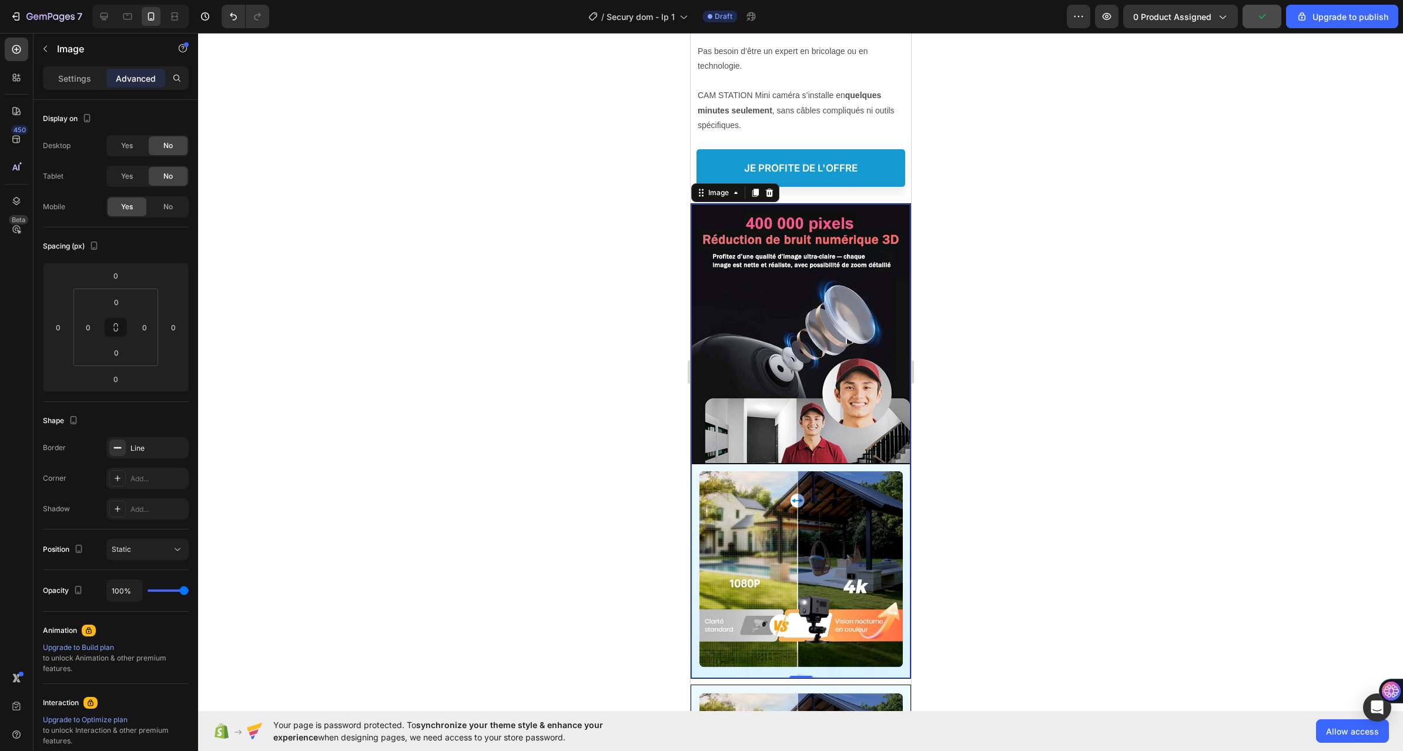
scroll to position [1175, 0]
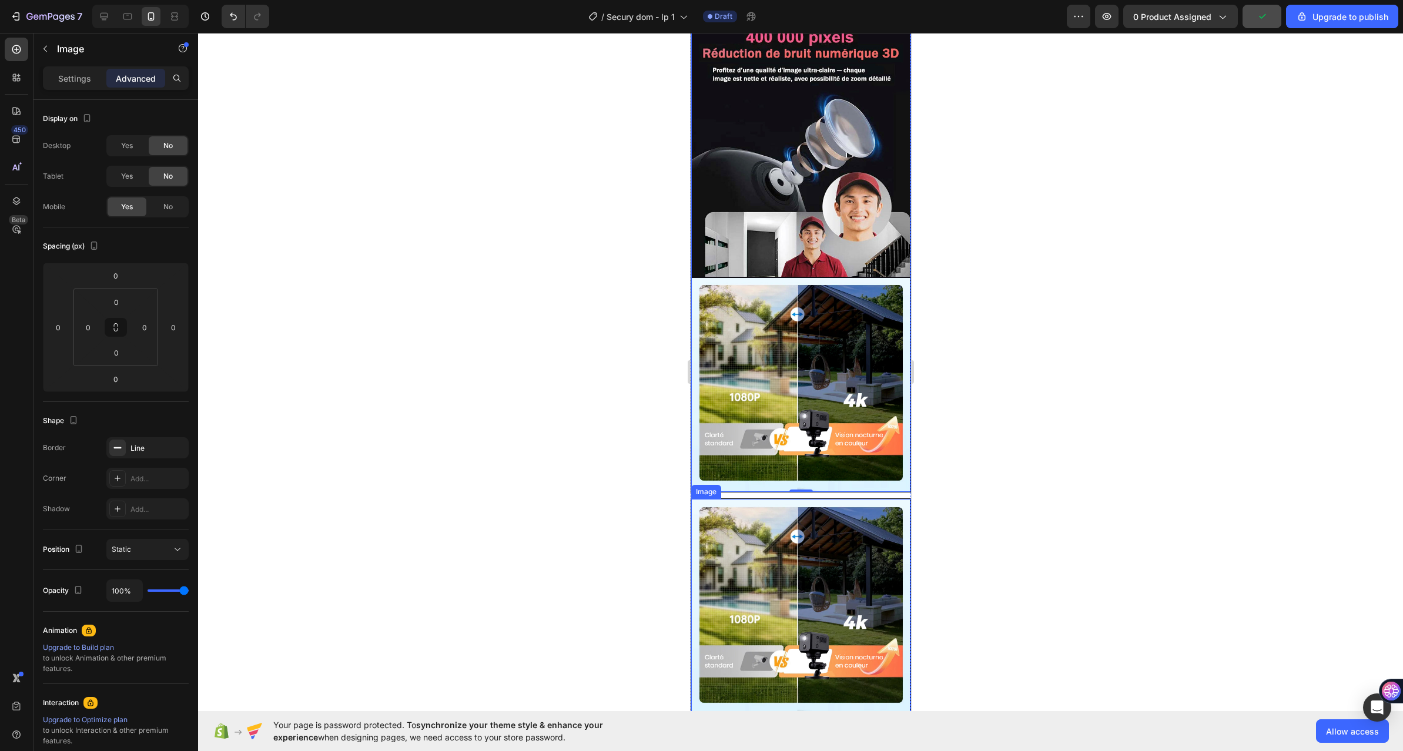
click at [793, 512] on img at bounding box center [799, 606] width 219 height 215
click at [765, 483] on icon at bounding box center [768, 487] width 9 height 9
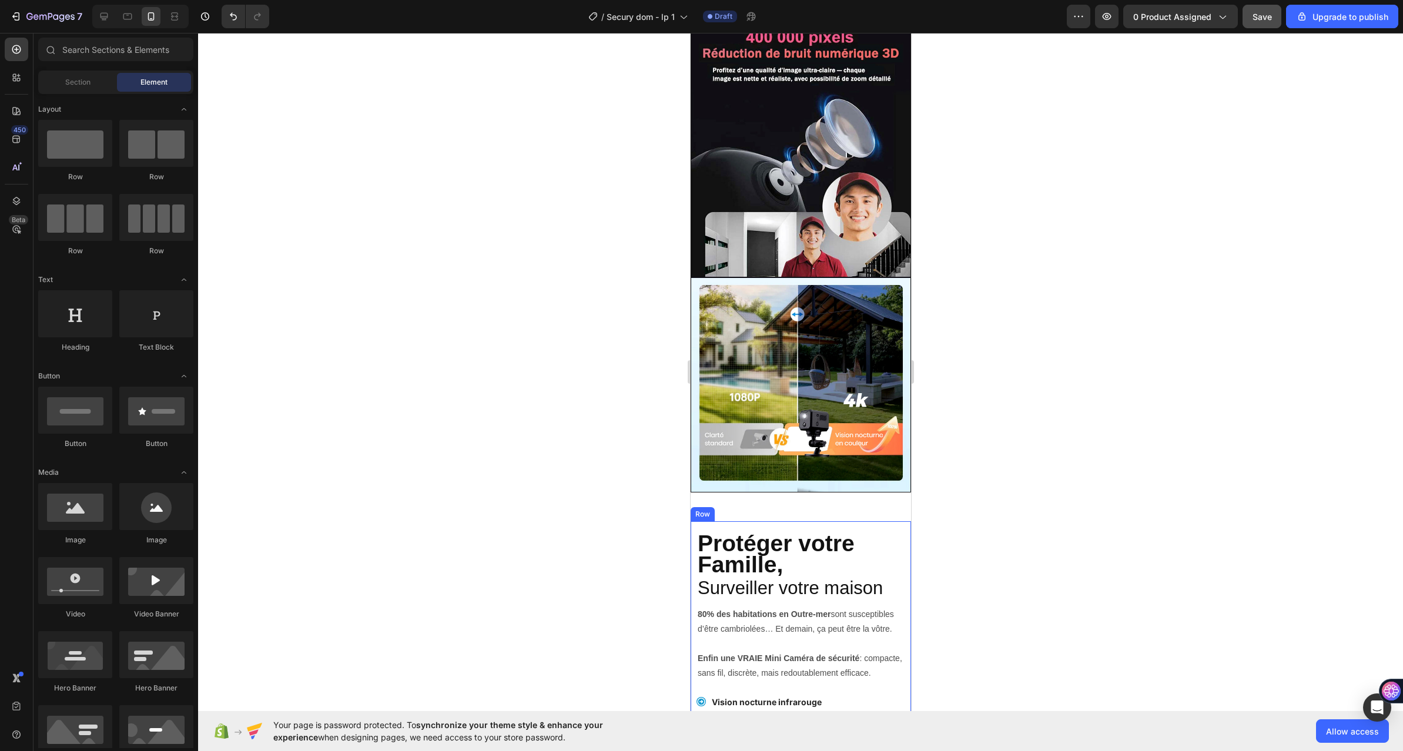
click at [860, 521] on div "Protéger votre Famille, Heading Vision 4K Ultra HD Heading Surveiller votre mai…" at bounding box center [800, 686] width 209 height 331
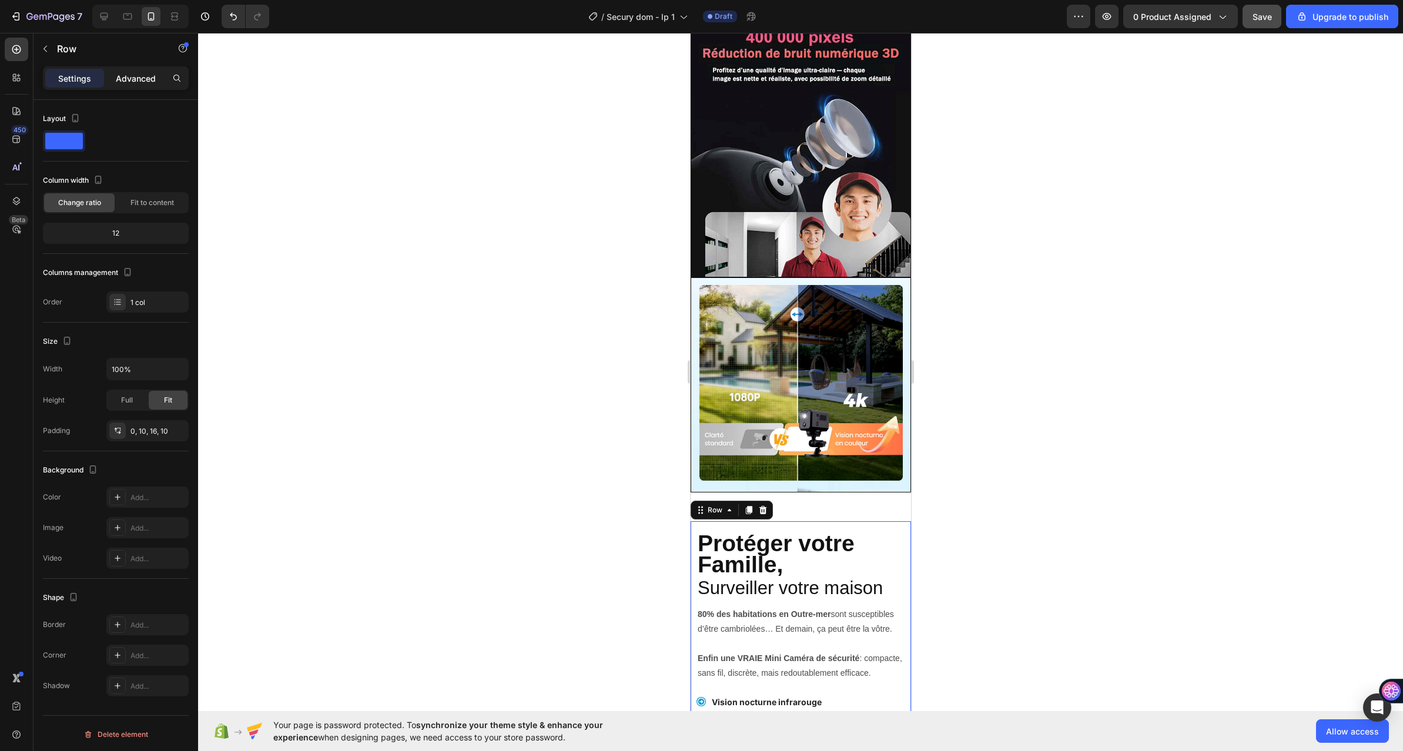
click at [149, 82] on p "Advanced" at bounding box center [136, 78] width 40 height 12
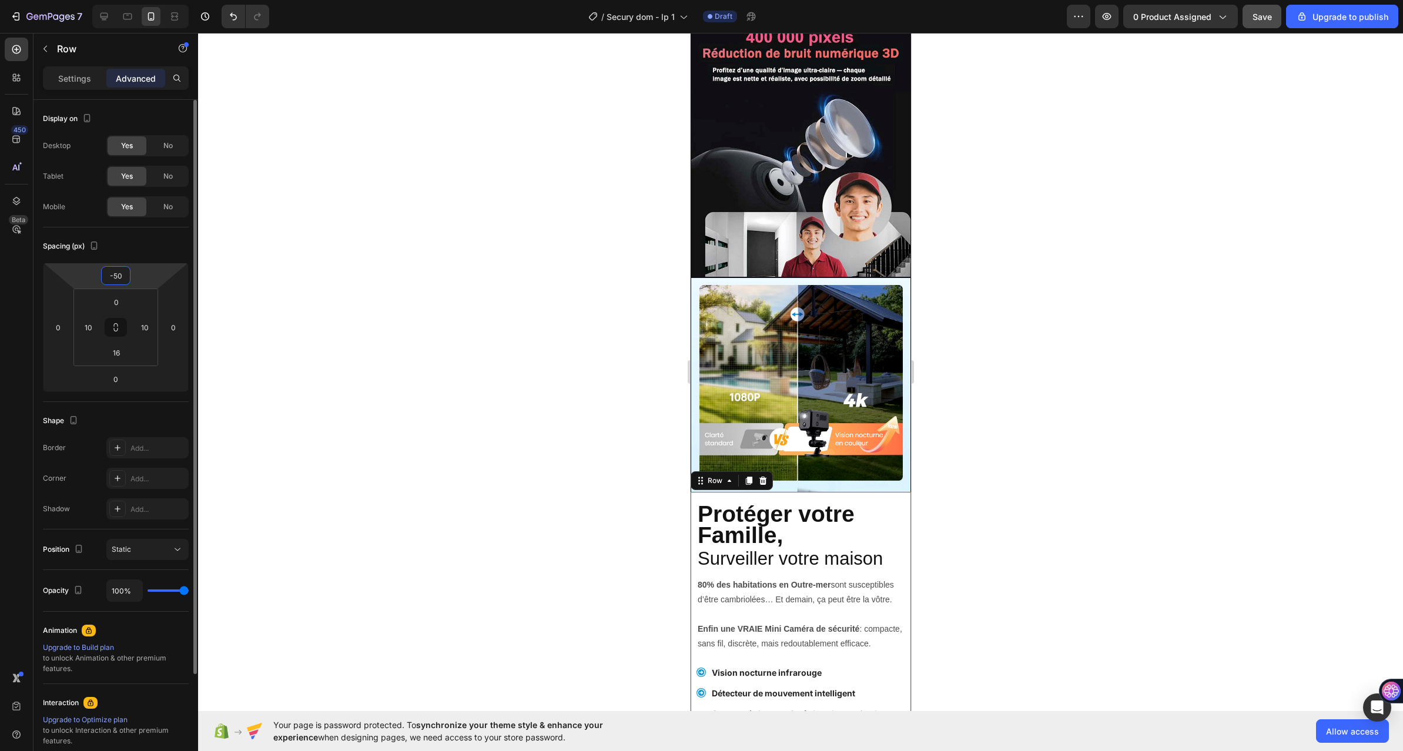
drag, startPoint x: 153, startPoint y: 273, endPoint x: 154, endPoint y: 286, distance: 12.9
click at [153, 0] on html "7 / Secury dom - lp 1 Draft Preview 0 product assigned Save Upgrade to publish …" at bounding box center [701, 0] width 1403 height 0
click at [106, 17] on icon at bounding box center [104, 17] width 8 height 8
type input "0"
type input "16"
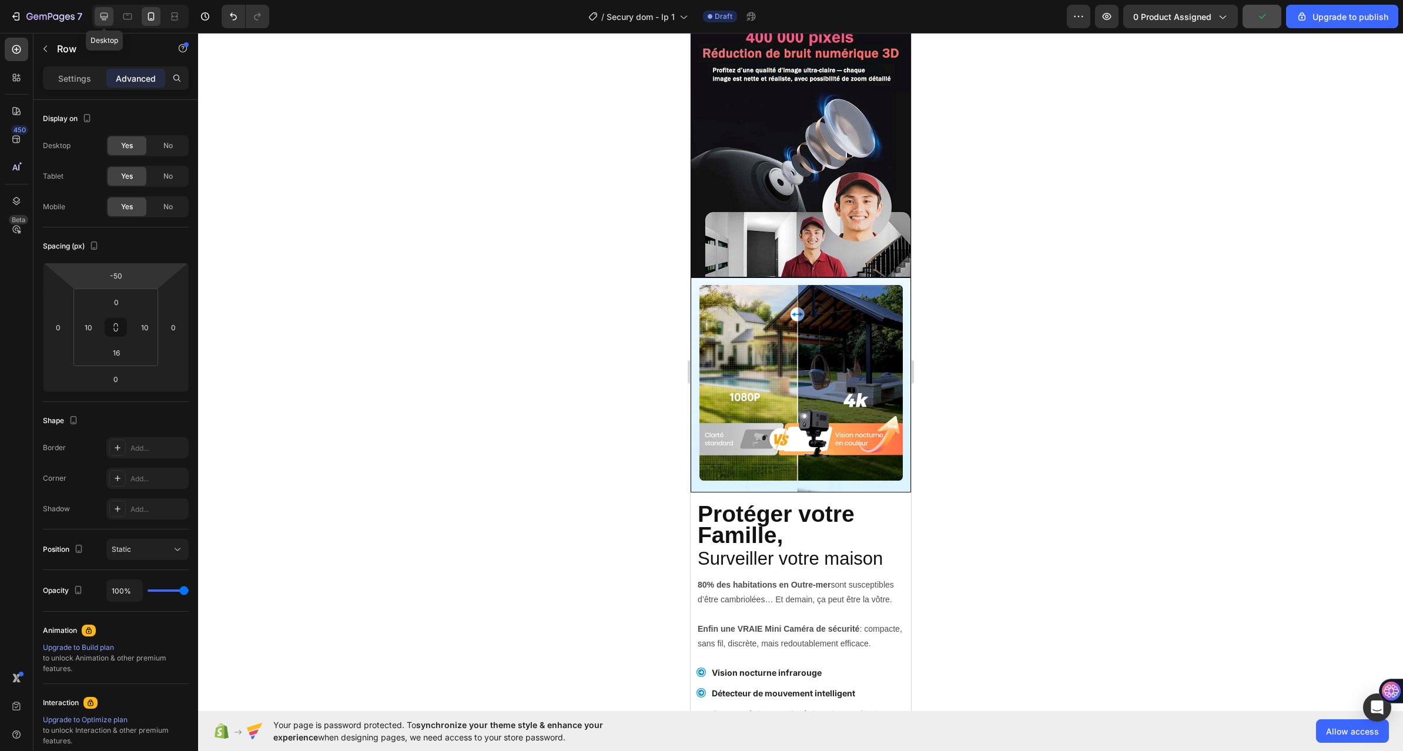
type input "16"
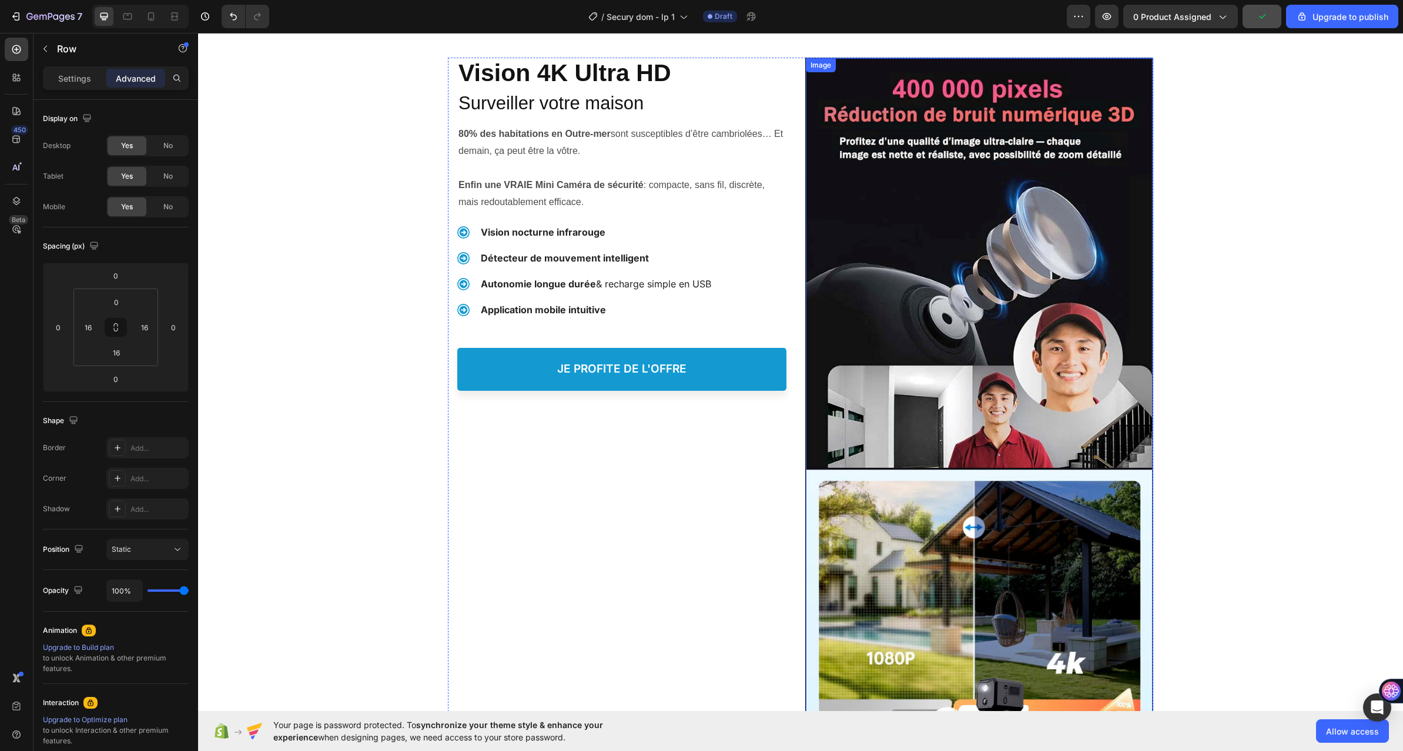
scroll to position [1109, 0]
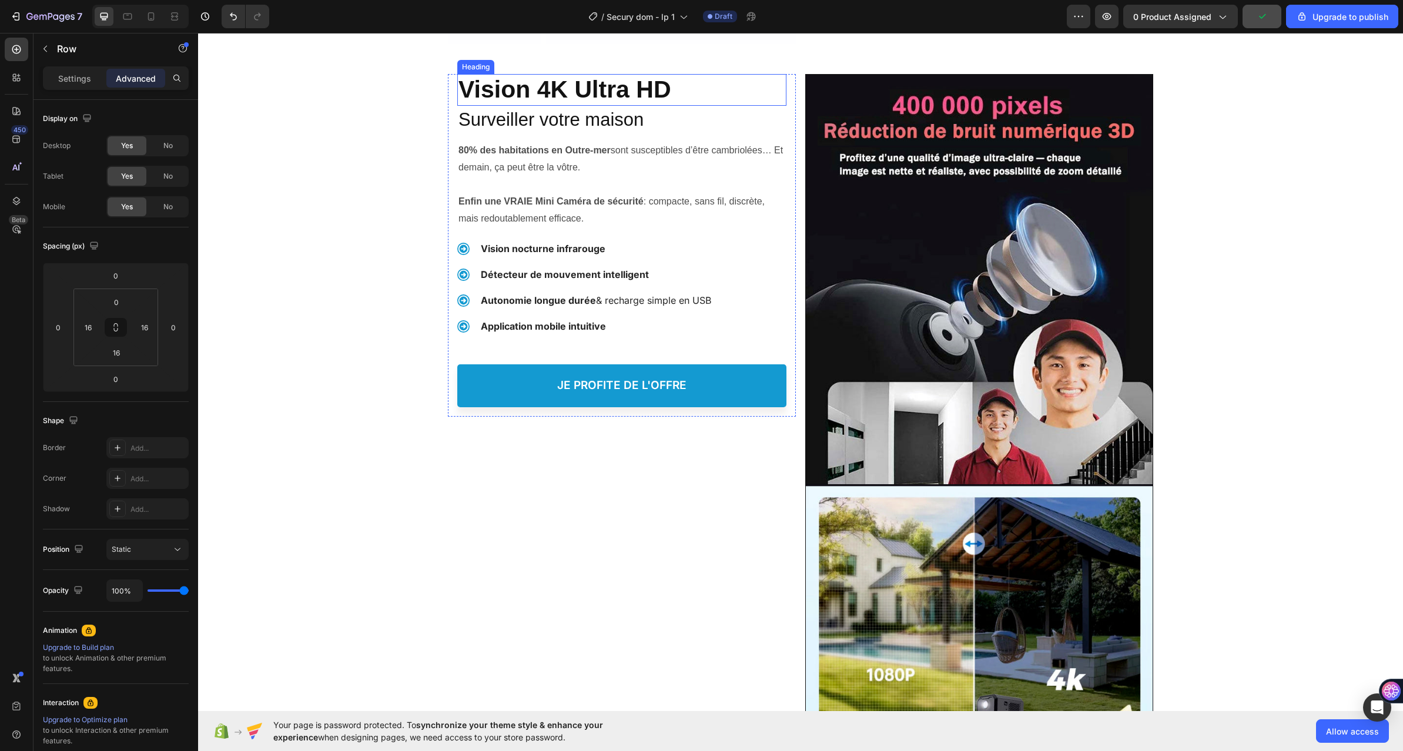
click at [548, 87] on strong "Vision 4K Ultra HD" at bounding box center [564, 89] width 213 height 27
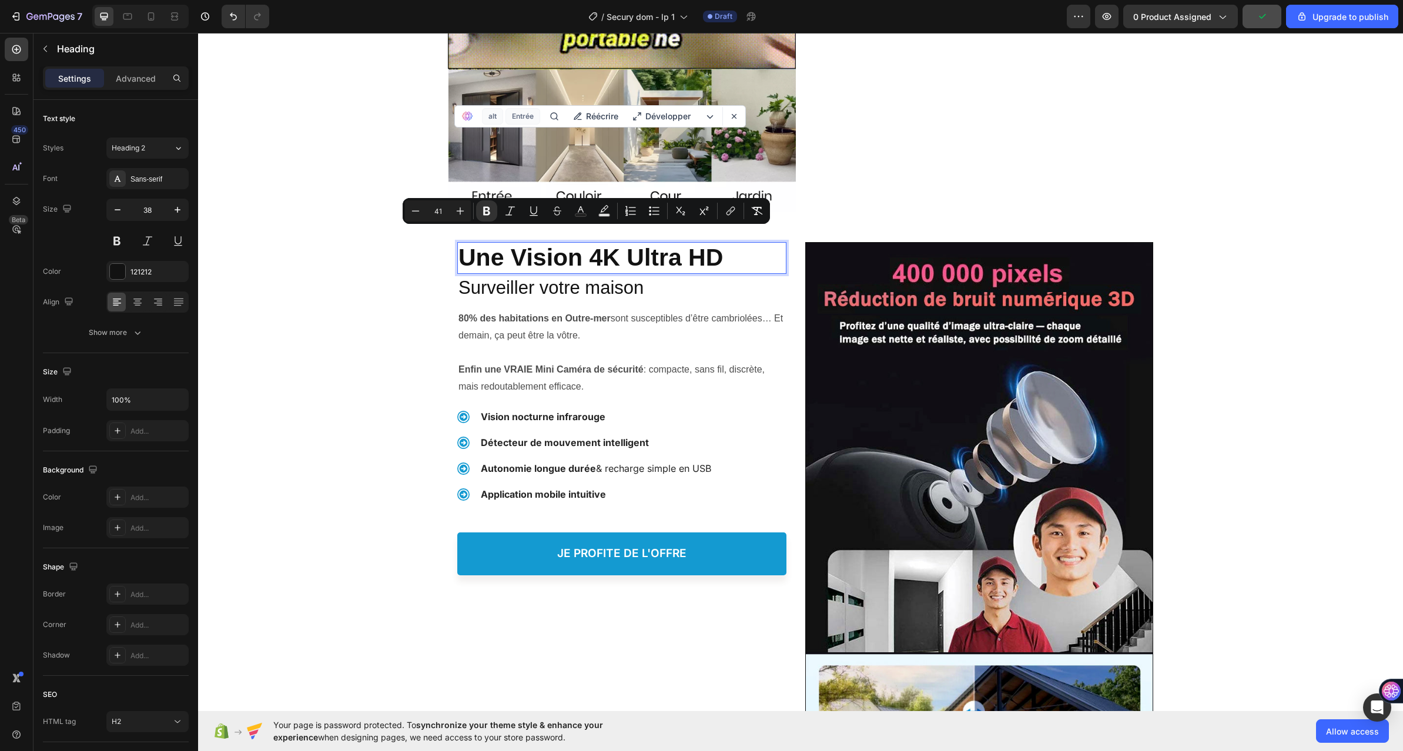
scroll to position [1050, 0]
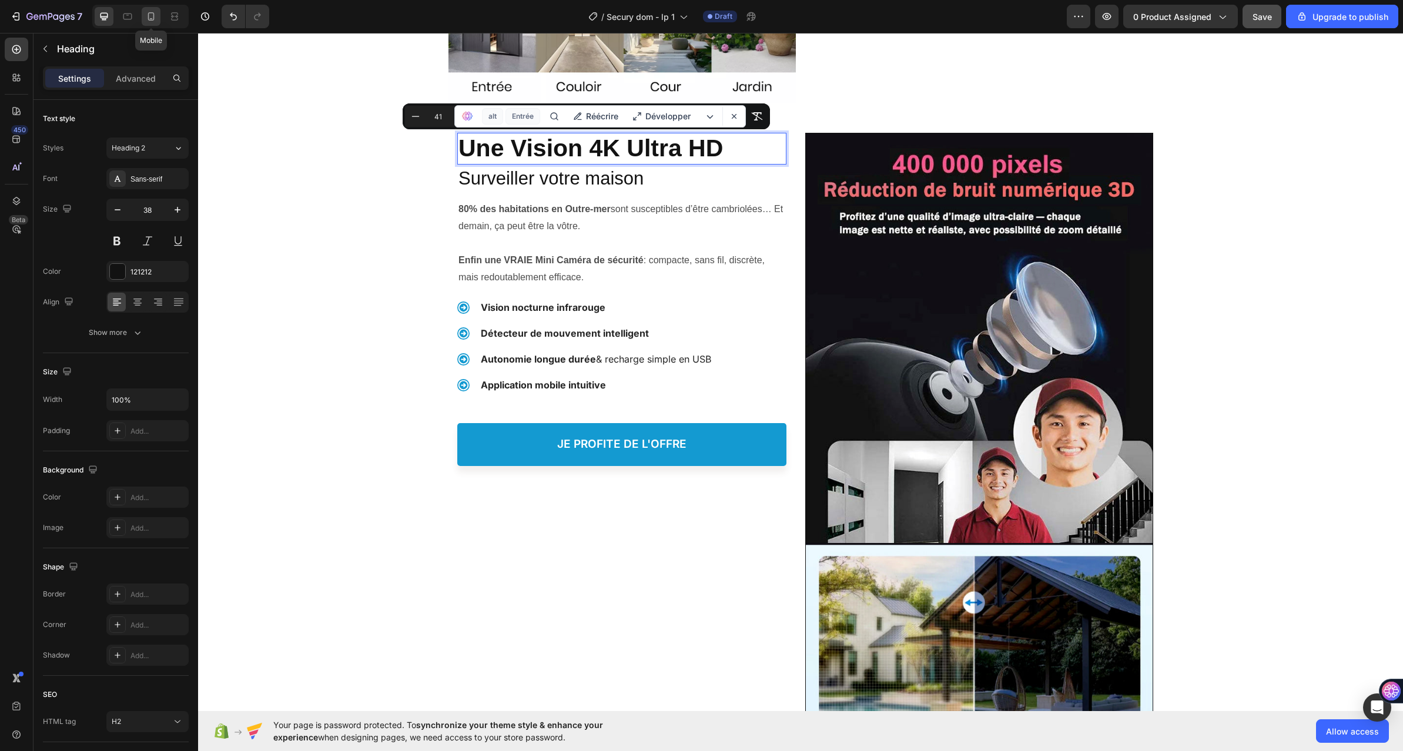
click at [157, 20] on icon at bounding box center [151, 17] width 12 height 12
type input "24"
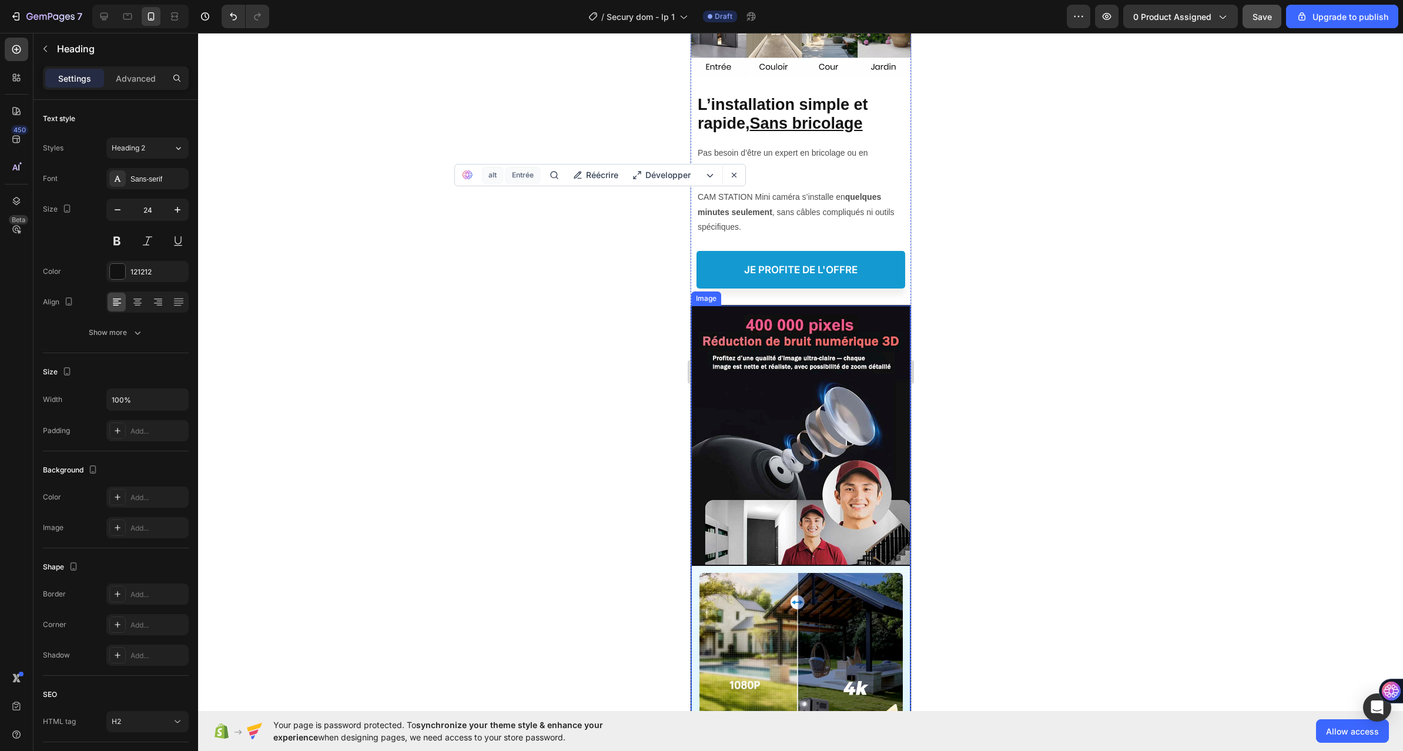
scroll to position [1122, 0]
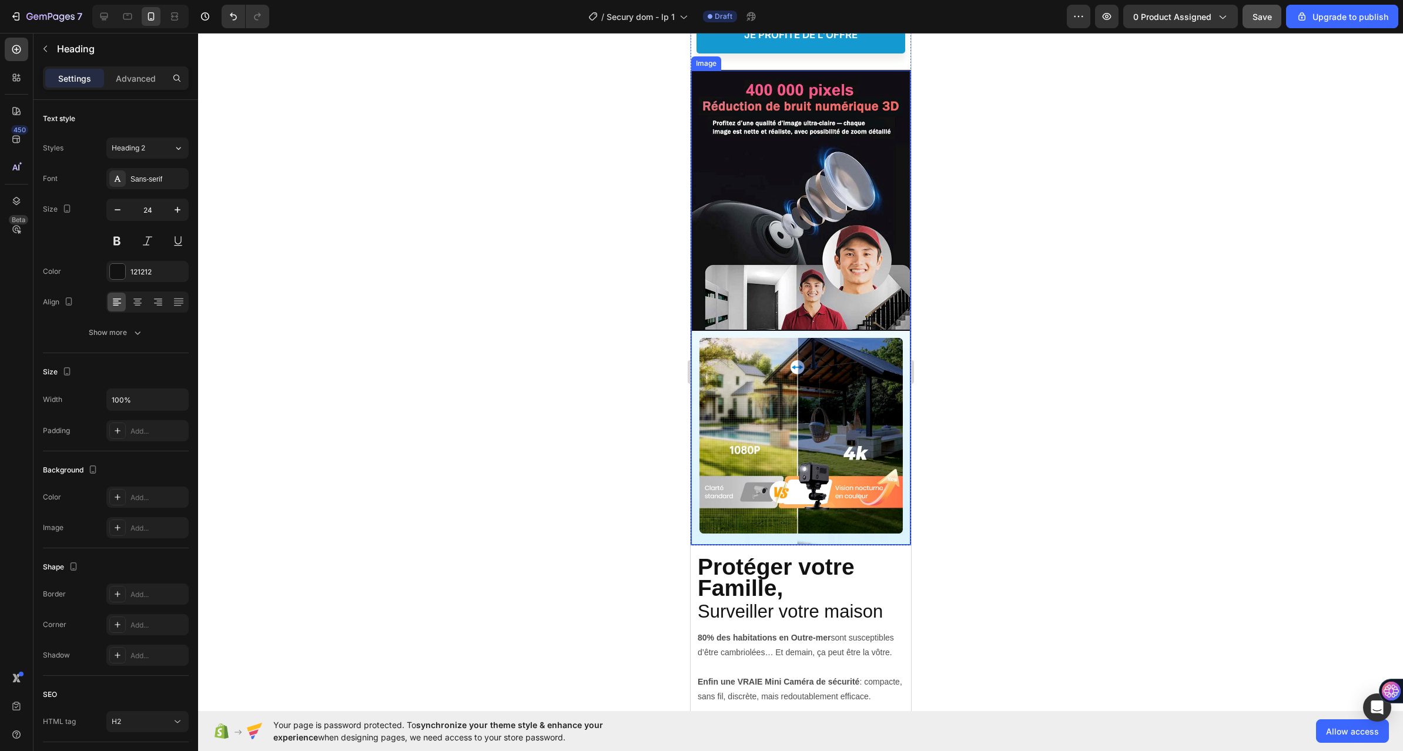
click at [608, 326] on div at bounding box center [800, 392] width 1205 height 718
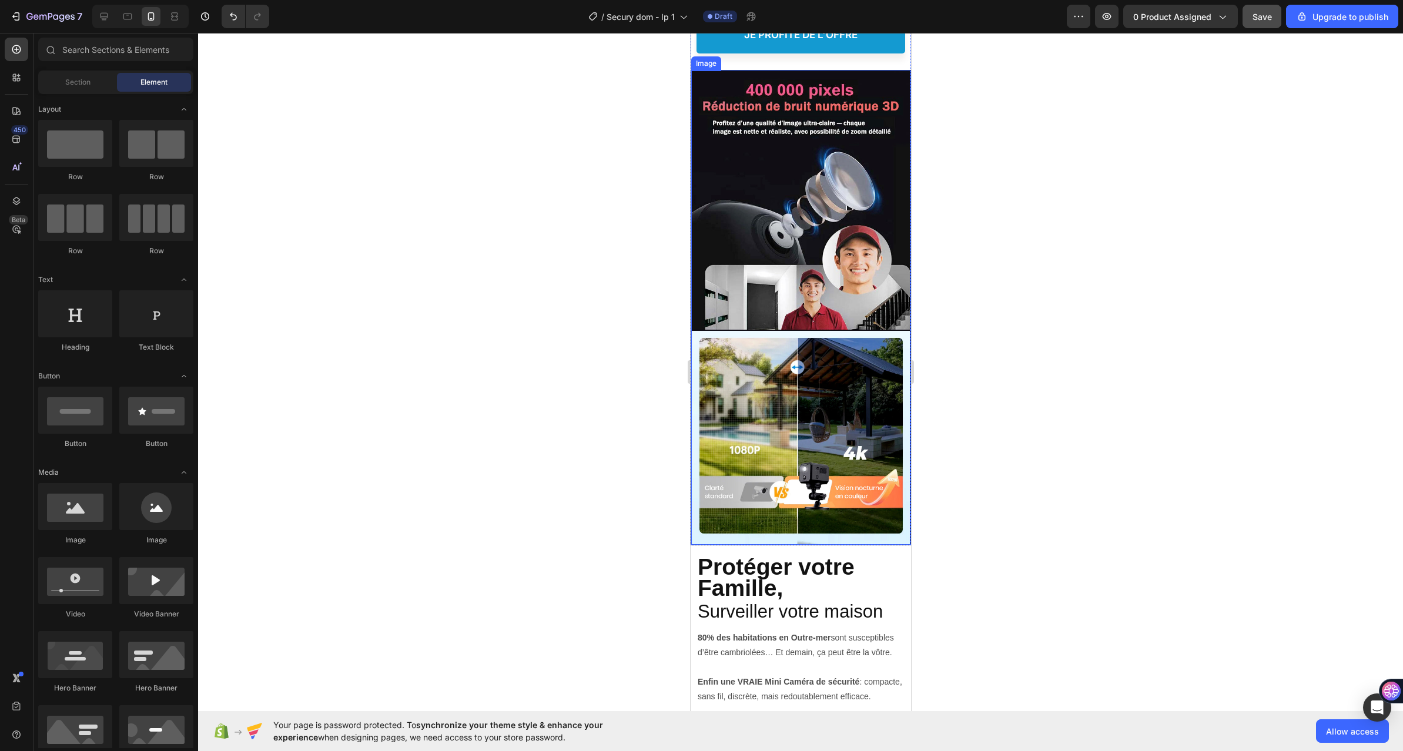
scroll to position [1299, 0]
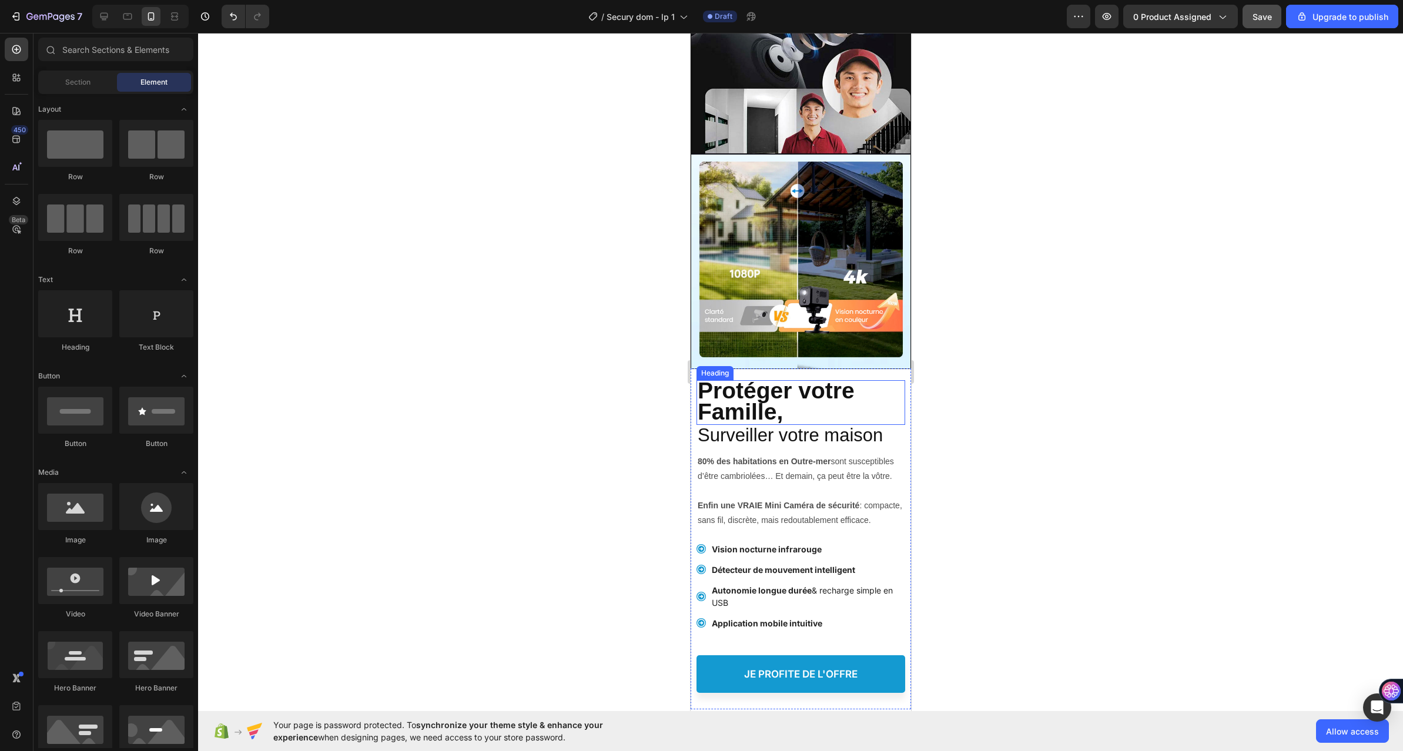
click at [776, 378] on strong "Protéger votre Famille," at bounding box center [775, 401] width 157 height 46
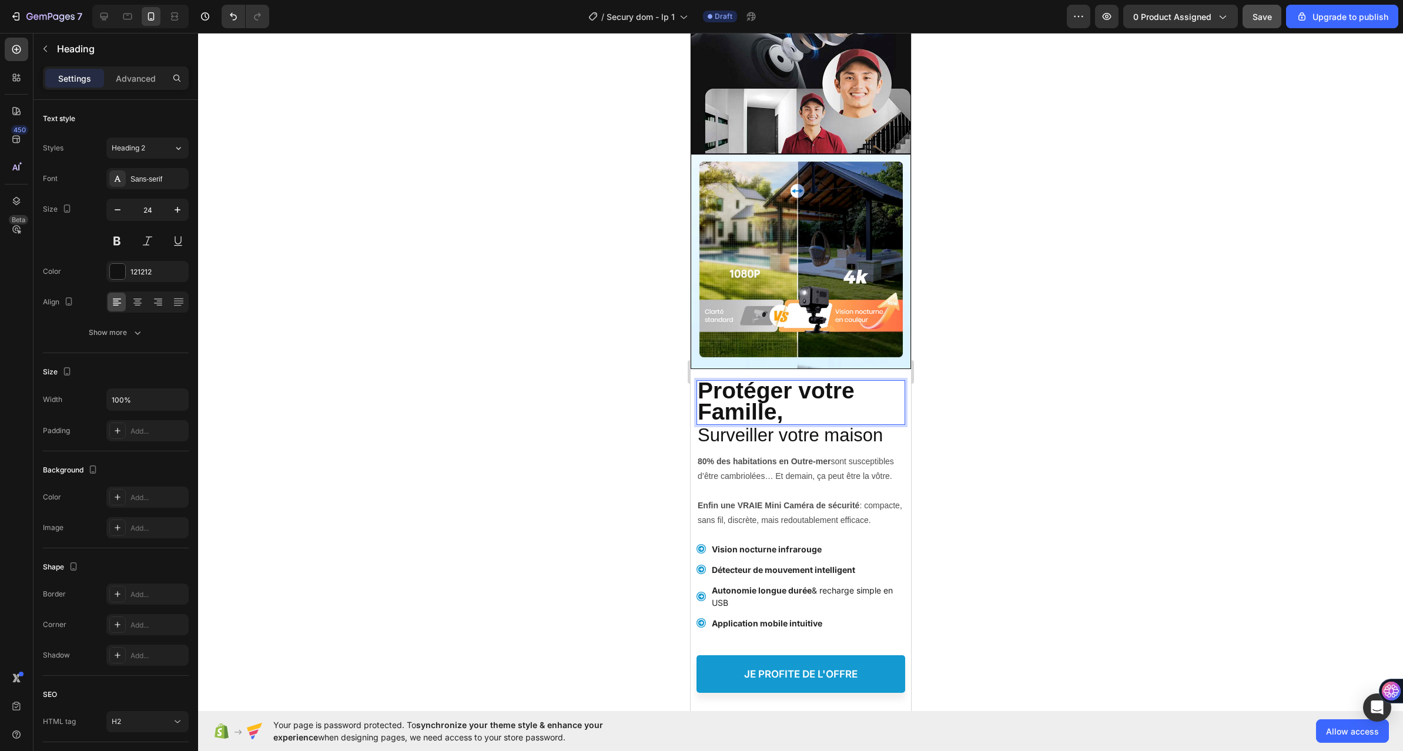
click at [782, 378] on strong "Protéger votre Famille," at bounding box center [775, 401] width 157 height 46
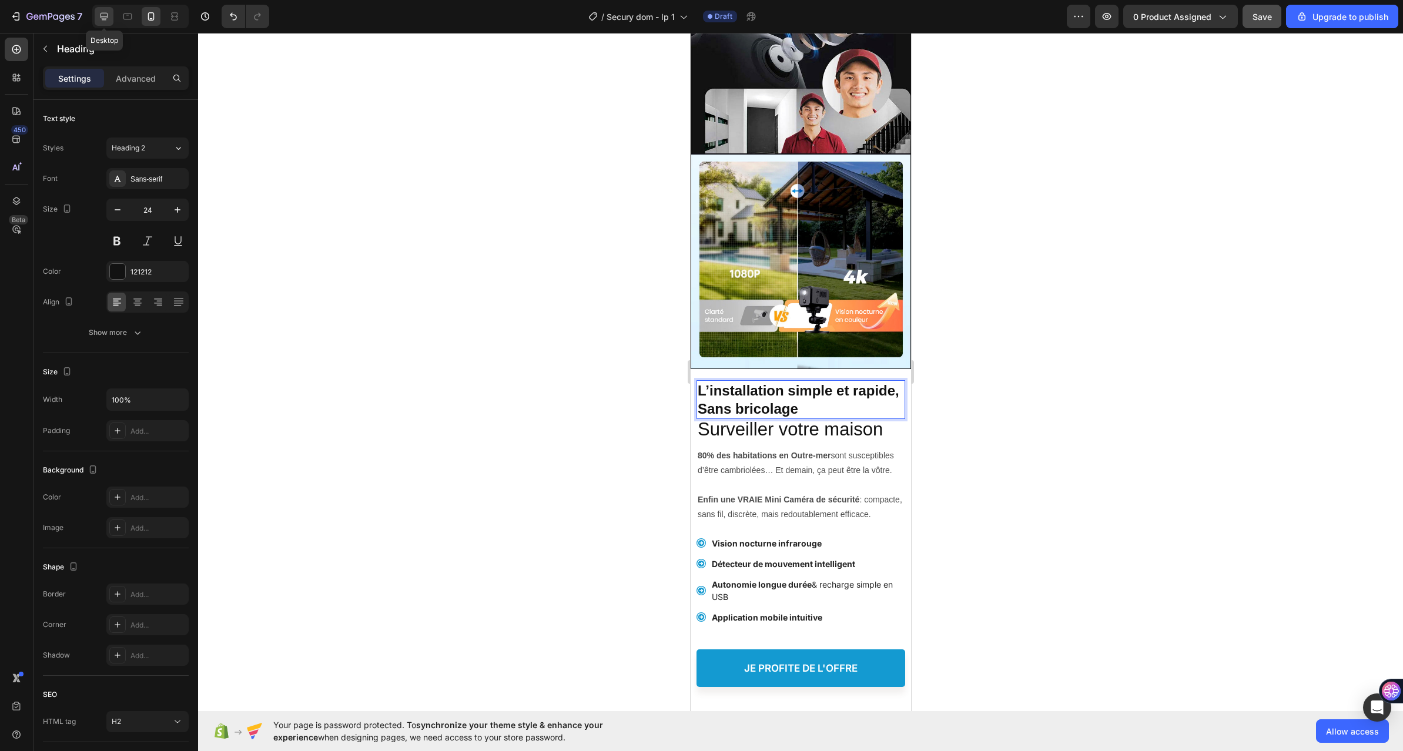
click at [106, 17] on icon at bounding box center [104, 17] width 8 height 8
type input "38"
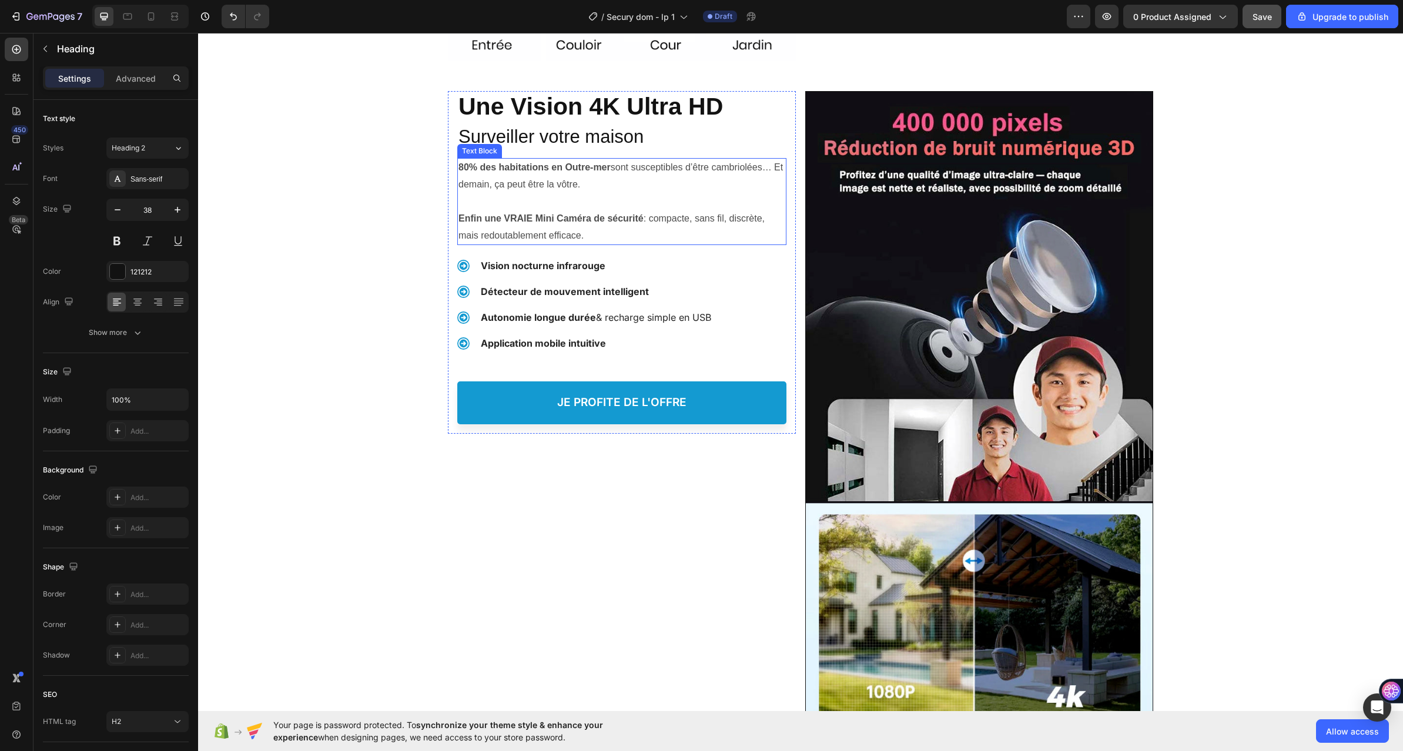
scroll to position [1091, 0]
click at [596, 104] on strong "Une Vision 4K Ultra HD" at bounding box center [590, 106] width 264 height 27
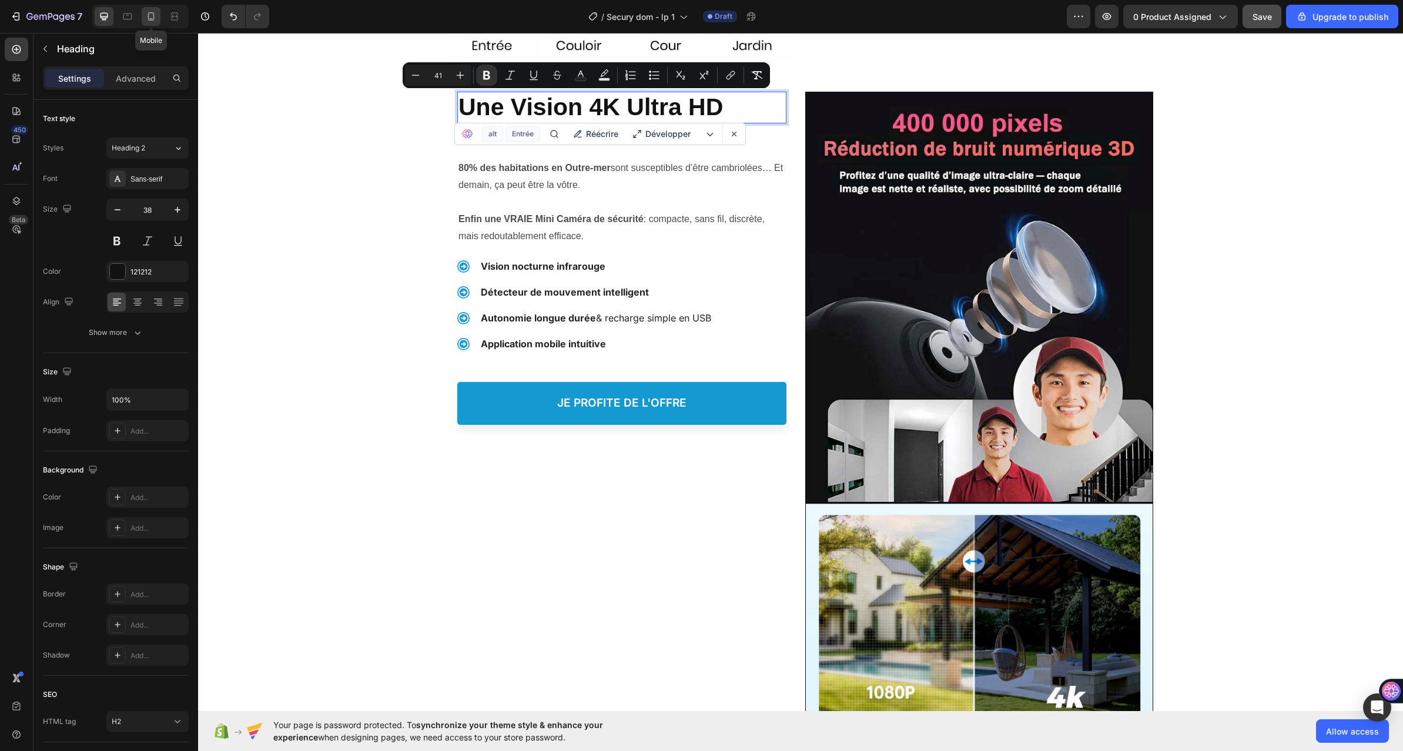
click at [143, 21] on div at bounding box center [151, 16] width 19 height 19
type input "24"
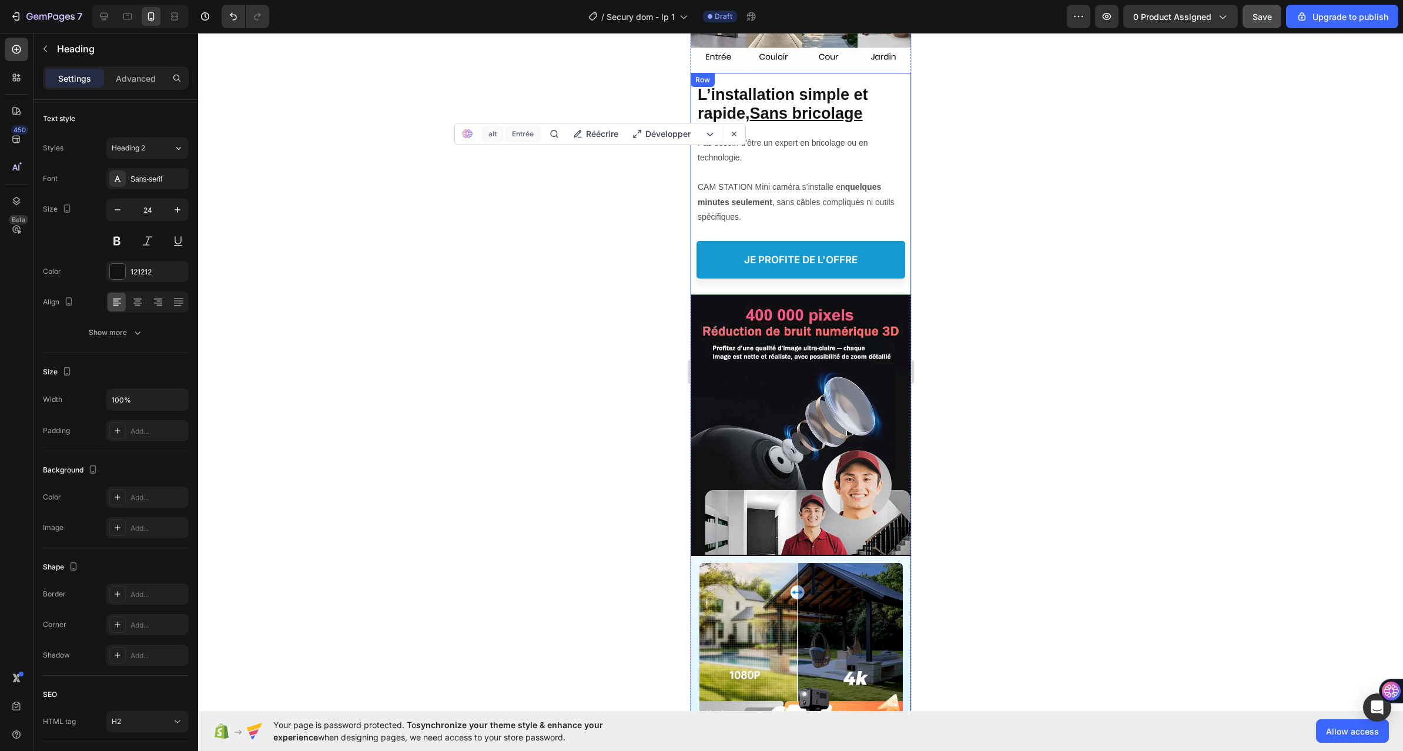
scroll to position [1191, 0]
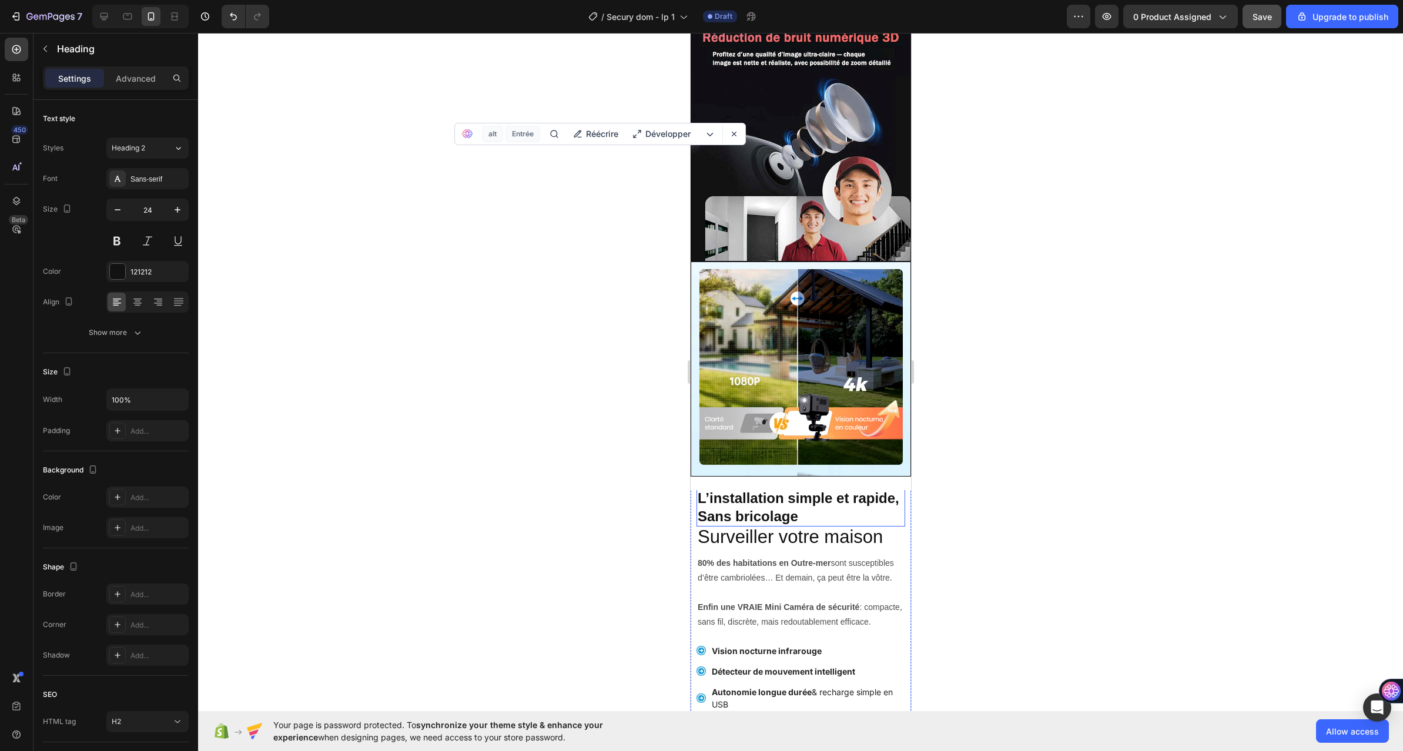
click at [740, 490] on strong "L’installation simple et rapide, Sans bricolage" at bounding box center [798, 507] width 202 height 34
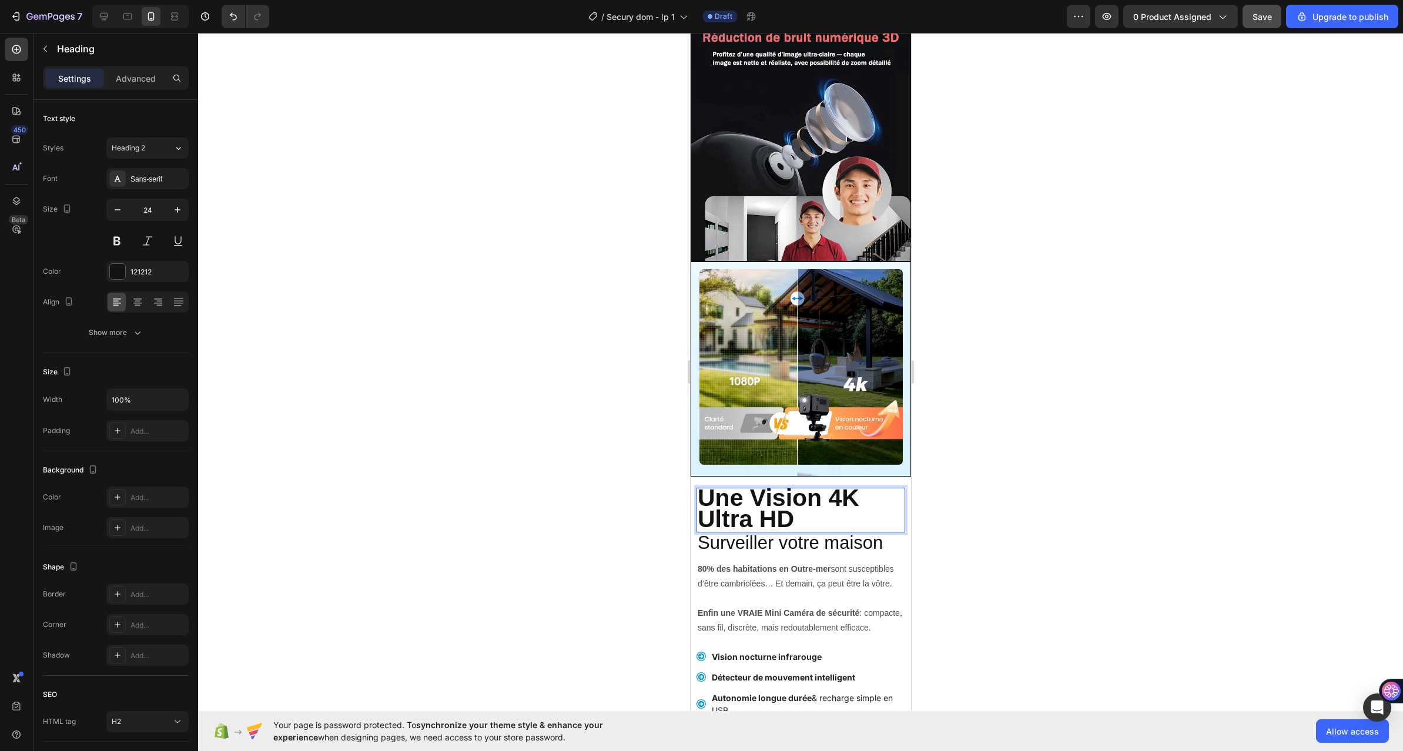
click at [804, 489] on p "Une Vision 4K Ultra HD" at bounding box center [800, 510] width 206 height 42
click at [625, 485] on div at bounding box center [800, 392] width 1205 height 718
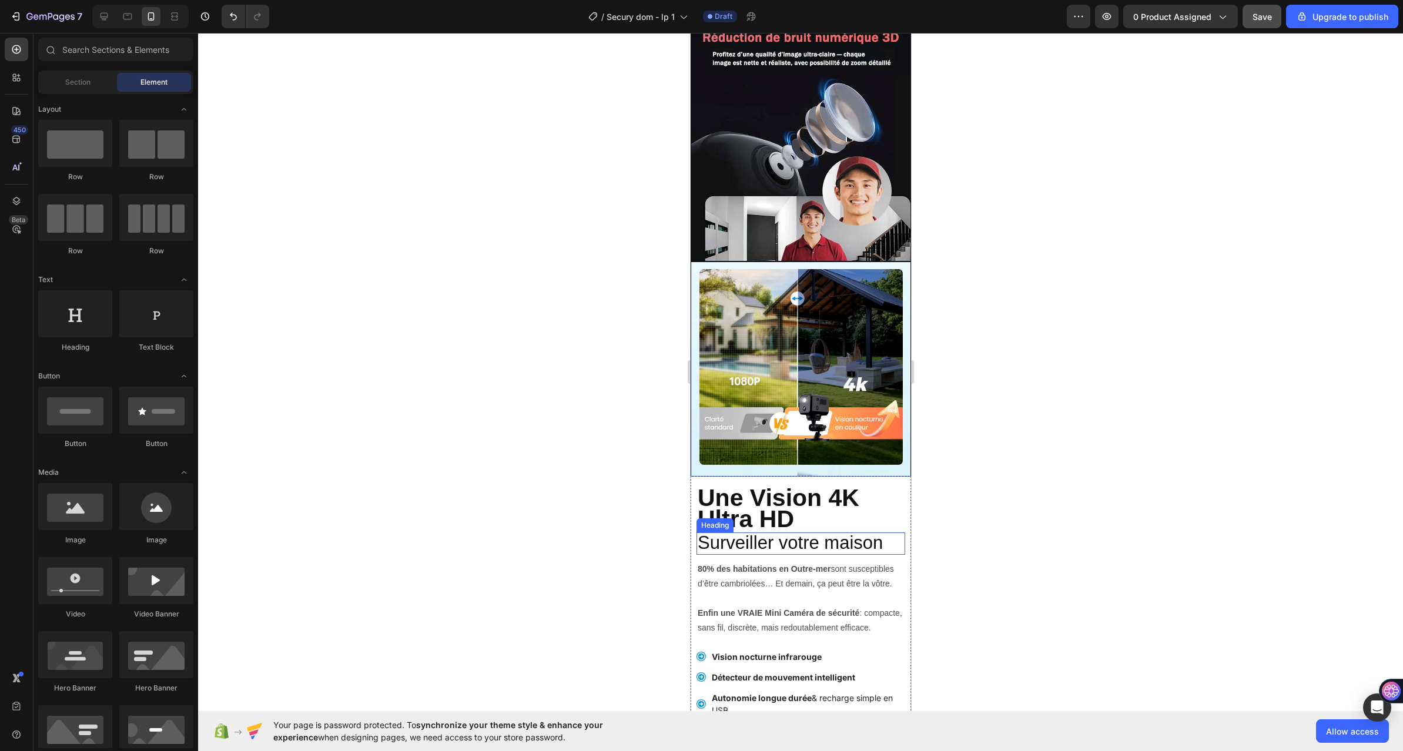
click at [770, 532] on span "Surveiller votre maison" at bounding box center [789, 542] width 185 height 21
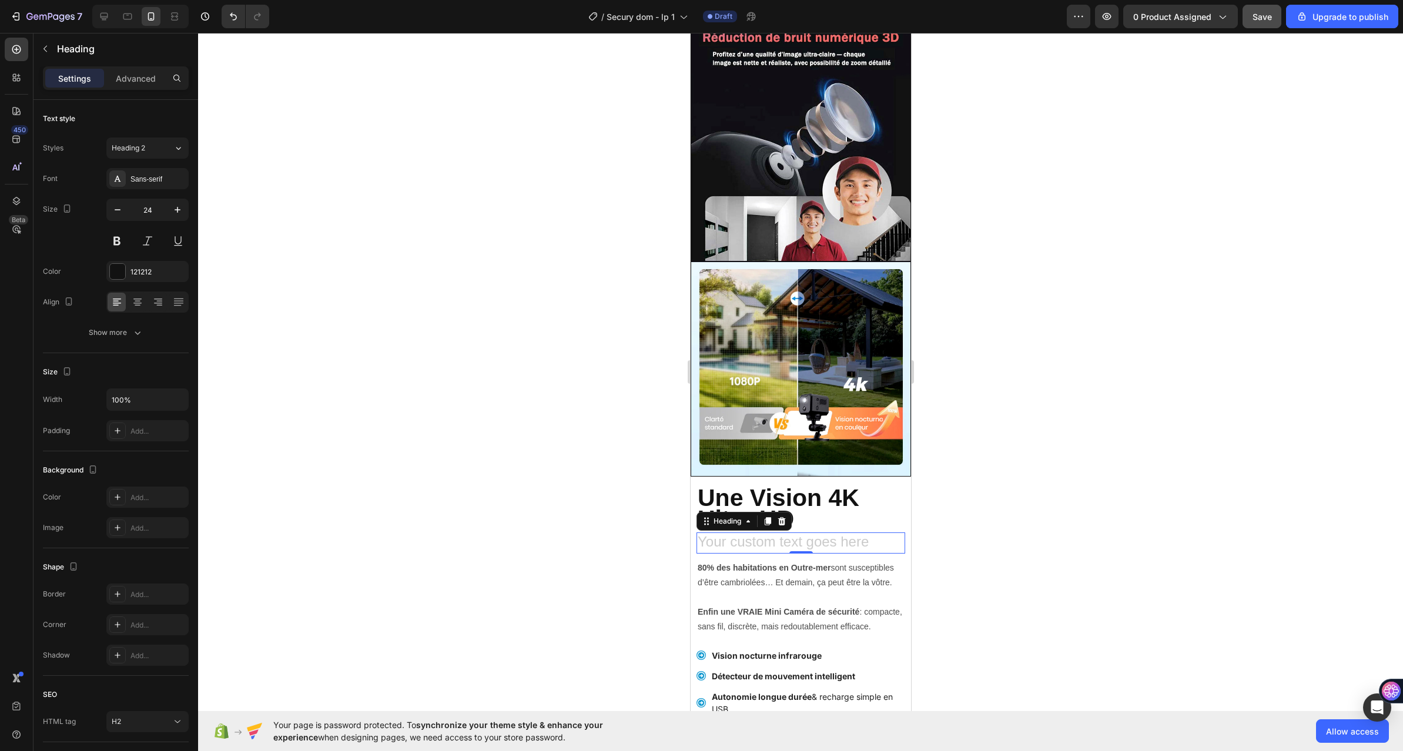
click at [640, 463] on div at bounding box center [800, 392] width 1205 height 718
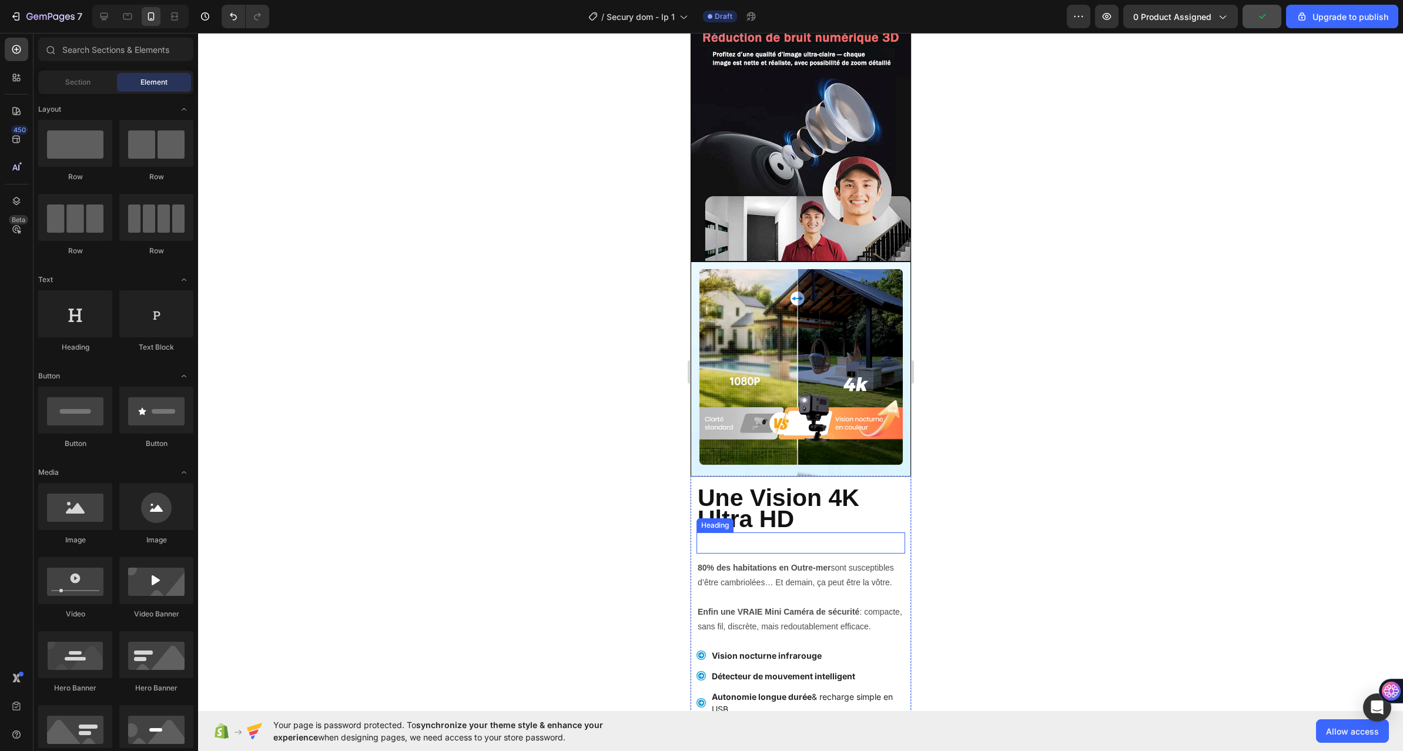
click at [720, 534] on p "Rich Text Editor. Editing area: main" at bounding box center [800, 543] width 206 height 18
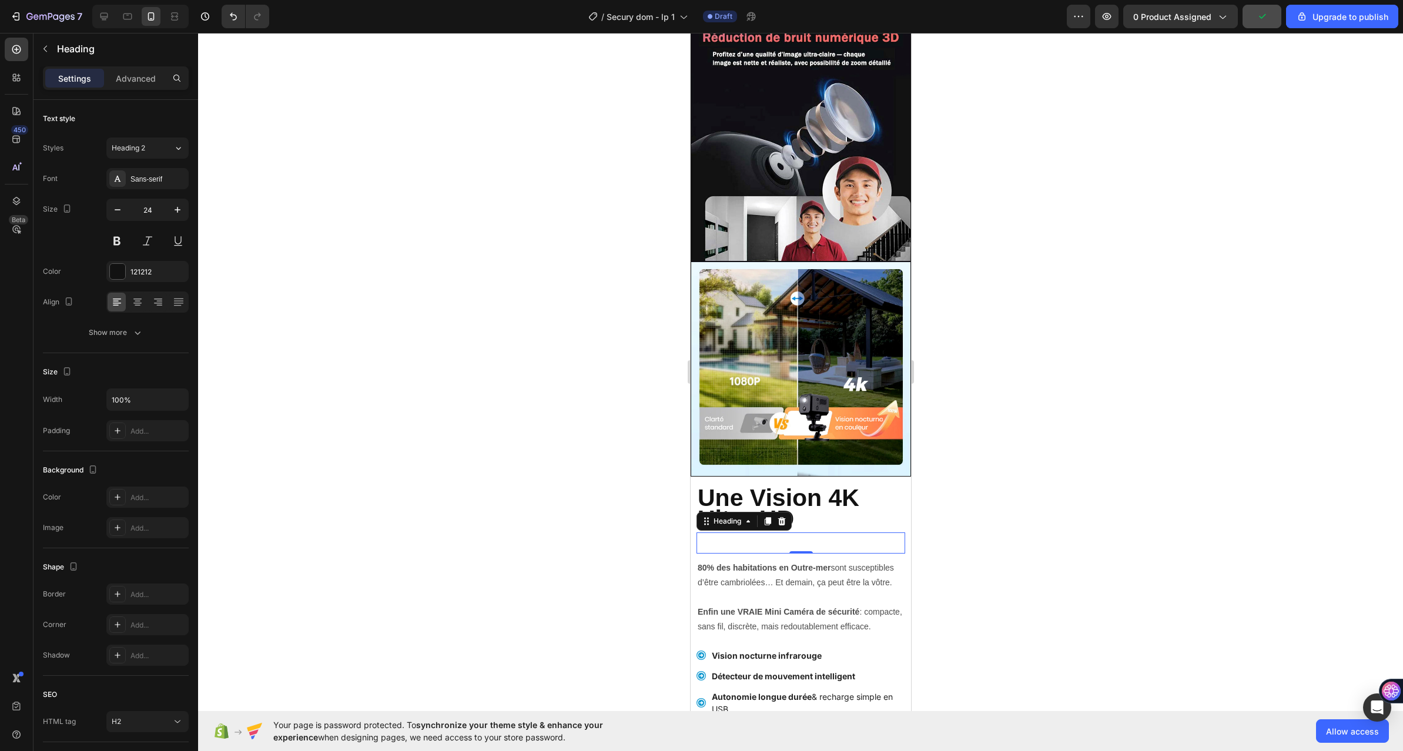
click at [777, 517] on icon at bounding box center [780, 521] width 9 height 9
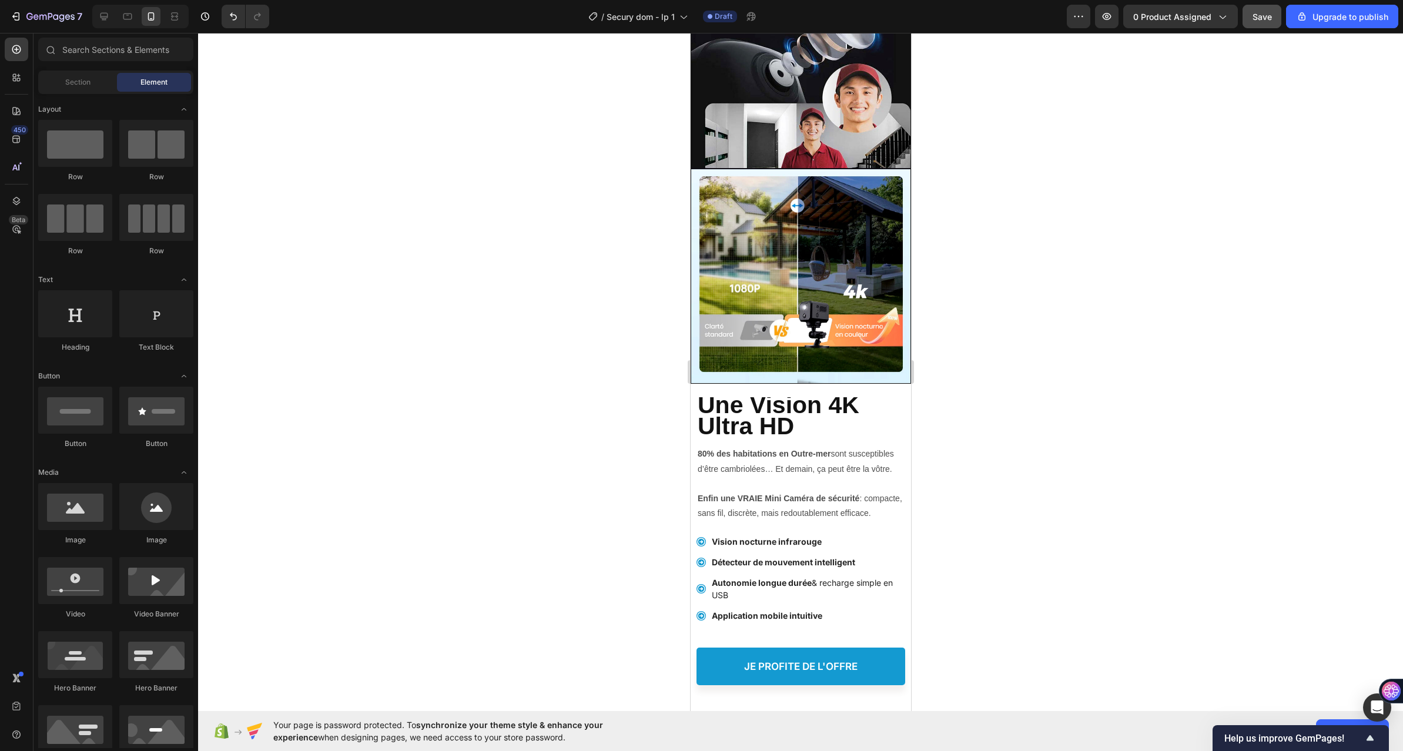
scroll to position [1175, 0]
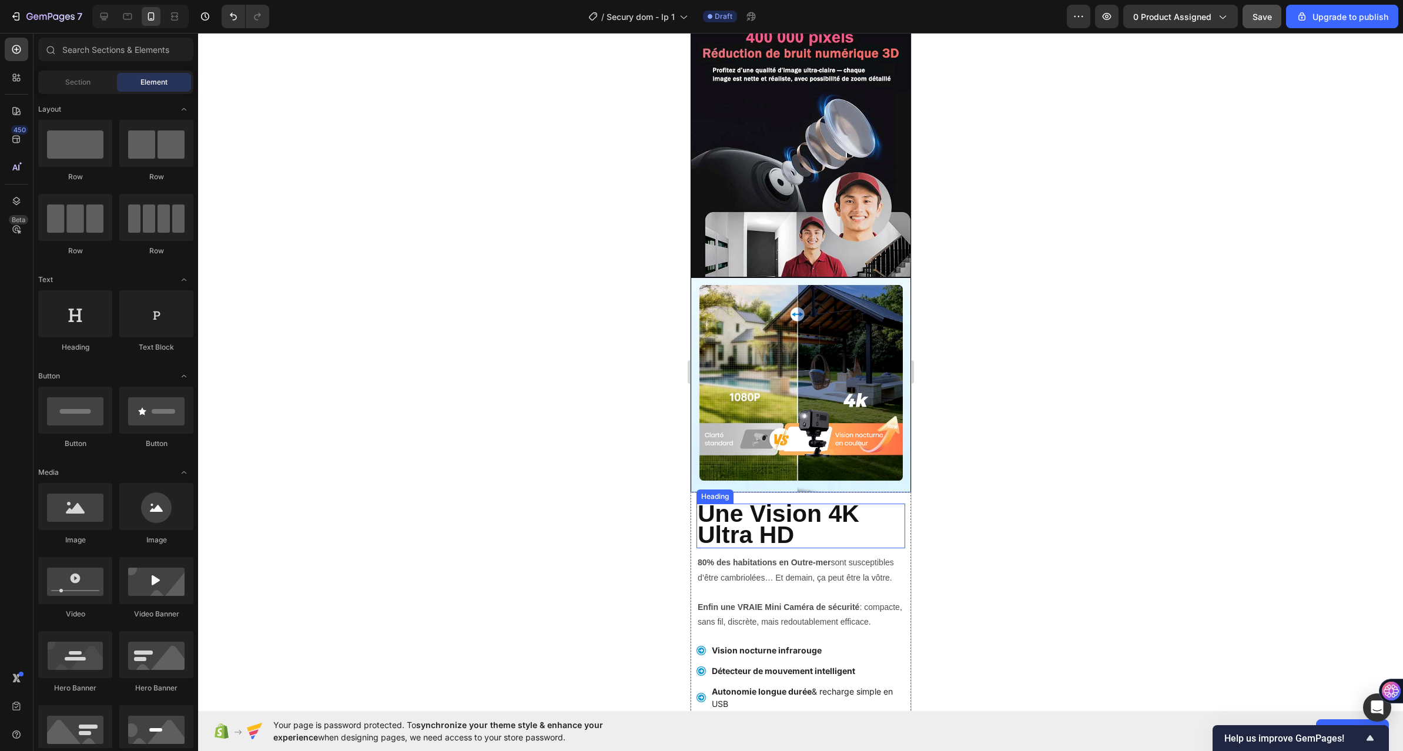
click at [855, 500] on strong "Une Vision 4K Ultra HD" at bounding box center [778, 524] width 162 height 48
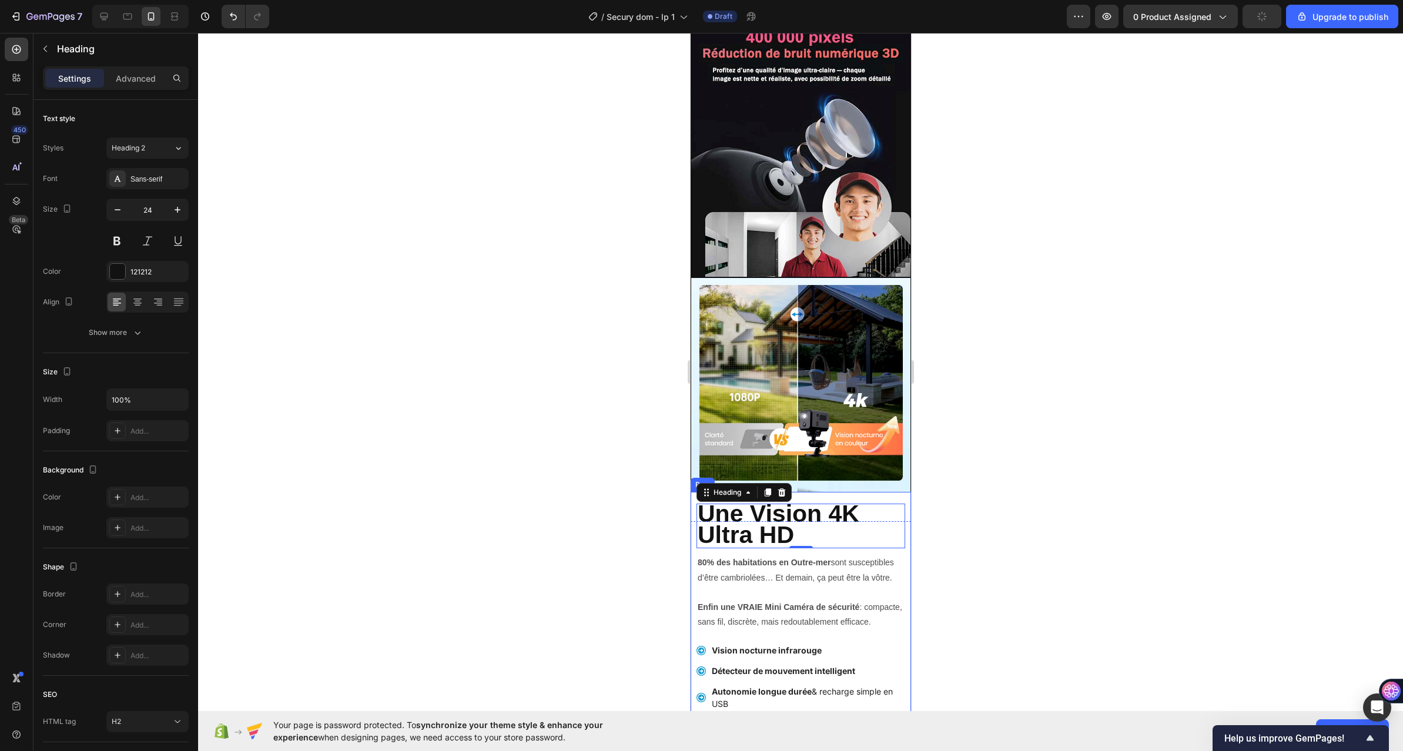
click at [866, 492] on div "Une Vision 4K Ultra HD Heading 0 Une Vision 4K Ultra HD Heading Surveiller votr…" at bounding box center [800, 646] width 209 height 309
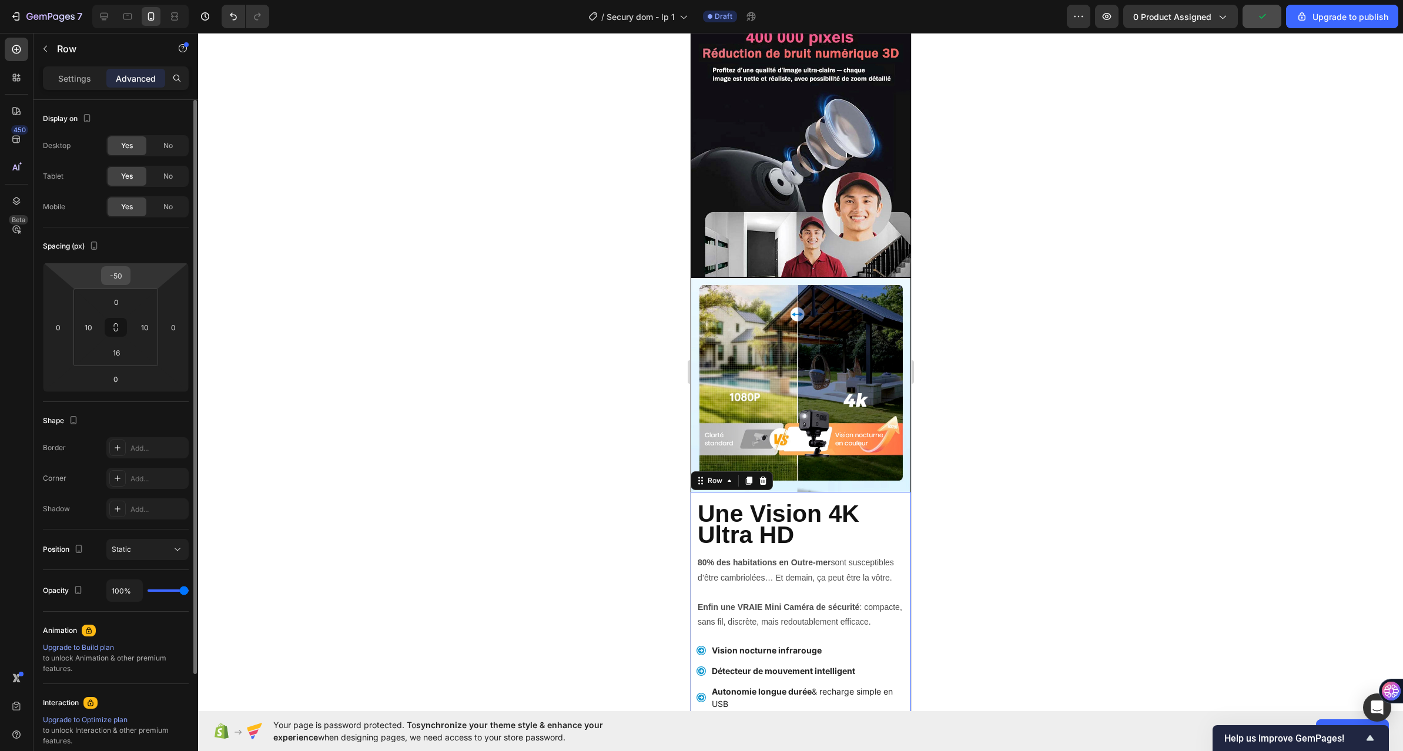
click at [114, 270] on input "-50" at bounding box center [116, 276] width 24 height 18
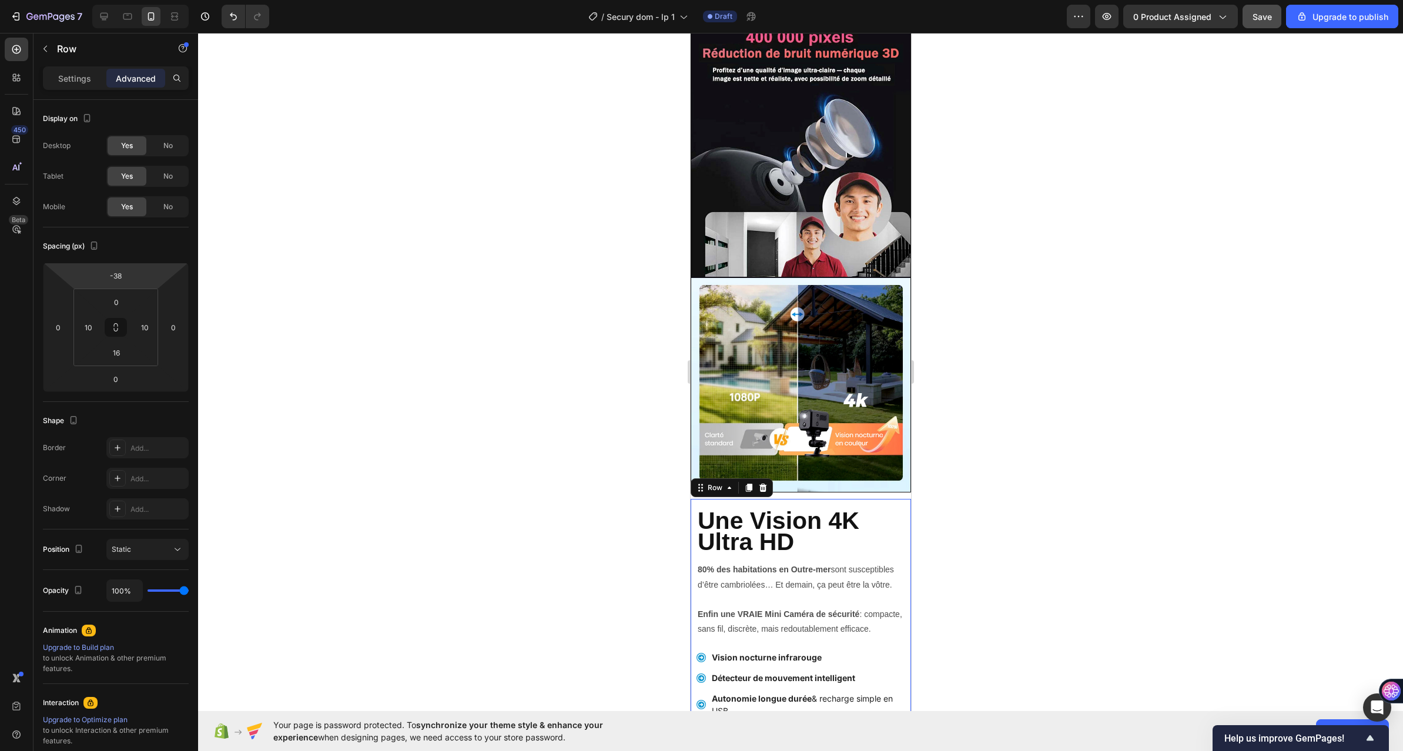
type input "-36"
click at [150, 0] on html "7 / Secury dom - lp 1 Draft Preview 0 product assigned Save Upgrade to publish …" at bounding box center [701, 0] width 1403 height 0
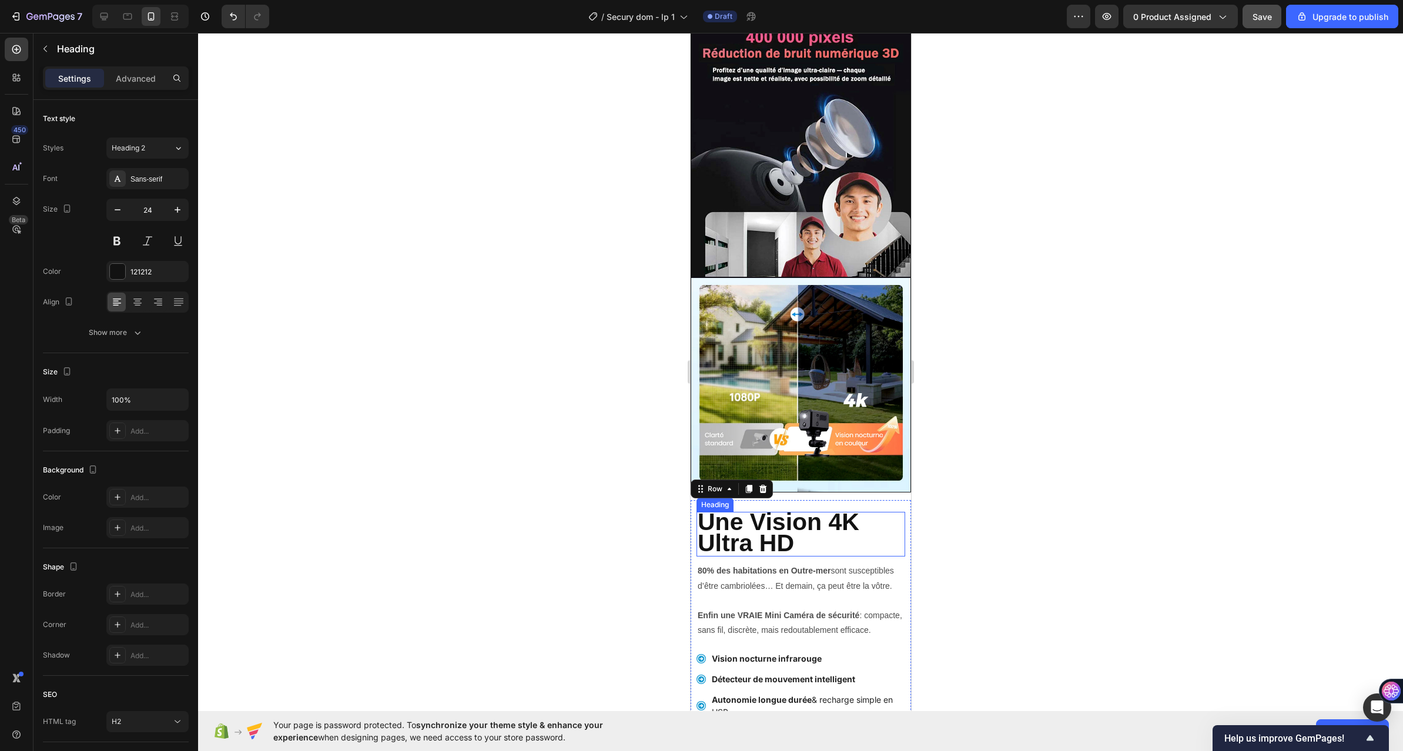
click at [843, 522] on h2 "Une Vision 4K Ultra HD" at bounding box center [800, 534] width 209 height 45
click at [123, 90] on div "Settings Advanced" at bounding box center [115, 82] width 165 height 33
click at [123, 86] on div "Advanced" at bounding box center [135, 78] width 59 height 19
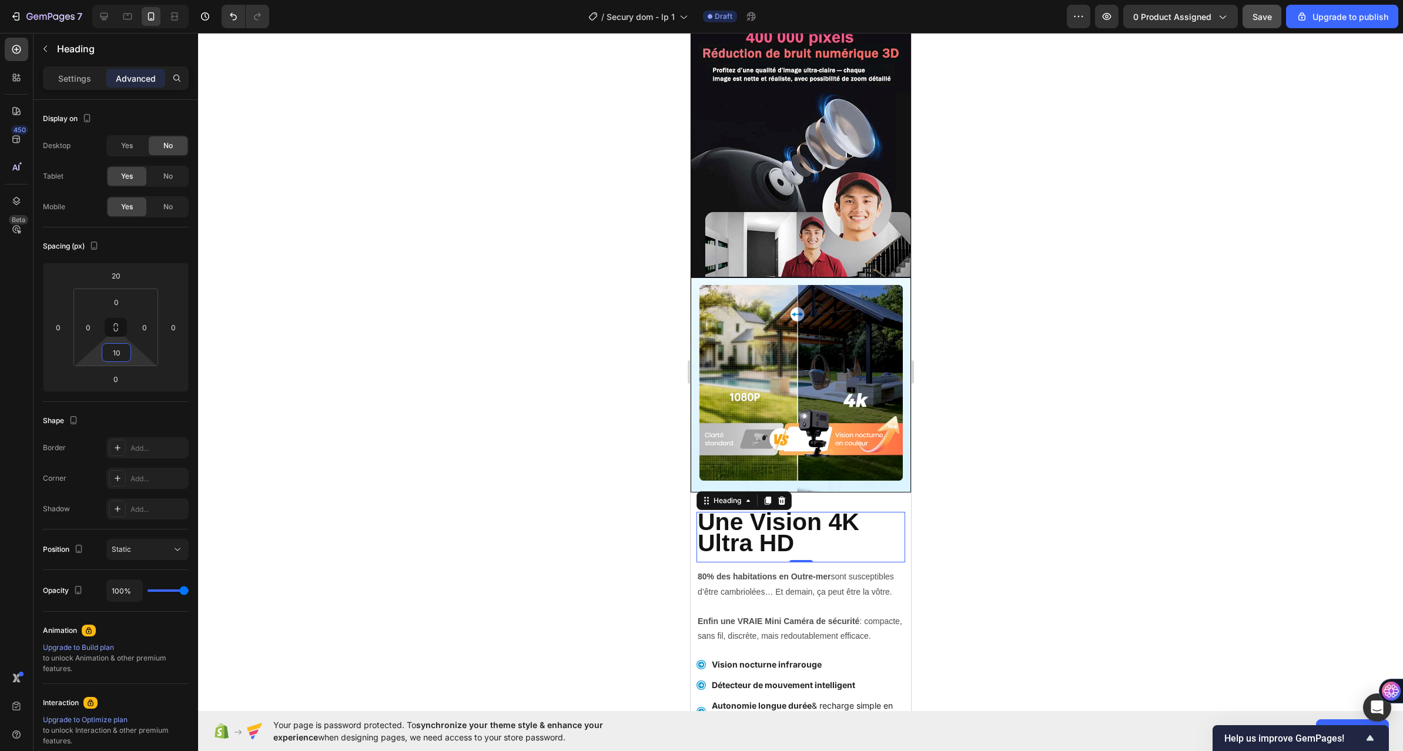
type input "8"
click at [138, 0] on html "7 / Secury dom - lp 1 Draft Preview 0 product assigned Upgrade to publish 450 B…" at bounding box center [701, 0] width 1403 height 0
type input "8"
click at [135, 0] on html "7 / Secury dom - lp 1 Draft Preview 0 product assigned Save Upgrade to publish …" at bounding box center [701, 0] width 1403 height 0
click at [619, 434] on div at bounding box center [800, 392] width 1205 height 718
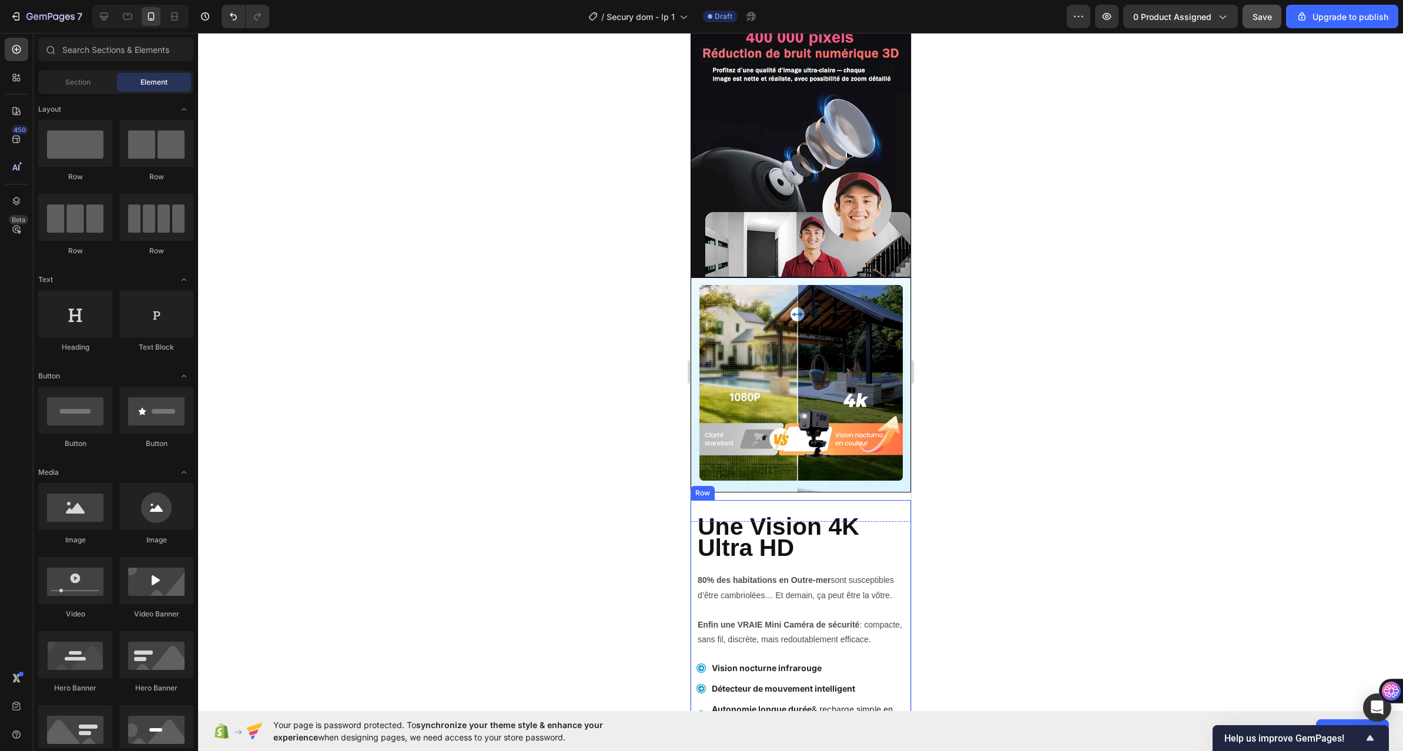
click at [882, 500] on div "Une Vision 4K Ultra HD Heading Une Vision 4K Ultra HD Heading Surveiller votre …" at bounding box center [800, 659] width 209 height 319
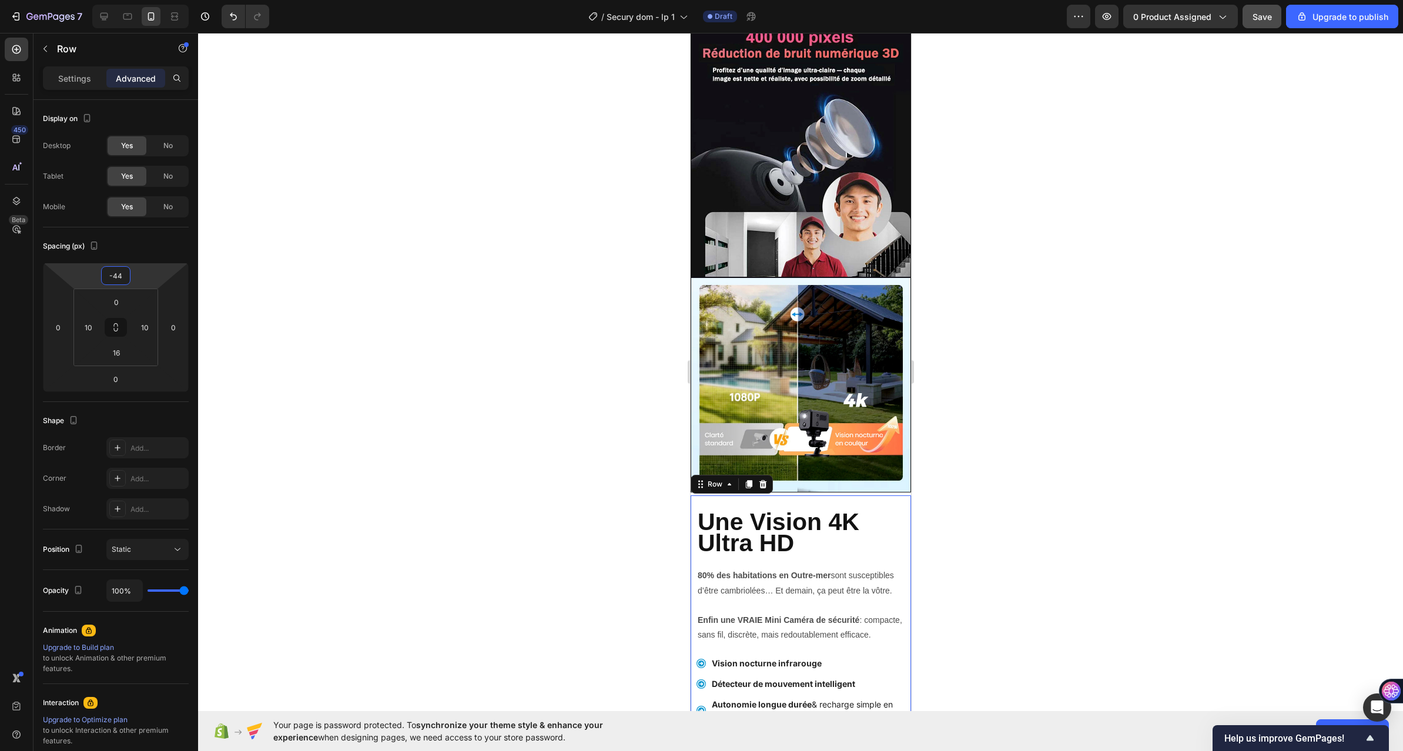
type input "-40"
drag, startPoint x: 162, startPoint y: 281, endPoint x: 166, endPoint y: 275, distance: 7.4
click at [166, 0] on html "7 / Secury dom - lp 1 Draft Preview 0 product assigned Save Upgrade to publish …" at bounding box center [701, 0] width 1403 height 0
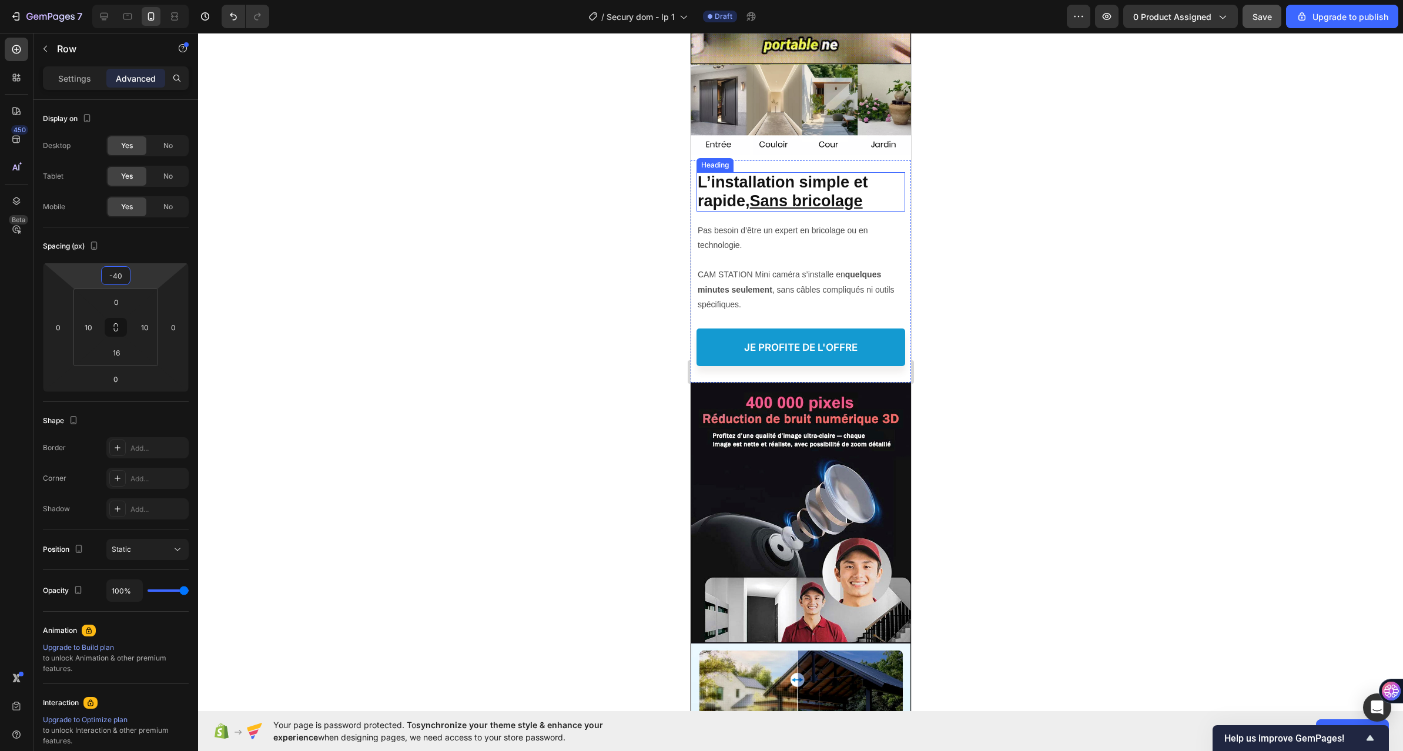
scroll to position [823, 0]
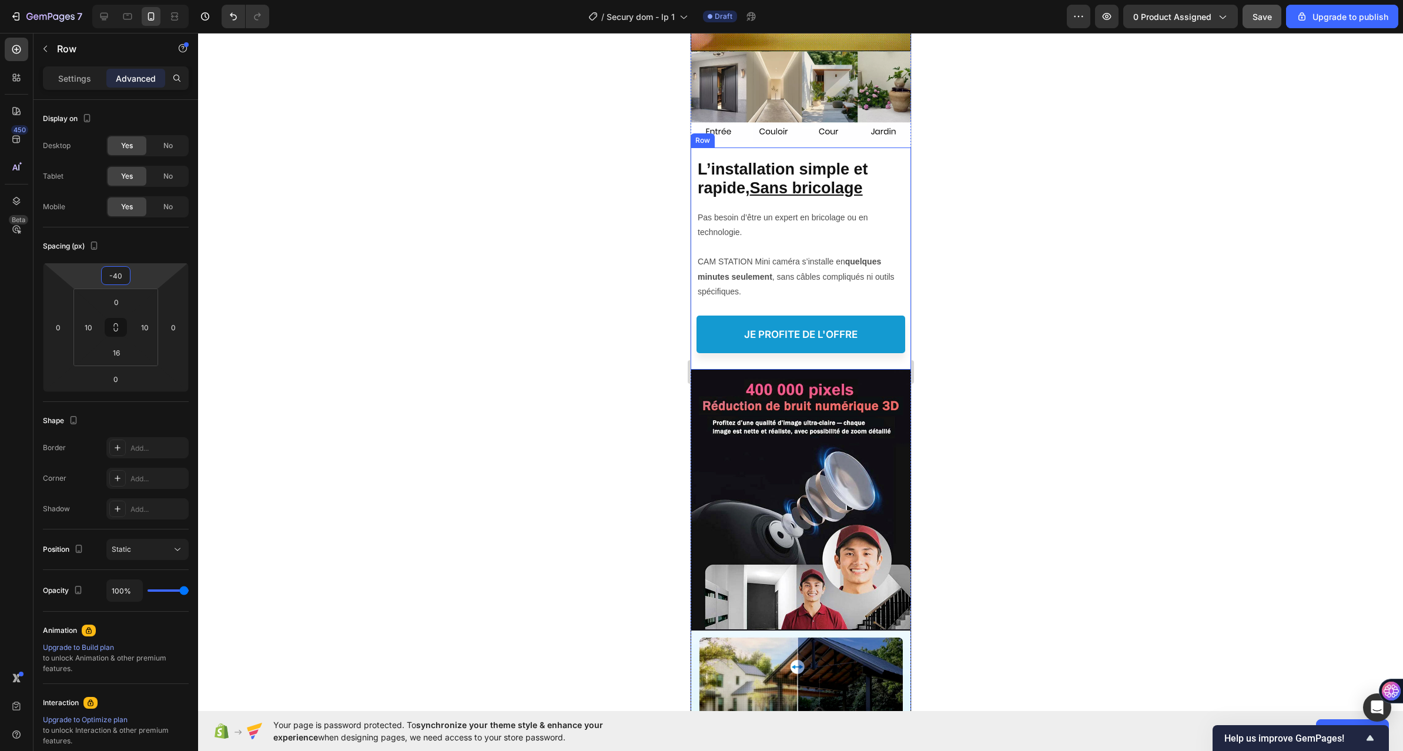
click at [790, 378] on img at bounding box center [799, 607] width 219 height 474
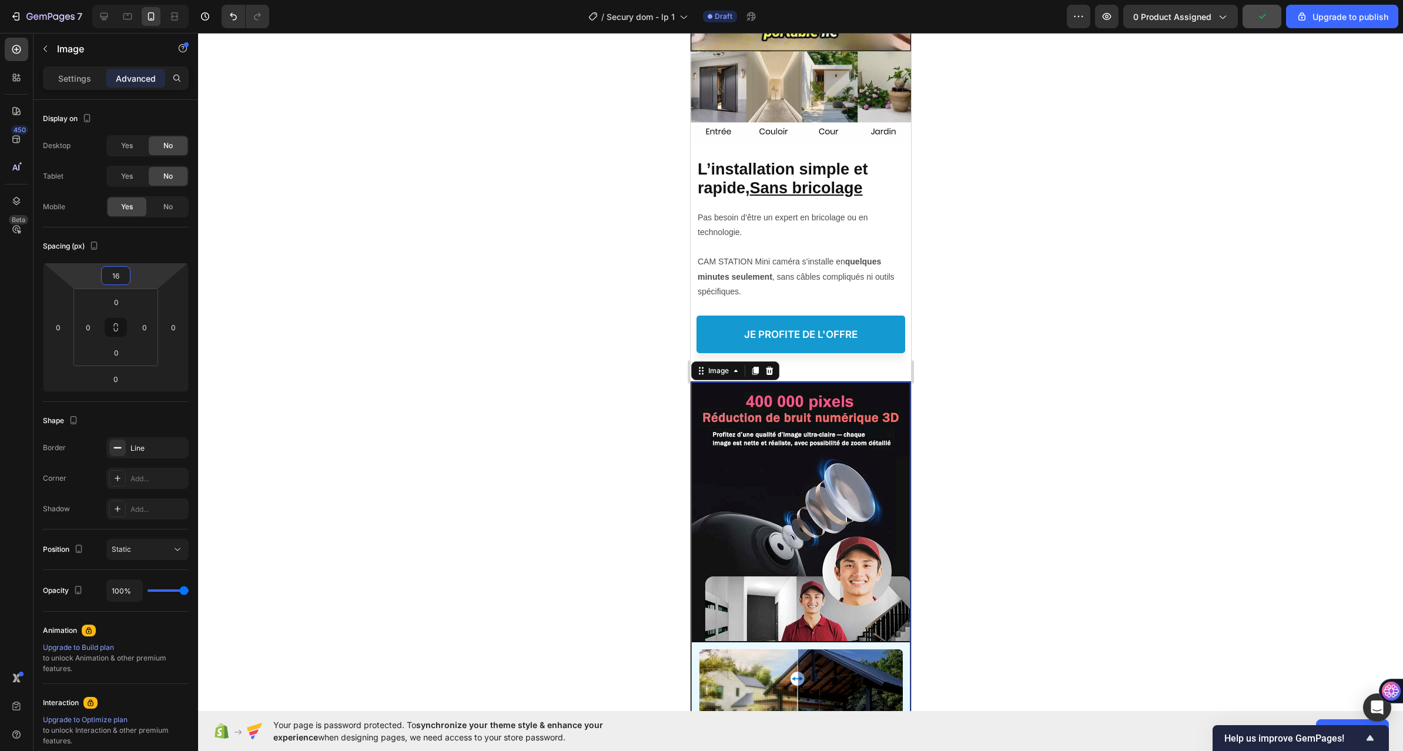
type input "14"
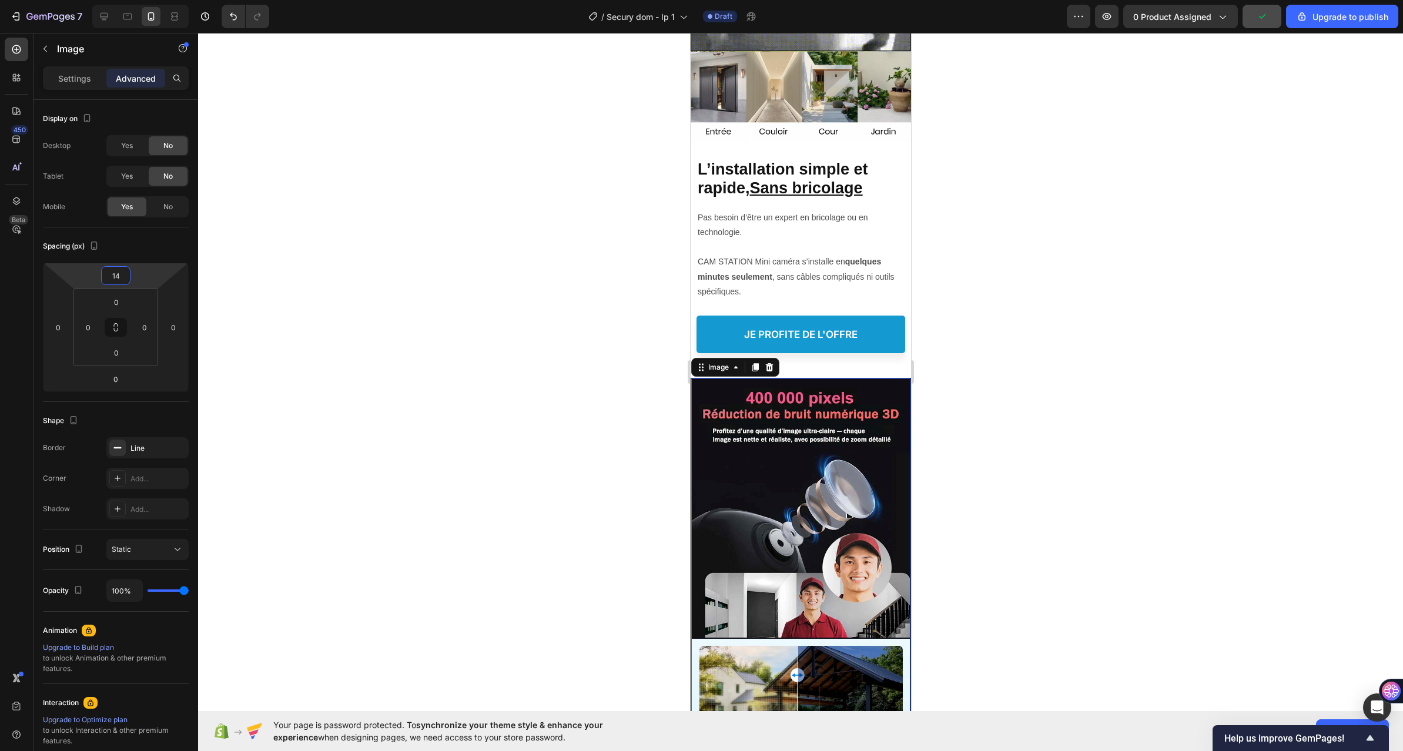
click at [160, 0] on html "7 / Secury dom - lp 1 Draft Preview 0 product assigned Upgrade to publish 450 B…" at bounding box center [701, 0] width 1403 height 0
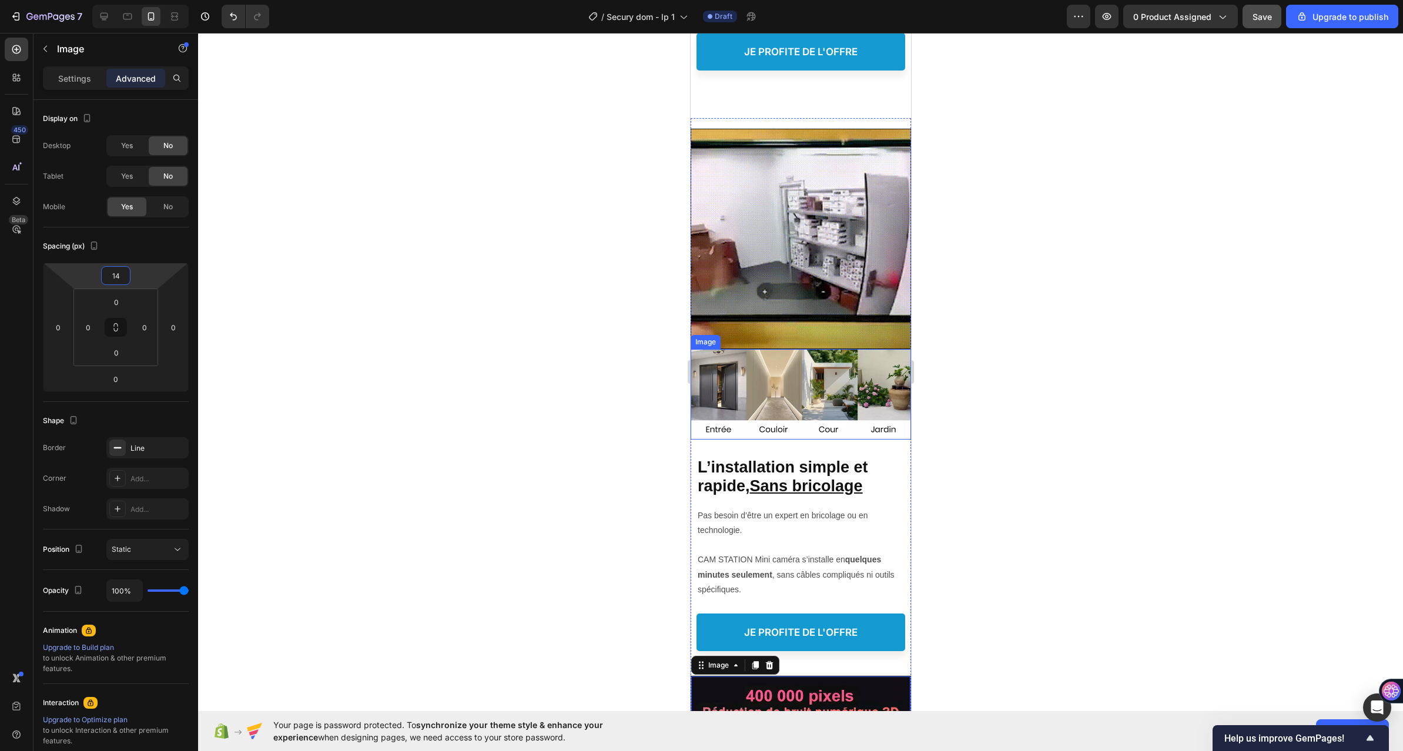
scroll to position [294, 0]
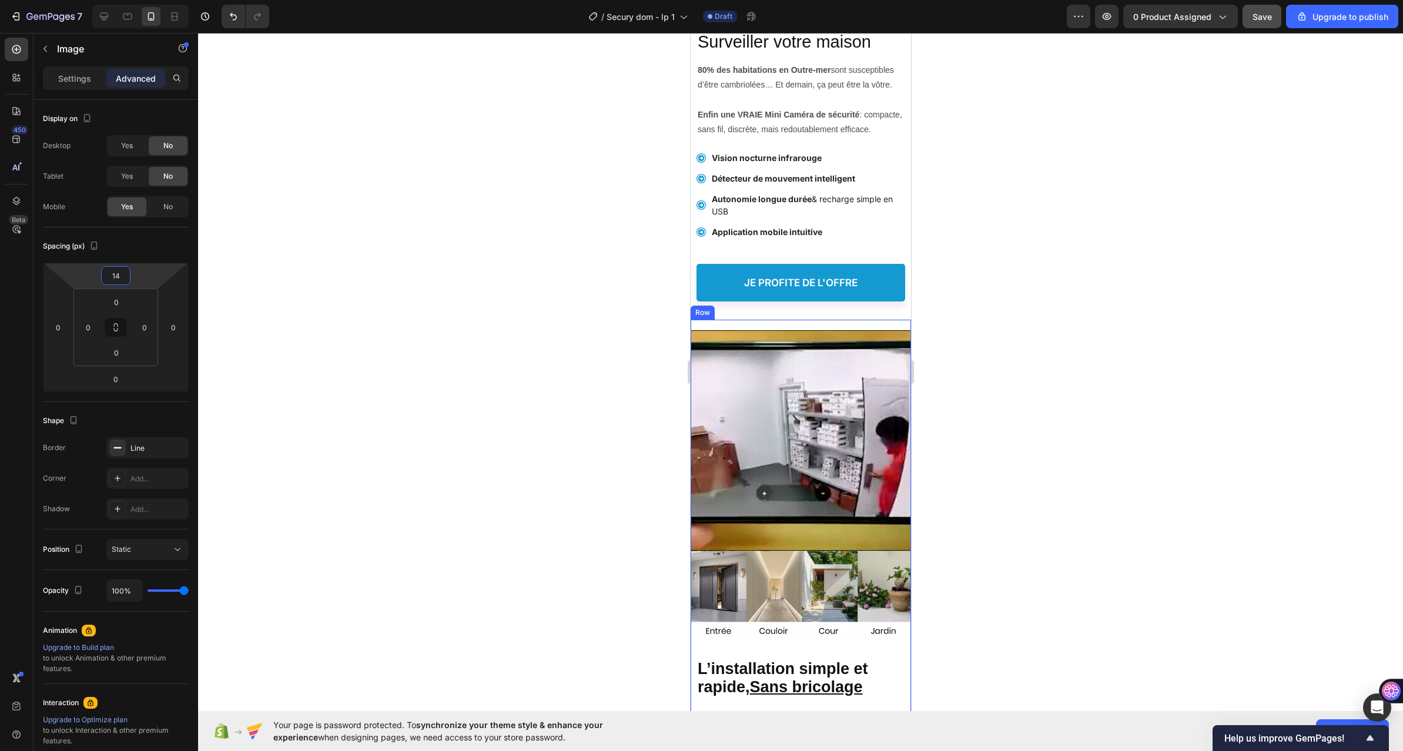
click at [837, 353] on div "Image Image Image" at bounding box center [800, 480] width 220 height 321
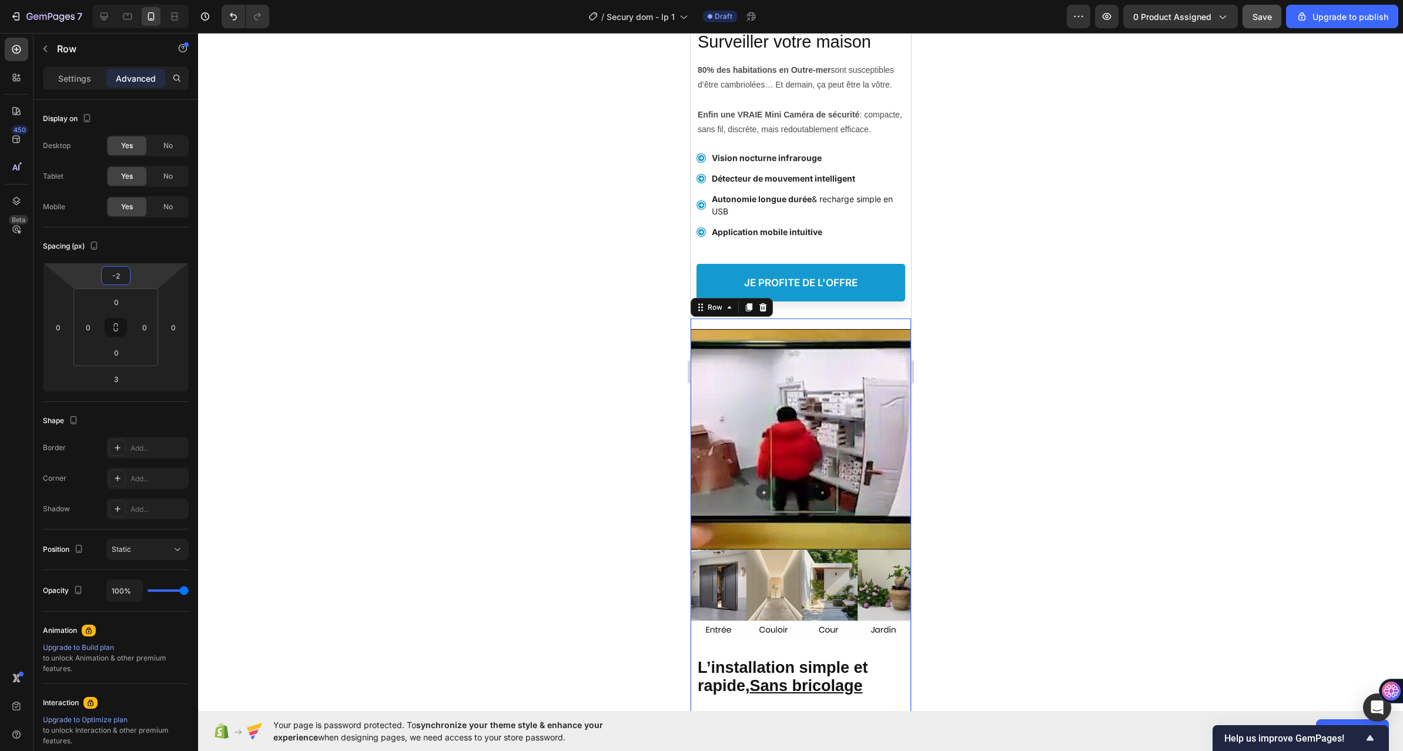
drag, startPoint x: 152, startPoint y: 262, endPoint x: 153, endPoint y: 271, distance: 9.6
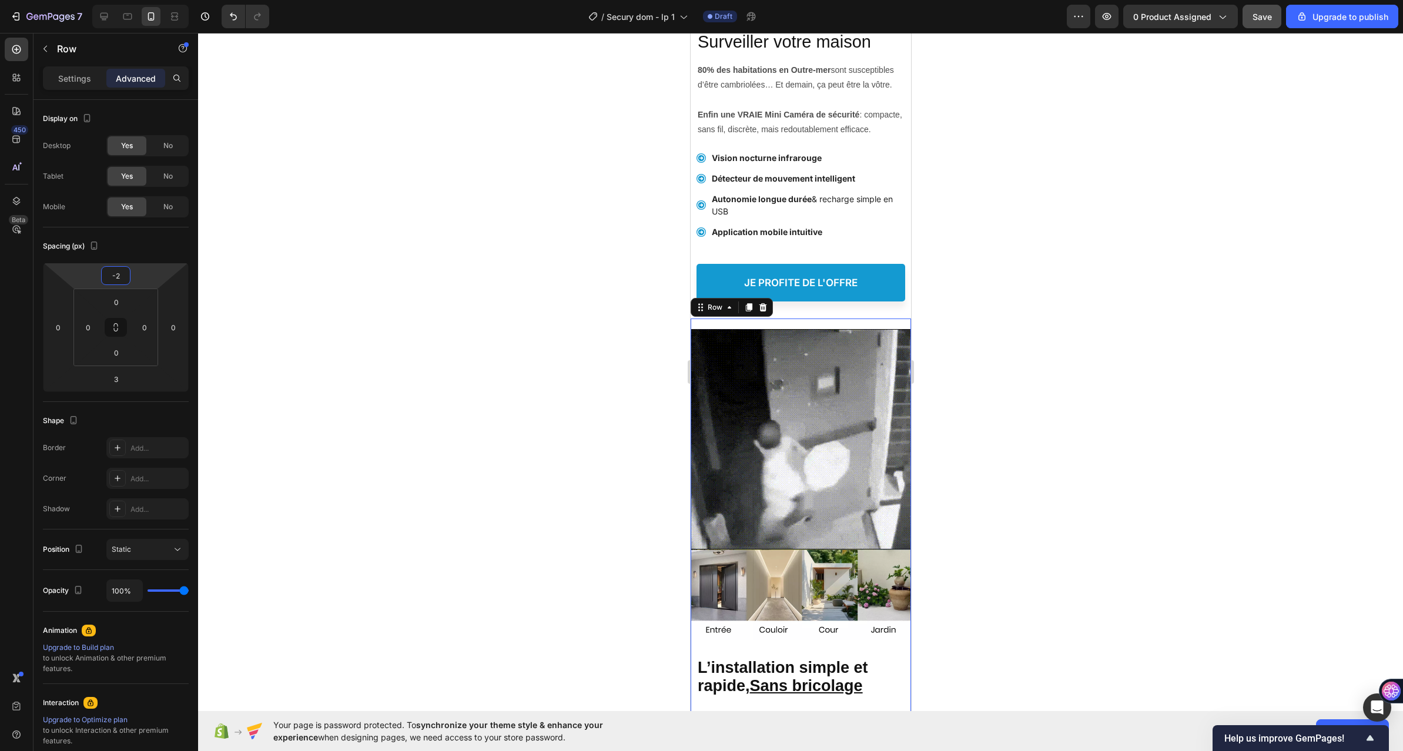
click at [153, 0] on html "7 / Secury dom - lp 1 Draft Preview 0 product assigned Save Upgrade to publish …" at bounding box center [701, 0] width 1403 height 0
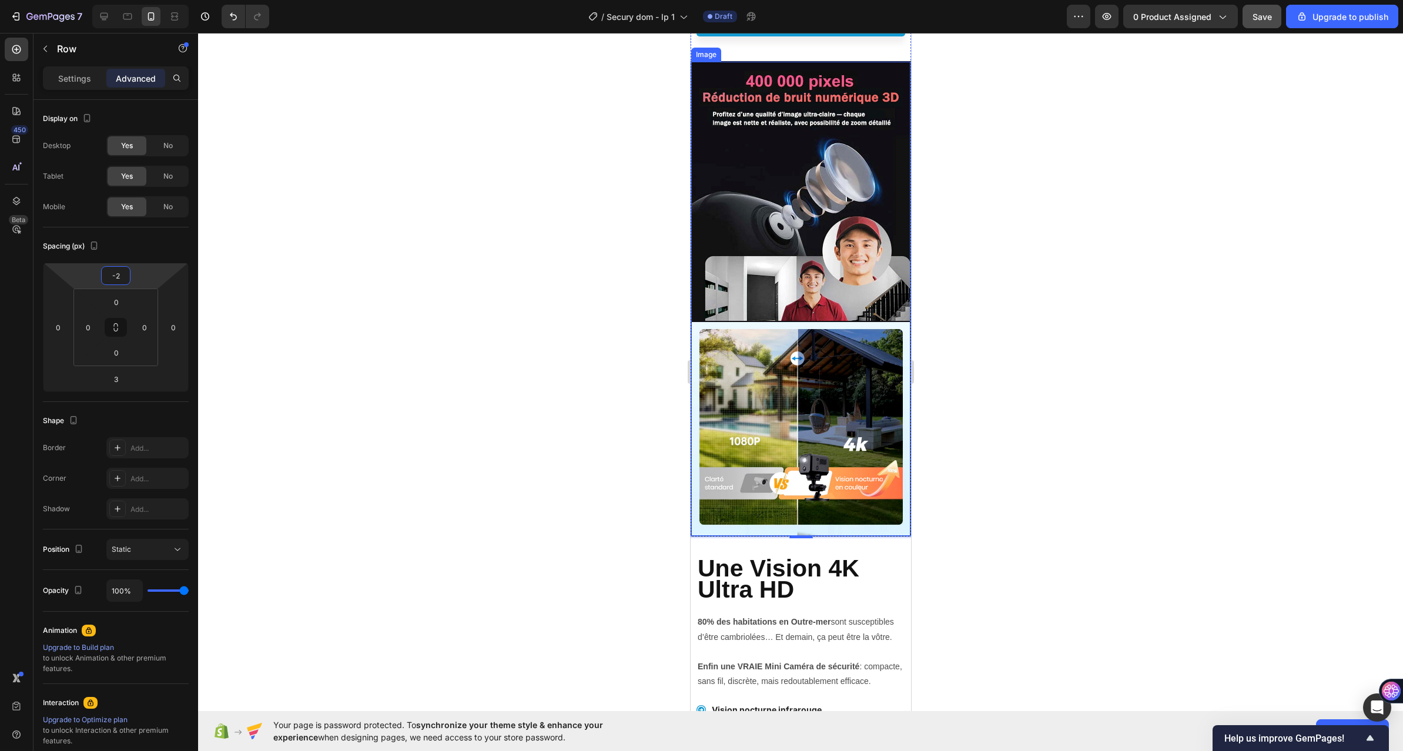
scroll to position [1117, 0]
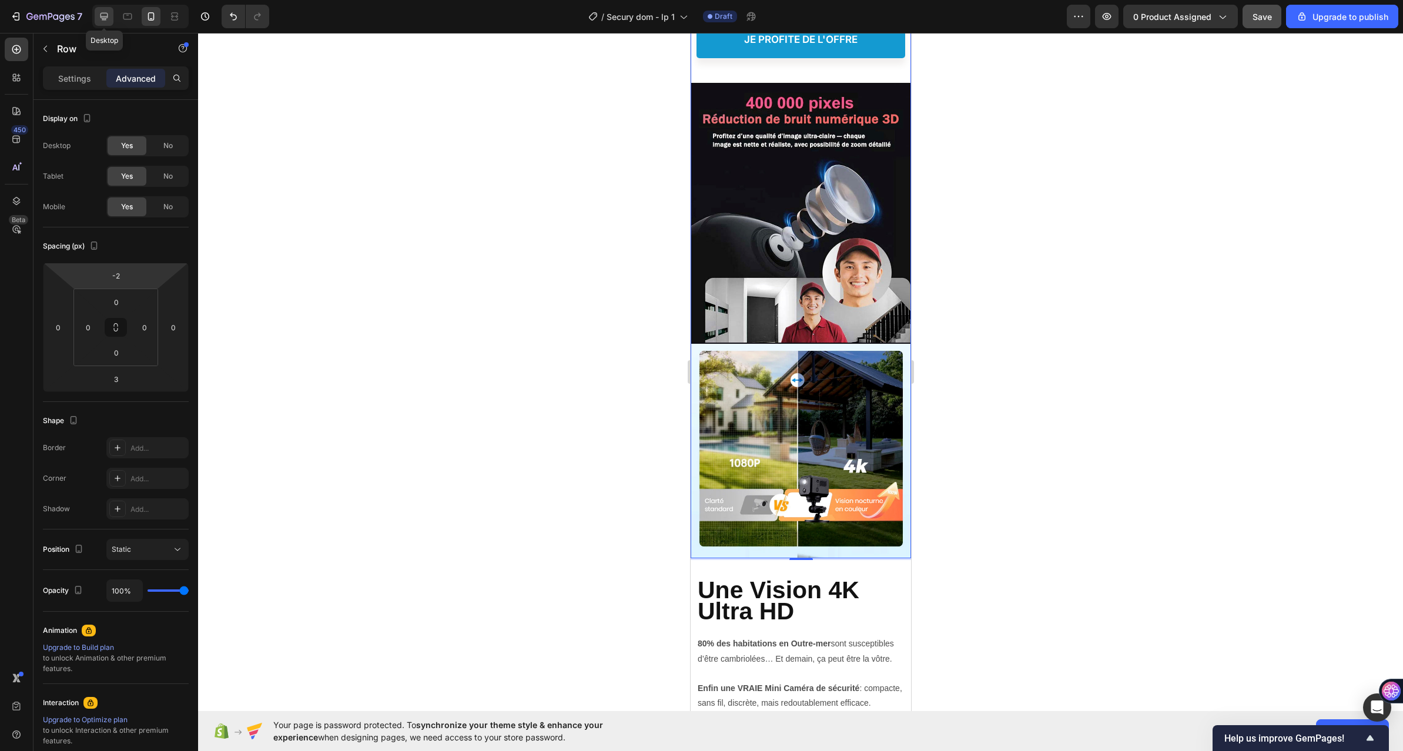
click at [105, 13] on icon at bounding box center [104, 17] width 8 height 8
type input "0"
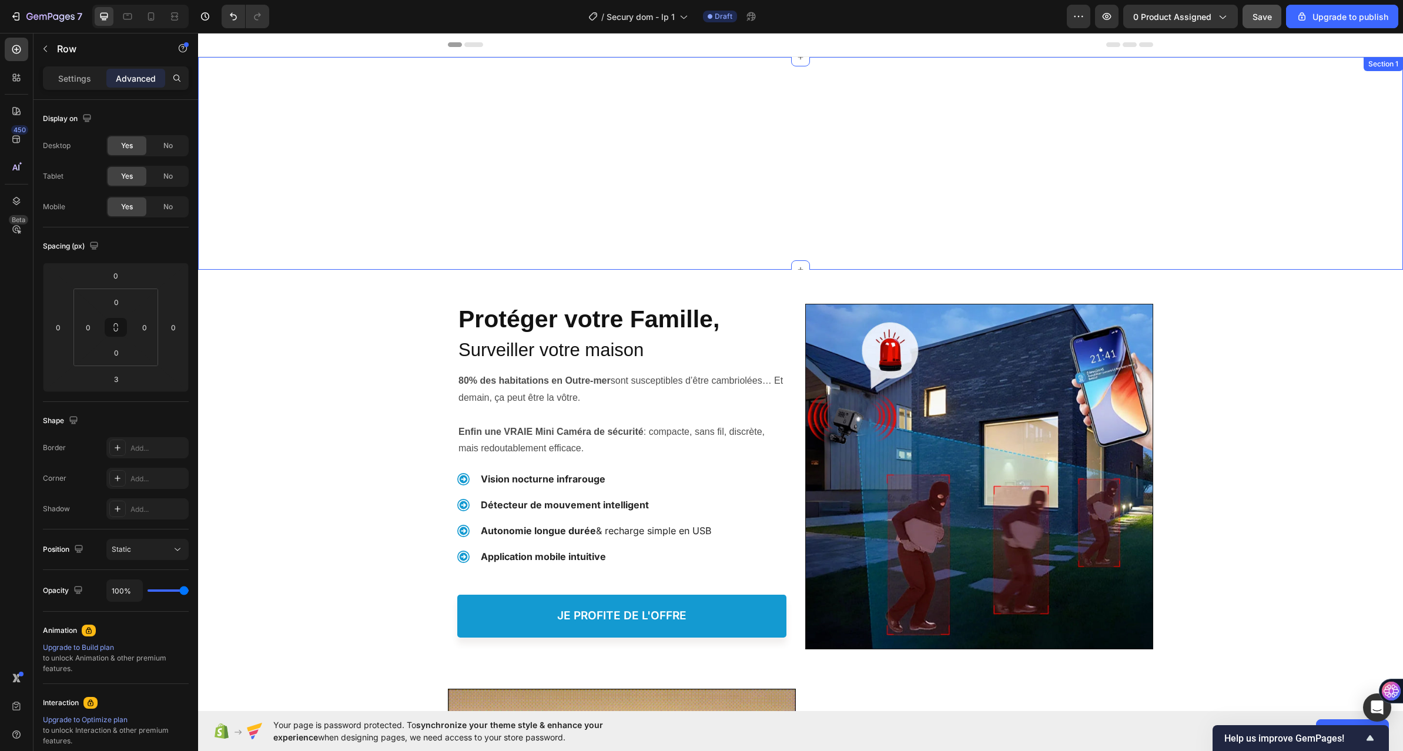
click at [831, 130] on div "Image" at bounding box center [800, 163] width 1205 height 175
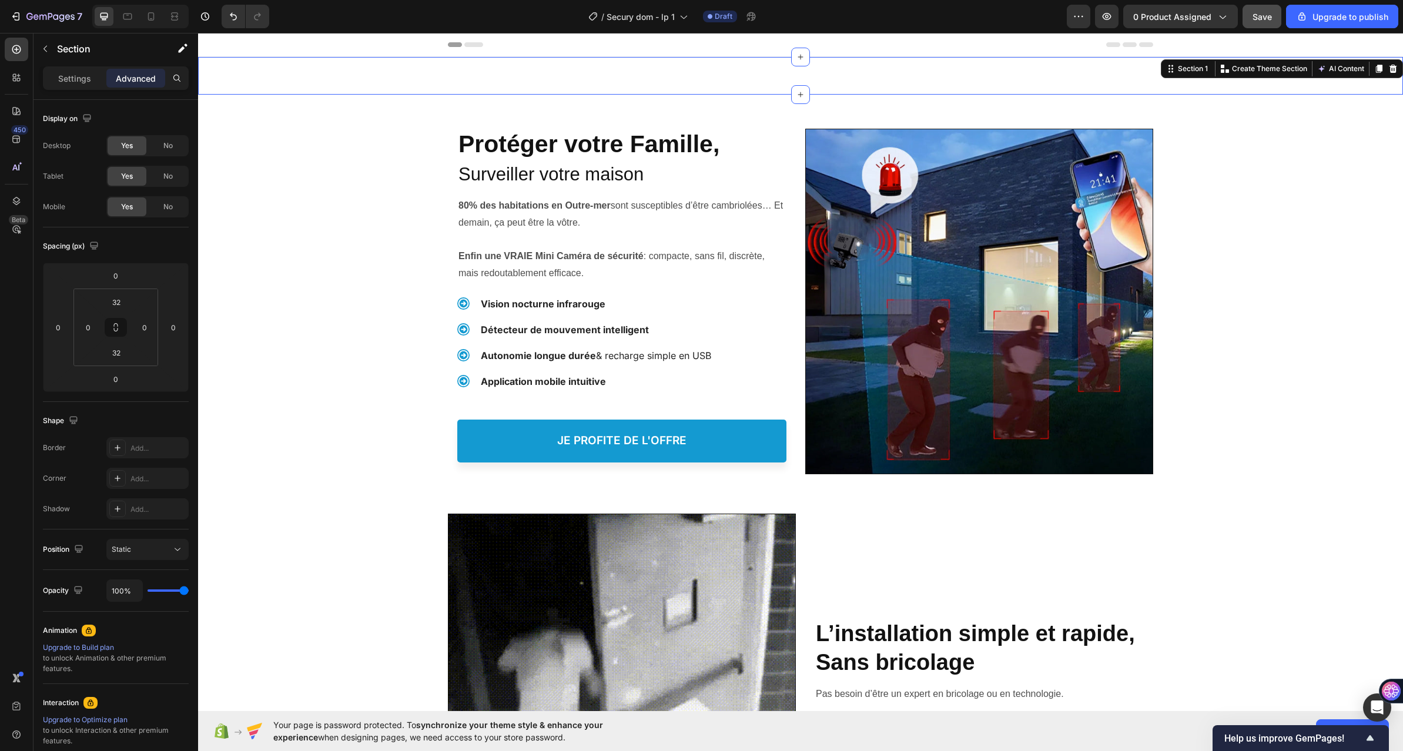
click at [903, 67] on div "Image Section 1 You can create reusable sections Create Theme Section AI Conten…" at bounding box center [800, 76] width 1205 height 38
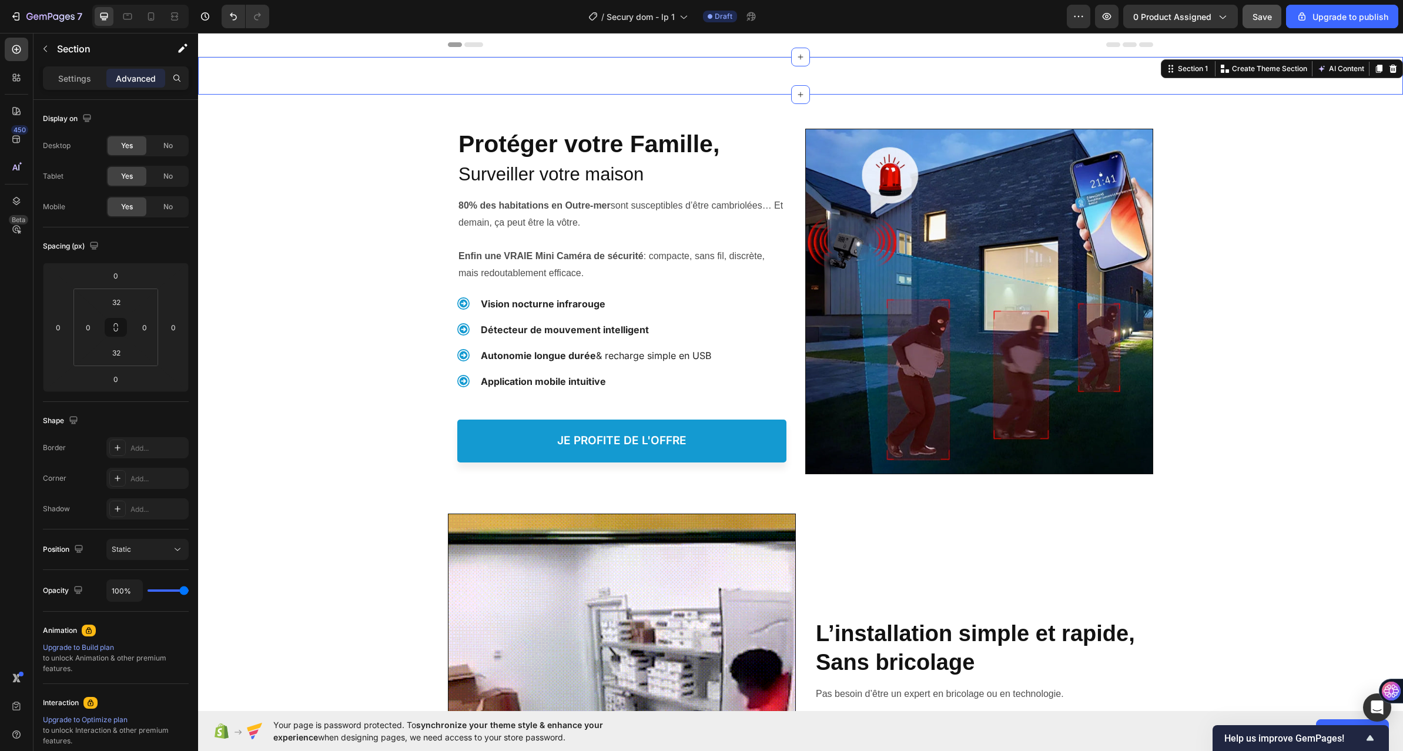
click at [1278, 197] on div "Protéger votre Famille, Heading Protéger votre Famille, Heading Surveiller votr…" at bounding box center [800, 294] width 1205 height 363
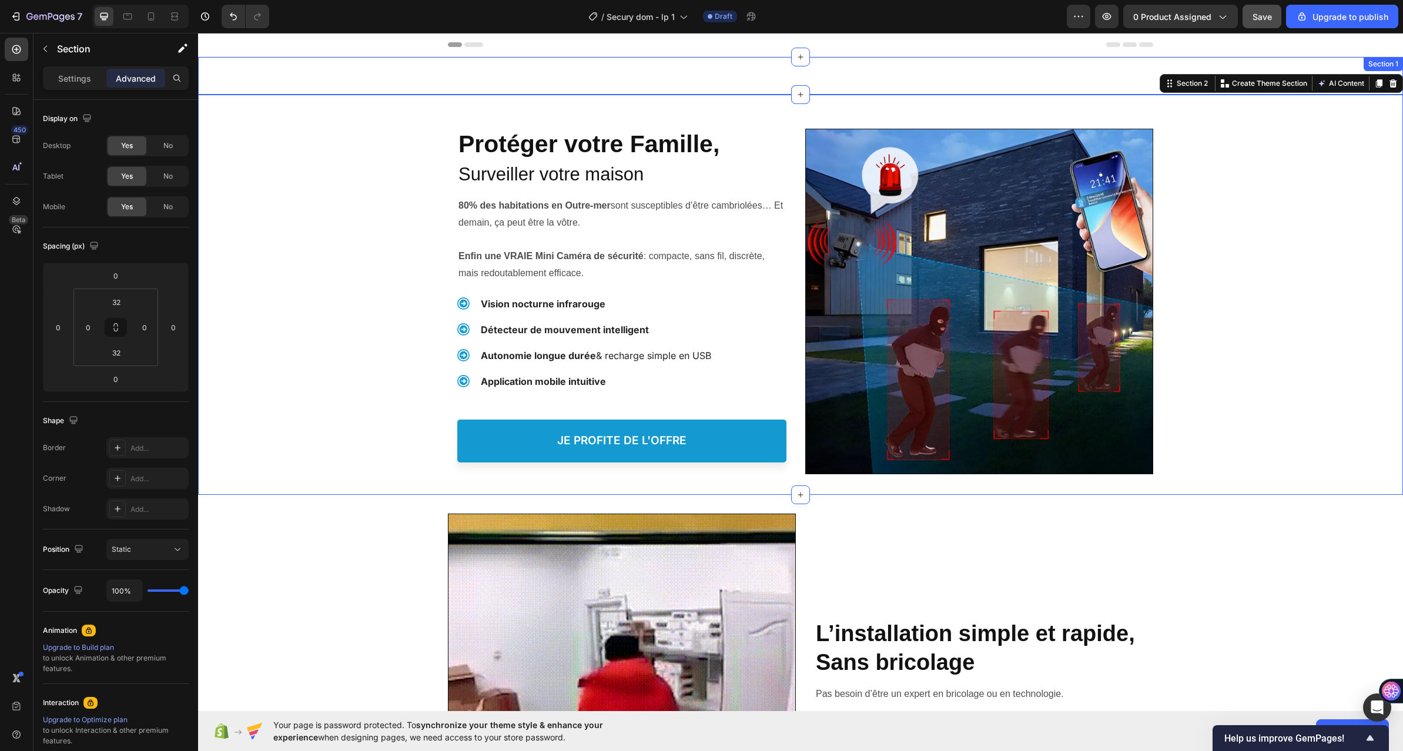
click at [1066, 78] on div "Image Section 1" at bounding box center [800, 76] width 1205 height 38
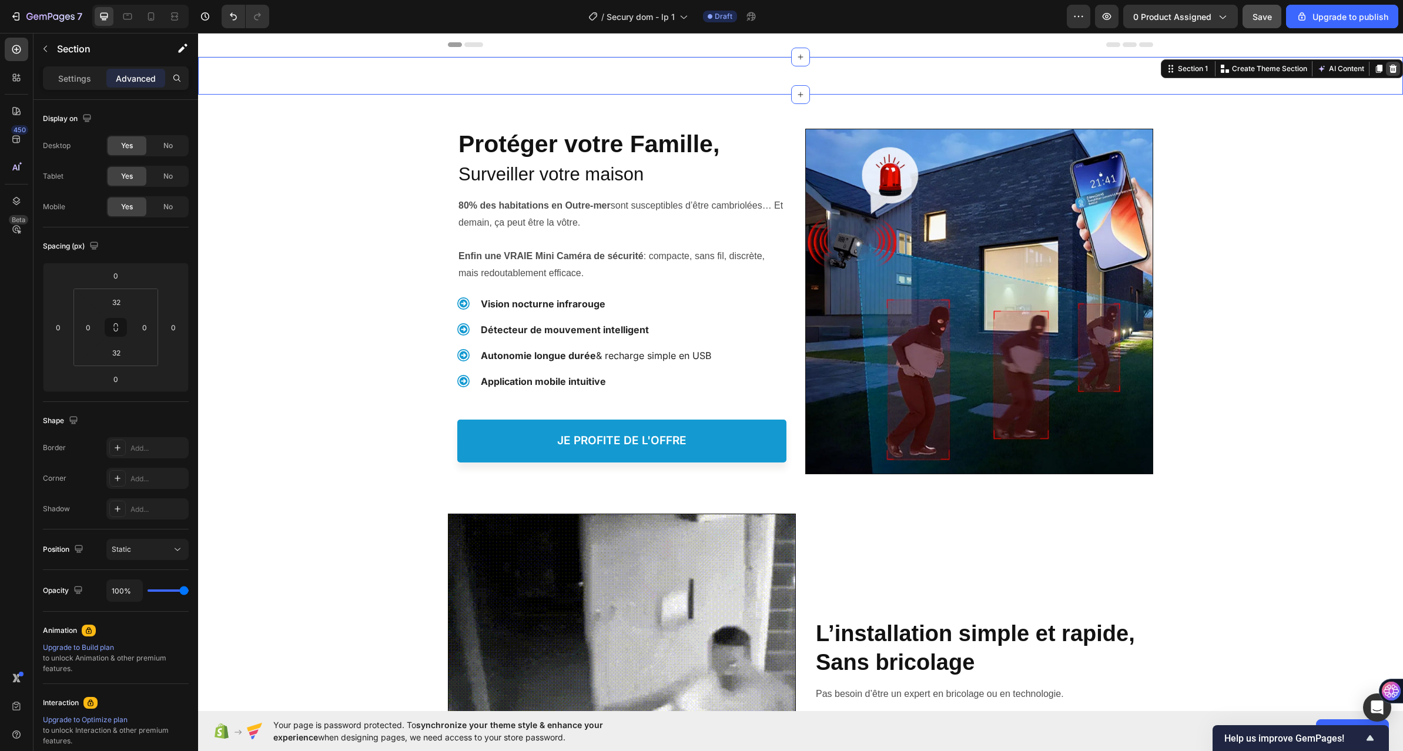
click at [1389, 65] on icon at bounding box center [1393, 69] width 8 height 8
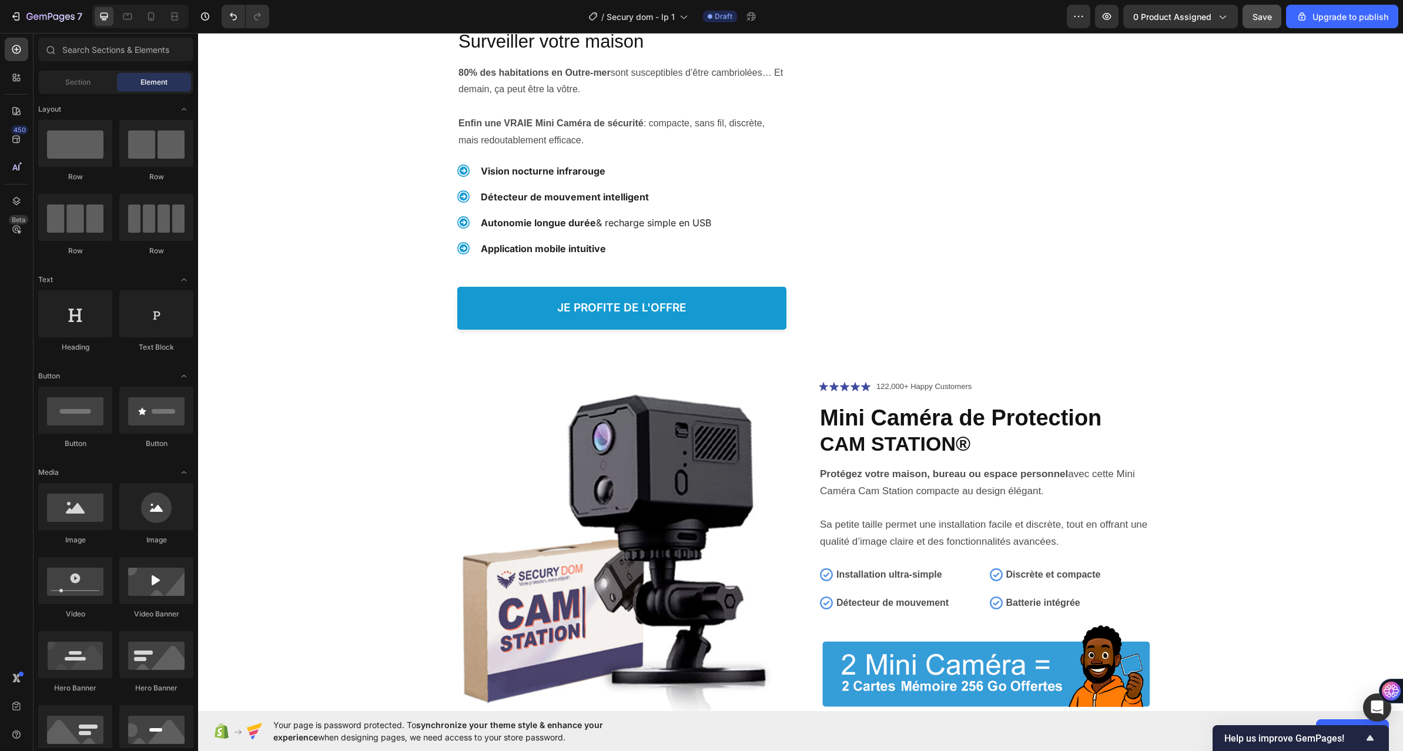
scroll to position [3996, 0]
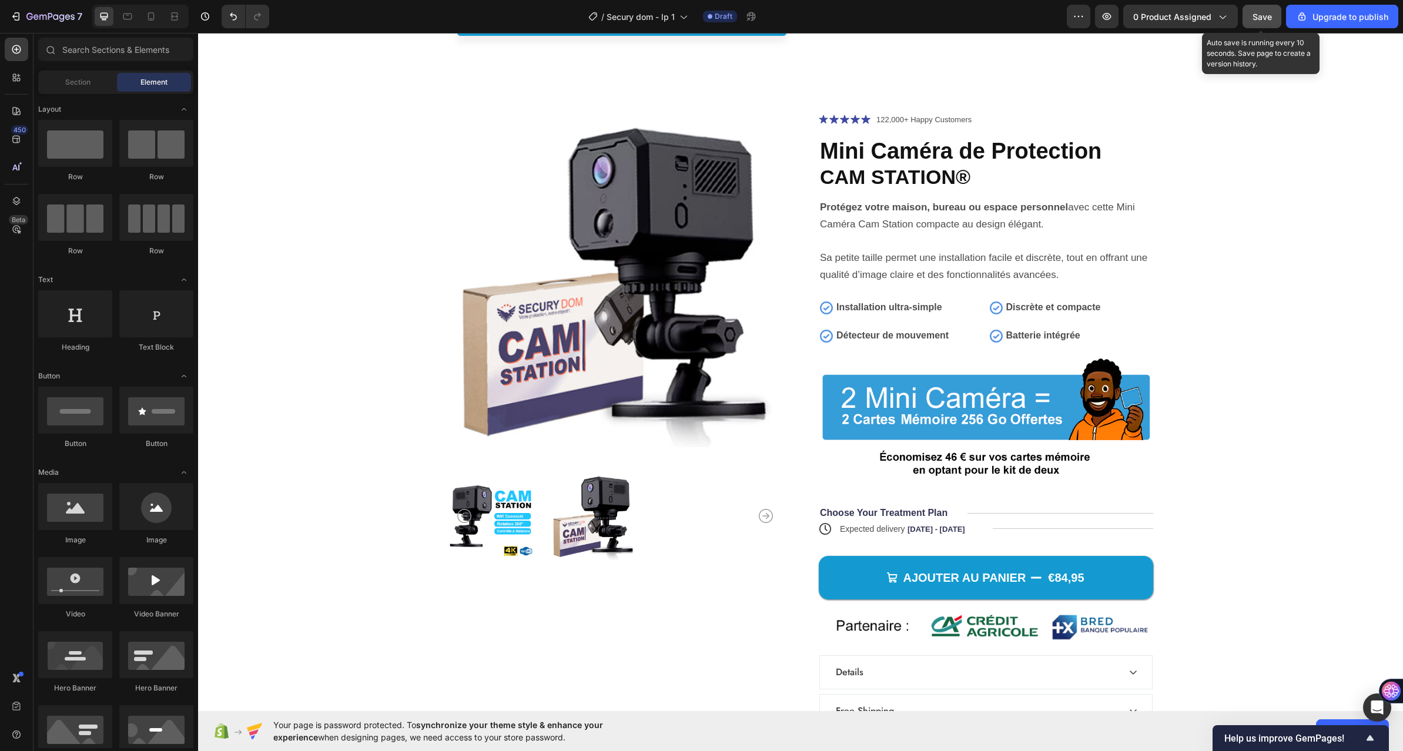
click at [1263, 20] on span "Save" at bounding box center [1261, 17] width 19 height 10
click at [1108, 21] on icon "button" at bounding box center [1107, 17] width 12 height 12
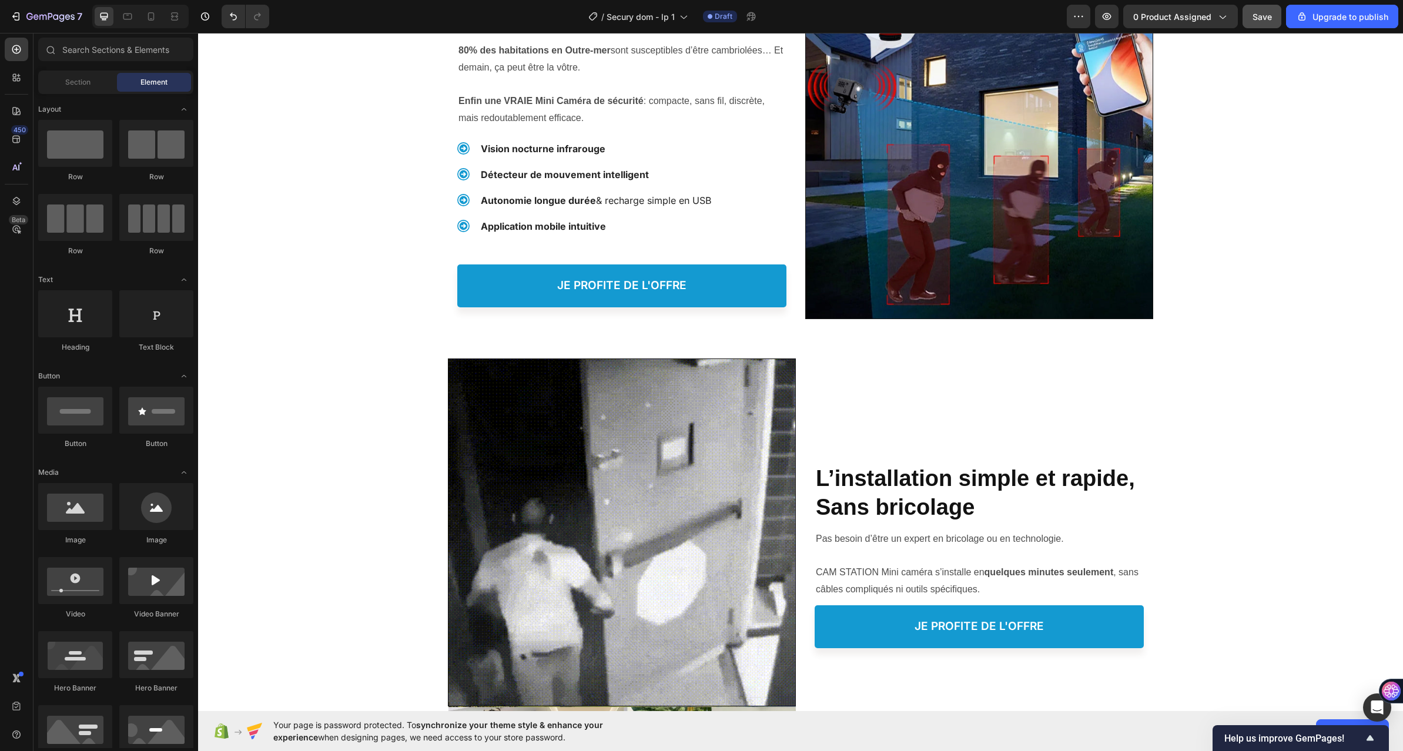
scroll to position [0, 0]
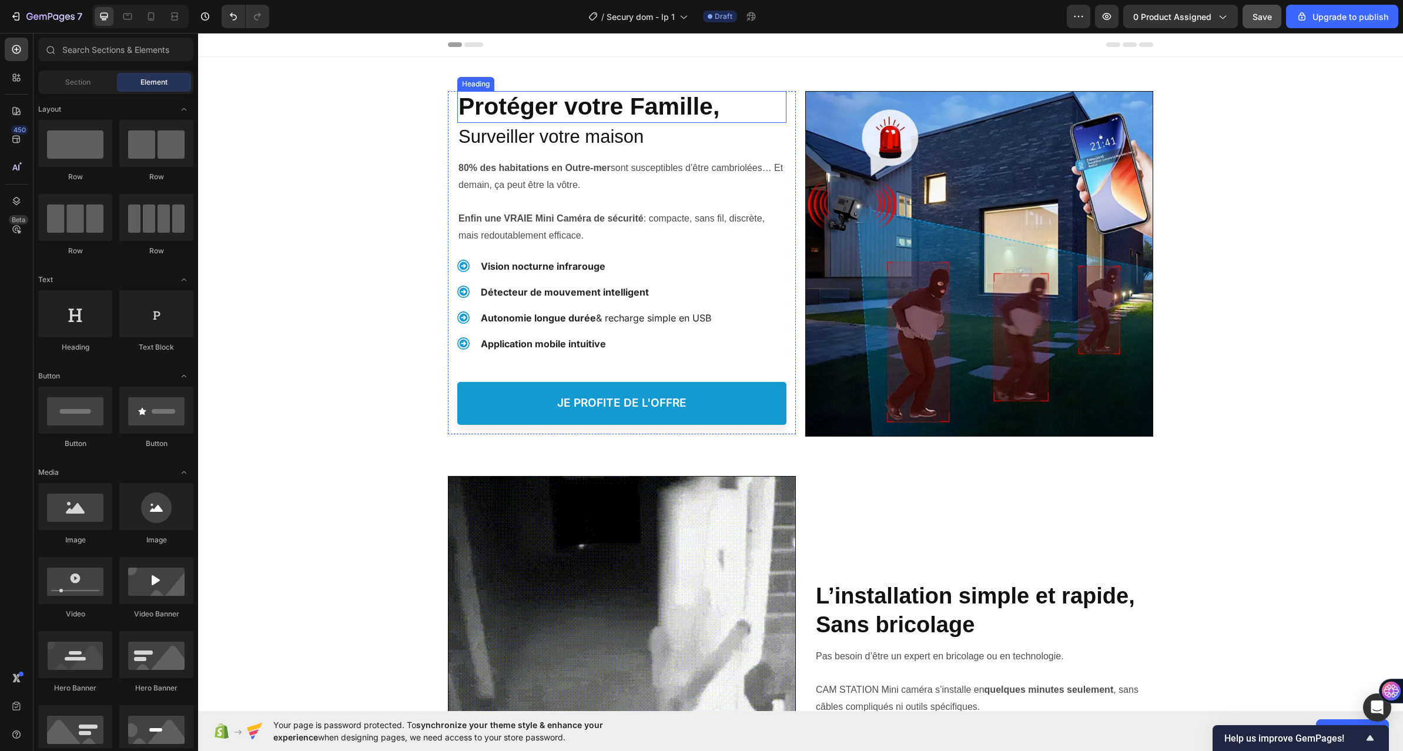
click at [757, 104] on h2 "Protéger votre Famille," at bounding box center [621, 107] width 329 height 32
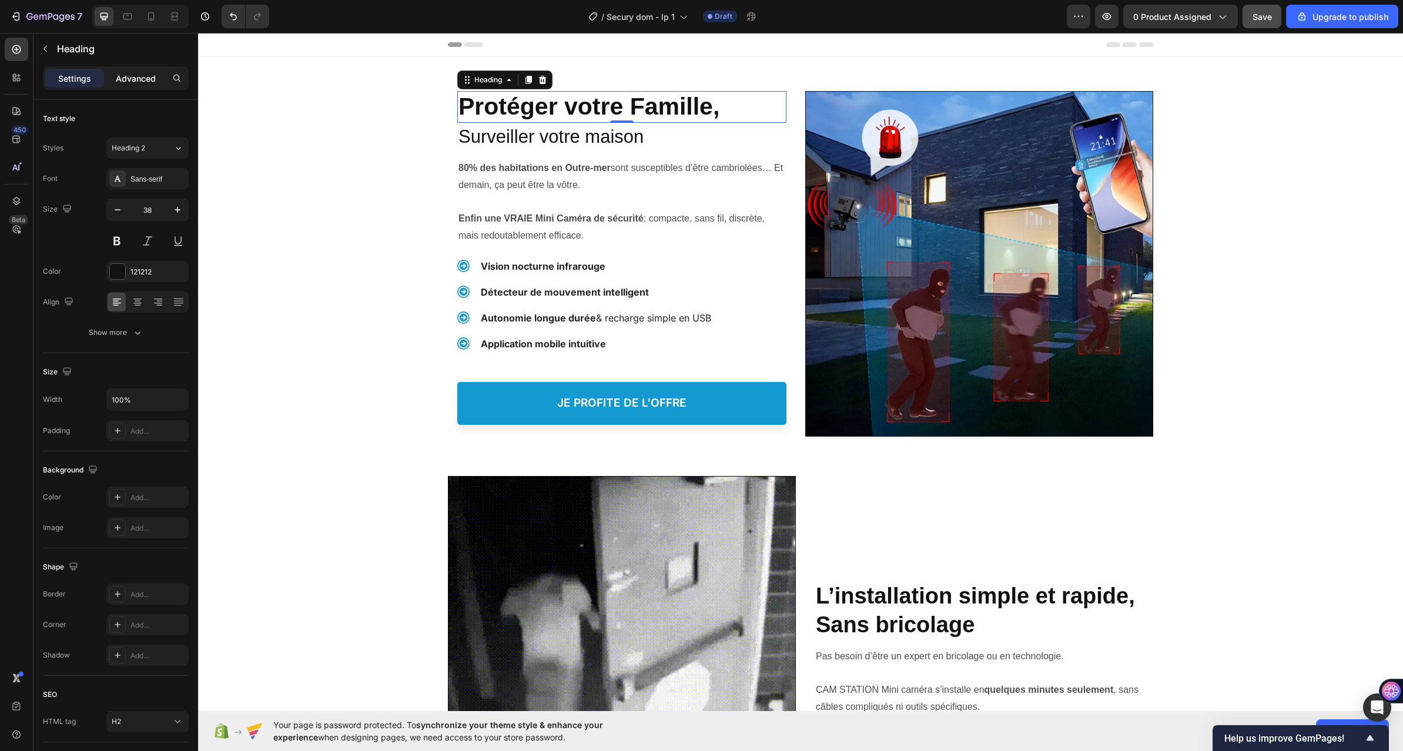
click at [124, 78] on p "Advanced" at bounding box center [136, 78] width 40 height 12
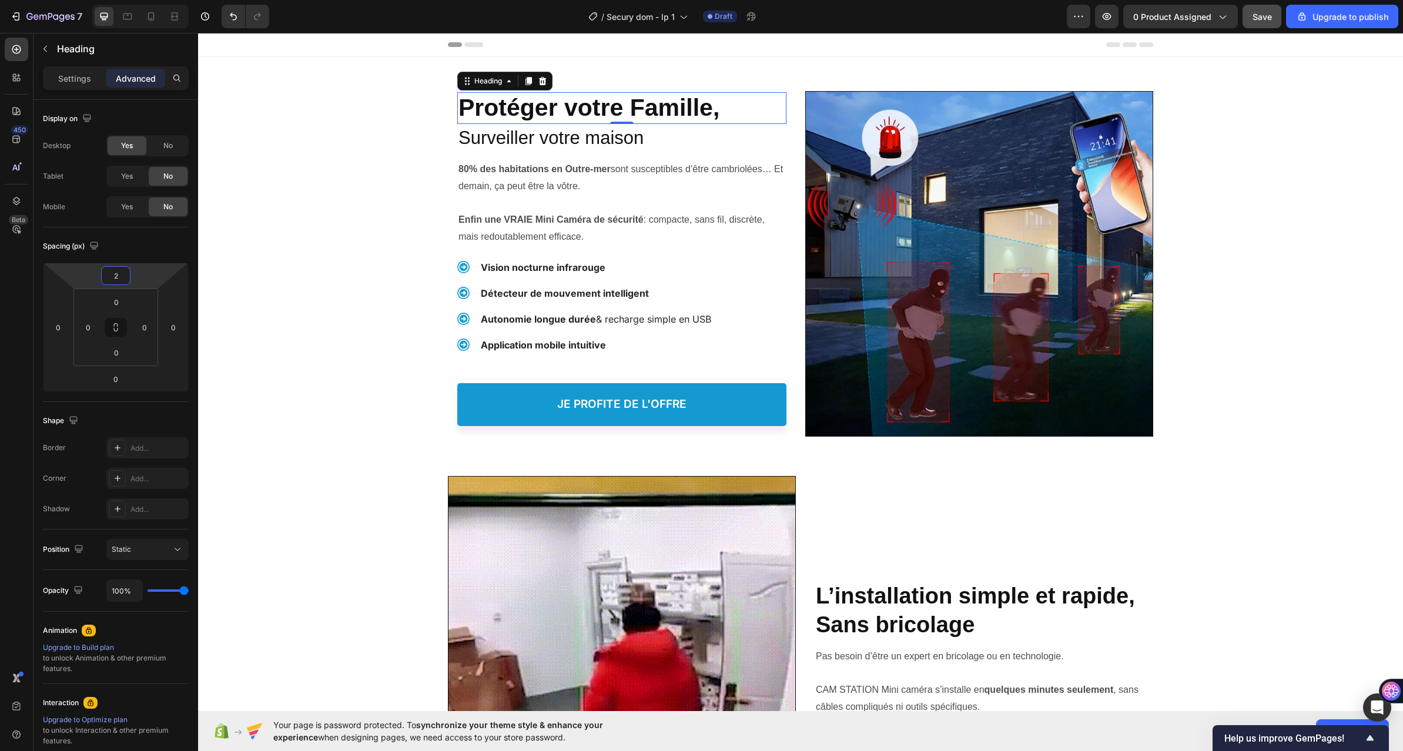
type input "4"
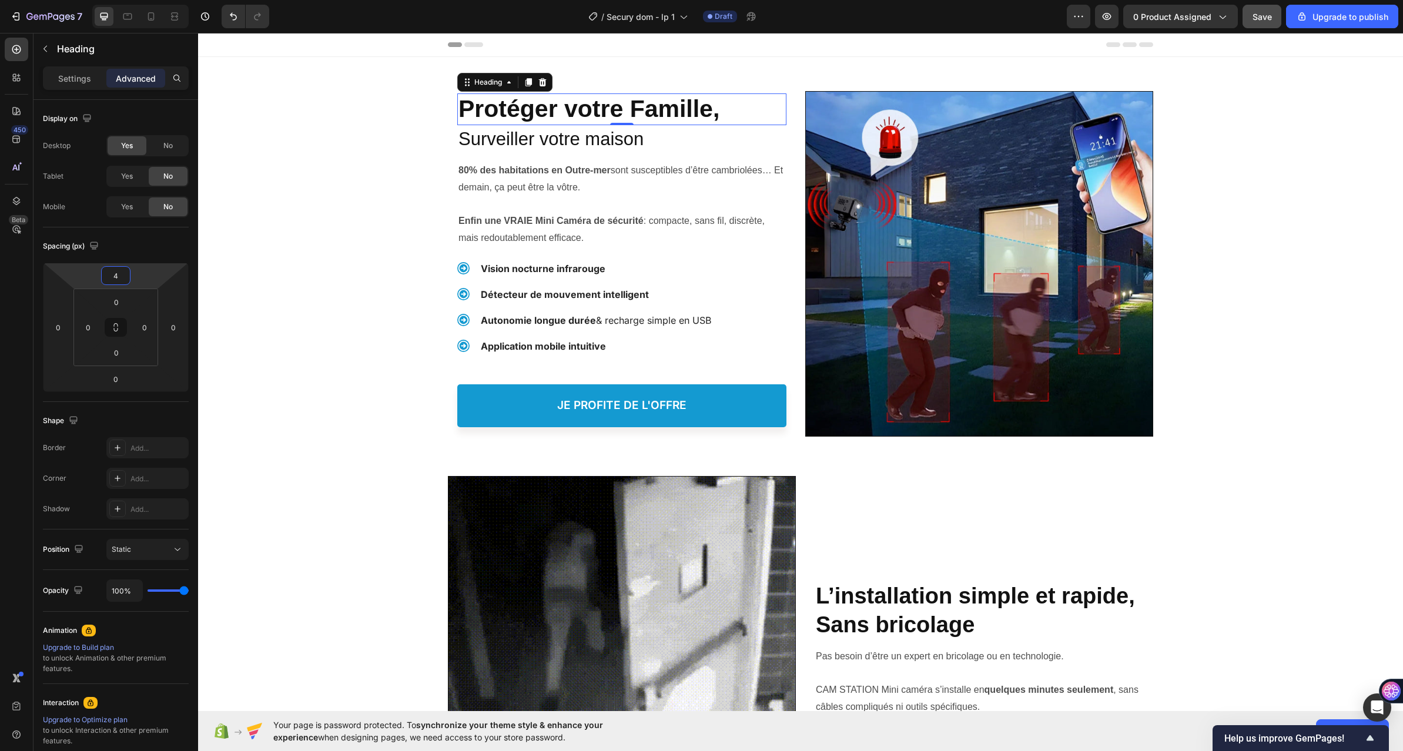
click at [150, 0] on html "7 / Secury dom - lp 1 Draft Preview 0 product assigned Save Upgrade to publish …" at bounding box center [701, 0] width 1403 height 0
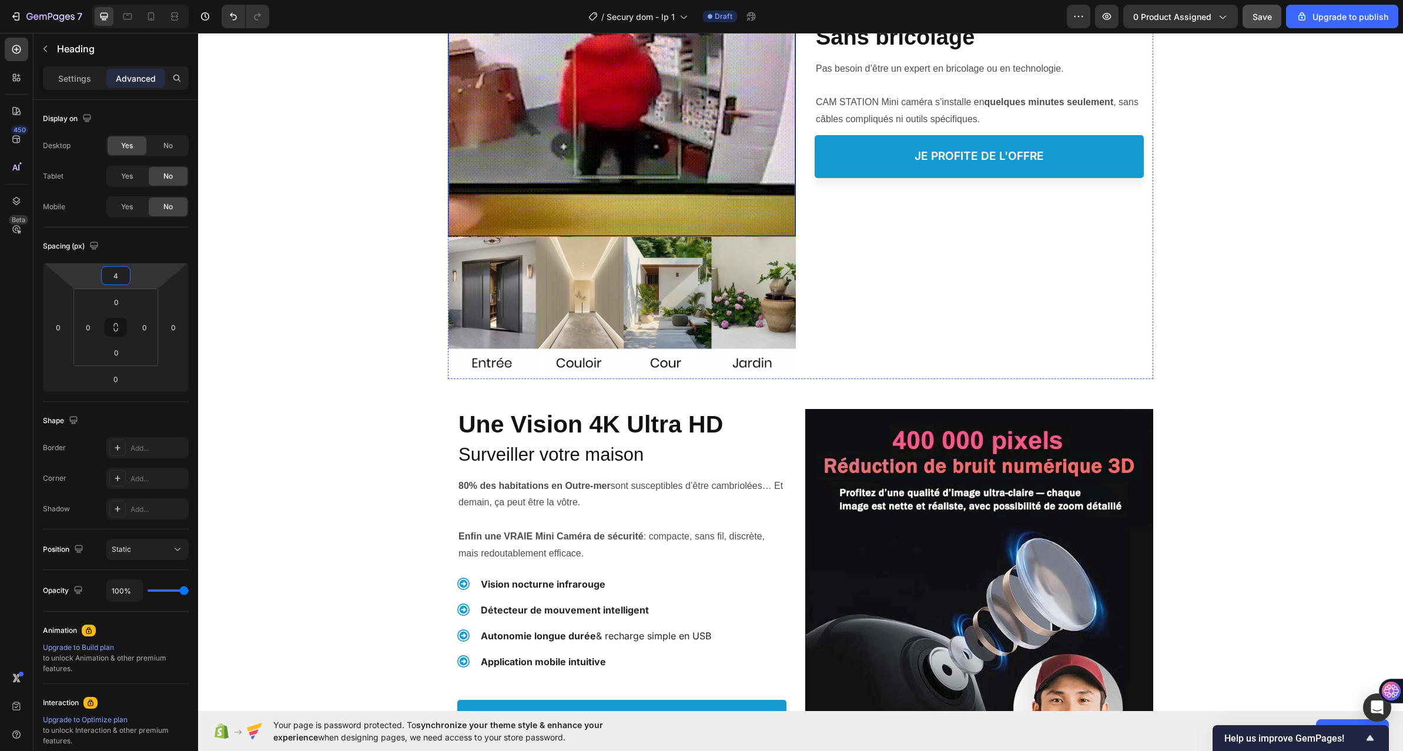
scroll to position [353, 0]
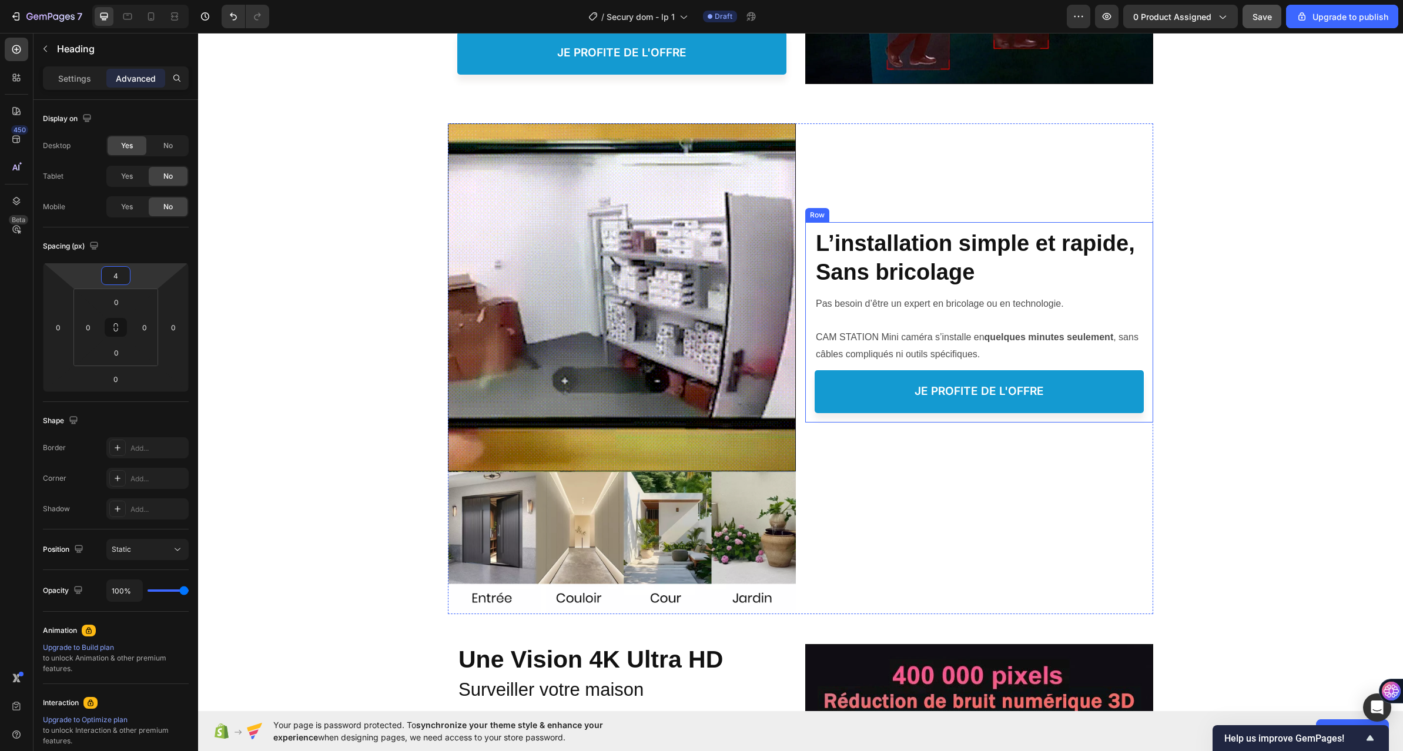
click at [951, 222] on div "L’installation simple et rapide, Sans bricolage Heading L’installation simple e…" at bounding box center [978, 317] width 329 height 191
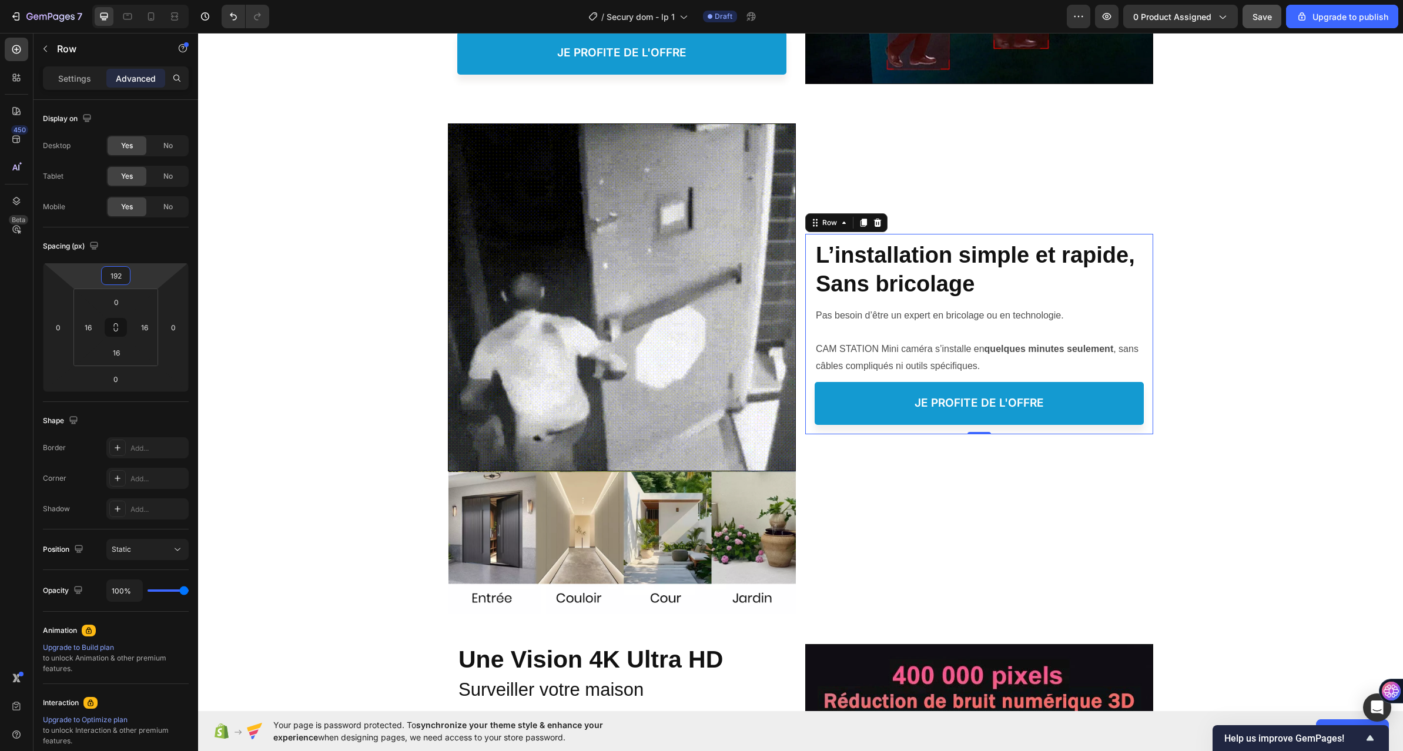
type input "194"
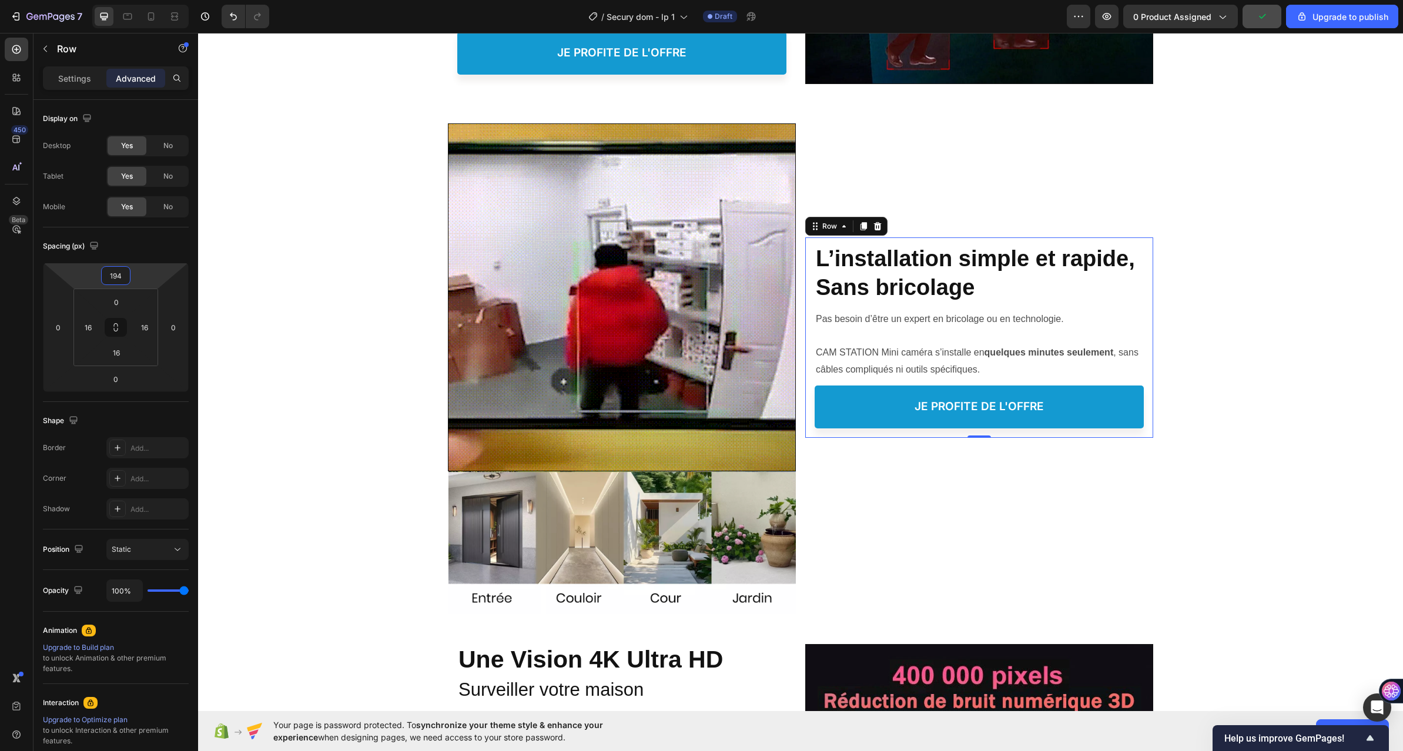
drag, startPoint x: 155, startPoint y: 270, endPoint x: 156, endPoint y: 262, distance: 7.7
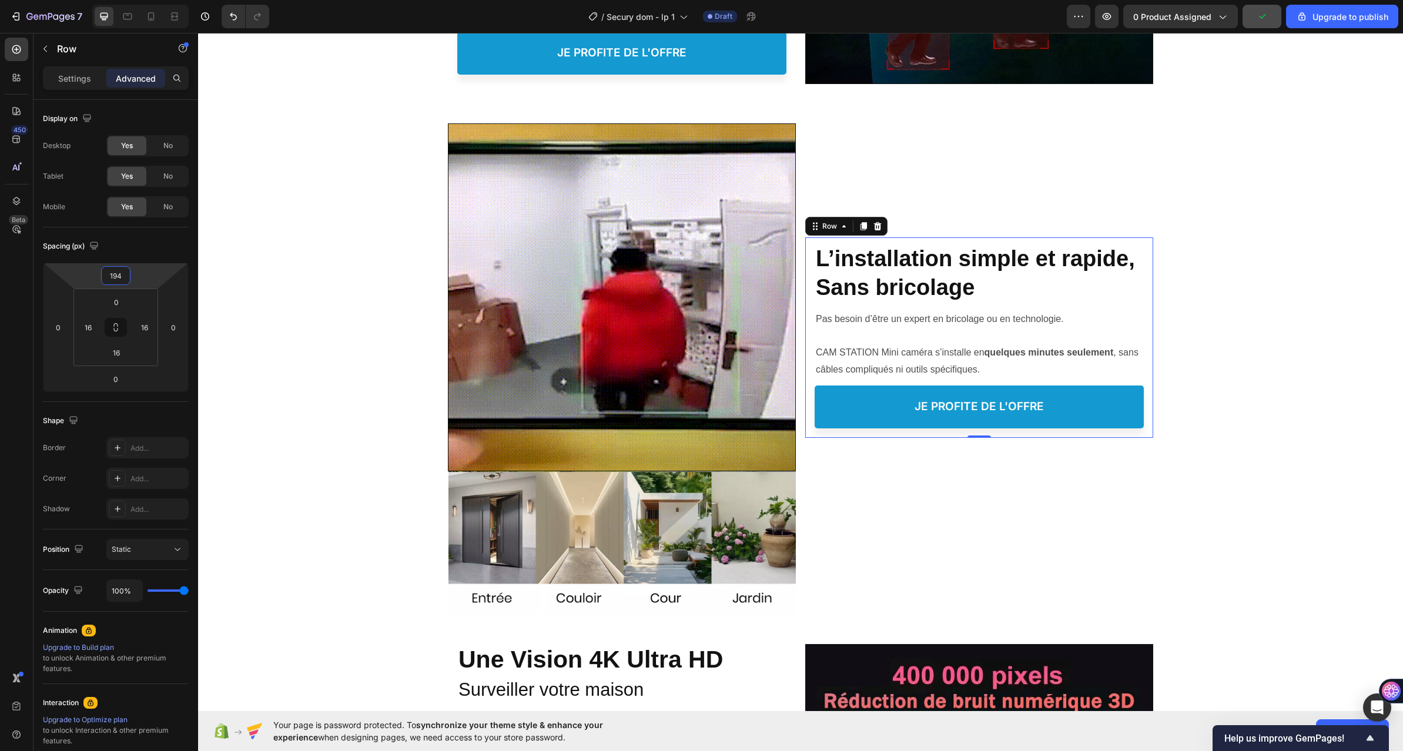
click at [156, 0] on html "7 / Secury dom - lp 1 Draft Preview 0 product assigned Upgrade to publish 450 B…" at bounding box center [701, 0] width 1403 height 0
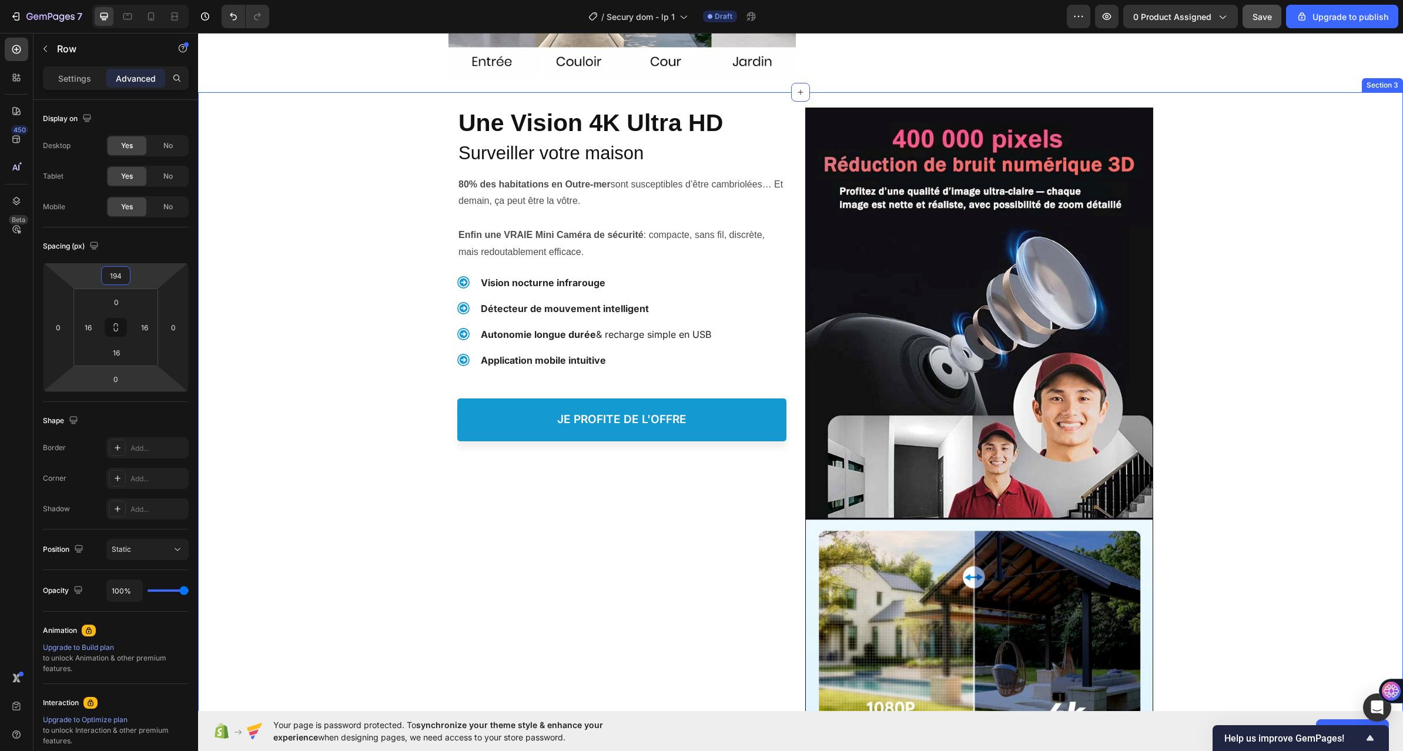
scroll to position [881, 0]
